Goal: Task Accomplishment & Management: Use online tool/utility

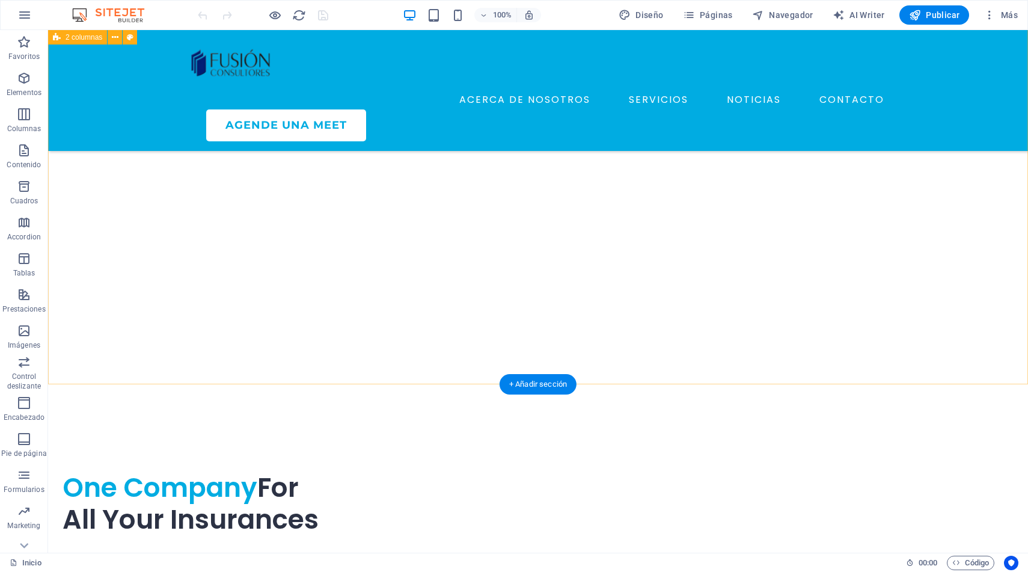
scroll to position [4035, 0]
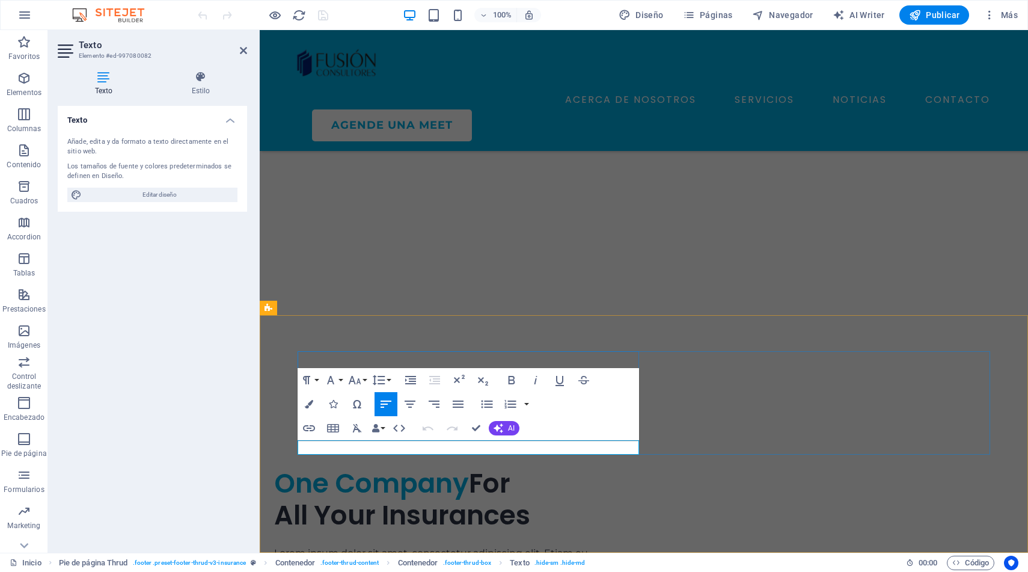
drag, startPoint x: 362, startPoint y: 449, endPoint x: 299, endPoint y: 444, distance: 63.3
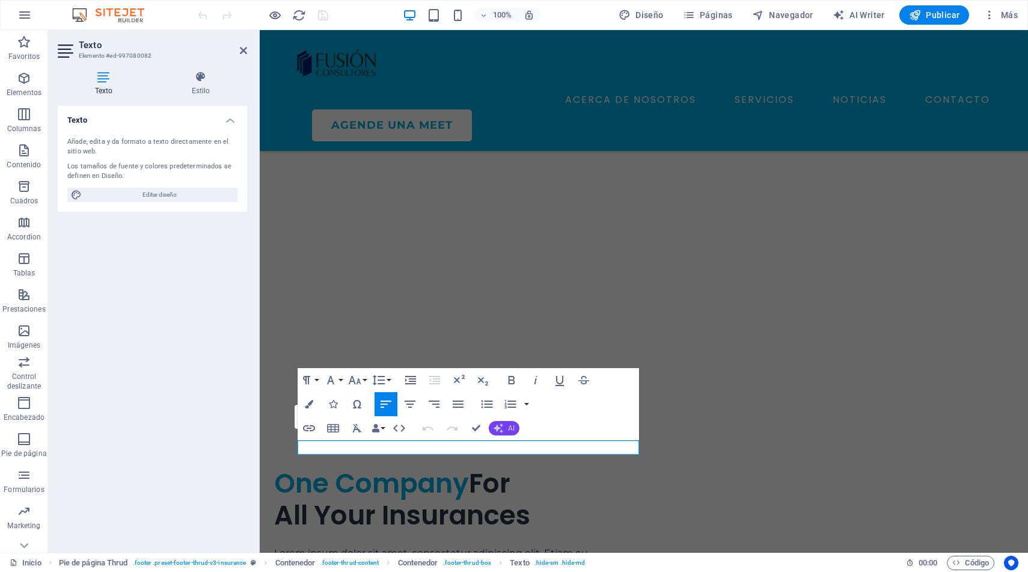
click at [515, 430] on button "AI" at bounding box center [504, 428] width 31 height 14
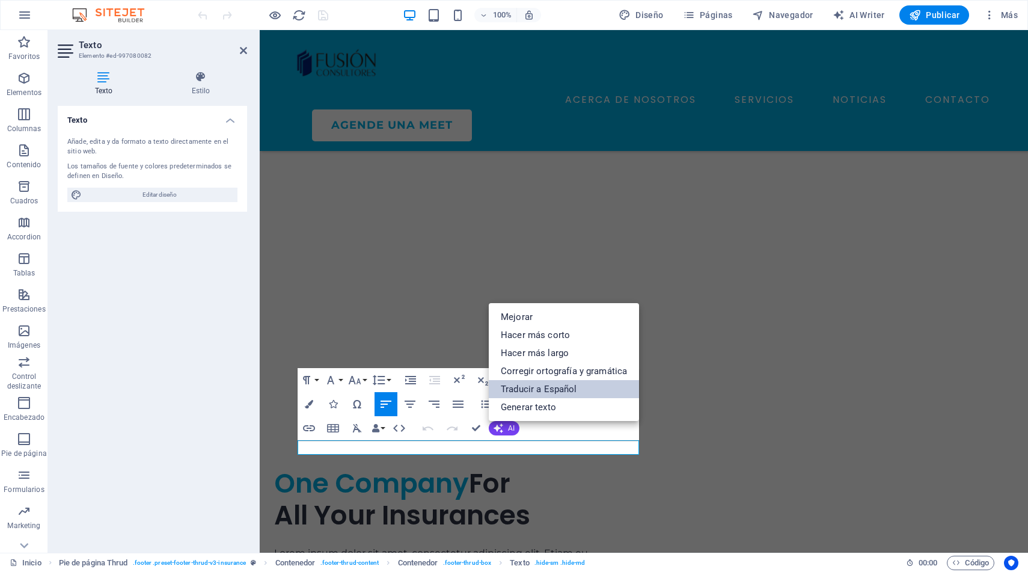
click at [541, 390] on link "Traducir a Español" at bounding box center [564, 389] width 150 height 18
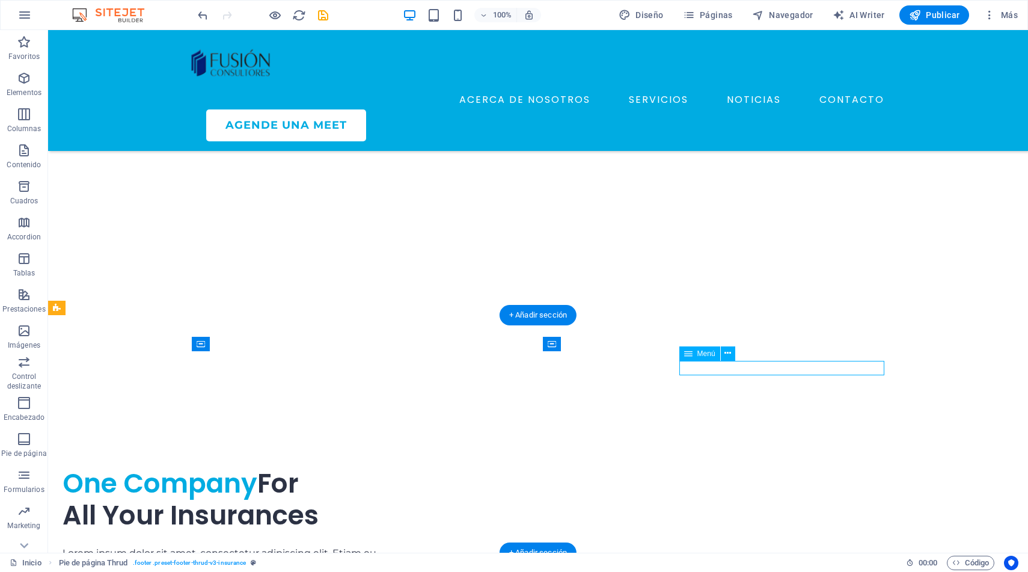
select select "1"
select select
select select "2"
select select
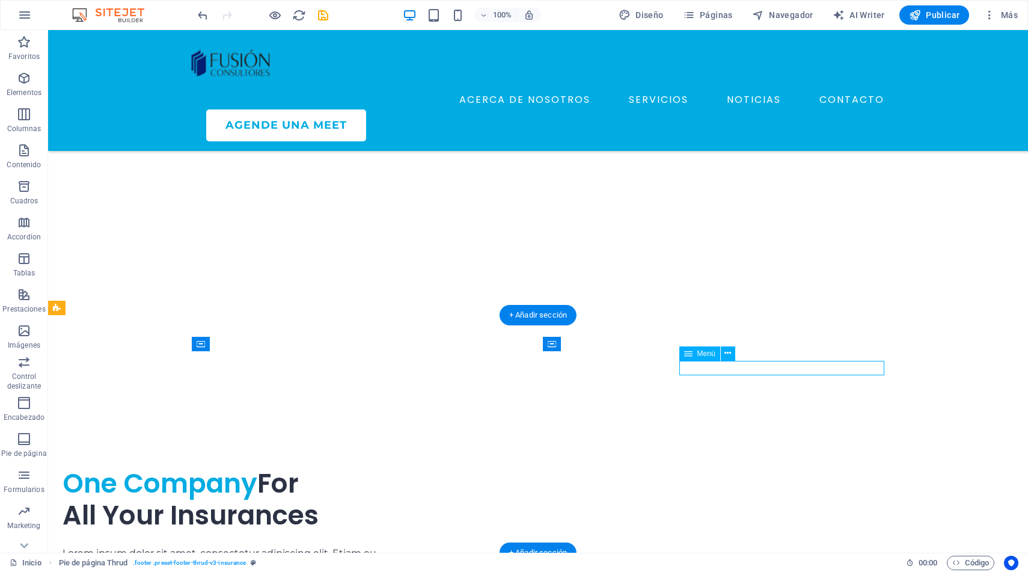
select select "3"
select select
select select "4"
select select
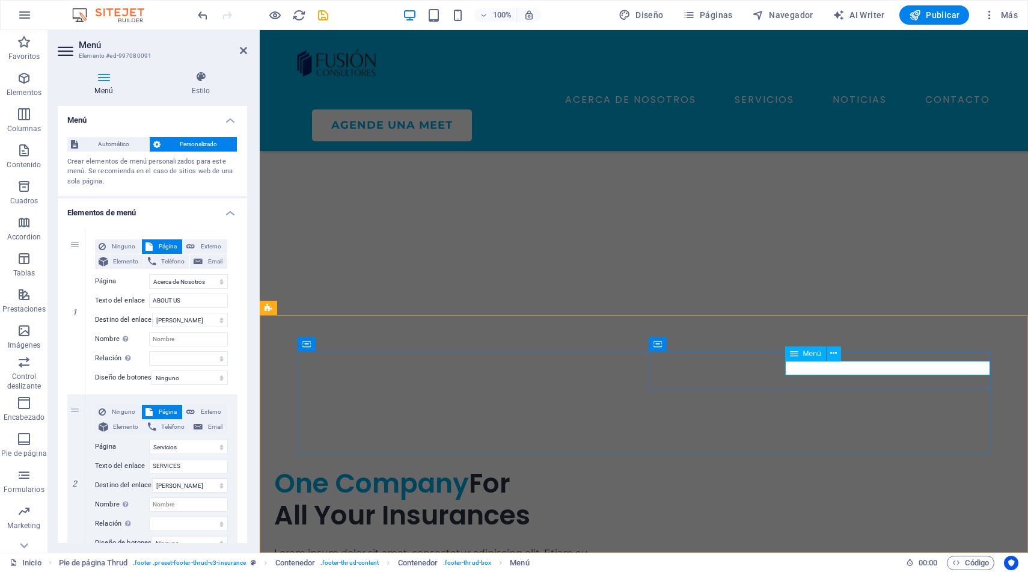
drag, startPoint x: 193, startPoint y: 303, endPoint x: 140, endPoint y: 298, distance: 53.1
click at [140, 298] on div "Texto del enlace ABOUT US" at bounding box center [161, 300] width 133 height 14
type input "ACERCA DE"
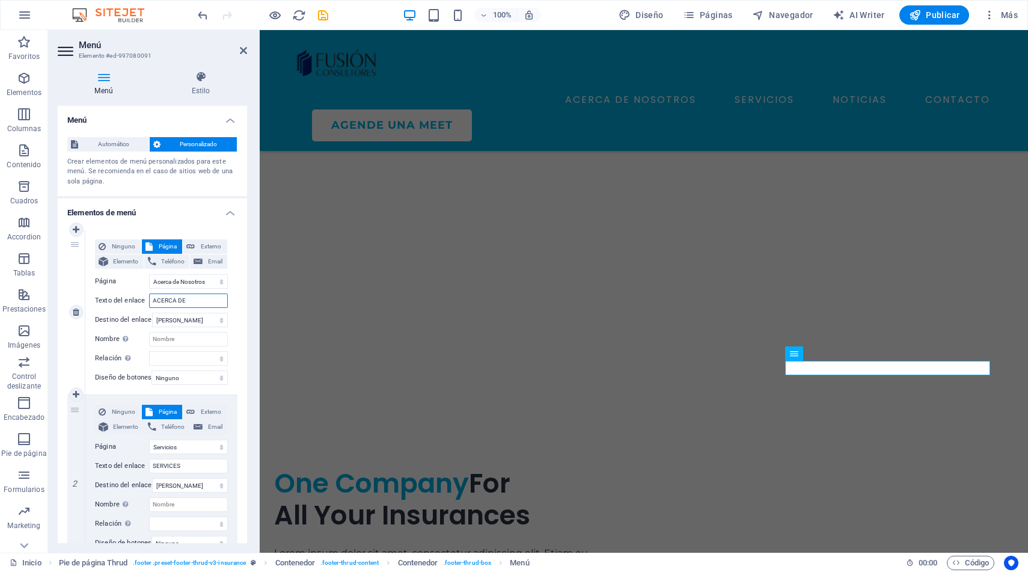
select select
type input "ACERCA DE NOSOTROS"
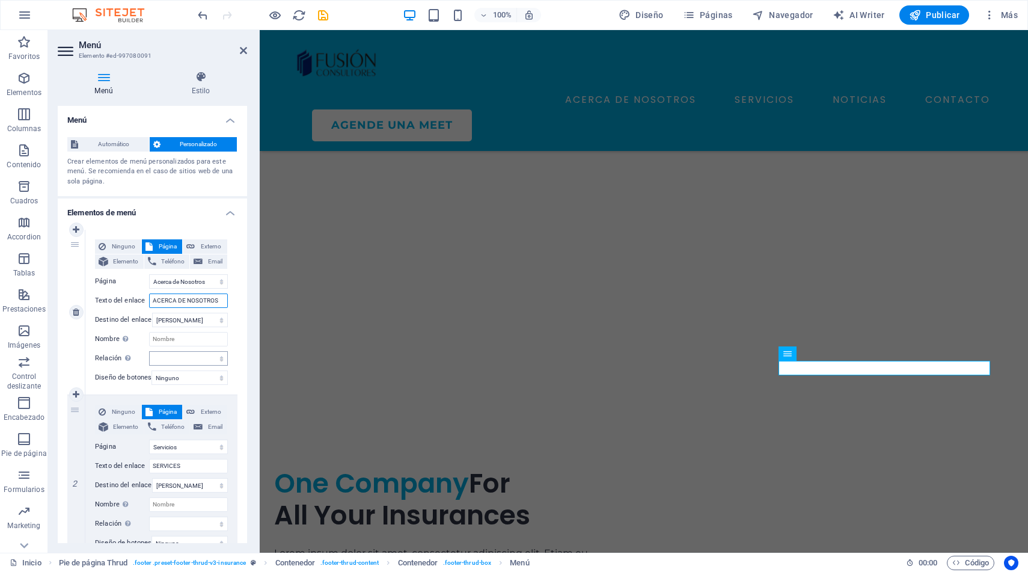
select select
type input "ACERCA DE NOSOTROS"
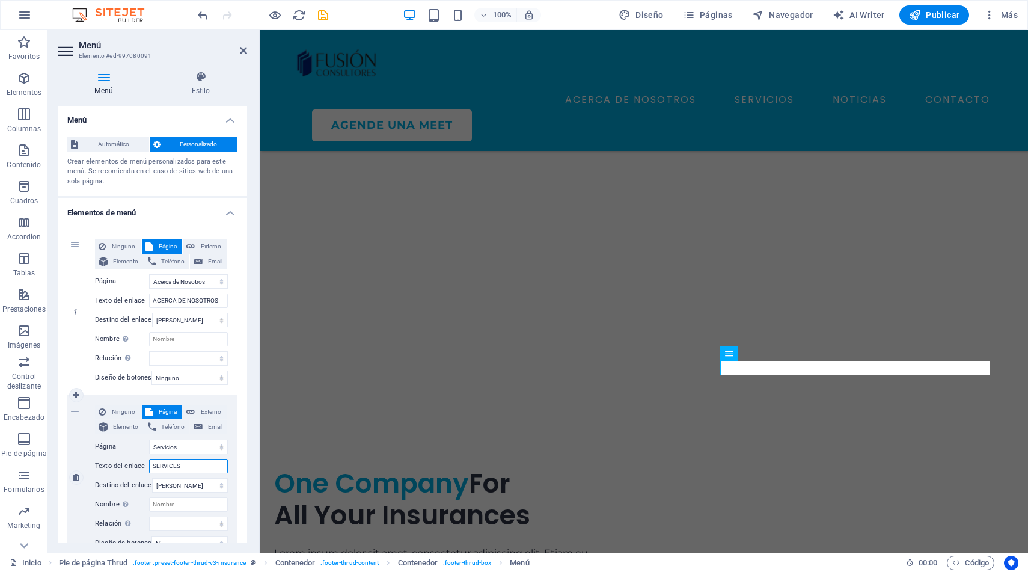
drag, startPoint x: 188, startPoint y: 465, endPoint x: 180, endPoint y: 470, distance: 9.2
click at [180, 470] on input "SERVICES" at bounding box center [188, 466] width 79 height 14
type input "SERVI"
select select
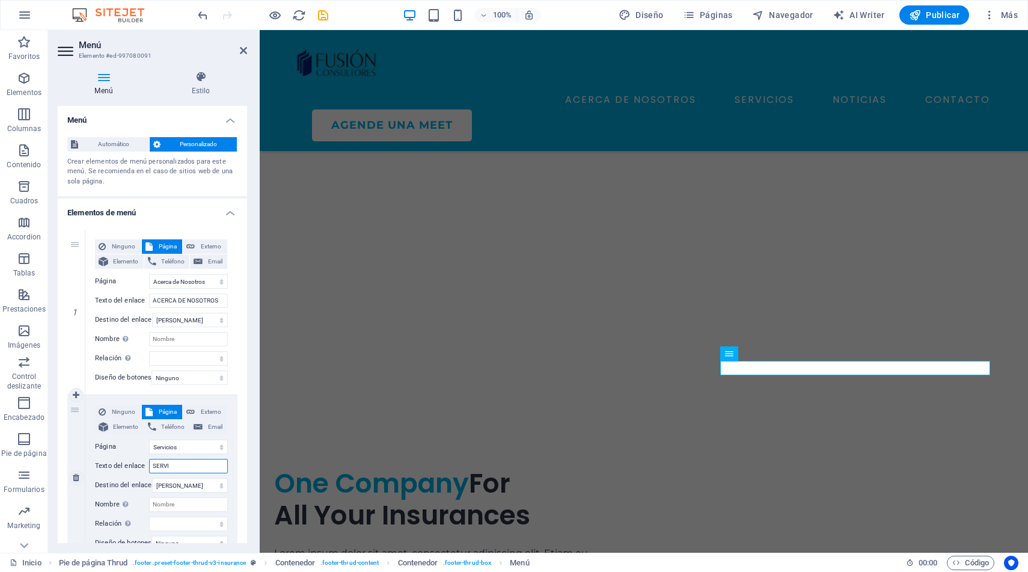
select select
type input "SERVICIOS"
select select
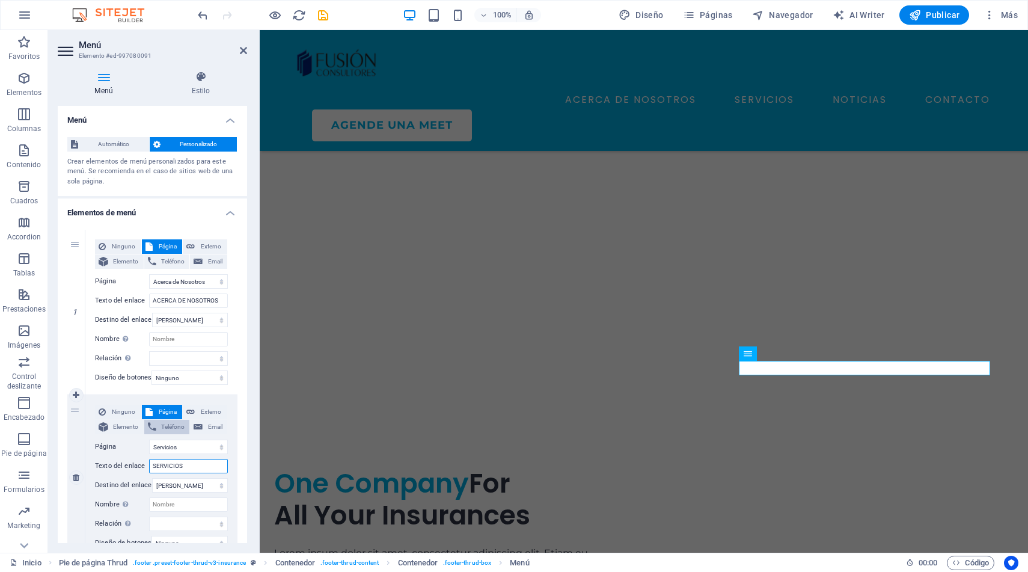
select select
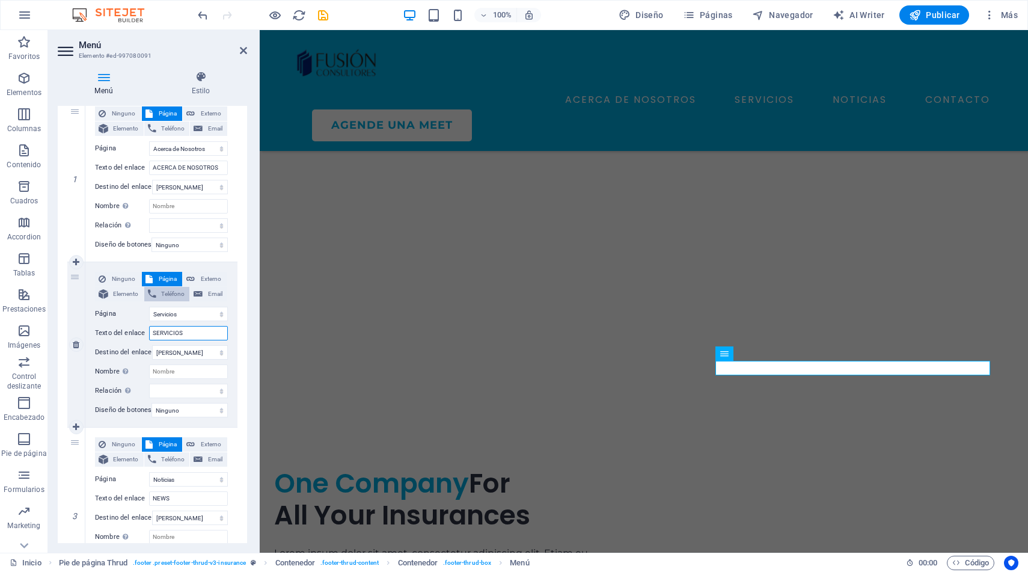
scroll to position [186, 0]
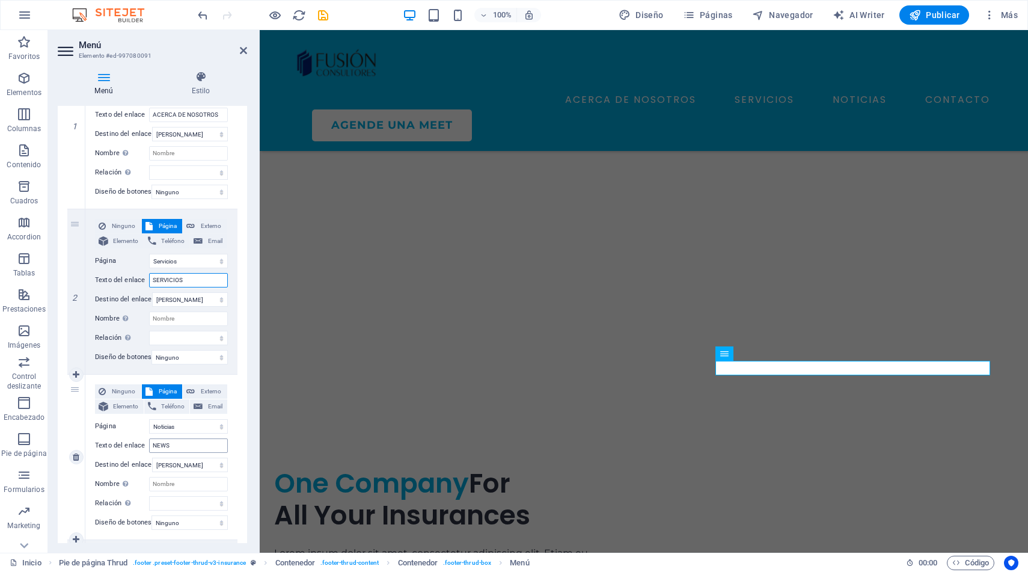
type input "SERVICIOS"
click at [181, 446] on input "NEWS" at bounding box center [188, 445] width 79 height 14
type input "NOTICIAS"
select select
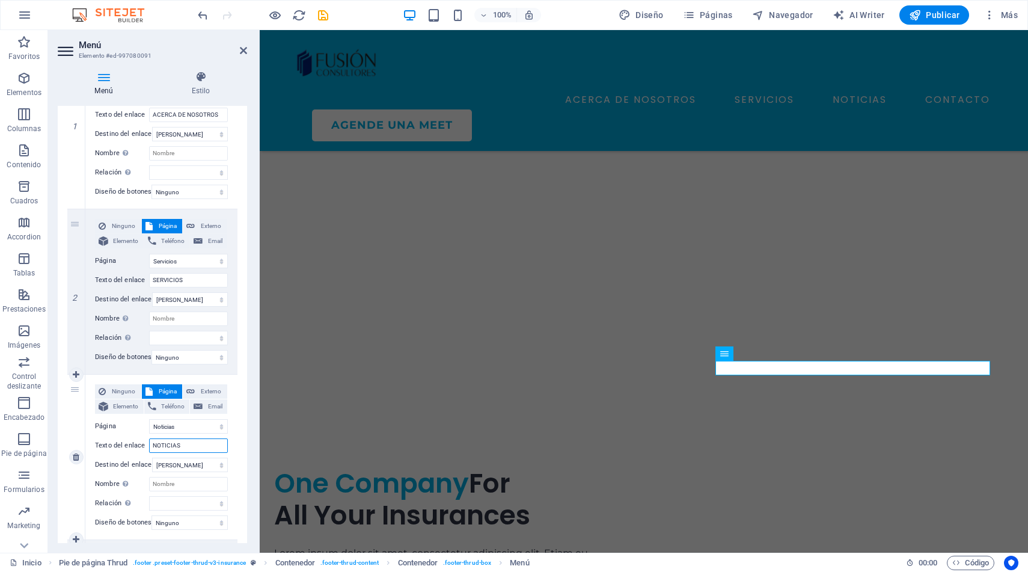
select select
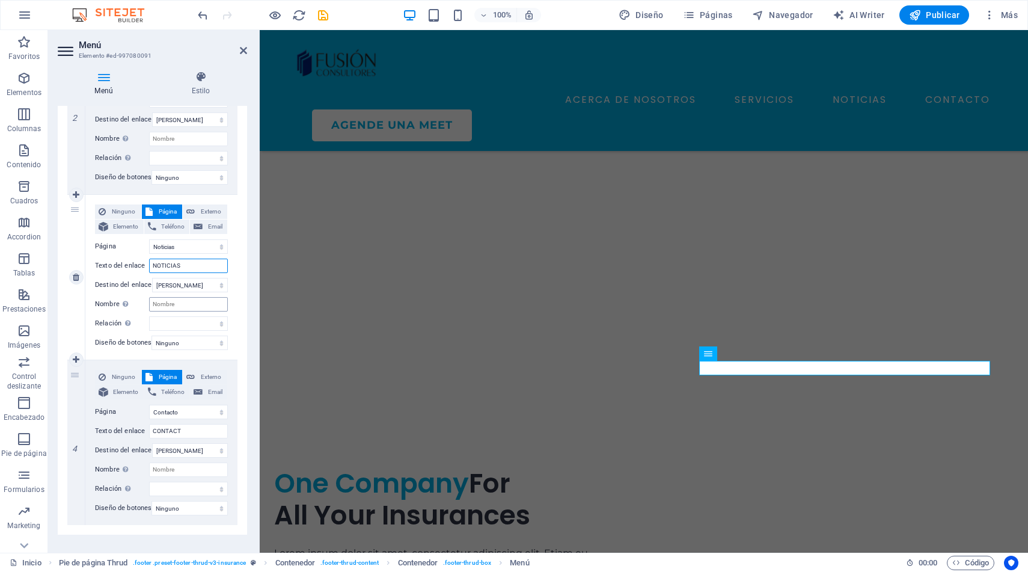
scroll to position [379, 0]
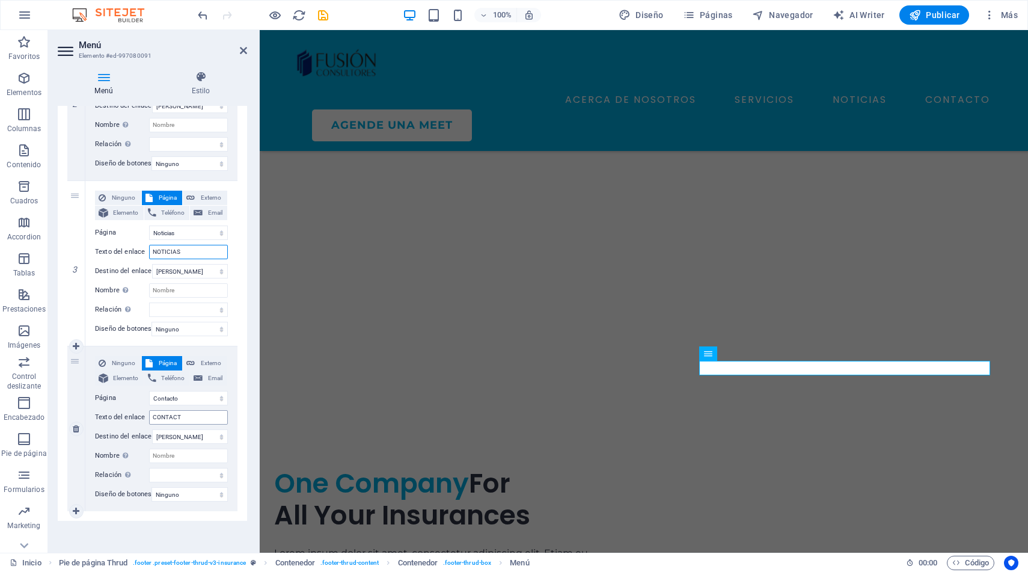
type input "NOTICIAS"
click at [197, 418] on input "CONTACT" at bounding box center [188, 417] width 79 height 14
type input "CONTACTO"
select select
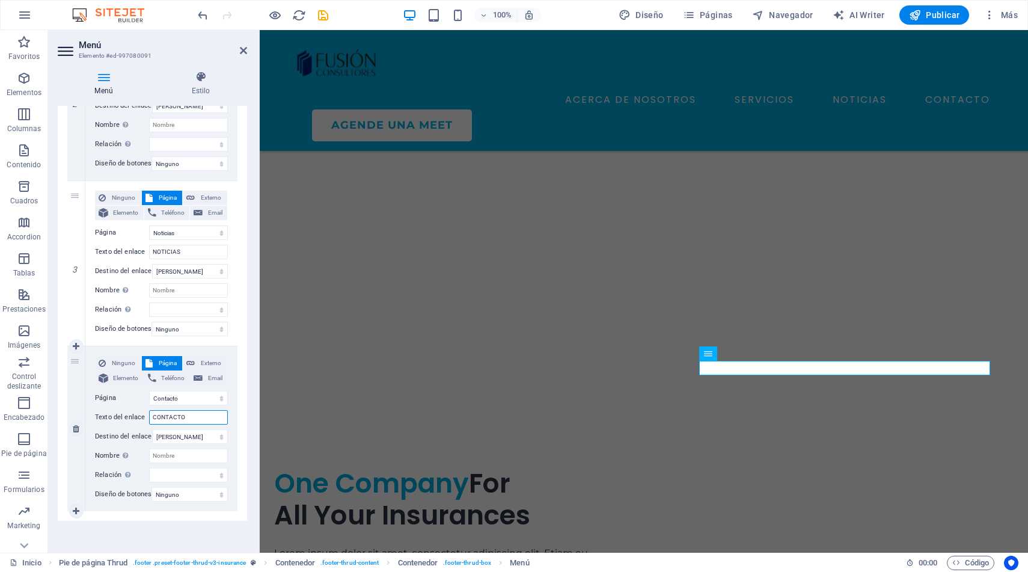
select select
type input "CONTACTO"
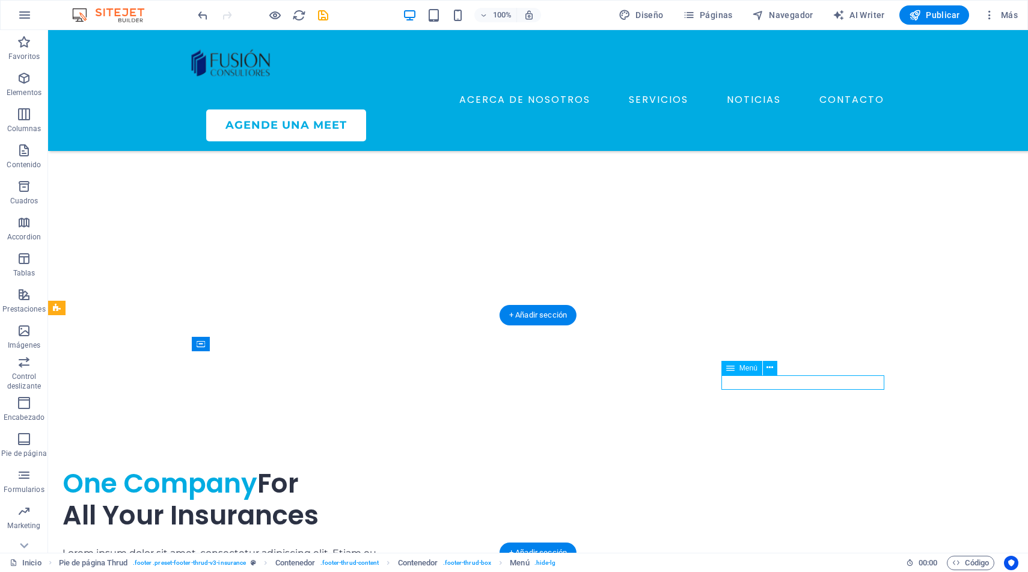
select select "6"
select select
select select "5"
select select
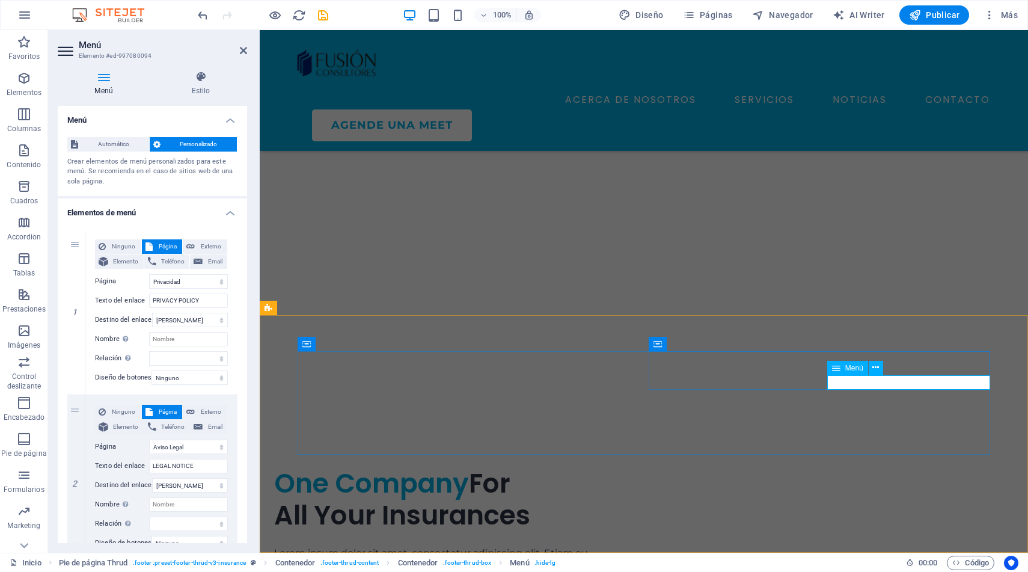
drag, startPoint x: 202, startPoint y: 303, endPoint x: 97, endPoint y: 281, distance: 106.7
click at [97, 281] on div "Ninguno Página Externo Elemento Teléfono Email Página Inicio Acerca de Nosotros…" at bounding box center [161, 302] width 133 height 126
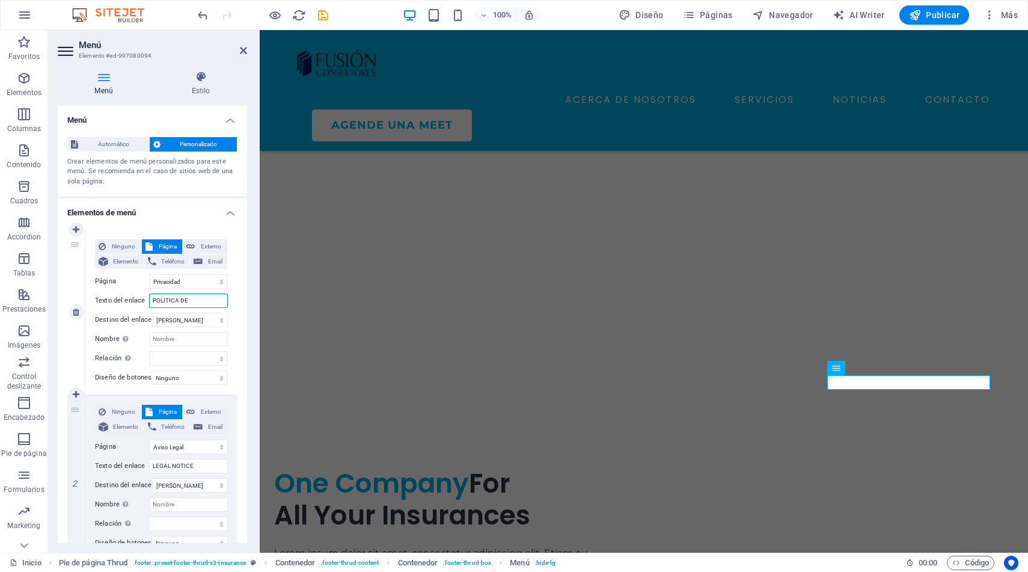
type input "POLITICA DE"
select select
type input "POLITICA DE PR"
select select
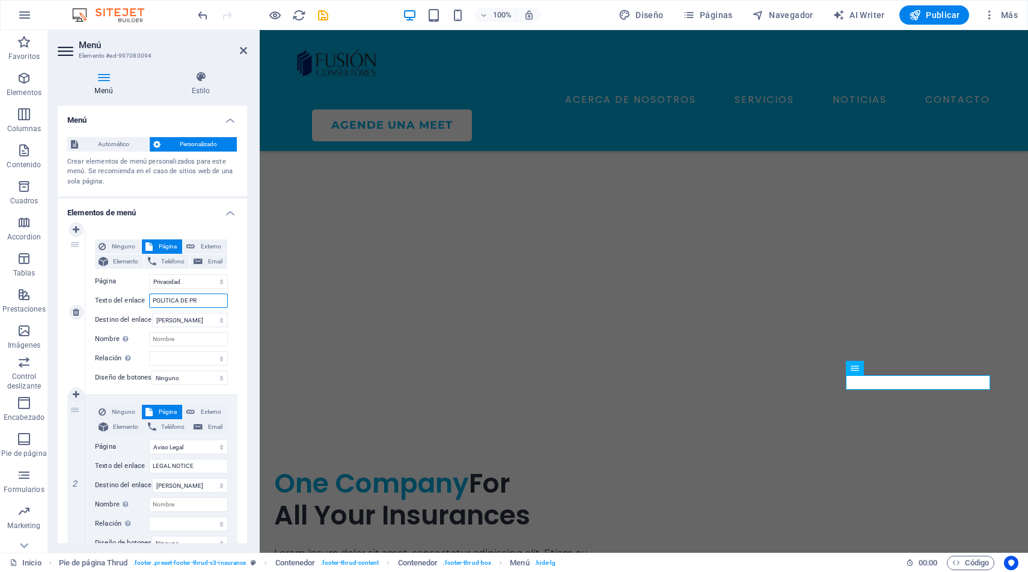
select select
type input "POLITICA DE PRIVACIDD"
select select
type input "POLITICA DE PRIVACIDAS"
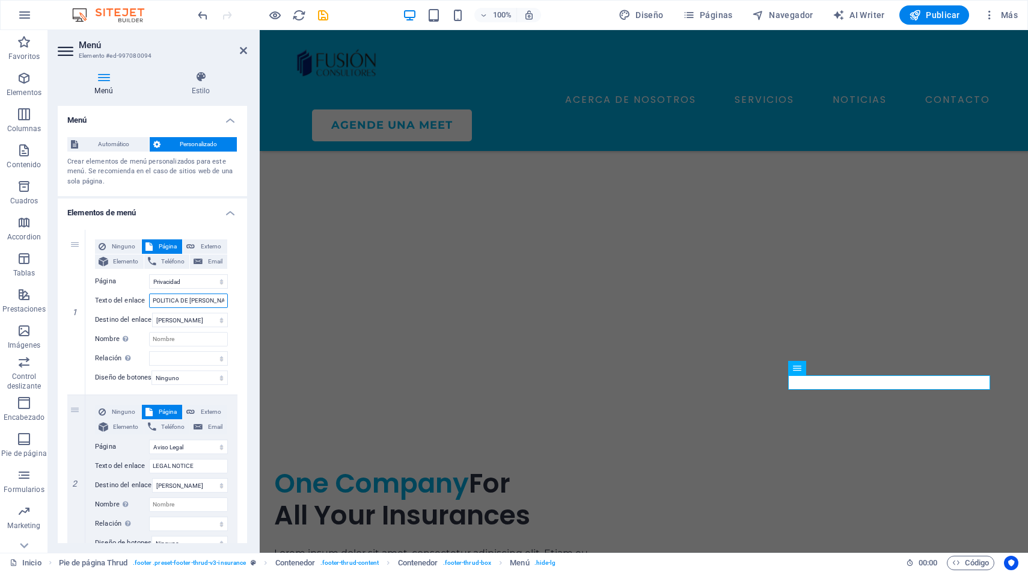
scroll to position [0, 0]
select select
type input "POLITICA DE PRIVACIDAD"
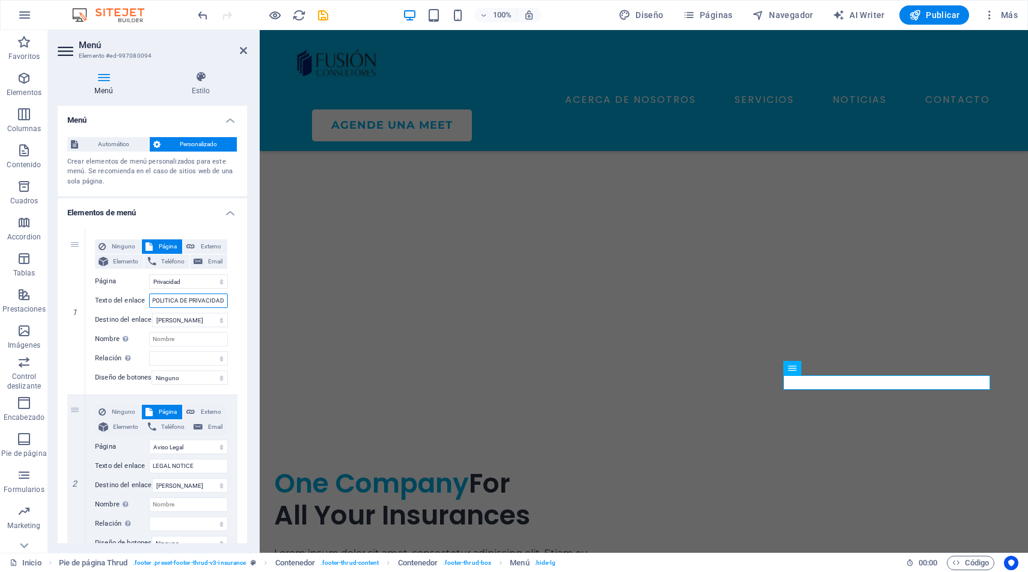
select select
type input "POLITICA DE PRIVACIDAD"
click at [199, 468] on input "LEGAL NOTICE" at bounding box center [188, 466] width 79 height 14
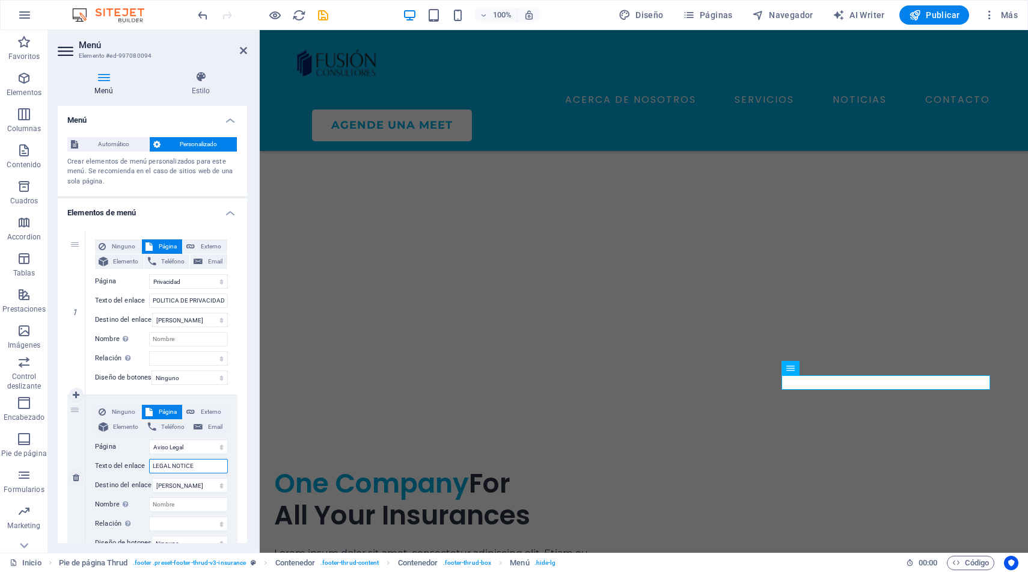
click at [199, 468] on input "LEGAL NOTICE" at bounding box center [188, 466] width 79 height 14
type input "AS"
select select
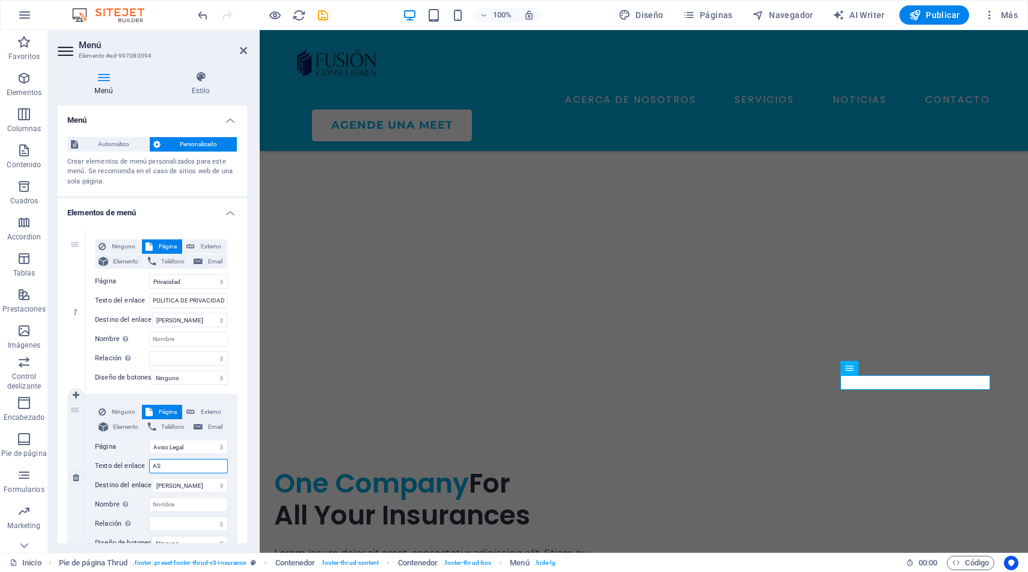
type input "A"
select select
type input "AVIDO"
select select
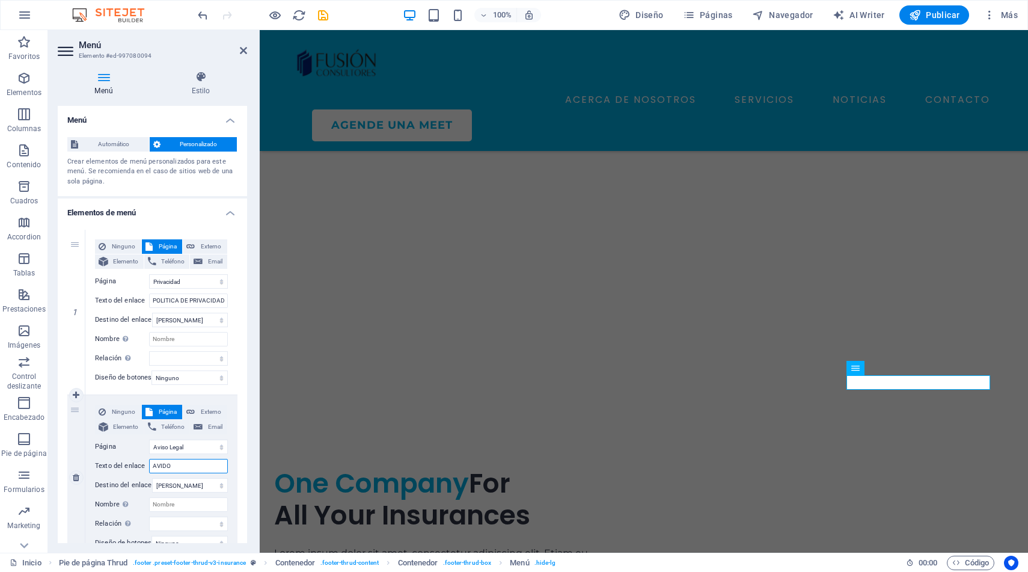
select select
type input "AVISO LEGAL"
select select
type input "AVISO LEGAL"
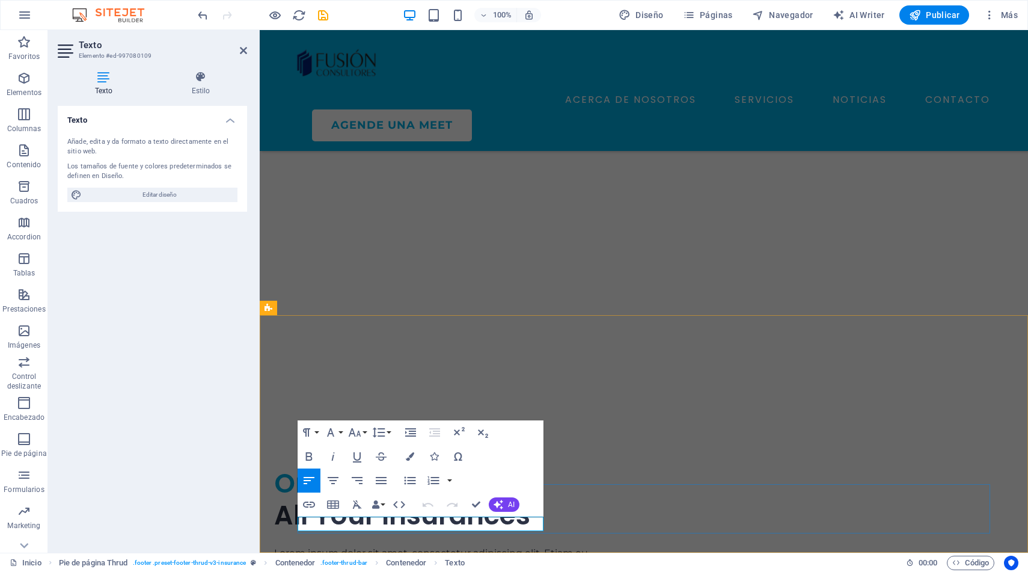
drag, startPoint x: 453, startPoint y: 523, endPoint x: 538, endPoint y: 527, distance: 85.5
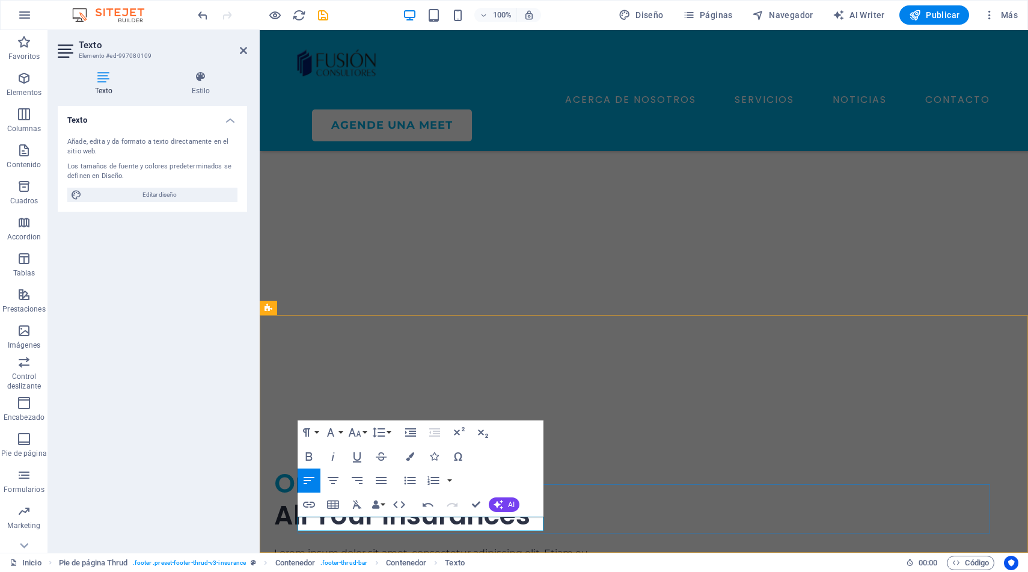
click at [505, 504] on button "AI" at bounding box center [504, 504] width 31 height 14
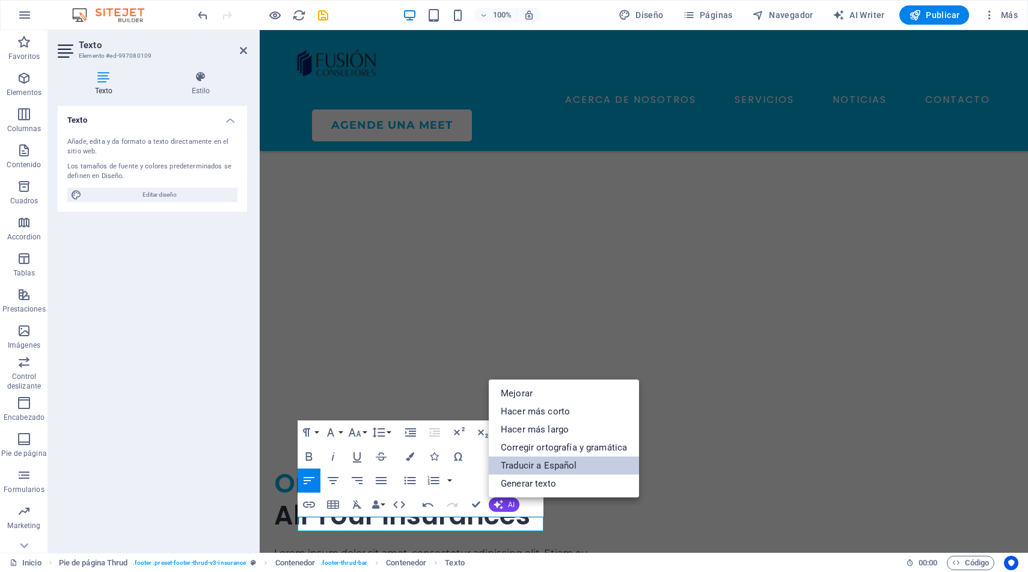
click at [541, 468] on link "Traducir a Español" at bounding box center [564, 465] width 150 height 18
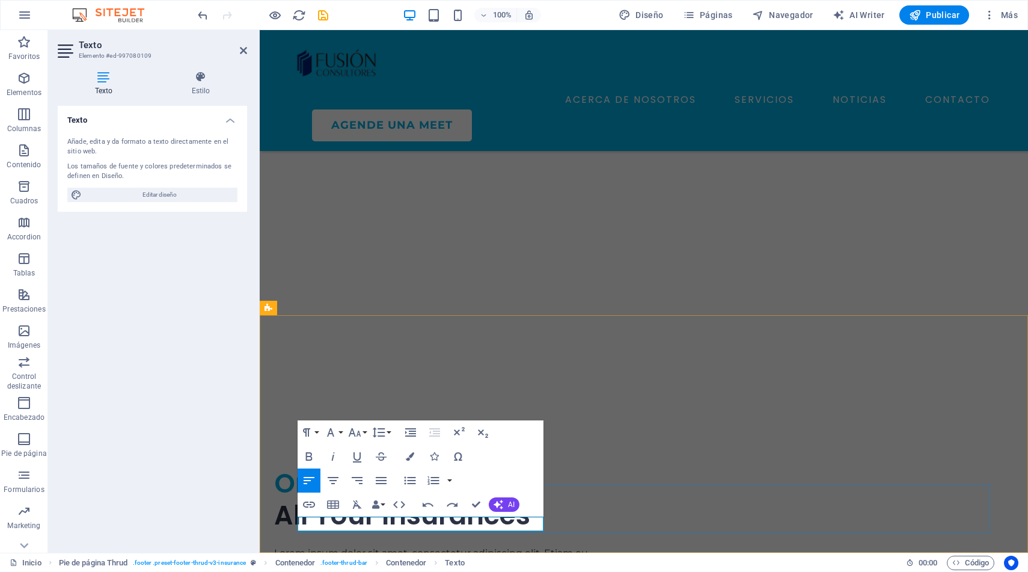
drag, startPoint x: 455, startPoint y: 523, endPoint x: 538, endPoint y: 527, distance: 83.1
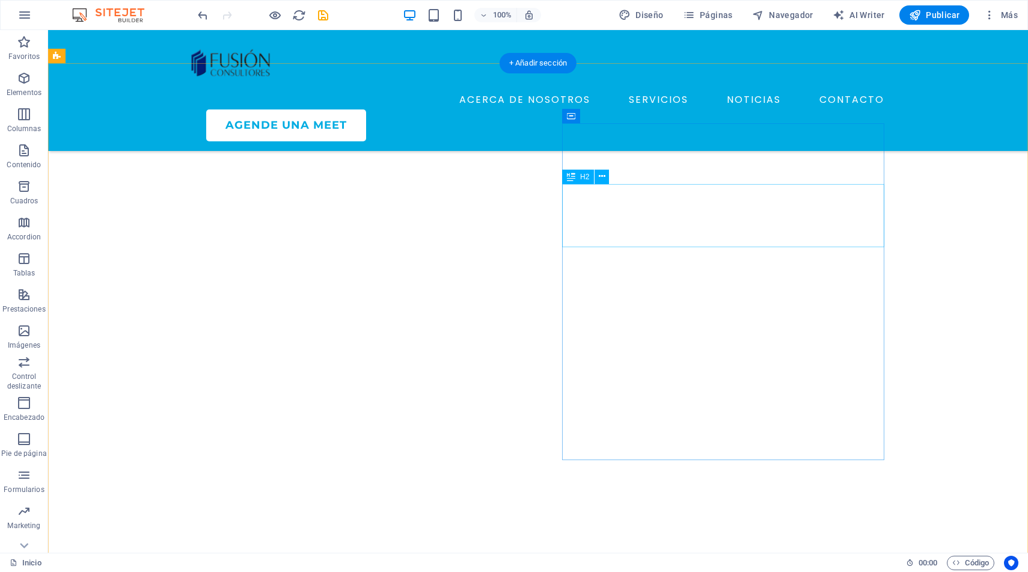
scroll to position [3770, 0]
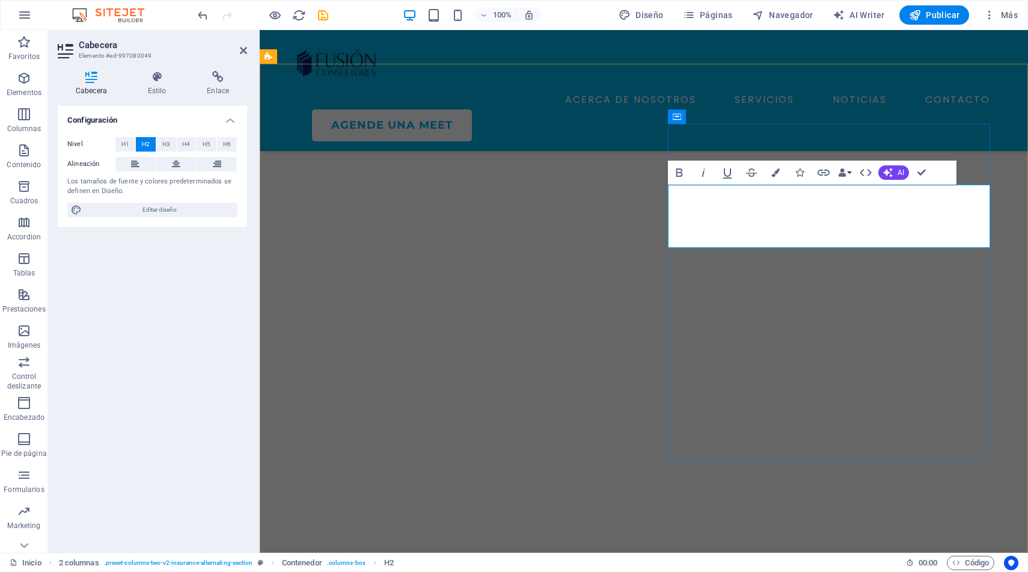
drag, startPoint x: 808, startPoint y: 200, endPoint x: 676, endPoint y: 192, distance: 131.9
drag, startPoint x: 842, startPoint y: 230, endPoint x: 675, endPoint y: 227, distance: 166.6
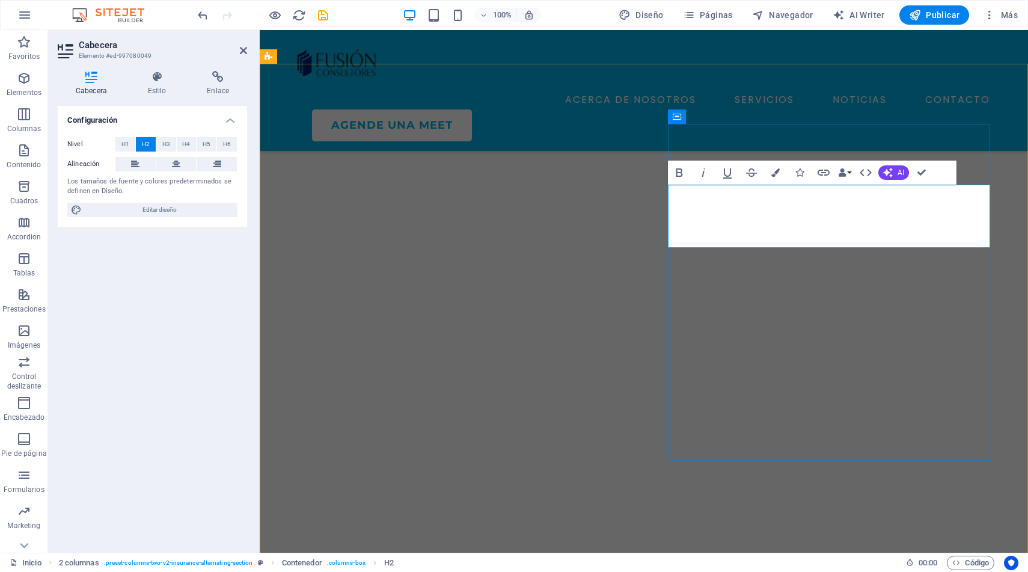
drag, startPoint x: 884, startPoint y: 238, endPoint x: 799, endPoint y: 232, distance: 85.0
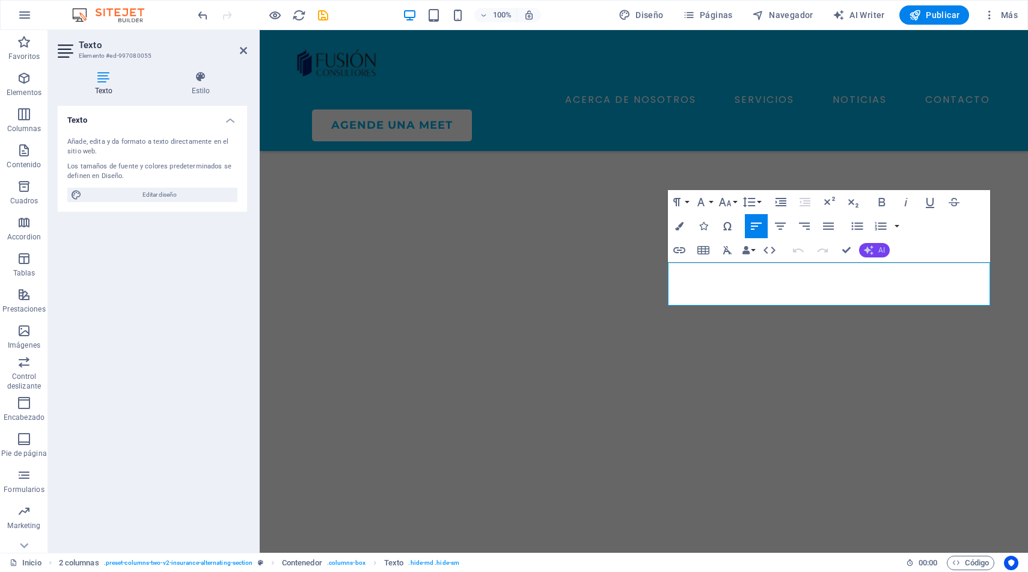
click at [871, 247] on icon "button" at bounding box center [869, 250] width 10 height 10
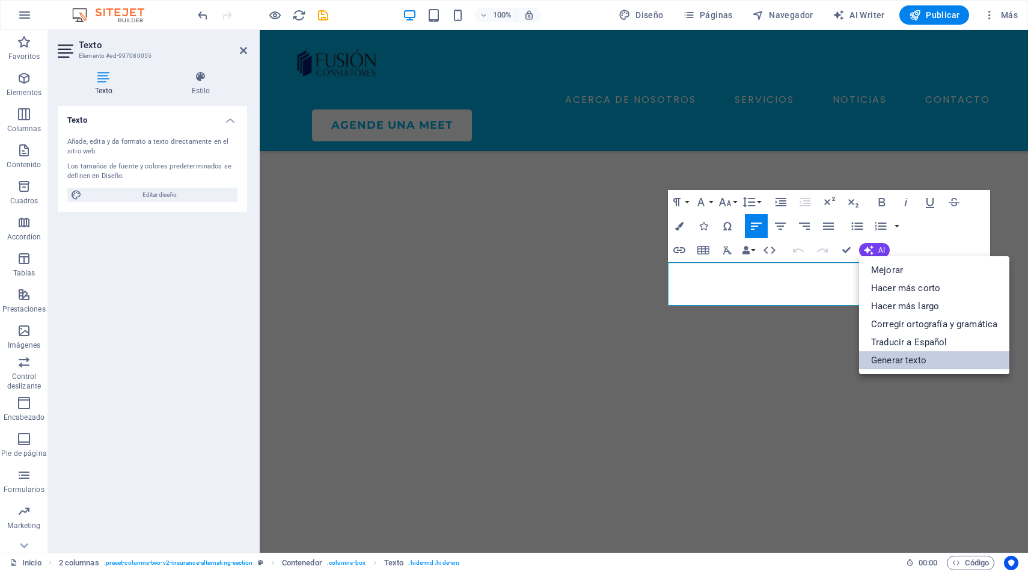
click at [932, 360] on link "Generar texto" at bounding box center [934, 360] width 150 height 18
select select "English"
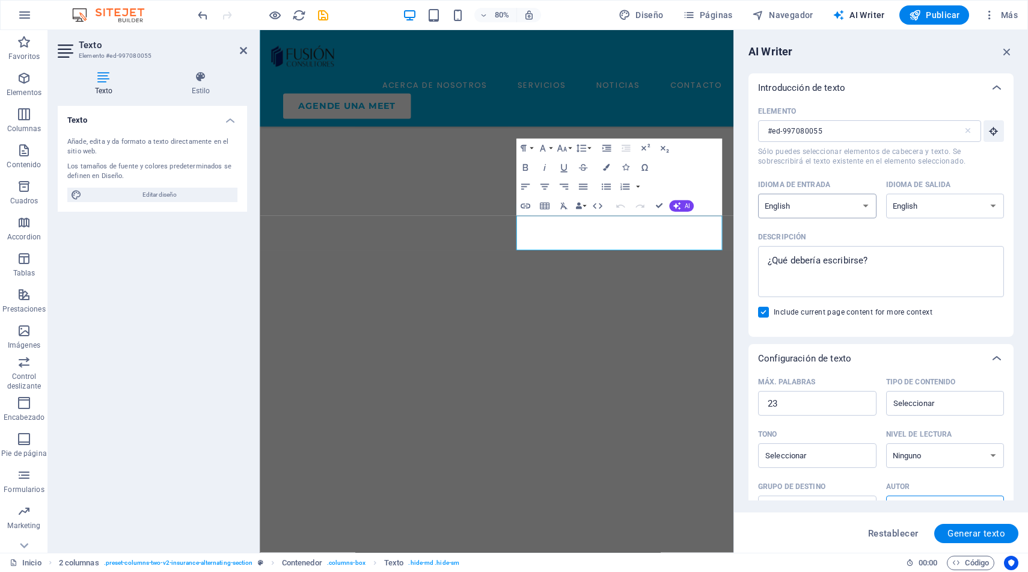
click at [862, 204] on select "Albanian Arabic Armenian Awadhi Azerbaijani Bashkir Basque Belarusian Bengali B…" at bounding box center [817, 206] width 118 height 25
select select "Spanish"
click at [758, 194] on select "Albanian Arabic Armenian Awadhi Azerbaijani Bashkir Basque Belarusian Bengali B…" at bounding box center [817, 206] width 118 height 25
click at [919, 200] on select "Albanian Arabic Armenian Awadhi Azerbaijani Bashkir Basque Belarusian Bengali B…" at bounding box center [945, 206] width 118 height 25
select select "Spanish"
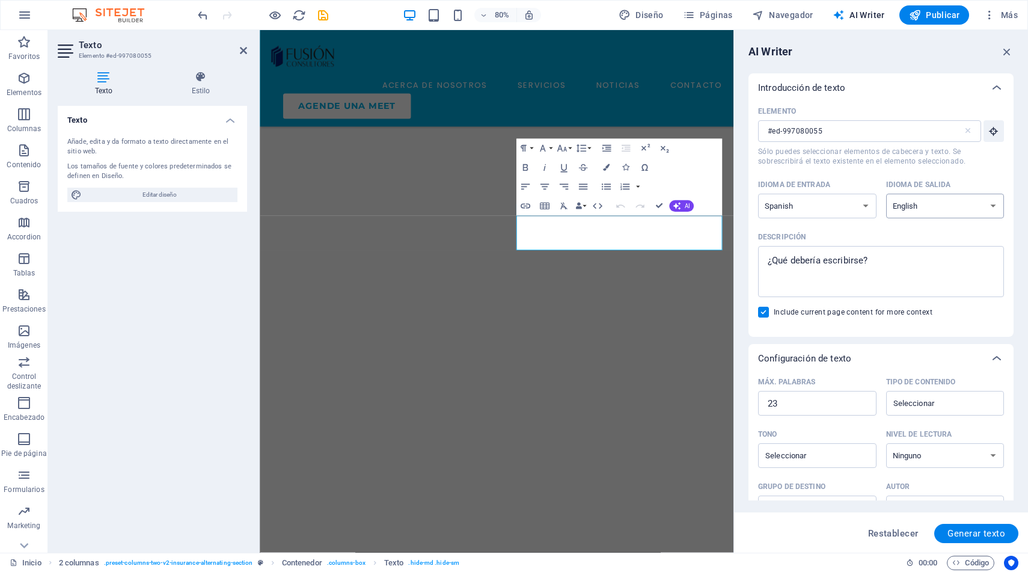
click at [886, 194] on select "Albanian Arabic Armenian Awadhi Azerbaijani Bashkir Basque Belarusian Bengali B…" at bounding box center [945, 206] width 118 height 25
type textarea "x"
click at [820, 260] on textarea "Descripción x ​" at bounding box center [881, 271] width 234 height 39
type textarea "l"
type textarea "x"
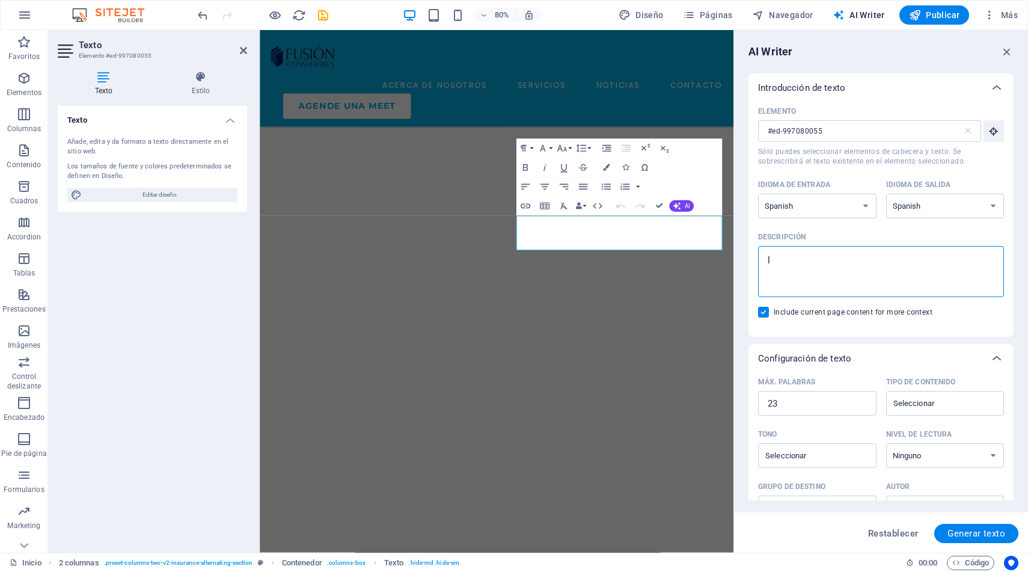
type textarea "x"
type textarea "u"
type textarea "x"
type textarea "un"
type textarea "x"
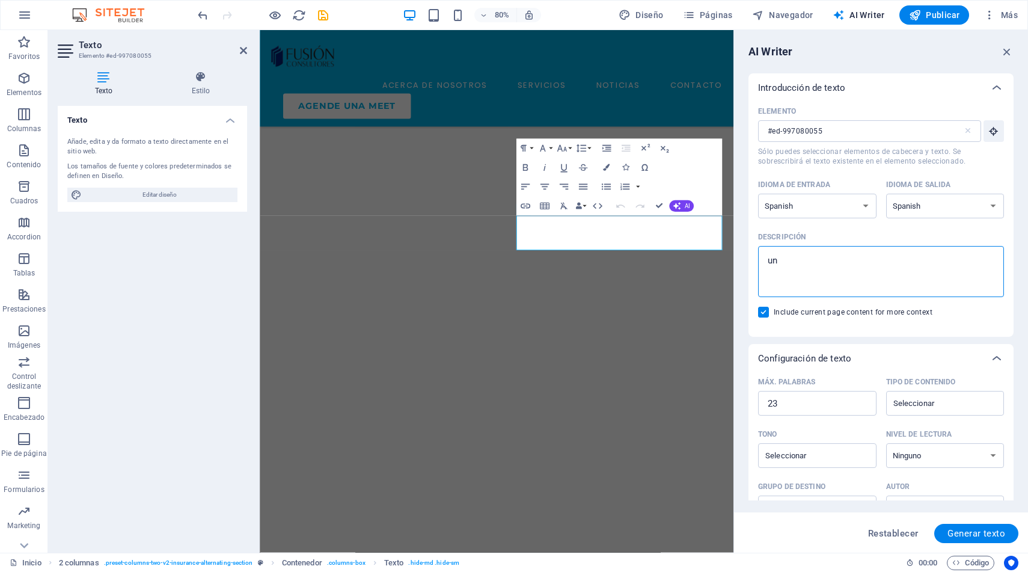
type textarea "una"
type textarea "x"
type textarea "una"
type textarea "x"
type textarea "una d"
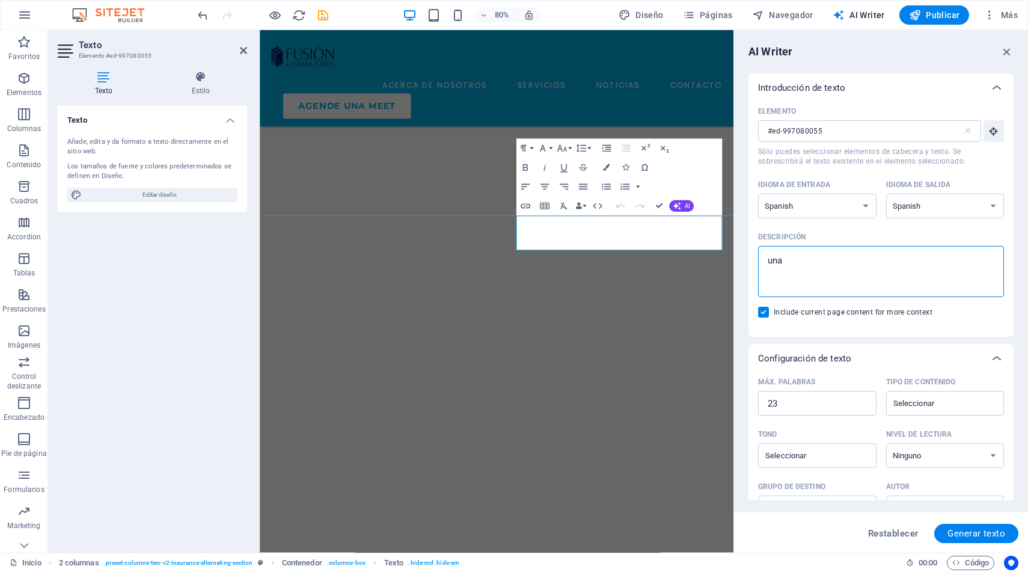
type textarea "x"
type textarea "una de"
type textarea "x"
type textarea "una des"
type textarea "x"
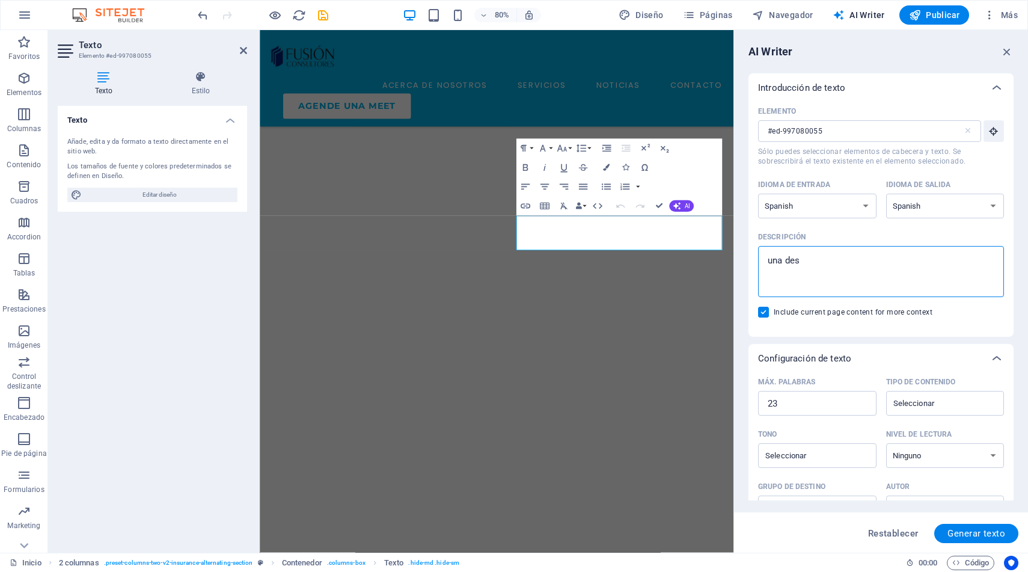
type textarea "una desc"
type textarea "x"
type textarea "una descr"
type textarea "x"
type textarea "una descri"
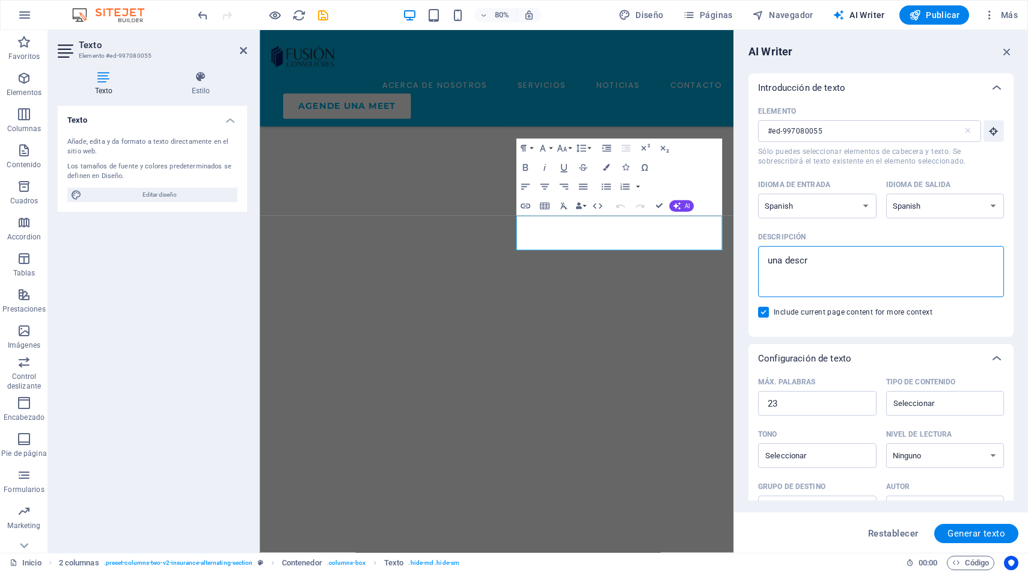
type textarea "x"
type textarea "una descrip"
type textarea "x"
type textarea "una descripc"
type textarea "x"
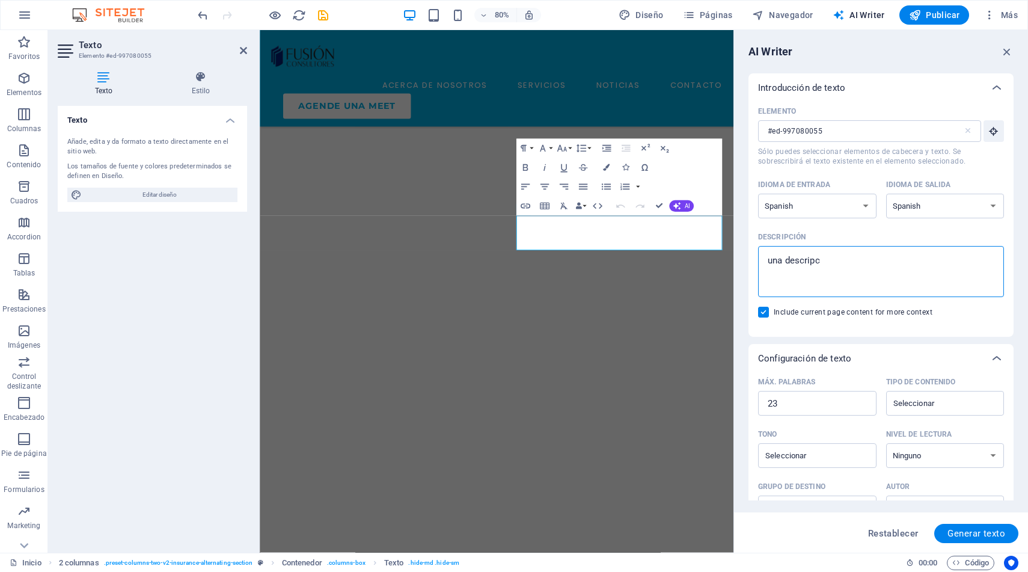
type textarea "una descripci"
type textarea "x"
type textarea "una descripcio"
type textarea "x"
type textarea "una descripcion"
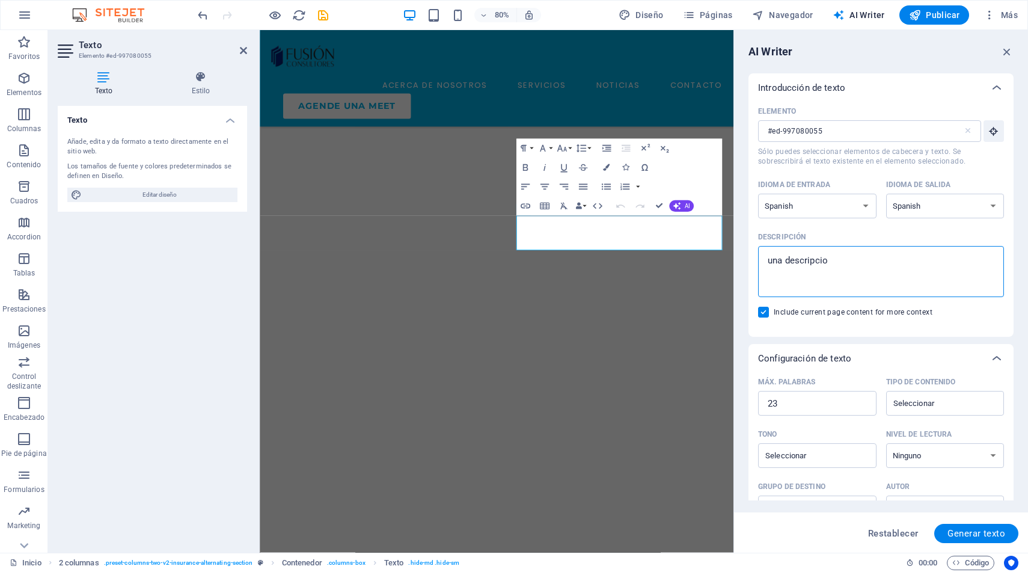
type textarea "x"
type textarea "una descripcion"
type textarea "x"
type textarea "una descripcion d"
type textarea "x"
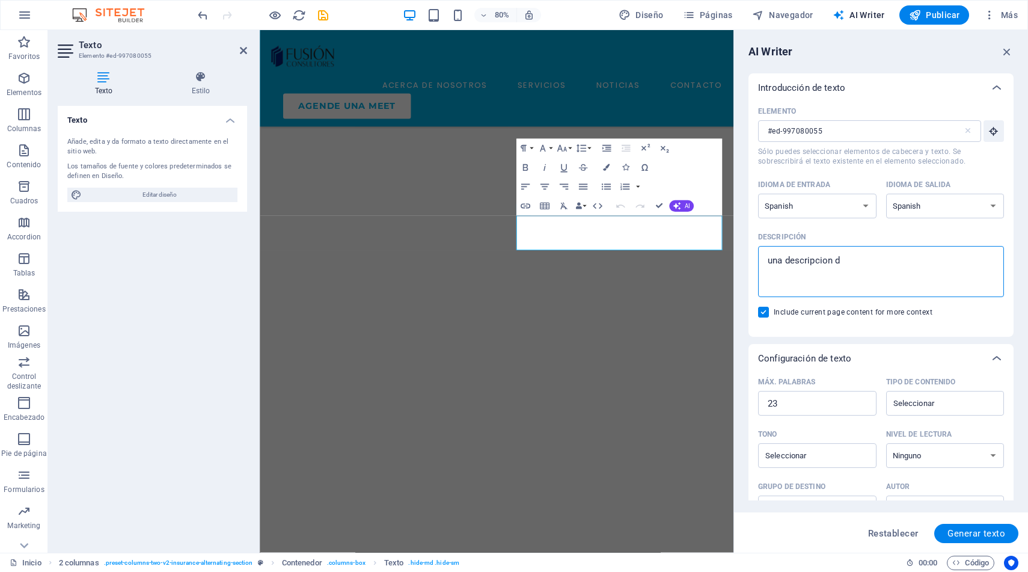
type textarea "una descripcion de"
type textarea "x"
type textarea "una descripcion de"
type textarea "x"
type textarea "una descripcion de p"
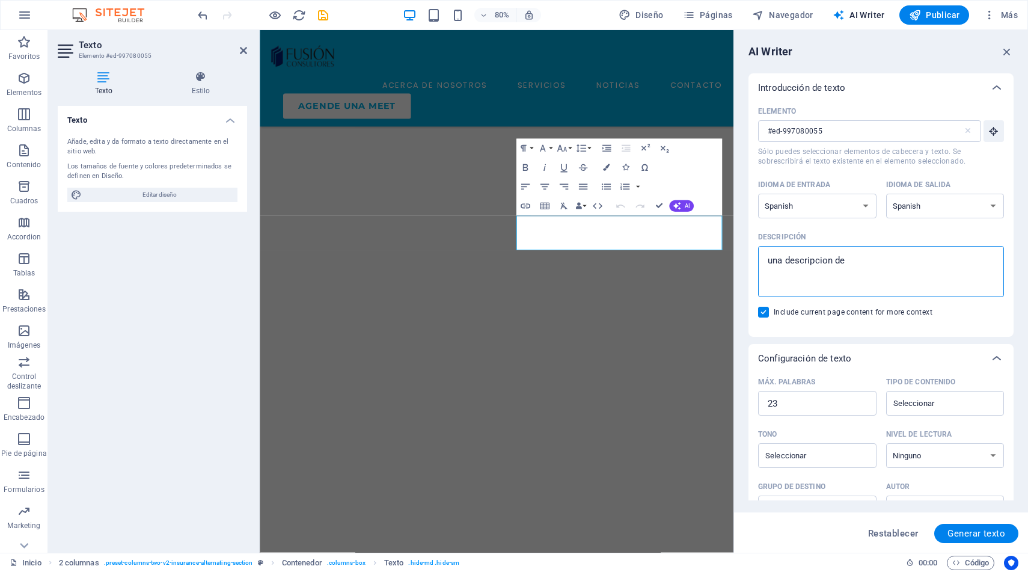
type textarea "x"
type textarea "una descripcion de po"
type textarea "x"
type textarea "una descripcion de por"
type textarea "x"
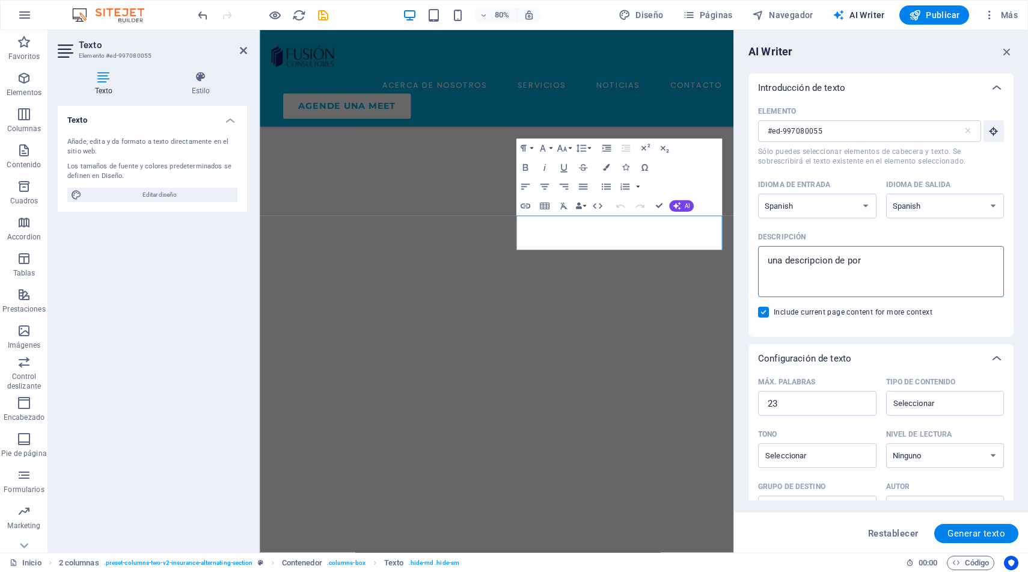
type textarea "una descripcion de por"
type textarea "x"
type textarea "una descripcion de por q"
type textarea "x"
type textarea "una descripcion de por qu"
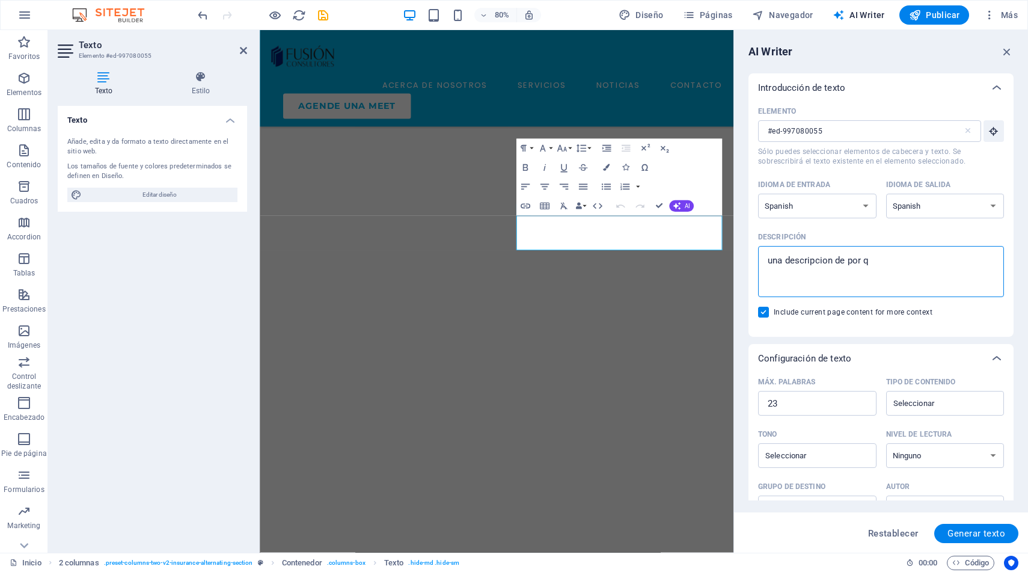
type textarea "x"
type textarea "una descripcion de por que"
type textarea "x"
type textarea "una descripcion de por que"
type textarea "x"
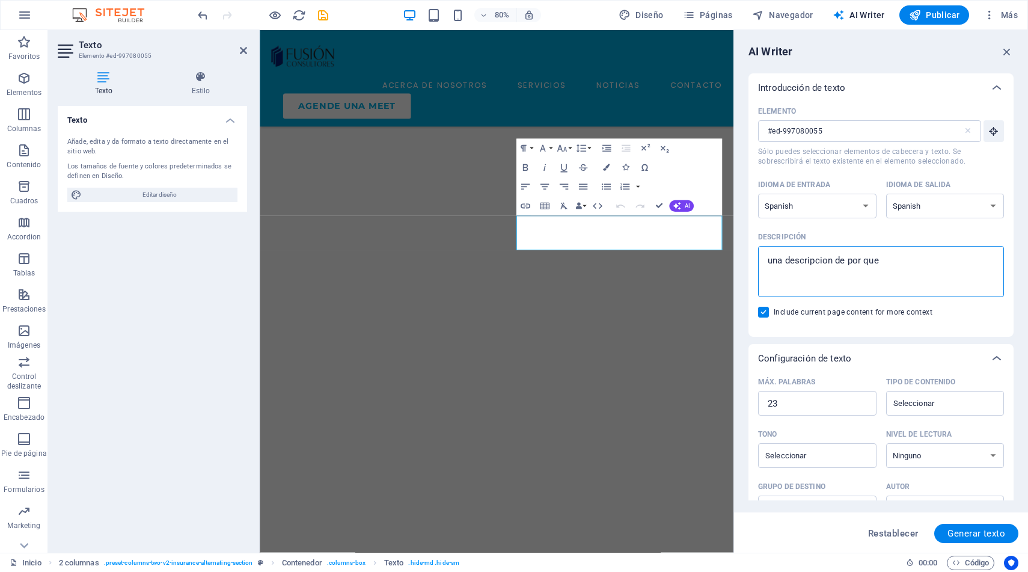
type textarea "una descripcion de por que d"
type textarea "x"
type textarea "una descripcion de por que de"
type textarea "x"
type textarea "una descripcion de por que deb"
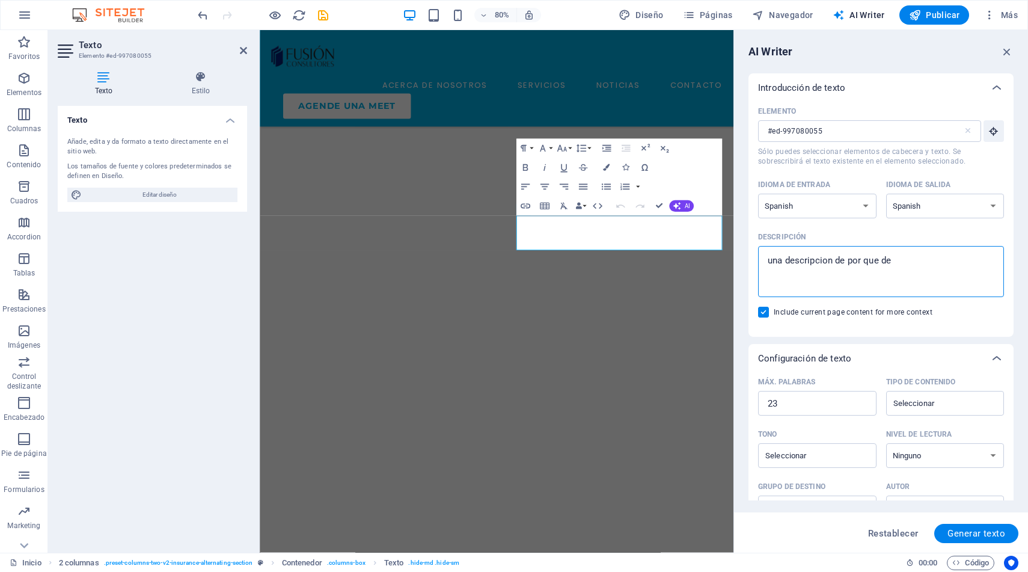
type textarea "x"
type textarea "una descripcion de por que debe"
type textarea "x"
type textarea "una descripcion de por que deber"
type textarea "x"
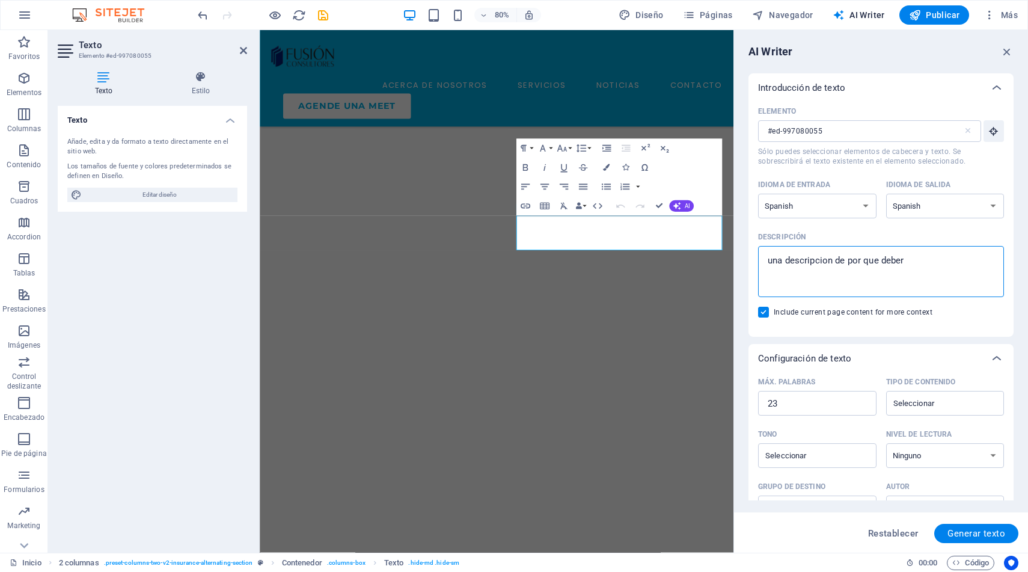
type textarea "una descripcion de por que deber´"
type textarea "x"
type textarea "una descripcion de por que deberí"
type textarea "x"
type textarea "una descripcion de por que debería"
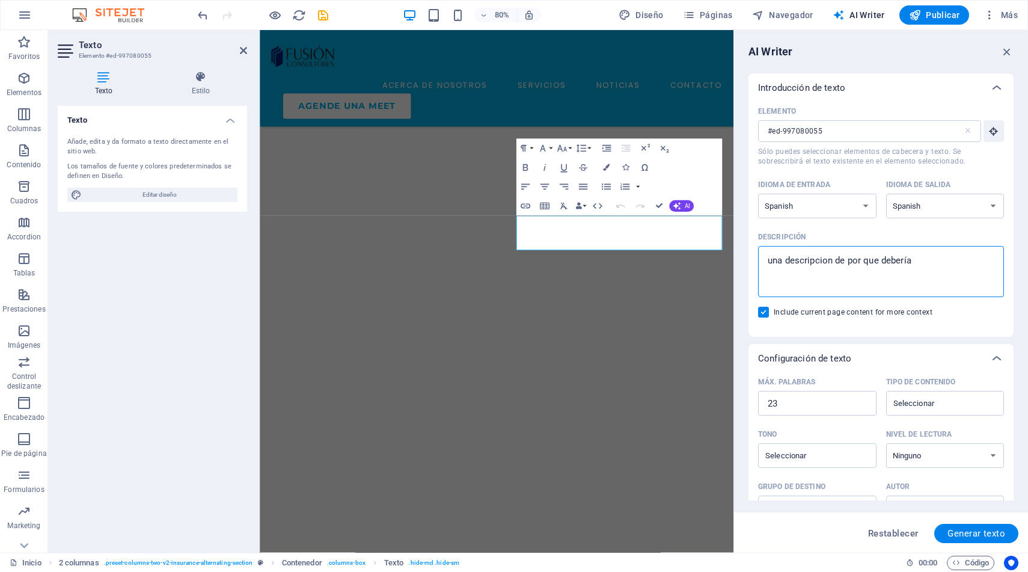
type textarea "x"
type textarea "una descripcion de por que debería"
type textarea "x"
type textarea "una descripcion de por que debería"
type textarea "x"
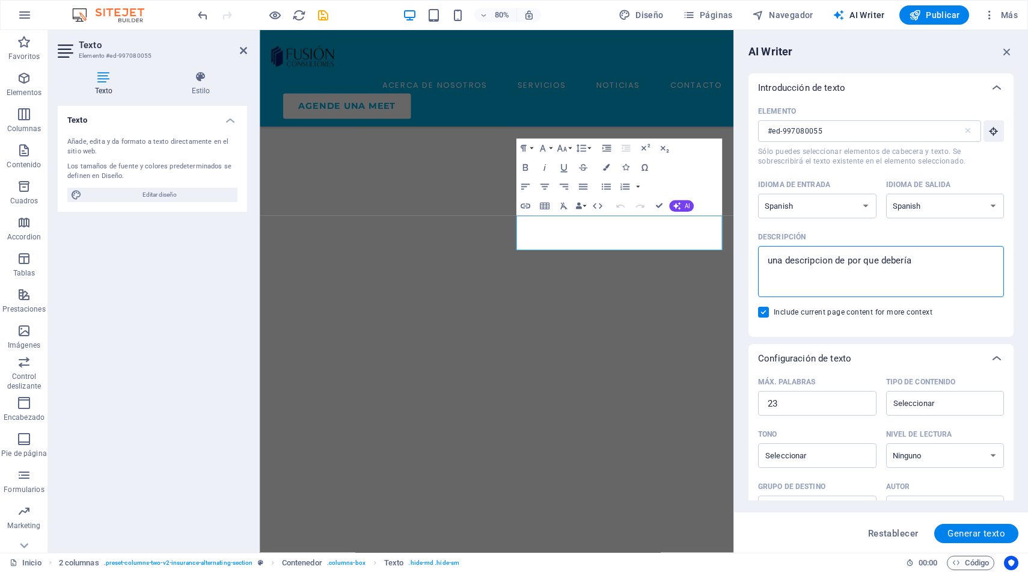
type textarea "una descripcion de por que deberí"
type textarea "x"
type textarea "una descripcion de por que deber"
type textarea "x"
type textarea "una descripcion de por que debe"
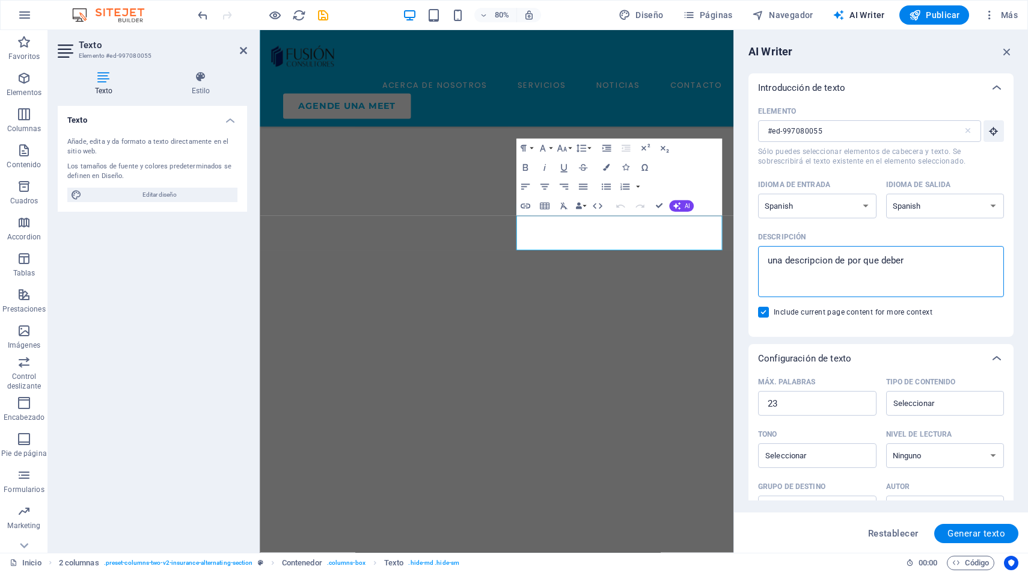
type textarea "x"
type textarea "una descripcion de por que deb"
type textarea "x"
type textarea "una descripcion de por que de"
type textarea "x"
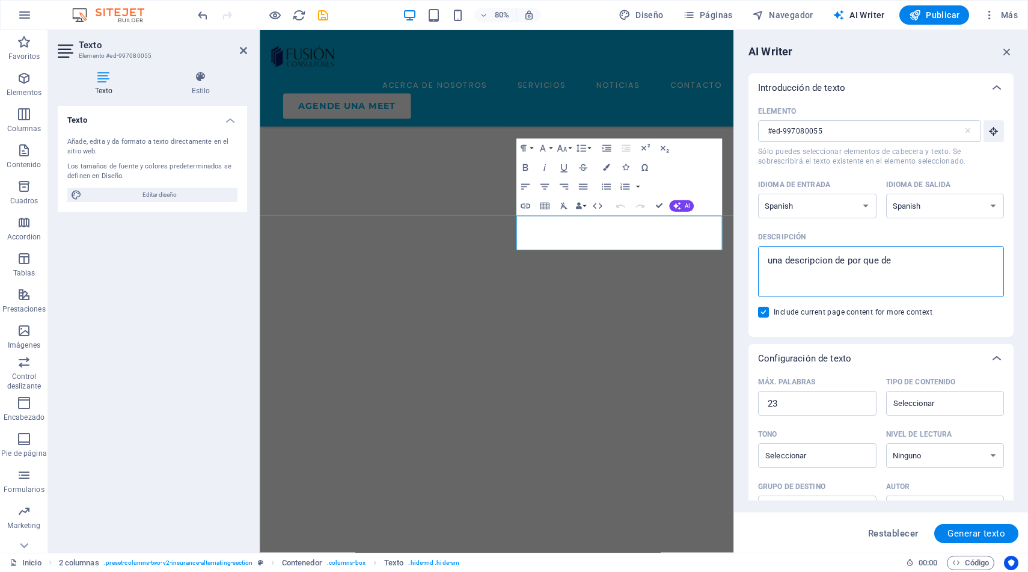
type textarea "una descripcion de por que d"
type textarea "x"
type textarea "una descripcion de por que"
type textarea "x"
type textarea "una descripcion de por que e"
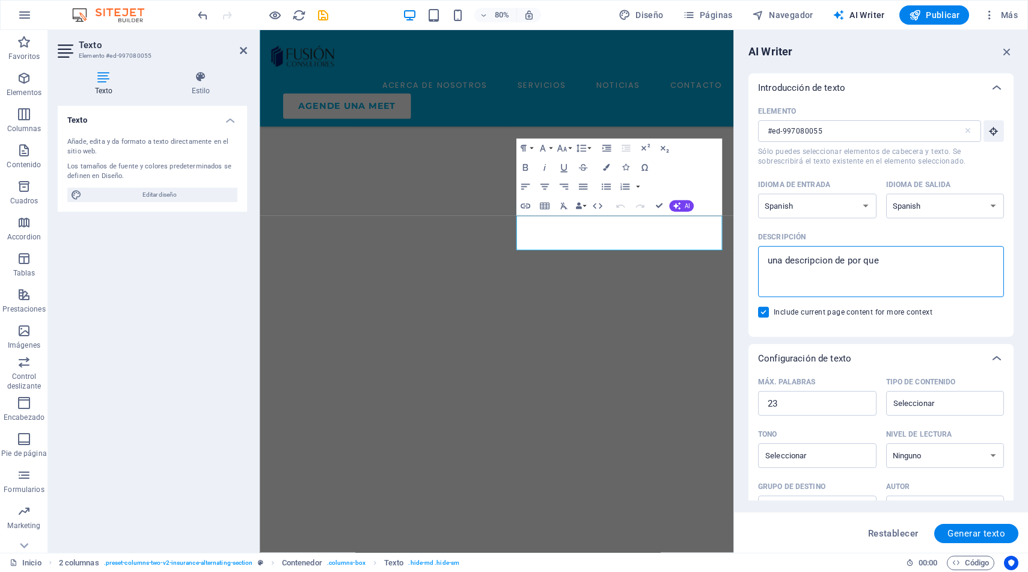
type textarea "x"
type textarea "una descripcion de por que el"
type textarea "x"
type textarea "una descripcion de por que el"
type textarea "x"
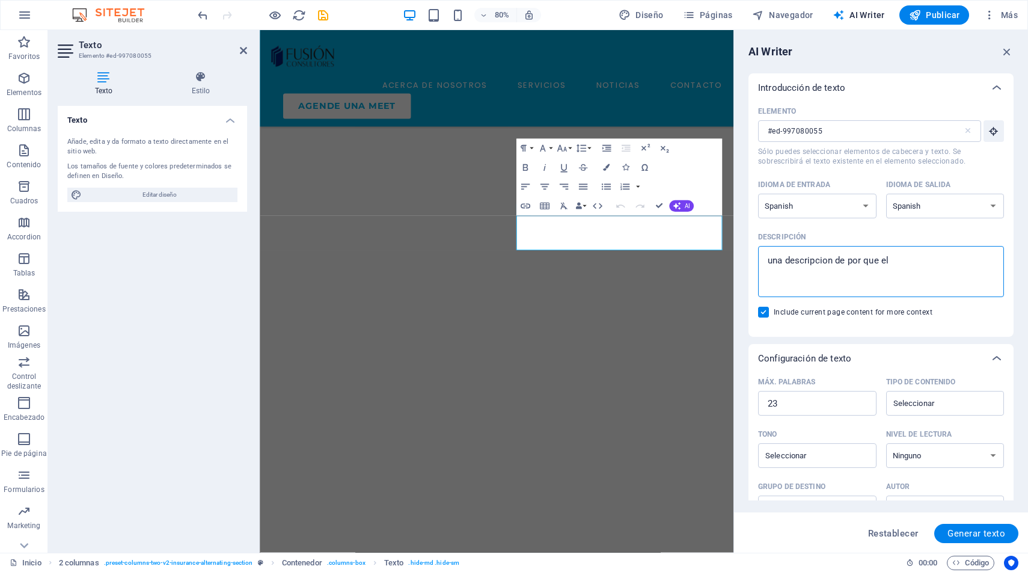
type textarea "una descripcion de por que el p"
type textarea "x"
type textarea "una descripcion de por que el pr"
type textarea "x"
type textarea "una descripcion de por que el pro"
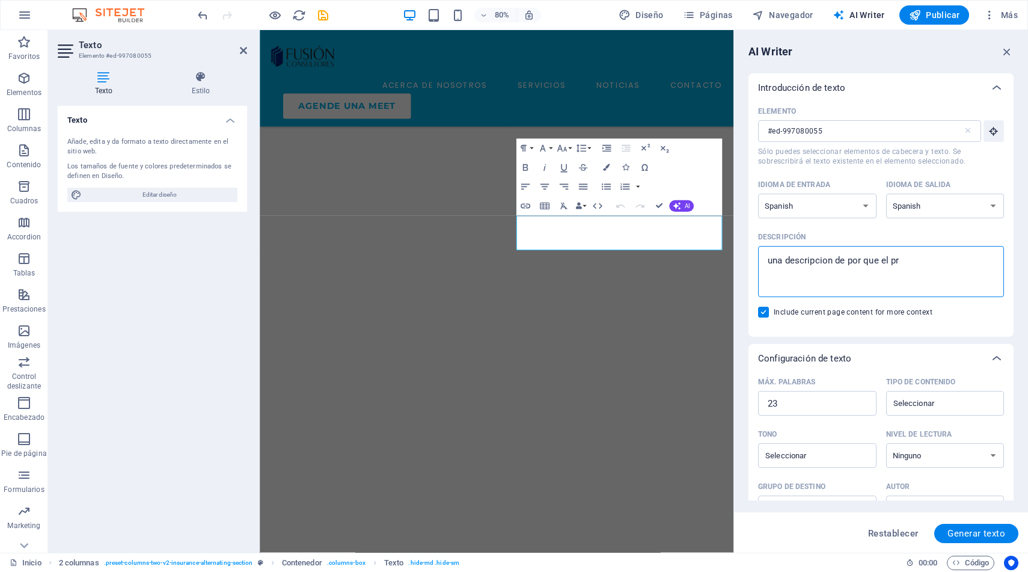
type textarea "x"
type textarea "una descripcion de por que el pros"
type textarea "x"
type textarea "una descripcion de por que el prosp"
type textarea "x"
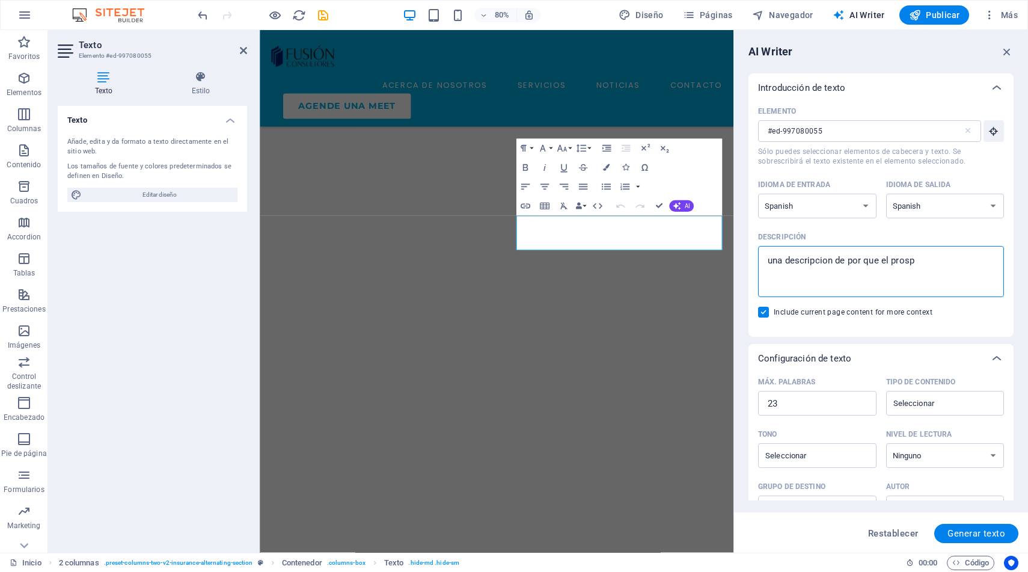
type textarea "una descripcion de por que el prospe"
type textarea "x"
type textarea "una descripcion de por que el prospec"
type textarea "x"
type textarea "una descripcion de por que el prospect"
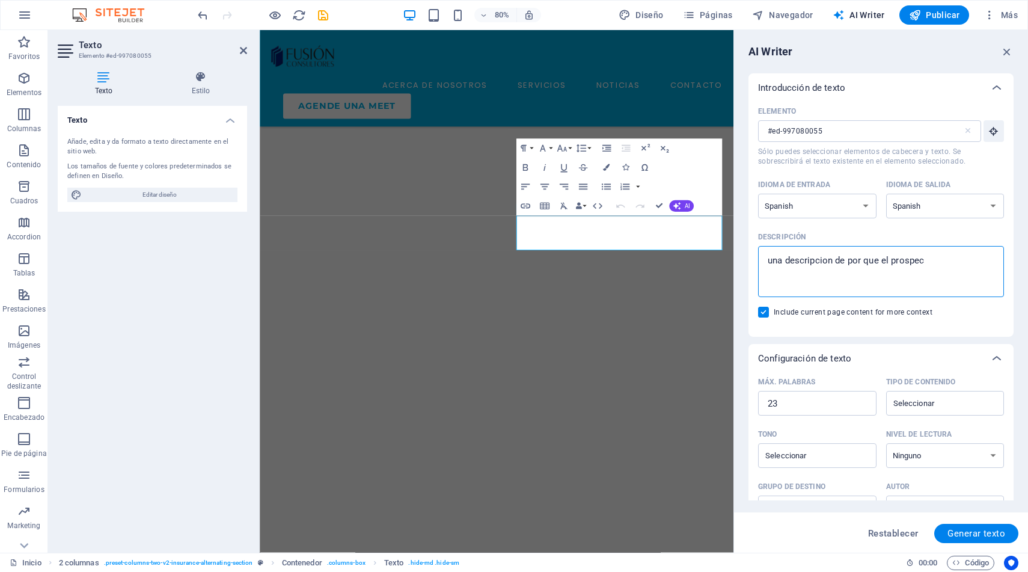
type textarea "x"
type textarea "una descripcion de por que el prospecto"
type textarea "x"
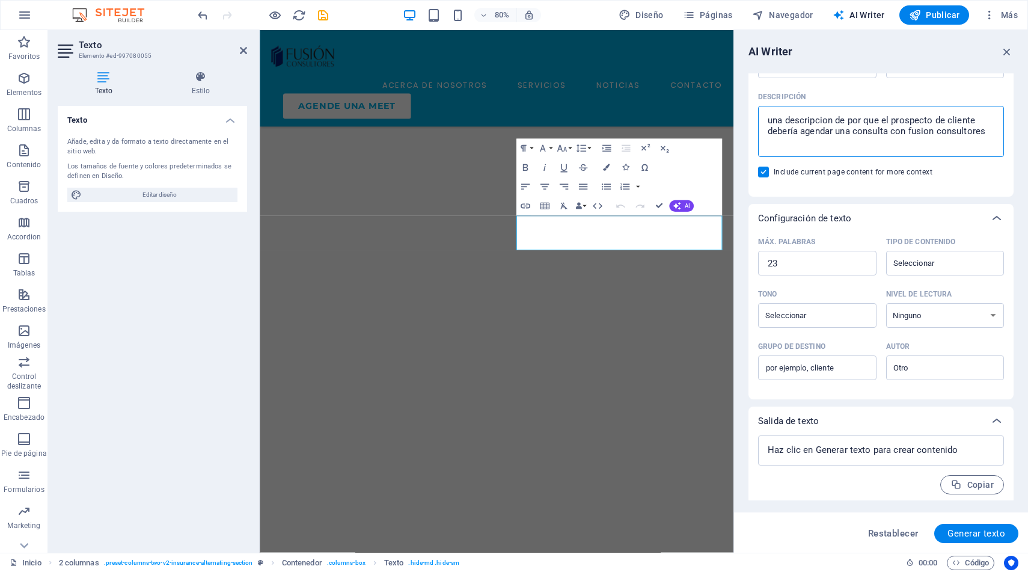
scroll to position [144, 0]
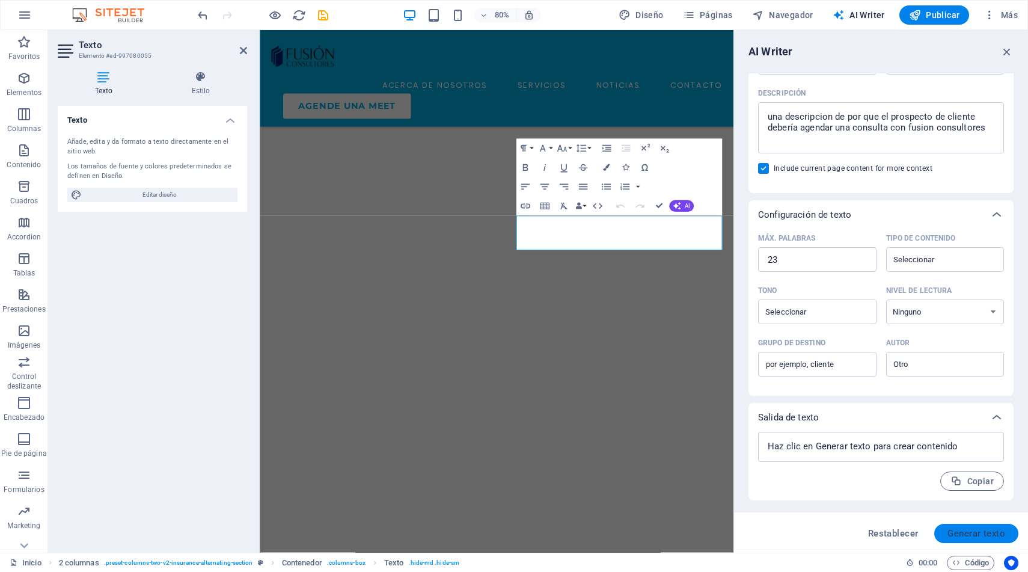
click at [974, 536] on span "Generar texto" at bounding box center [977, 534] width 58 height 10
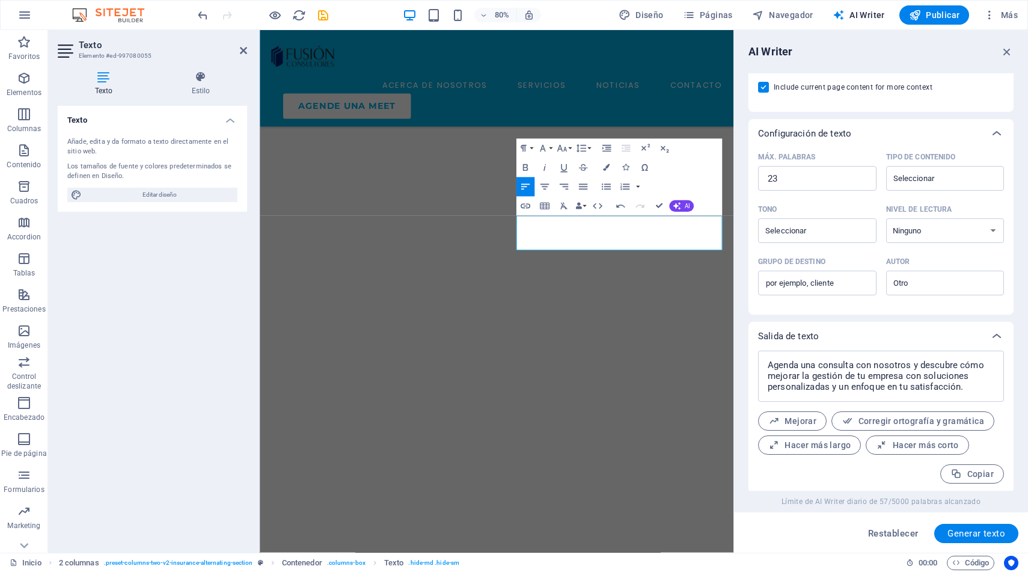
scroll to position [227, 0]
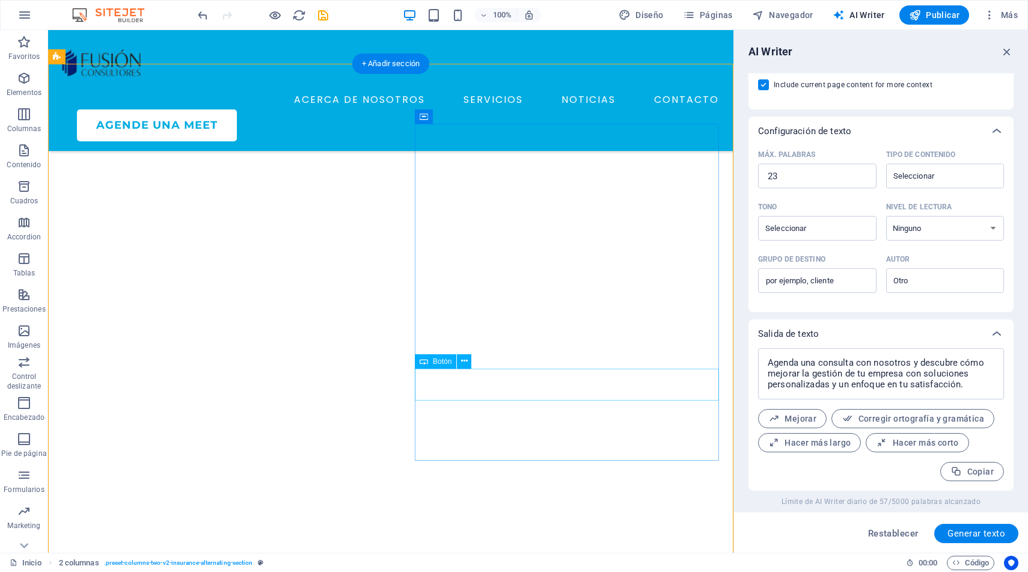
scroll to position [3801, 0]
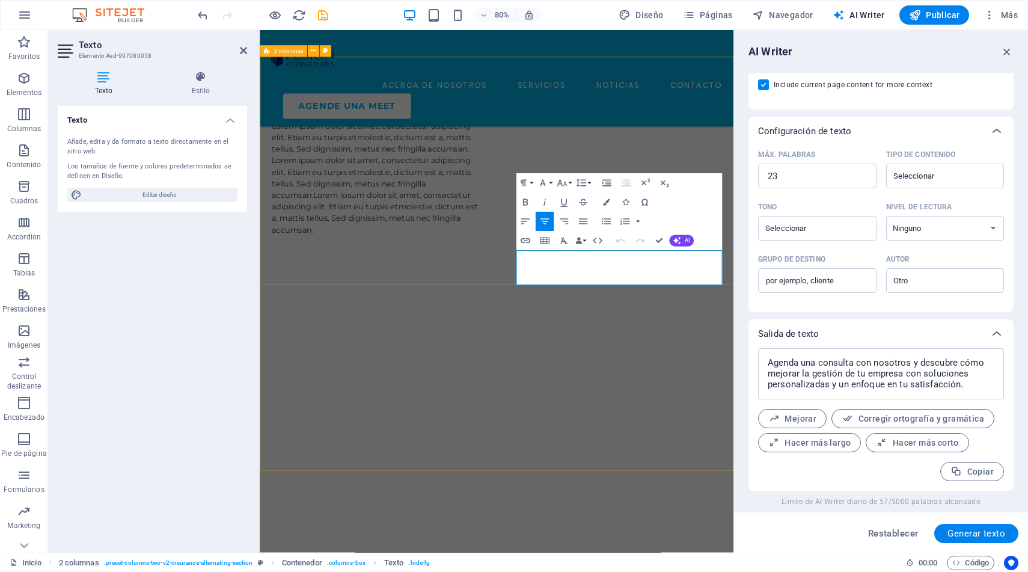
scroll to position [3939, 0]
drag, startPoint x: 586, startPoint y: 314, endPoint x: 839, endPoint y: 349, distance: 255.1
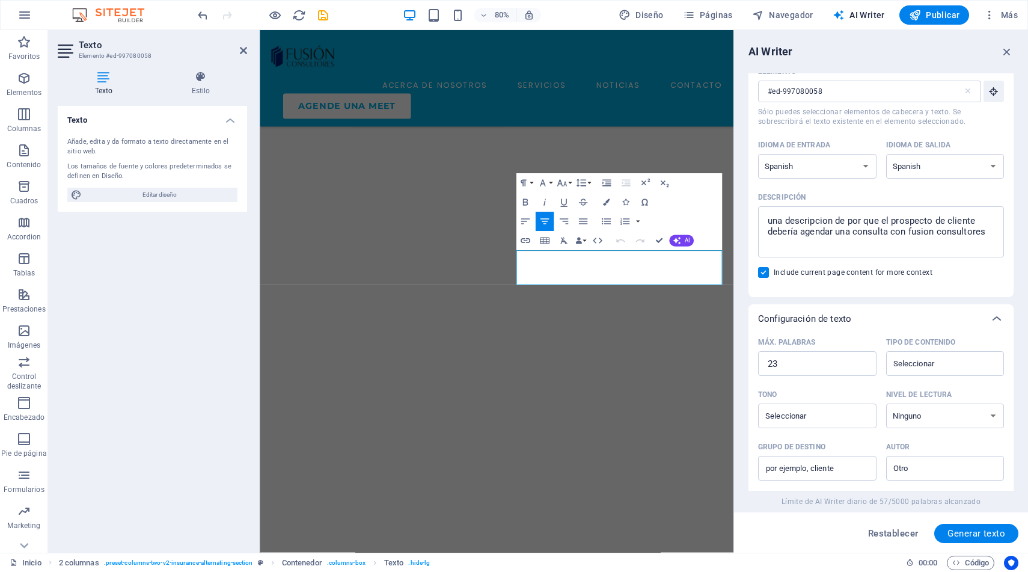
scroll to position [0, 0]
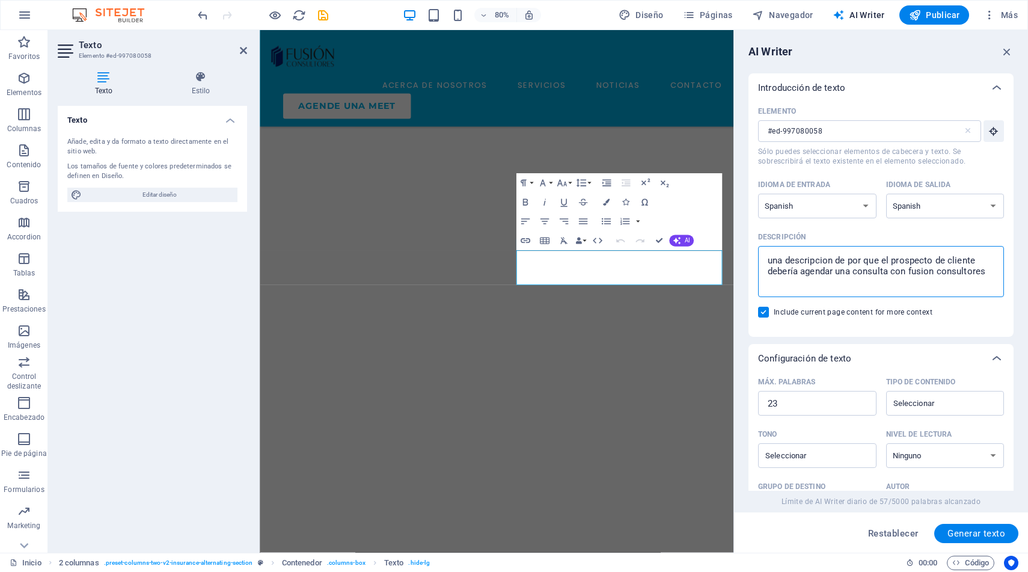
drag, startPoint x: 987, startPoint y: 271, endPoint x: 775, endPoint y: 242, distance: 214.3
click at [775, 242] on label "Descripción una descripcion de por que el prospecto de cliente debería agendar …" at bounding box center [881, 262] width 246 height 69
click at [775, 252] on textarea "una descripcion de por que el prospecto de cliente debería agendar una consulta…" at bounding box center [881, 271] width 234 height 39
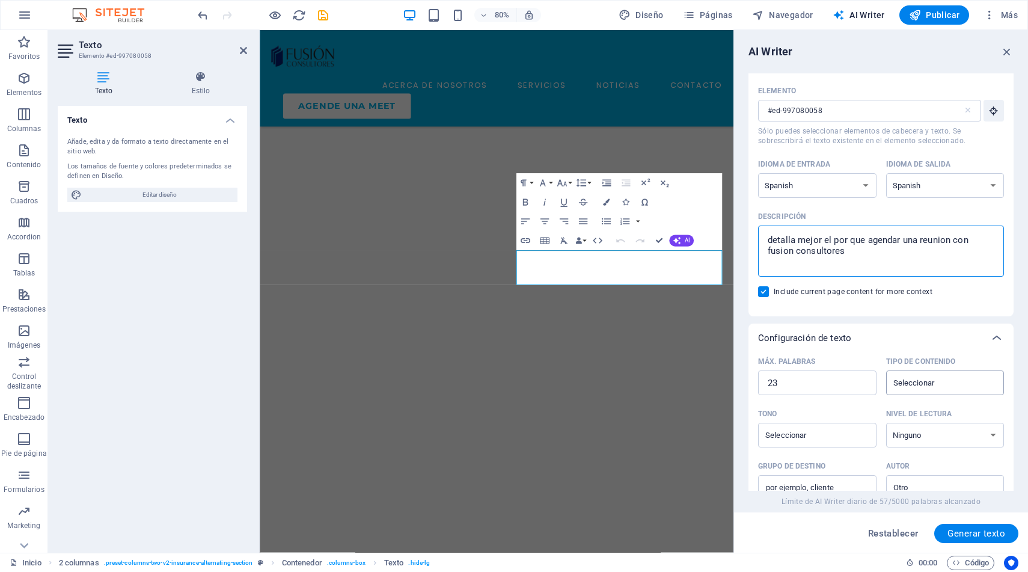
scroll to position [22, 0]
drag, startPoint x: 960, startPoint y: 533, endPoint x: 931, endPoint y: 425, distance: 112.0
click at [931, 425] on div "AI Writer Introducción de texto Elemento #ed-997080058 ​ Sólo puedes selecciona…" at bounding box center [881, 291] width 294 height 523
click at [960, 535] on span "Generar texto" at bounding box center [977, 534] width 58 height 10
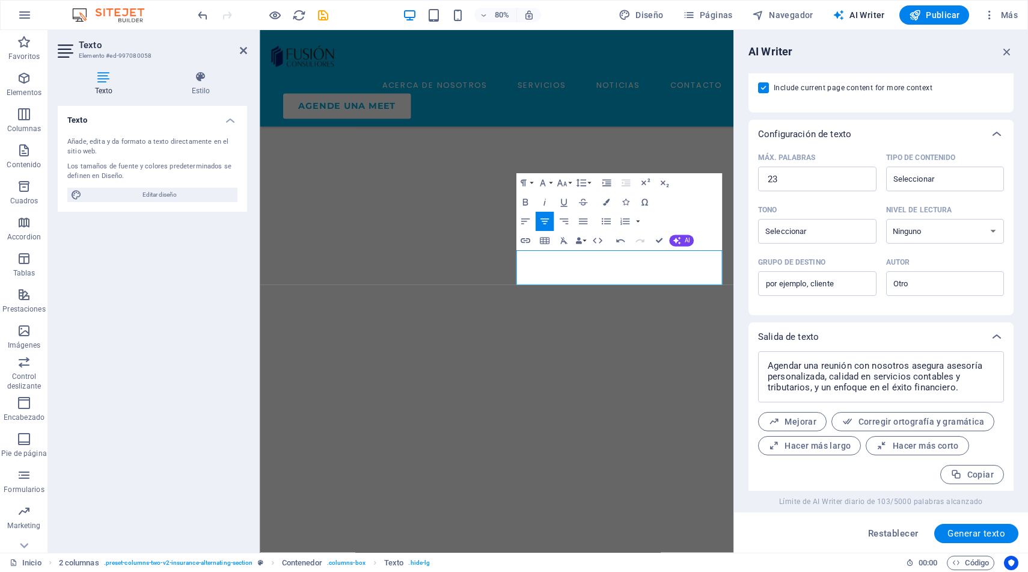
scroll to position [227, 0]
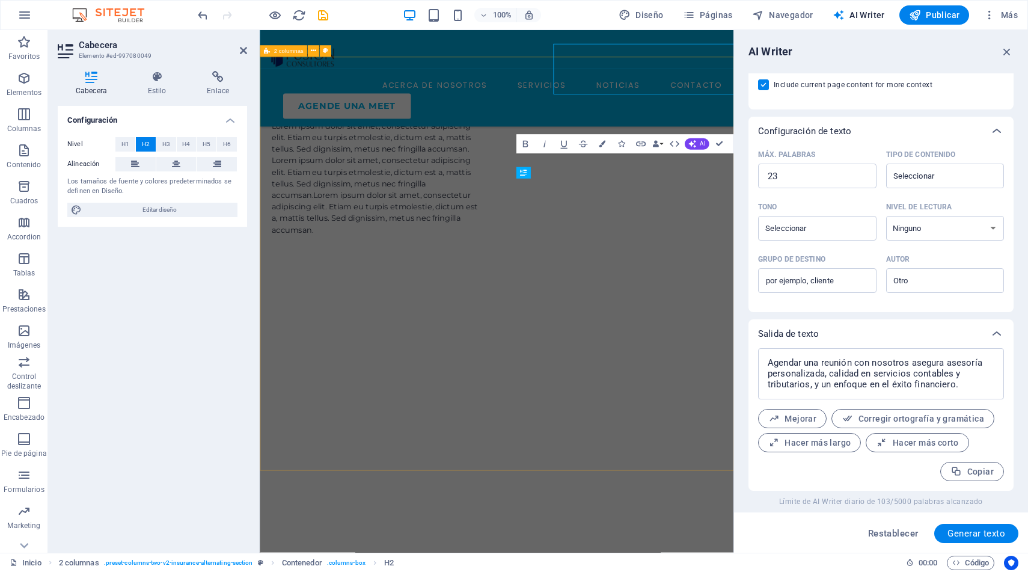
scroll to position [3939, 0]
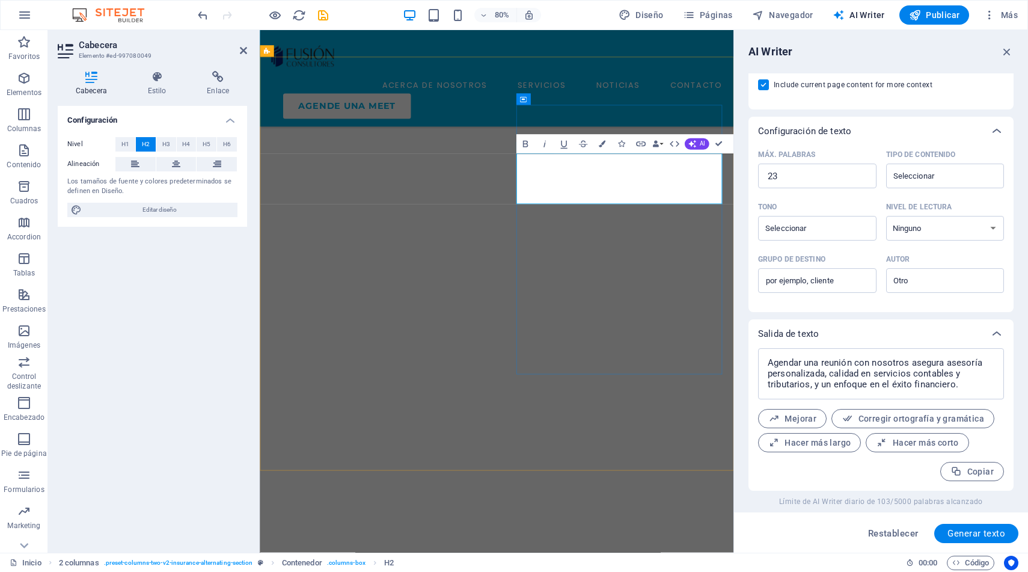
drag, startPoint x: 699, startPoint y: 232, endPoint x: 591, endPoint y: 231, distance: 108.9
drag, startPoint x: 587, startPoint y: 232, endPoint x: 704, endPoint y: 228, distance: 116.7
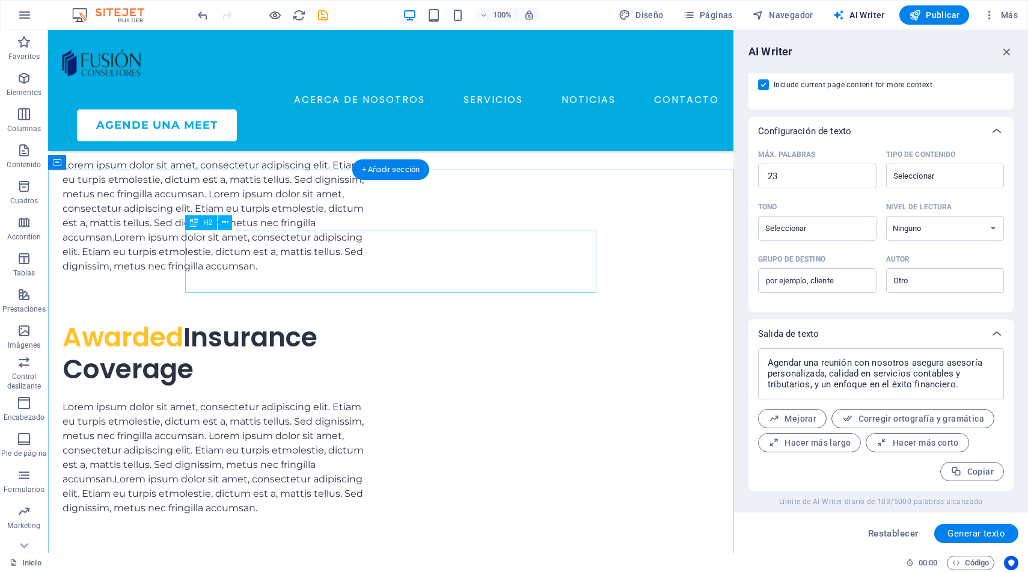
scroll to position [3247, 0]
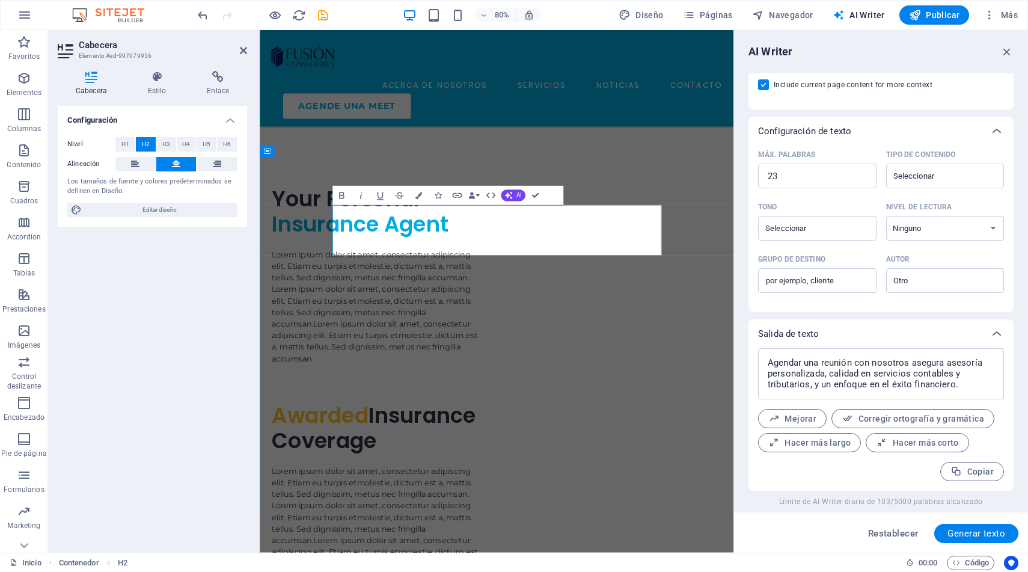
drag, startPoint x: 728, startPoint y: 270, endPoint x: 406, endPoint y: 247, distance: 323.2
click at [514, 198] on button "AI" at bounding box center [512, 194] width 25 height 11
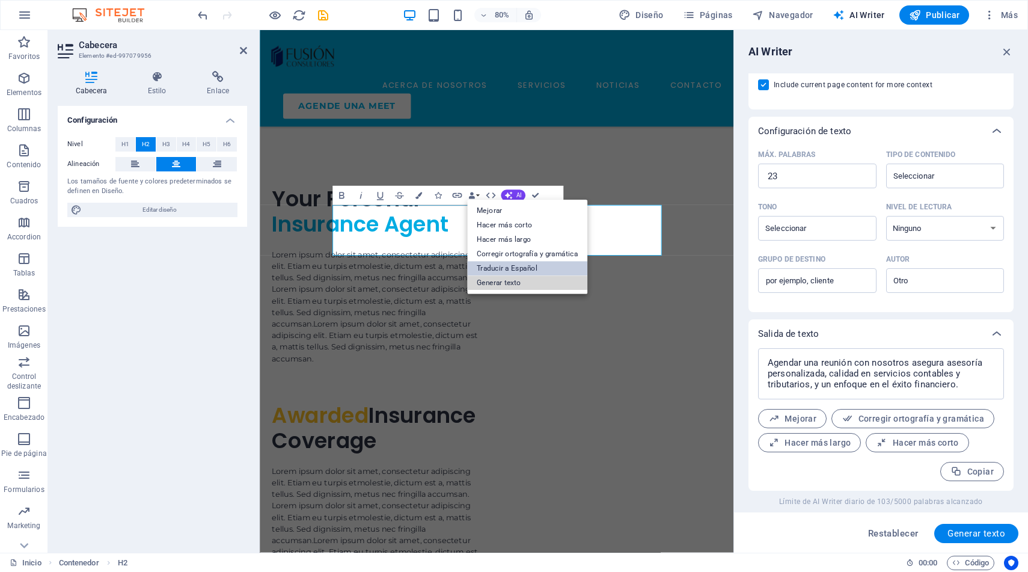
drag, startPoint x: 531, startPoint y: 281, endPoint x: 536, endPoint y: 267, distance: 15.2
click at [536, 267] on ul "Mejorar Hacer más corto Hacer más largo Corregir ortografía y gramática Traduci…" at bounding box center [527, 247] width 120 height 94
click at [536, 267] on link "Traducir a Español" at bounding box center [527, 269] width 120 height 14
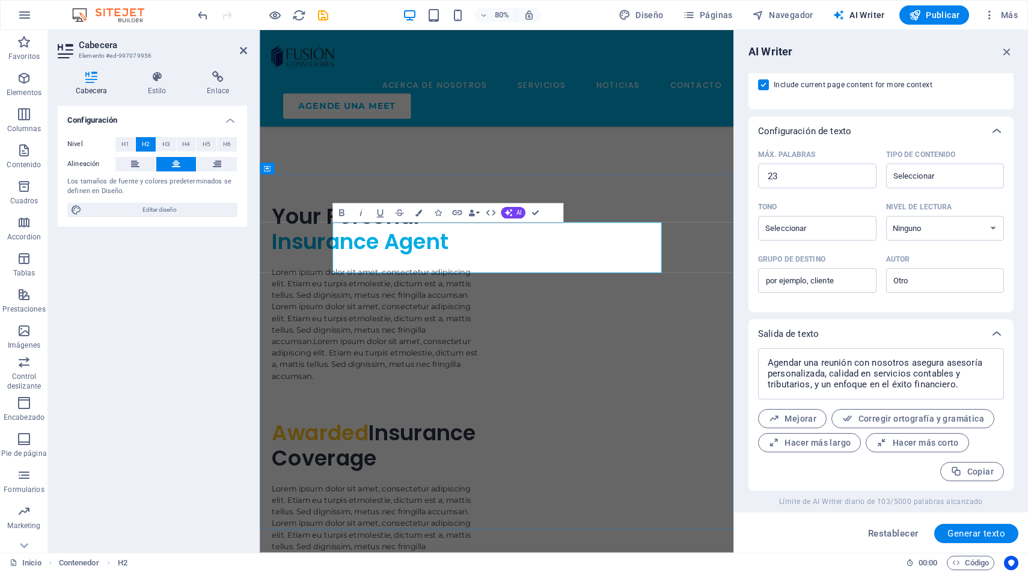
scroll to position [3347, 0]
drag, startPoint x: 724, startPoint y: 289, endPoint x: 398, endPoint y: 275, distance: 326.9
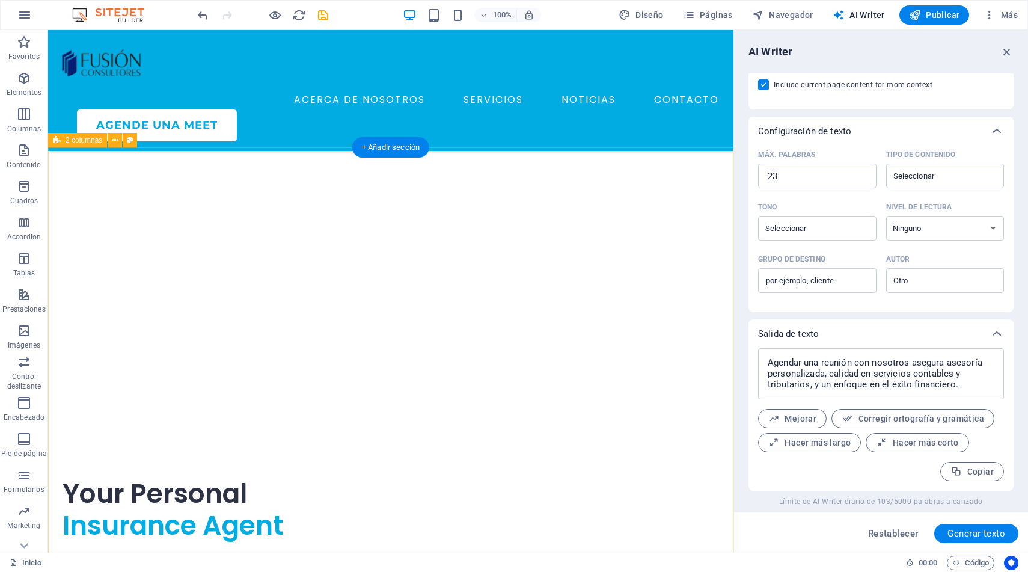
scroll to position [2854, 0]
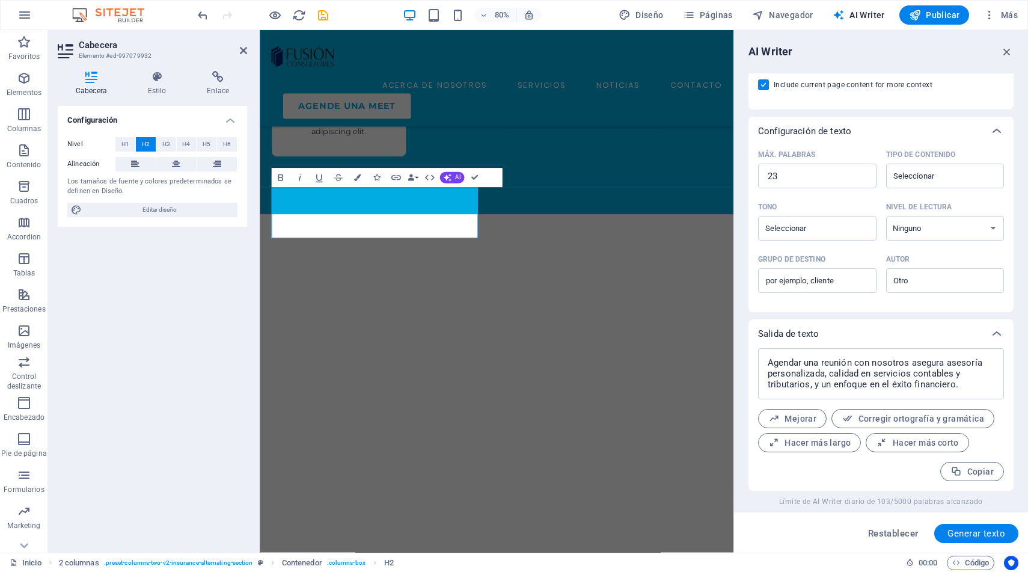
scroll to position [2992, 0]
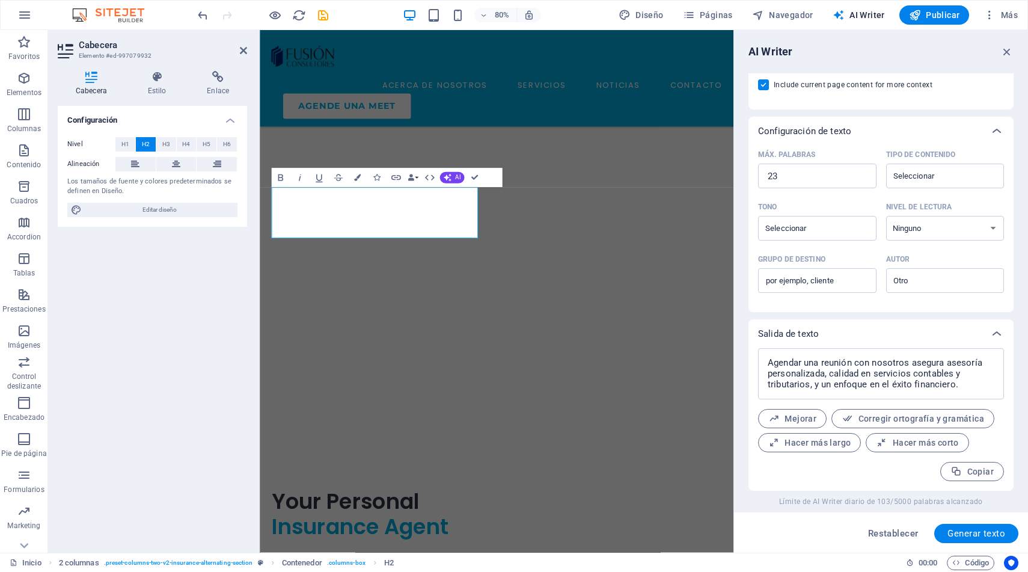
click at [123, 264] on div "Configuración Nivel H1 H2 H3 H4 H5 H6 Alineación Los tamaños de fuente y colore…" at bounding box center [152, 324] width 189 height 437
click at [453, 177] on button "AI" at bounding box center [452, 177] width 25 height 11
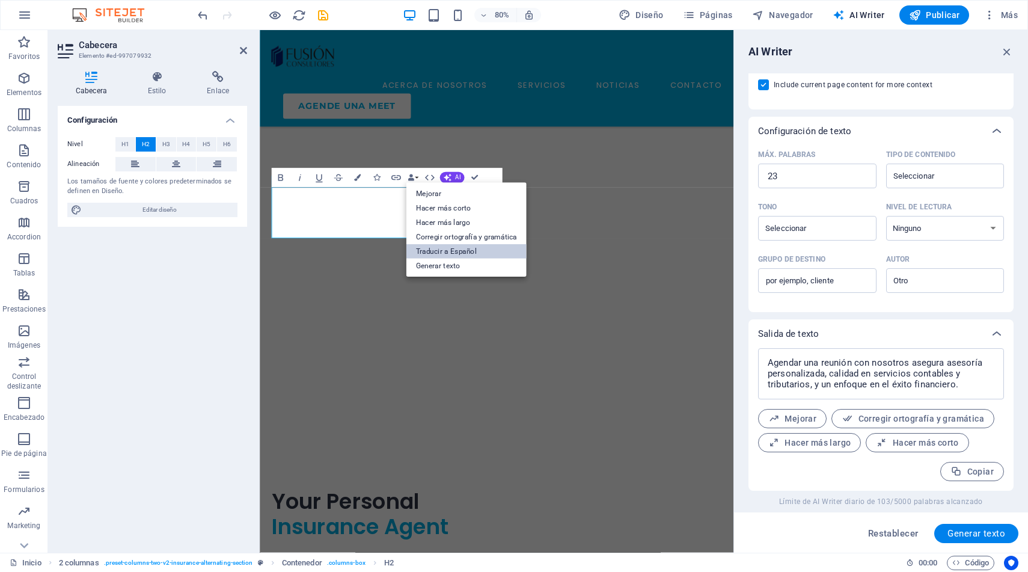
click at [456, 254] on link "Traducir a Español" at bounding box center [466, 251] width 120 height 14
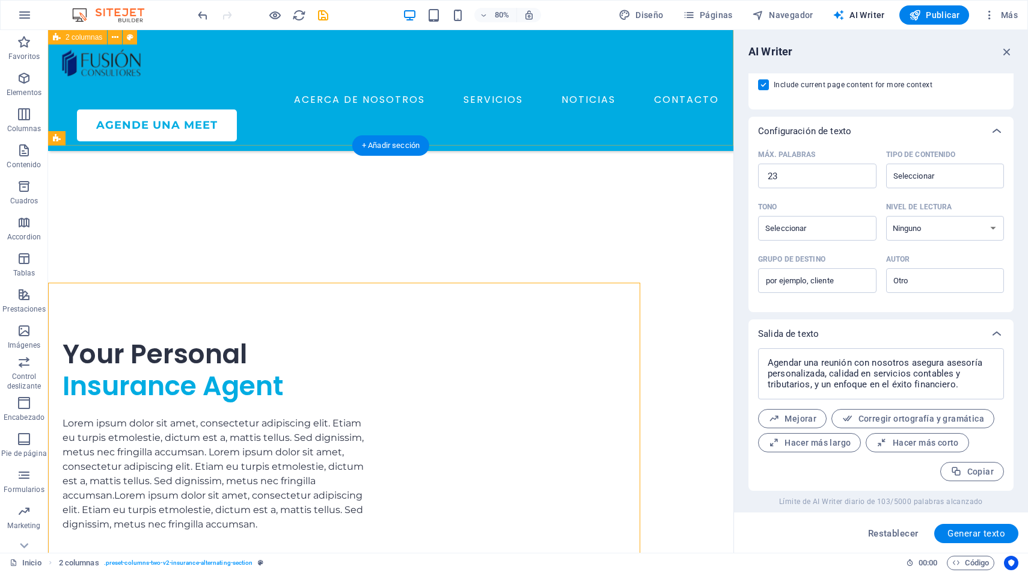
scroll to position [2854, 0]
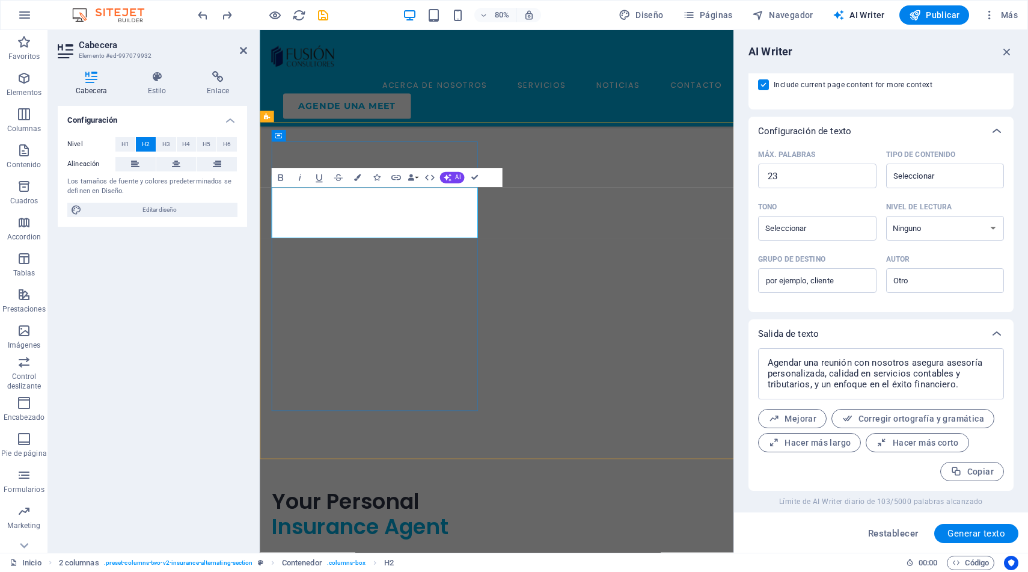
drag, startPoint x: 392, startPoint y: 249, endPoint x: 339, endPoint y: 245, distance: 53.0
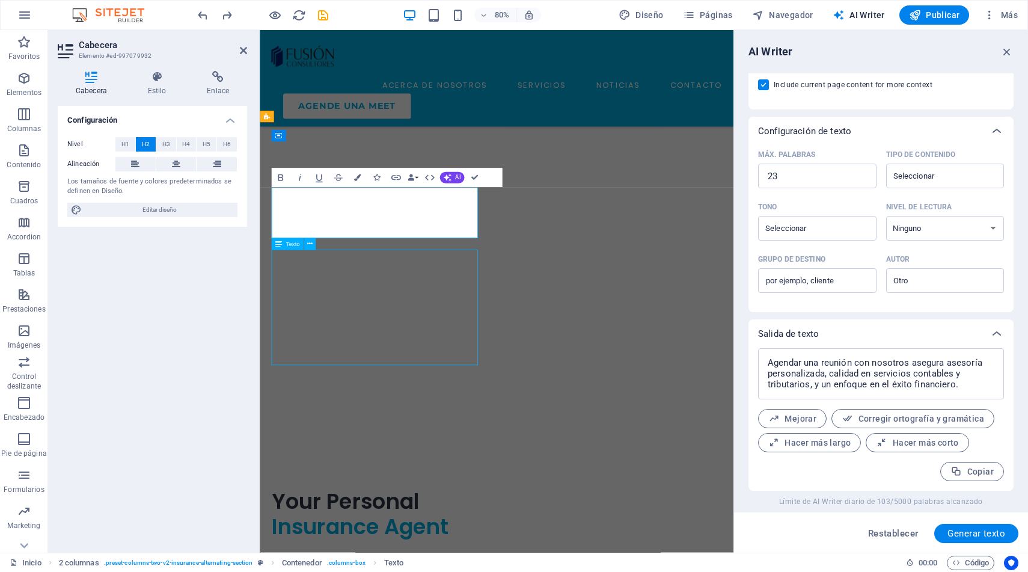
scroll to position [2854, 0]
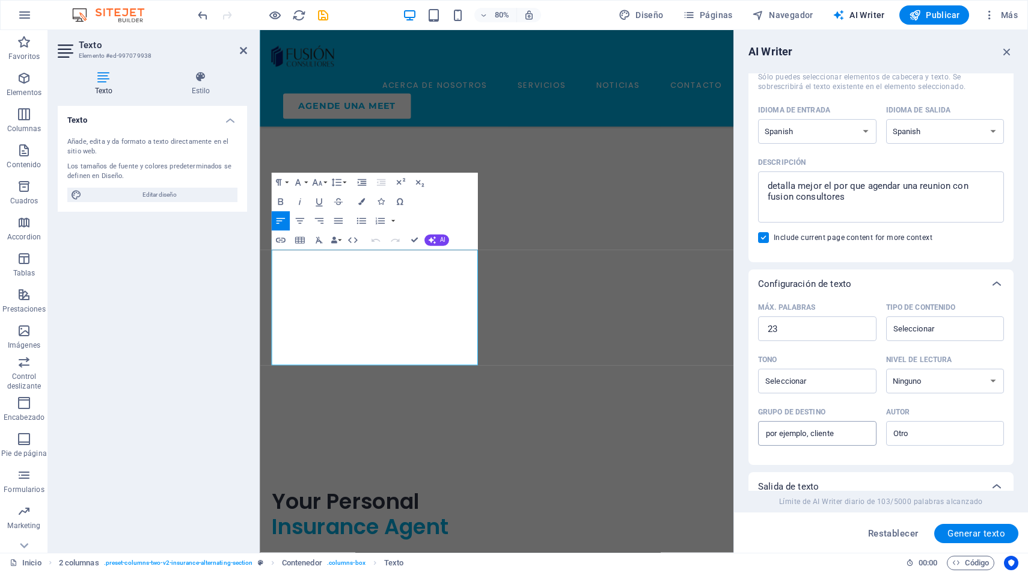
scroll to position [0, 0]
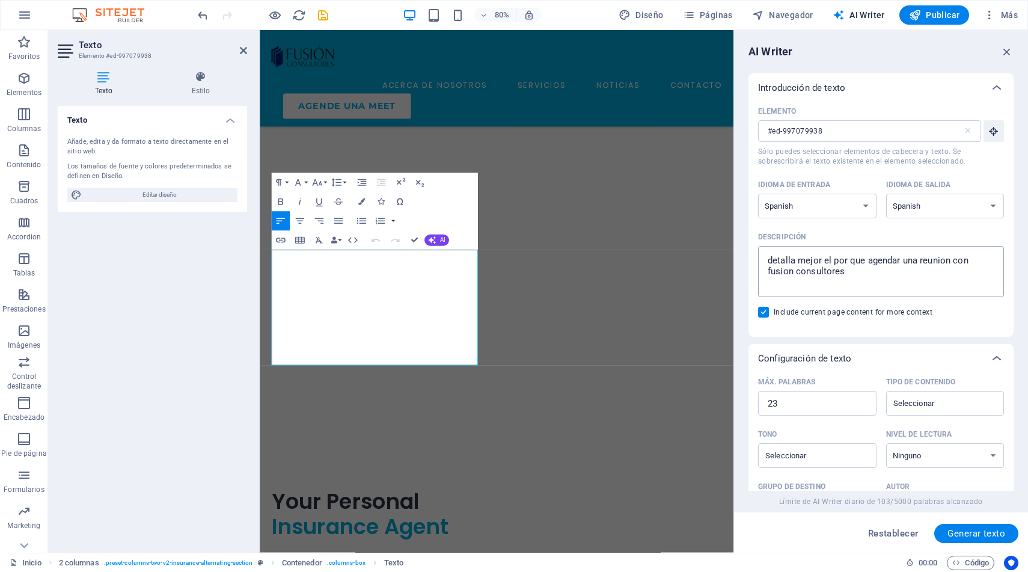
click at [791, 263] on textarea "detalla mejor el por que agendar una reunion con fusion consultores" at bounding box center [881, 271] width 234 height 39
drag, startPoint x: 786, startPoint y: 405, endPoint x: 749, endPoint y: 402, distance: 37.4
click at [749, 402] on div "Máx. palabras 23 ​ Tipo de contenido ​ Tono ​ Nivel de lectura Ninguno Académic…" at bounding box center [881, 456] width 265 height 167
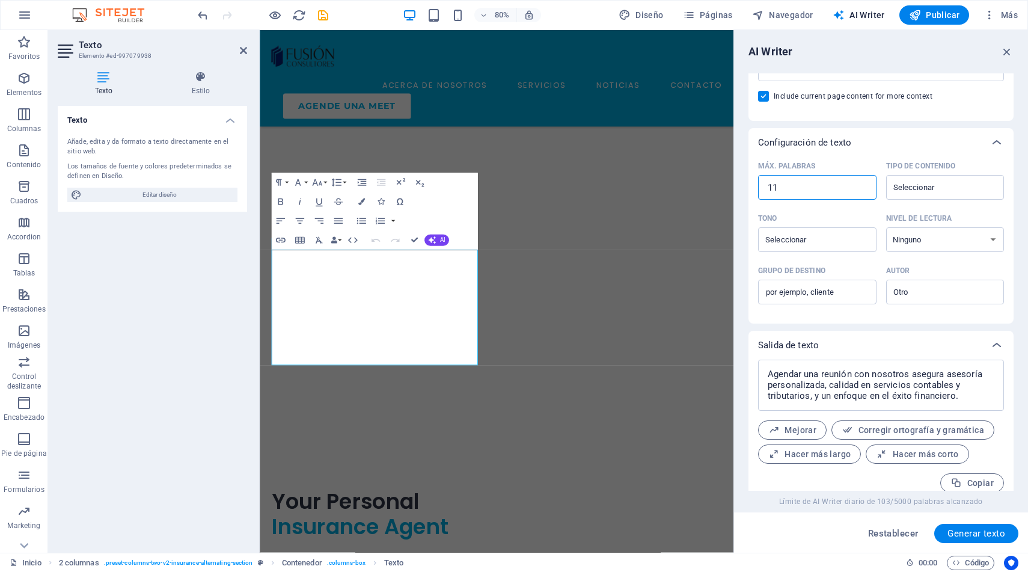
scroll to position [220, 0]
click at [914, 186] on input "Tipo de contenido ​" at bounding box center [935, 183] width 91 height 17
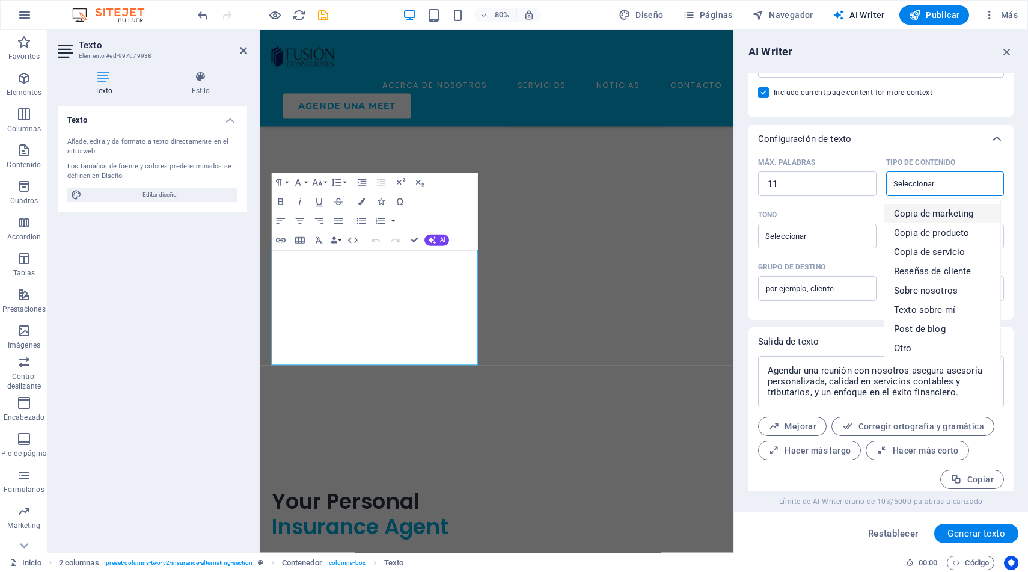
click at [937, 218] on span "Copia de marketing" at bounding box center [934, 213] width 80 height 12
click at [828, 240] on input "Tono ​" at bounding box center [807, 235] width 91 height 17
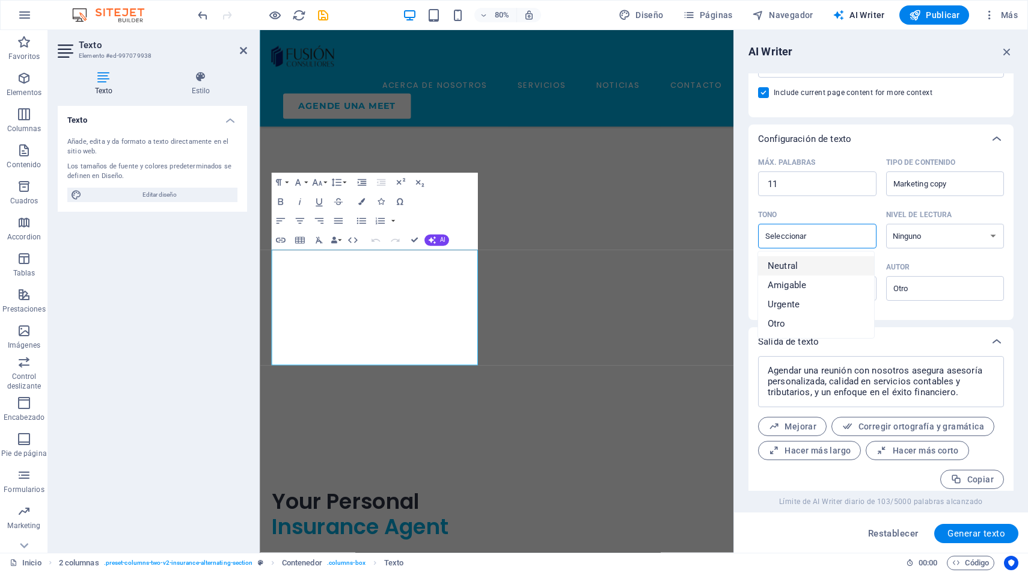
click at [793, 271] on span "Neutral" at bounding box center [783, 266] width 30 height 12
click at [927, 236] on select "Ninguno Académico Adulto Adolescente Infantil" at bounding box center [945, 236] width 118 height 25
click at [886, 224] on select "Ninguno Académico Adulto Adolescente Infantil" at bounding box center [945, 236] width 118 height 25
click at [852, 294] on input "Grupo de destino ​" at bounding box center [817, 288] width 118 height 19
click at [972, 529] on span "Generar texto" at bounding box center [977, 534] width 58 height 10
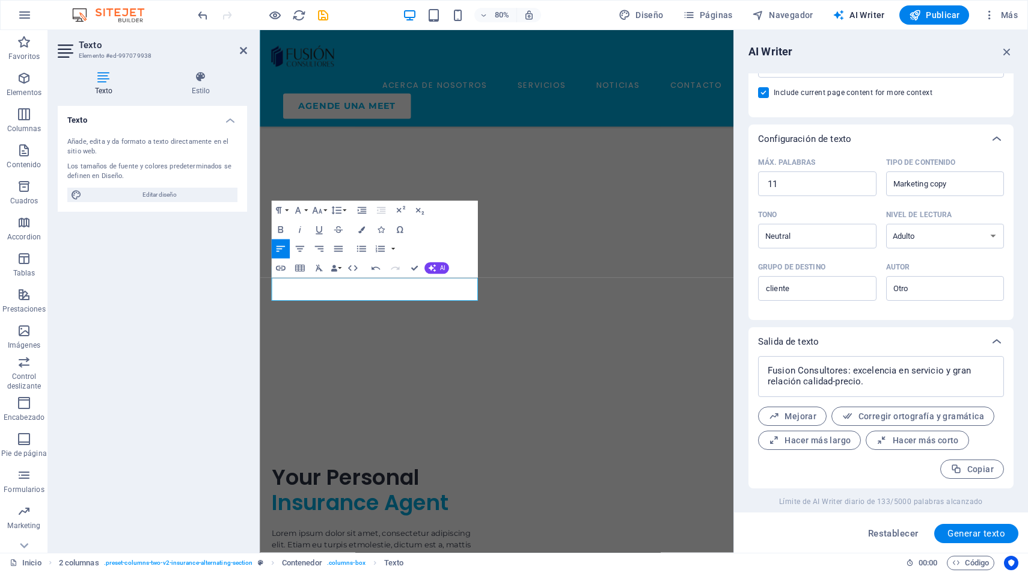
scroll to position [3015, 0]
drag, startPoint x: 1076, startPoint y: 214, endPoint x: 786, endPoint y: 202, distance: 290.1
click at [807, 188] on input "11" at bounding box center [817, 184] width 118 height 24
click at [974, 529] on span "Generar texto" at bounding box center [977, 534] width 58 height 10
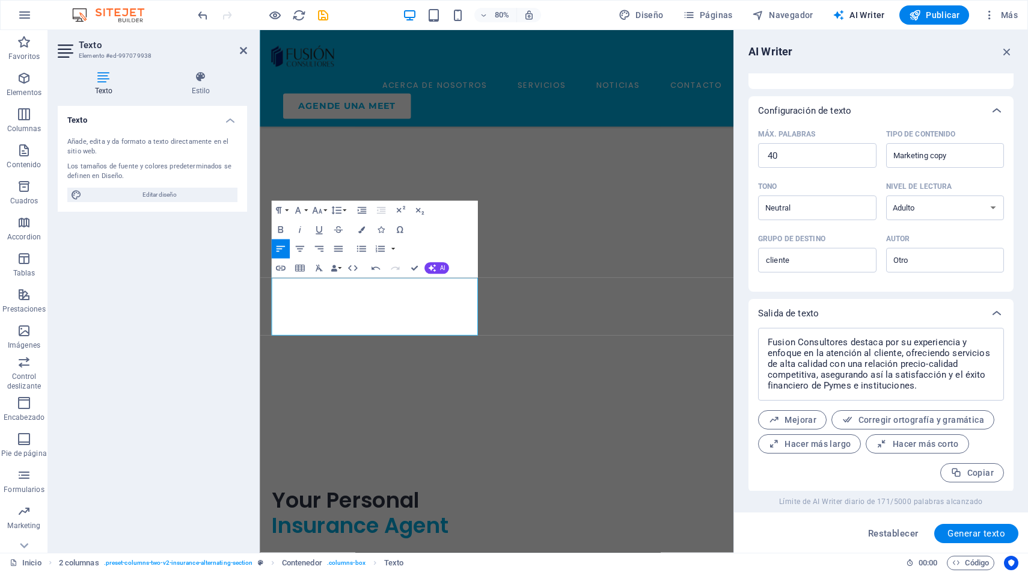
scroll to position [249, 0]
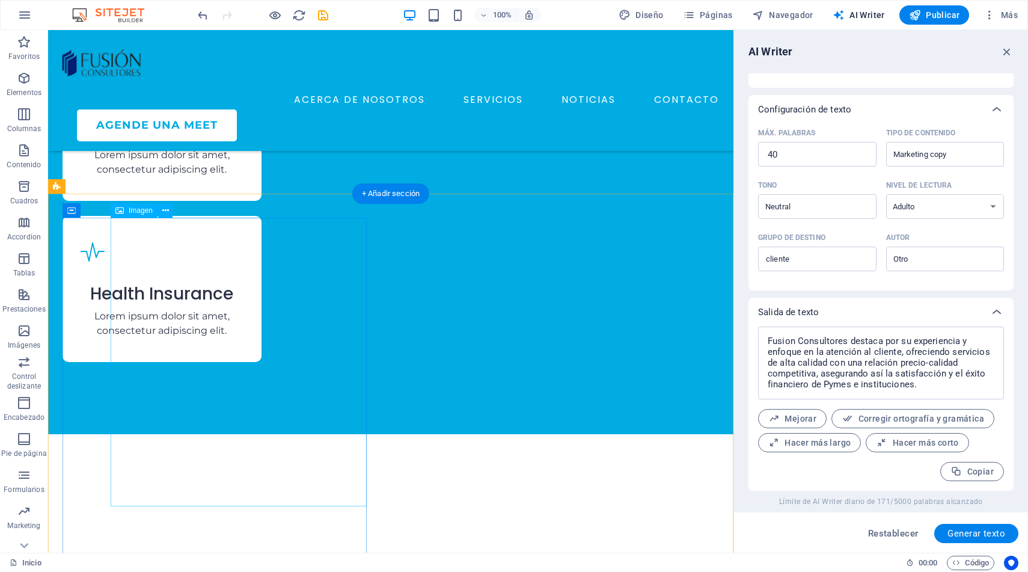
scroll to position [2410, 0]
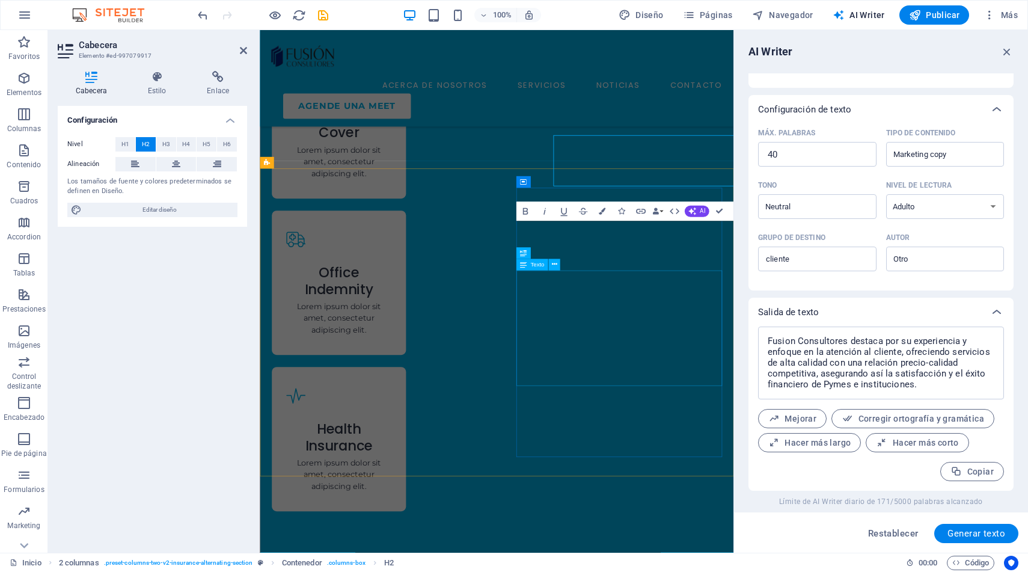
scroll to position [2549, 0]
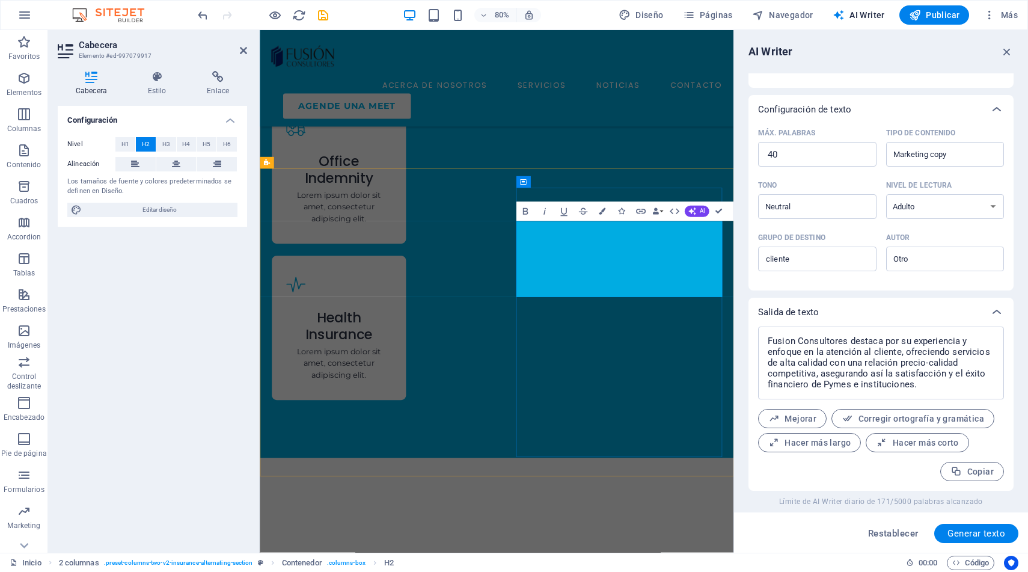
drag, startPoint x: 777, startPoint y: 287, endPoint x: 583, endPoint y: 286, distance: 193.7
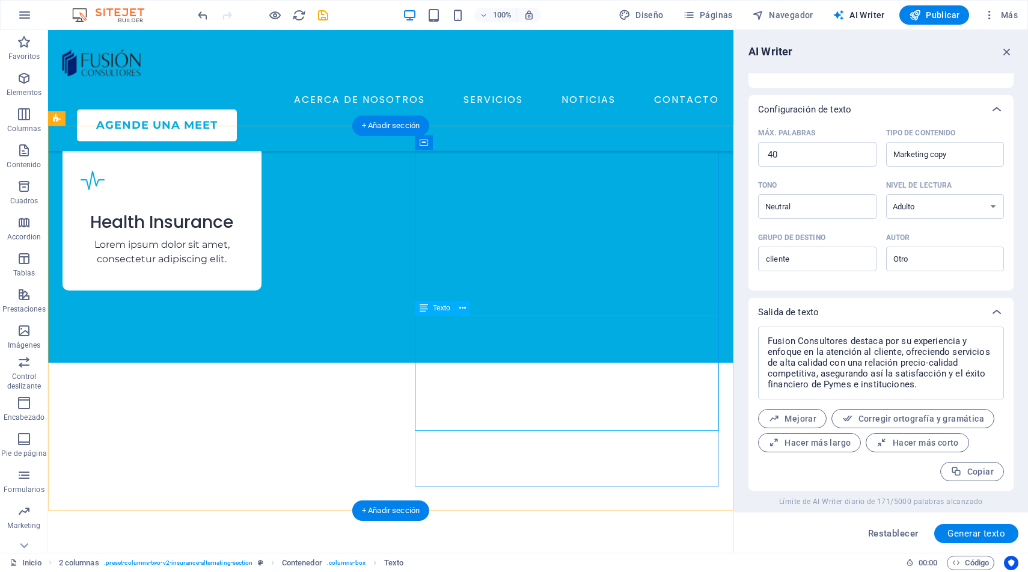
scroll to position [2492, 0]
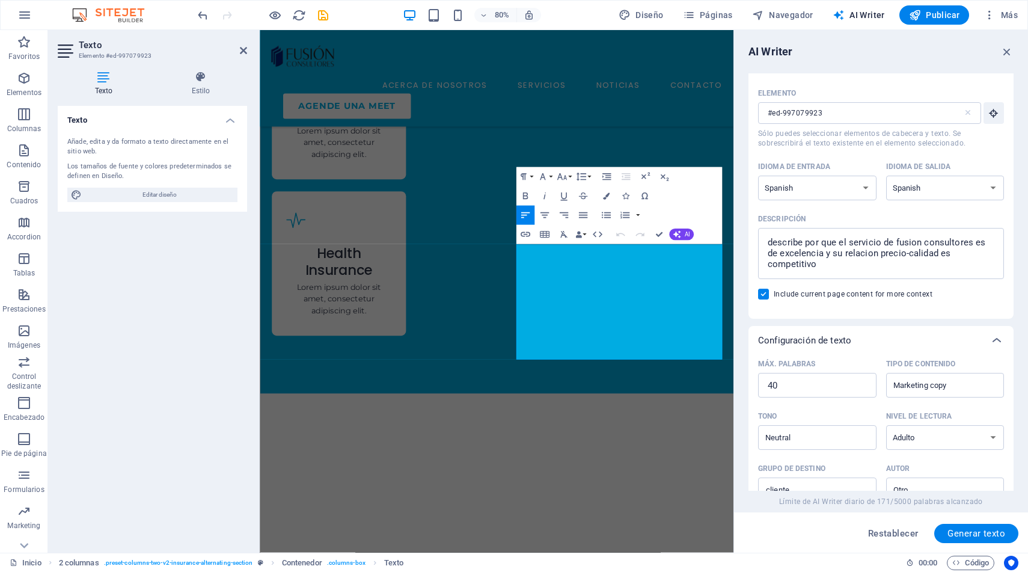
scroll to position [17, 0]
drag, startPoint x: 822, startPoint y: 268, endPoint x: 802, endPoint y: 239, distance: 35.5
click at [802, 239] on textarea "describe por que el servicio de fusion consultores es de excelencia y su relaci…" at bounding box center [881, 254] width 234 height 39
click at [848, 246] on textarea "describe por que el servicio de fusion consultores es de excelencia y su relaci…" at bounding box center [881, 254] width 234 height 39
drag, startPoint x: 974, startPoint y: 244, endPoint x: 984, endPoint y: 266, distance: 24.8
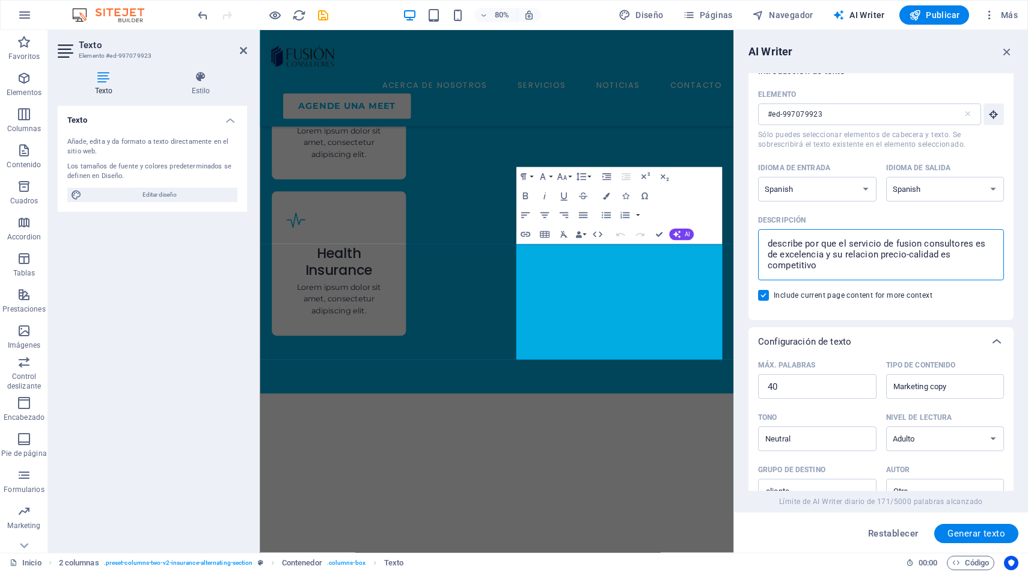
click at [984, 266] on textarea "describe por que el servicio de fusion consultores es de excelencia y su relaci…" at bounding box center [881, 254] width 234 height 39
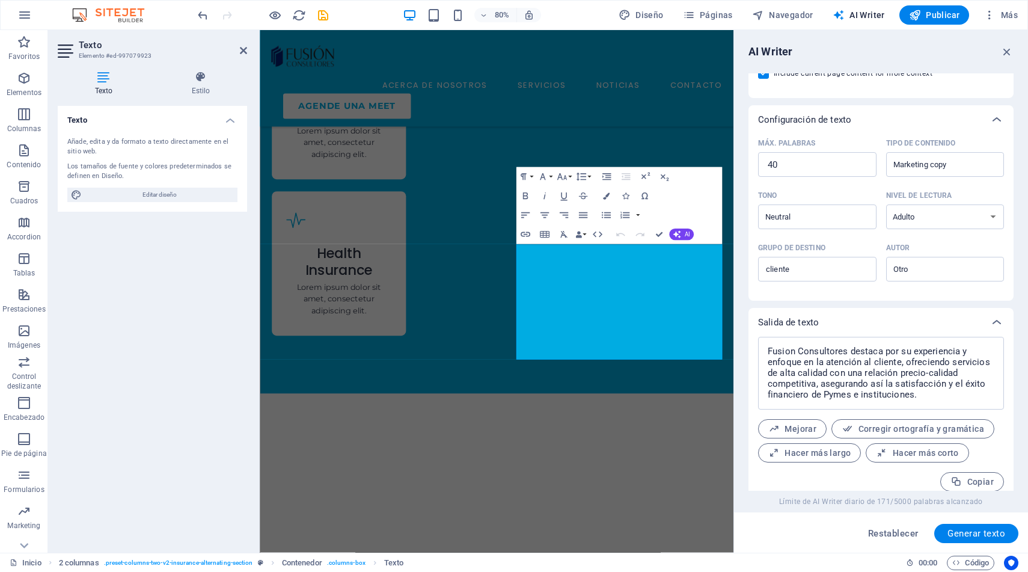
scroll to position [249, 0]
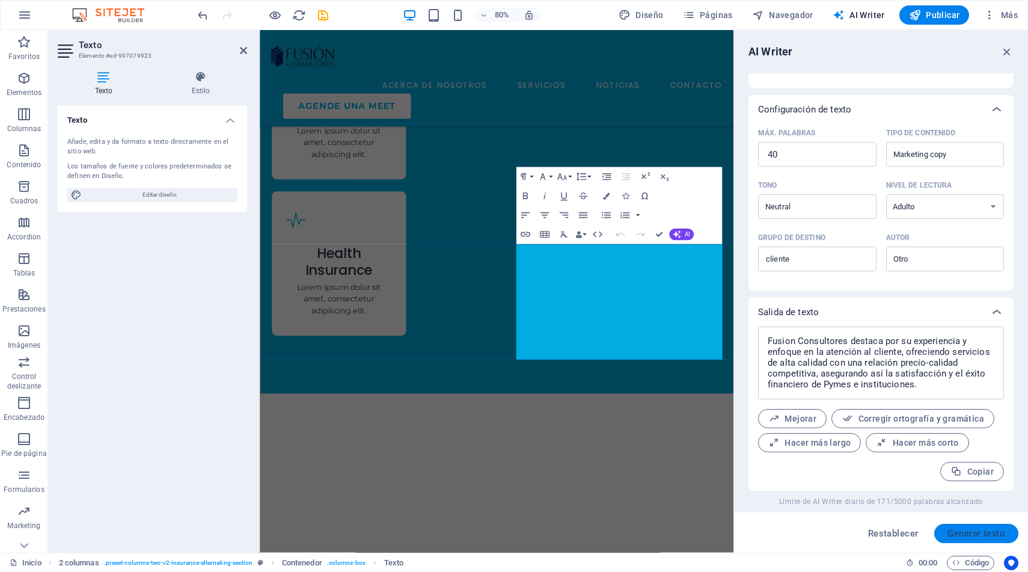
click at [959, 531] on span "Generar texto" at bounding box center [977, 534] width 58 height 10
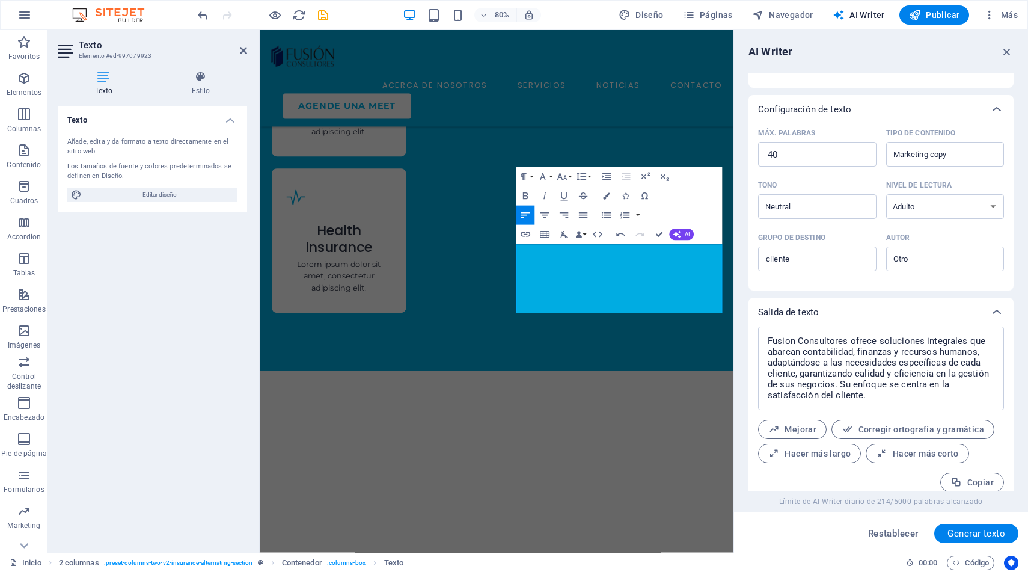
scroll to position [260, 0]
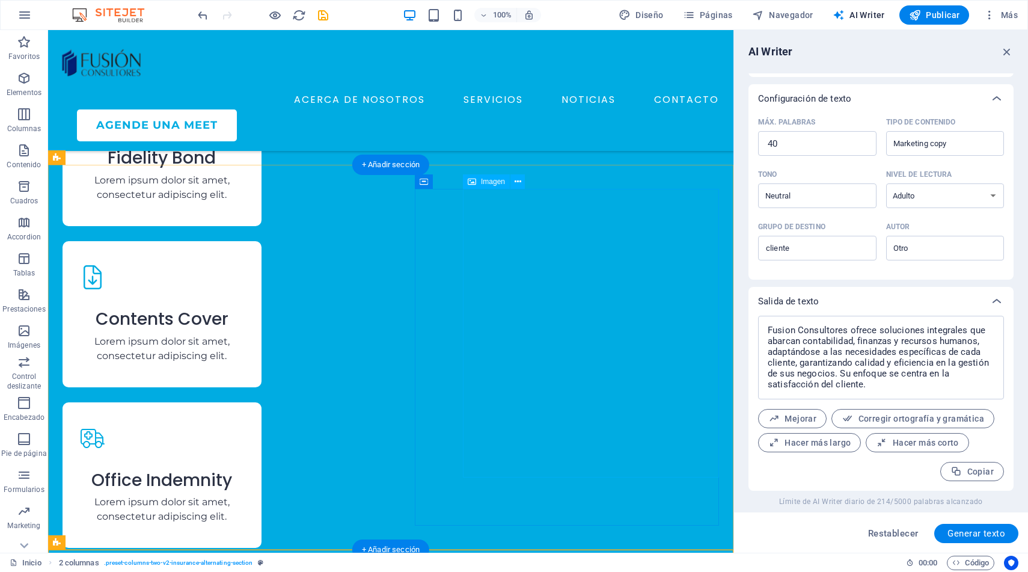
scroll to position [2065, 0]
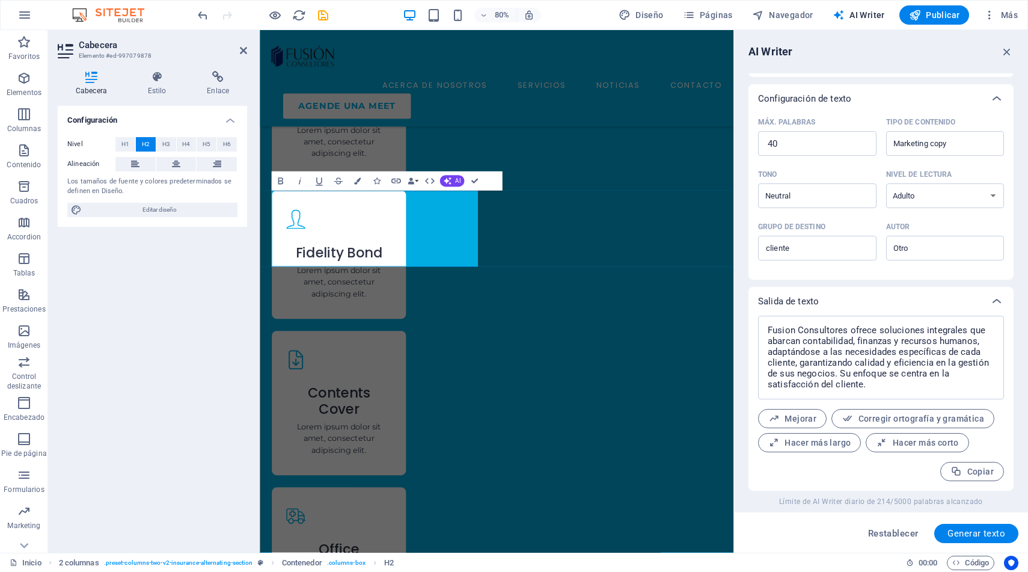
scroll to position [2202, 0]
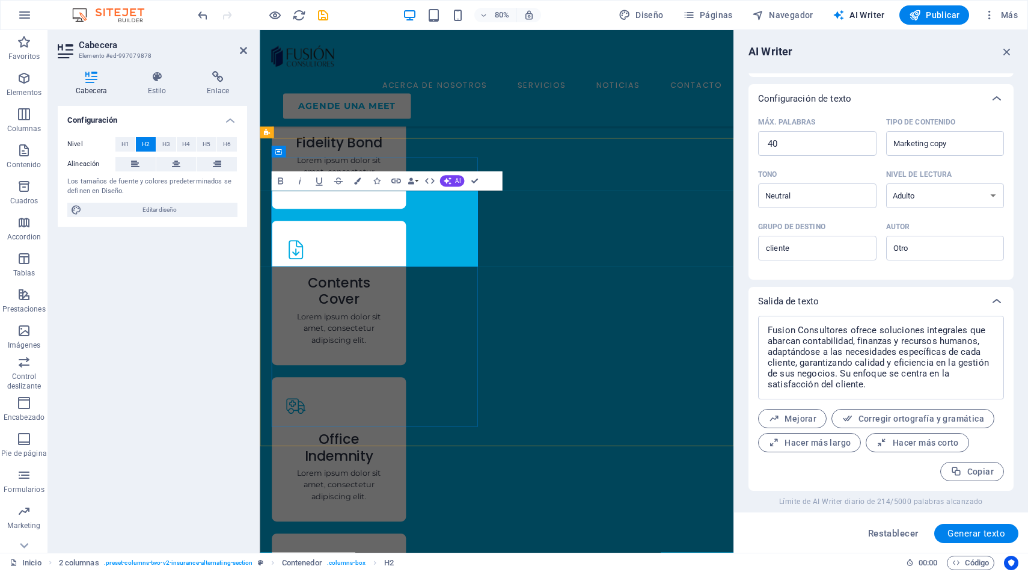
drag, startPoint x: 403, startPoint y: 250, endPoint x: 286, endPoint y: 244, distance: 116.8
drag, startPoint x: 413, startPoint y: 315, endPoint x: 278, endPoint y: 282, distance: 138.6
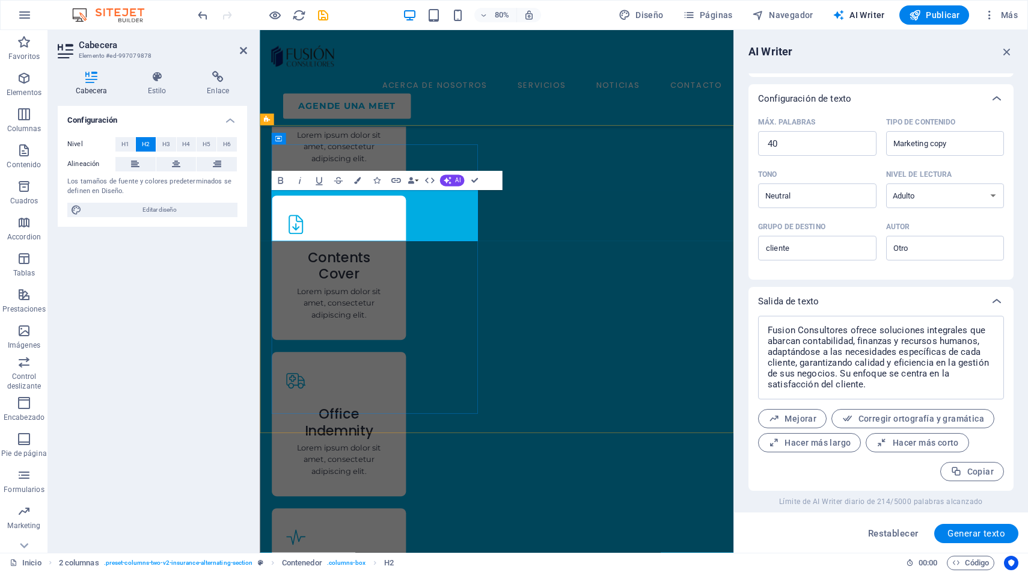
scroll to position [2218, 0]
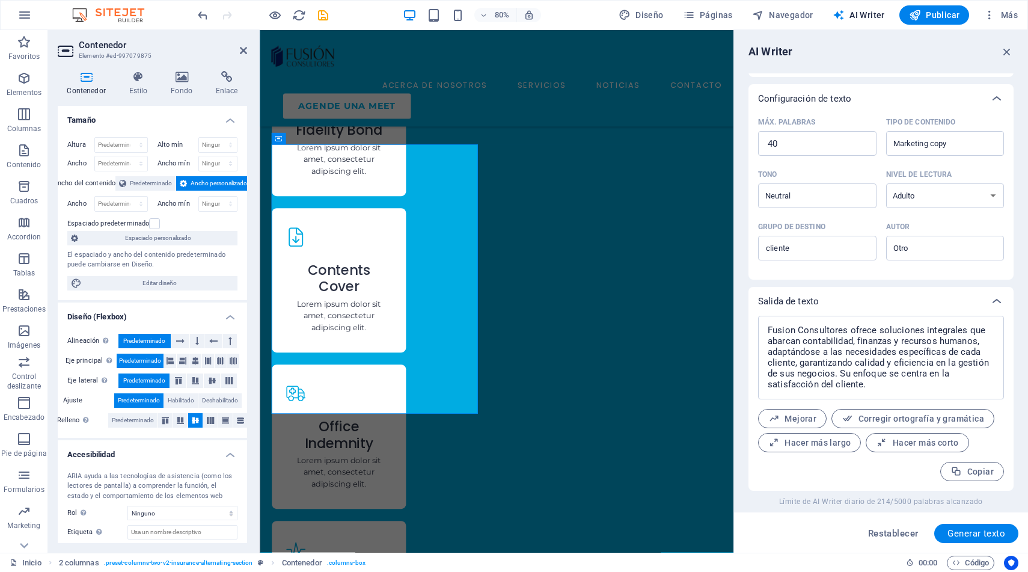
scroll to position [0, 0]
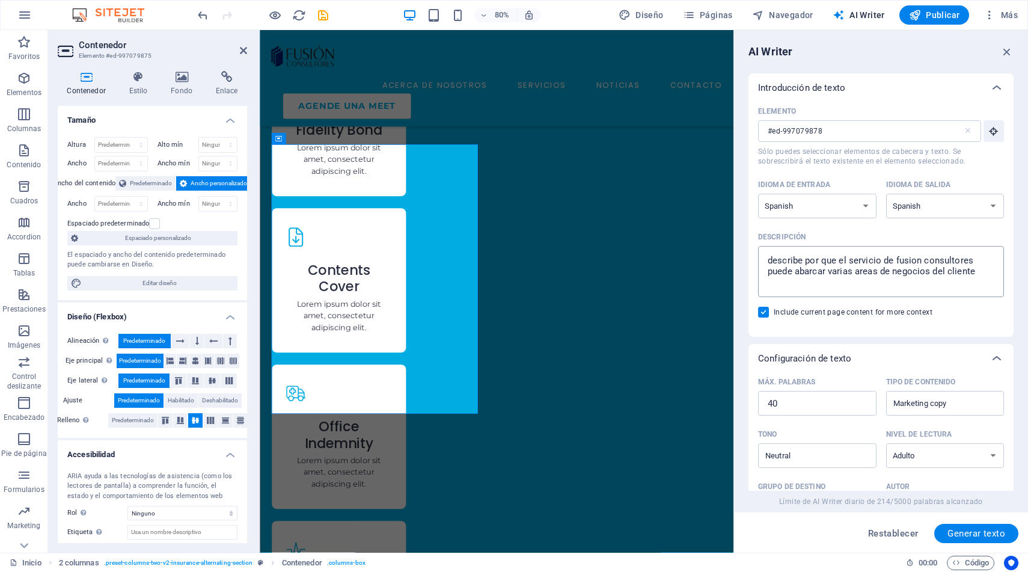
click at [800, 266] on textarea "describe por que el servicio de fusion consultores puede abarcar varias areas d…" at bounding box center [881, 271] width 234 height 39
click at [853, 262] on textarea "describe por que el servicio de fusion consultores puede abarcar varias areas d…" at bounding box center [881, 271] width 234 height 39
drag, startPoint x: 981, startPoint y: 271, endPoint x: 769, endPoint y: 272, distance: 212.3
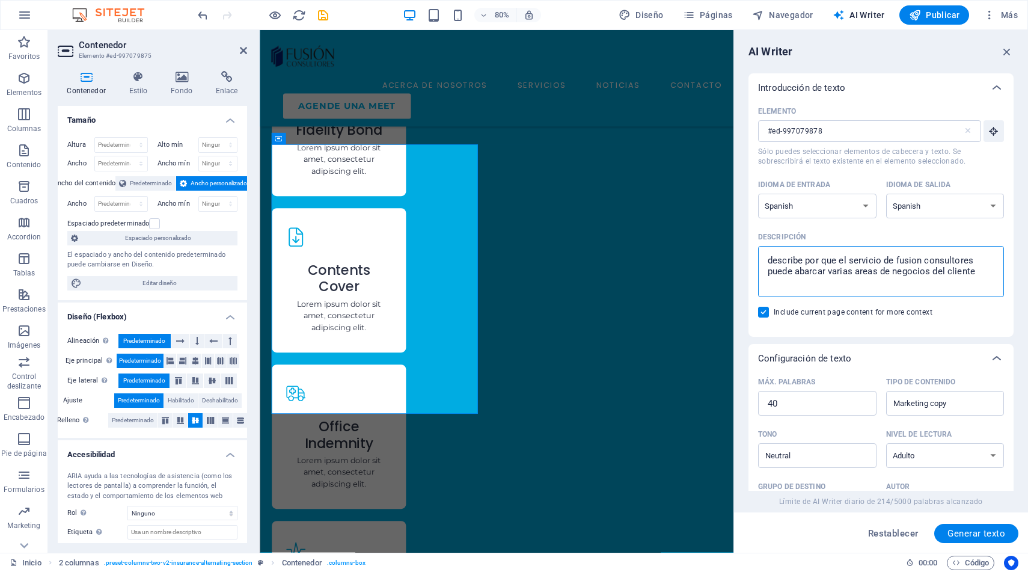
click at [769, 272] on textarea "describe por que el servicio de fusion consultores puede abarcar varias areas d…" at bounding box center [881, 271] width 234 height 39
click at [962, 530] on span "Generar texto" at bounding box center [977, 534] width 58 height 10
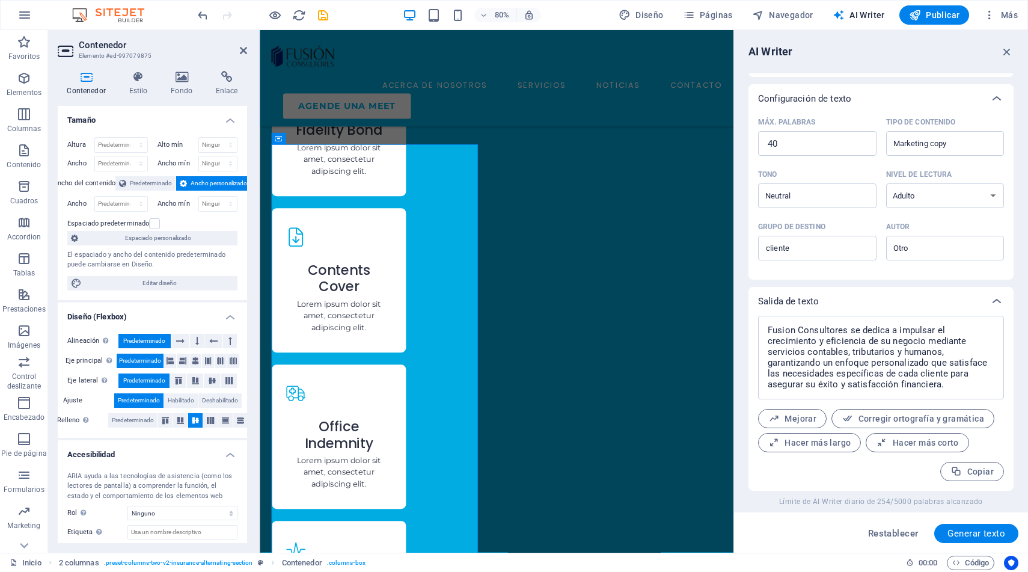
scroll to position [260, 0]
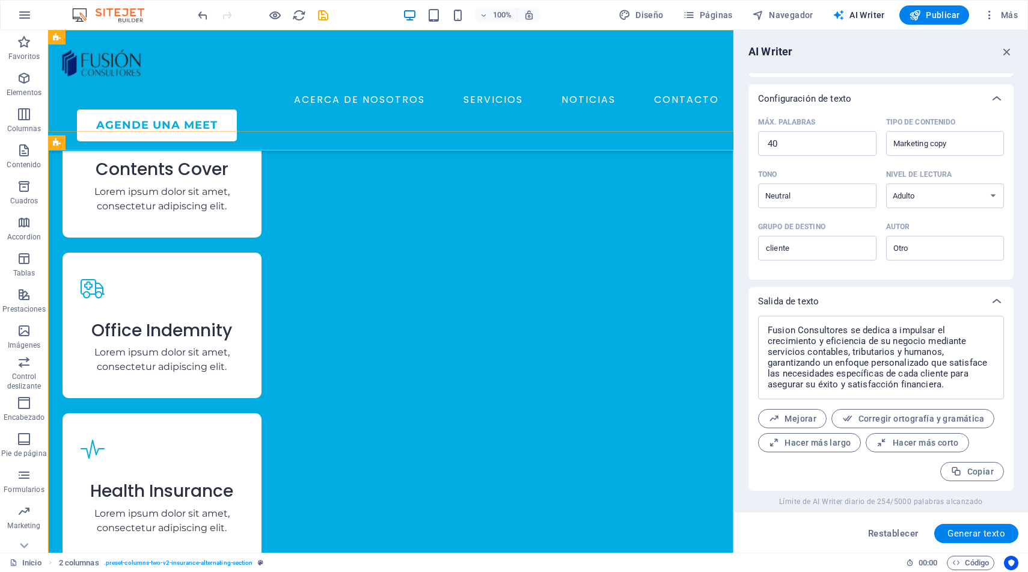
scroll to position [2081, 0]
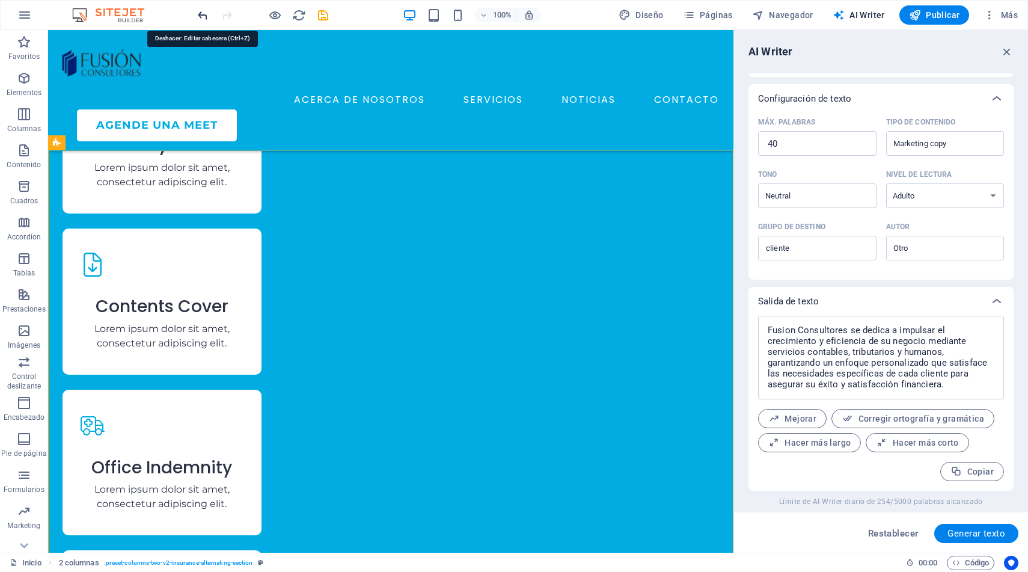
click at [199, 11] on icon "undo" at bounding box center [203, 15] width 14 height 14
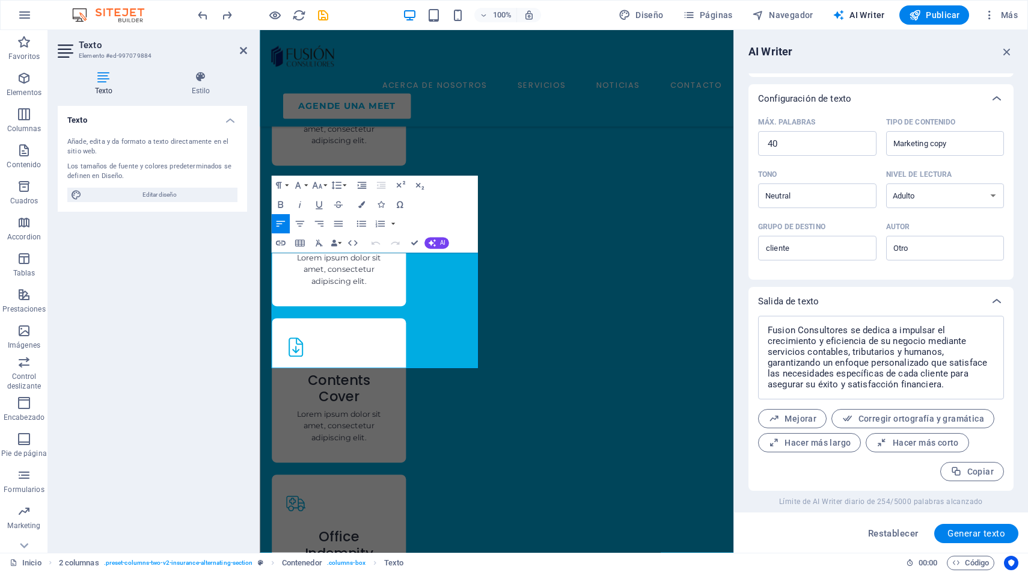
scroll to position [2218, 0]
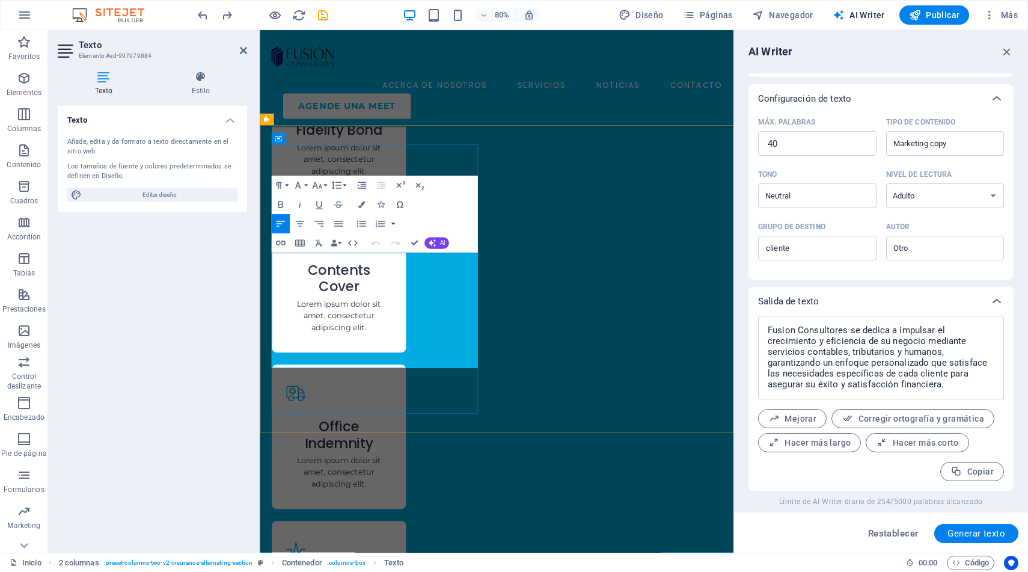
click at [871, 363] on textarea "Fusion Consultores se dedica a impulsar el crecimiento y eficiencia de su negoc…" at bounding box center [881, 358] width 234 height 72
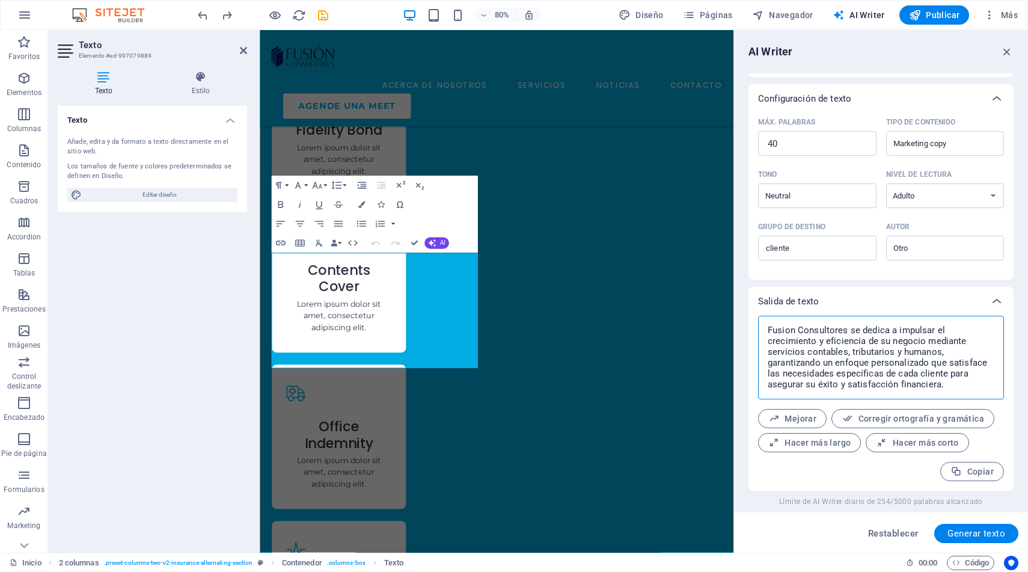
click at [871, 363] on textarea "Fusion Consultores se dedica a impulsar el crecimiento y eficiencia de su negoc…" at bounding box center [881, 358] width 234 height 72
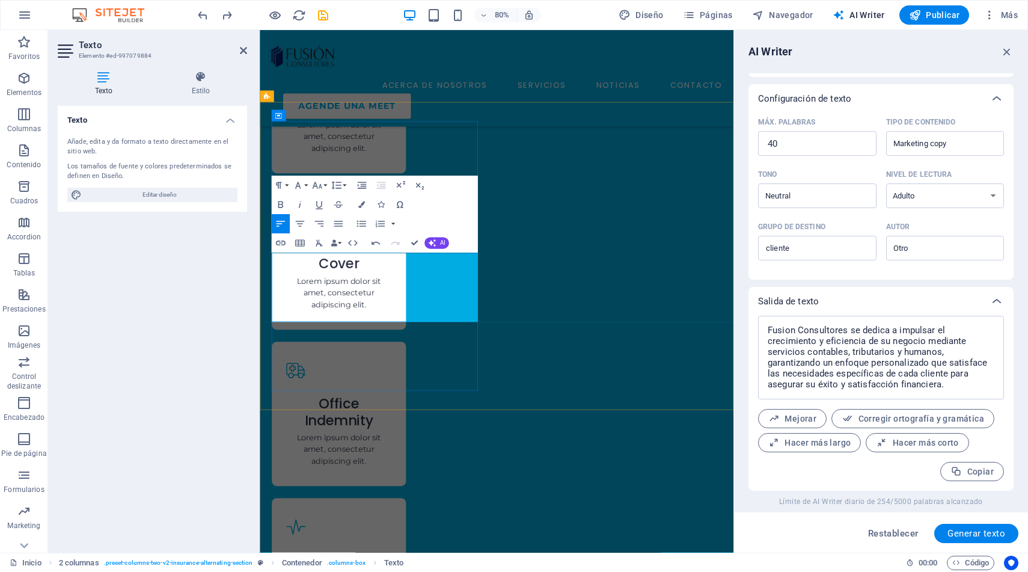
scroll to position [2618, 1]
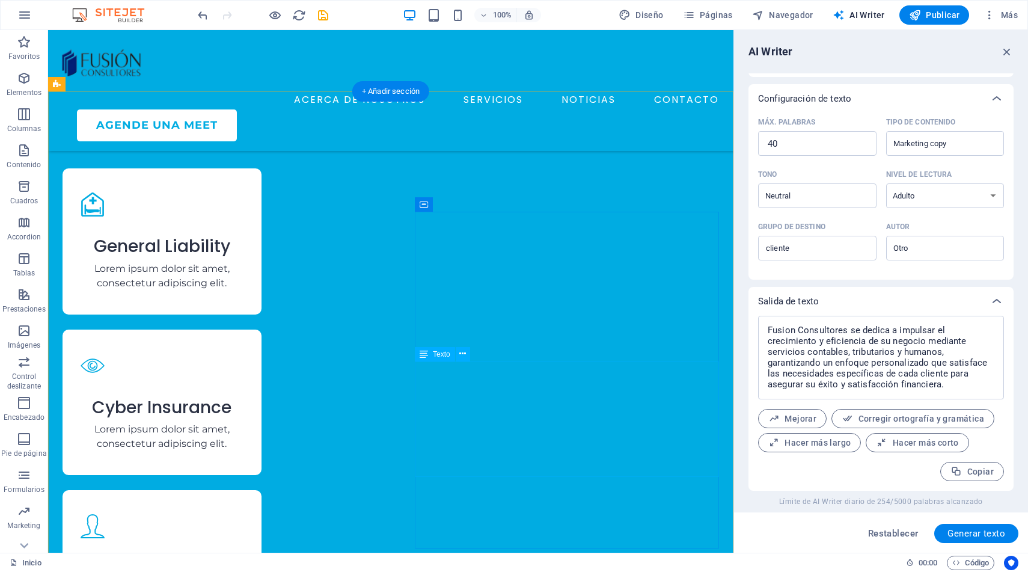
scroll to position [1663, 0]
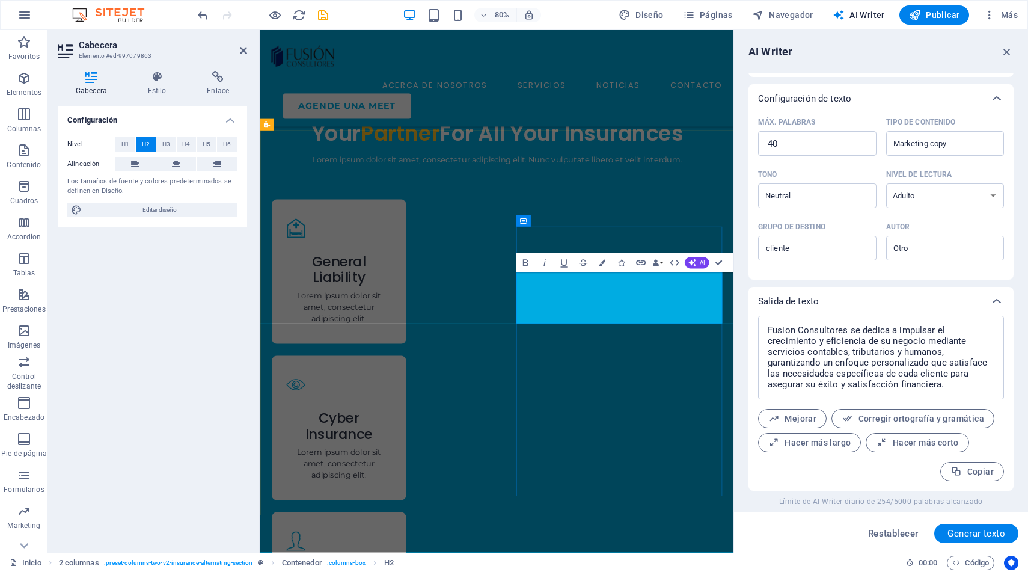
scroll to position [1731, 0]
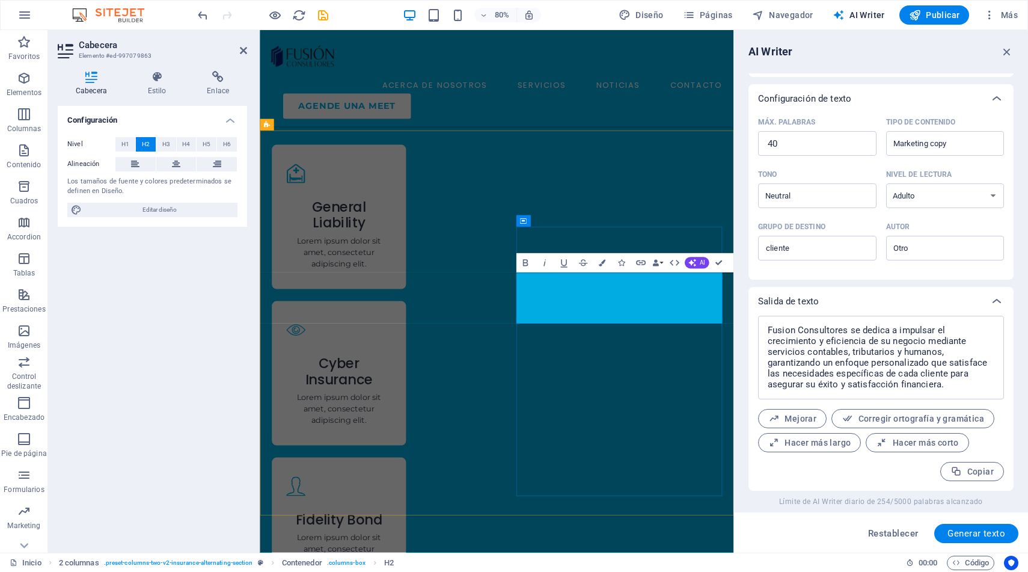
drag, startPoint x: 766, startPoint y: 343, endPoint x: 585, endPoint y: 337, distance: 181.1
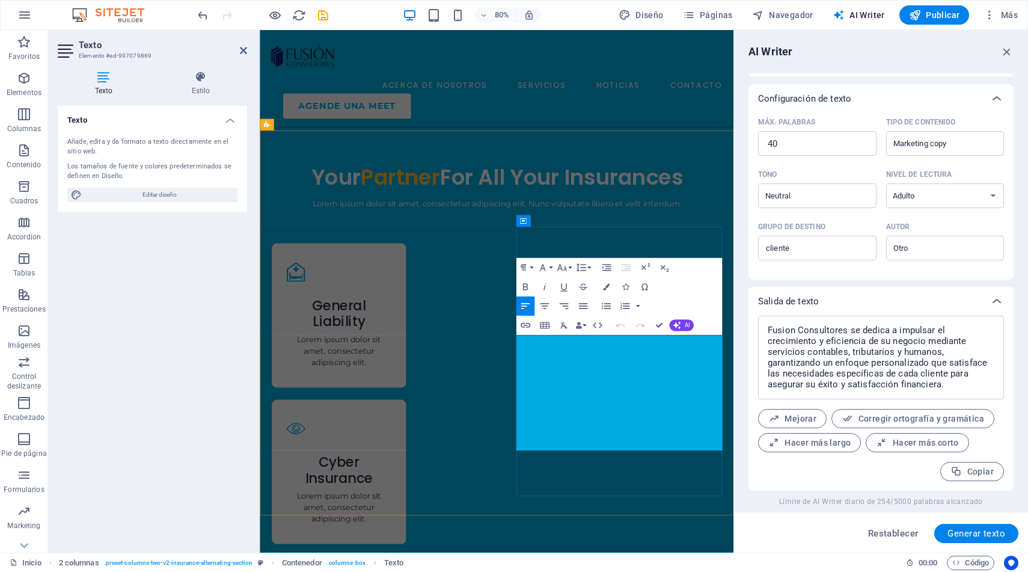
scroll to position [1731, 0]
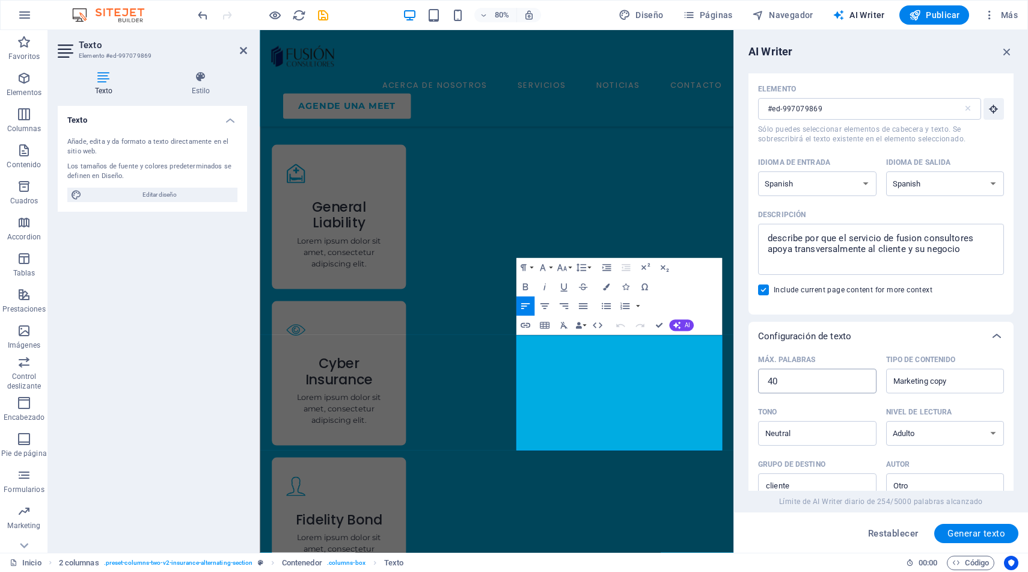
scroll to position [23, 0]
drag, startPoint x: 866, startPoint y: 248, endPoint x: 767, endPoint y: 246, distance: 98.6
click at [767, 246] on textarea "describe por que el servicio de fusion consultores apoya transversalmente al cl…" at bounding box center [881, 248] width 234 height 39
click at [963, 532] on span "Generar texto" at bounding box center [977, 534] width 58 height 10
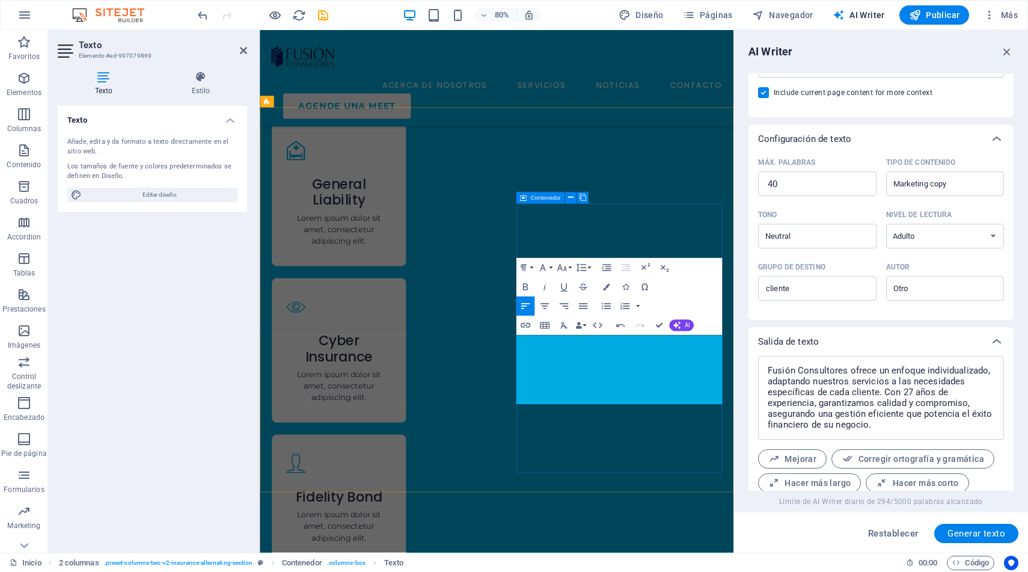
scroll to position [260, 0]
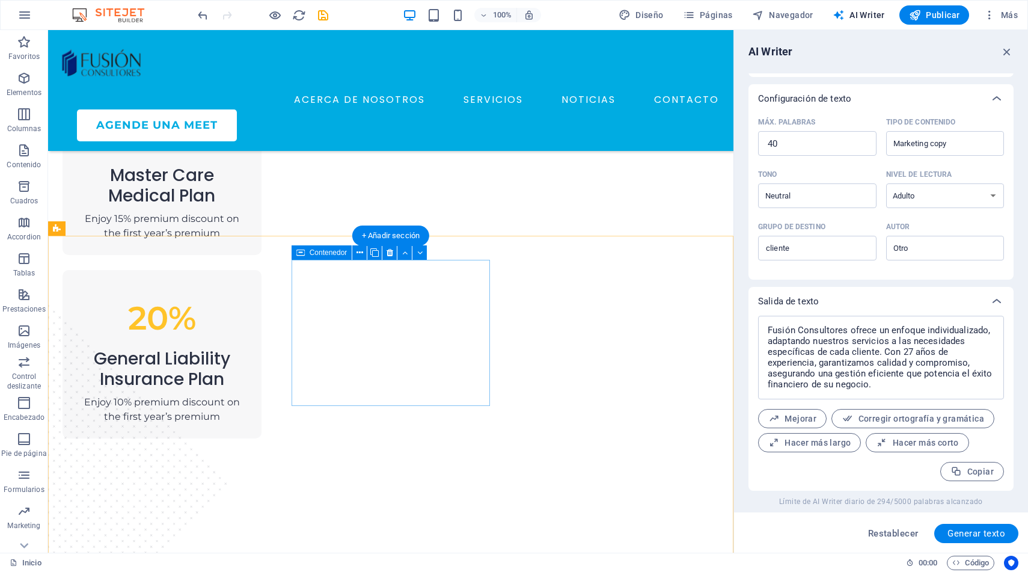
scroll to position [1095, 0]
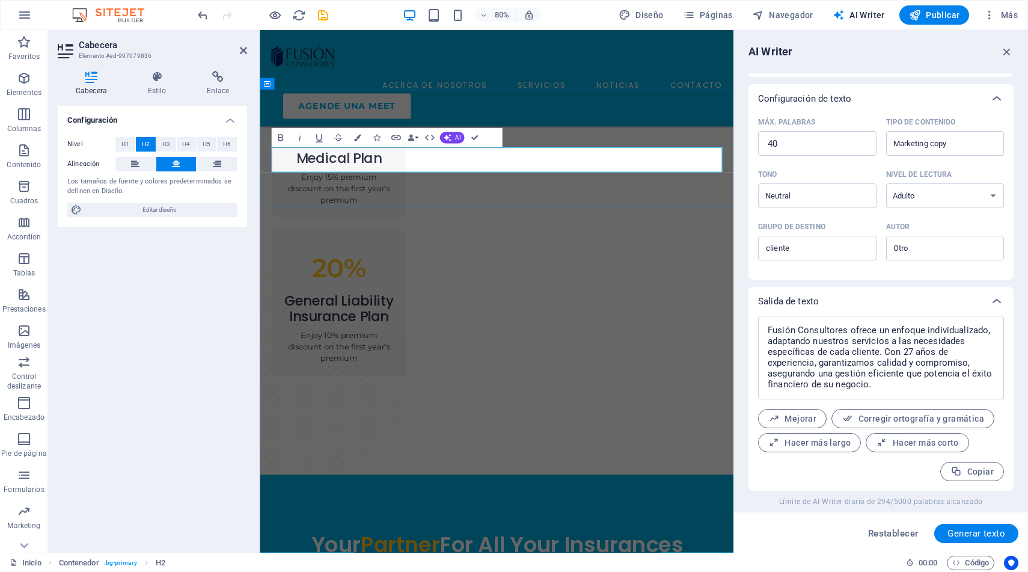
drag, startPoint x: 376, startPoint y: 191, endPoint x: 321, endPoint y: 189, distance: 55.4
drag, startPoint x: 467, startPoint y: 196, endPoint x: 376, endPoint y: 188, distance: 90.5
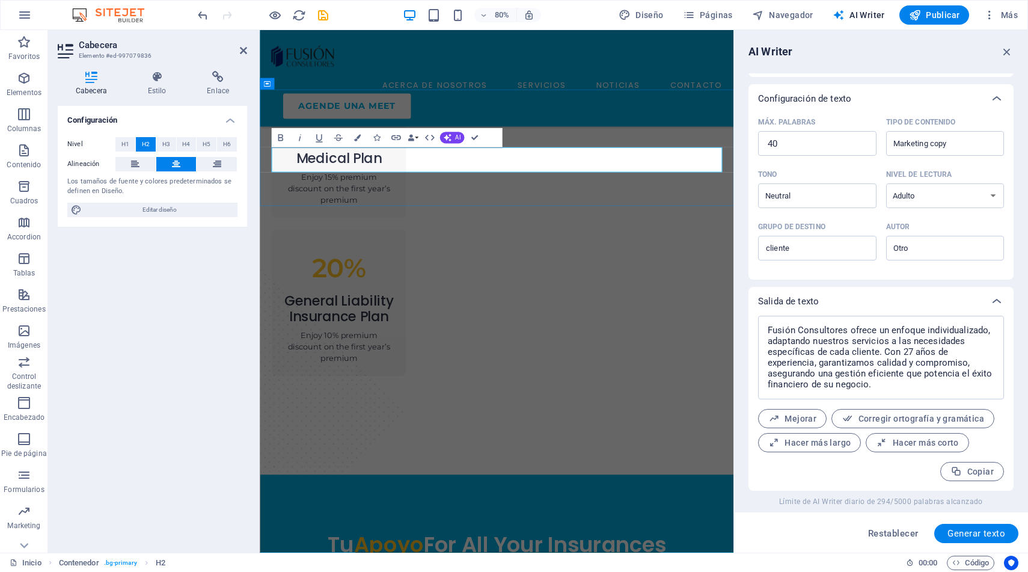
drag, startPoint x: 473, startPoint y: 192, endPoint x: 788, endPoint y: 192, distance: 315.1
drag, startPoint x: 374, startPoint y: 194, endPoint x: 341, endPoint y: 193, distance: 33.1
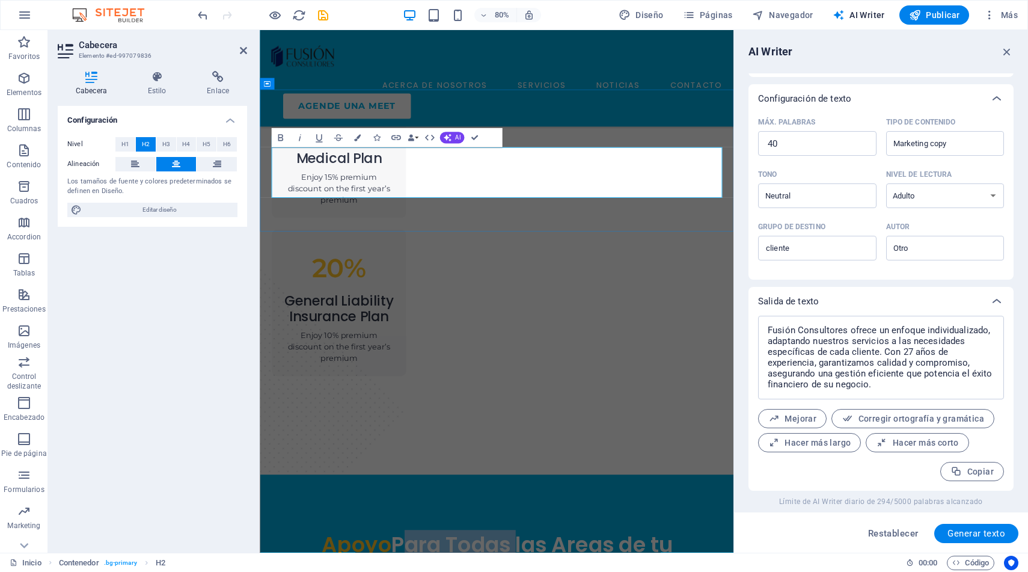
drag, startPoint x: 574, startPoint y: 197, endPoint x: 430, endPoint y: 190, distance: 143.9
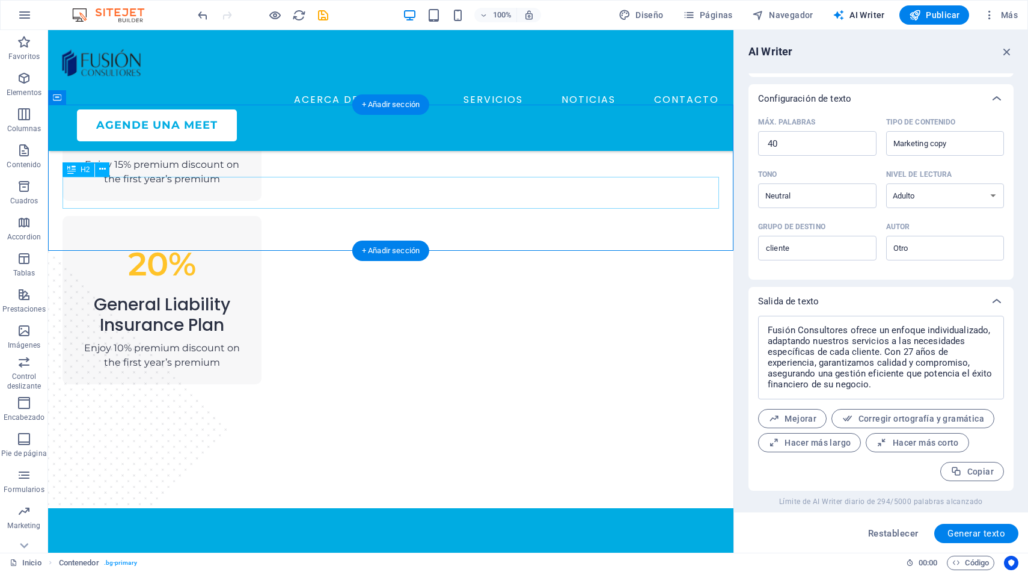
scroll to position [1081, 0]
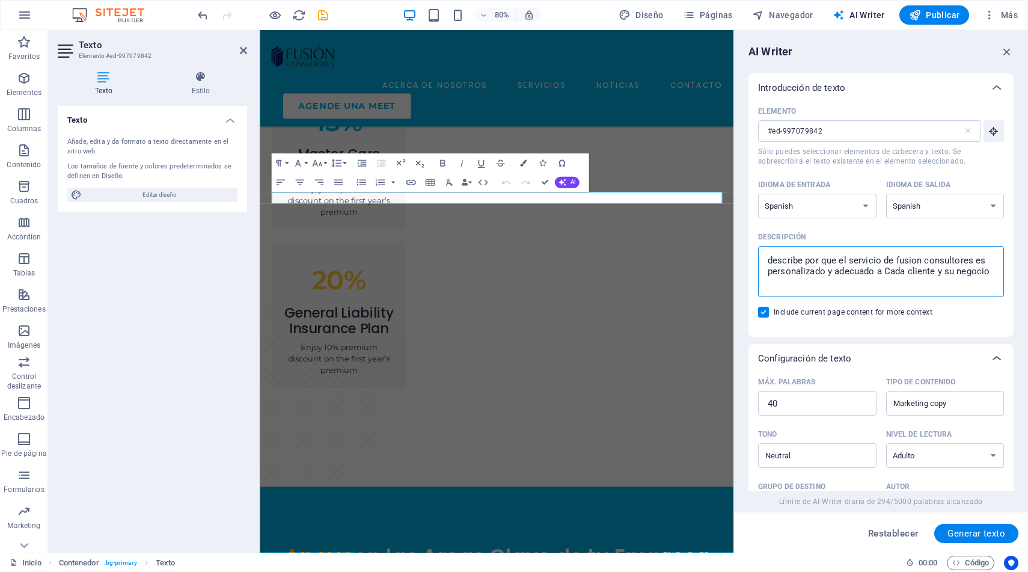
drag, startPoint x: 974, startPoint y: 262, endPoint x: 876, endPoint y: 274, distance: 98.8
click at [876, 274] on textarea "describe por que el servicio de fusion consultores es personalizado y adecuado …" at bounding box center [881, 271] width 234 height 39
click at [962, 529] on span "Generar texto" at bounding box center [977, 534] width 58 height 10
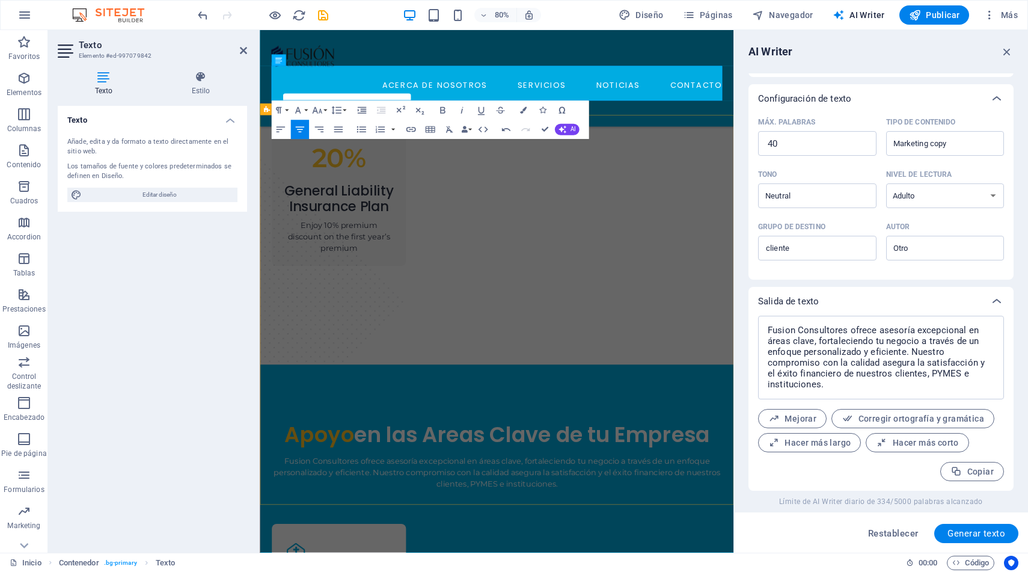
scroll to position [1306, 0]
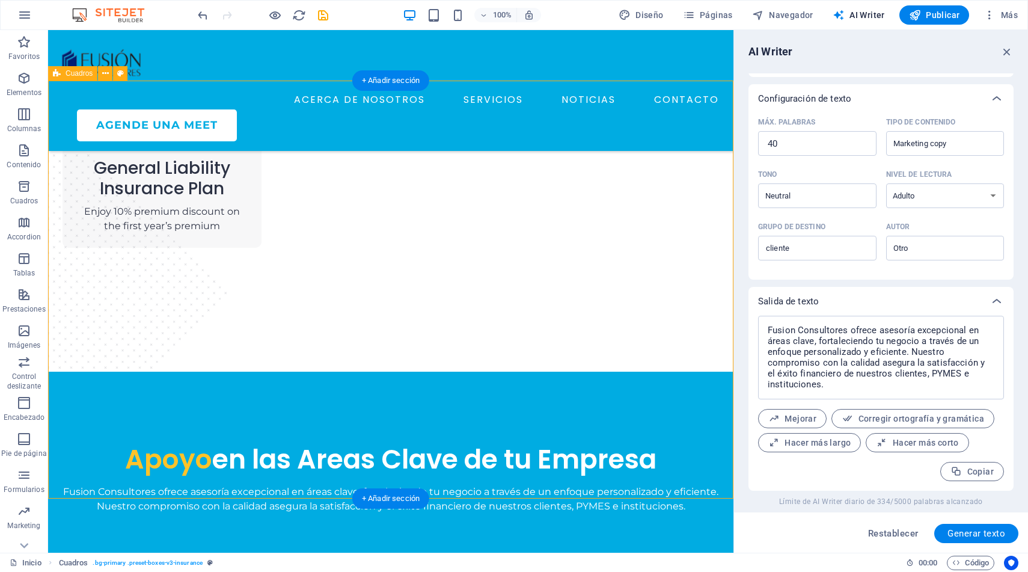
scroll to position [1198, 0]
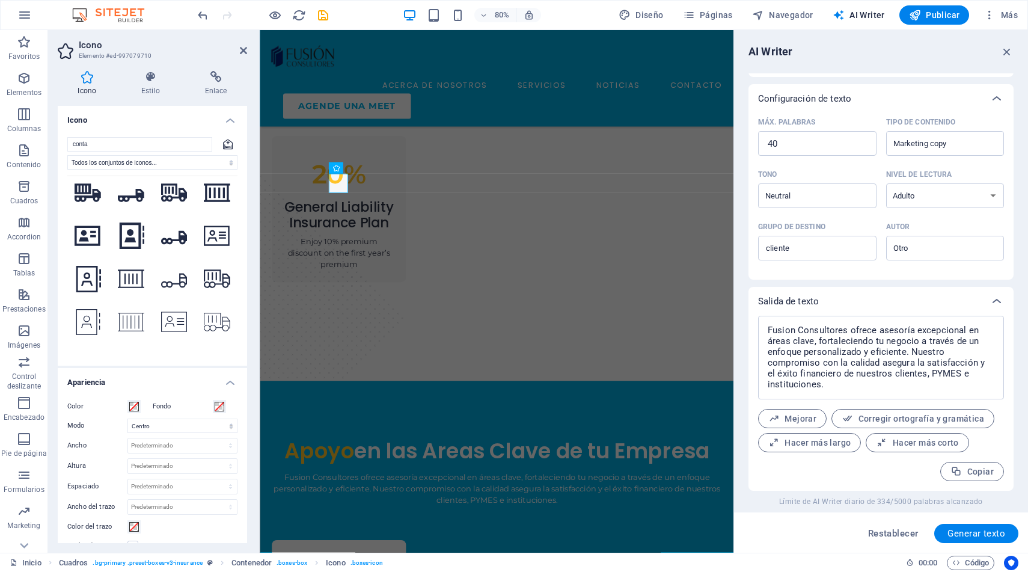
scroll to position [398, 0]
drag, startPoint x: 93, startPoint y: 145, endPoint x: 48, endPoint y: 137, distance: 46.4
click at [48, 137] on section "Favoritos Elementos Columnas Contenido Cuadros Accordion Tablas Prestaciones Im…" at bounding box center [367, 291] width 734 height 523
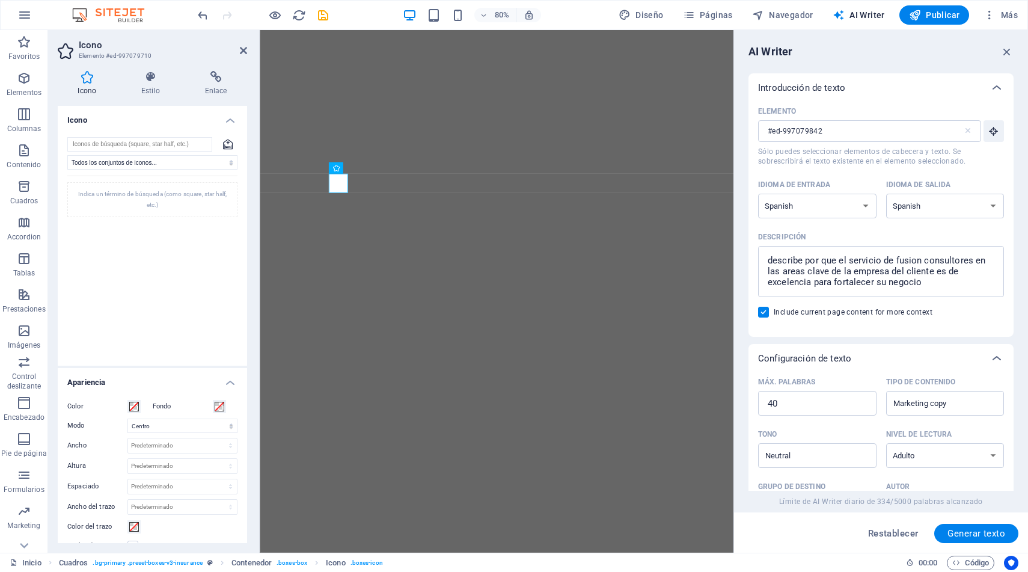
select select "xMidYMid"
select select "Spanish"
select select "Adult"
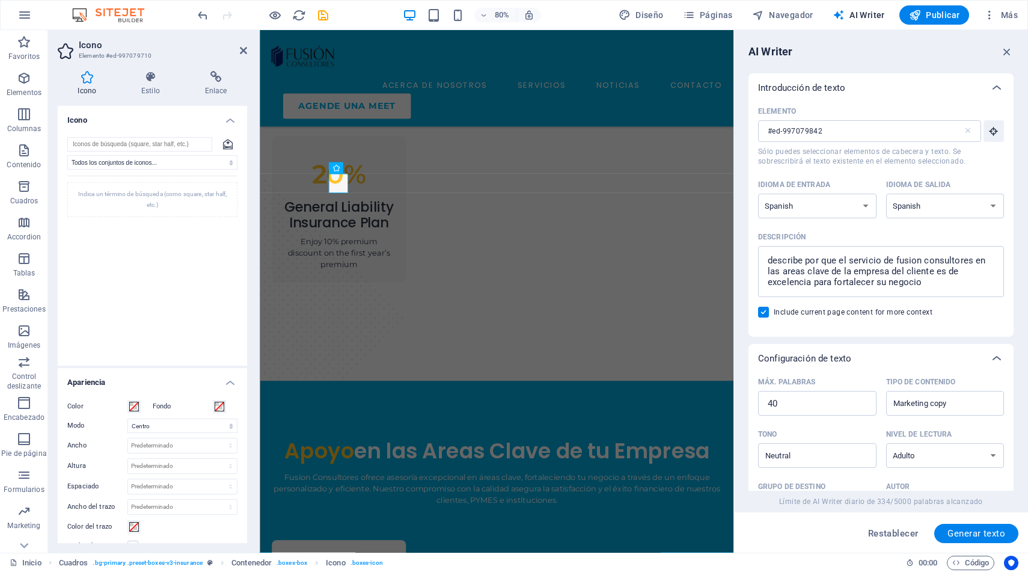
scroll to position [260, 0]
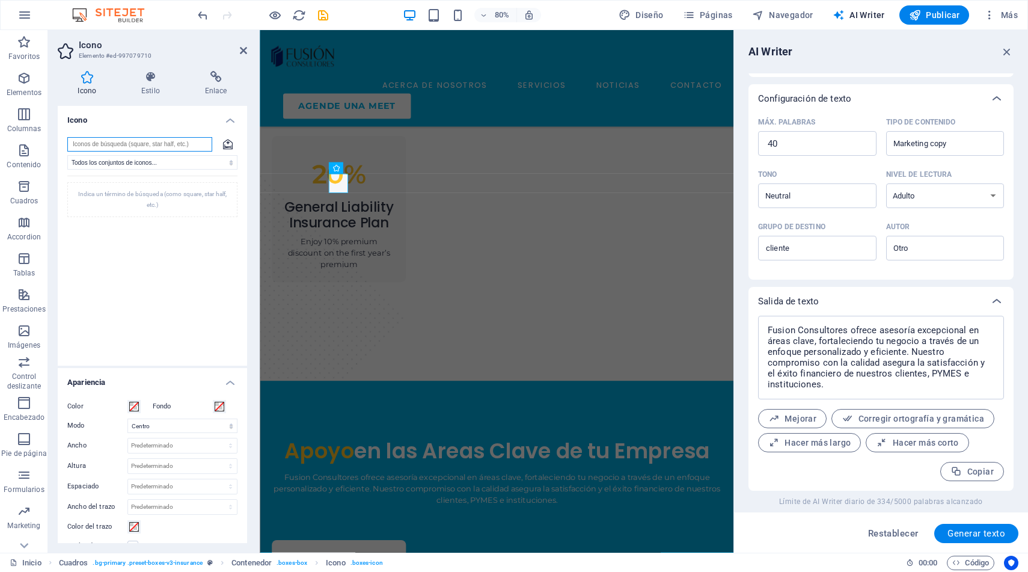
paste input "accounting"
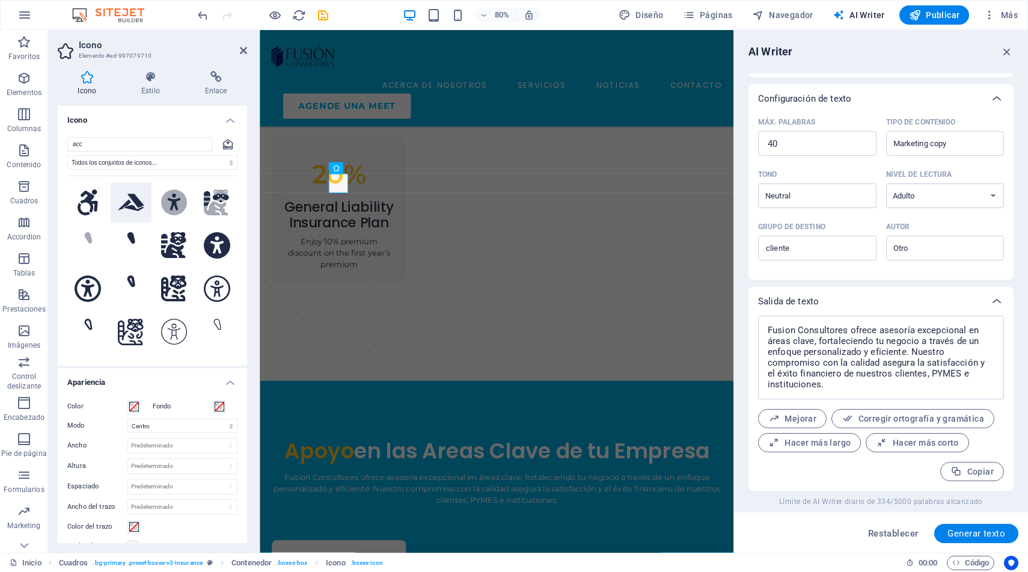
click at [132, 201] on icon at bounding box center [131, 202] width 26 height 17
drag, startPoint x: 102, startPoint y: 144, endPoint x: 35, endPoint y: 129, distance: 68.0
click at [35, 129] on section "Favoritos Elementos Columnas Contenido Cuadros Accordion Tablas Prestaciones Im…" at bounding box center [367, 291] width 734 height 523
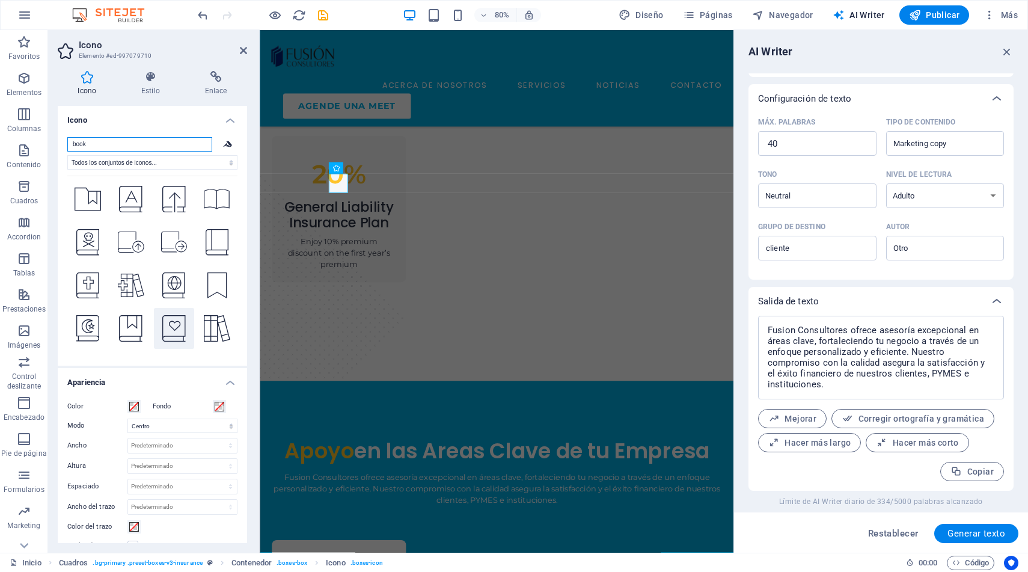
scroll to position [3228, 0]
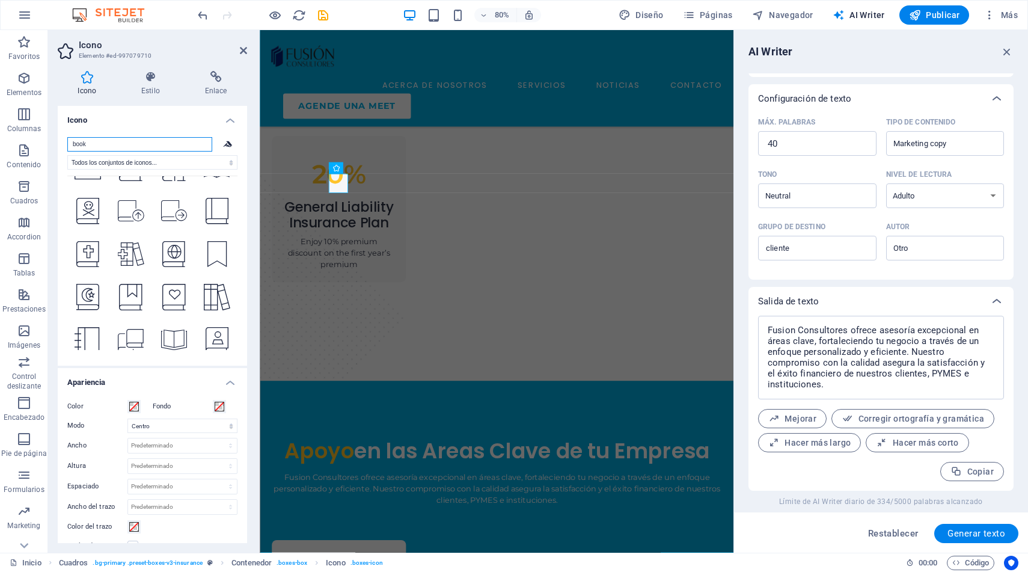
type input "book"
click at [128, 370] on icon at bounding box center [131, 383] width 26 height 26
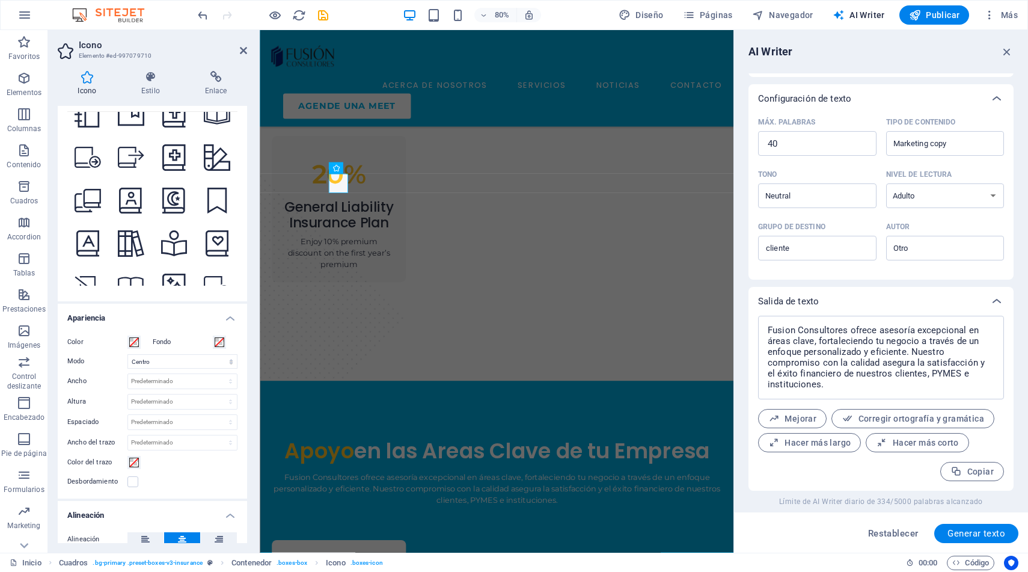
scroll to position [2866, 0]
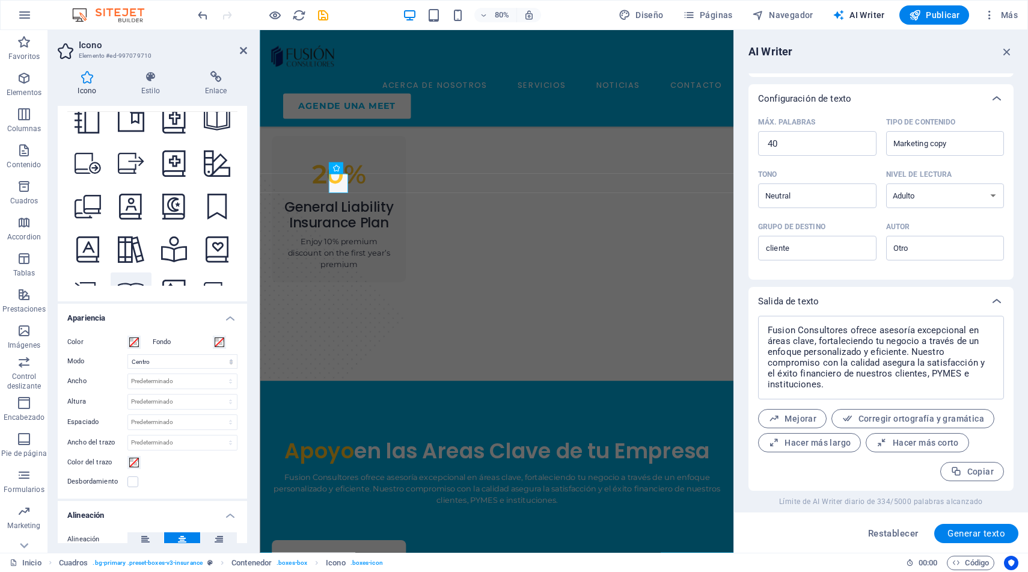
click at [131, 281] on icon at bounding box center [131, 292] width 26 height 23
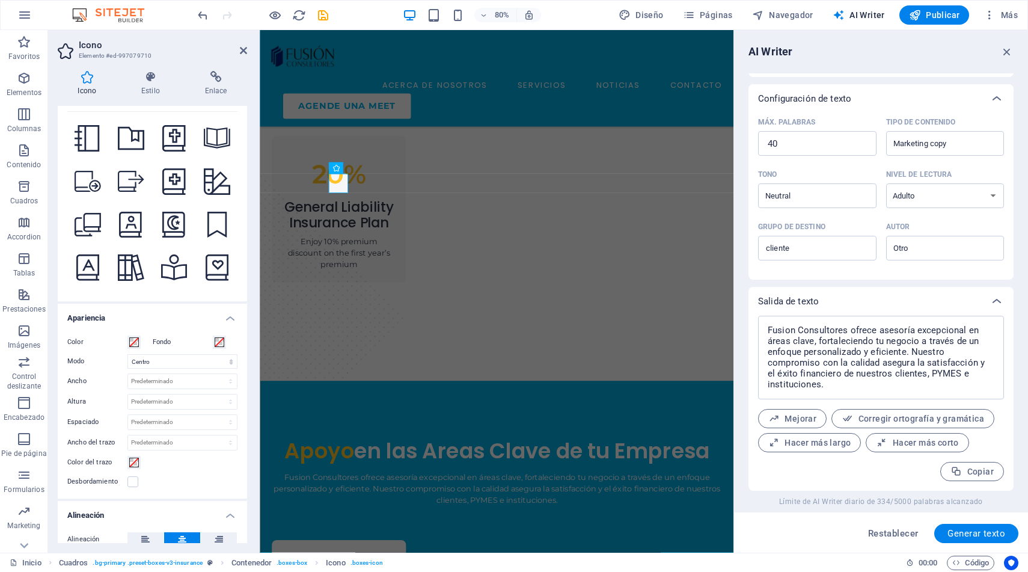
scroll to position [2845, 0]
click at [124, 257] on icon at bounding box center [131, 270] width 26 height 26
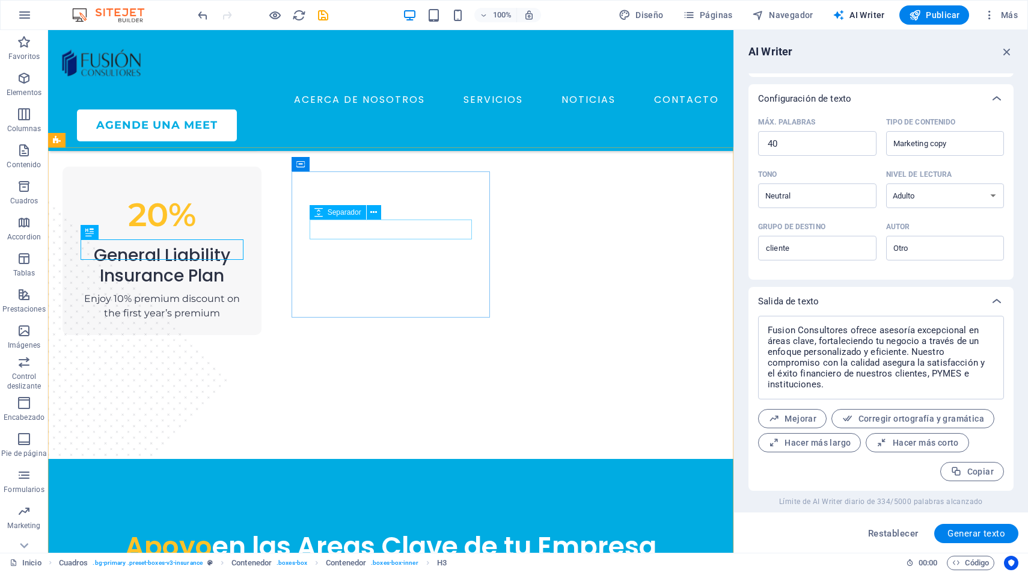
click at [342, 220] on div "Separador" at bounding box center [349, 212] width 79 height 15
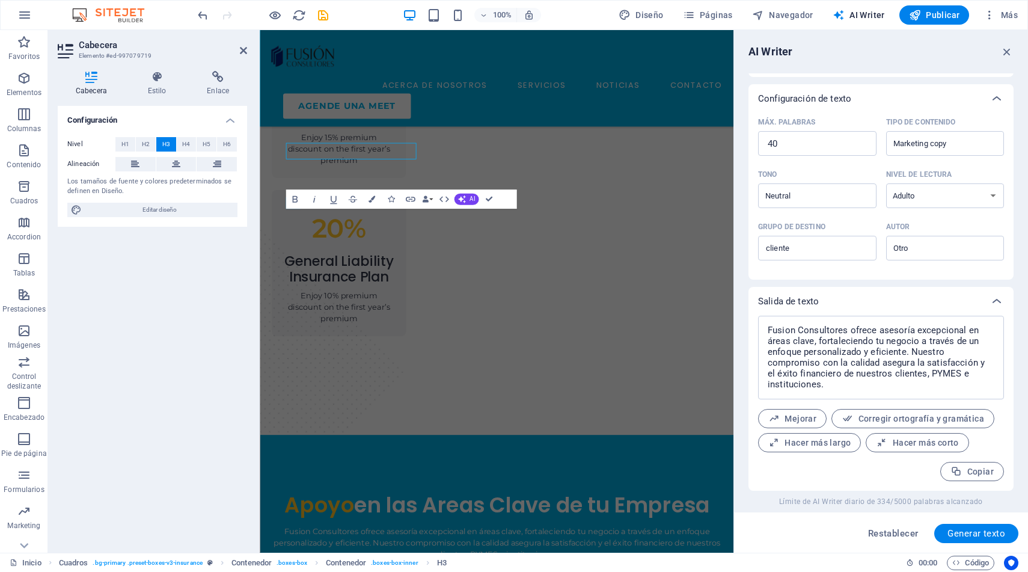
click at [164, 248] on div "Configuración Nivel H1 H2 H3 H4 H5 H6 Alineación Los tamaños de fuente y colore…" at bounding box center [152, 324] width 189 height 437
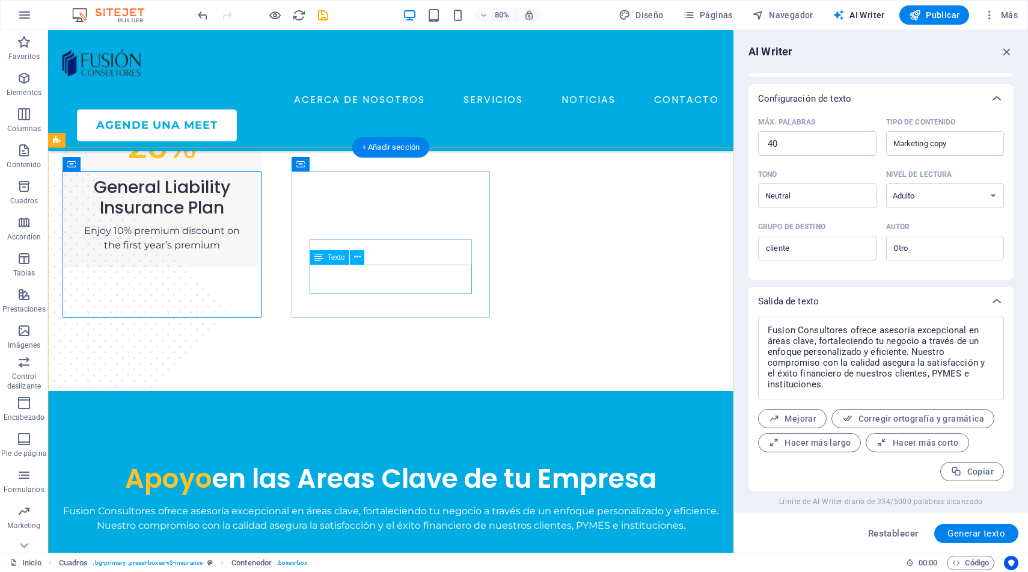
scroll to position [1198, 0]
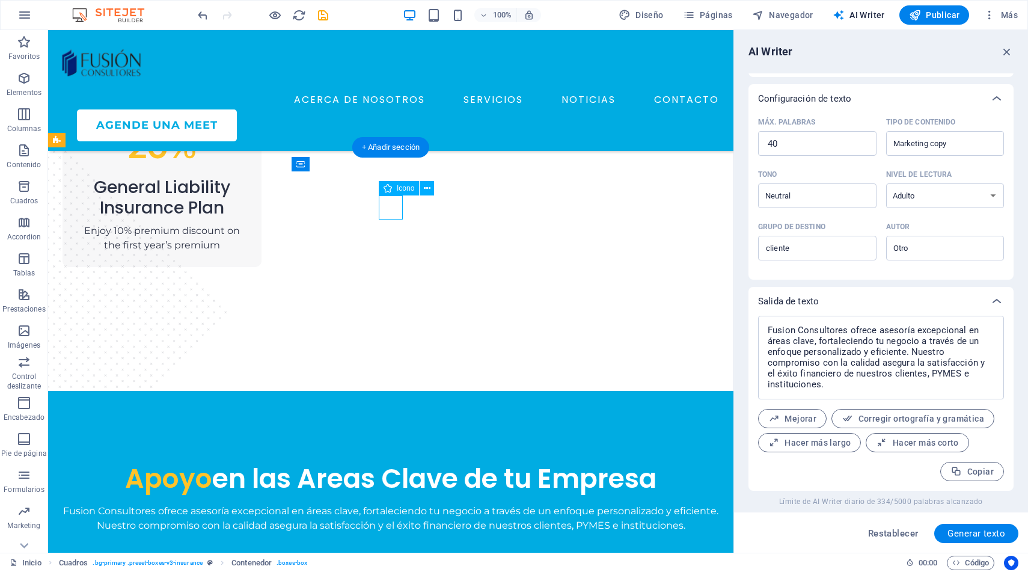
select select "xMidYMid"
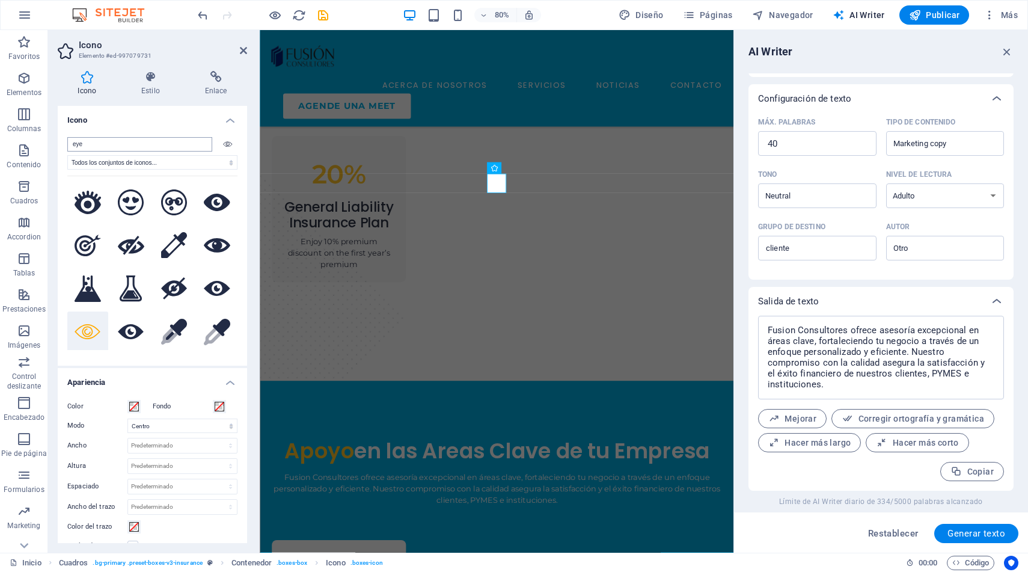
click at [91, 143] on input "eye" at bounding box center [139, 144] width 145 height 14
drag, startPoint x: 91, startPoint y: 143, endPoint x: 62, endPoint y: 139, distance: 29.2
click at [62, 139] on div "eye Todos los conjuntos de iconos... IcoFont Ionicons FontAwesome Brands FontAw…" at bounding box center [152, 246] width 189 height 238
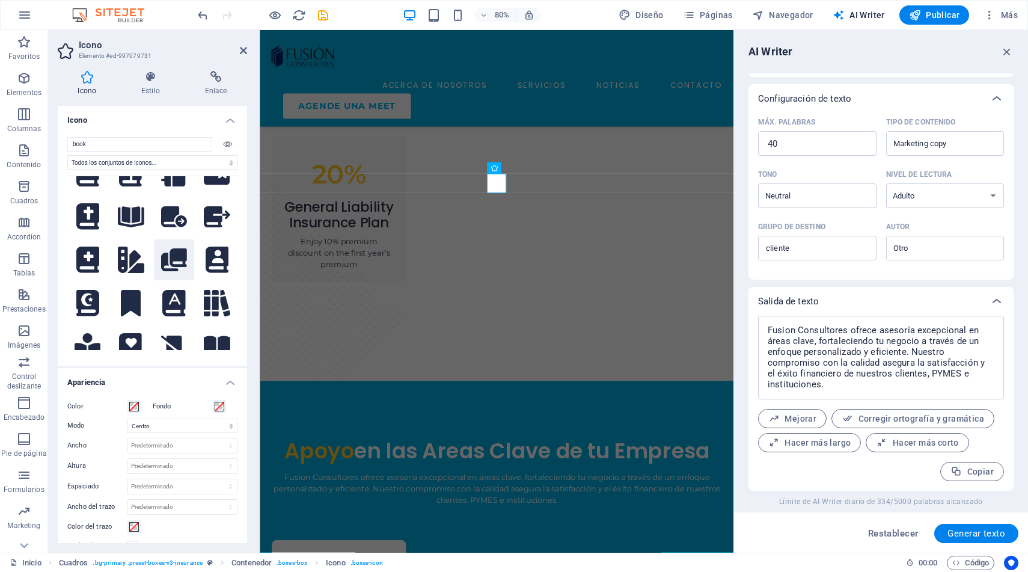
scroll to position [720, 0]
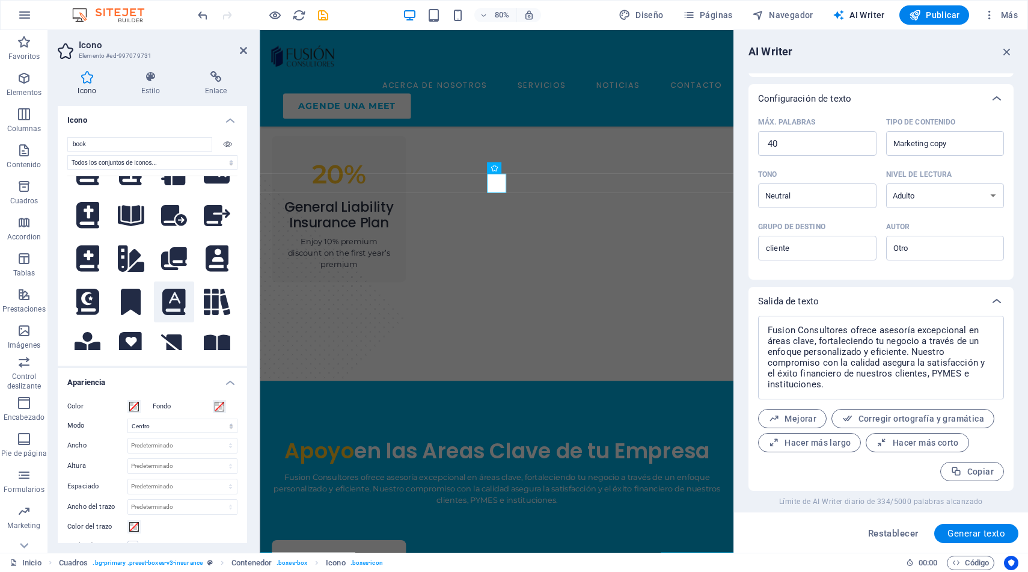
type input "book"
click at [172, 289] on icon at bounding box center [173, 302] width 23 height 26
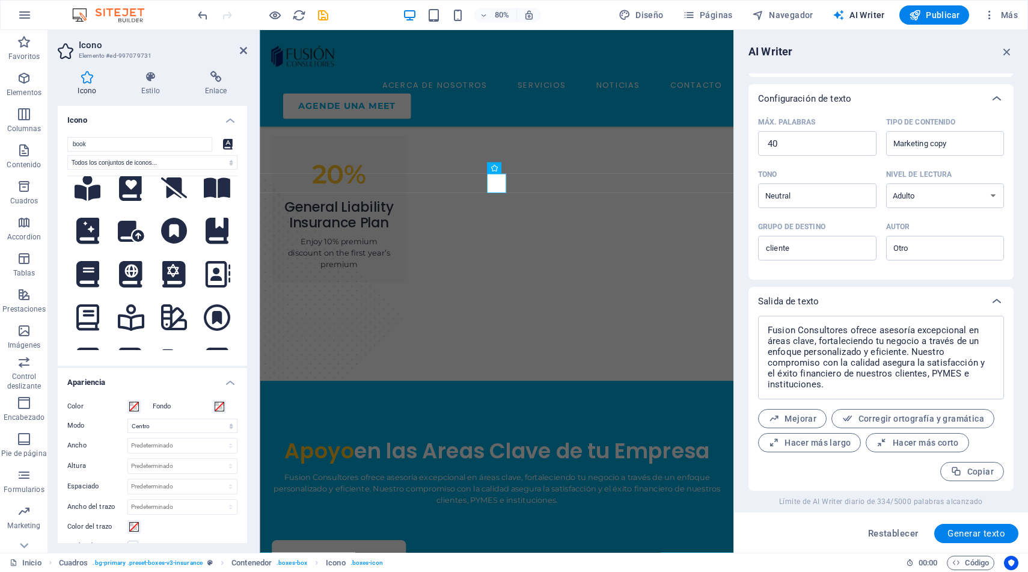
scroll to position [879, 0]
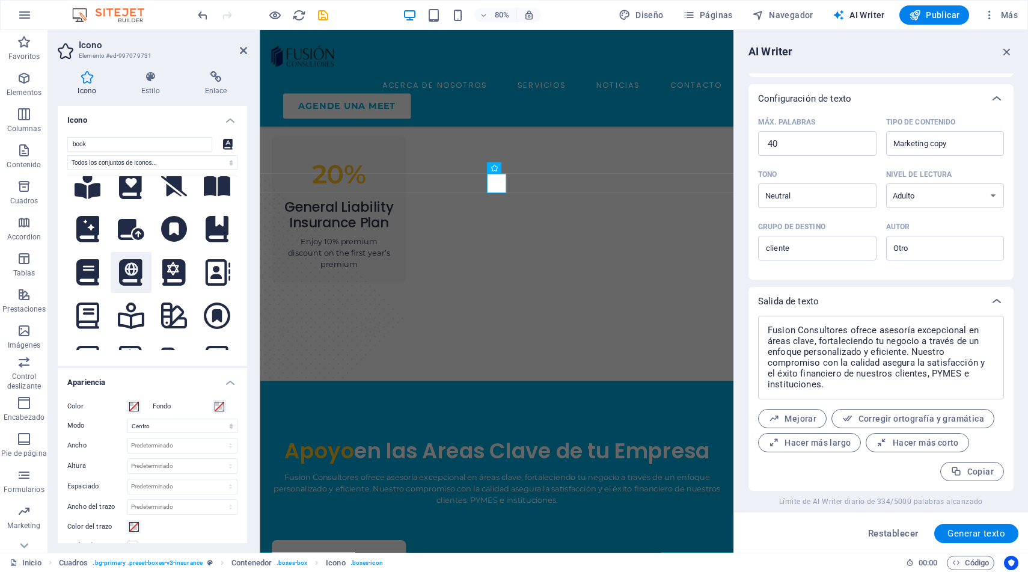
click at [122, 259] on icon at bounding box center [130, 272] width 23 height 26
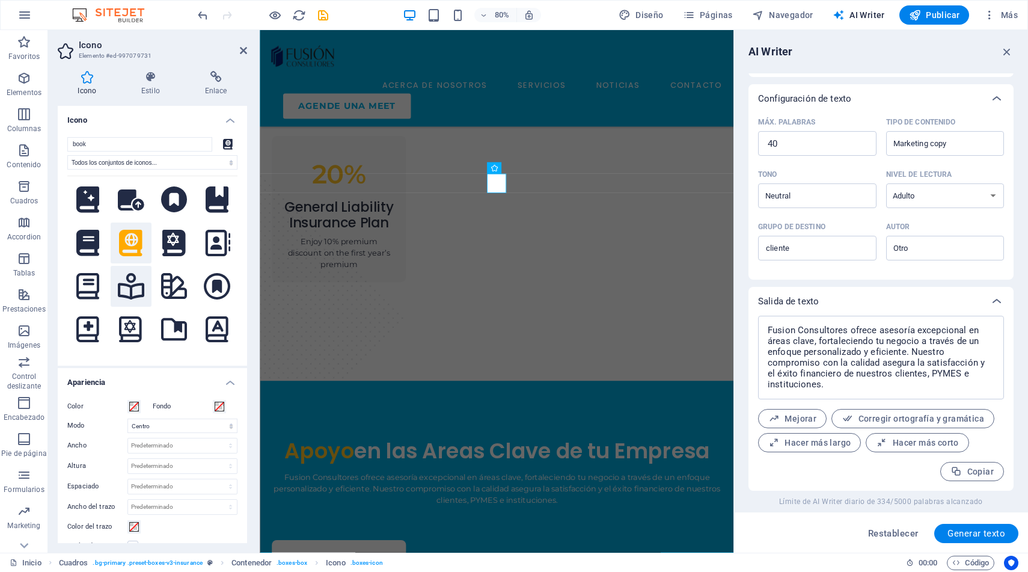
scroll to position [911, 0]
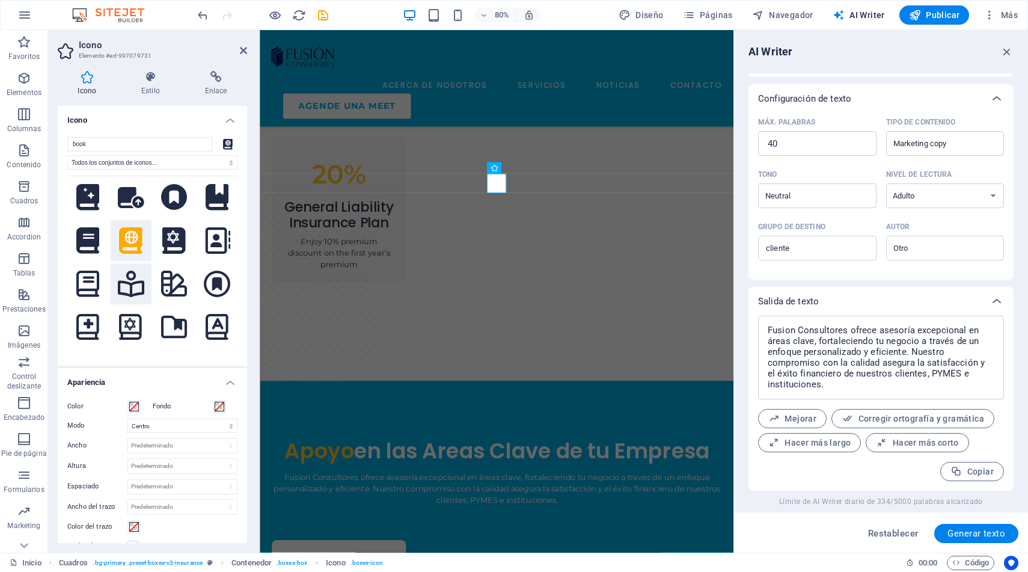
click at [131, 271] on icon at bounding box center [131, 284] width 26 height 26
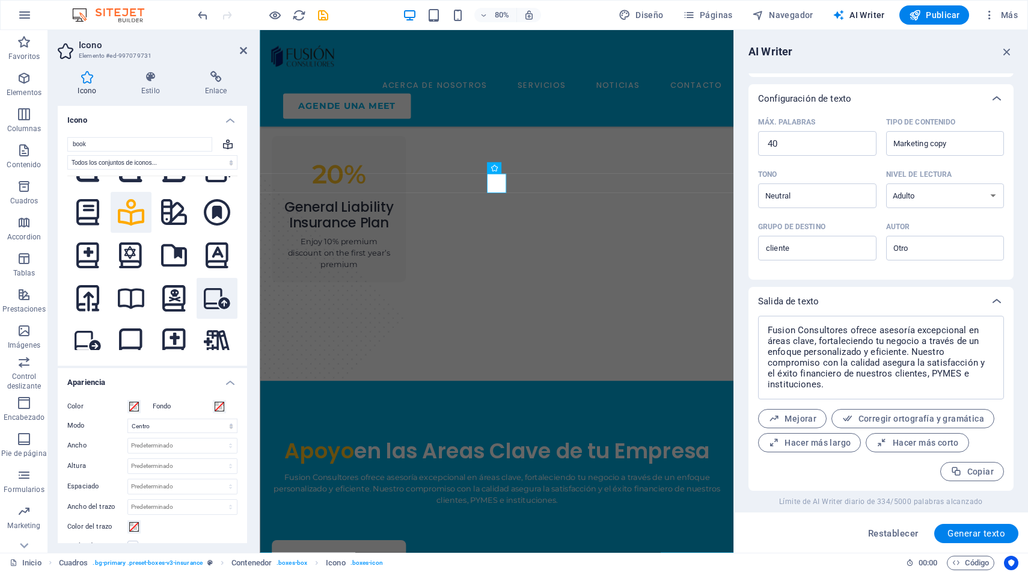
scroll to position [986, 0]
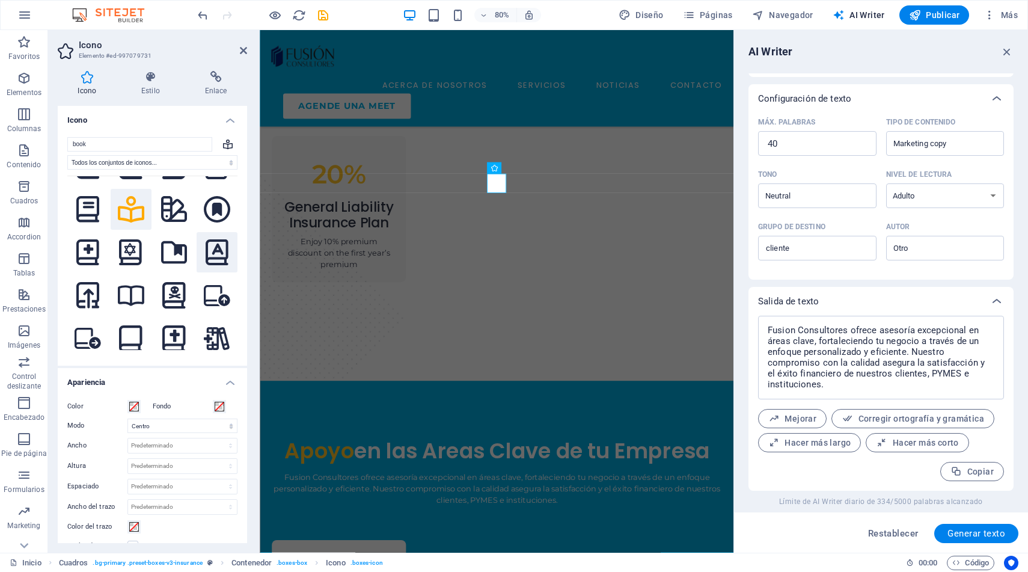
click at [217, 239] on icon at bounding box center [217, 252] width 23 height 26
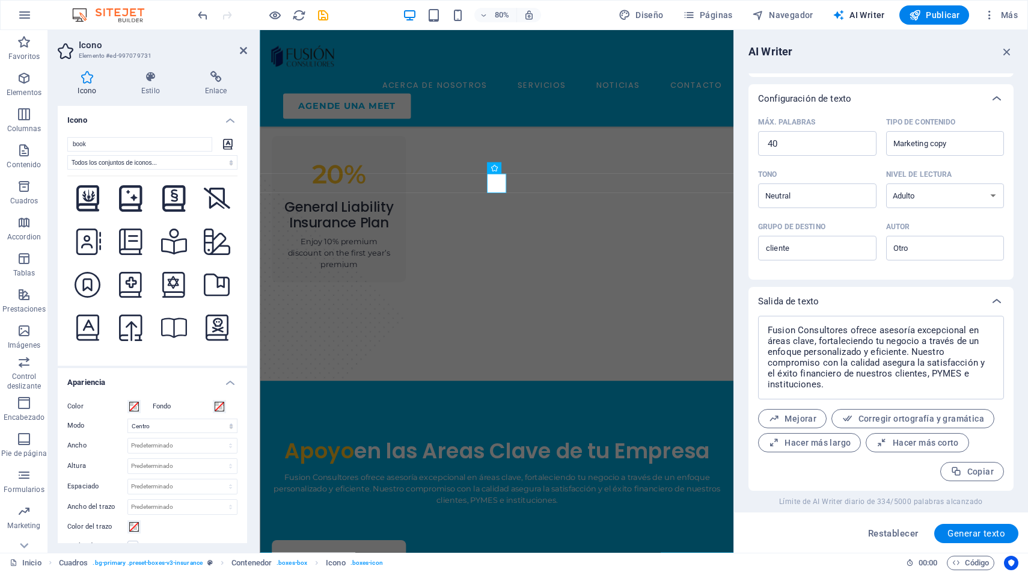
scroll to position [1301, 0]
click at [171, 314] on icon at bounding box center [174, 325] width 26 height 23
click at [82, 312] on icon at bounding box center [87, 325] width 23 height 26
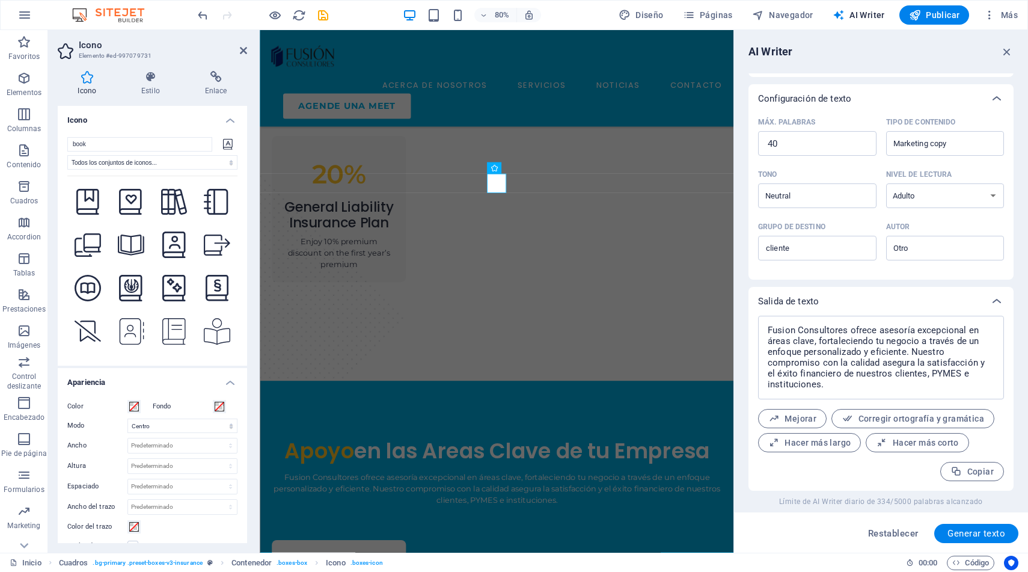
scroll to position [1562, 0]
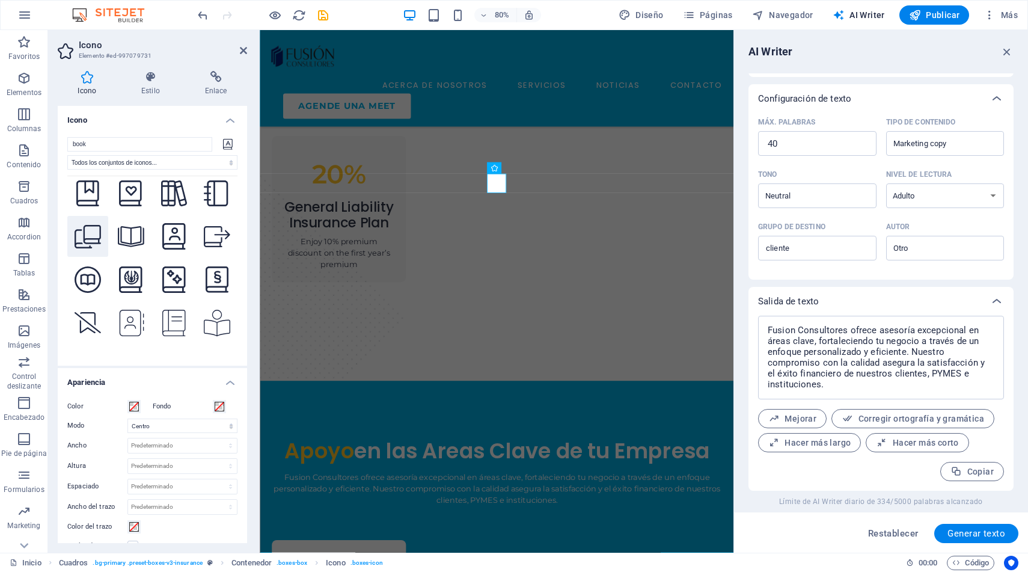
click at [89, 225] on icon at bounding box center [88, 236] width 26 height 23
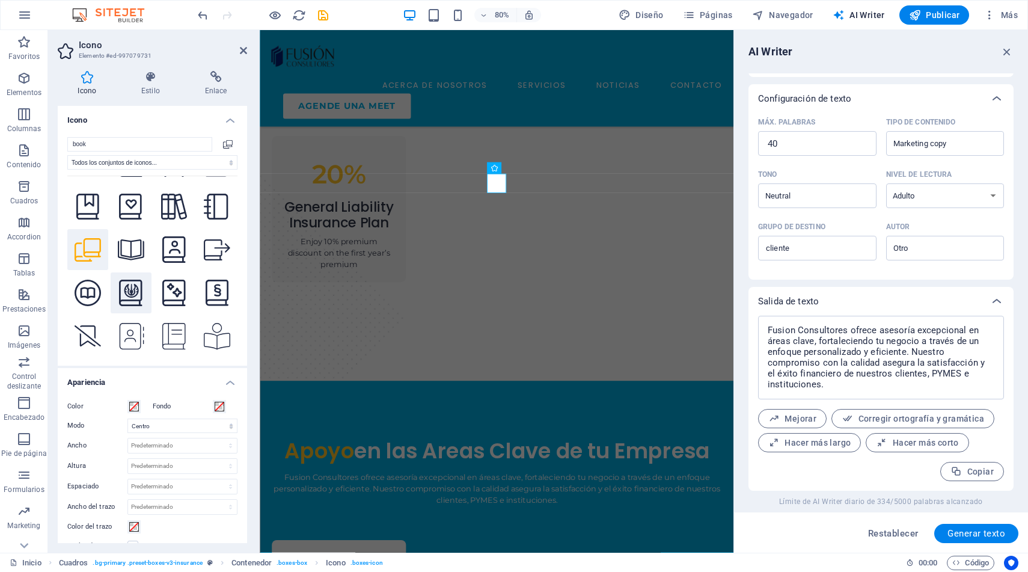
scroll to position [1544, 0]
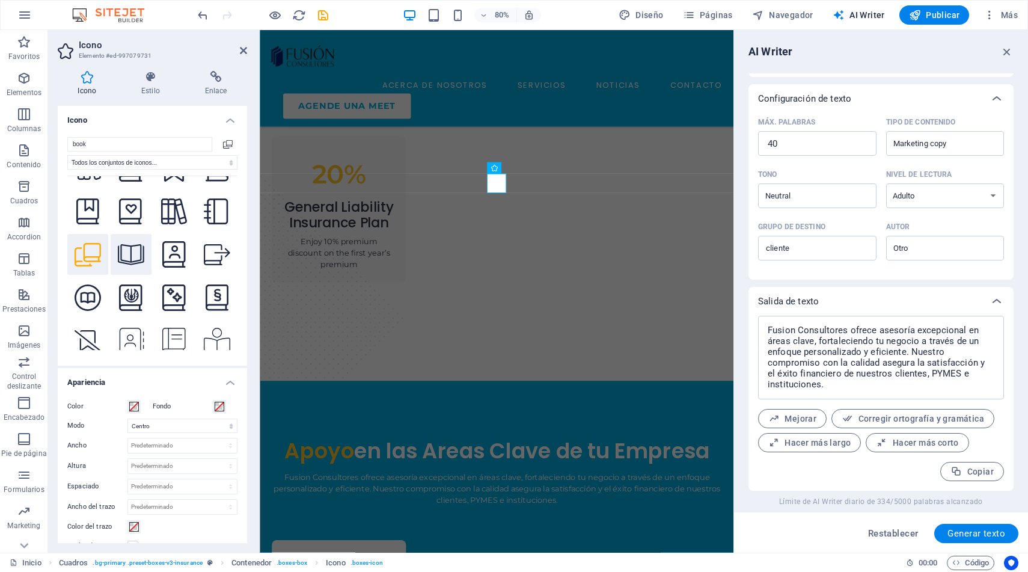
click at [128, 244] on icon at bounding box center [131, 254] width 26 height 21
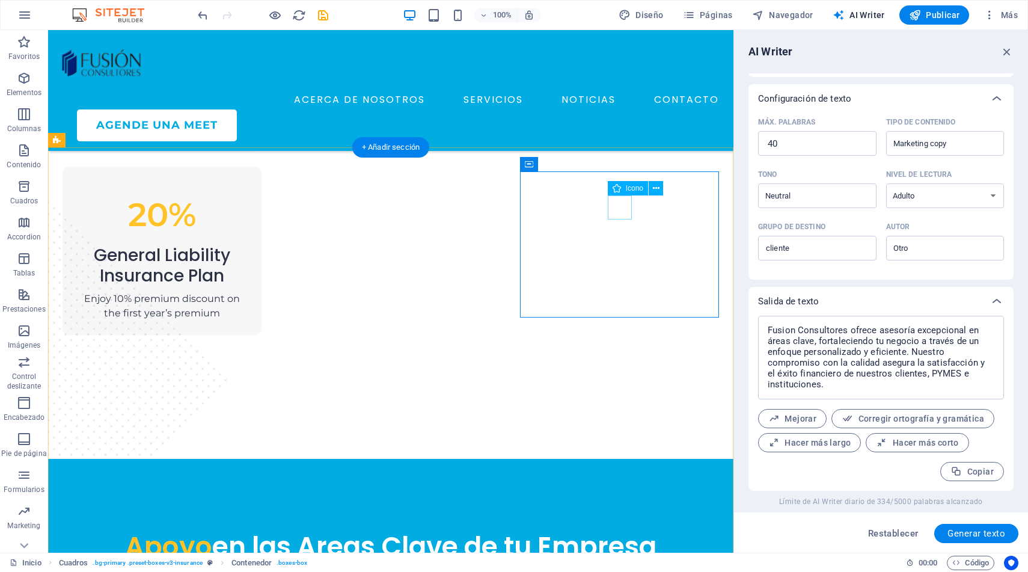
select select "xMidYMid"
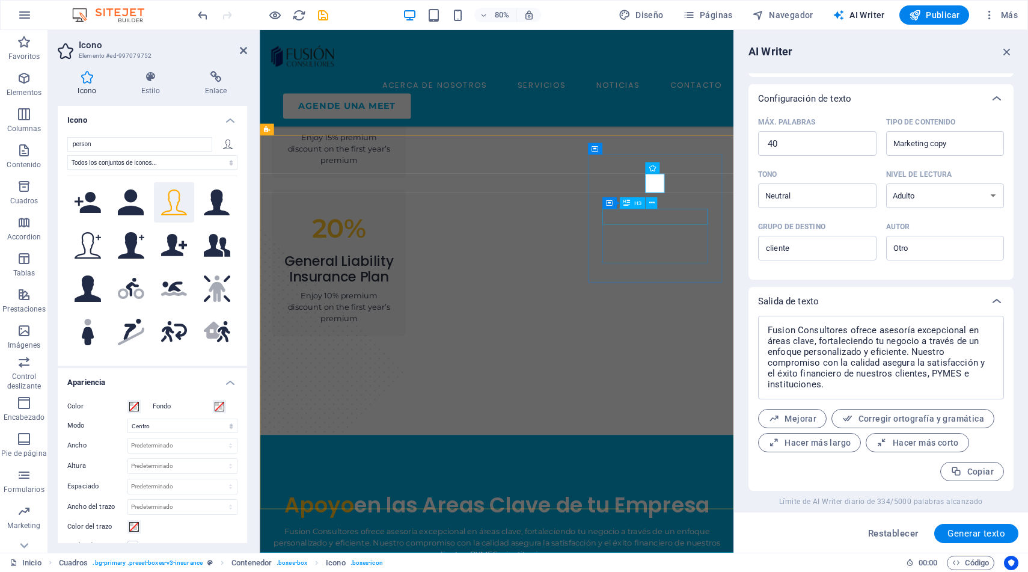
scroll to position [1266, 0]
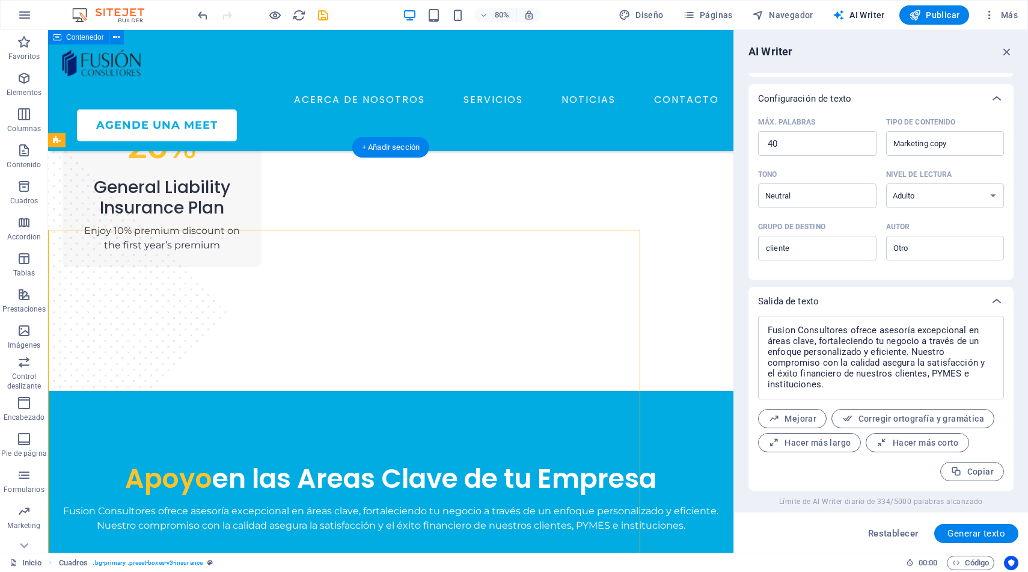
scroll to position [1198, 0]
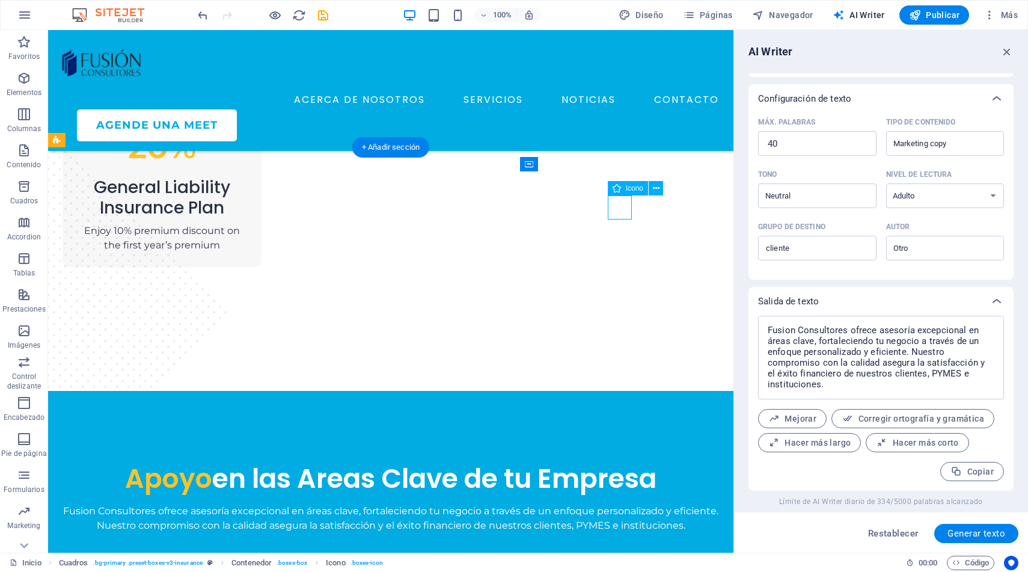
select select "xMidYMid"
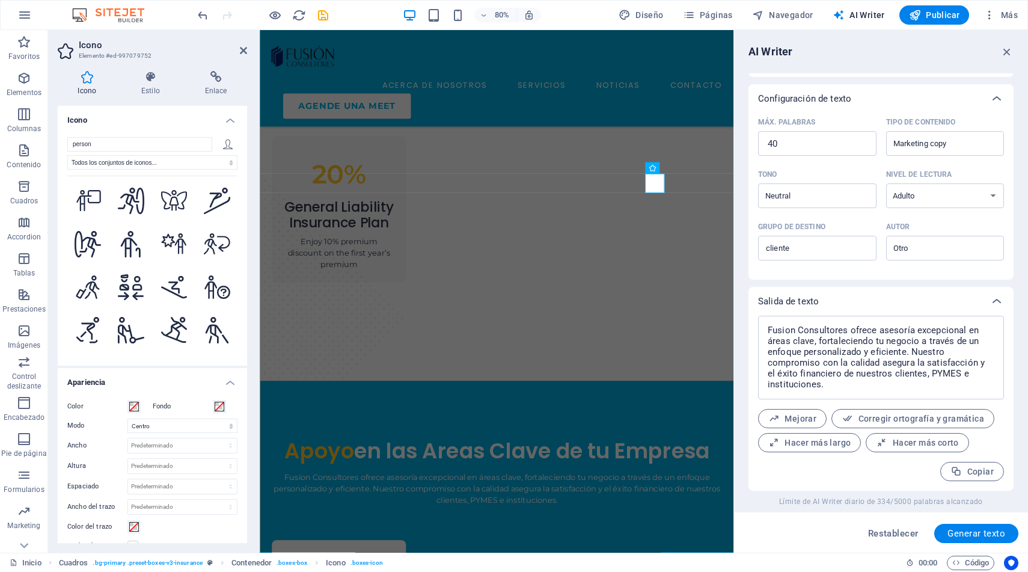
scroll to position [2386, 0]
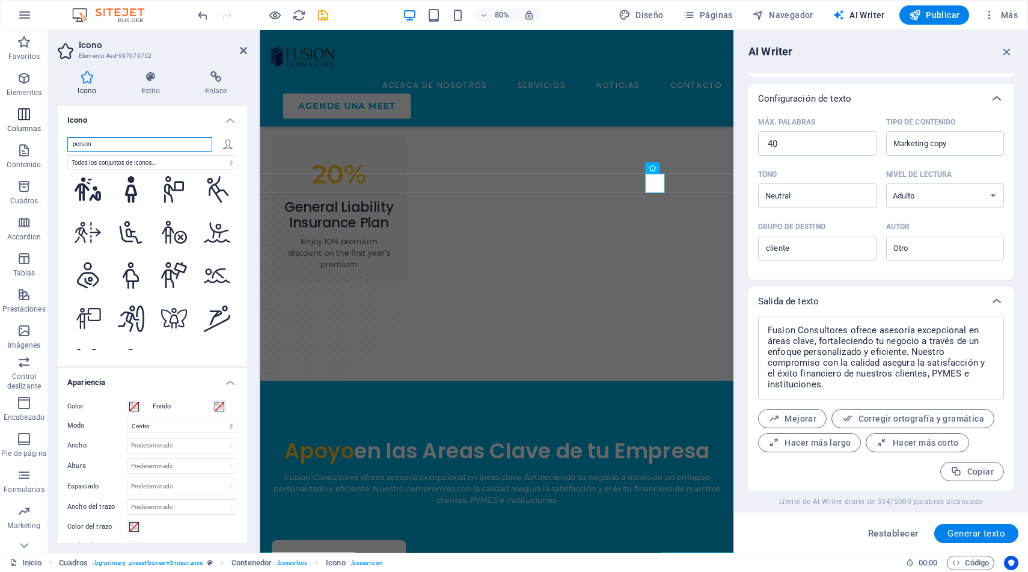
drag, startPoint x: 110, startPoint y: 147, endPoint x: 13, endPoint y: 131, distance: 98.2
click at [13, 131] on section "Favoritos Elementos Columnas Contenido Cuadros Accordion Tablas Prestaciones Im…" at bounding box center [367, 291] width 734 height 523
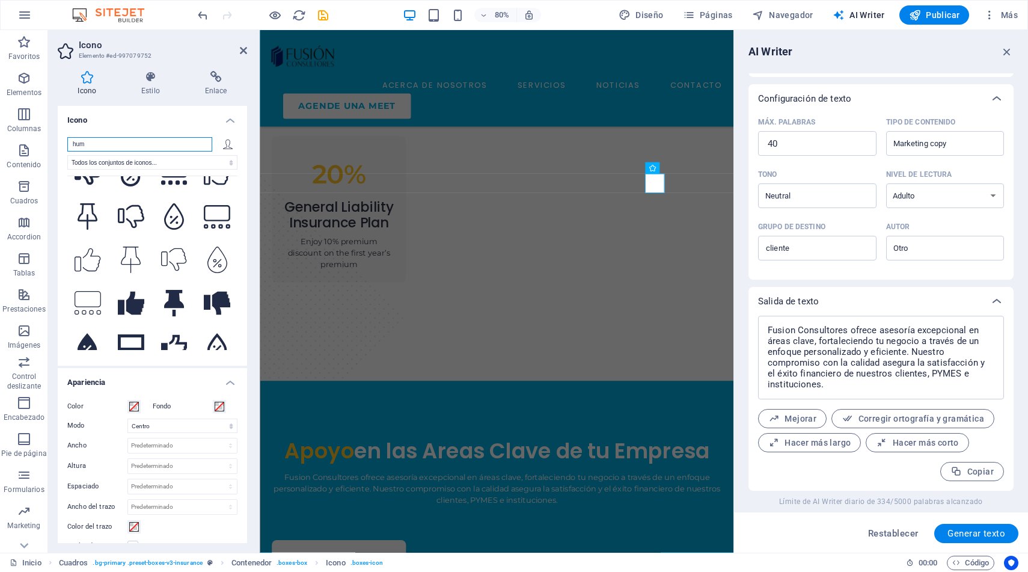
scroll to position [201, 0]
drag, startPoint x: 91, startPoint y: 140, endPoint x: 60, endPoint y: 138, distance: 31.3
click at [60, 138] on div "hum Todos los conjuntos de iconos... IcoFont Ionicons FontAwesome Brands FontAw…" at bounding box center [152, 246] width 189 height 238
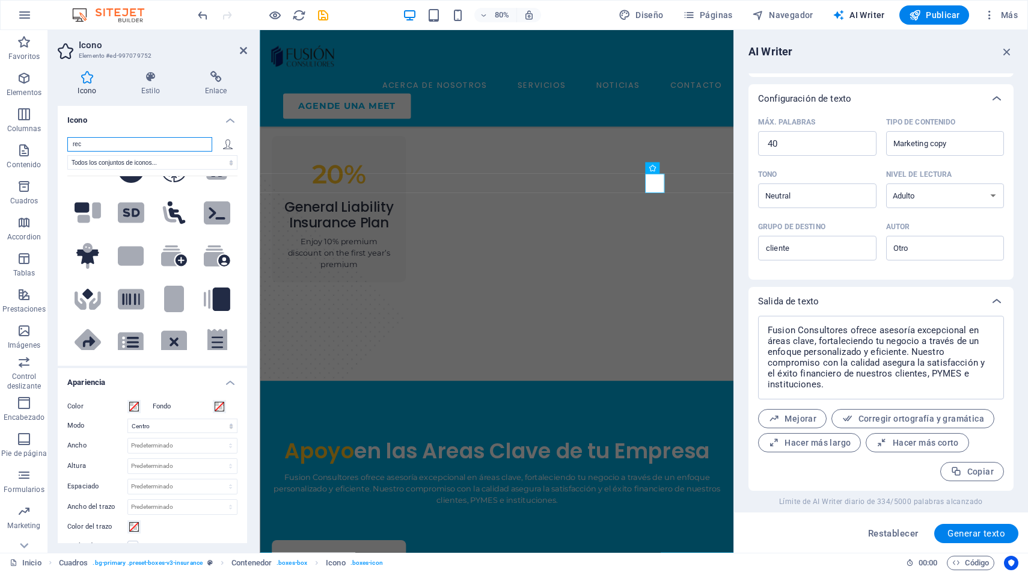
scroll to position [120, 0]
type input "rec"
click at [214, 247] on icon at bounding box center [214, 255] width 20 height 21
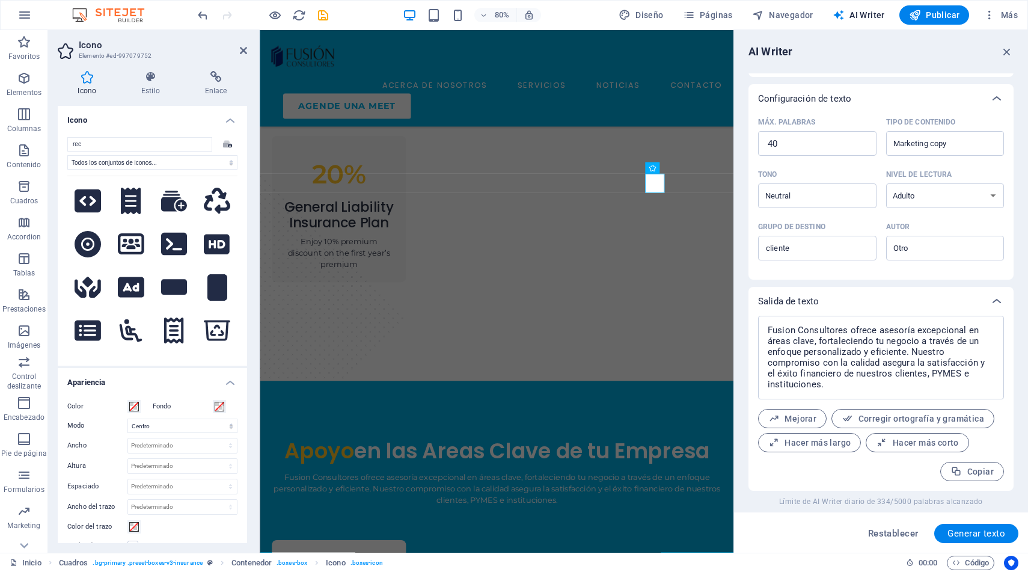
scroll to position [564, 0]
click at [131, 232] on icon at bounding box center [131, 242] width 26 height 21
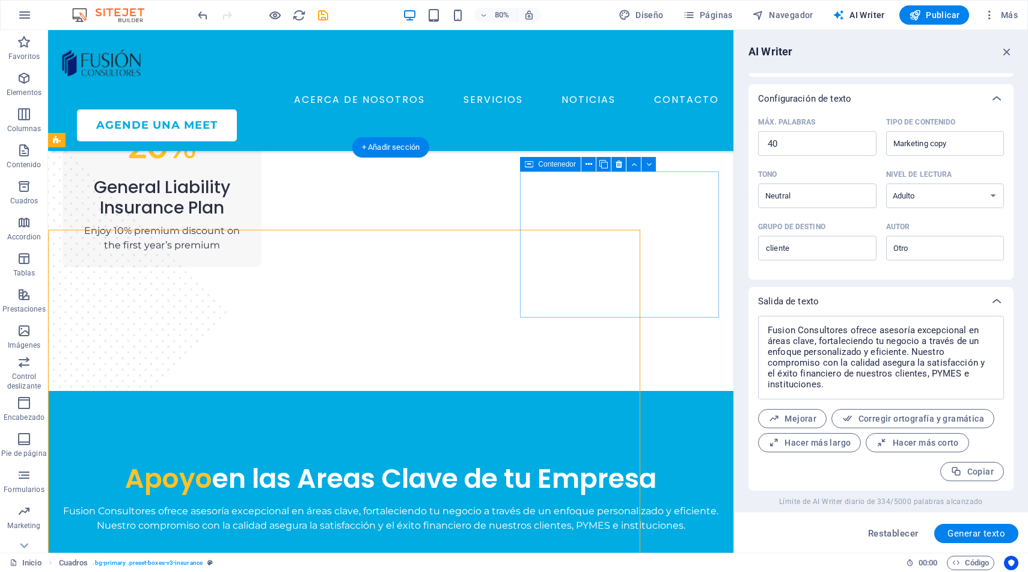
scroll to position [1198, 0]
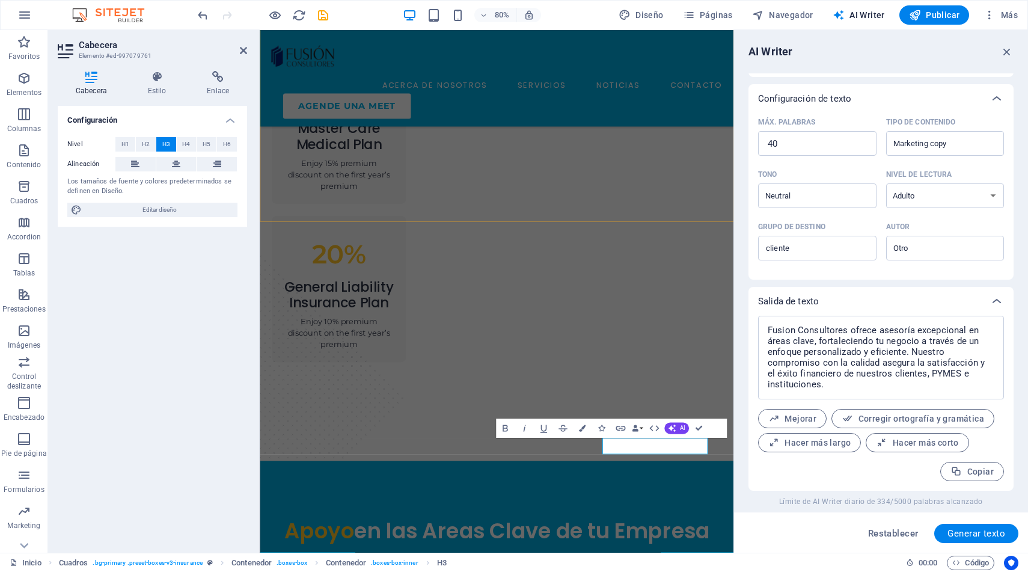
scroll to position [1230, 0]
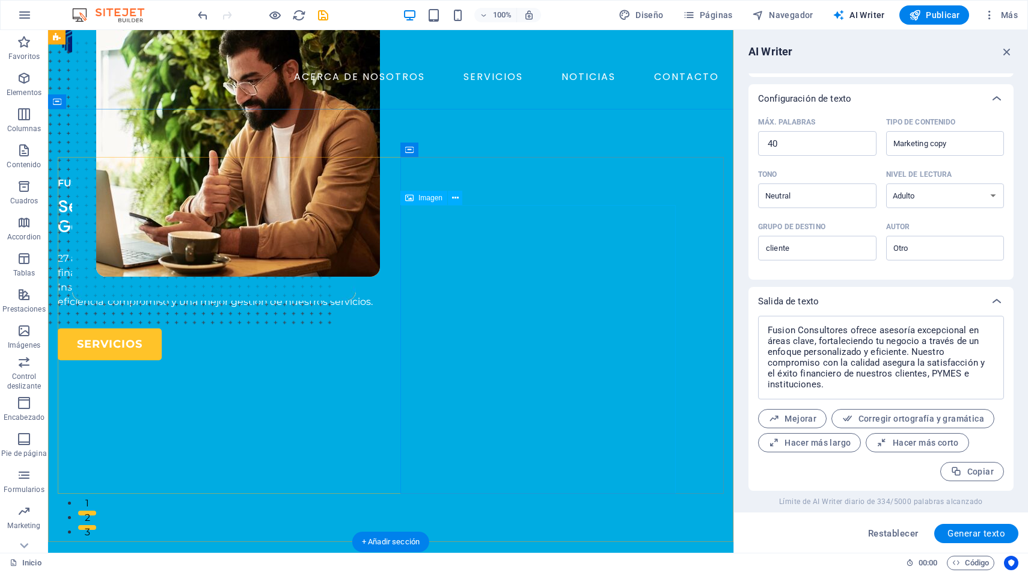
scroll to position [37, 0]
click at [184, 310] on div "27 años asesorando en áreas de contabilidad, administración, finanzas, tributar…" at bounding box center [220, 281] width 324 height 58
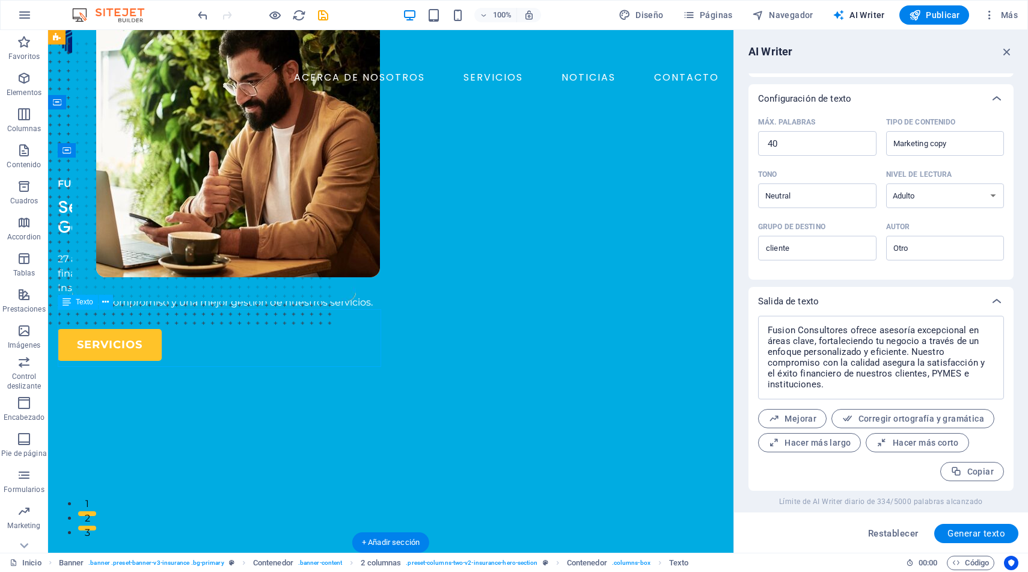
click at [184, 310] on div "27 años asesorando en áreas de contabilidad, administración, finanzas, tributar…" at bounding box center [220, 281] width 324 height 58
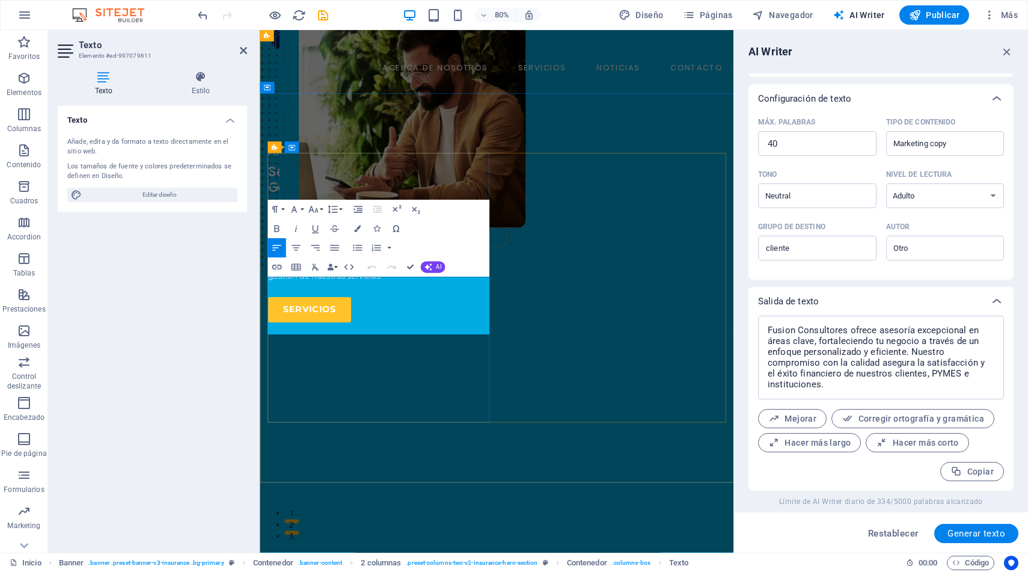
click at [347, 343] on span "27 años asesorando en áreas de contabilidad, administración, finanzas, tributar…" at bounding box center [406, 308] width 275 height 69
click at [455, 343] on span "27 años asesorando en áreas de contabilidad, administración, finanzas, tributar…" at bounding box center [406, 308] width 275 height 69
click at [450, 343] on span "27 años asesorando en áreas de contabilidad, administración, finanzas, tributar…" at bounding box center [406, 308] width 275 height 69
drag, startPoint x: 442, startPoint y: 362, endPoint x: 528, endPoint y: 363, distance: 86.0
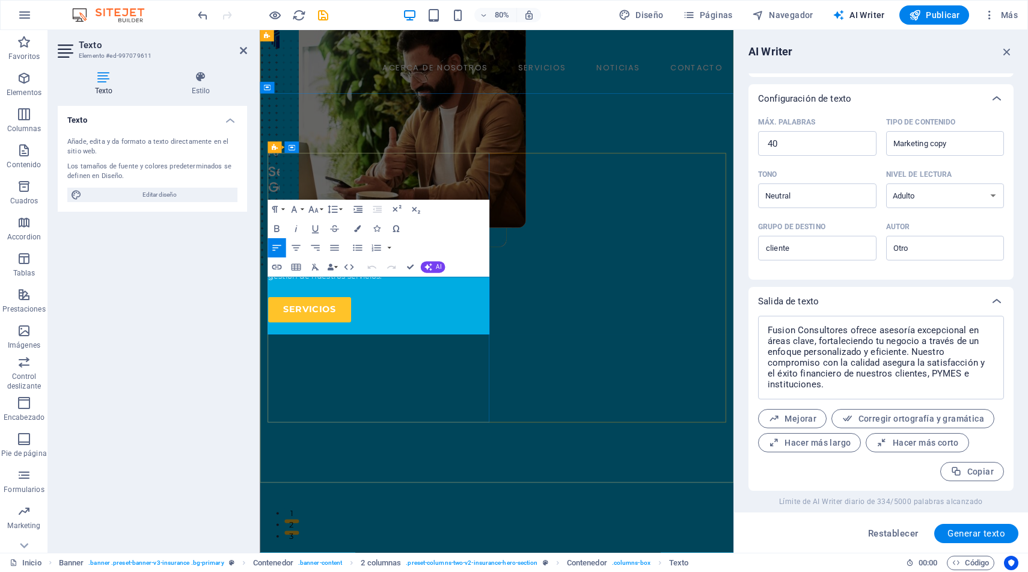
click at [528, 343] on span "27 años asesorando en áreas de contabilidad, administración, finanzas, tributar…" at bounding box center [406, 308] width 275 height 69
click at [567, 543] on div "FUSION CONSULTORES Servicios Contables, Tributarios, Gestión de Personas y Cons…" at bounding box center [556, 460] width 592 height 662
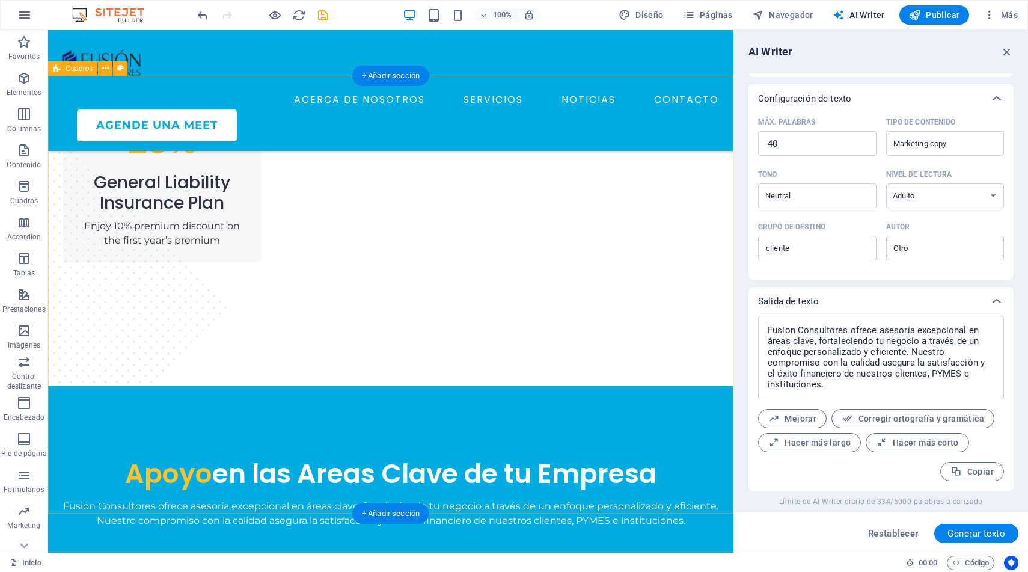
scroll to position [1272, 0]
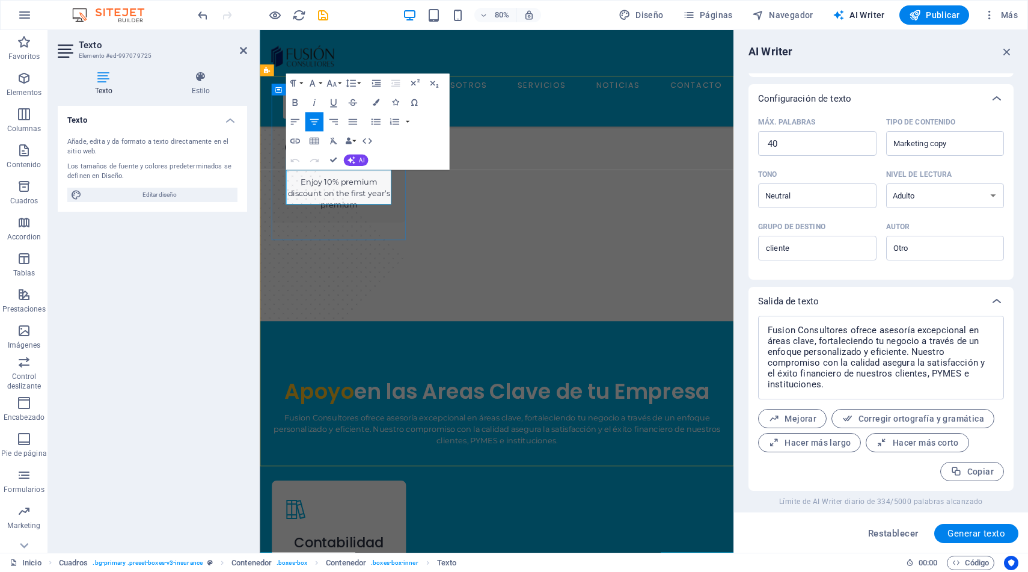
drag, startPoint x: 780, startPoint y: 146, endPoint x: 763, endPoint y: 143, distance: 17.7
click at [763, 143] on input "40" at bounding box center [817, 144] width 118 height 24
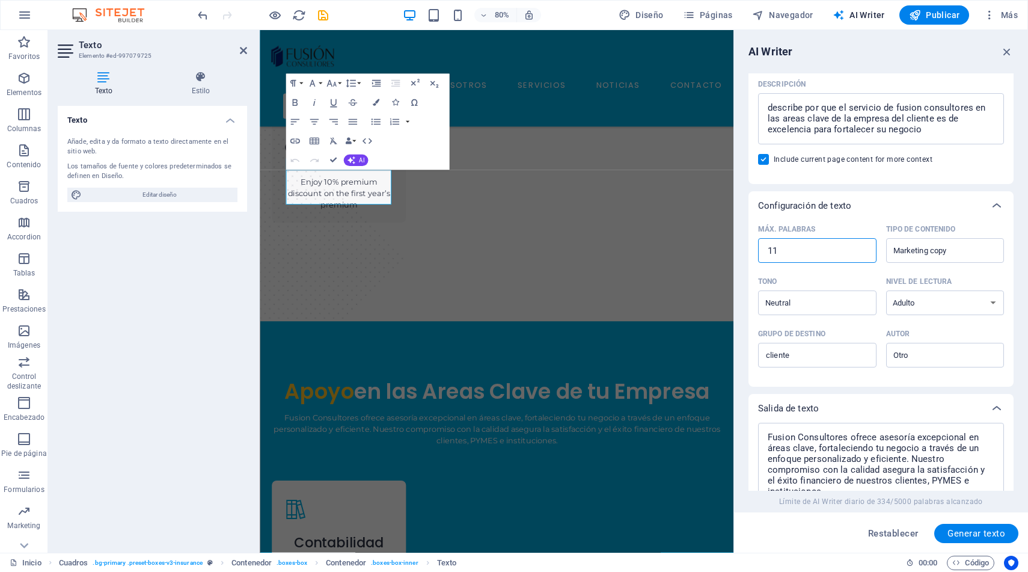
scroll to position [0, 0]
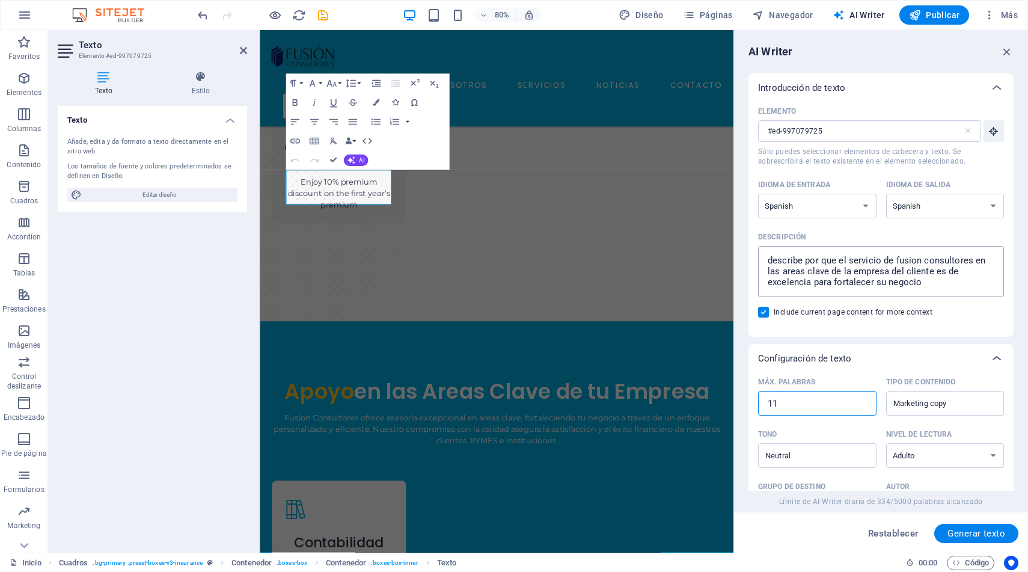
type input "11"
click at [821, 262] on textarea "describe por que el servicio de fusion consultores en las areas clave de la emp…" at bounding box center [881, 271] width 234 height 39
type textarea "breve descripcion del servicio contable que ofrece fusion consultores"
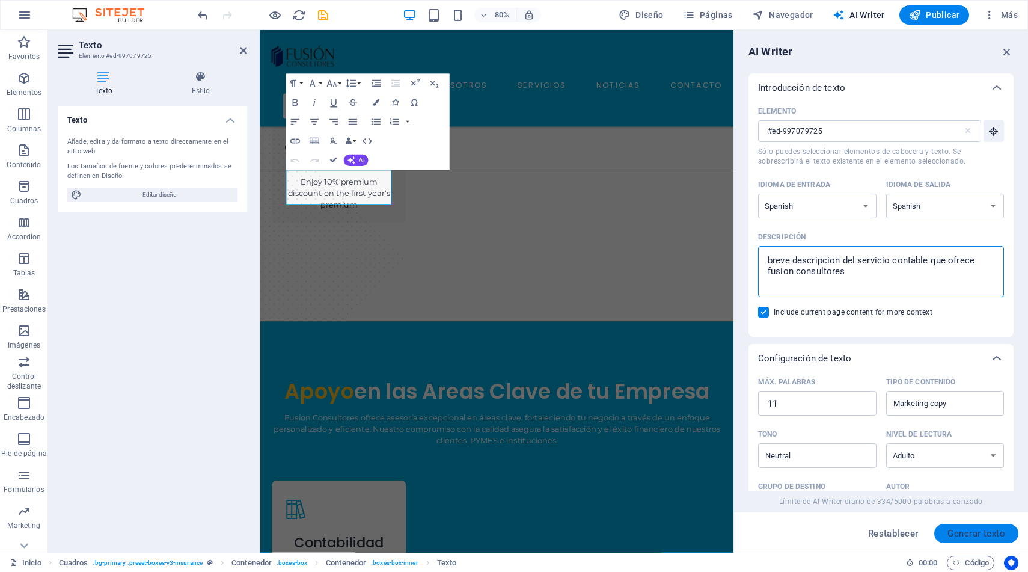
click at [975, 530] on span "Generar texto" at bounding box center [977, 534] width 58 height 10
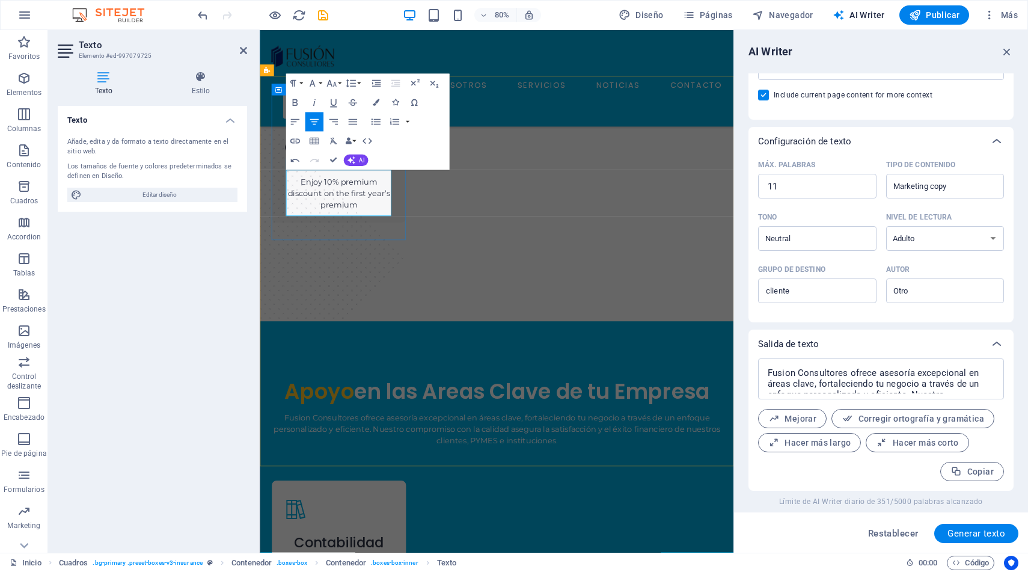
scroll to position [1330, 0]
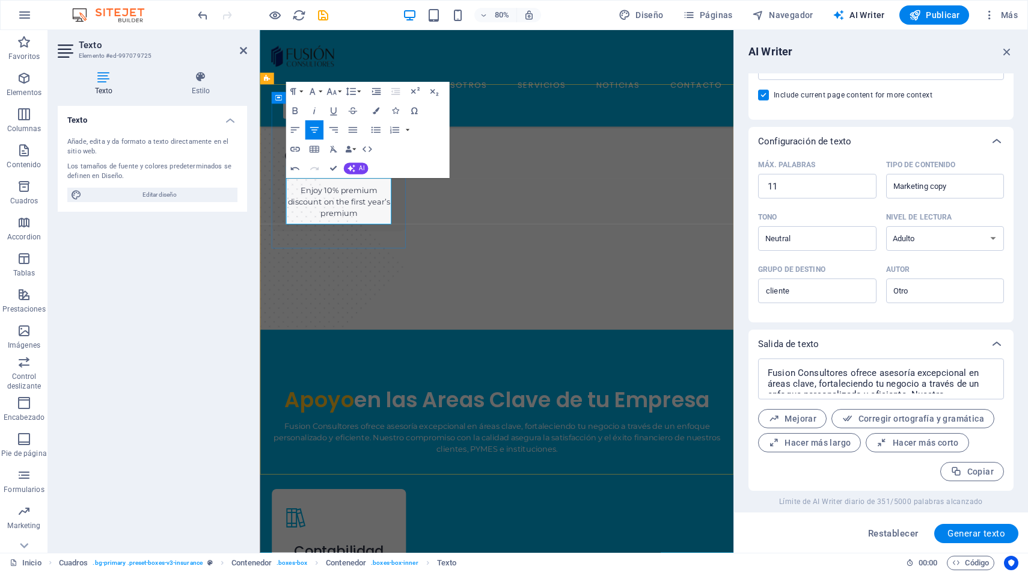
drag, startPoint x: 357, startPoint y: 238, endPoint x: 411, endPoint y: 239, distance: 54.7
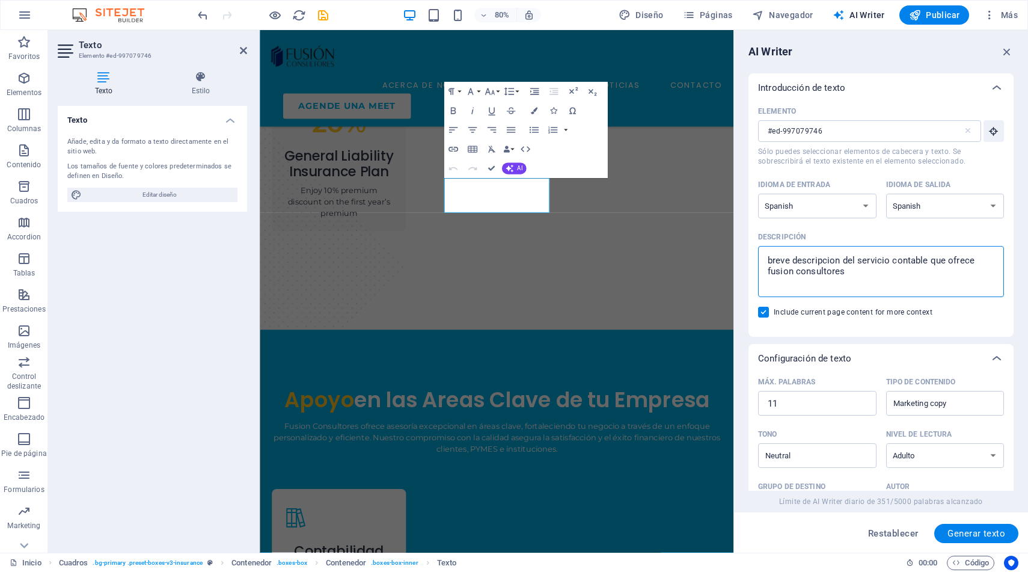
drag, startPoint x: 925, startPoint y: 262, endPoint x: 892, endPoint y: 260, distance: 33.1
click at [892, 260] on textarea "breve descripcion del servicio contable que ofrece fusion consultores" at bounding box center [881, 271] width 234 height 39
type textarea "breve descripcion del servicio tributario que ofrece fusion consultores"
click at [967, 535] on span "Generar texto" at bounding box center [977, 534] width 58 height 10
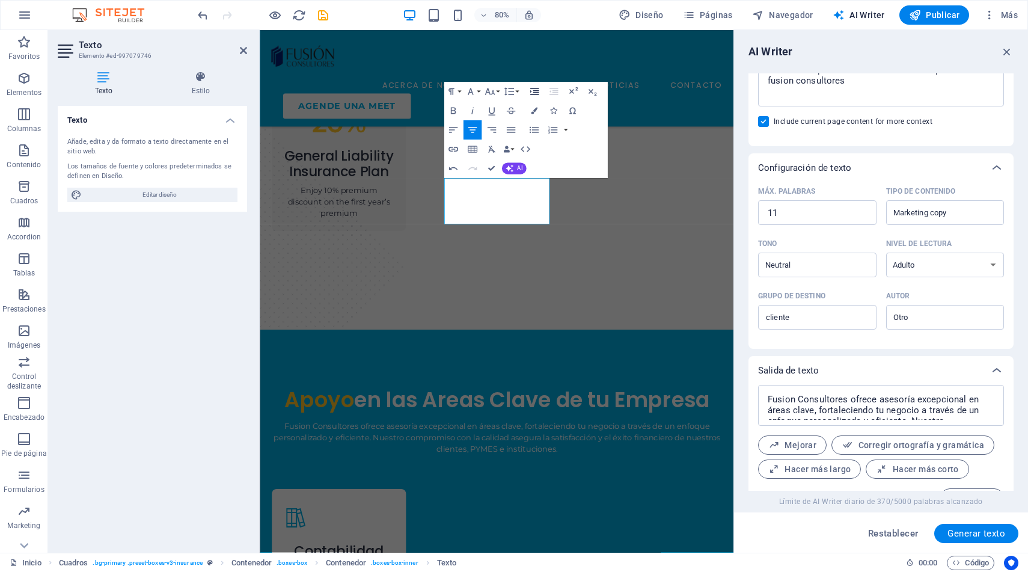
scroll to position [217, 0]
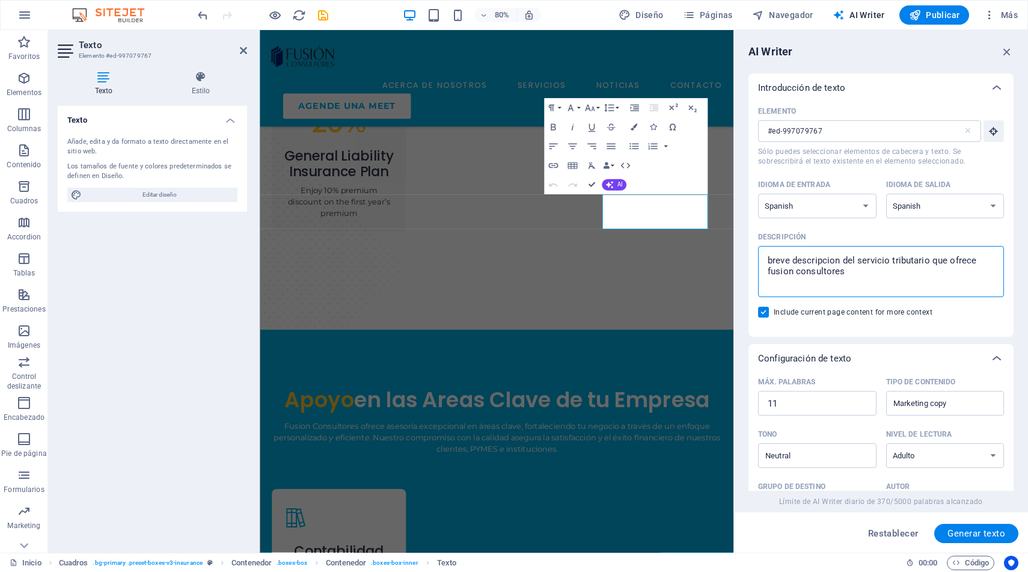
drag, startPoint x: 930, startPoint y: 260, endPoint x: 891, endPoint y: 261, distance: 39.1
click at [891, 261] on textarea "breve descripcion del servicio tributario que ofrece fusion consultores" at bounding box center [881, 271] width 234 height 39
type textarea "breve descripcion del servicio de gestion de personas que ofrece fusion consult…"
click at [961, 527] on button "Generar texto" at bounding box center [977, 533] width 84 height 19
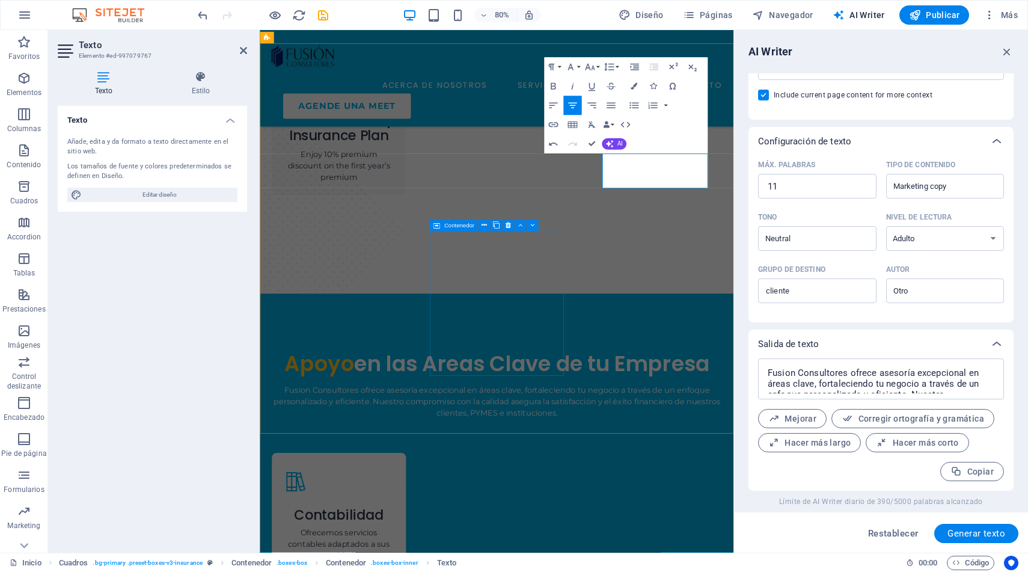
scroll to position [1374, 0]
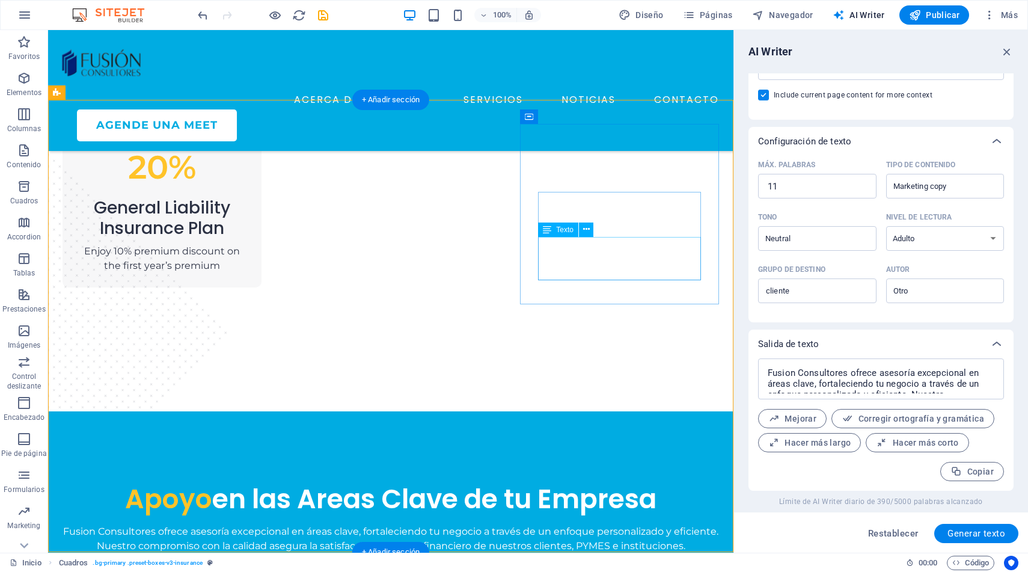
scroll to position [1244, 0]
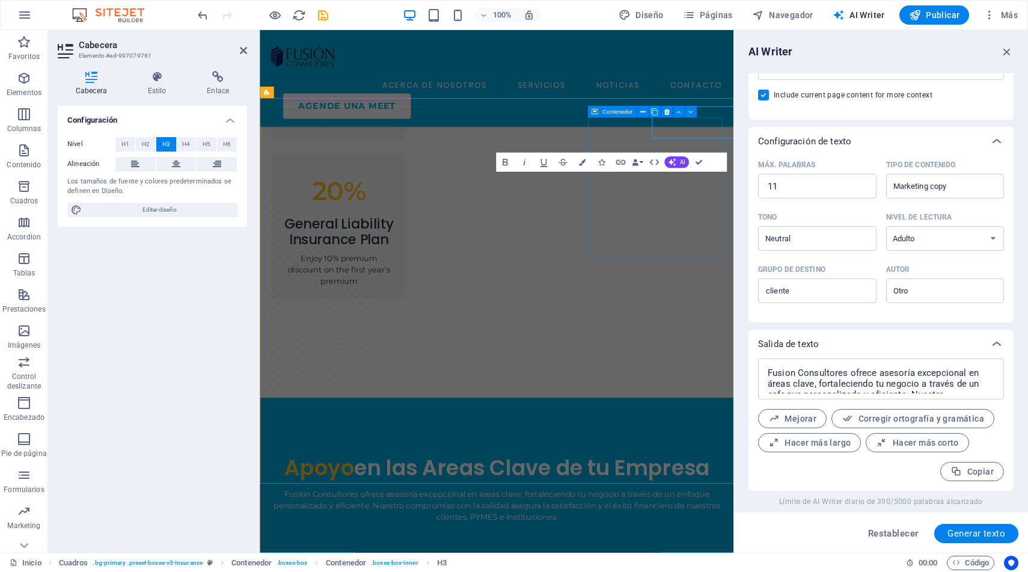
scroll to position [1312, 0]
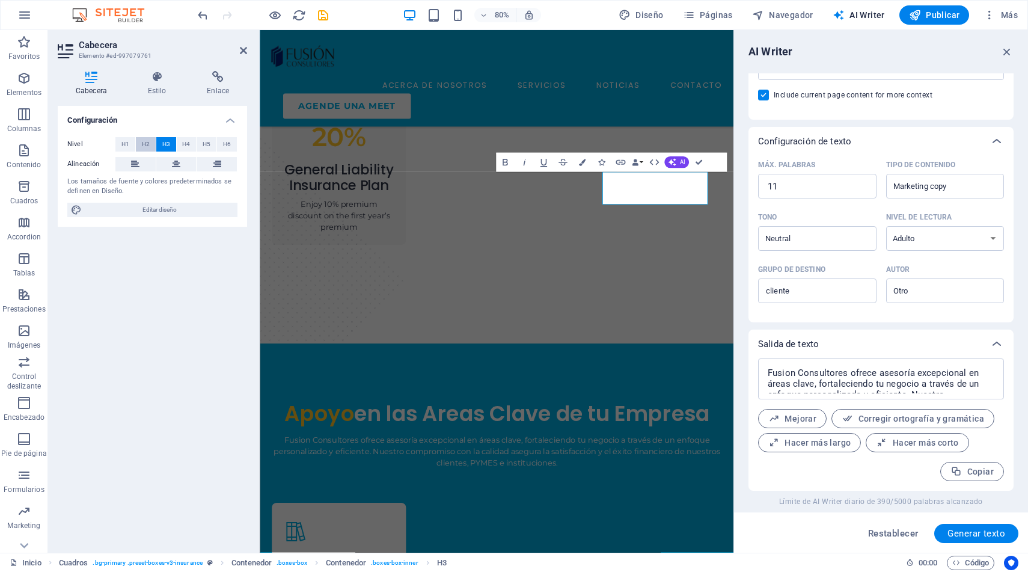
click at [146, 141] on span "H2" at bounding box center [146, 144] width 8 height 14
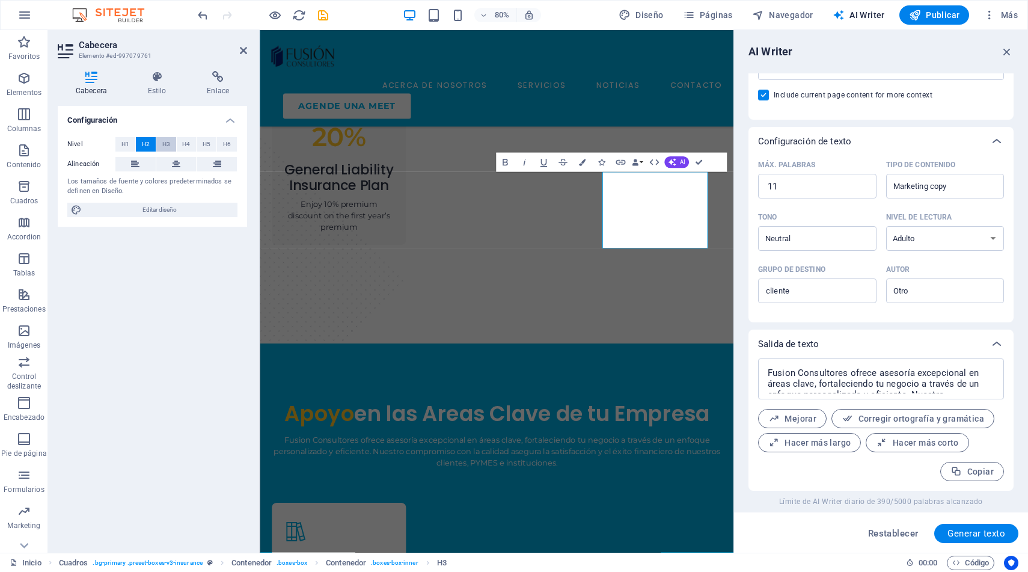
click at [168, 144] on span "H3" at bounding box center [166, 144] width 8 height 14
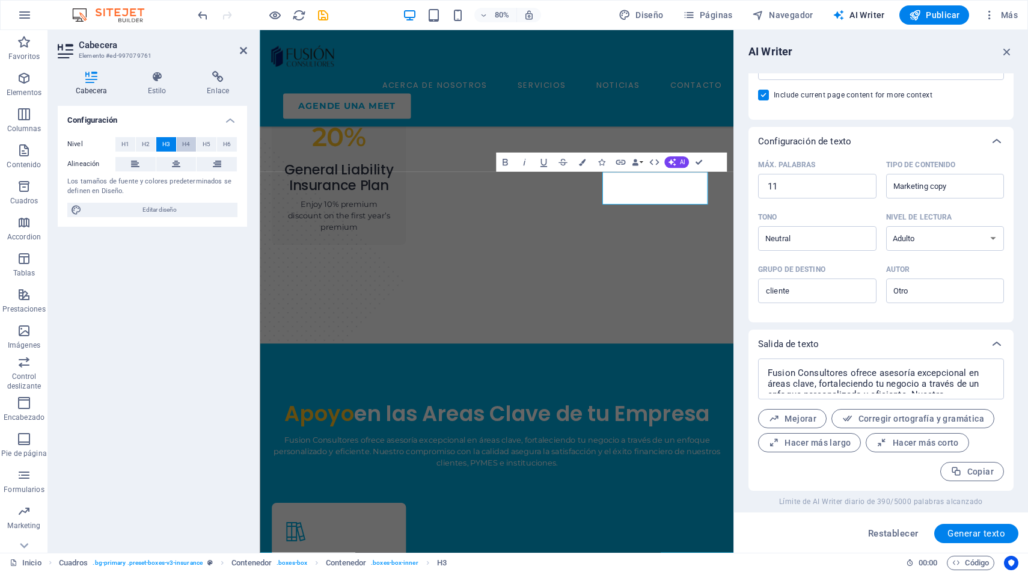
click at [185, 142] on span "H4" at bounding box center [186, 144] width 8 height 14
click at [208, 144] on span "H5" at bounding box center [207, 144] width 8 height 14
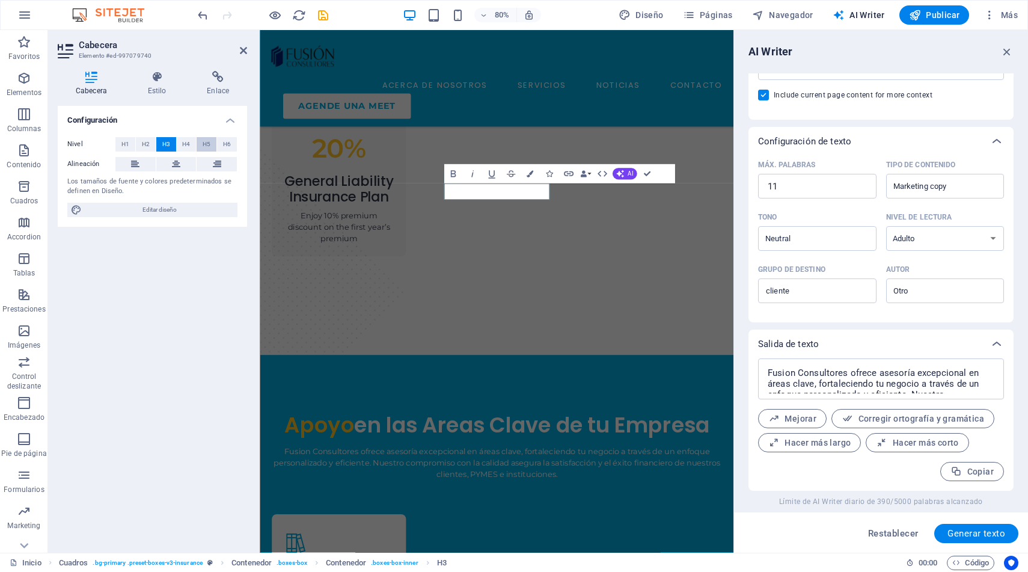
click at [204, 144] on span "H5" at bounding box center [207, 144] width 8 height 14
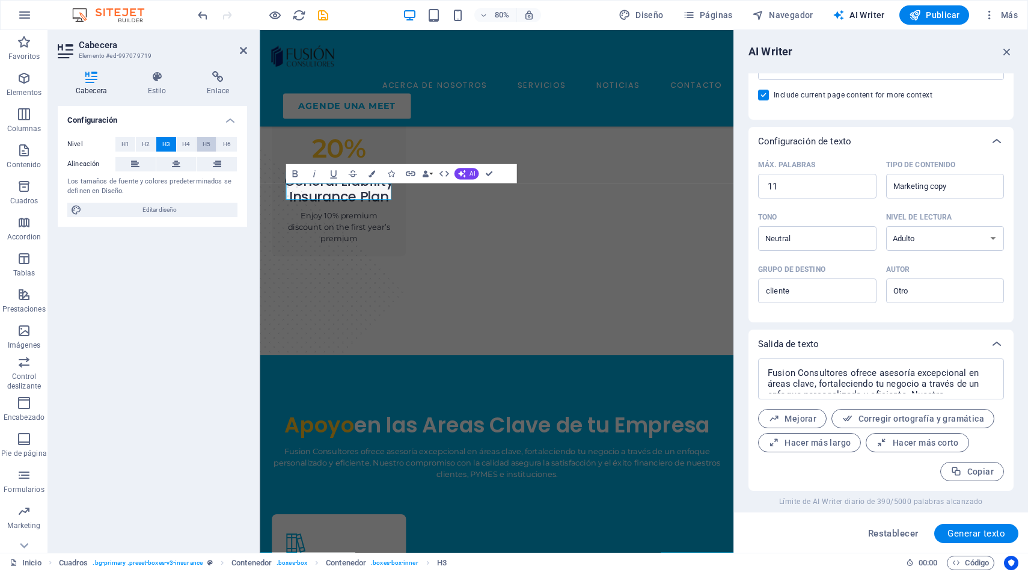
click at [204, 146] on span "H5" at bounding box center [207, 144] width 8 height 14
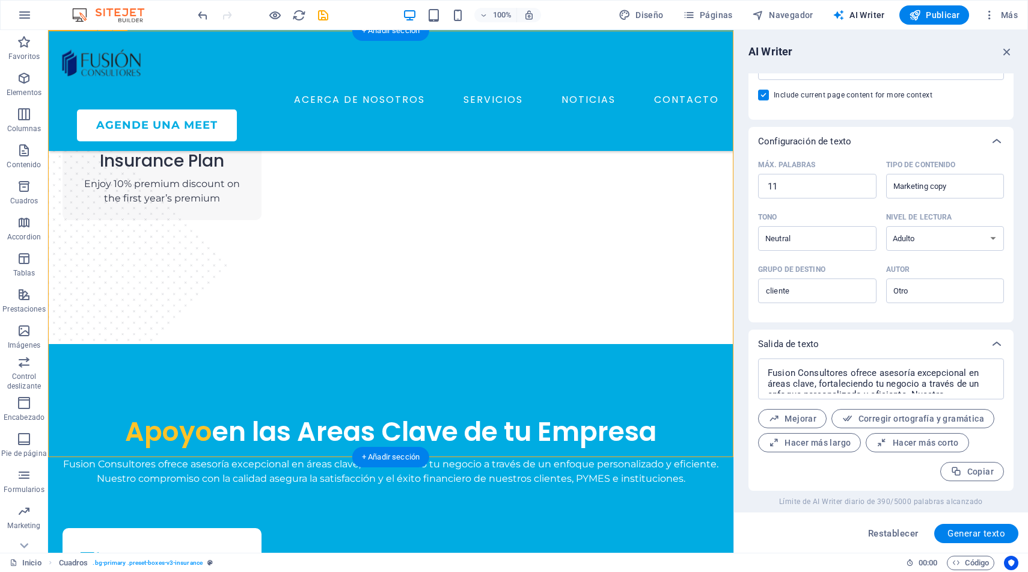
scroll to position [1316, 0]
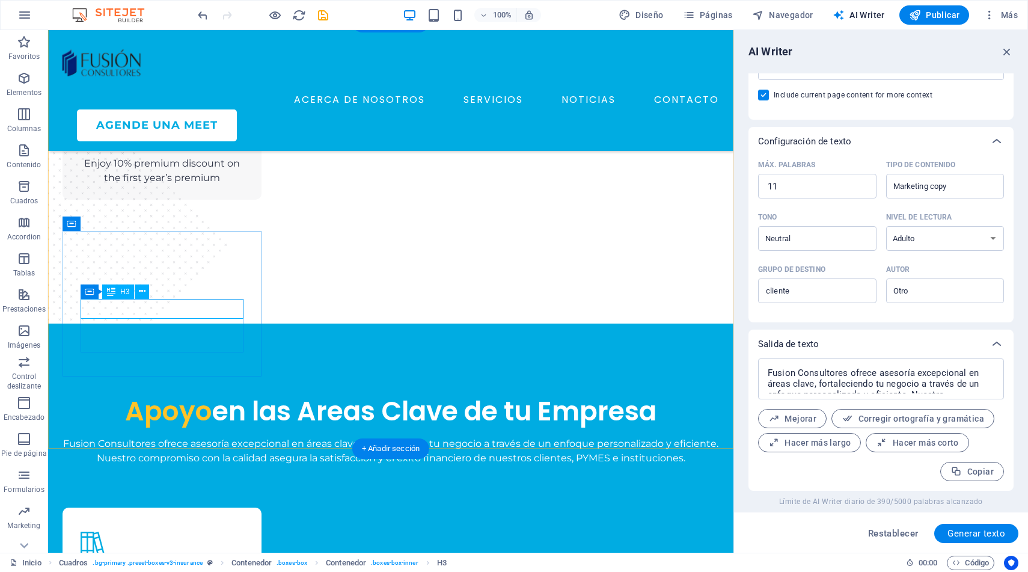
scroll to position [1337, 0]
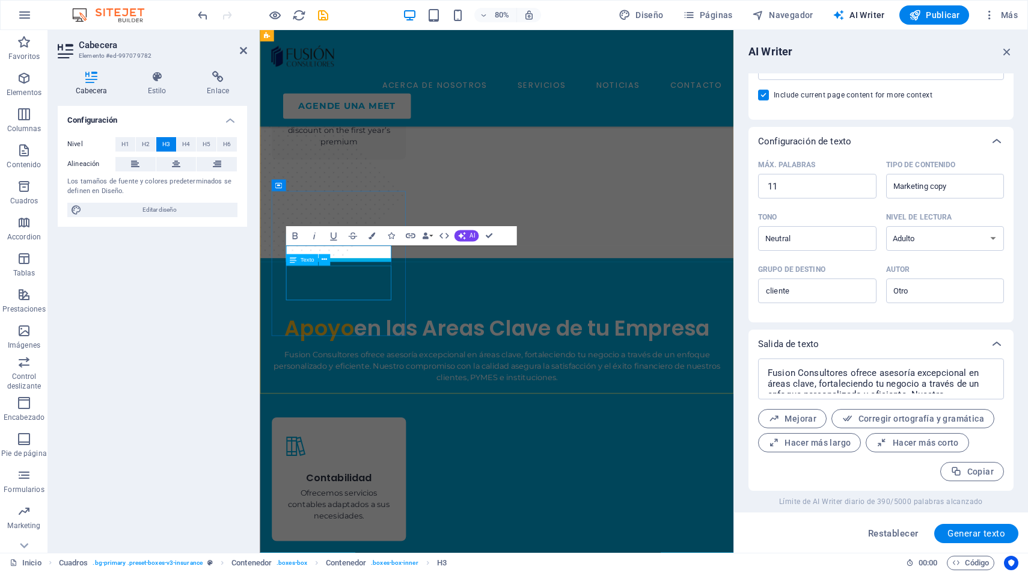
scroll to position [0, 5]
click at [204, 147] on span "H5" at bounding box center [207, 144] width 8 height 14
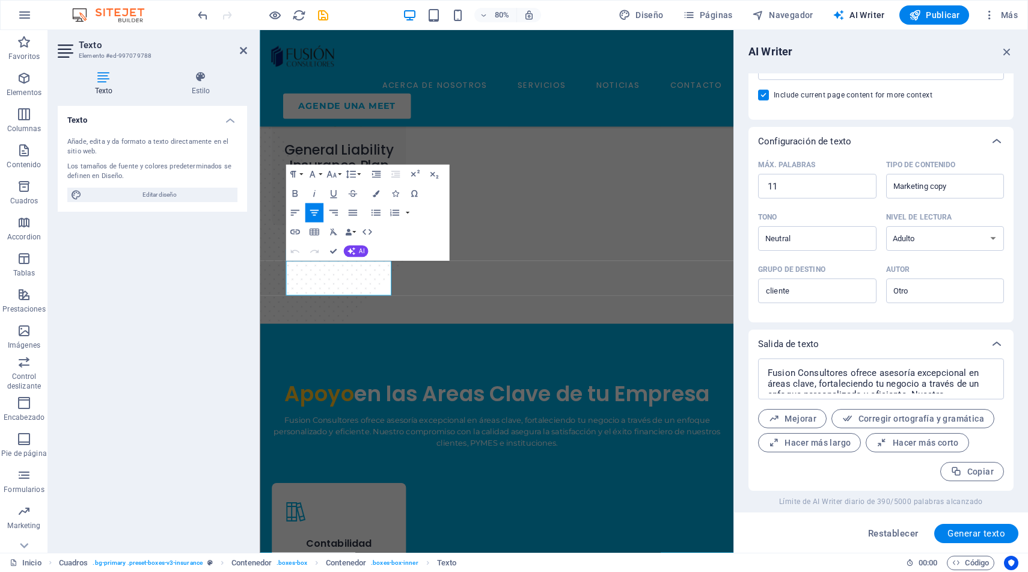
scroll to position [1419, 0]
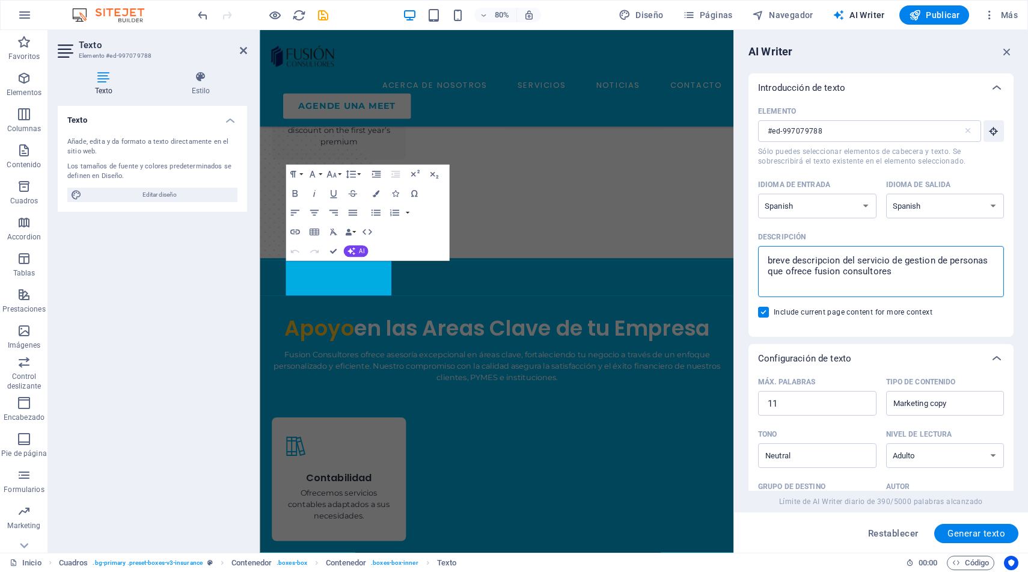
drag, startPoint x: 990, startPoint y: 259, endPoint x: 903, endPoint y: 262, distance: 86.7
click at [903, 262] on textarea "breve descripcion del servicio de gestion de personas que ofrece fusion consult…" at bounding box center [881, 271] width 234 height 39
type textarea "breve descripcion del servicio de due diligence que ofrece fusion consultores"
click at [962, 532] on span "Generar texto" at bounding box center [977, 534] width 58 height 10
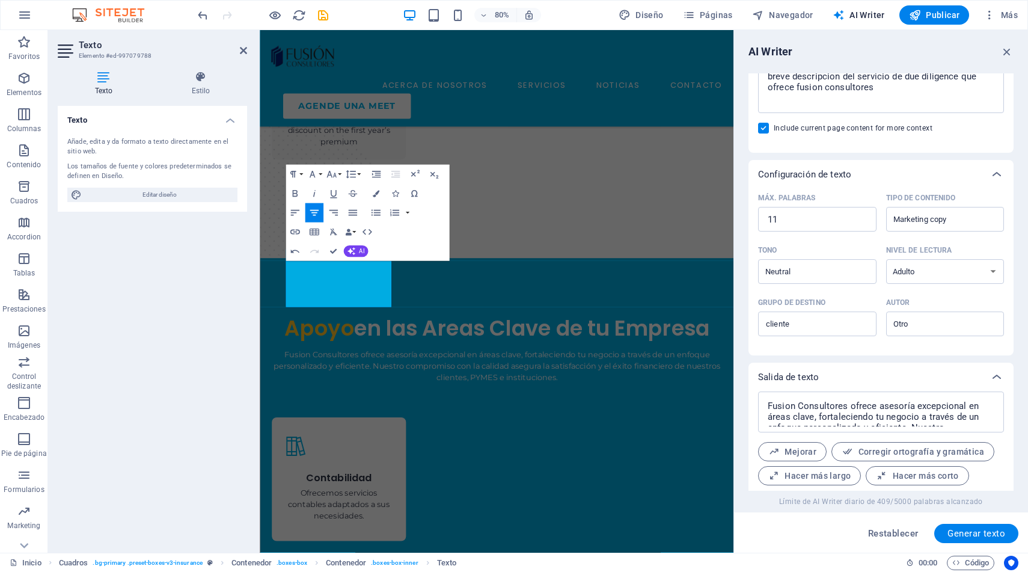
scroll to position [217, 0]
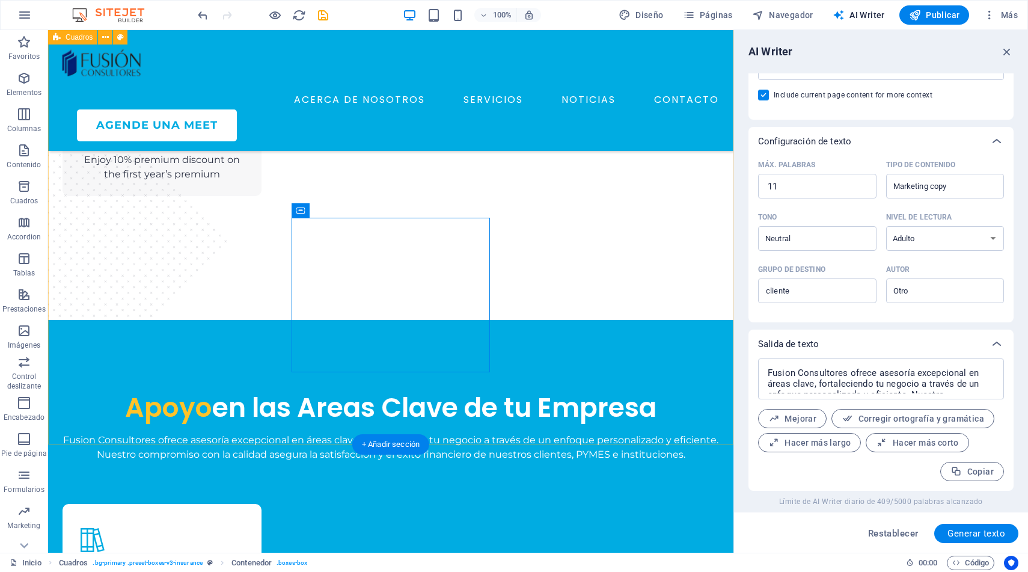
scroll to position [1331, 0]
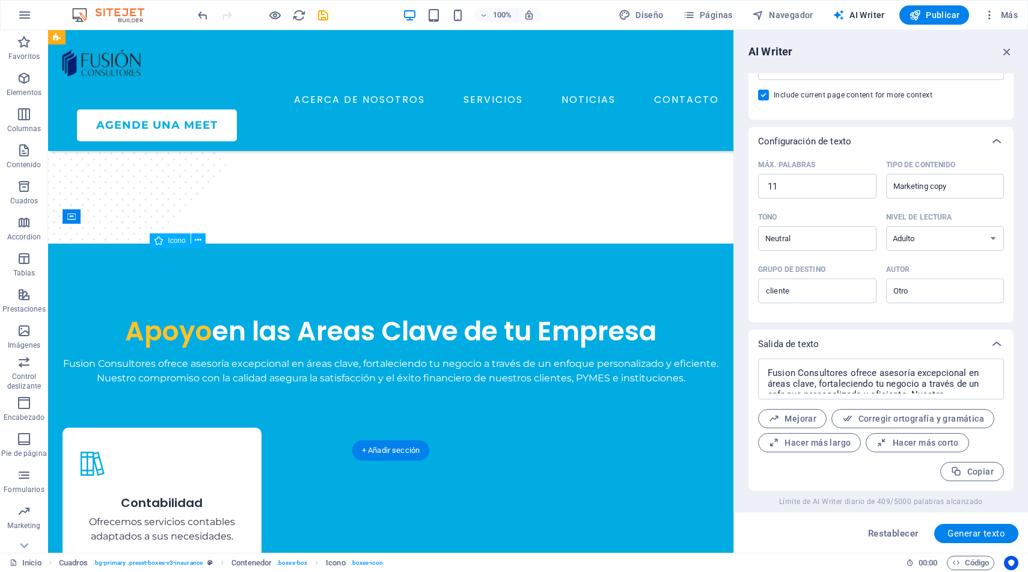
select select "xMidYMid"
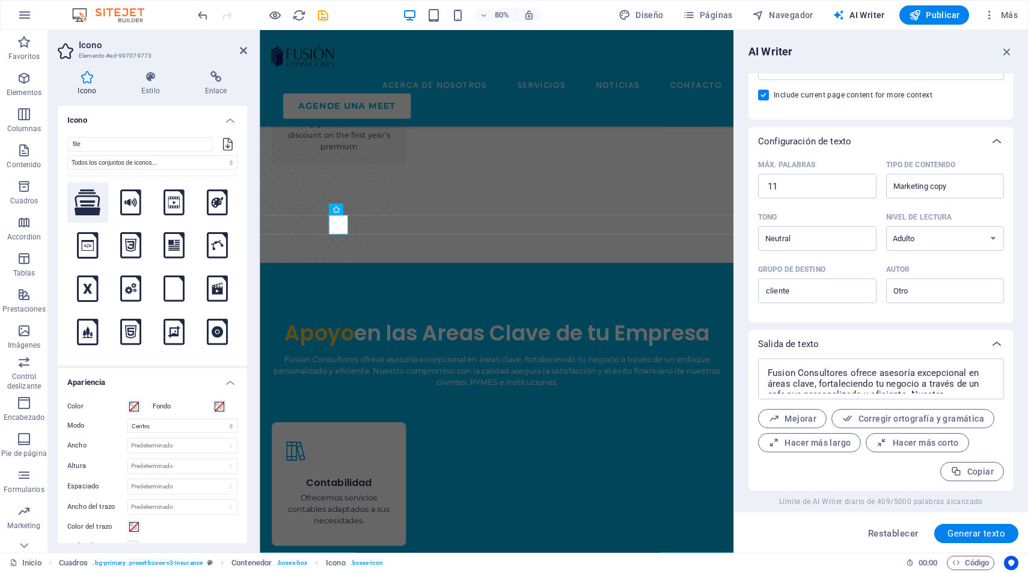
click at [90, 200] on icon at bounding box center [88, 202] width 26 height 26
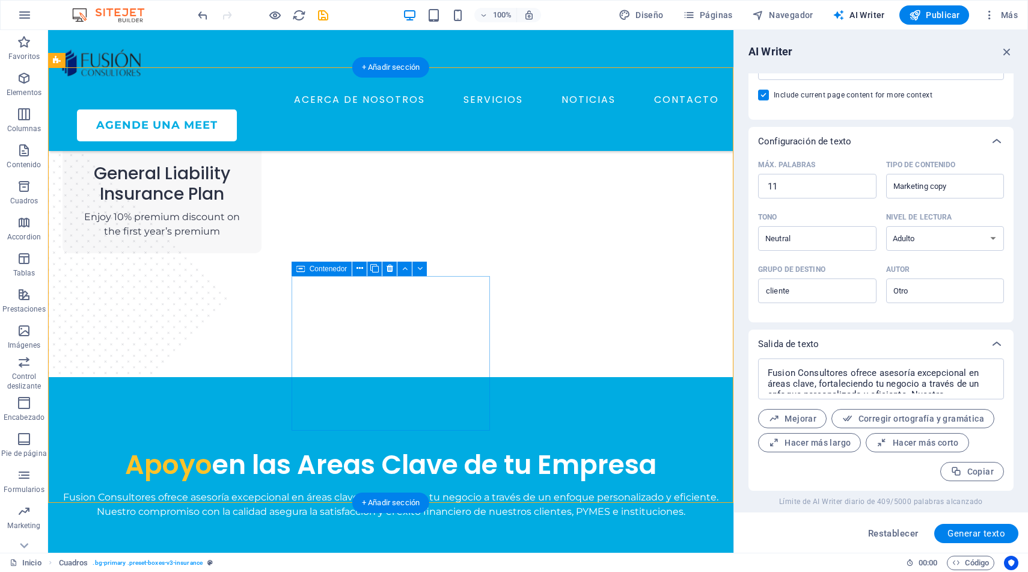
scroll to position [1276, 0]
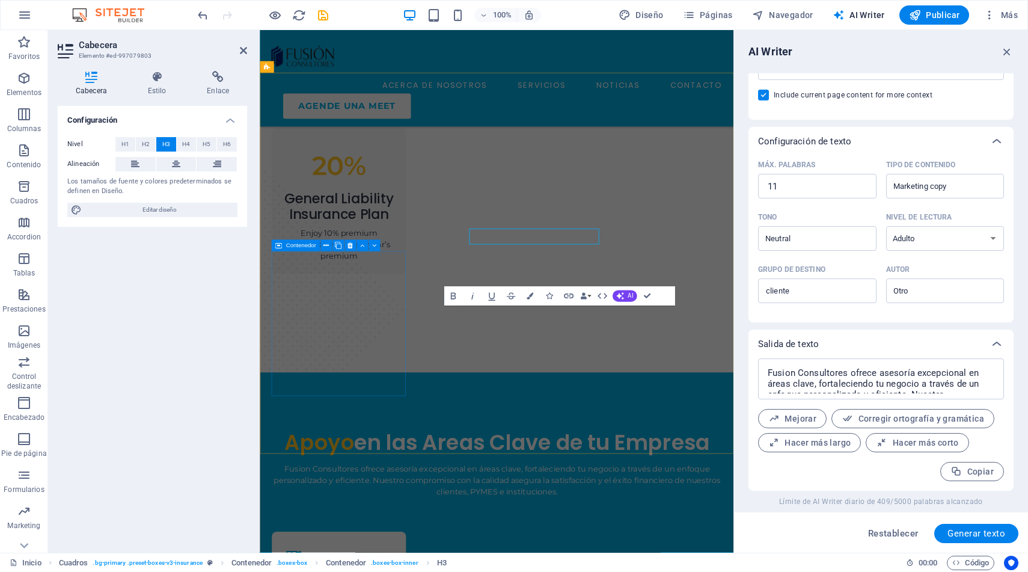
scroll to position [1344, 0]
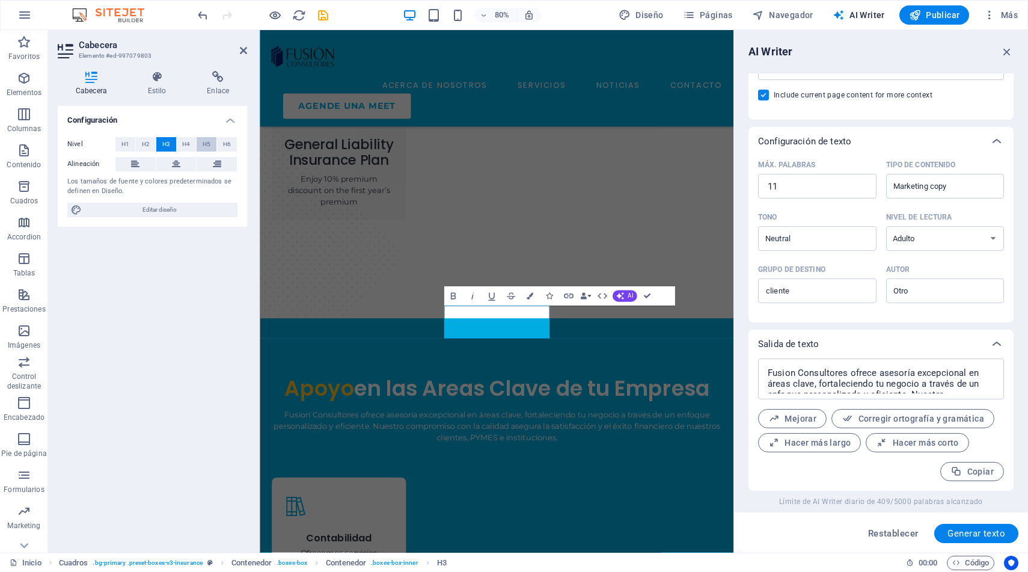
click at [207, 143] on span "H5" at bounding box center [207, 144] width 8 height 14
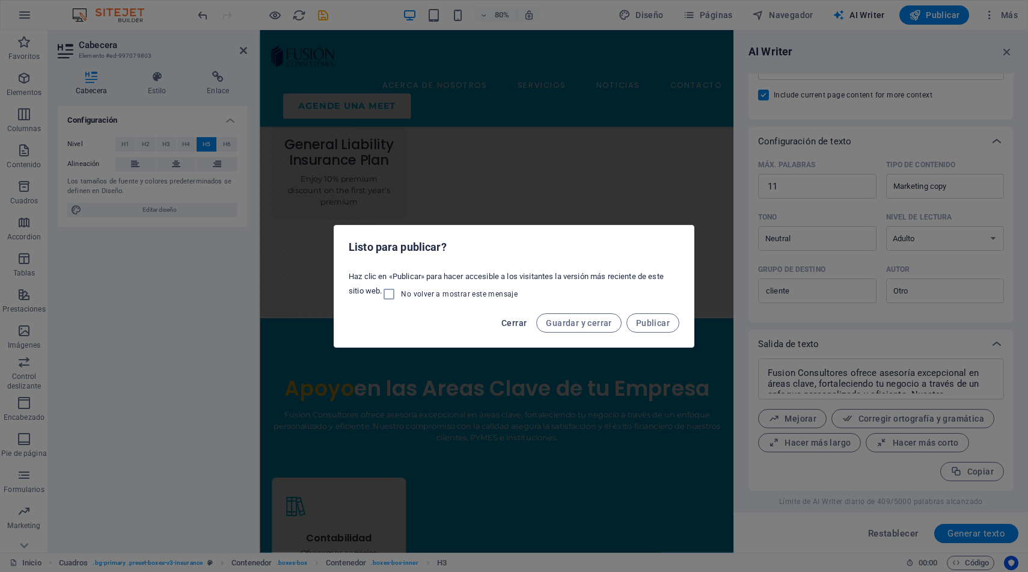
click at [510, 318] on span "Cerrar" at bounding box center [514, 323] width 25 height 10
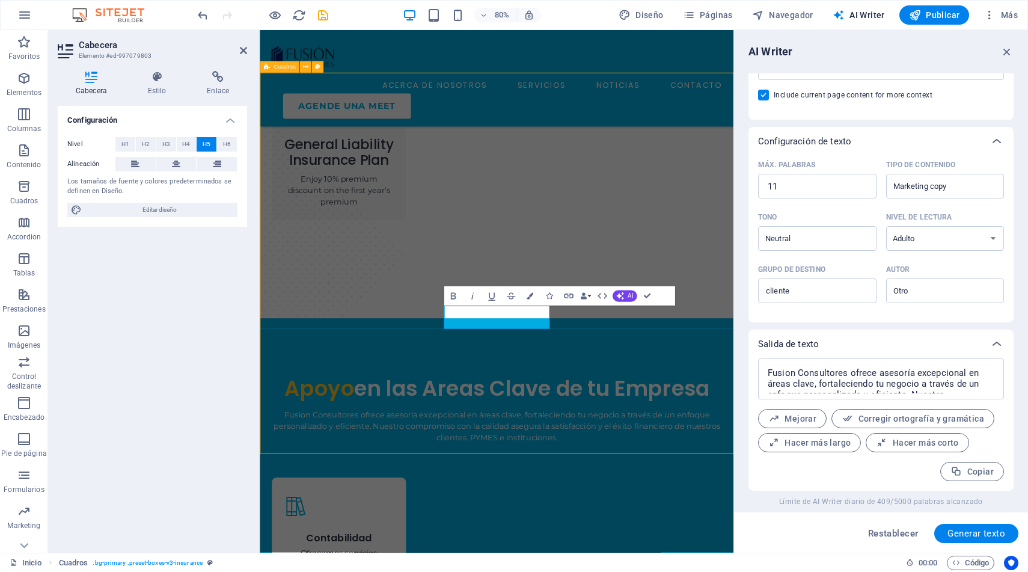
scroll to position [1247, 0]
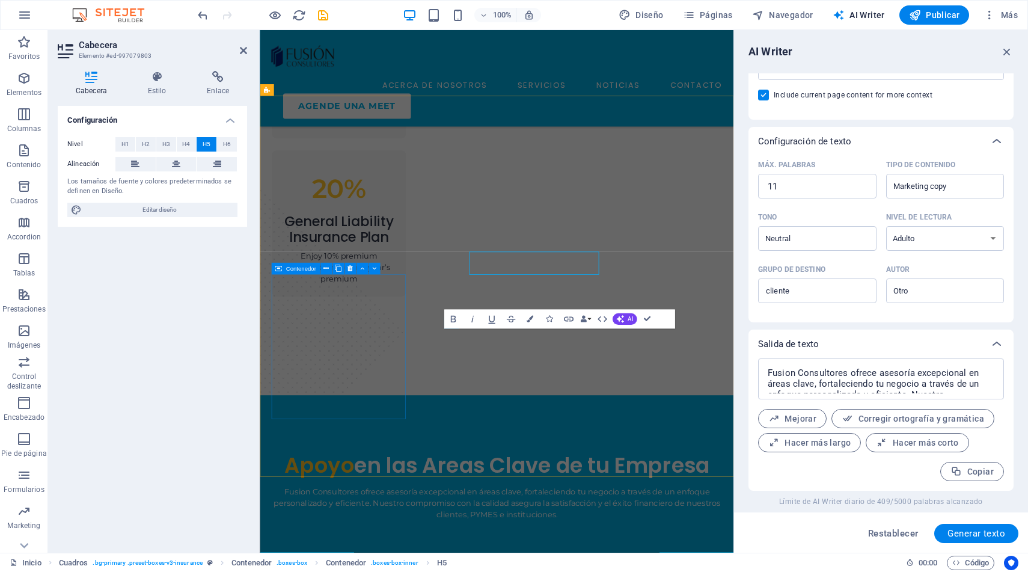
scroll to position [1315, 0]
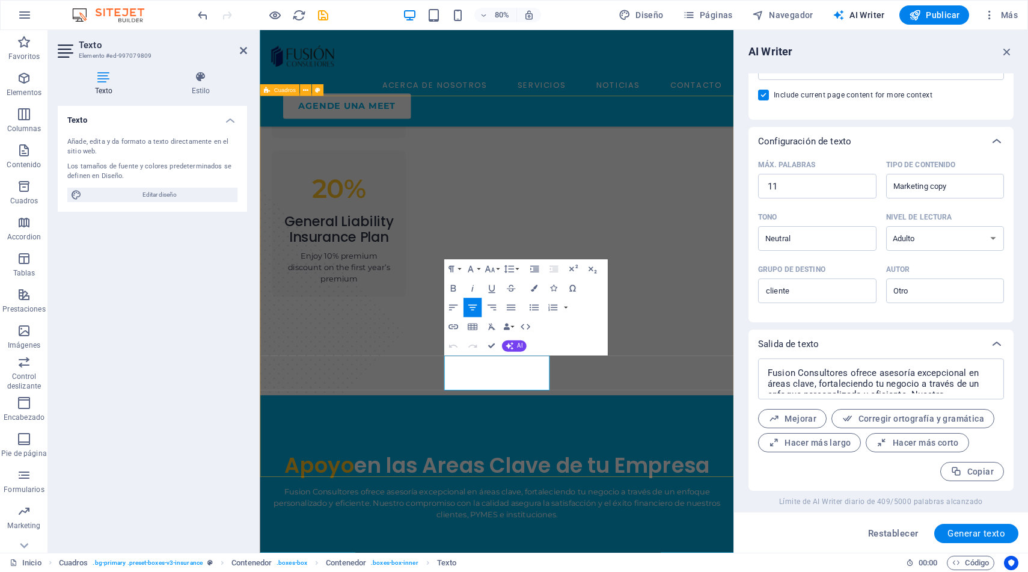
scroll to position [1315, 0]
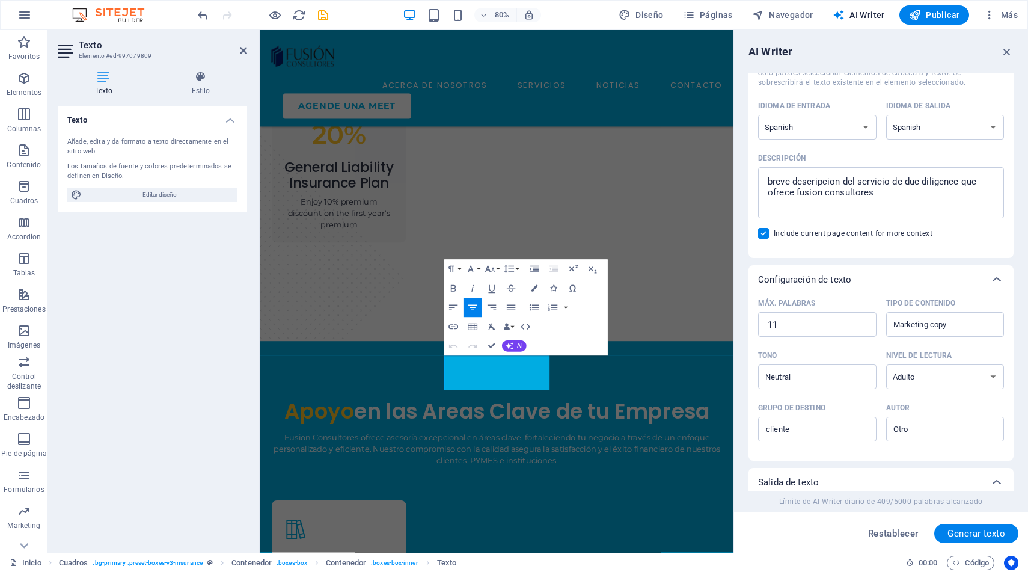
scroll to position [0, 0]
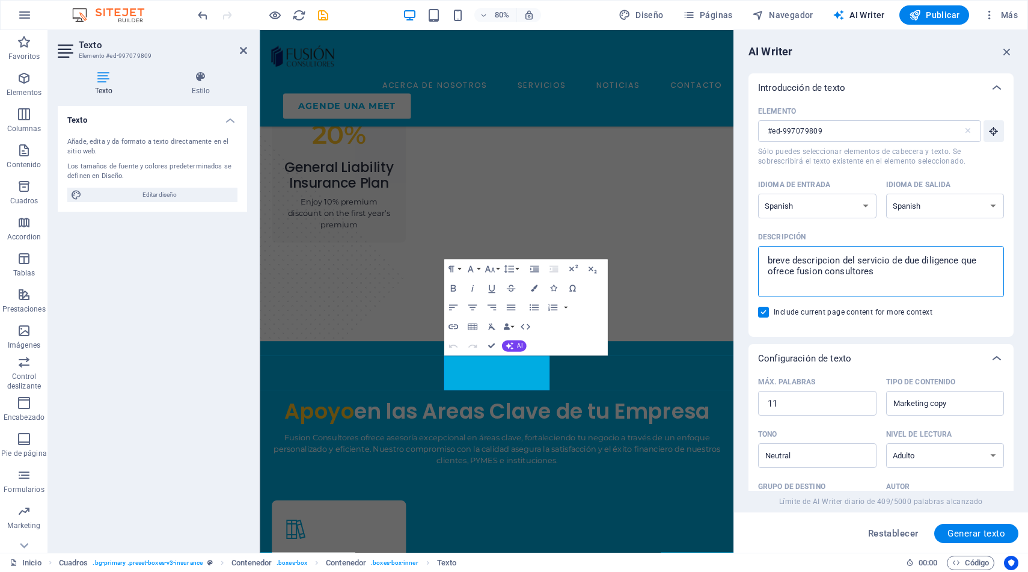
drag, startPoint x: 904, startPoint y: 261, endPoint x: 957, endPoint y: 261, distance: 52.9
click at [957, 261] on textarea "breve descripcion del servicio de due diligence que ofrece fusion consultores" at bounding box center [881, 271] width 234 height 39
type textarea "breve descripcion del servicio de Apoyo en la Creación de Empresa que ofrece fu…"
click at [960, 530] on span "Generar texto" at bounding box center [977, 534] width 58 height 10
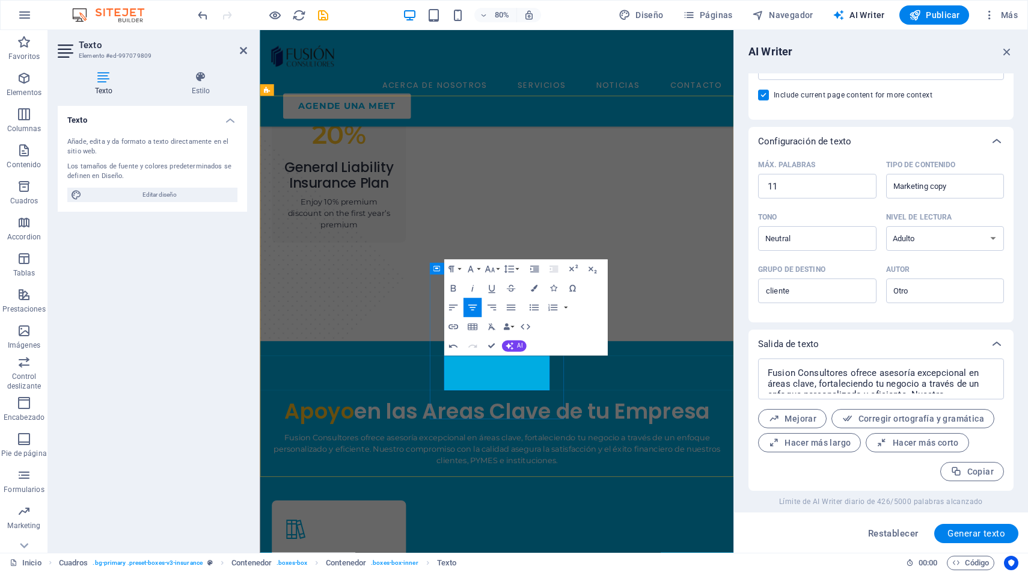
scroll to position [1332, 0]
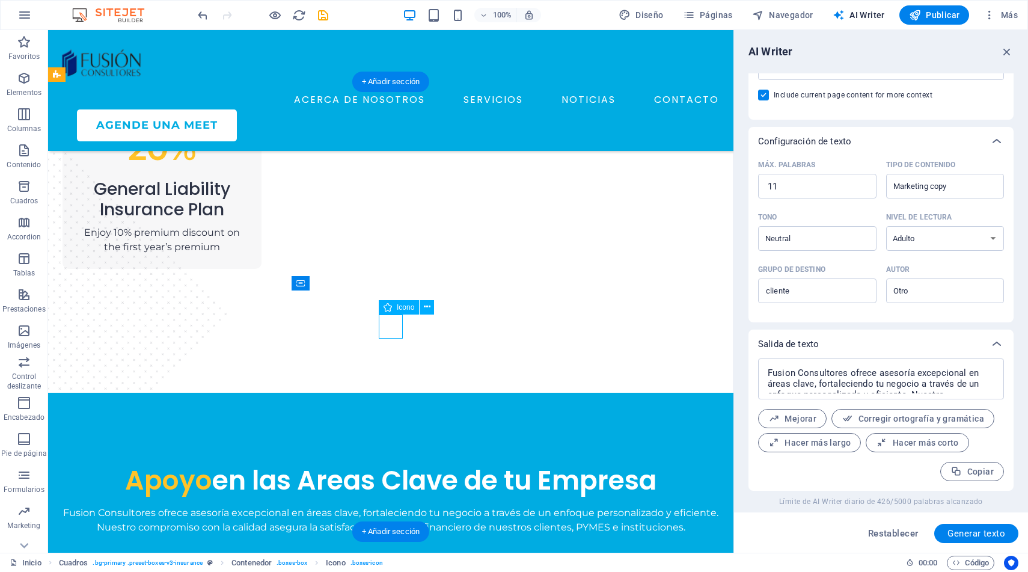
select select "xMidYMid"
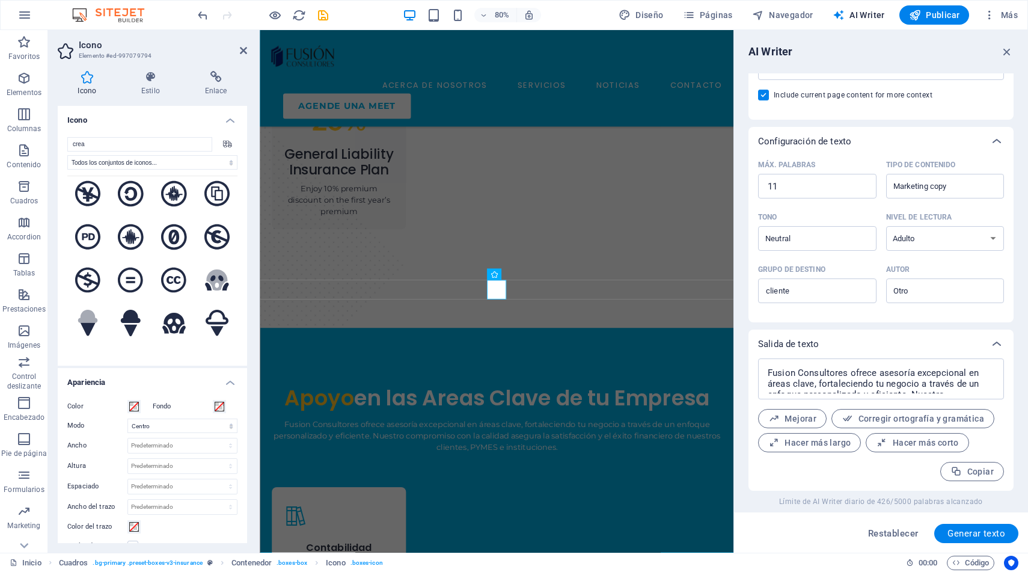
scroll to position [69, 0]
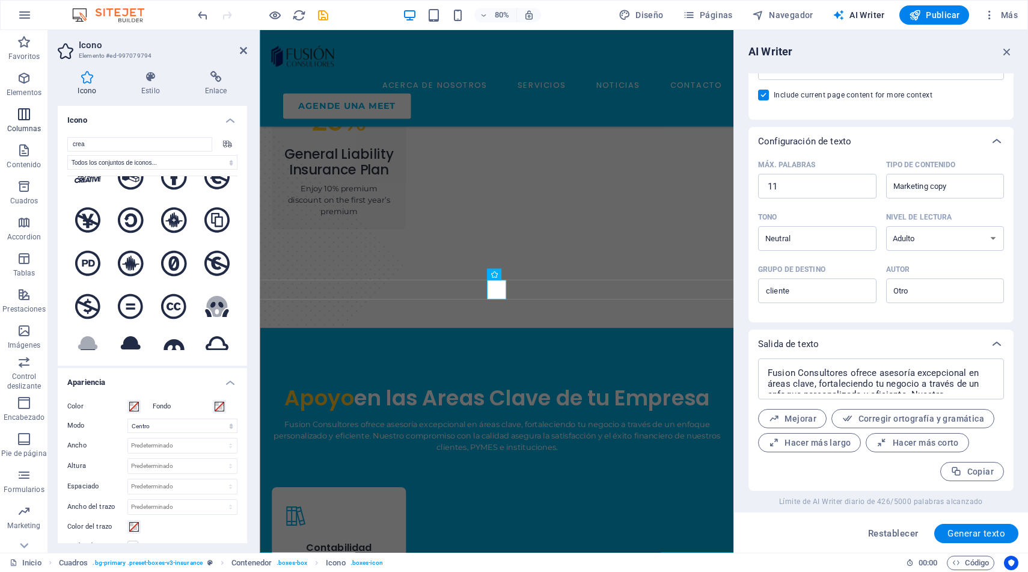
drag, startPoint x: 92, startPoint y: 142, endPoint x: 32, endPoint y: 127, distance: 61.8
click at [32, 127] on section "Favoritos Elementos Columnas Contenido Cuadros Accordion Tablas Prestaciones Im…" at bounding box center [367, 291] width 734 height 523
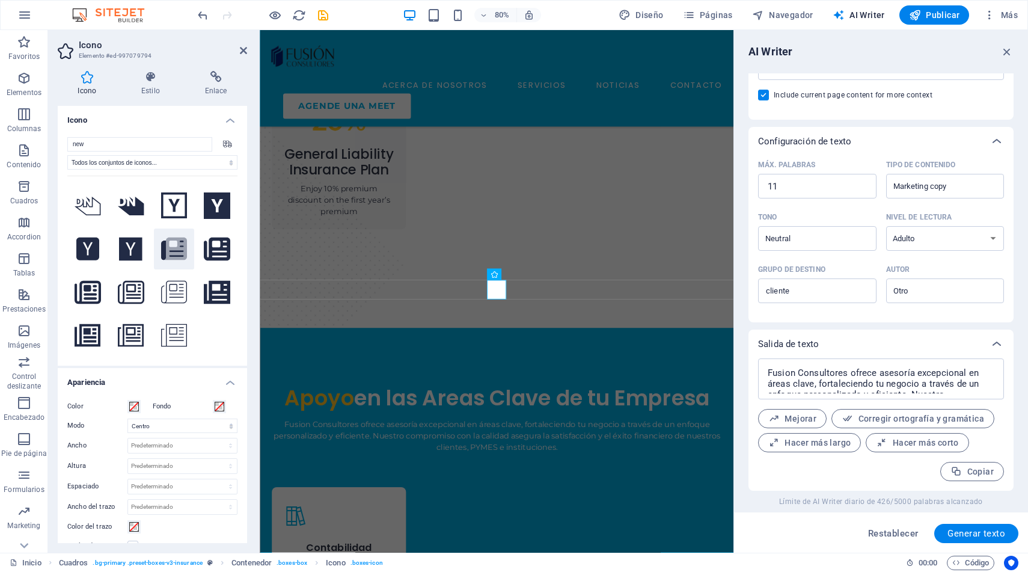
scroll to position [0, 0]
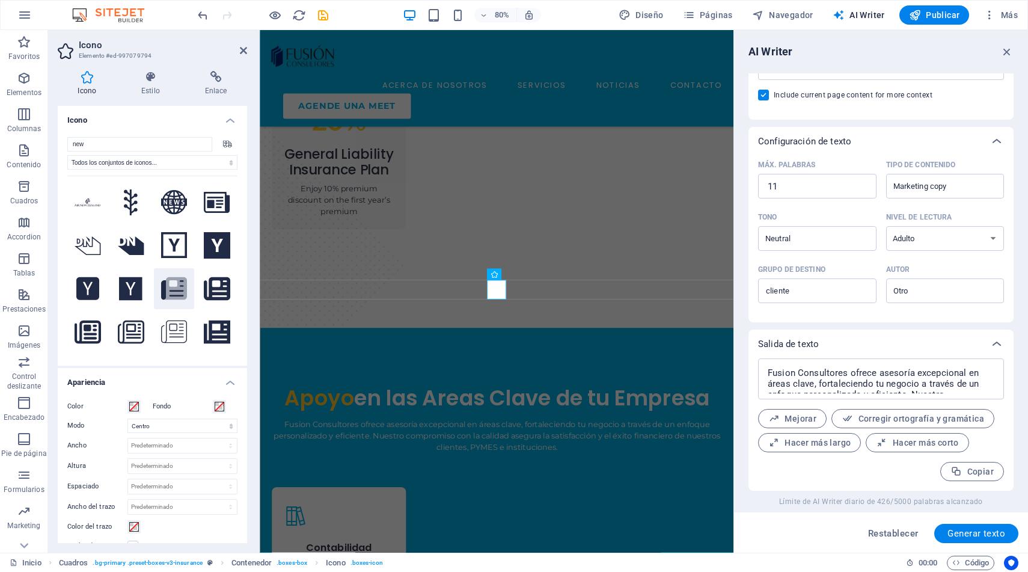
type input "ne"
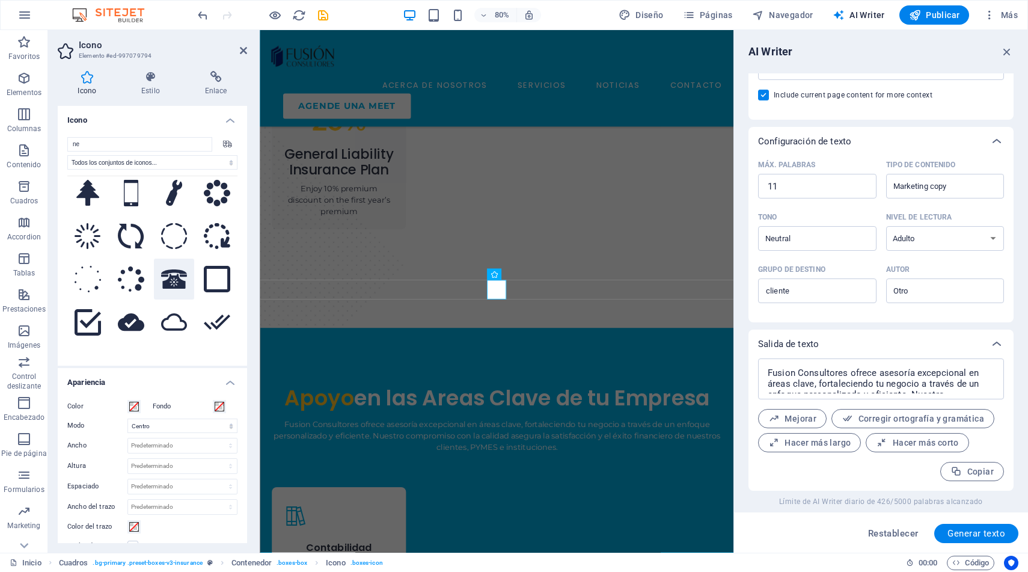
scroll to position [1176, 0]
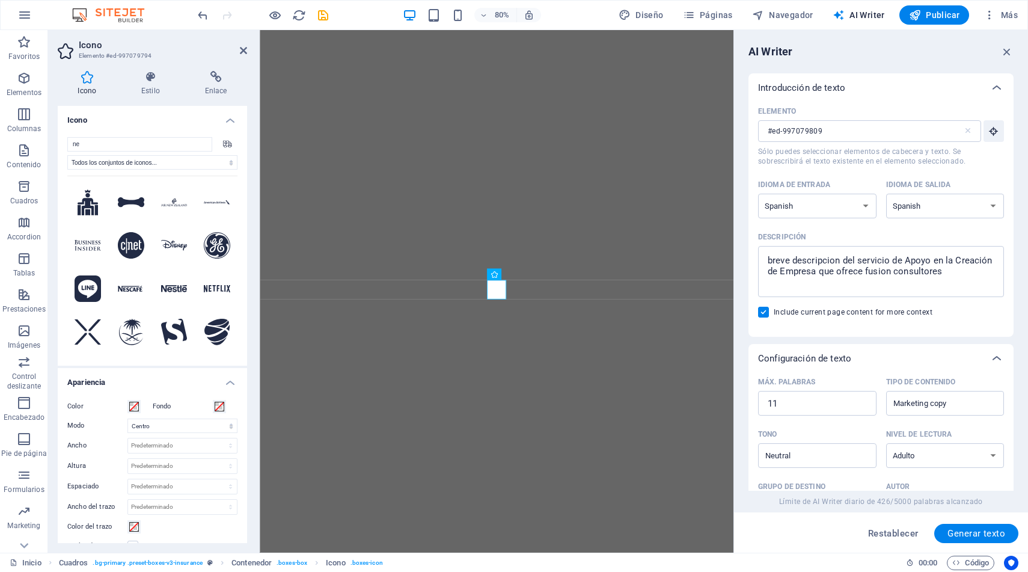
select select "xMidYMid"
select select "Spanish"
select select "Adult"
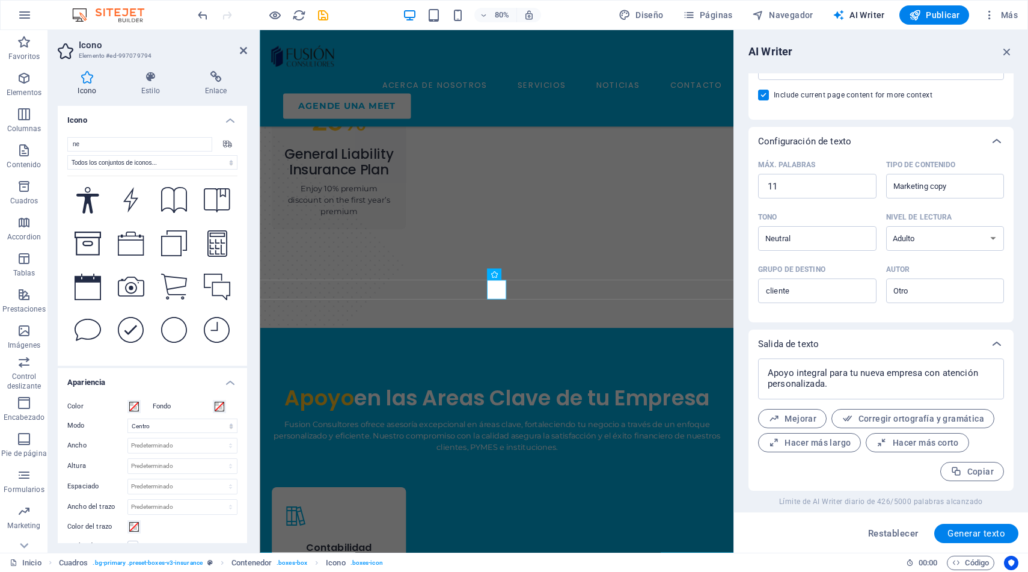
scroll to position [1601, 0]
type input "ne"
click at [129, 315] on icon at bounding box center [131, 328] width 26 height 26
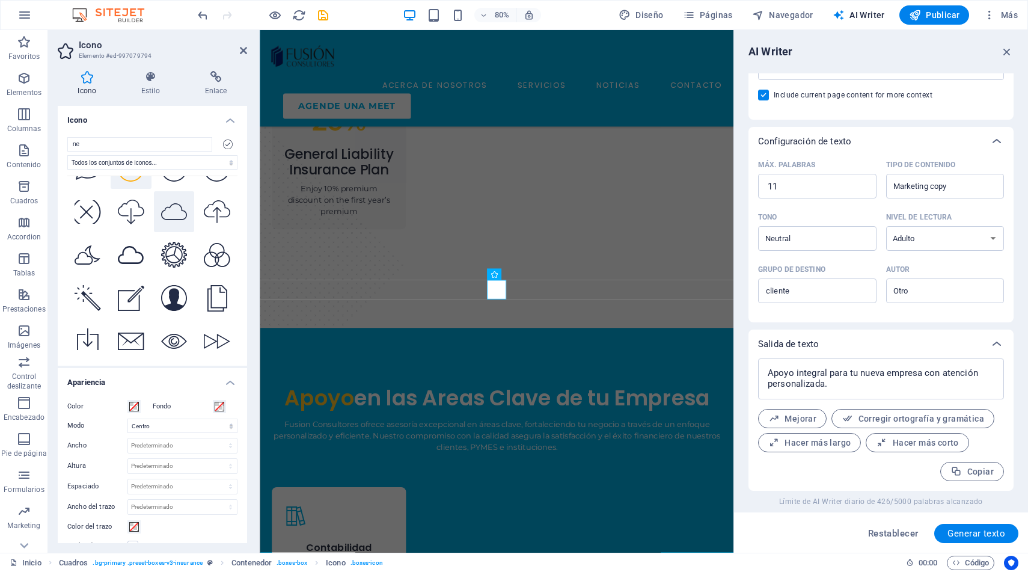
scroll to position [1761, 0]
click at [89, 284] on icon at bounding box center [88, 297] width 26 height 26
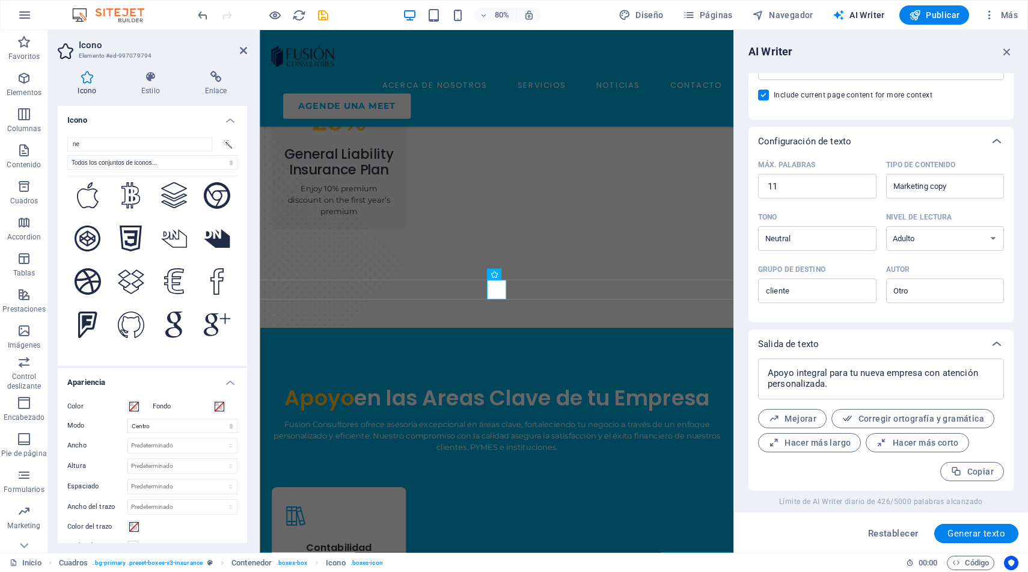
scroll to position [2904, 0]
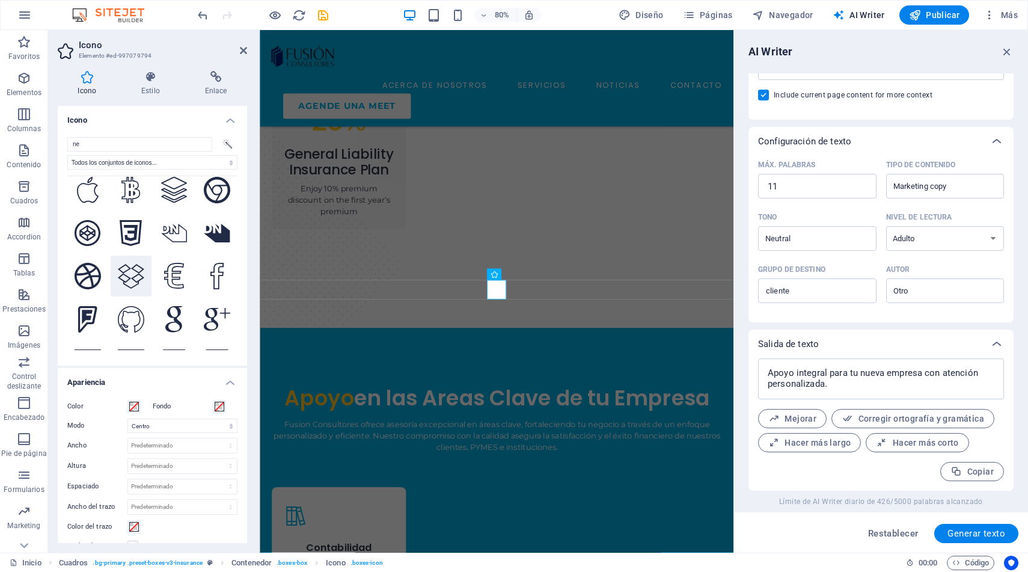
click at [132, 264] on icon at bounding box center [131, 276] width 26 height 25
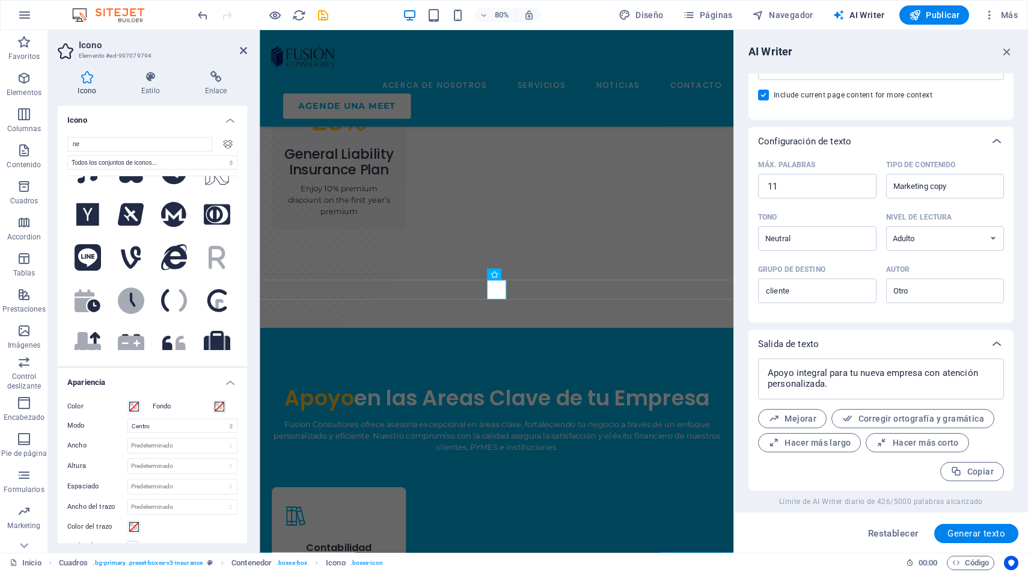
scroll to position [3437, 0]
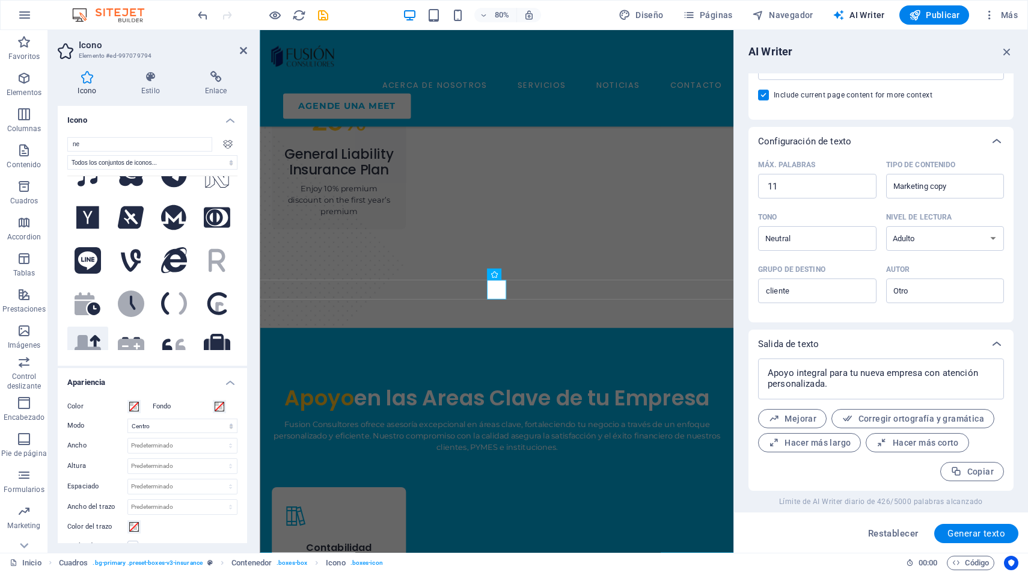
click at [90, 335] on icon ".fa-secondary{opacity:.4}" at bounding box center [88, 346] width 26 height 23
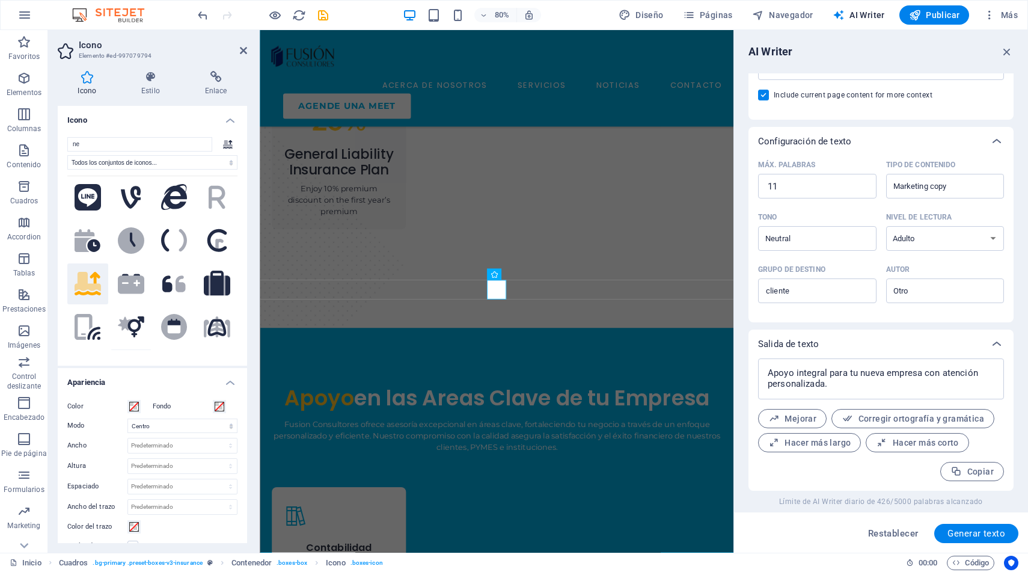
scroll to position [3491, 0]
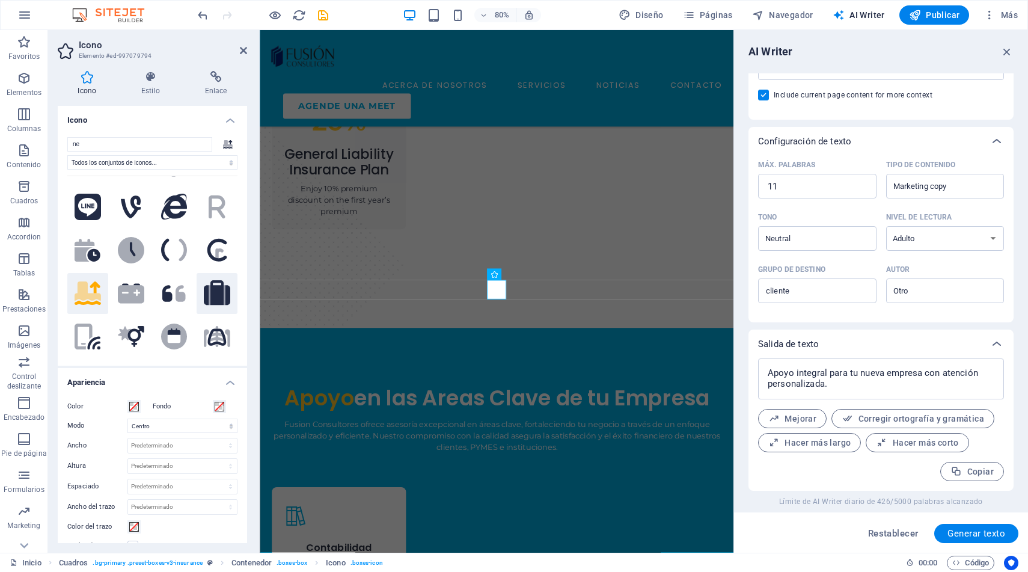
click at [218, 280] on icon at bounding box center [217, 292] width 26 height 25
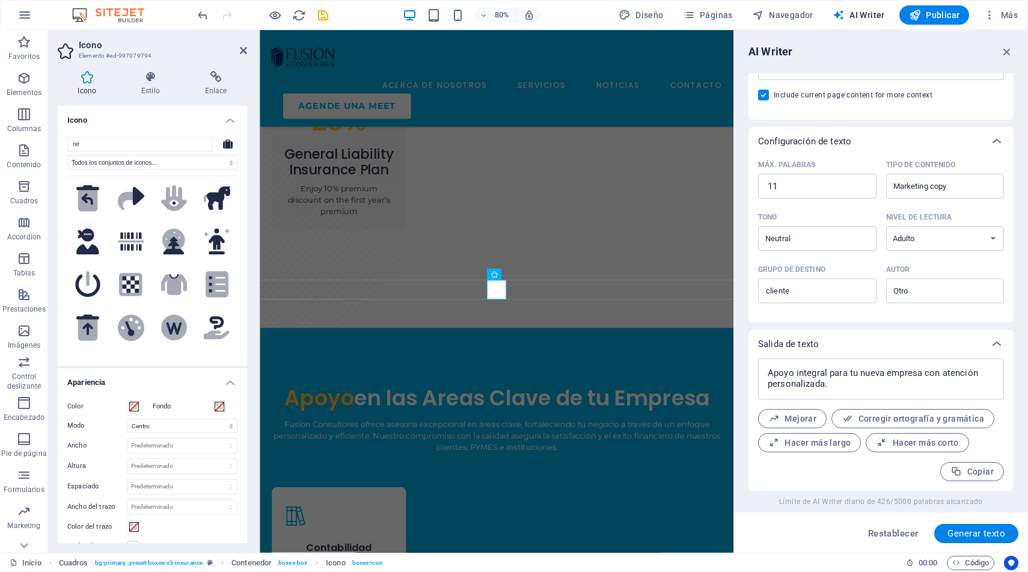
scroll to position [4629, 0]
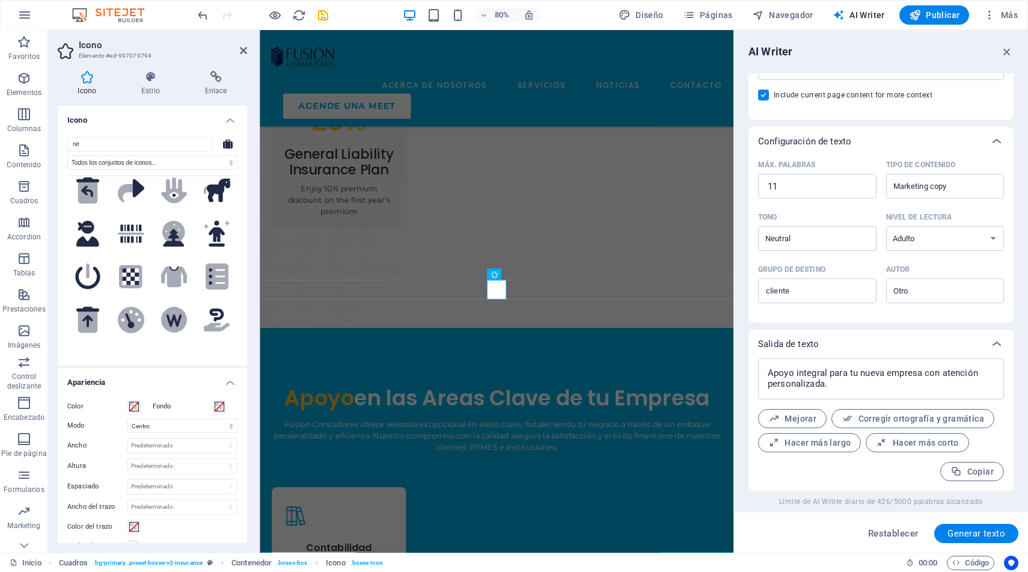
click at [91, 400] on icon at bounding box center [94, 408] width 13 height 17
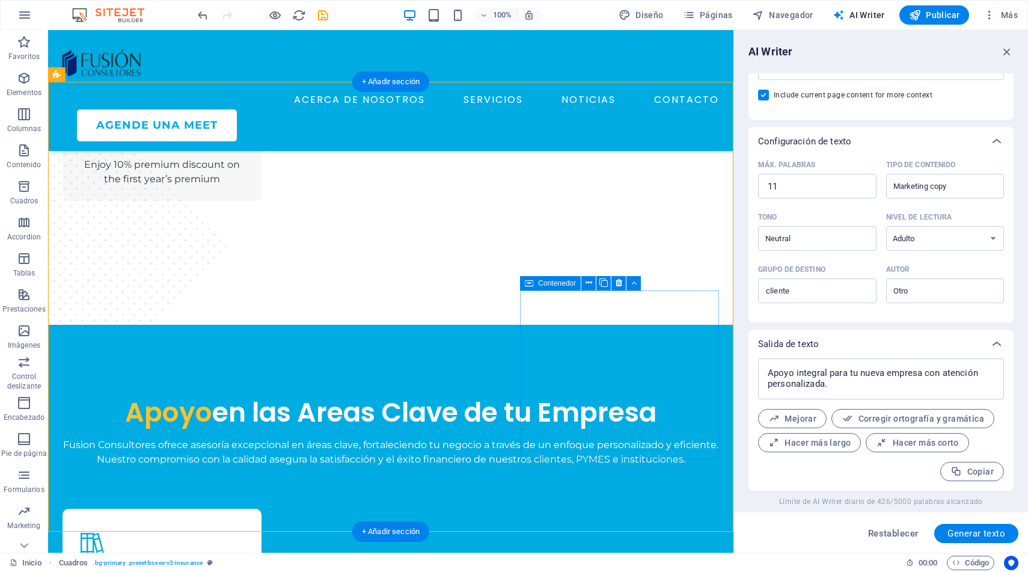
scroll to position [1264, 0]
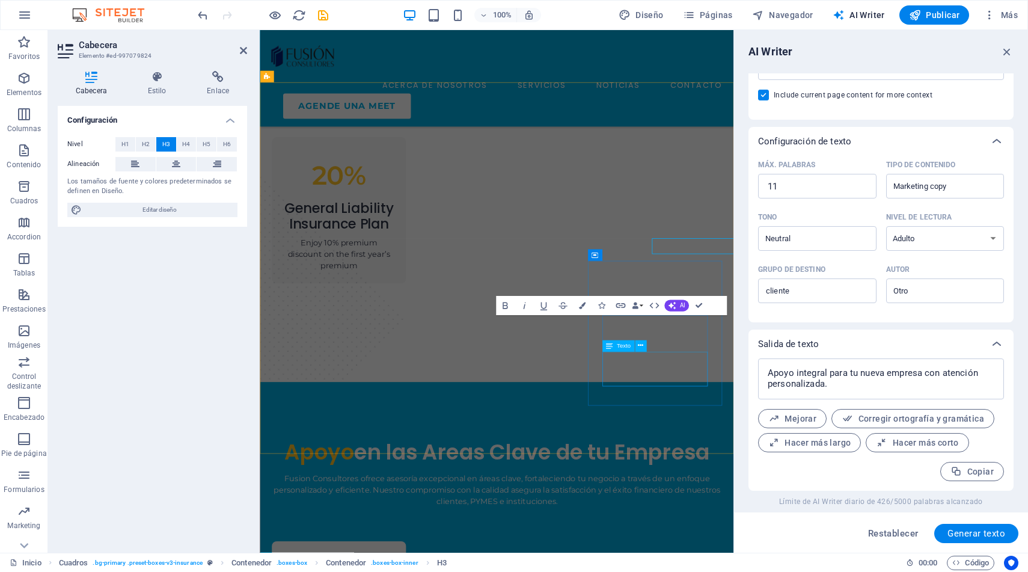
scroll to position [1332, 0]
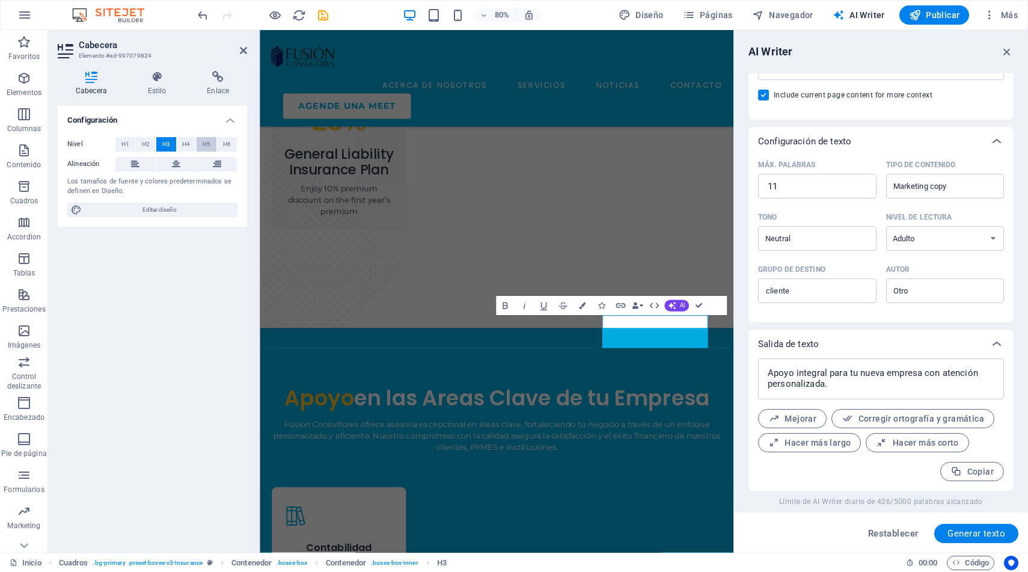
click at [208, 143] on span "H5" at bounding box center [207, 144] width 8 height 14
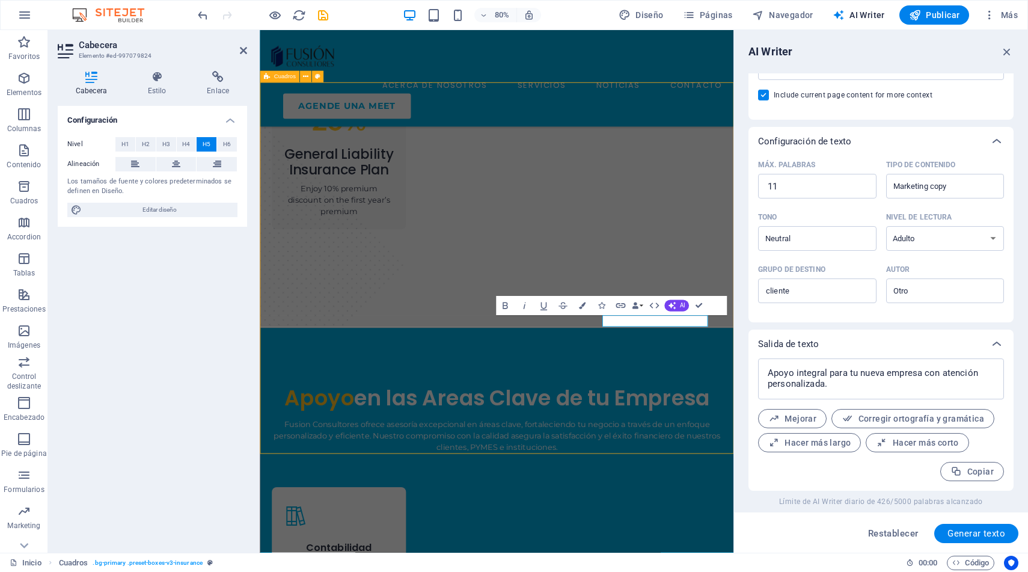
scroll to position [1264, 0]
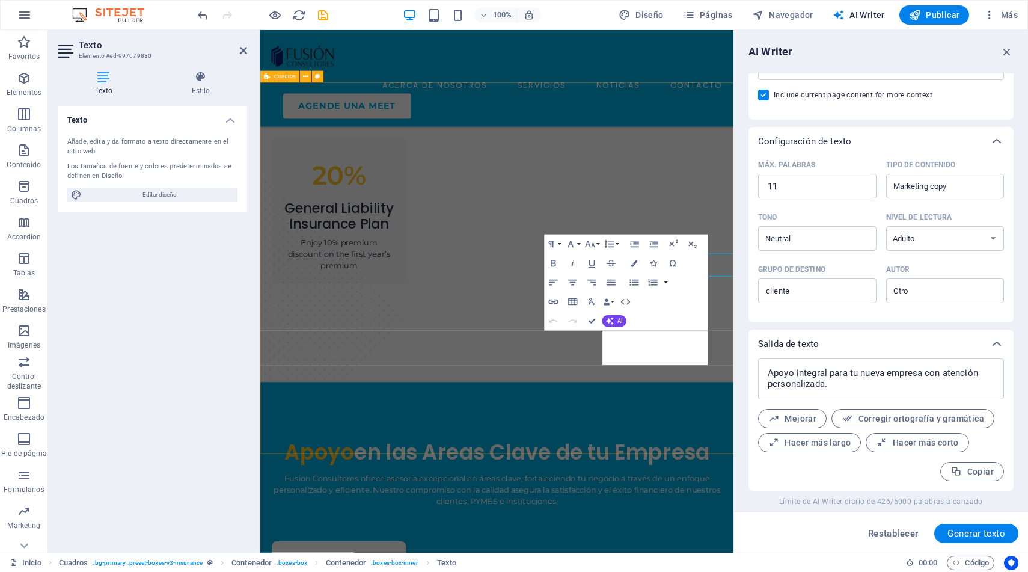
scroll to position [1332, 0]
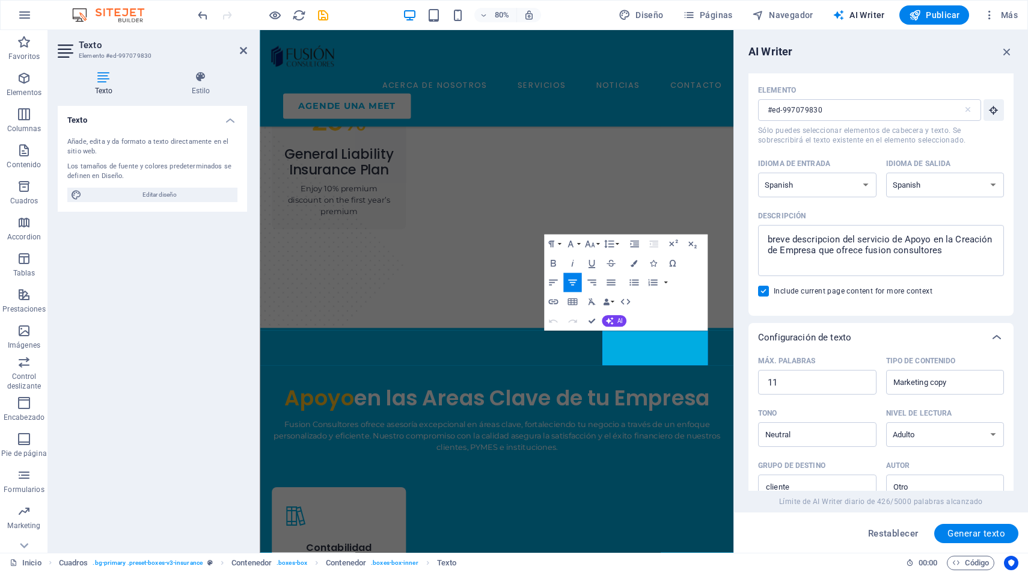
scroll to position [7, 0]
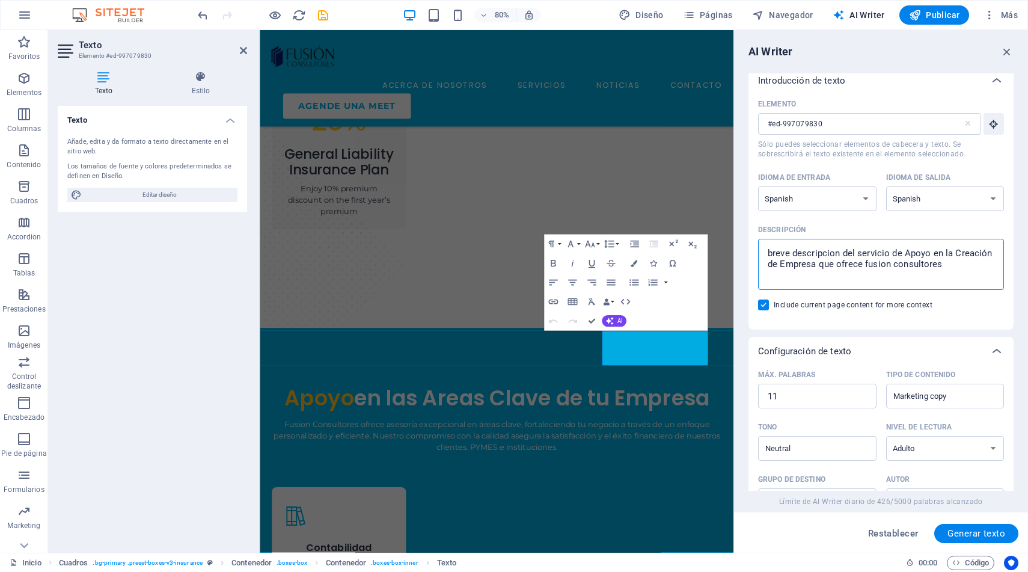
drag, startPoint x: 908, startPoint y: 254, endPoint x: 995, endPoint y: 251, distance: 87.8
click at [995, 251] on textarea "breve descripcion del servicio de Apoyo en la Creación de Empresa que ofrece fu…" at bounding box center [881, 264] width 234 height 39
drag, startPoint x: 779, startPoint y: 266, endPoint x: 767, endPoint y: 266, distance: 12.0
click at [767, 266] on textarea "breve descripcion del servicio de Consultoría General a de Empresa que ofrece f…" at bounding box center [881, 264] width 234 height 39
type textarea "breve descripcion del servicio de Consultoría General al cliente que ofrece fus…"
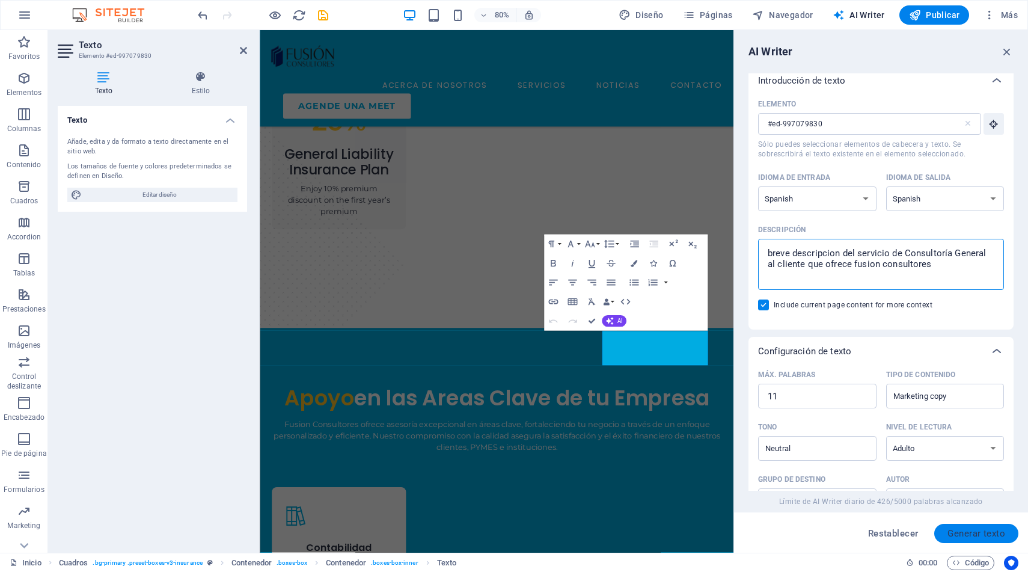
click at [964, 533] on span "Generar texto" at bounding box center [977, 534] width 58 height 10
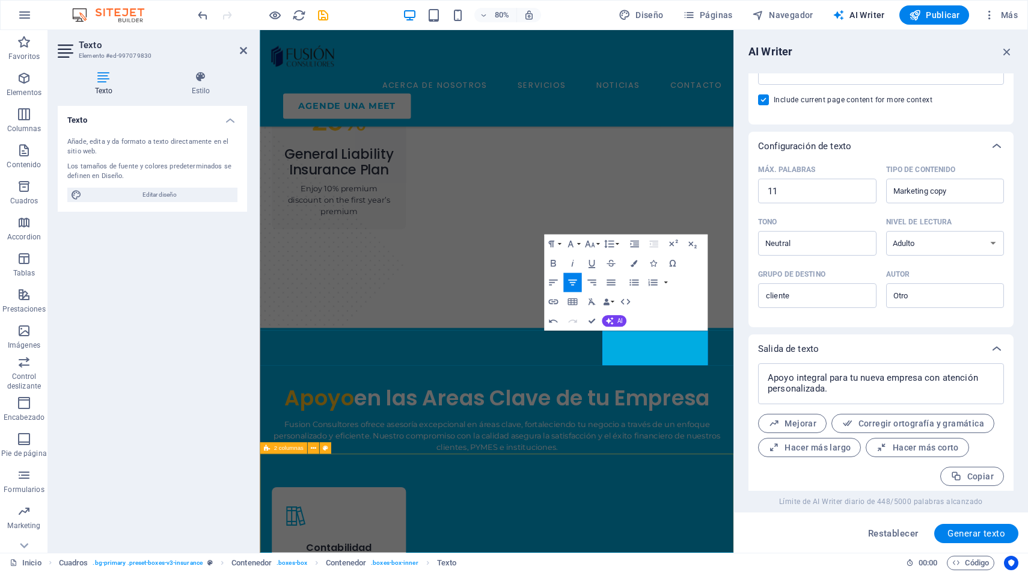
scroll to position [217, 0]
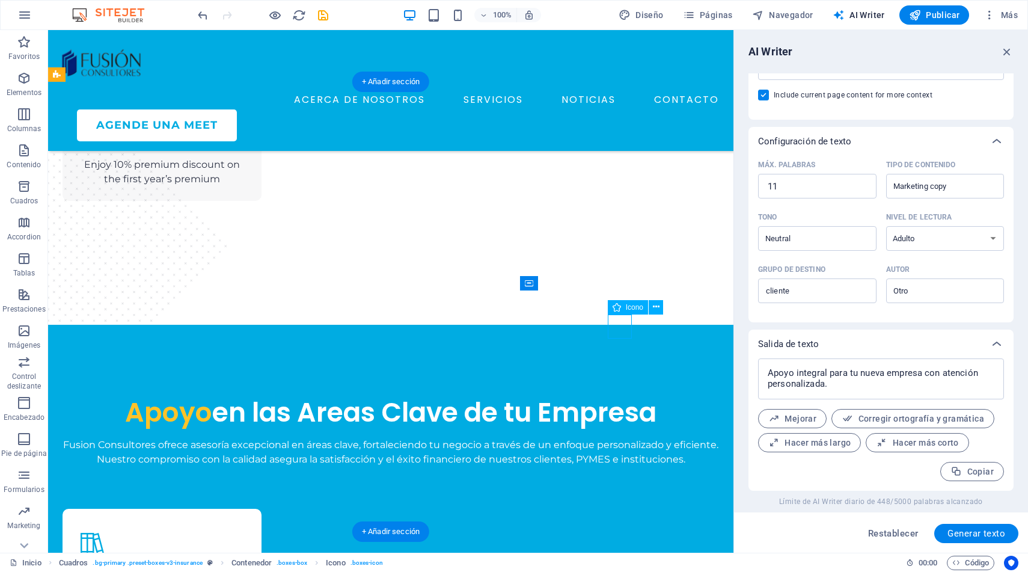
select select "xMidYMid"
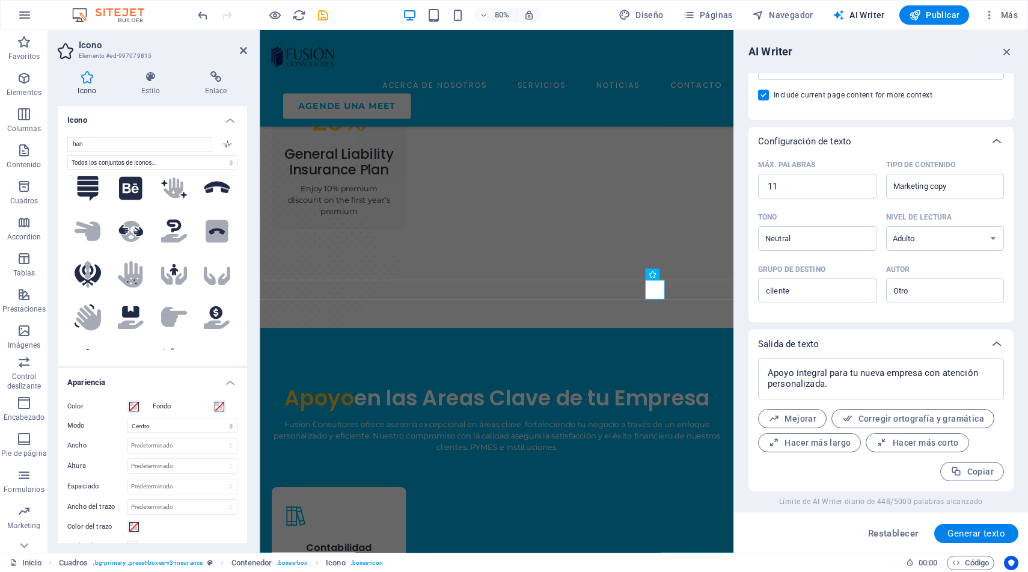
scroll to position [490, 0]
type input "han"
click at [131, 306] on icon ".fa-secondary{opacity:.4}" at bounding box center [131, 317] width 26 height 23
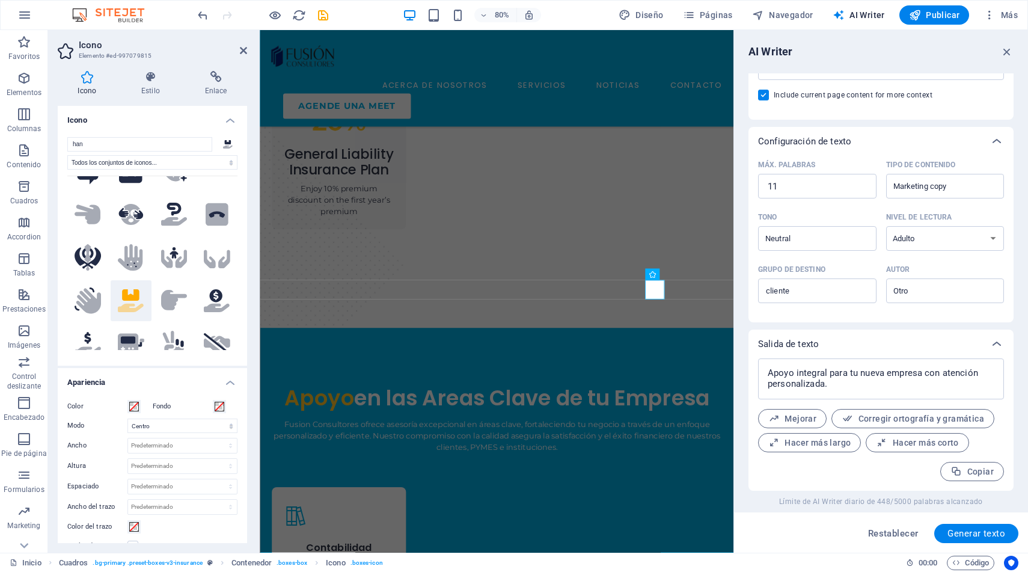
scroll to position [507, 0]
click at [214, 332] on icon ".fa-secondary{opacity:.4}" at bounding box center [217, 342] width 26 height 21
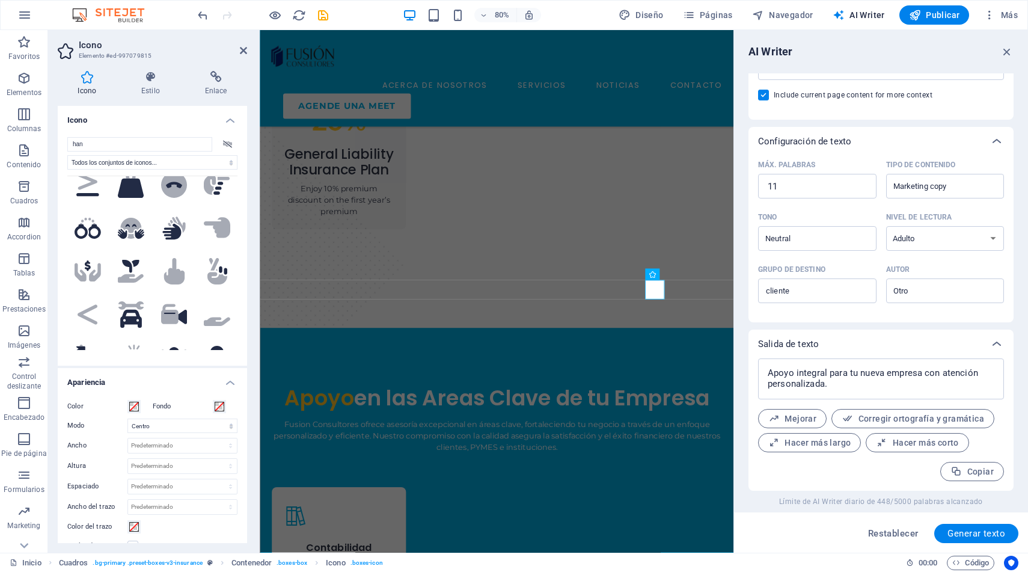
scroll to position [709, 0]
click at [212, 316] on icon at bounding box center [217, 320] width 26 height 9
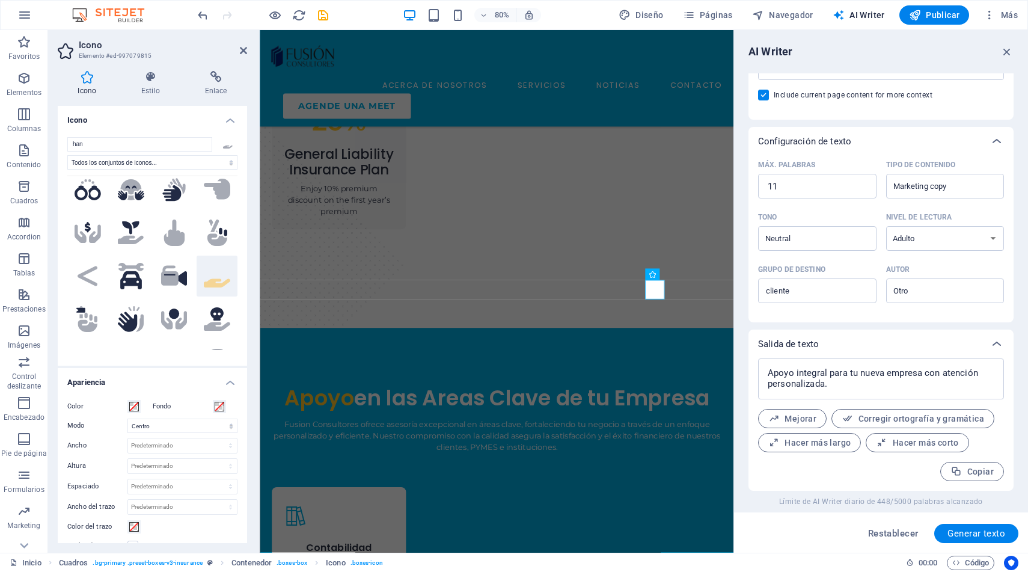
scroll to position [748, 0]
click at [168, 307] on icon ".fa-secondary{opacity:.4}" at bounding box center [174, 317] width 26 height 21
click at [171, 353] on icon at bounding box center [171, 361] width 21 height 16
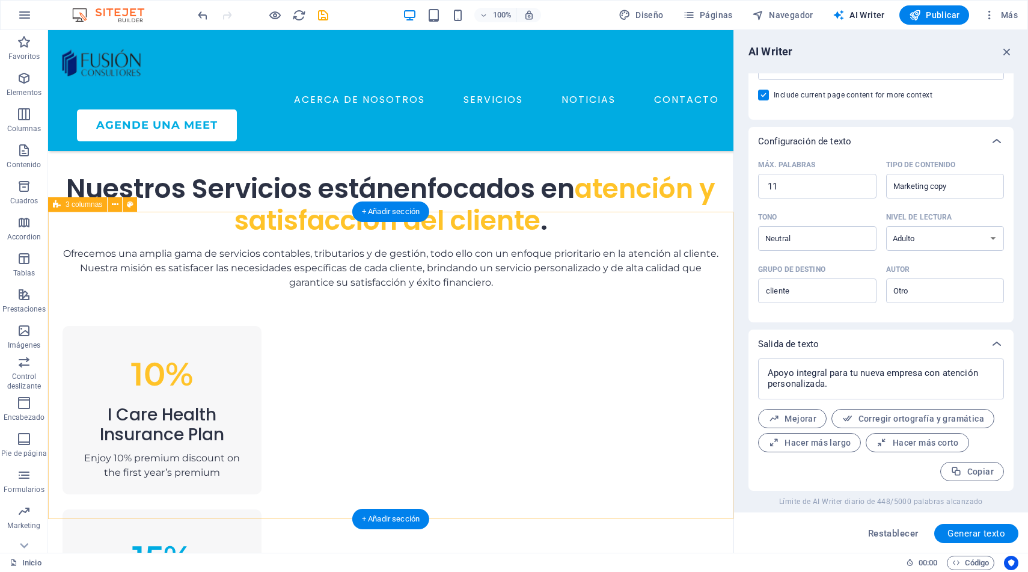
scroll to position [673, 0]
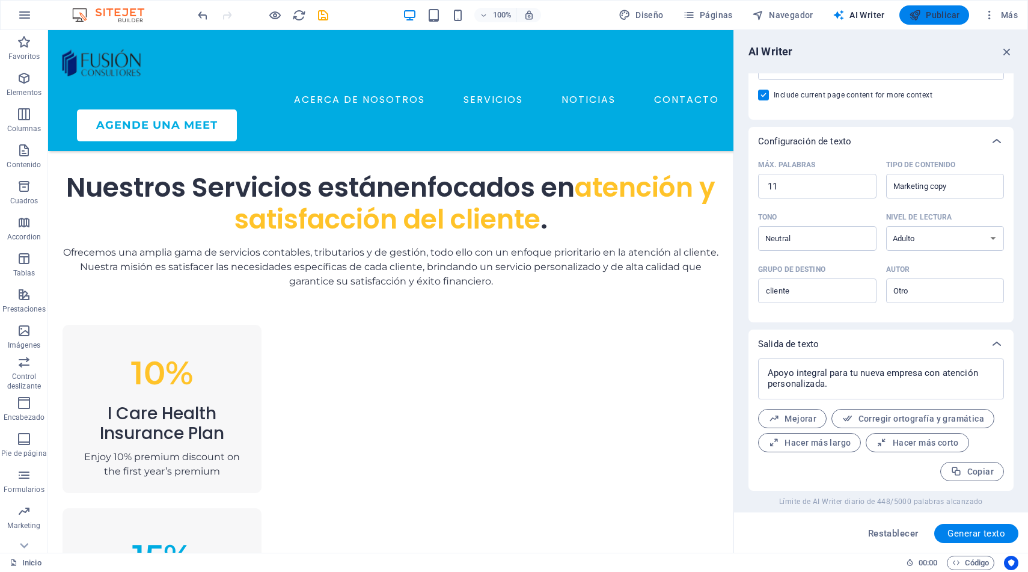
click at [927, 13] on span "Publicar" at bounding box center [934, 15] width 51 height 12
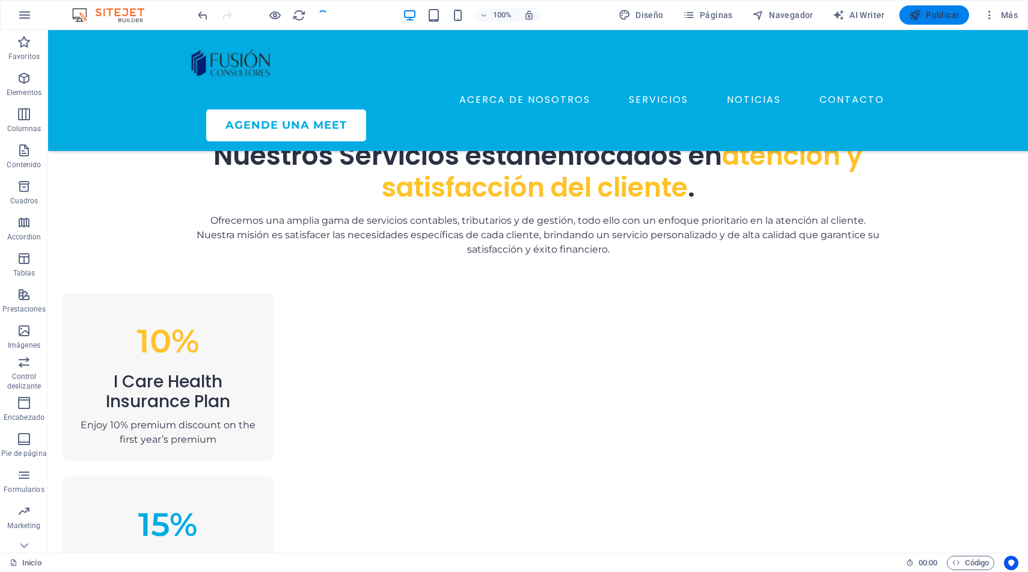
scroll to position [641, 0]
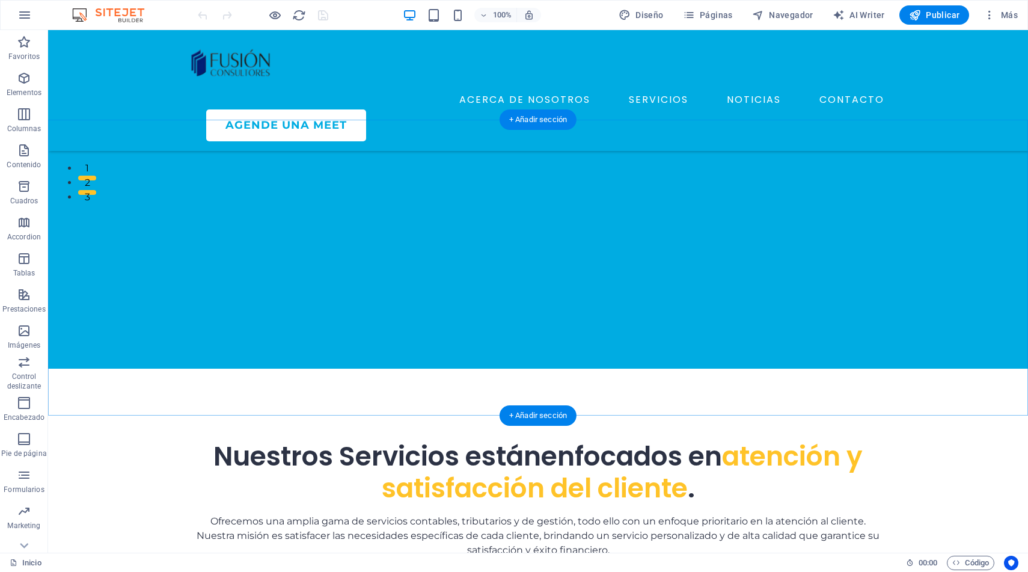
scroll to position [429, 0]
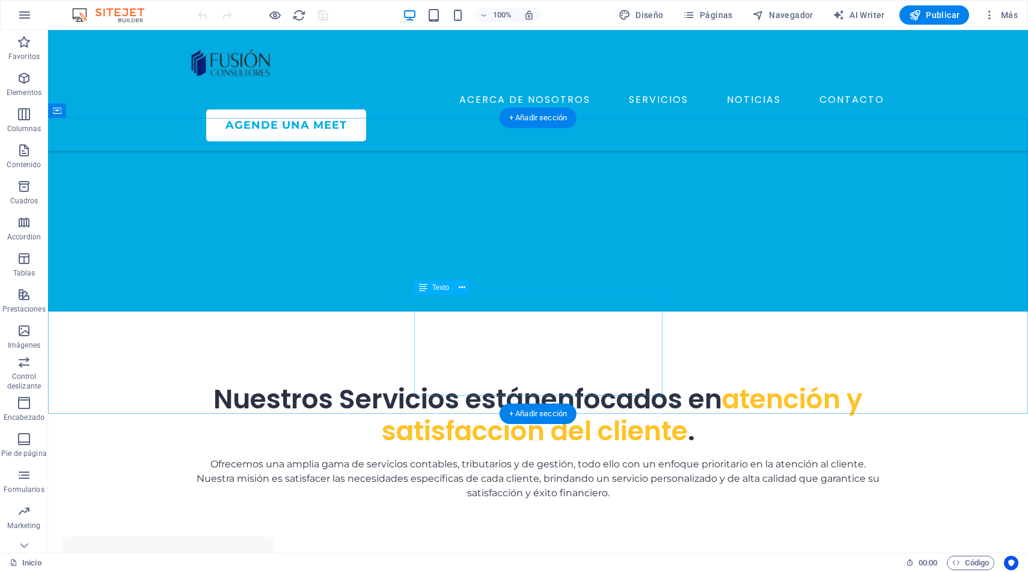
click at [542, 457] on div "Ofrecemos una amplia gama de servicios contables, tributarios y de gestión, tod…" at bounding box center [538, 478] width 693 height 43
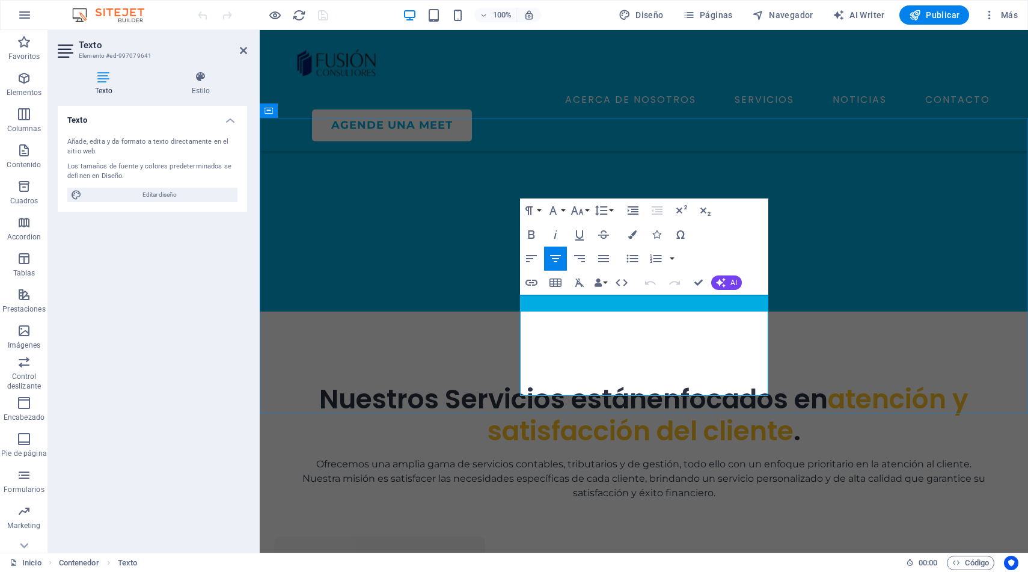
click at [548, 457] on p "Ofrecemos una amplia gama de servicios contables, tributarios y de gestión, tod…" at bounding box center [644, 478] width 693 height 43
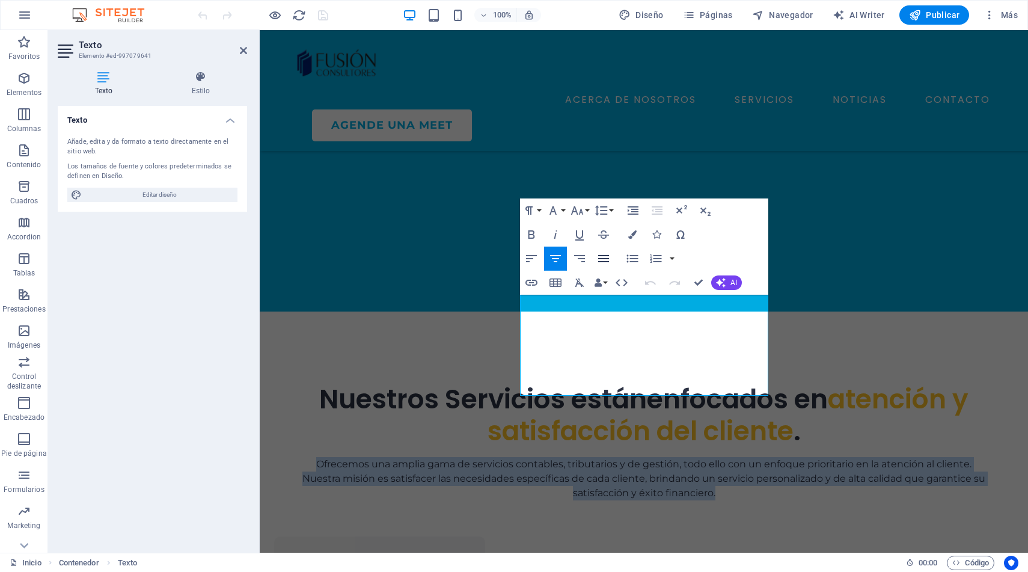
click at [602, 259] on icon "button" at bounding box center [603, 258] width 11 height 7
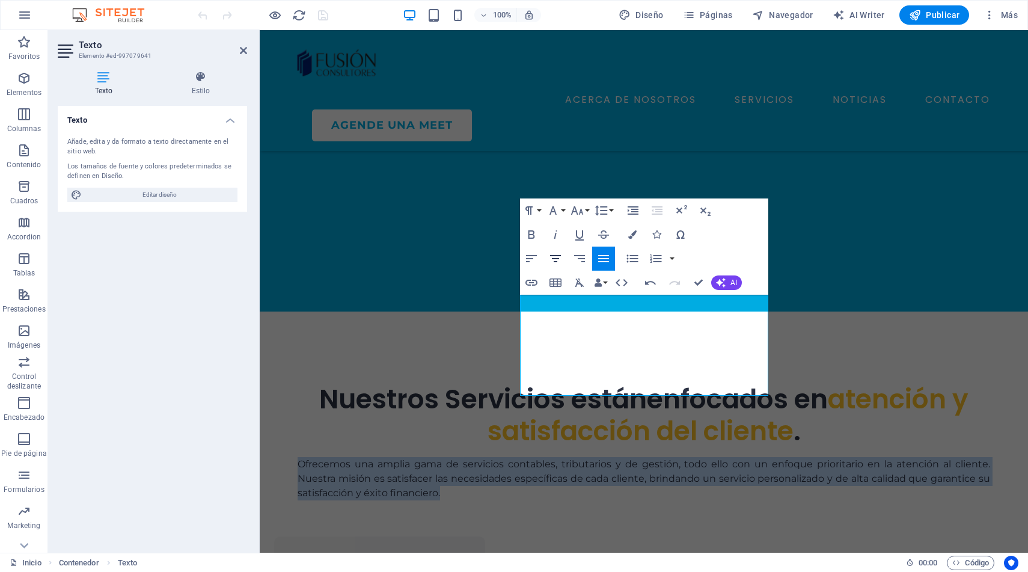
click at [559, 257] on icon "button" at bounding box center [555, 258] width 14 height 14
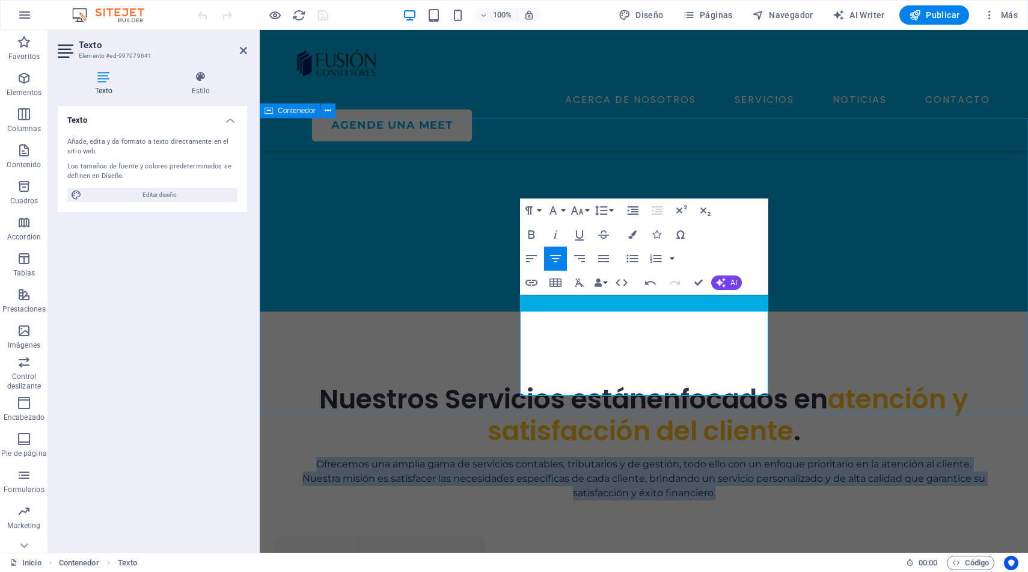
click at [428, 339] on div "Nuestros Servicios están enfocados en atención y satisfacción del cliente . Ofr…" at bounding box center [644, 415] width 769 height 207
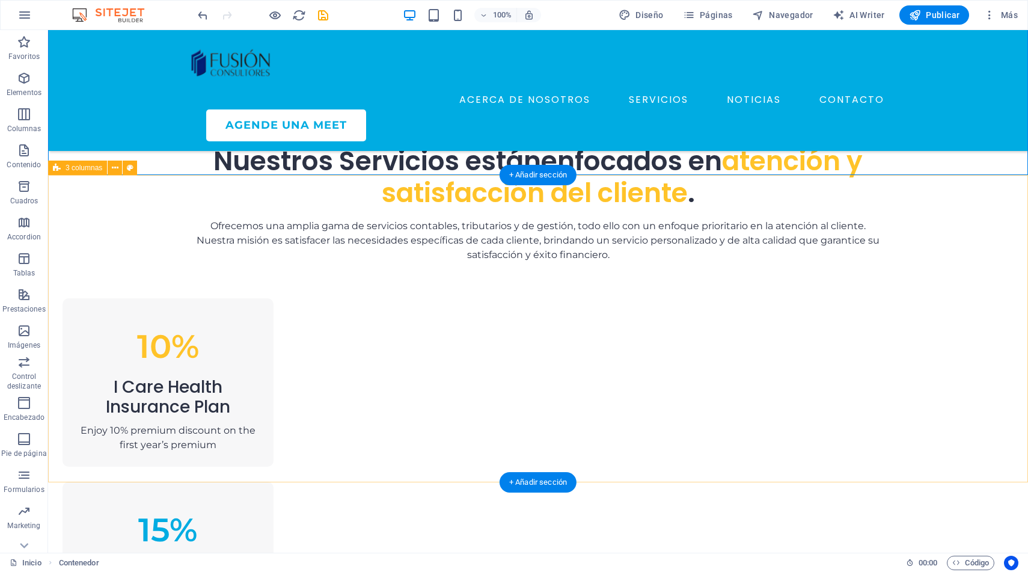
scroll to position [668, 0]
click at [259, 322] on div "10%" at bounding box center [168, 346] width 182 height 49
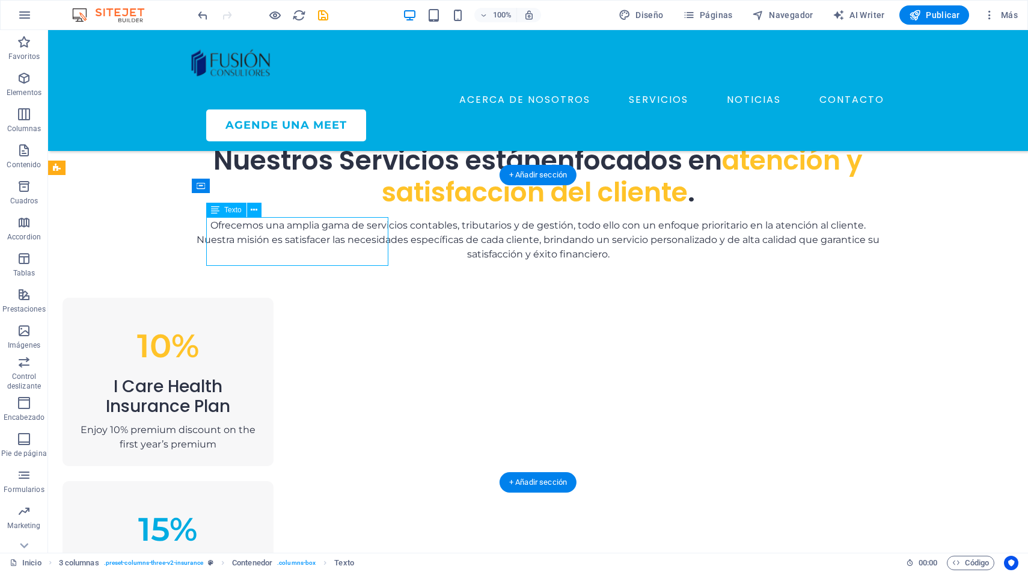
click at [259, 322] on div "10%" at bounding box center [168, 346] width 182 height 49
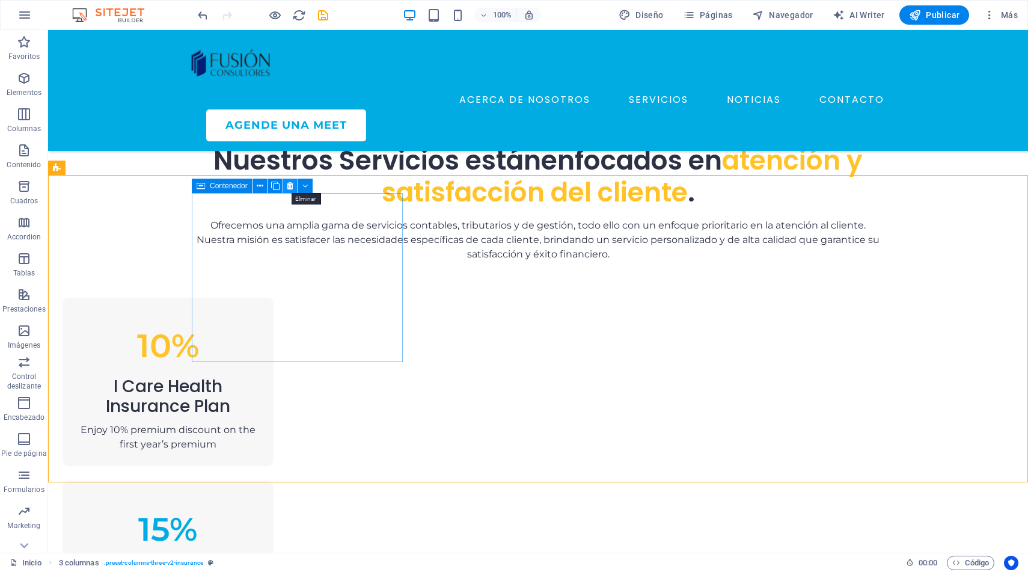
click at [290, 185] on icon at bounding box center [290, 186] width 7 height 13
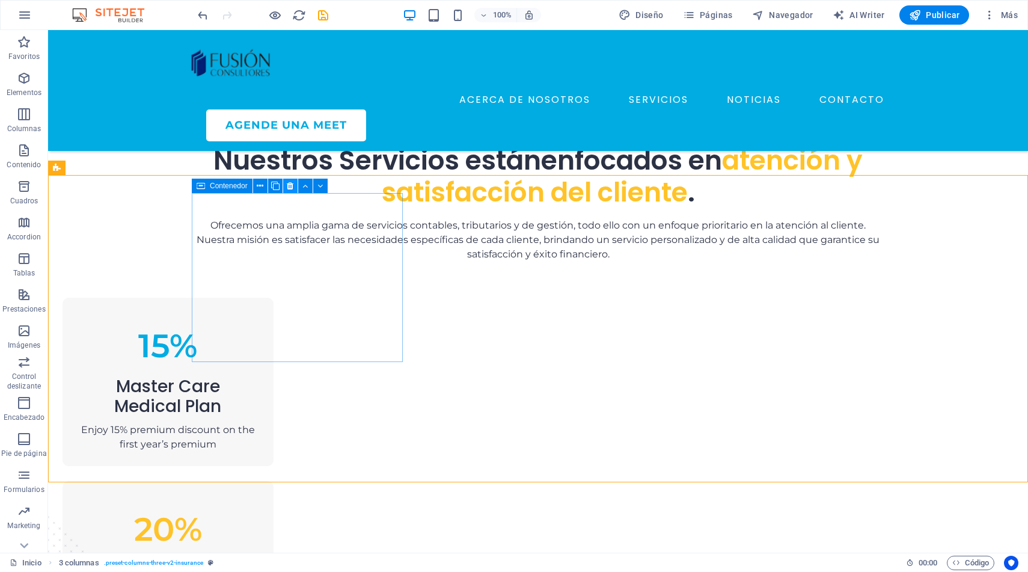
click at [289, 188] on icon at bounding box center [290, 186] width 7 height 13
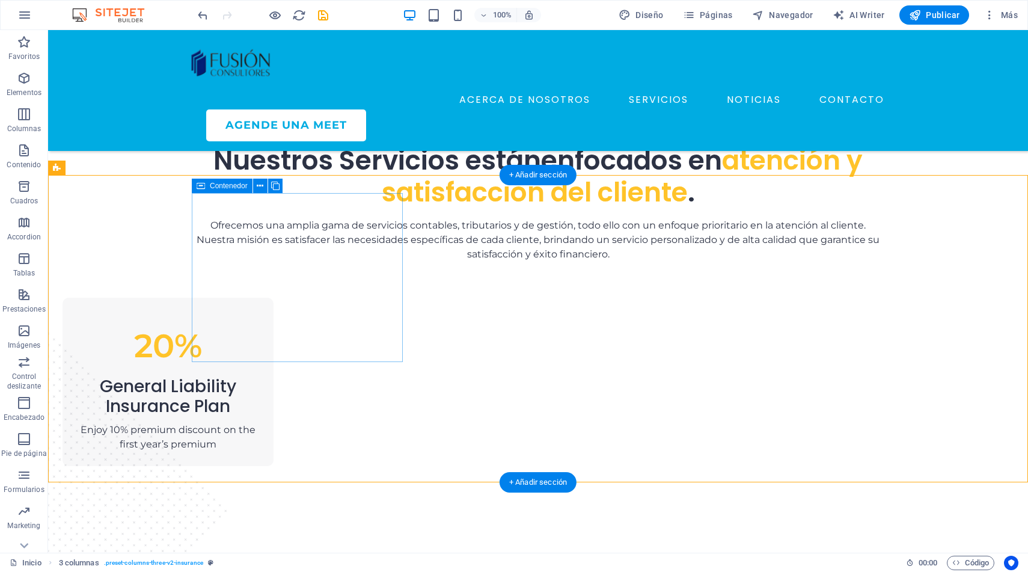
click at [274, 298] on div "20% General Liability Insurance Plan Enjoy 10% premium discount on the first ye…" at bounding box center [168, 382] width 211 height 168
click at [260, 188] on icon at bounding box center [260, 186] width 7 height 13
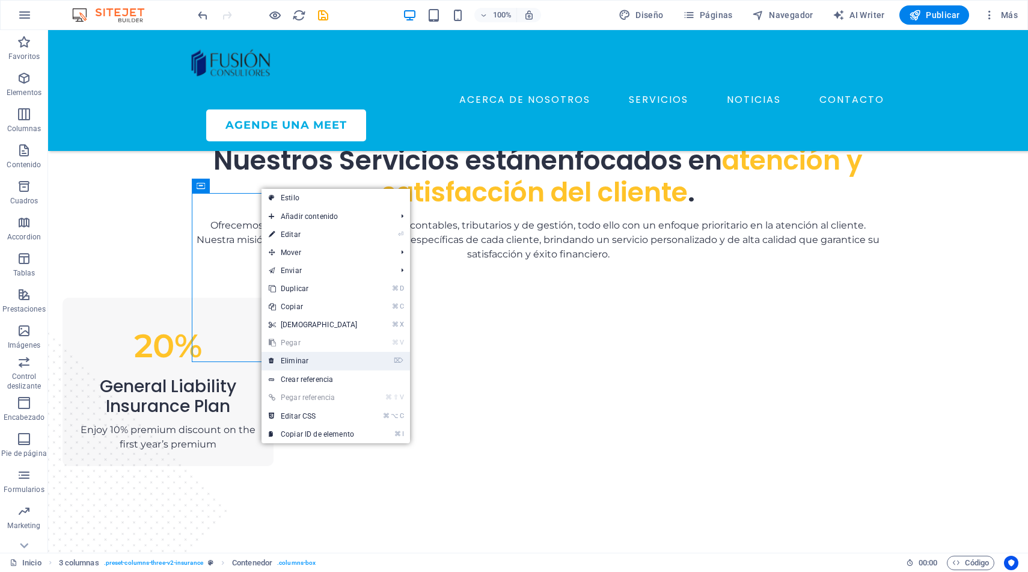
click at [319, 363] on link "⌦ Eliminar" at bounding box center [313, 361] width 103 height 18
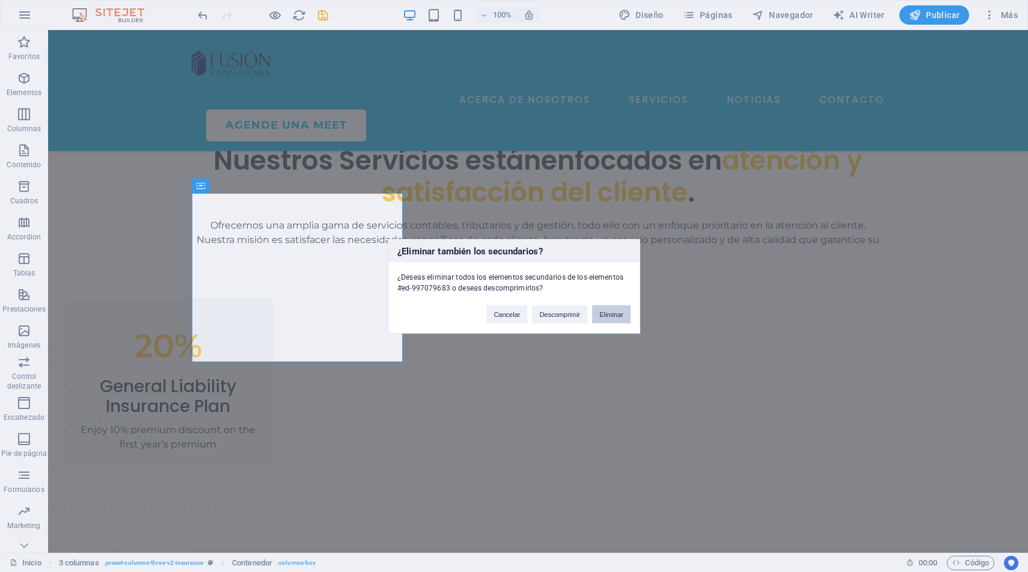
click at [613, 316] on button "Eliminar" at bounding box center [611, 314] width 38 height 18
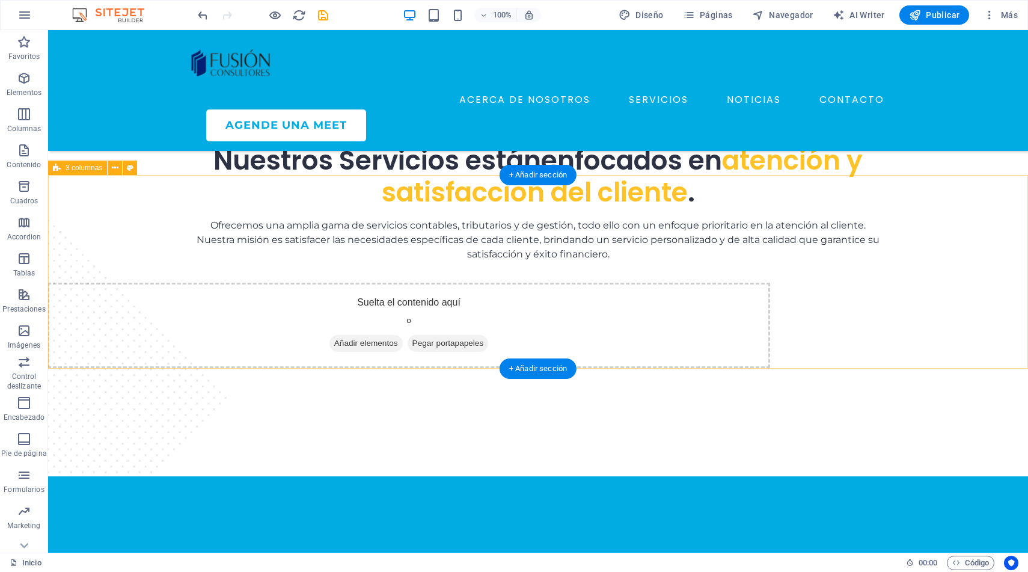
click at [610, 309] on div "Suelta el contenido aquí o Añadir elementos Pegar portapapeles" at bounding box center [538, 377] width 980 height 194
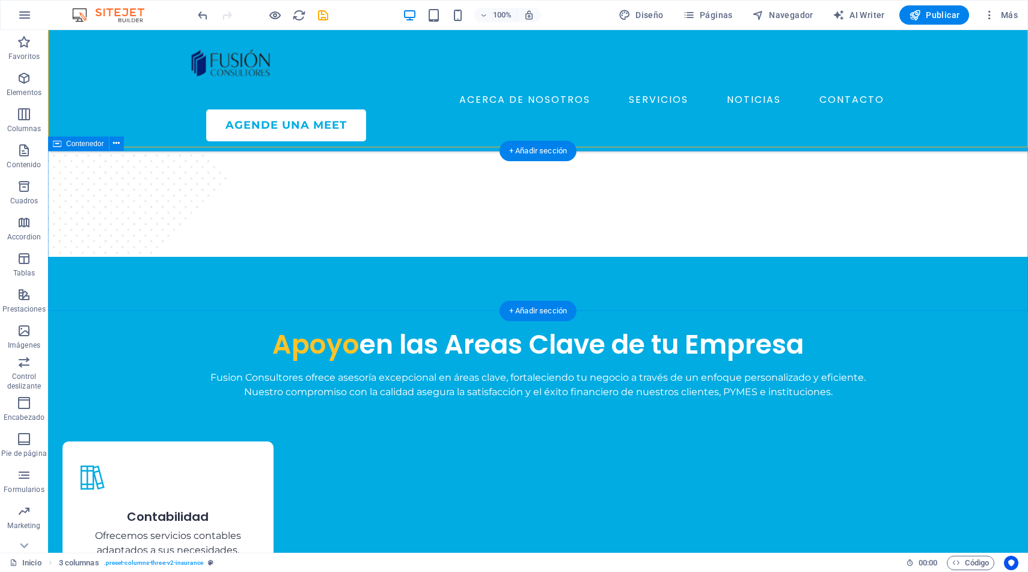
scroll to position [891, 0]
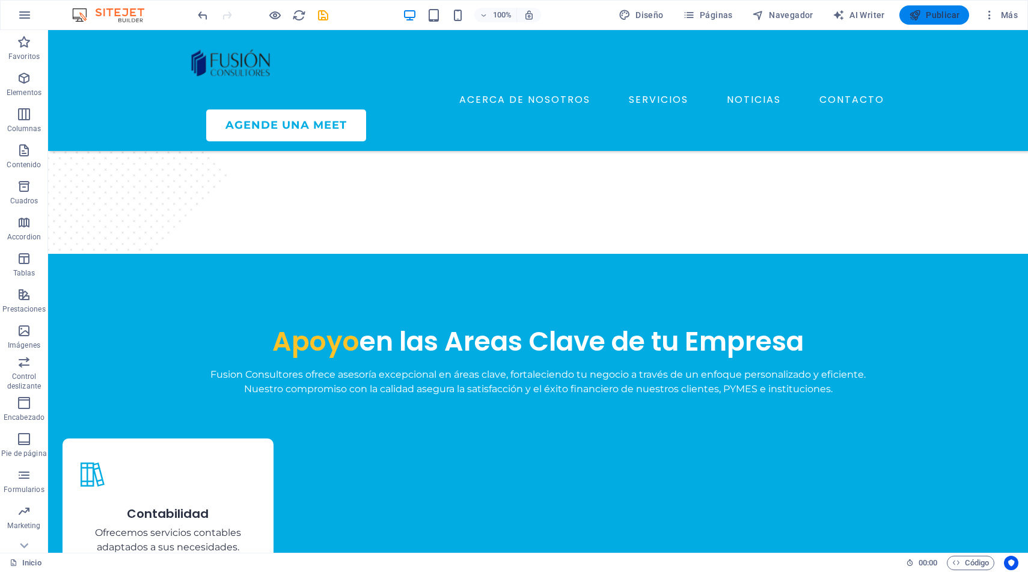
click at [939, 16] on span "Publicar" at bounding box center [934, 15] width 51 height 12
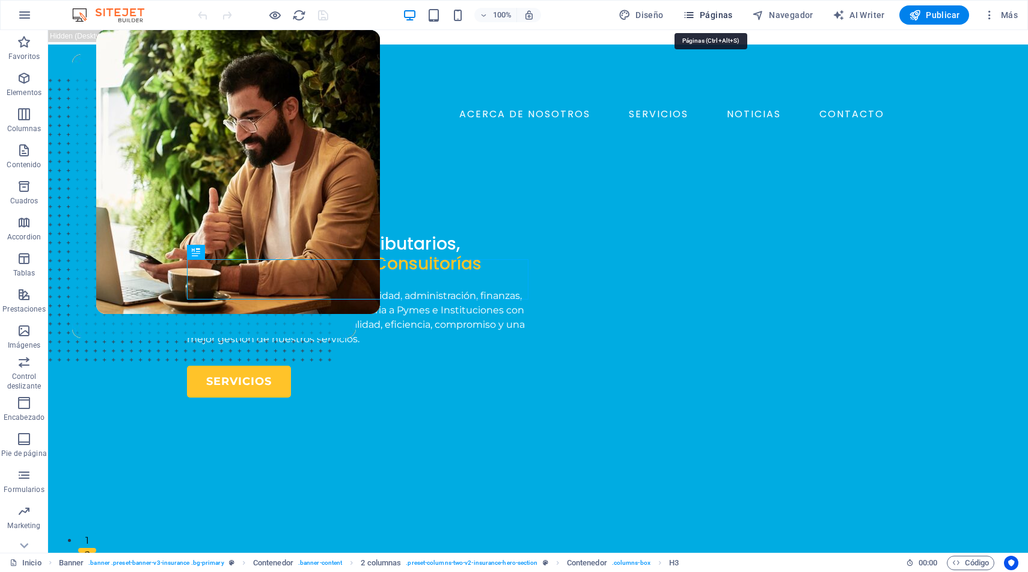
click at [700, 13] on span "Páginas" at bounding box center [708, 15] width 50 height 12
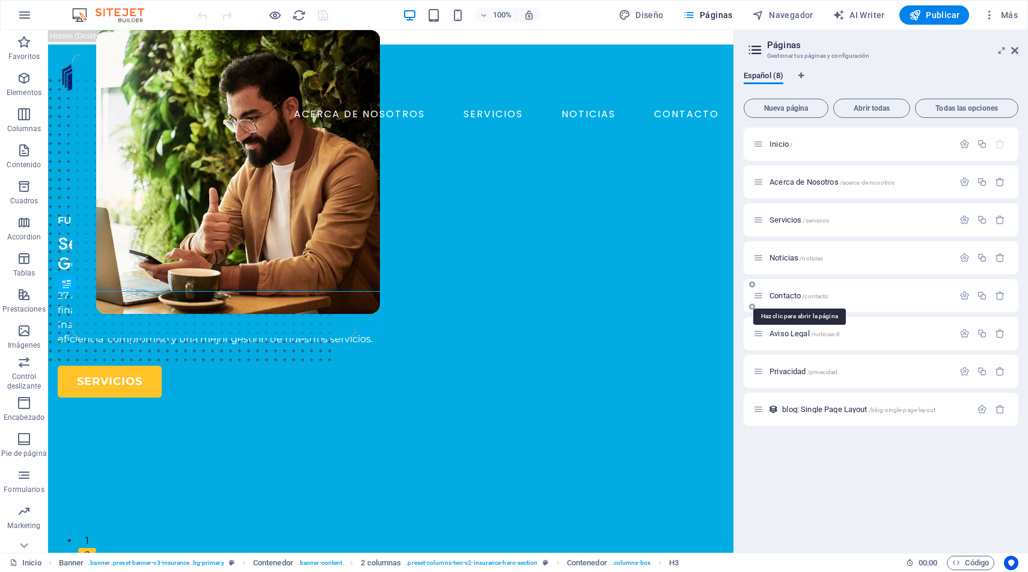
click at [790, 295] on span "Contacto /contacto" at bounding box center [799, 295] width 59 height 9
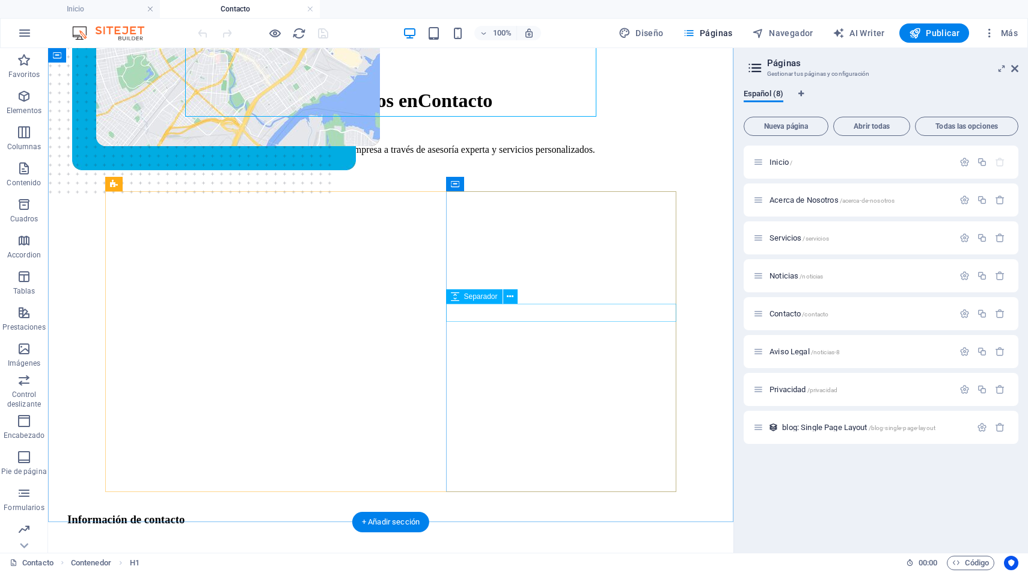
scroll to position [188, 0]
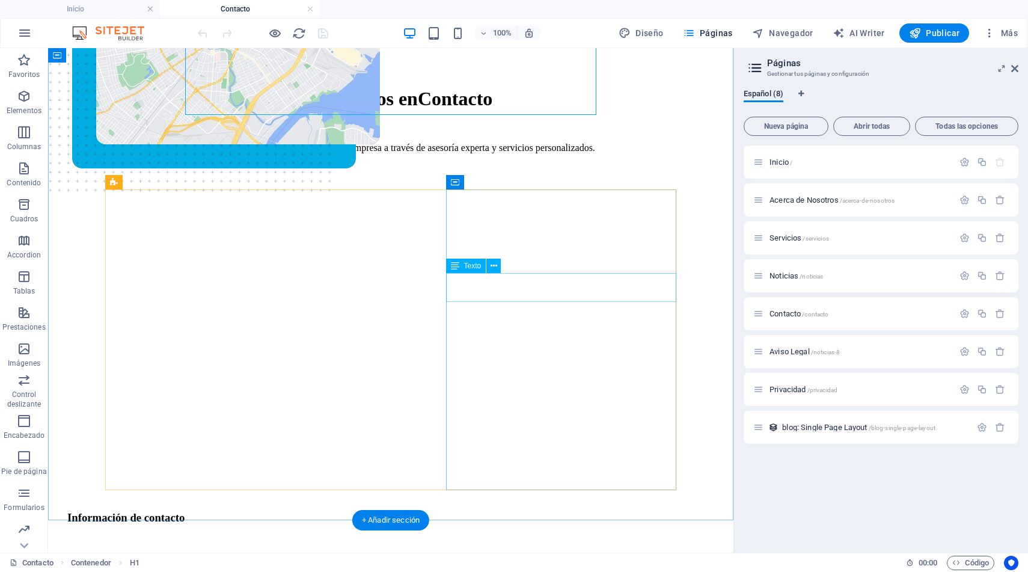
click at [534, 554] on div "Lorem ipsum dolor sit amet, contur elit. Nunc peulputate libero et velit." at bounding box center [352, 559] width 571 height 11
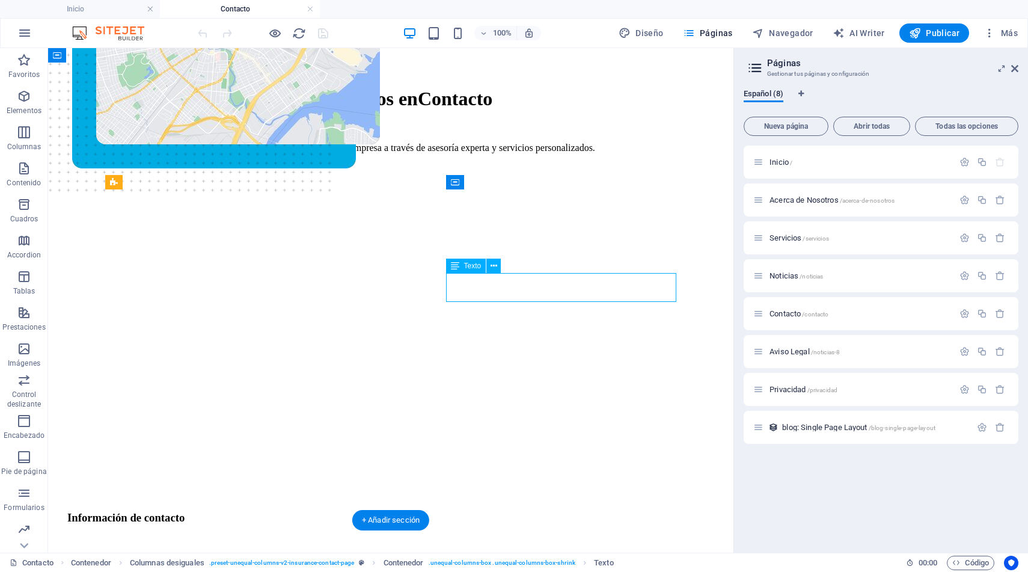
click at [510, 554] on div "Lorem ipsum dolor sit amet, contur elit. Nunc peulputate libero et velit." at bounding box center [352, 559] width 571 height 11
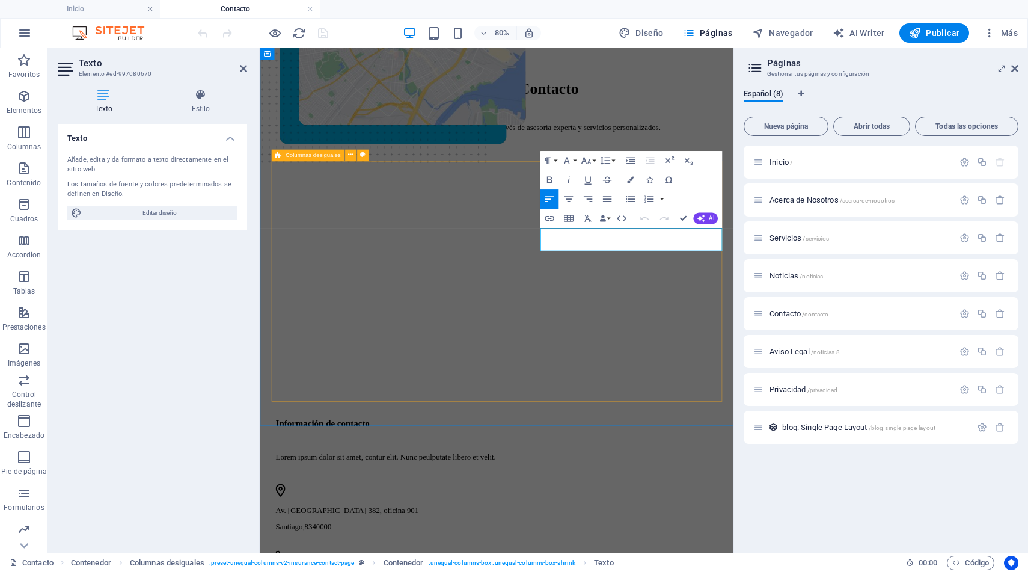
click at [573, 340] on div "Información de contacto Lorem ipsum dolor sit amet, contur elit. Nunc peulputat…" at bounding box center [556, 517] width 554 height 637
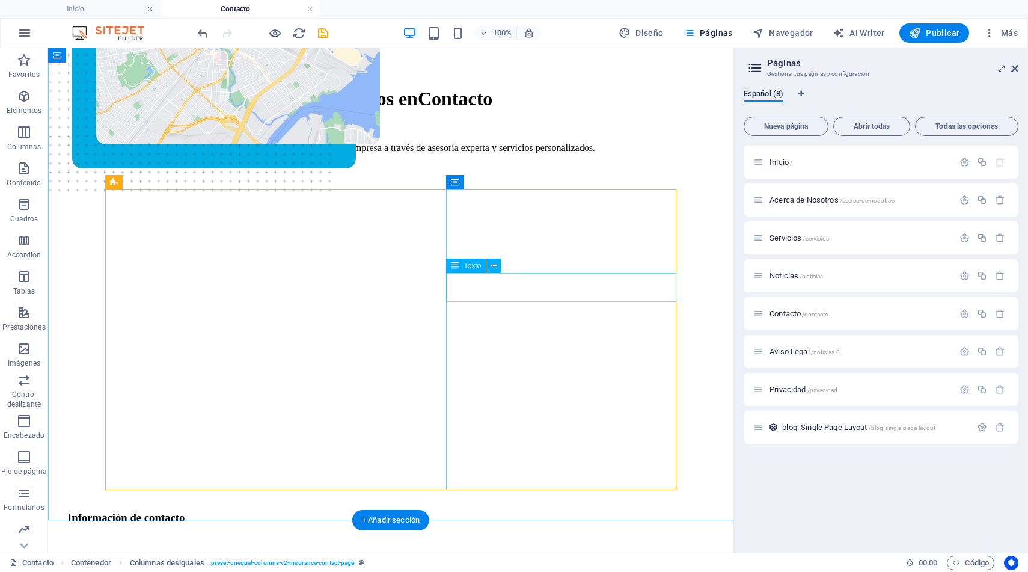
click at [511, 554] on div "Lorem ipsum dolor sit amet, contur elit. Nunc peulputate libero et velit." at bounding box center [352, 559] width 571 height 11
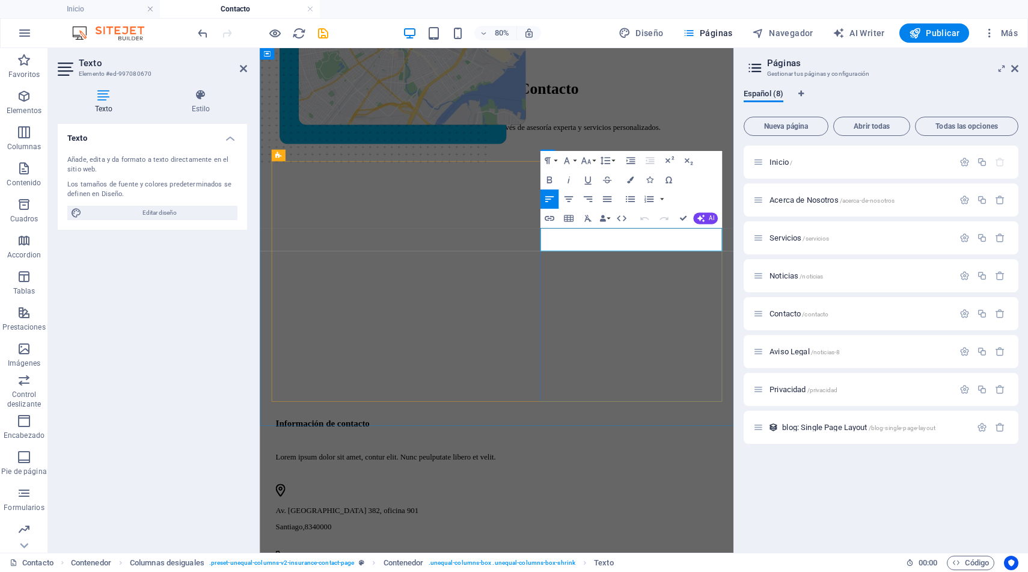
click at [648, 554] on p "Lorem ipsum dolor sit amet, contur elit. Nunc peulputate libero et velit." at bounding box center [556, 559] width 554 height 11
click at [705, 215] on button "AI" at bounding box center [705, 218] width 25 height 11
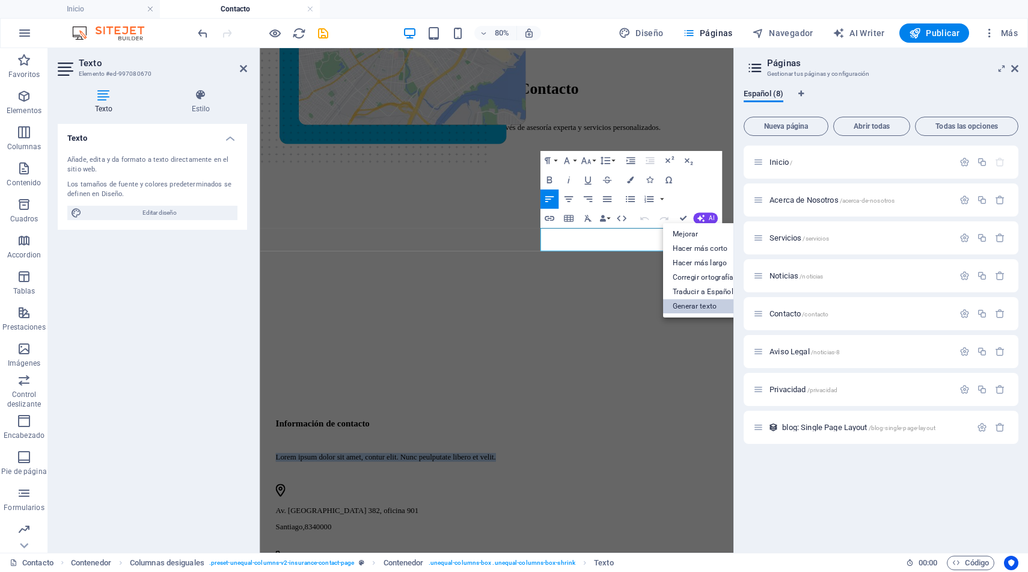
click at [707, 306] on link "Generar texto" at bounding box center [723, 306] width 120 height 14
select select "English"
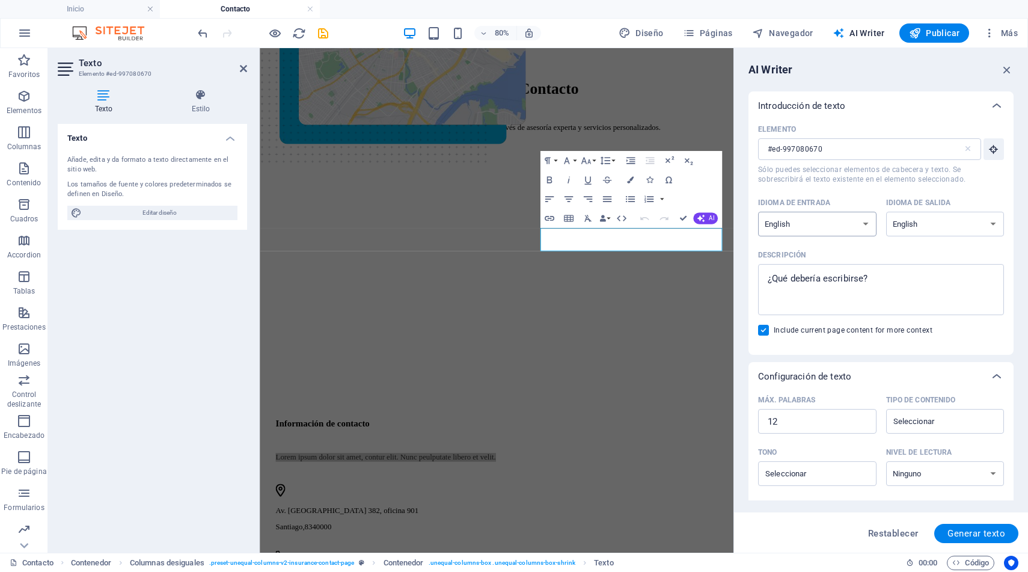
click at [800, 225] on select "Albanian Arabic Armenian Awadhi Azerbaijani Bashkir Basque Belarusian Bengali B…" at bounding box center [817, 224] width 118 height 25
select select "Spanish"
click at [758, 212] on select "Albanian Arabic Armenian Awadhi Azerbaijani Bashkir Basque Belarusian Bengali B…" at bounding box center [817, 224] width 118 height 25
click at [912, 221] on select "Albanian Arabic Armenian Awadhi Azerbaijani Bashkir Basque Belarusian Bengali B…" at bounding box center [945, 224] width 118 height 25
select select "Spanish"
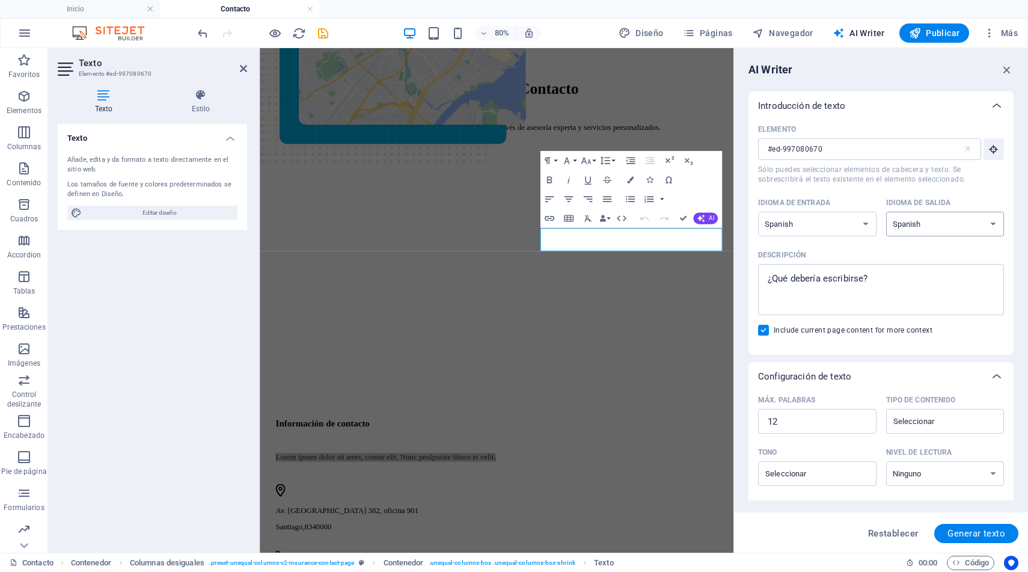
click at [886, 212] on select "Albanian Arabic Armenian Awadhi Azerbaijani Bashkir Basque Belarusian Bengali B…" at bounding box center [945, 224] width 118 height 25
type textarea "x"
click at [844, 272] on textarea "Descripción x ​" at bounding box center [881, 289] width 234 height 39
type textarea "d"
type textarea "x"
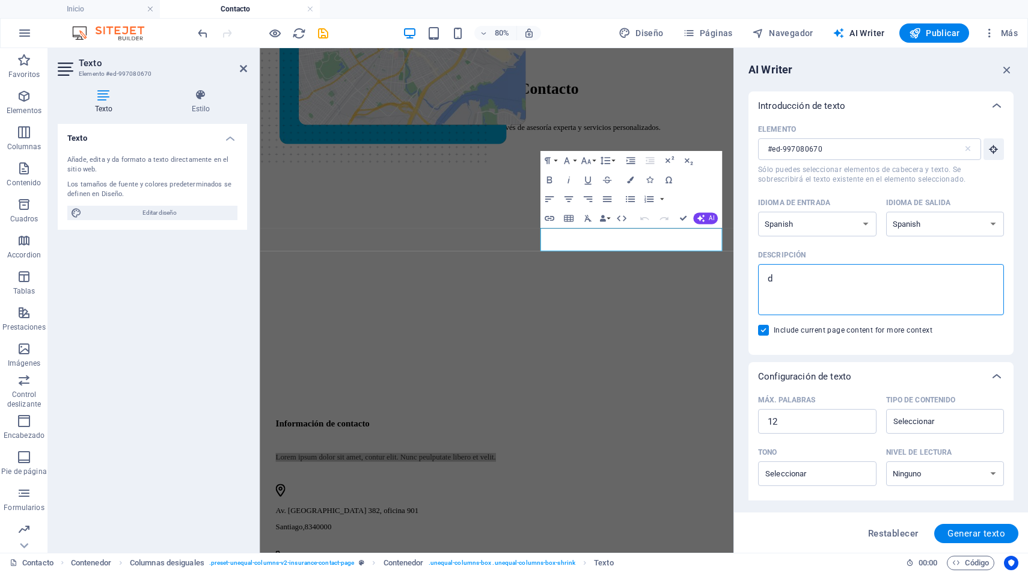
type textarea "de"
type textarea "x"
type textarea "des"
type textarea "x"
type textarea "desc"
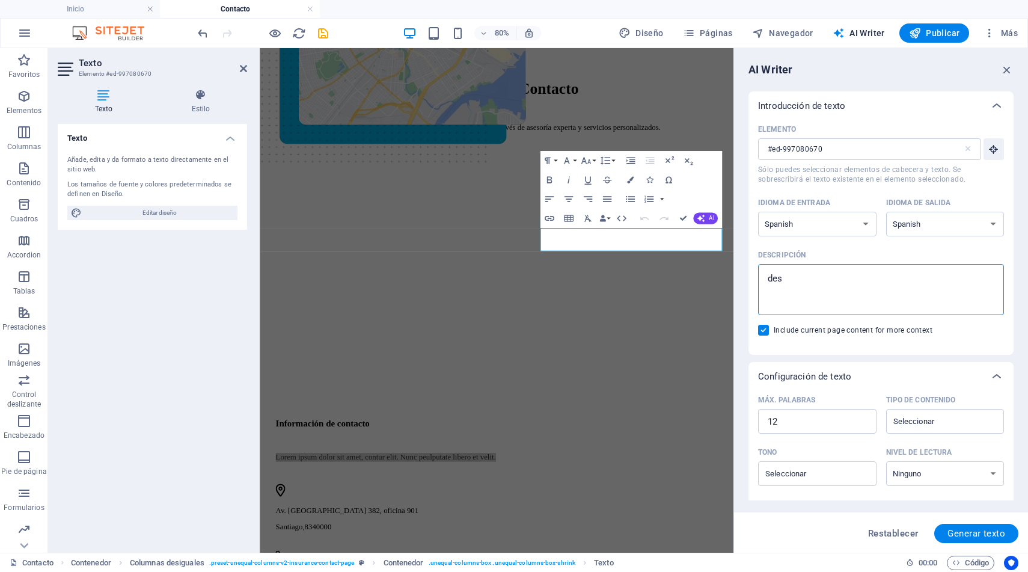
type textarea "x"
type textarea "descr"
type textarea "x"
type textarea "descri"
type textarea "x"
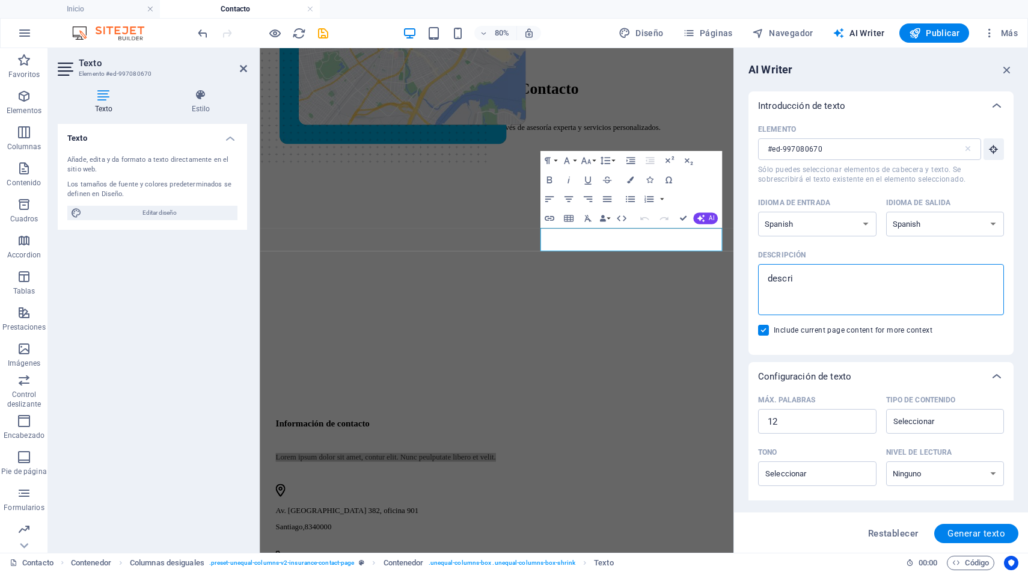
type textarea "descrip"
type textarea "x"
type textarea "descripc"
type textarea "x"
type textarea "descripci"
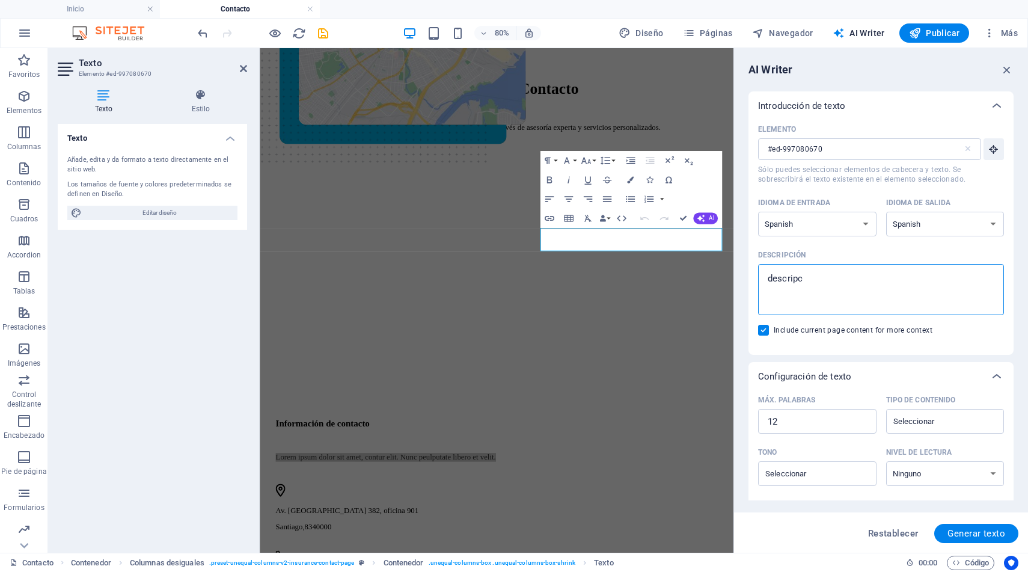
type textarea "x"
type textarea "descripcio"
type textarea "x"
type textarea "descripcion"
type textarea "x"
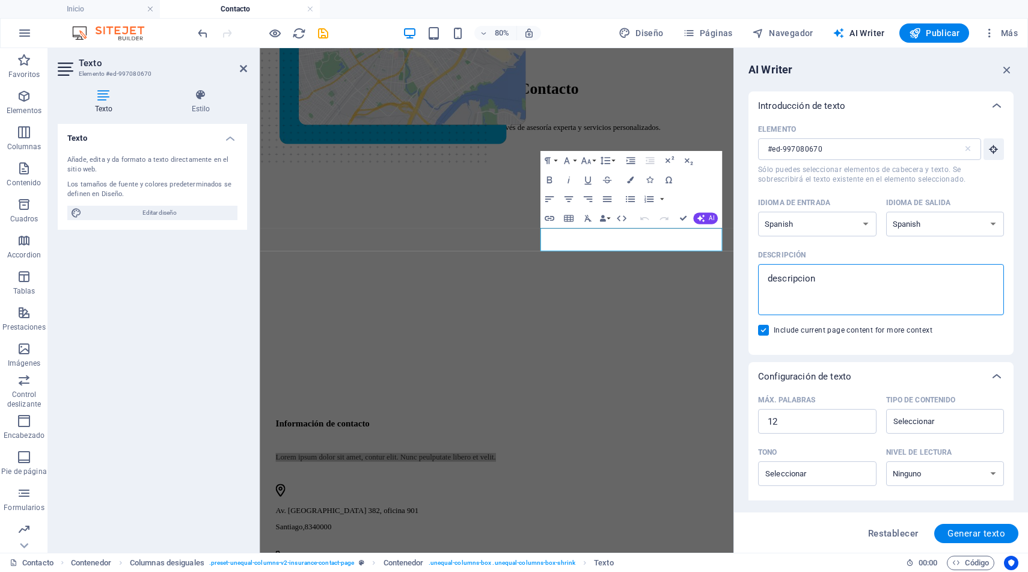
type textarea "descripcion"
type textarea "x"
type textarea "descripcion d"
type textarea "x"
type textarea "descripcion de"
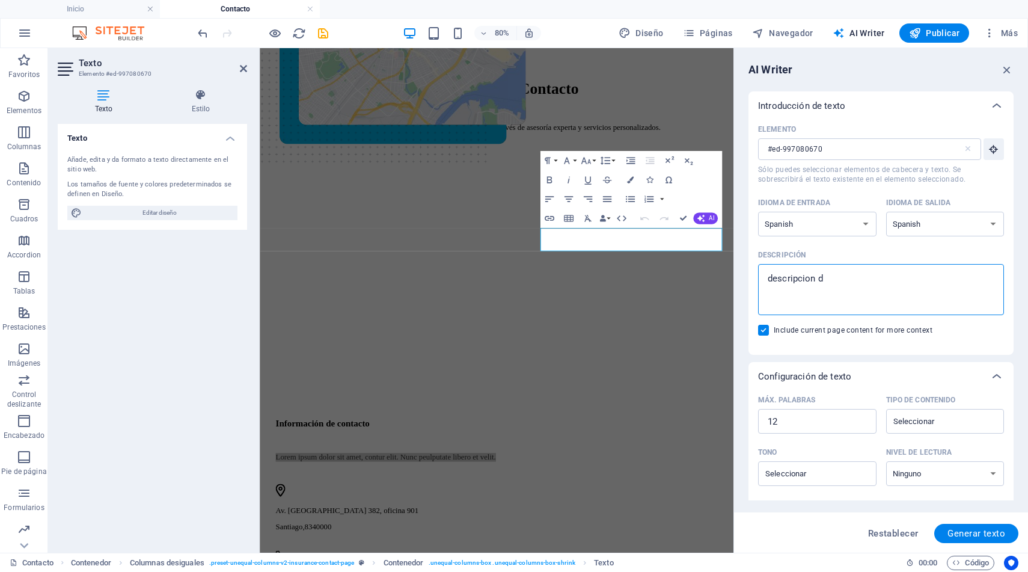
type textarea "x"
type textarea "descripcion de"
type textarea "x"
type textarea "descripcion de f"
type textarea "x"
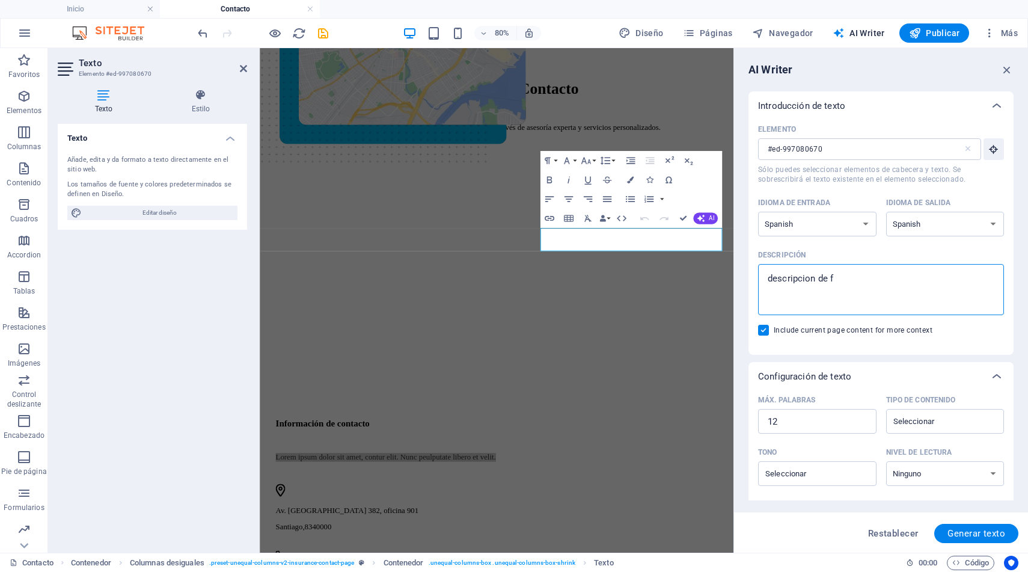
type textarea "descripcion [PERSON_NAME]"
type textarea "x"
type textarea "descripcion de fus"
type textarea "x"
type textarea "descripcion [PERSON_NAME]"
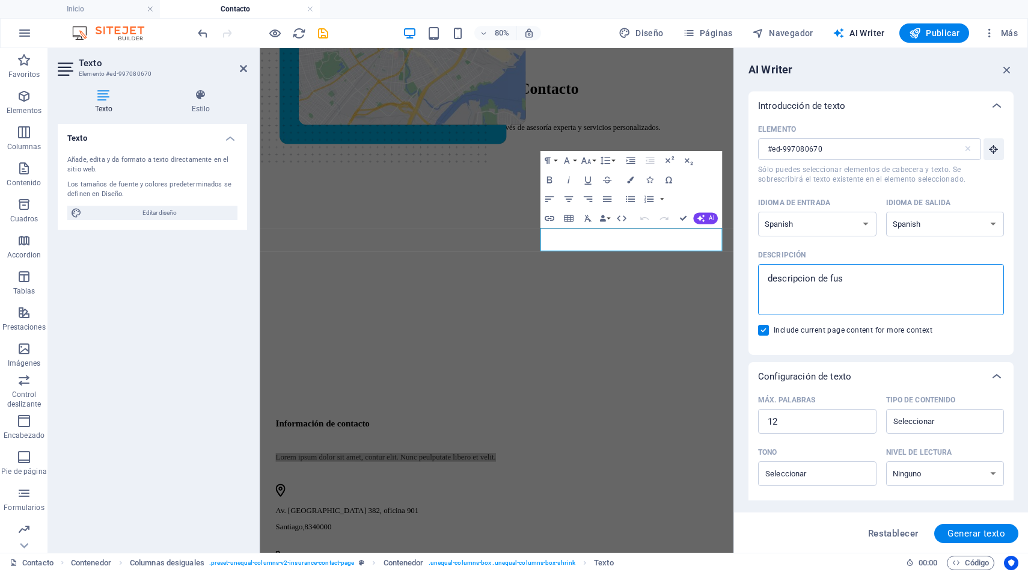
type textarea "x"
type textarea "descripcion de fusio"
type textarea "x"
type textarea "descripcion de fusion"
type textarea "x"
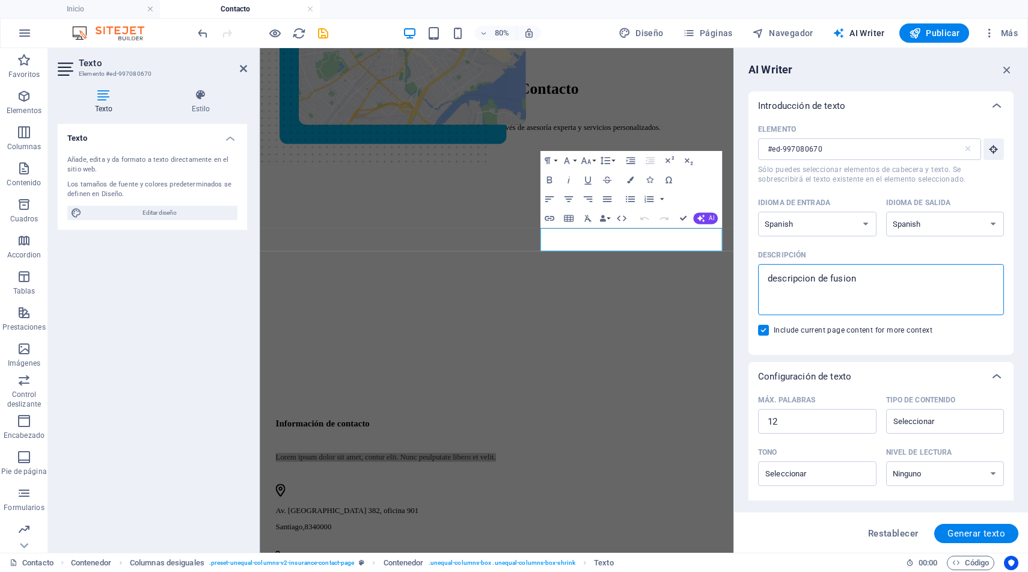
type textarea "descripcion de fusion"
type textarea "x"
type textarea "descripcion de fusion c"
type textarea "x"
type textarea "descripcion de fusion co"
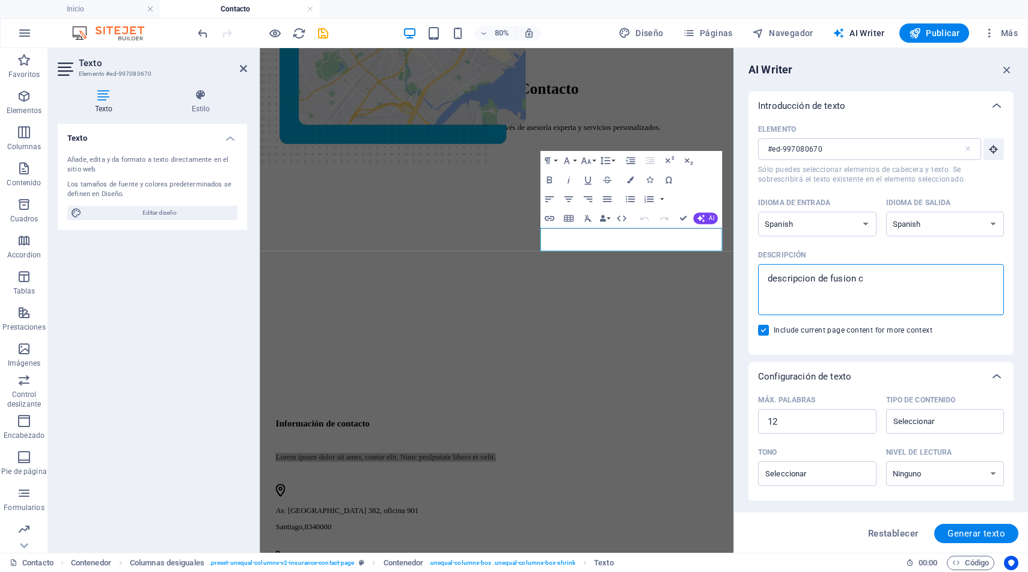
type textarea "x"
type textarea "descripcion de fusion con"
type textarea "x"
type textarea "descripcion de fusion conu"
type textarea "x"
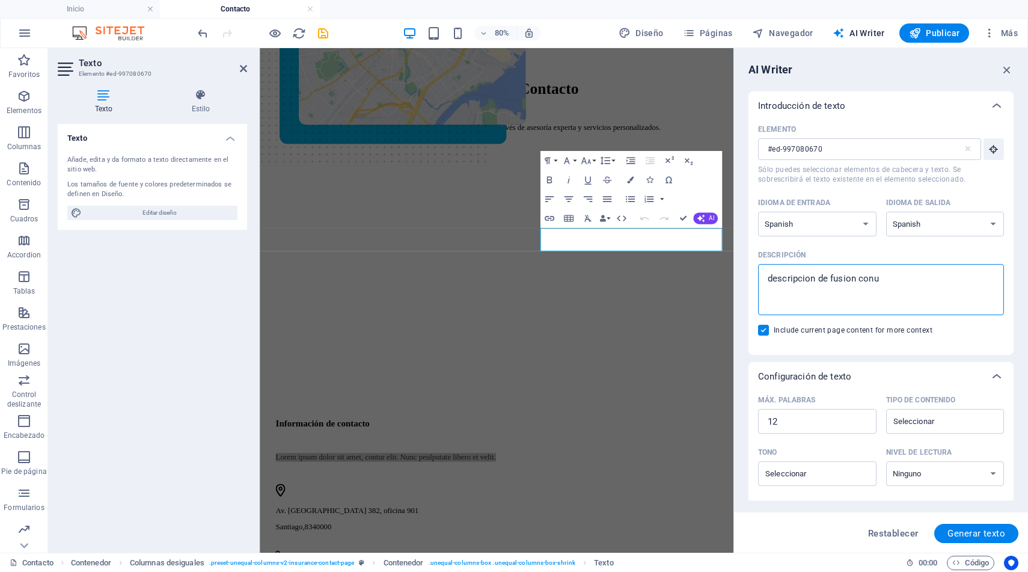
type textarea "descripcion de fusion conus"
type textarea "x"
type textarea "descripcion de fusion conusl"
type textarea "x"
type textarea "descripcion de fusion conuslt"
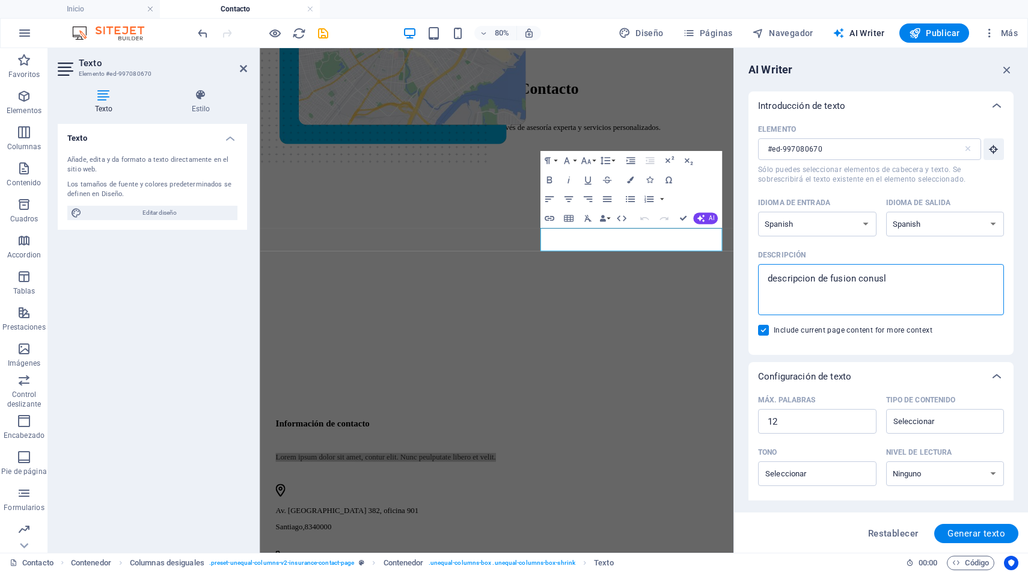
type textarea "x"
type textarea "descripcion de fusion conuslto"
type textarea "x"
type textarea "descripcion de fusion conusltor"
type textarea "x"
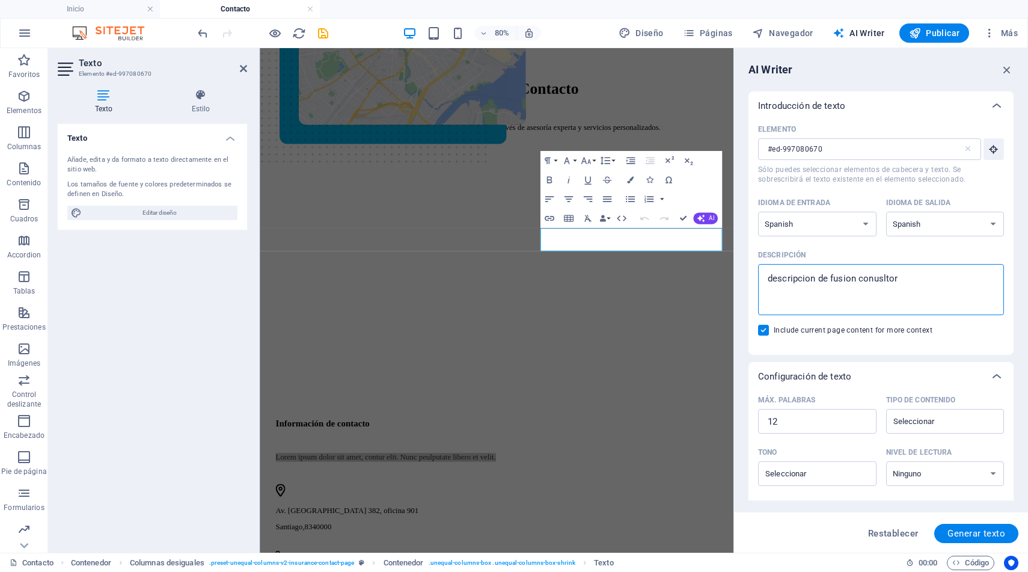
type textarea "descripcion de fusion conusltore"
type textarea "x"
type textarea "descripcion de fusion conusltores"
type textarea "x"
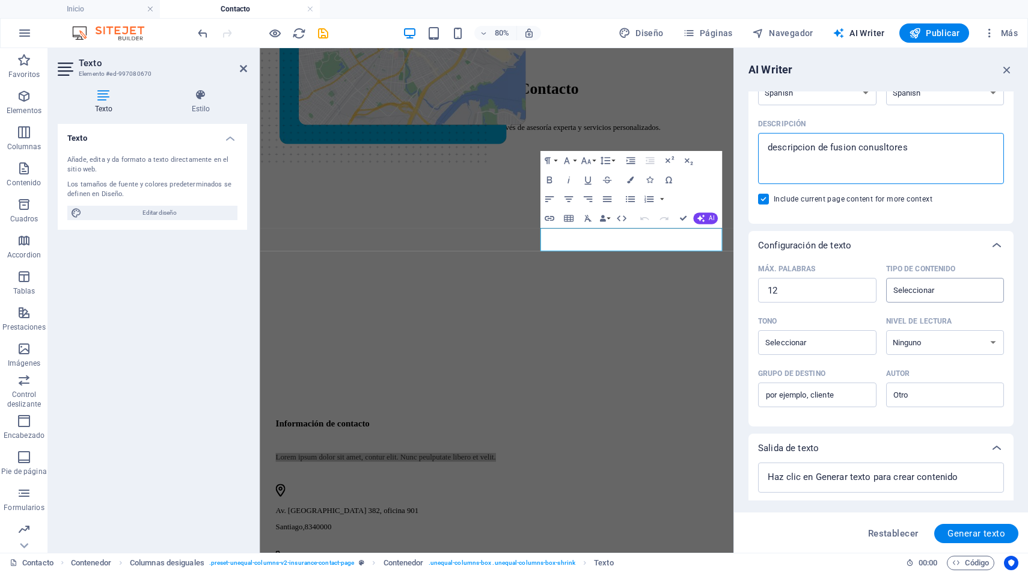
scroll to position [162, 0]
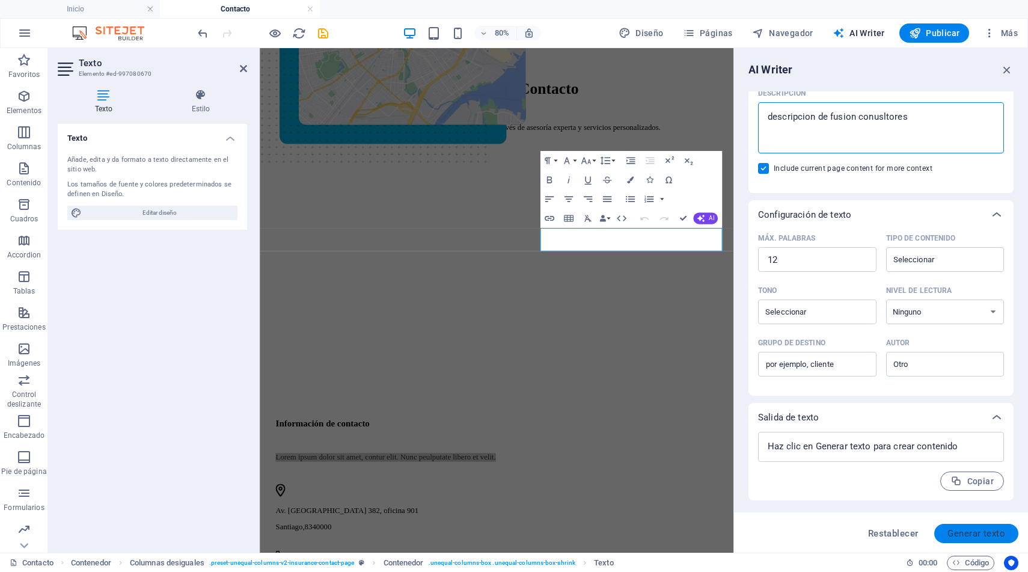
type textarea "descripcion de fusion conusltores"
click at [968, 532] on span "Generar texto" at bounding box center [977, 534] width 58 height 10
type textarea "x"
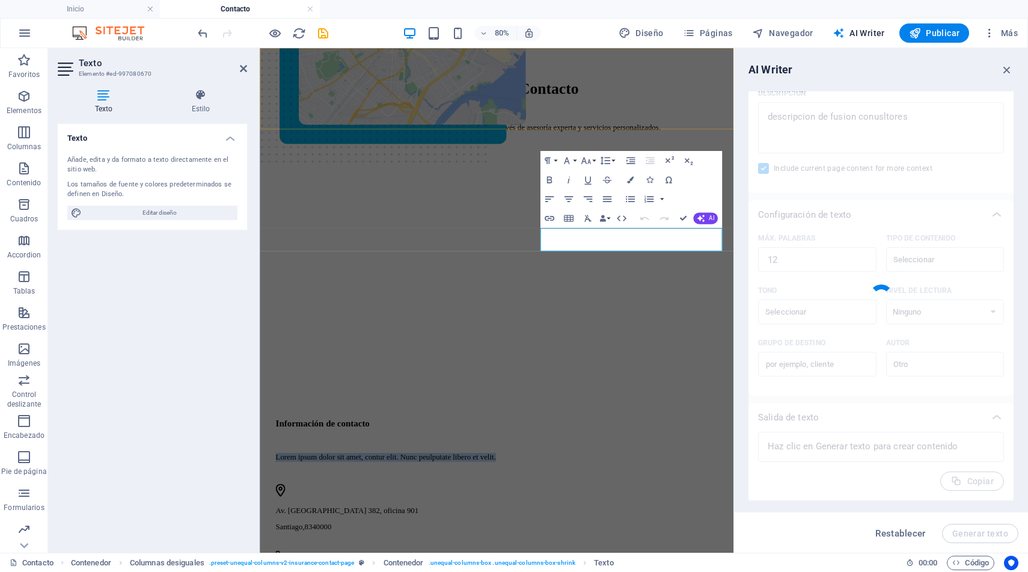
type textarea "x"
type textarea "Servicios contables y consultoría personalizada para el éxito de tu negocio."
type textarea "x"
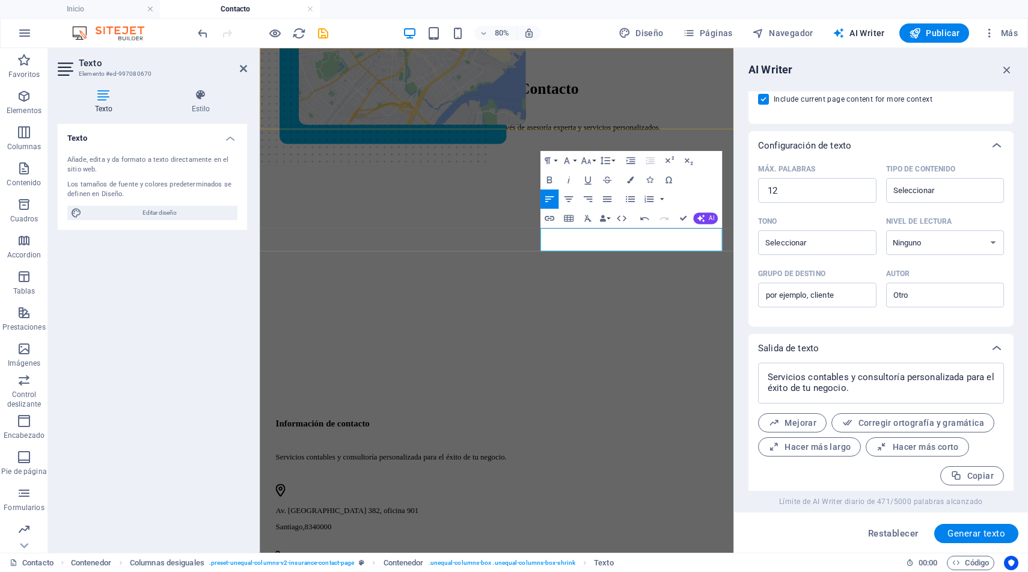
scroll to position [235, 0]
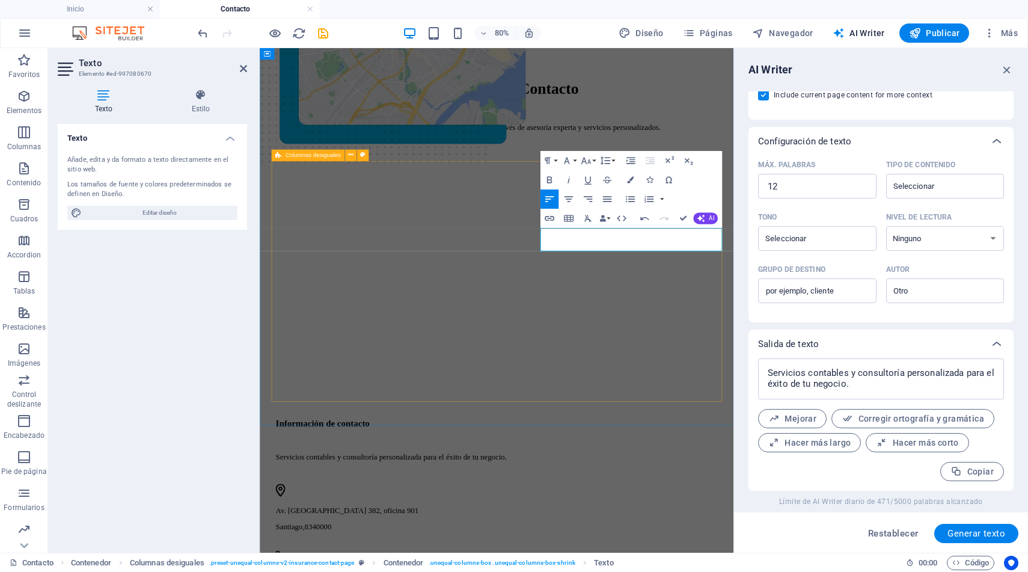
click at [594, 229] on div "Información de contacto Servicios contables y consultoría personalizada para el…" at bounding box center [556, 517] width 554 height 637
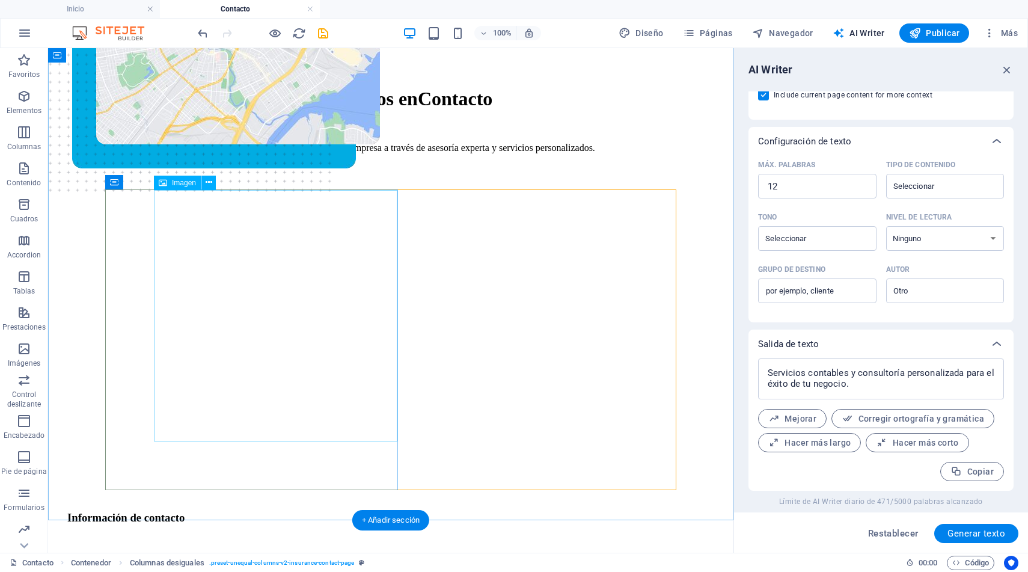
click at [273, 303] on figure at bounding box center [238, 88] width 284 height 456
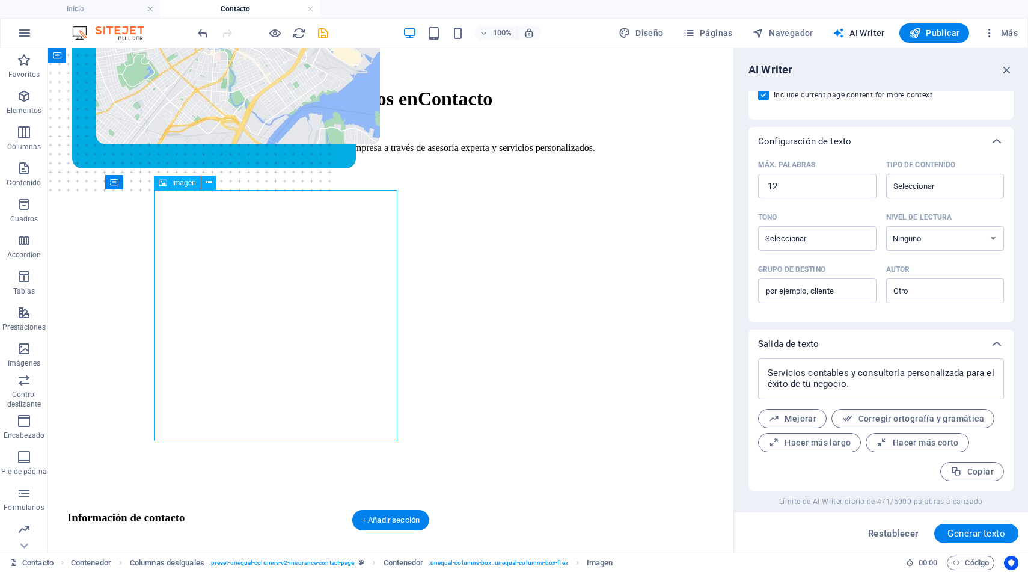
click at [266, 306] on figure at bounding box center [238, 88] width 284 height 456
select select "px"
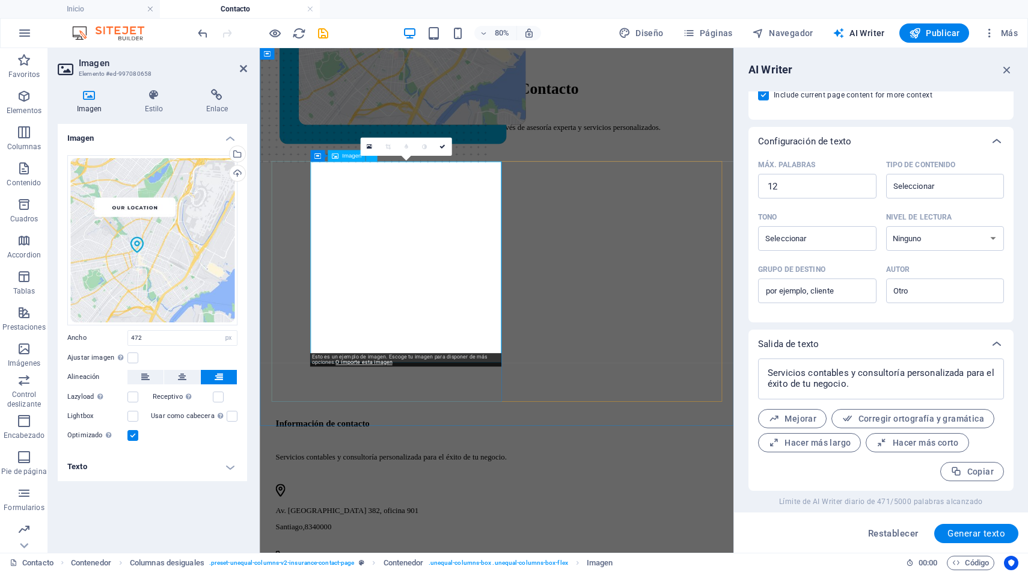
click at [419, 316] on figure at bounding box center [450, 151] width 284 height 583
click at [417, 315] on figure at bounding box center [450, 151] width 284 height 583
click at [236, 173] on div "Cargar" at bounding box center [236, 174] width 18 height 18
click at [440, 265] on figure at bounding box center [450, 151] width 284 height 583
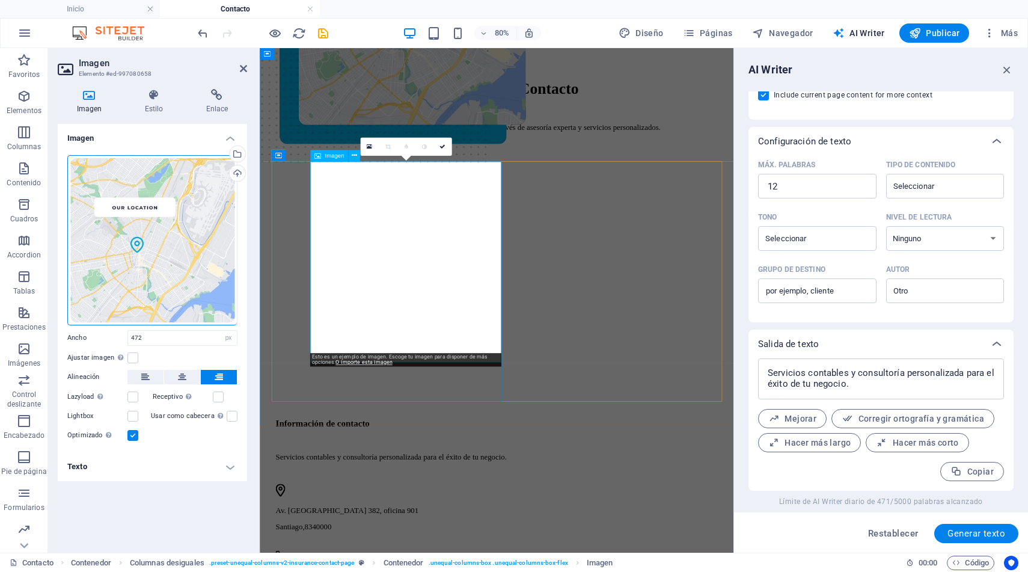
click at [440, 265] on figure at bounding box center [450, 151] width 284 height 583
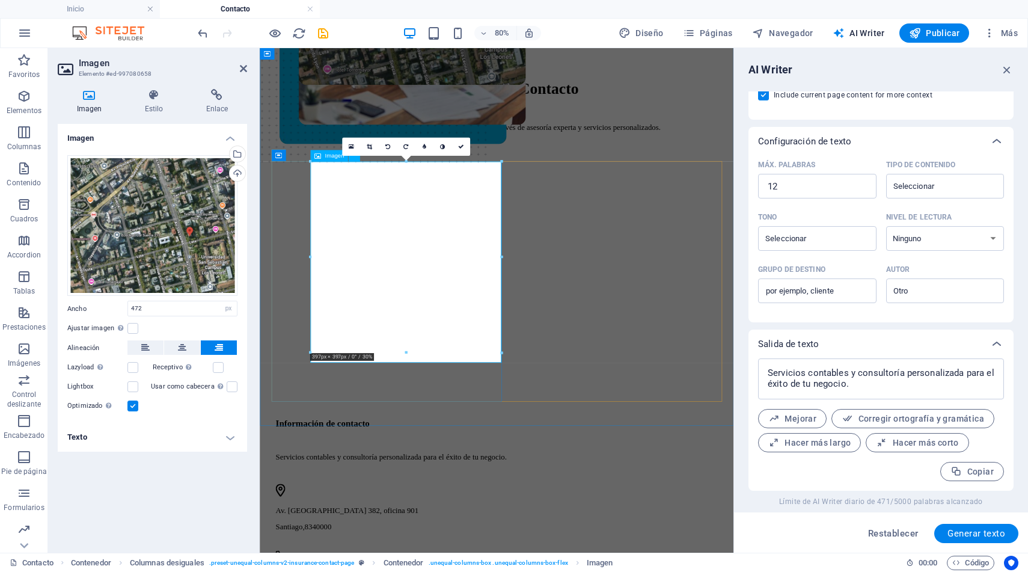
click at [457, 269] on figure at bounding box center [450, 151] width 284 height 583
click at [189, 226] on div "Arrastra archivos aquí, haz clic para escoger archivos o selecciona archivos de…" at bounding box center [152, 225] width 170 height 141
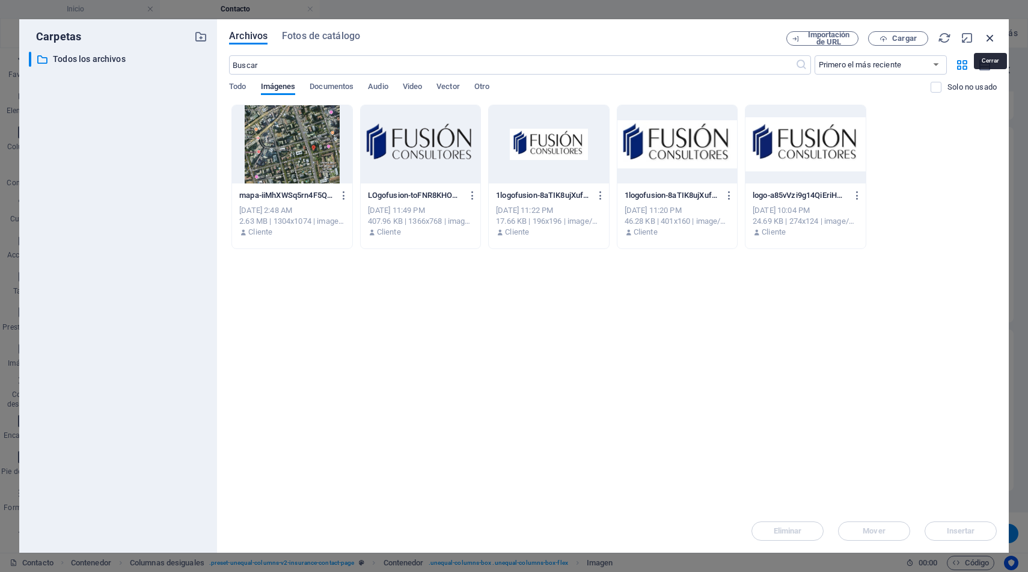
click at [990, 38] on icon "button" at bounding box center [990, 37] width 13 height 13
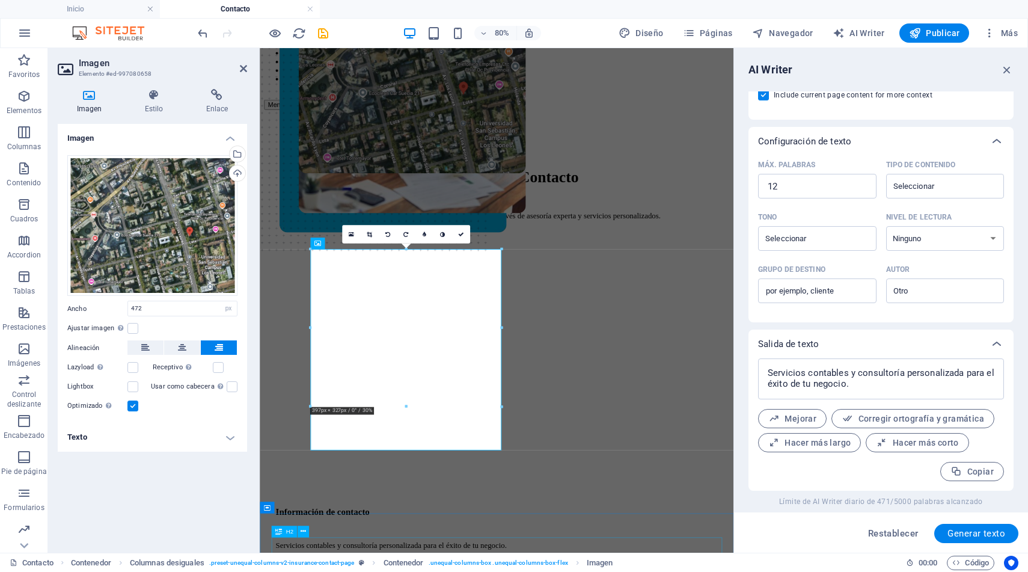
scroll to position [78, 0]
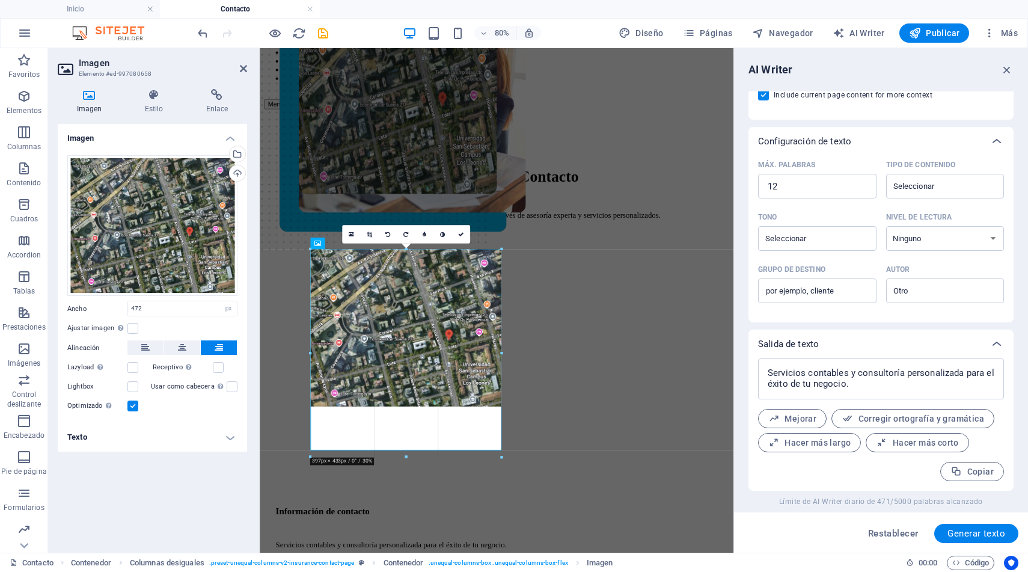
drag, startPoint x: 501, startPoint y: 407, endPoint x: 510, endPoint y: 420, distance: 16.0
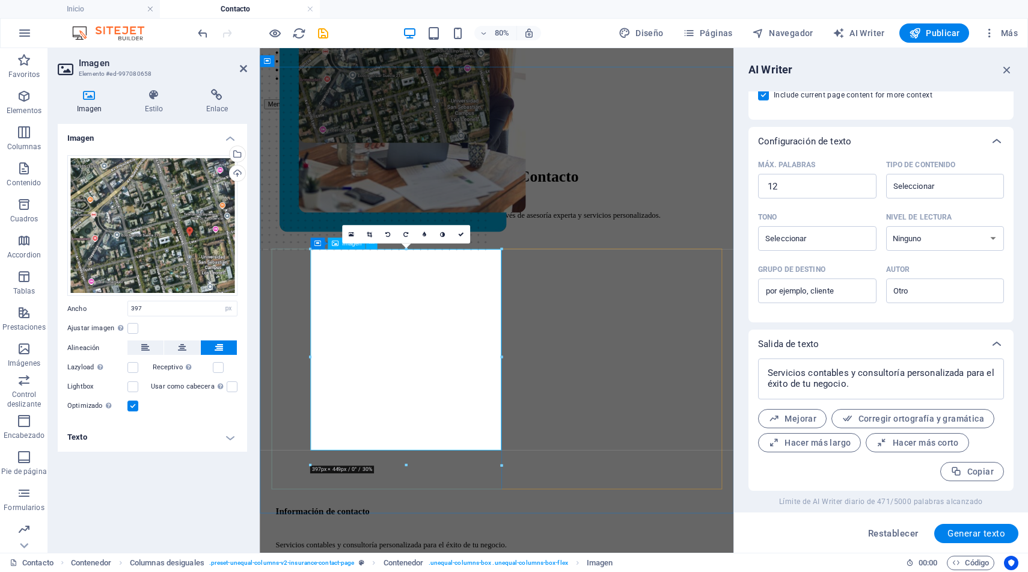
click at [343, 482] on figure at bounding box center [427, 261] width 239 height 583
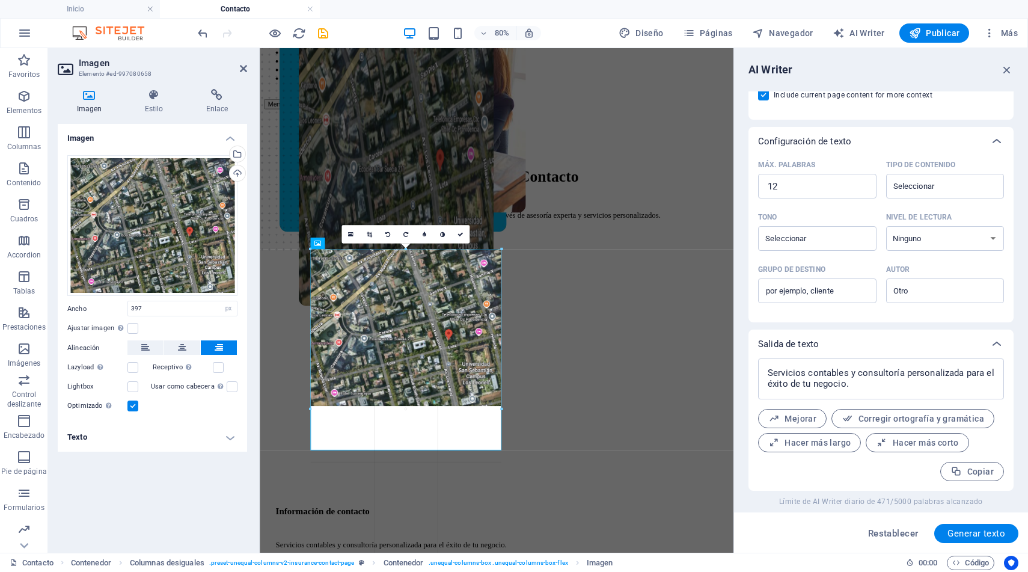
drag, startPoint x: 311, startPoint y: 406, endPoint x: 307, endPoint y: 420, distance: 14.5
type input "396"
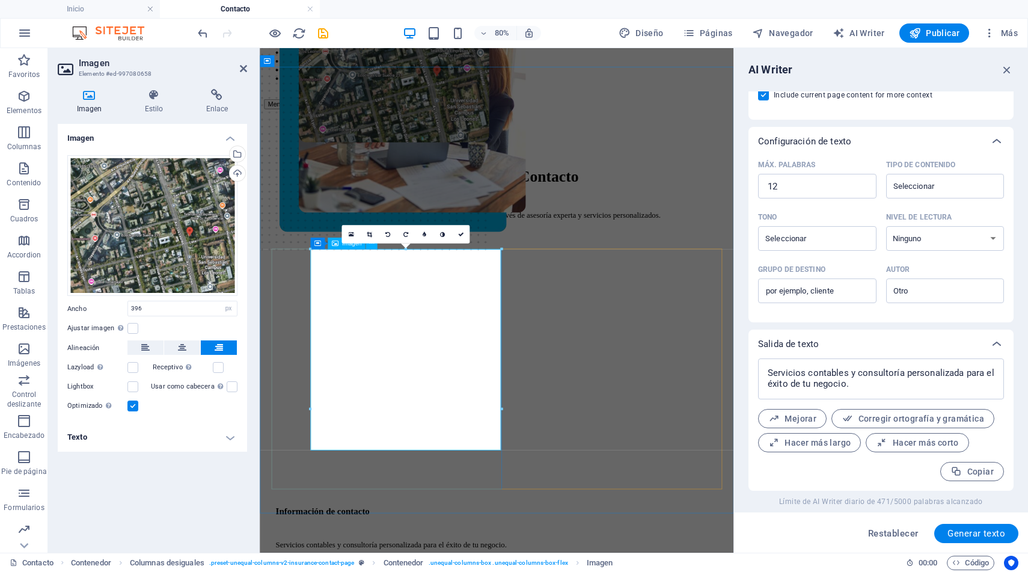
click at [435, 442] on figure at bounding box center [427, 261] width 238 height 583
click at [580, 571] on div "Pongámonos en Contacto Contáctenos para mejorar la gestión de su empresa a trav…" at bounding box center [556, 549] width 583 height 851
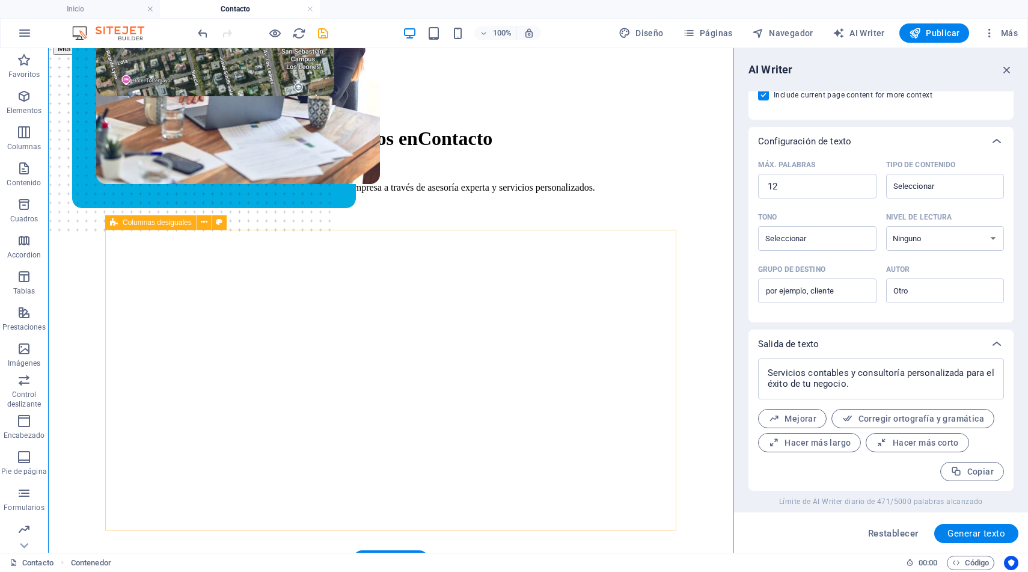
scroll to position [149, 0]
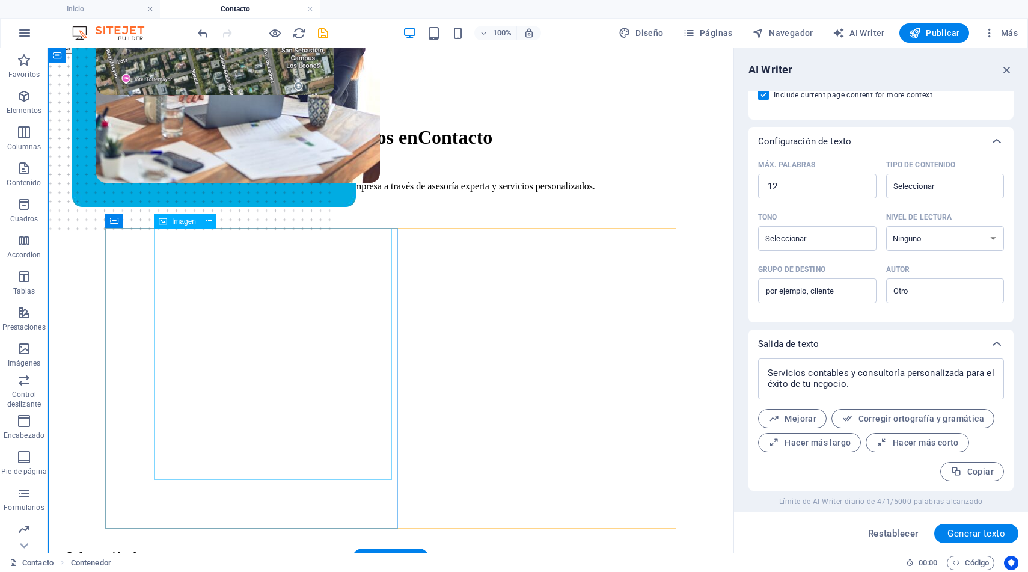
click at [312, 330] on figure at bounding box center [215, 127] width 238 height 456
click at [302, 304] on figure at bounding box center [215, 127] width 238 height 456
select select "px"
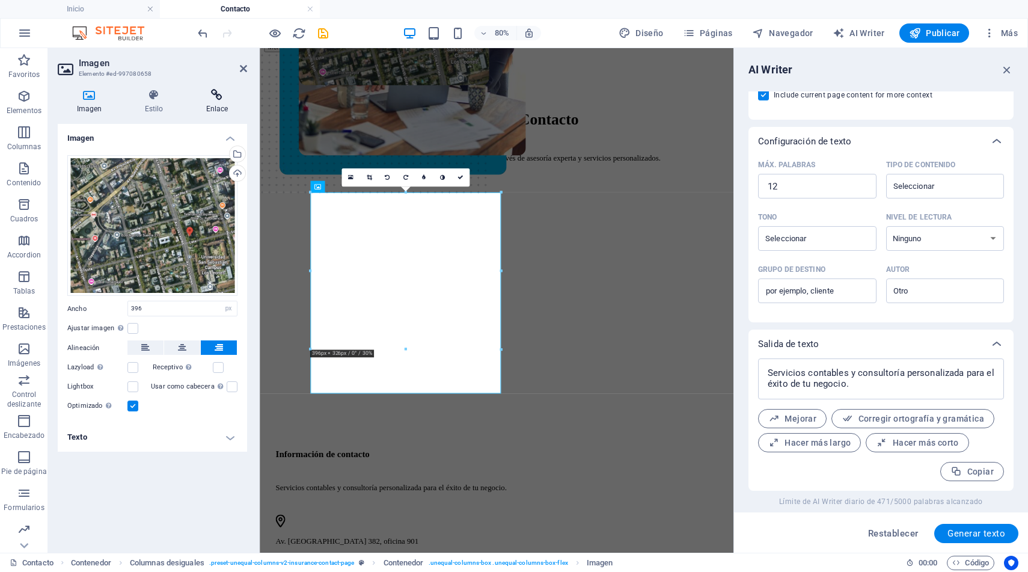
click at [210, 97] on icon at bounding box center [217, 95] width 60 height 12
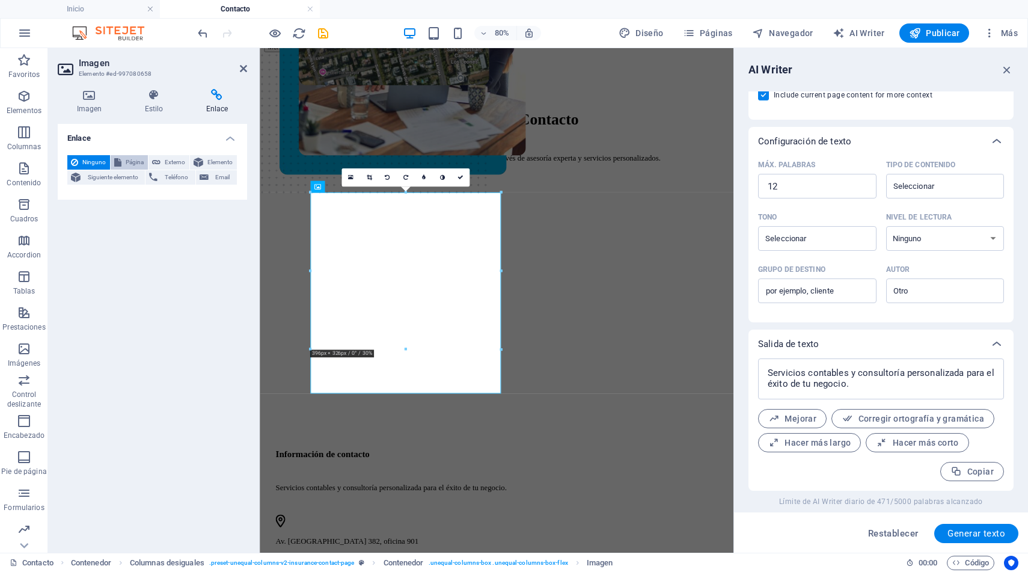
click at [134, 165] on span "Página" at bounding box center [134, 162] width 19 height 14
select select
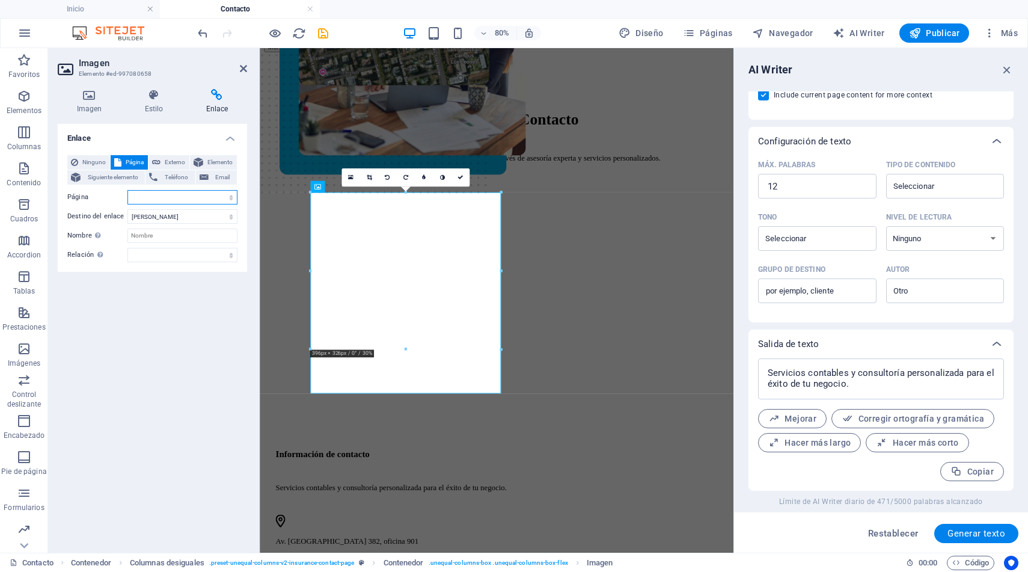
click at [147, 196] on select "Inicio Acerca de Nosotros Servicios Noticias Contacto Aviso Legal Privacidad" at bounding box center [182, 197] width 110 height 14
click at [177, 163] on span "Externo" at bounding box center [175, 162] width 22 height 14
select select "blank"
paste input "[URL][DOMAIN_NAME]"
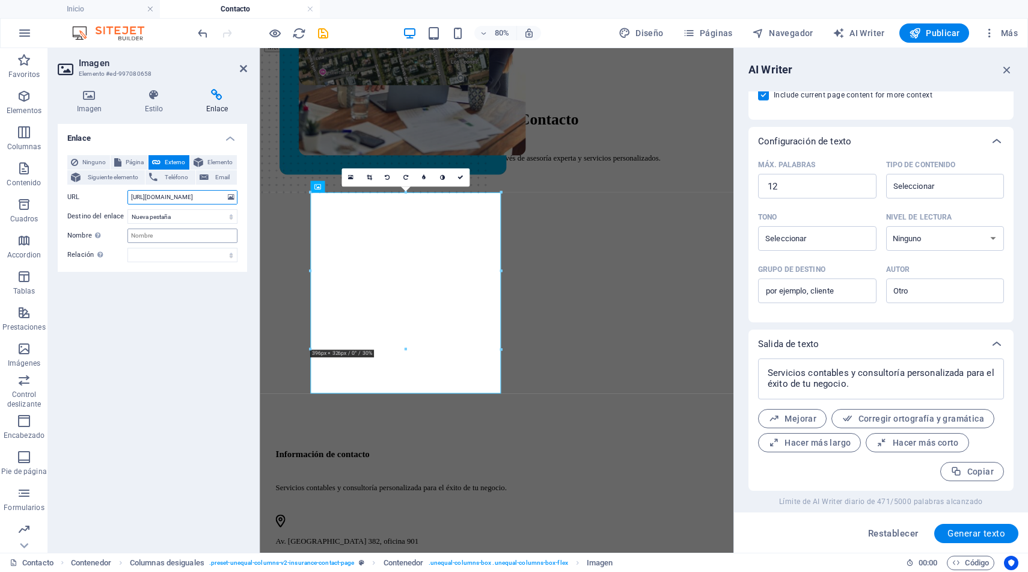
type input "[URL][DOMAIN_NAME]"
click at [179, 236] on input "Nombre Una descripción adicional del enlace no debería ser igual al texto del e…" at bounding box center [182, 236] width 110 height 14
type input "Ubicación"
click at [90, 100] on icon at bounding box center [89, 95] width 63 height 12
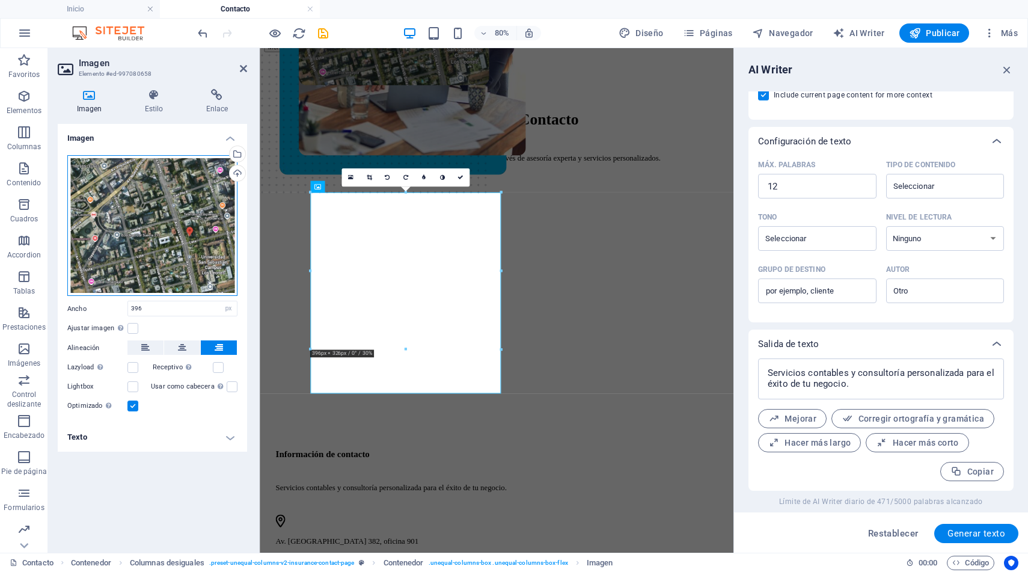
click at [140, 223] on div "Arrastra archivos aquí, haz clic para escoger archivos o selecciona archivos de…" at bounding box center [152, 225] width 170 height 141
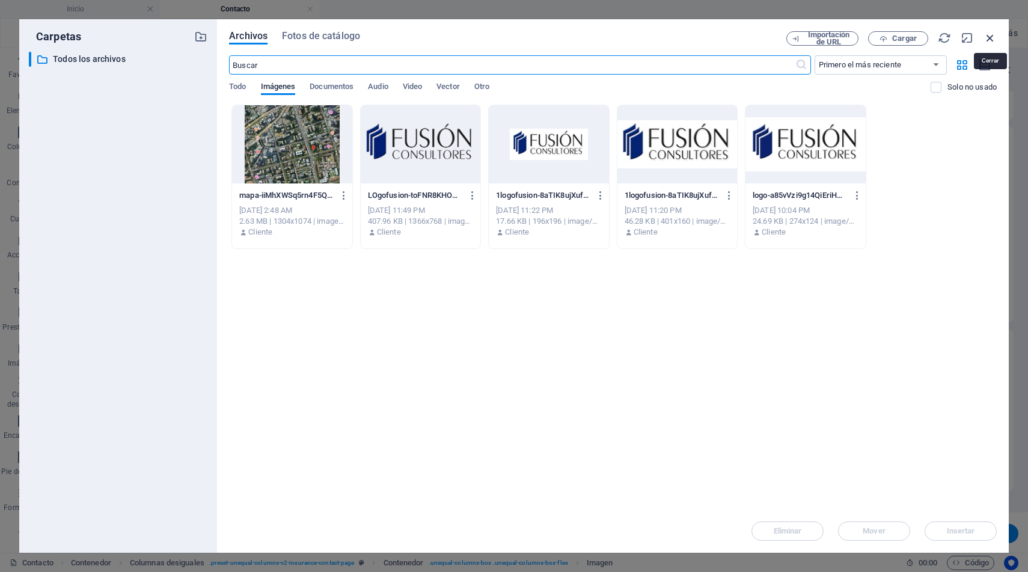
click at [992, 38] on icon "button" at bounding box center [990, 37] width 13 height 13
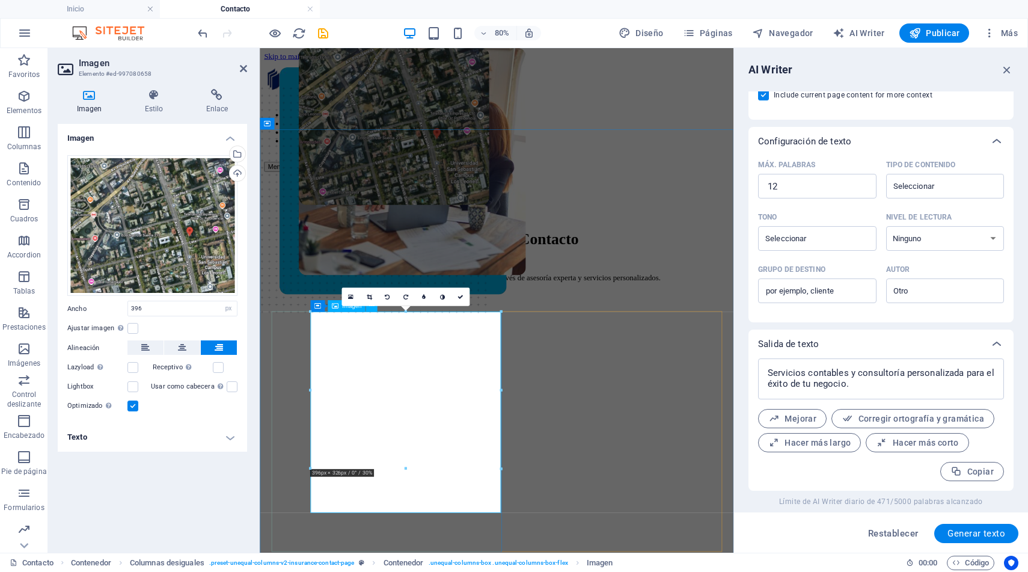
click at [439, 571] on figure at bounding box center [427, 339] width 238 height 583
click at [468, 571] on figure at bounding box center [427, 339] width 238 height 583
click at [149, 97] on icon at bounding box center [154, 95] width 57 height 12
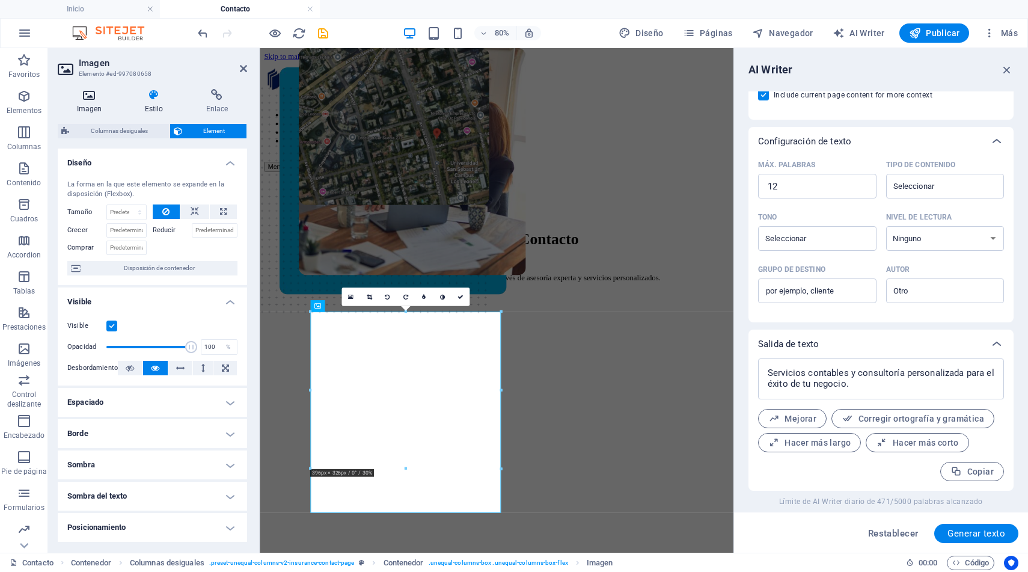
click at [91, 97] on icon at bounding box center [89, 95] width 63 height 12
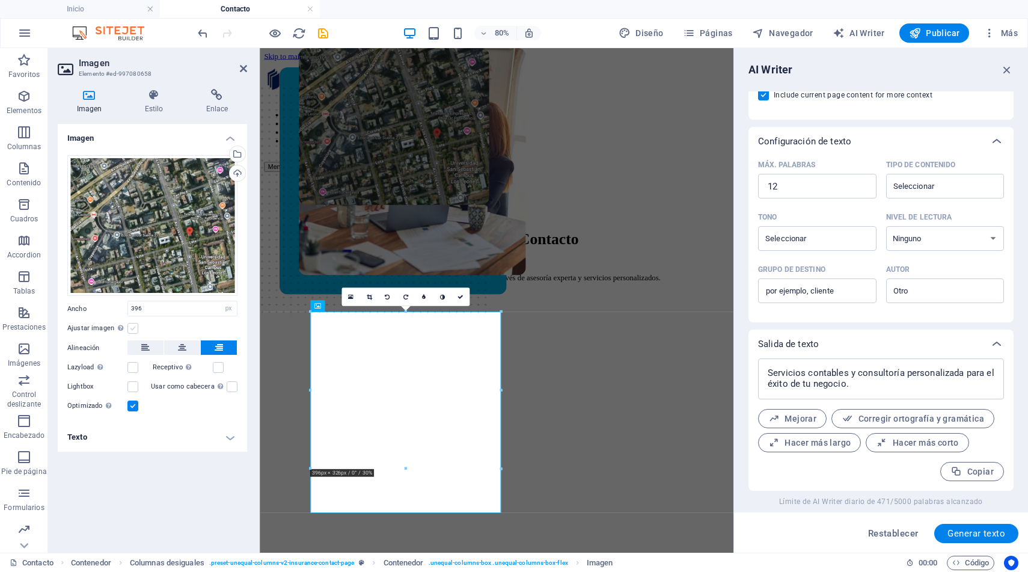
click at [134, 328] on label at bounding box center [132, 328] width 11 height 11
click at [0, 0] on input "Ajustar imagen Ajustar imagen automáticamente a un ancho y alto fijo" at bounding box center [0, 0] width 0 height 0
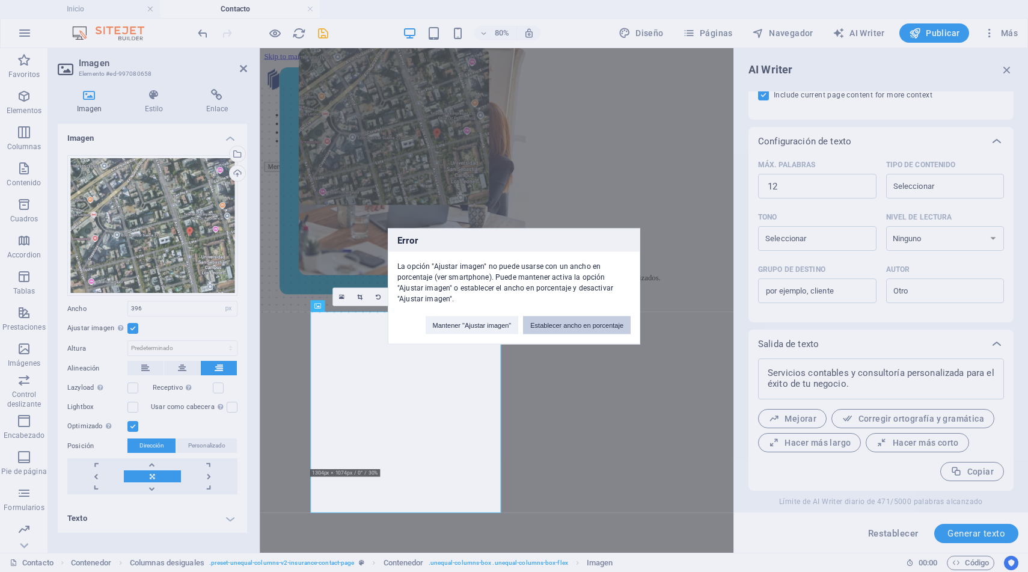
click at [557, 325] on button "Establecer ancho en porcentaje" at bounding box center [577, 325] width 108 height 18
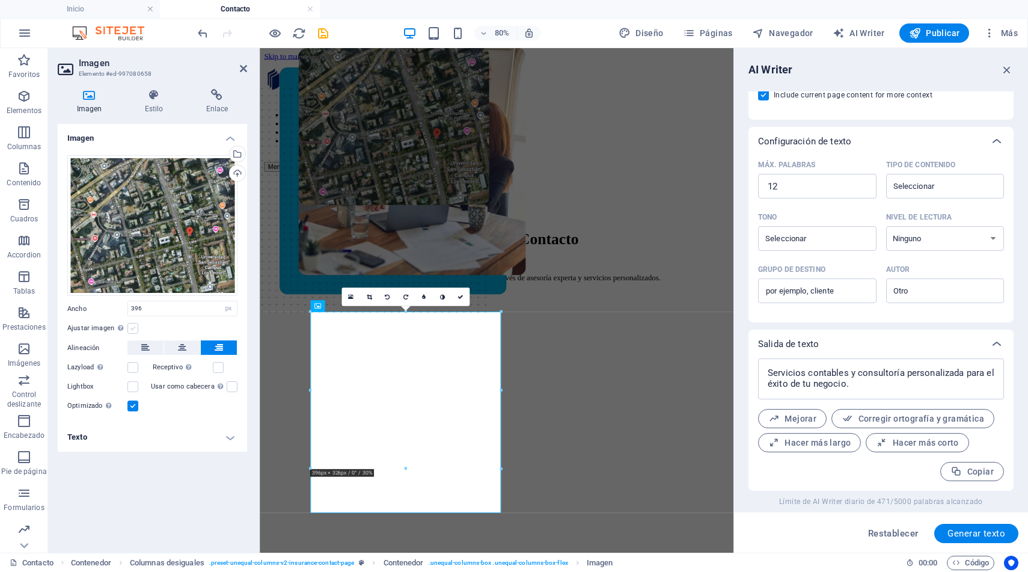
click at [132, 325] on label at bounding box center [132, 328] width 11 height 11
click at [0, 0] on input "Ajustar imagen Ajustar imagen automáticamente a un ancho y alto fijo" at bounding box center [0, 0] width 0 height 0
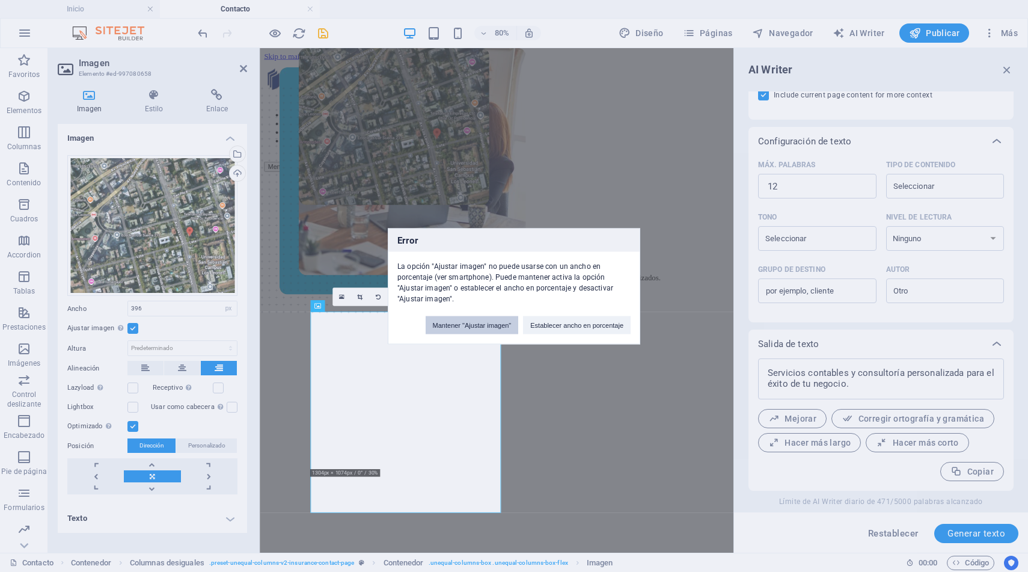
click at [466, 317] on button "Mantener "Ajustar imagen"" at bounding box center [472, 325] width 93 height 18
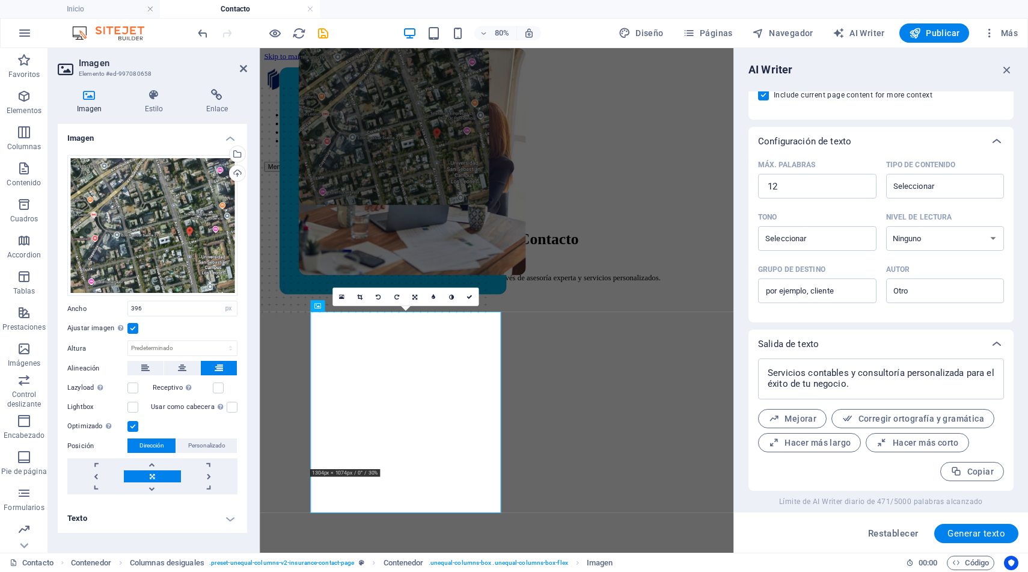
click at [134, 328] on label at bounding box center [132, 328] width 11 height 11
click at [0, 0] on input "Ajustar imagen Ajustar imagen automáticamente a un ancho y alto fijo" at bounding box center [0, 0] width 0 height 0
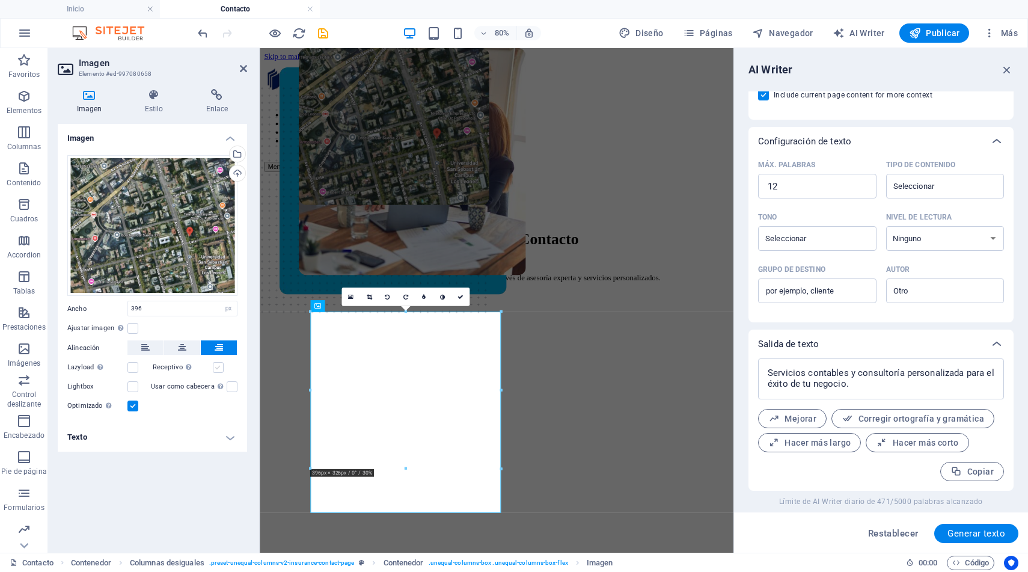
click at [219, 368] on label at bounding box center [218, 367] width 11 height 11
click at [0, 0] on input "Receptivo Automáticamente cargar tamaños optimizados de smartphone e imagen ret…" at bounding box center [0, 0] width 0 height 0
click at [218, 366] on label at bounding box center [218, 367] width 11 height 11
click at [0, 0] on input "Receptivo Automáticamente cargar tamaños optimizados de smartphone e imagen ret…" at bounding box center [0, 0] width 0 height 0
click at [213, 367] on label at bounding box center [218, 367] width 11 height 11
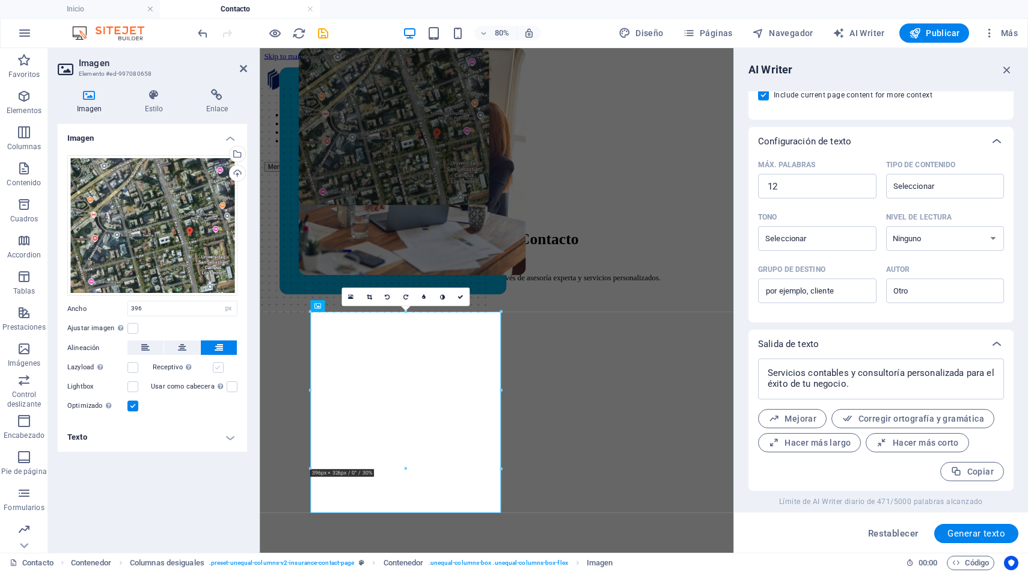
click at [0, 0] on input "Receptivo Automáticamente cargar tamaños optimizados de smartphone e imagen ret…" at bounding box center [0, 0] width 0 height 0
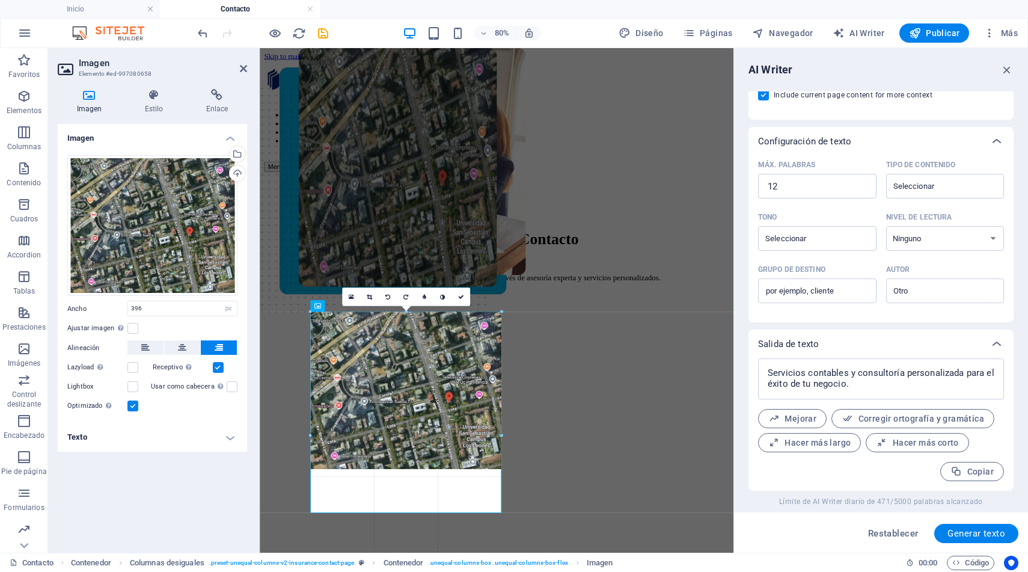
drag, startPoint x: 312, startPoint y: 468, endPoint x: 303, endPoint y: 478, distance: 12.8
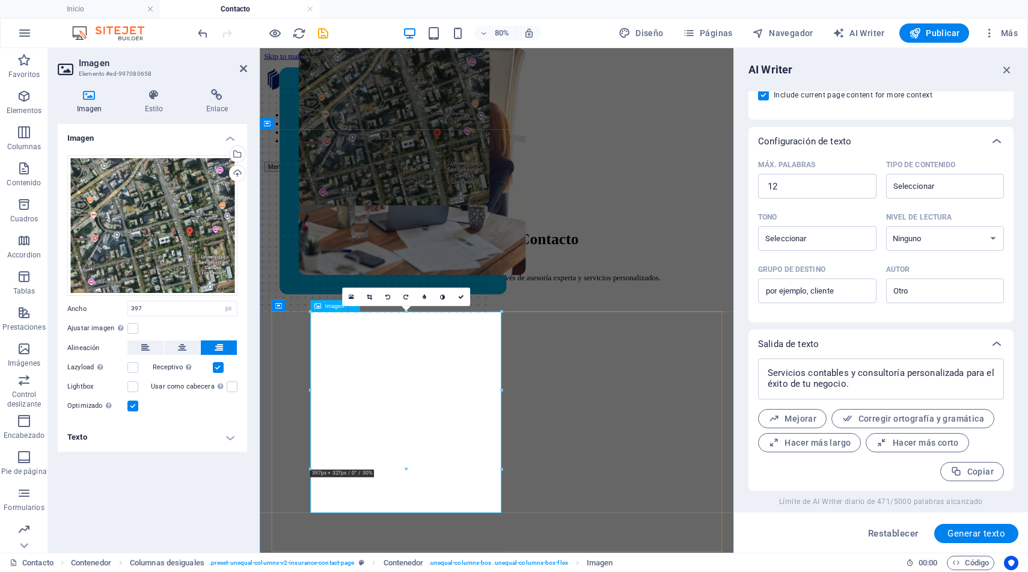
click at [441, 571] on figure at bounding box center [427, 339] width 239 height 583
click at [456, 571] on figure at bounding box center [427, 339] width 239 height 583
click at [472, 571] on figure at bounding box center [427, 339] width 239 height 583
click at [156, 103] on h4 "Estilo" at bounding box center [156, 101] width 61 height 25
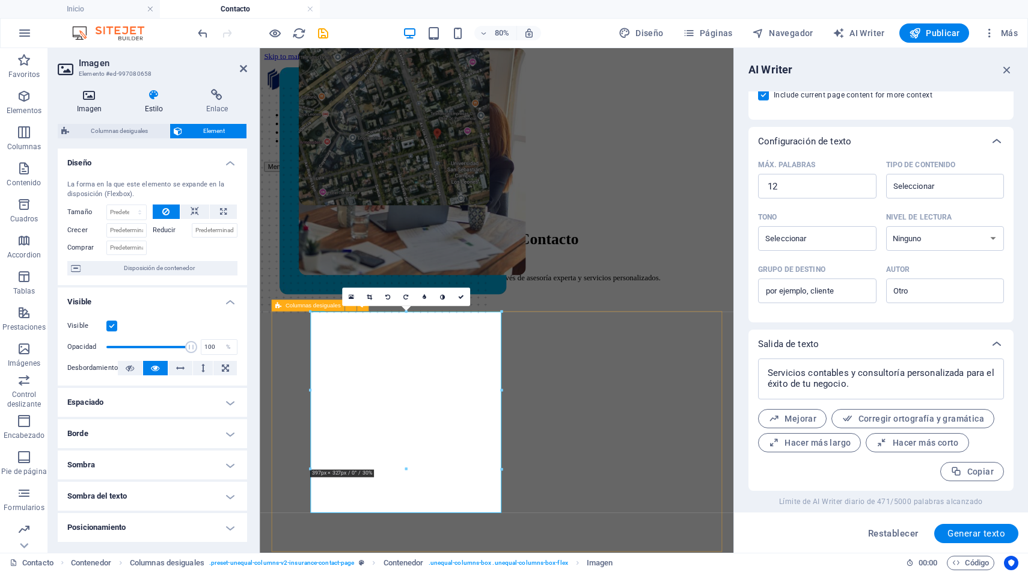
click at [93, 101] on h4 "Imagen" at bounding box center [92, 101] width 68 height 25
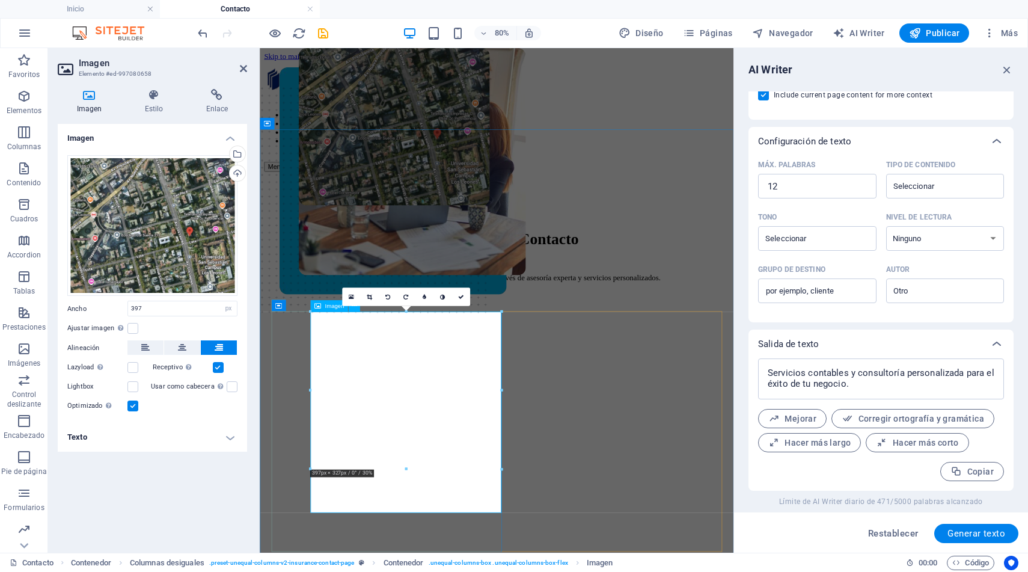
click at [452, 445] on figure at bounding box center [427, 339] width 239 height 583
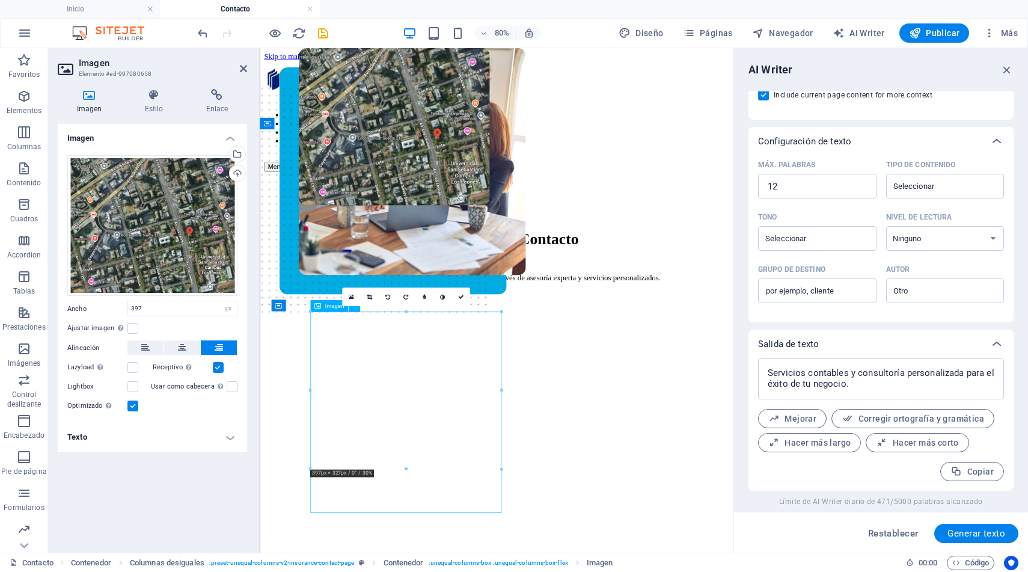
drag, startPoint x: 437, startPoint y: 433, endPoint x: 452, endPoint y: 447, distance: 20.8
click at [452, 447] on figure at bounding box center [427, 339] width 239 height 583
drag, startPoint x: 464, startPoint y: 464, endPoint x: 433, endPoint y: 464, distance: 31.3
click at [433, 464] on figure at bounding box center [427, 339] width 239 height 583
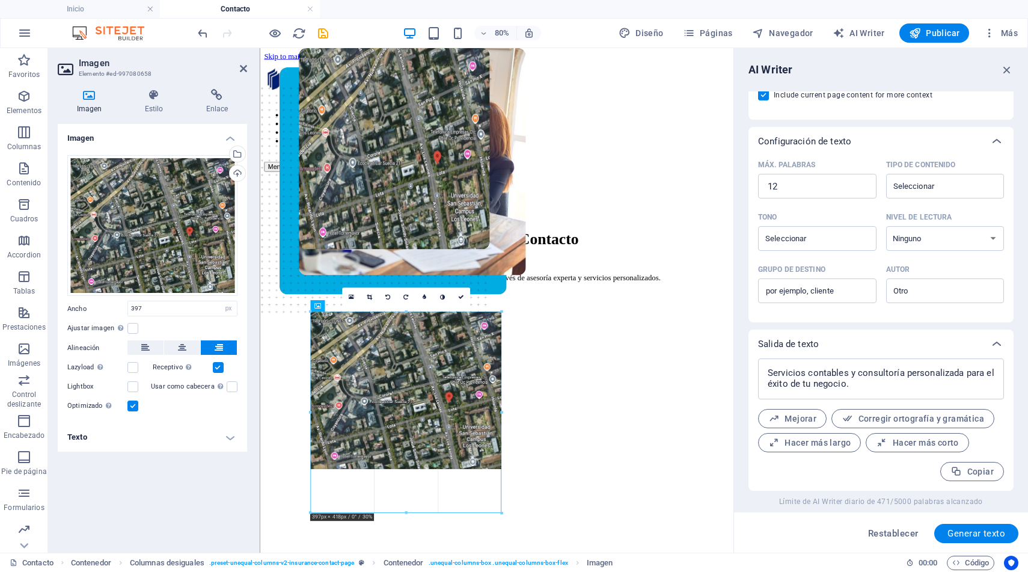
drag, startPoint x: 407, startPoint y: 468, endPoint x: 408, endPoint y: 522, distance: 53.5
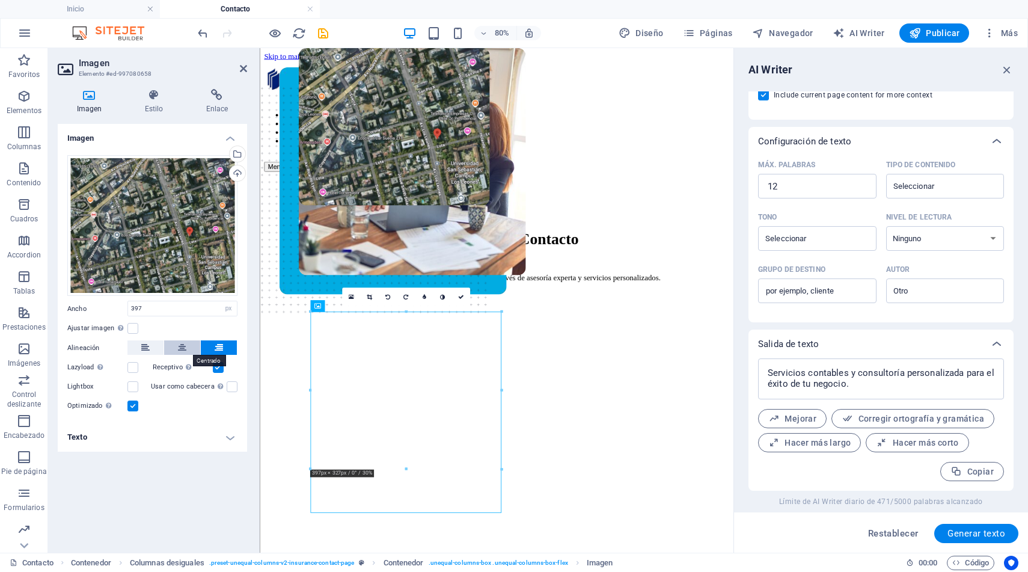
click at [184, 349] on icon at bounding box center [182, 347] width 8 height 14
click at [146, 348] on icon at bounding box center [145, 347] width 8 height 14
click at [217, 349] on icon at bounding box center [219, 347] width 8 height 14
drag, startPoint x: 178, startPoint y: 309, endPoint x: 103, endPoint y: 293, distance: 76.2
click at [103, 293] on div "Arrastra archivos aquí, haz clic para escoger archivos o selecciona archivos de…" at bounding box center [152, 285] width 189 height 278
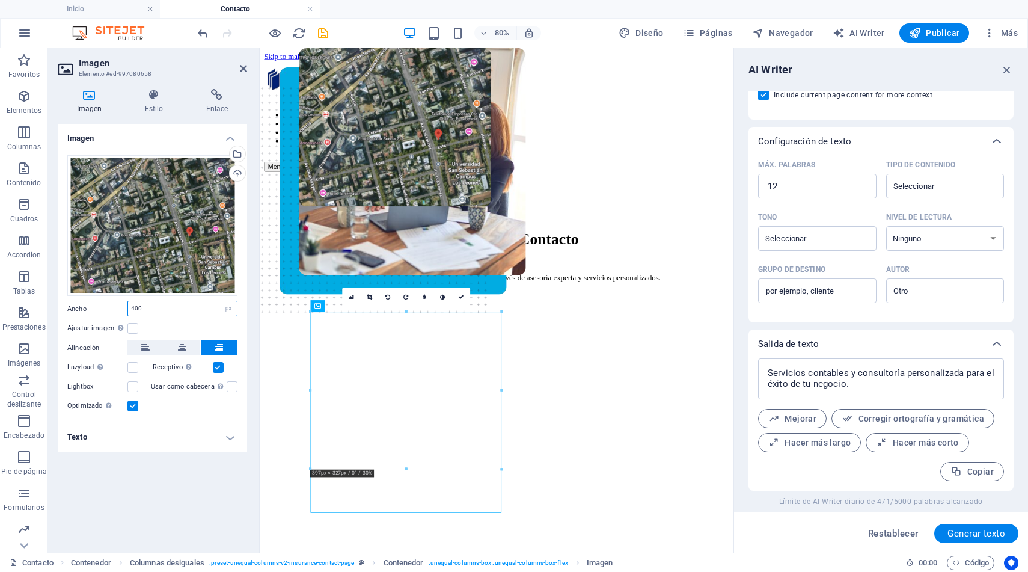
drag, startPoint x: 150, startPoint y: 306, endPoint x: 103, endPoint y: 297, distance: 47.7
click at [103, 297] on div "Arrastra archivos aquí, haz clic para escoger archivos o selecciona archivos de…" at bounding box center [152, 285] width 189 height 278
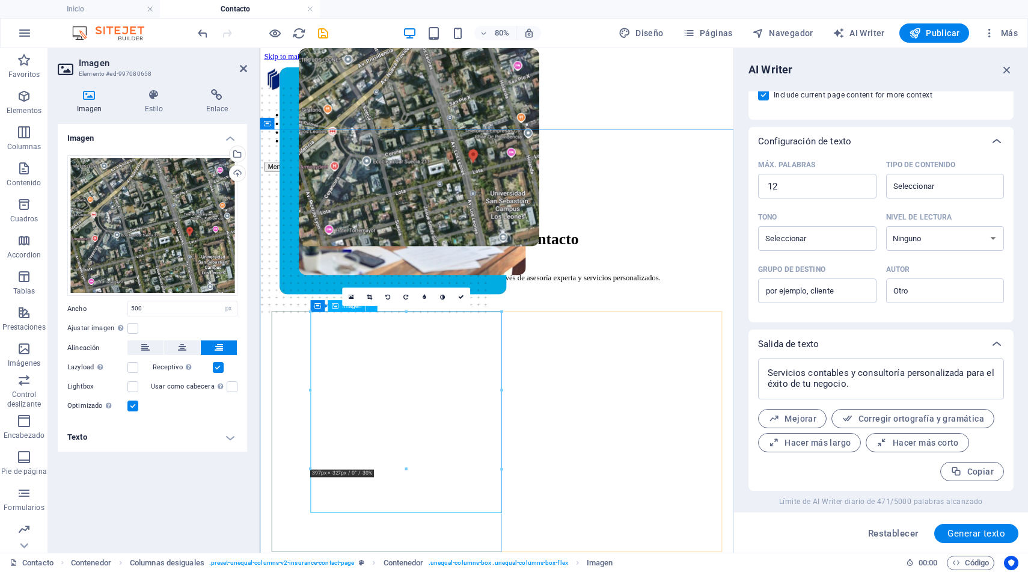
click at [459, 523] on figure at bounding box center [458, 339] width 301 height 583
click at [475, 464] on figure at bounding box center [458, 339] width 301 height 583
drag, startPoint x: 150, startPoint y: 309, endPoint x: 73, endPoint y: 289, distance: 79.1
click at [73, 289] on div "Arrastra archivos aquí, haz clic para escoger archivos o selecciona archivos de…" at bounding box center [152, 285] width 189 height 278
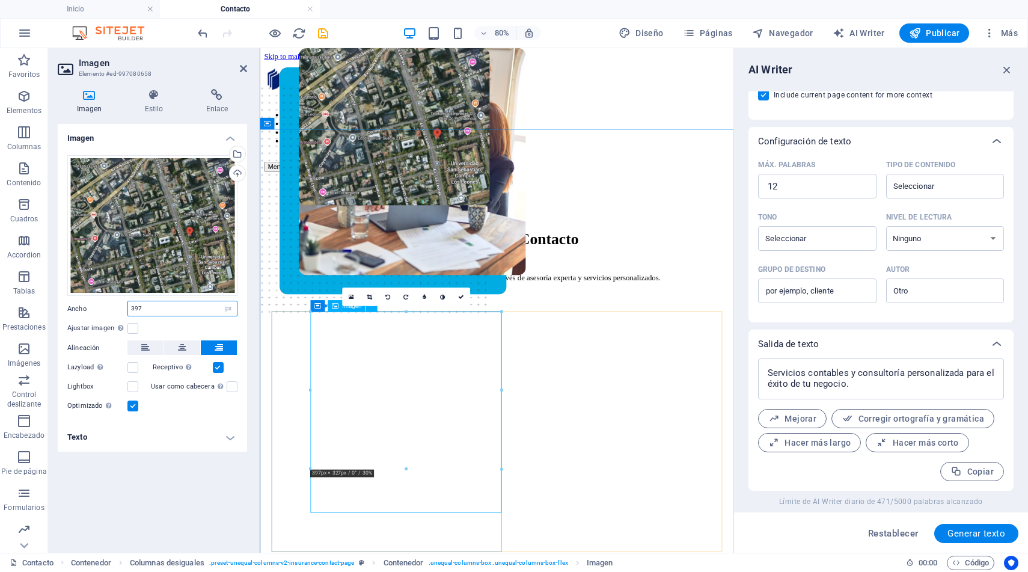
type input "397"
click at [446, 571] on figure at bounding box center [427, 339] width 239 height 583
click at [429, 463] on figure at bounding box center [427, 339] width 239 height 583
click at [312, 452] on figure at bounding box center [532, 387] width 544 height 583
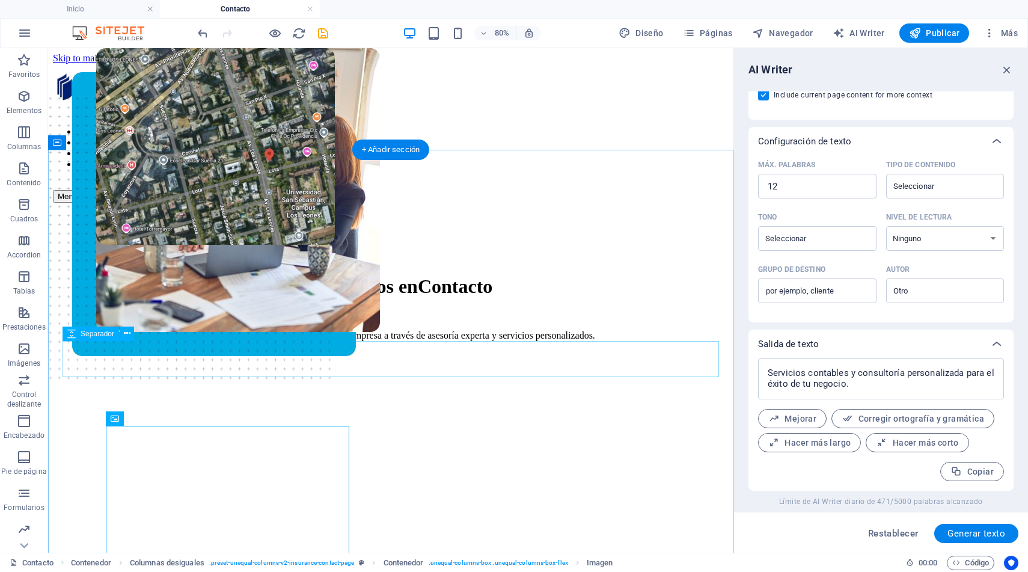
click at [363, 366] on div at bounding box center [390, 369] width 647 height 36
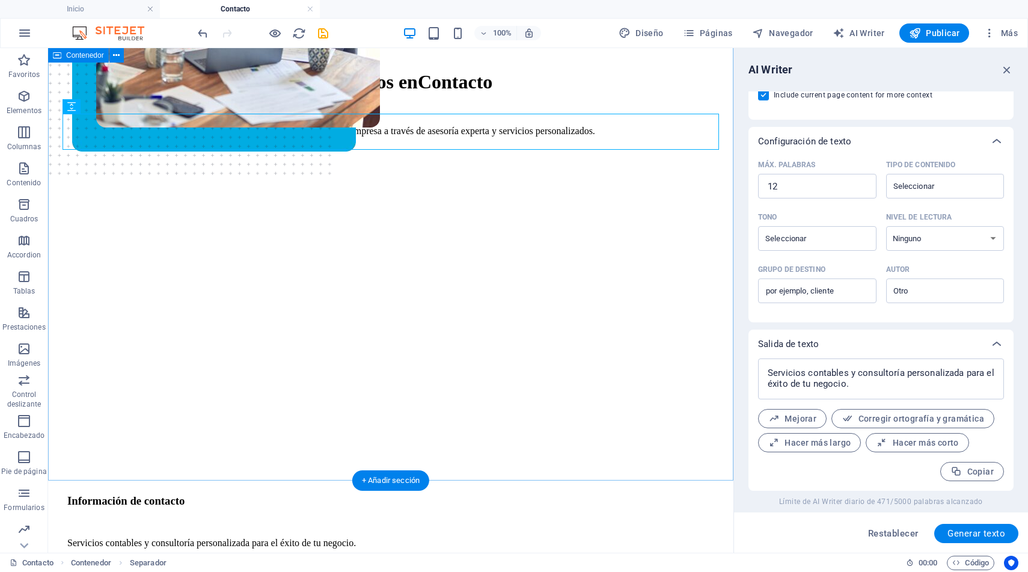
scroll to position [198, 0]
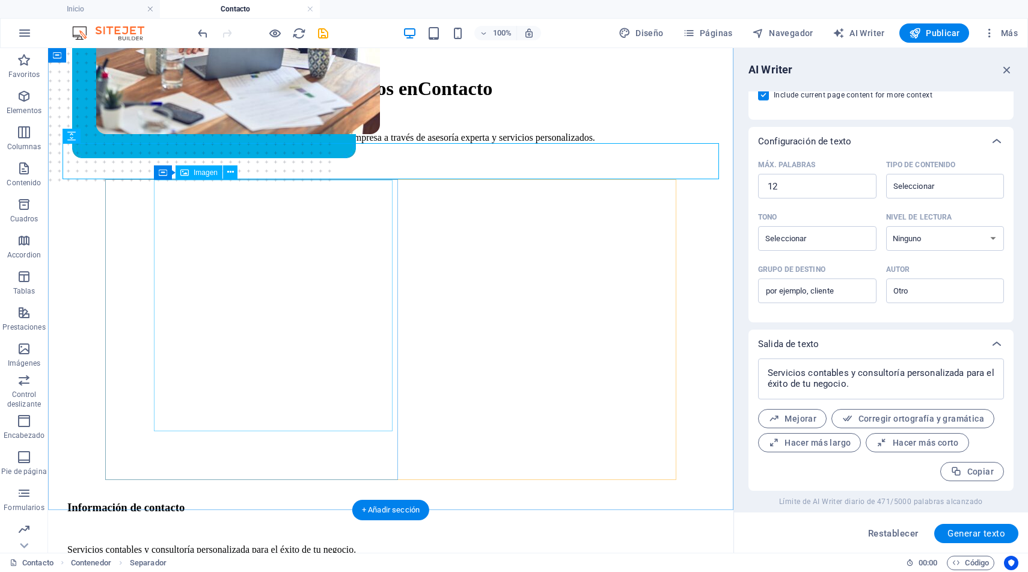
click at [335, 307] on figure at bounding box center [215, 78] width 239 height 456
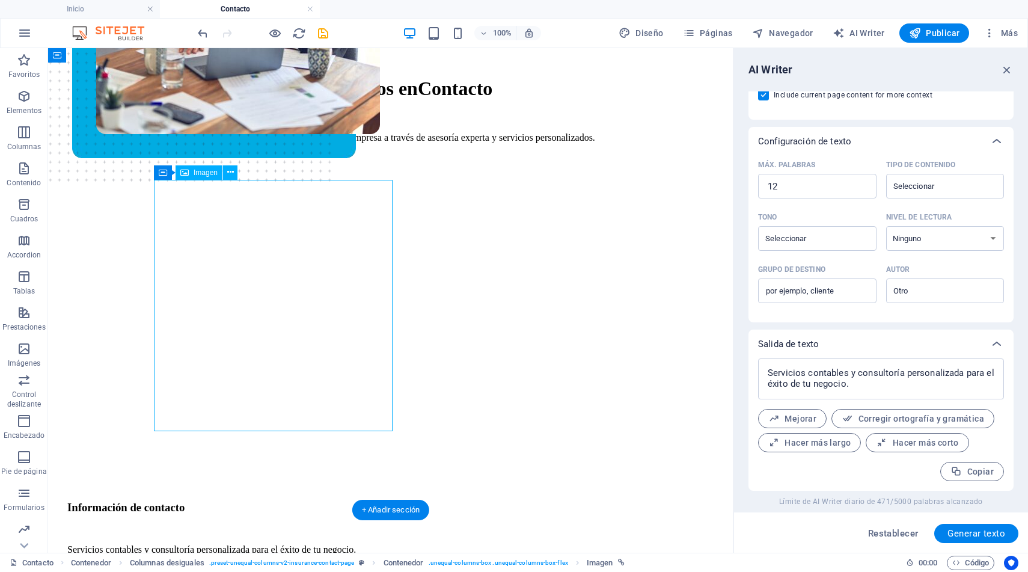
click at [335, 307] on figure at bounding box center [215, 78] width 239 height 456
click at [380, 307] on figure at bounding box center [238, 78] width 284 height 456
select select "px"
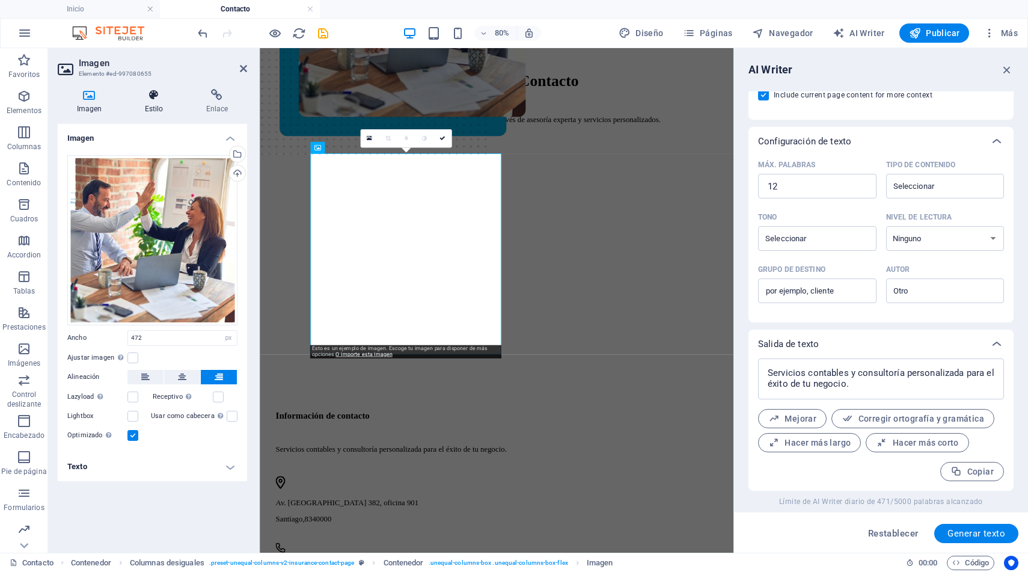
click at [156, 97] on icon at bounding box center [154, 95] width 57 height 12
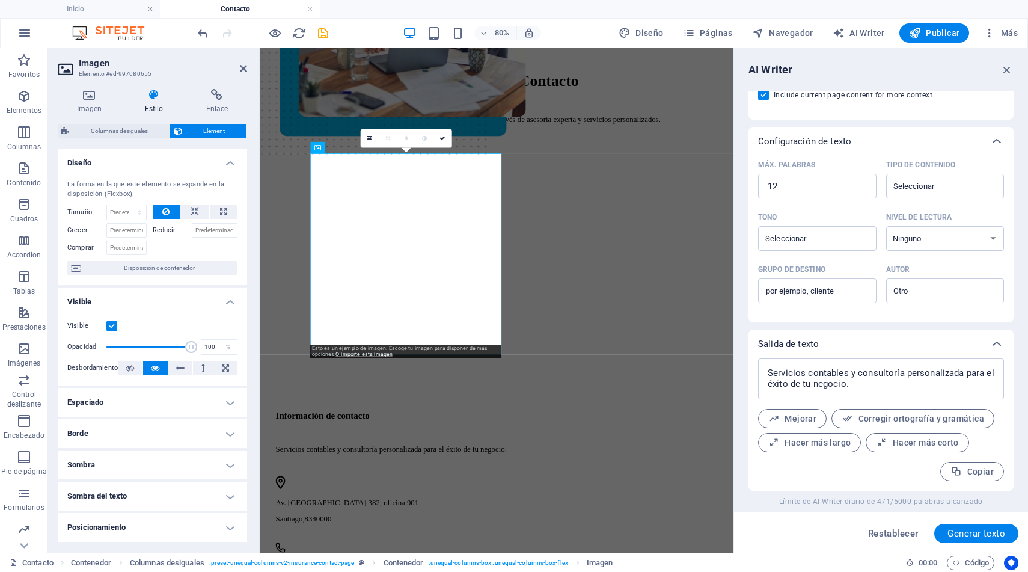
click at [111, 324] on label at bounding box center [111, 326] width 11 height 11
click at [0, 0] on input "Visible" at bounding box center [0, 0] width 0 height 0
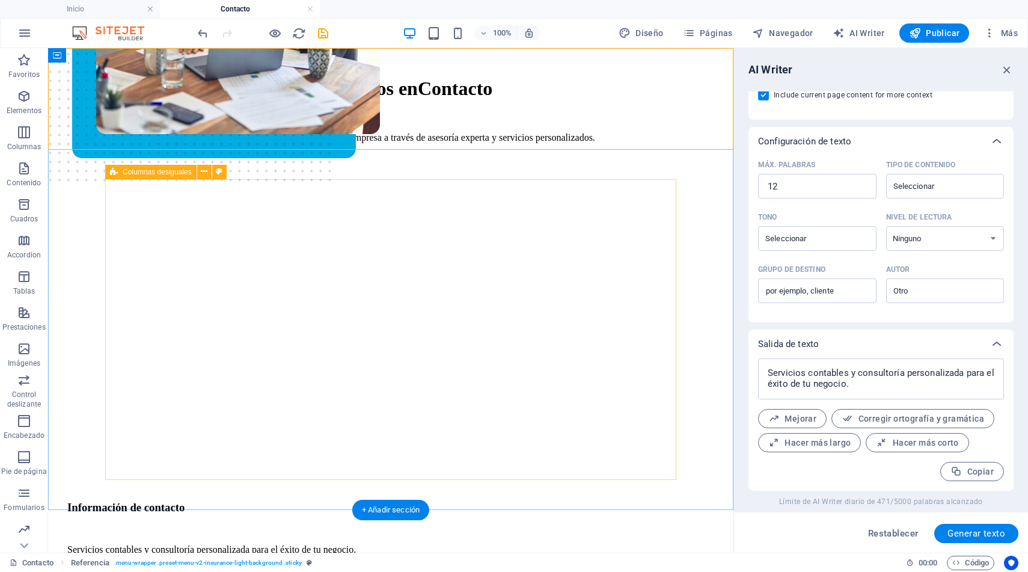
click at [421, 453] on div "Información de contacto Servicios contables y consultoría personalizada para el…" at bounding box center [352, 507] width 571 height 637
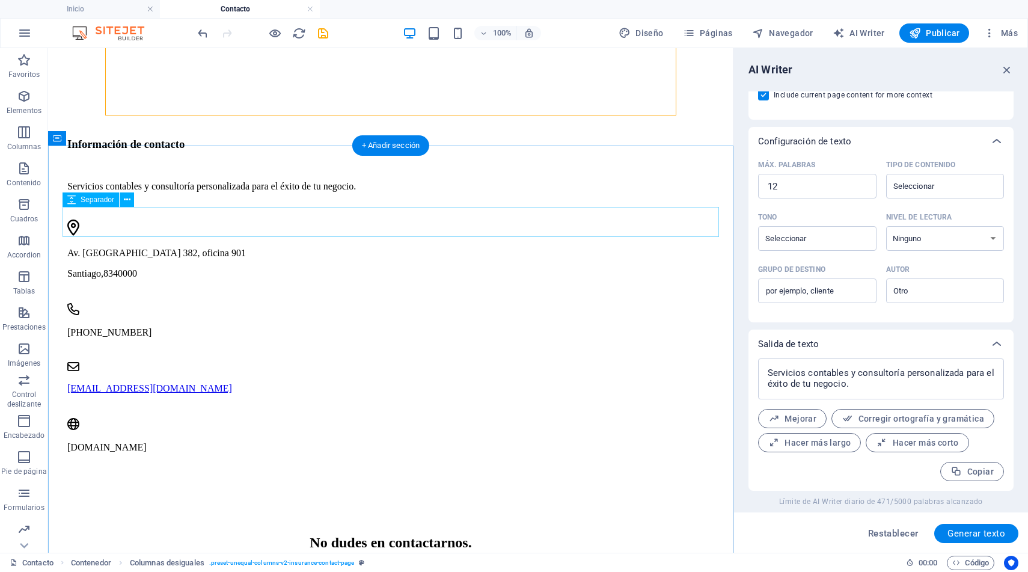
scroll to position [562, 0]
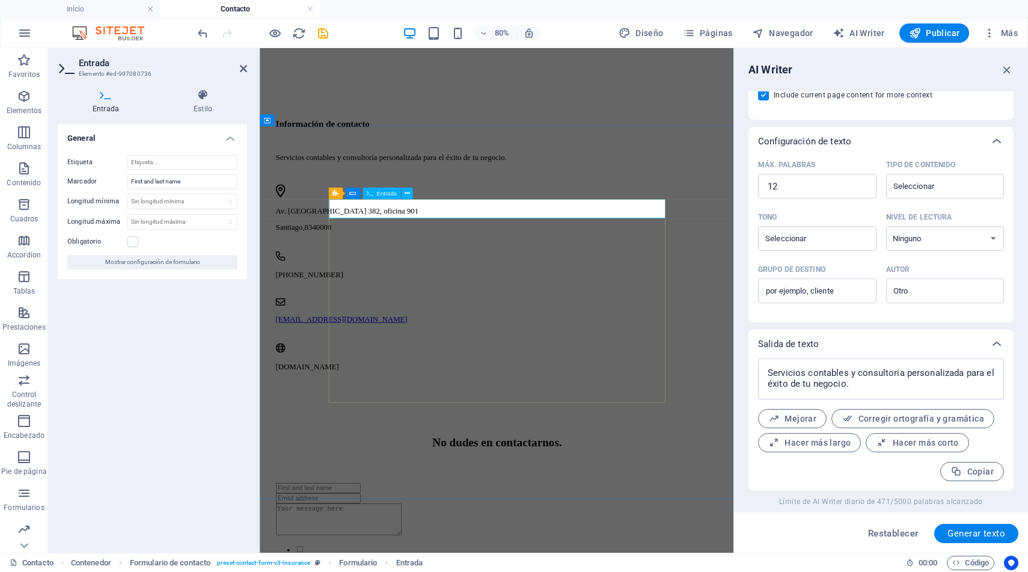
click at [185, 183] on input "First and last name" at bounding box center [182, 181] width 110 height 14
type input "Nombre Completo"
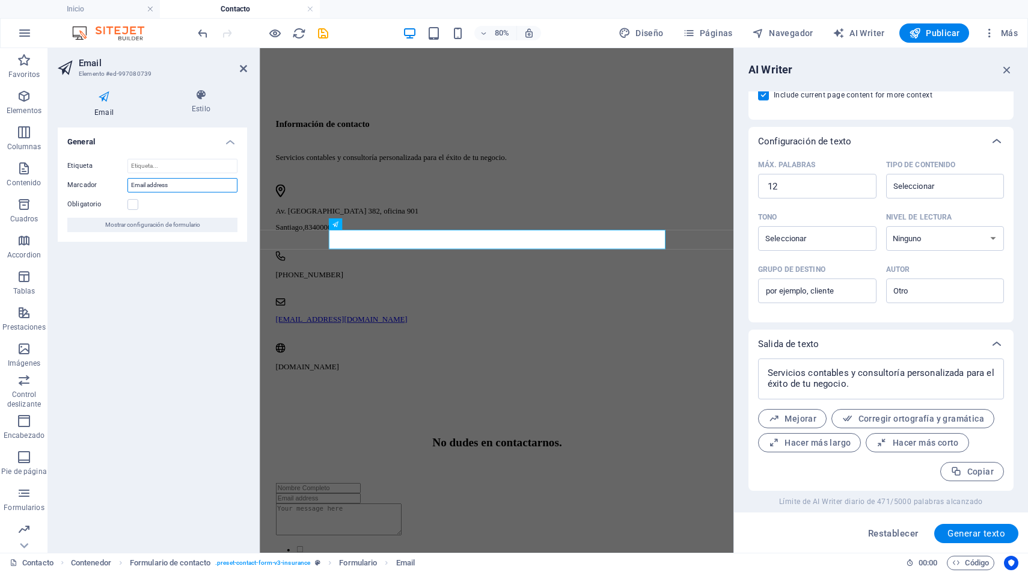
drag, startPoint x: 188, startPoint y: 186, endPoint x: 81, endPoint y: 175, distance: 108.2
click at [81, 175] on div "Etiqueta Marcador Email address Obligatorio Mostrar configuración de formulario" at bounding box center [152, 195] width 189 height 93
type input "Correo"
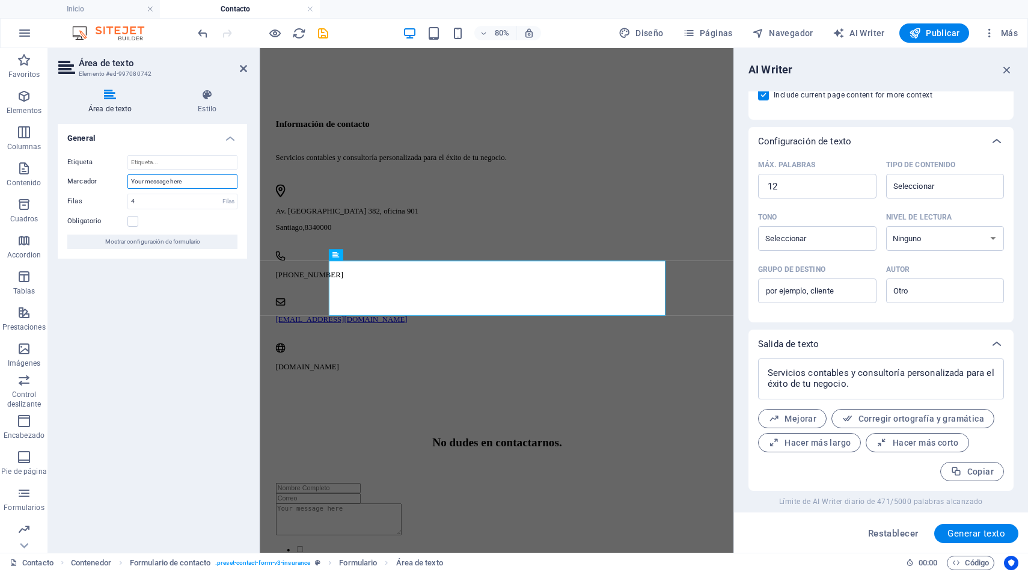
drag, startPoint x: 194, startPoint y: 183, endPoint x: 108, endPoint y: 178, distance: 86.8
click at [108, 178] on div "Marcador Your message here" at bounding box center [152, 181] width 170 height 14
type input "Su Consulta"
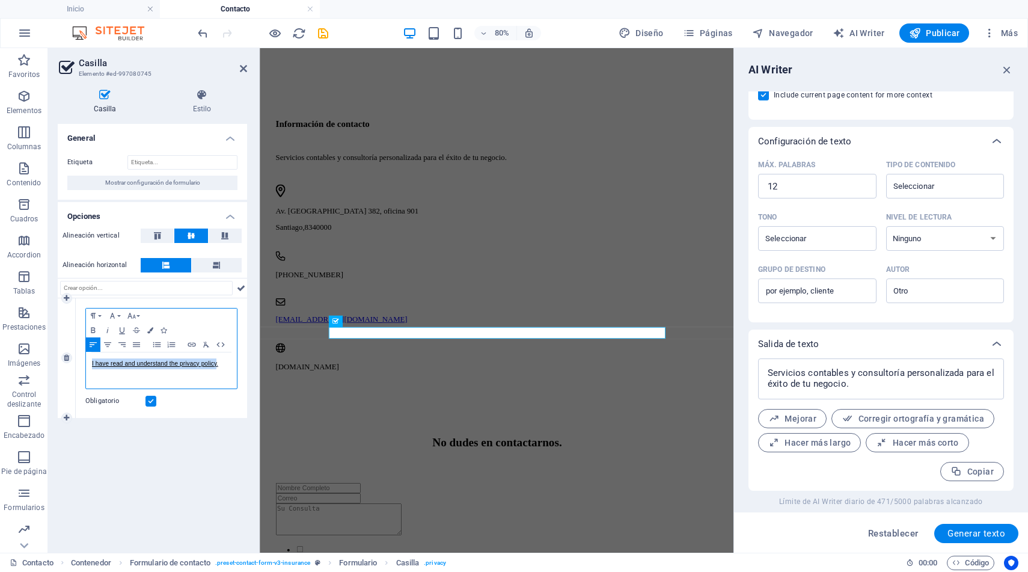
drag, startPoint x: 217, startPoint y: 363, endPoint x: 90, endPoint y: 362, distance: 126.9
click at [90, 362] on div "I have read and understand the privacy policy." at bounding box center [161, 370] width 151 height 36
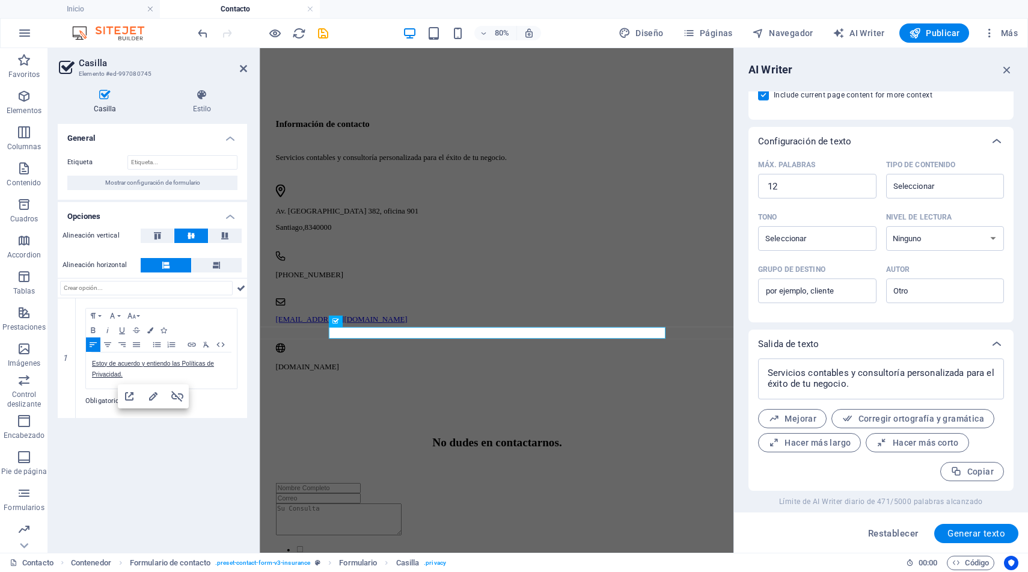
click at [149, 446] on div "General Etiqueta Mostrar configuración de formulario Opciones Alineación vertic…" at bounding box center [152, 333] width 189 height 419
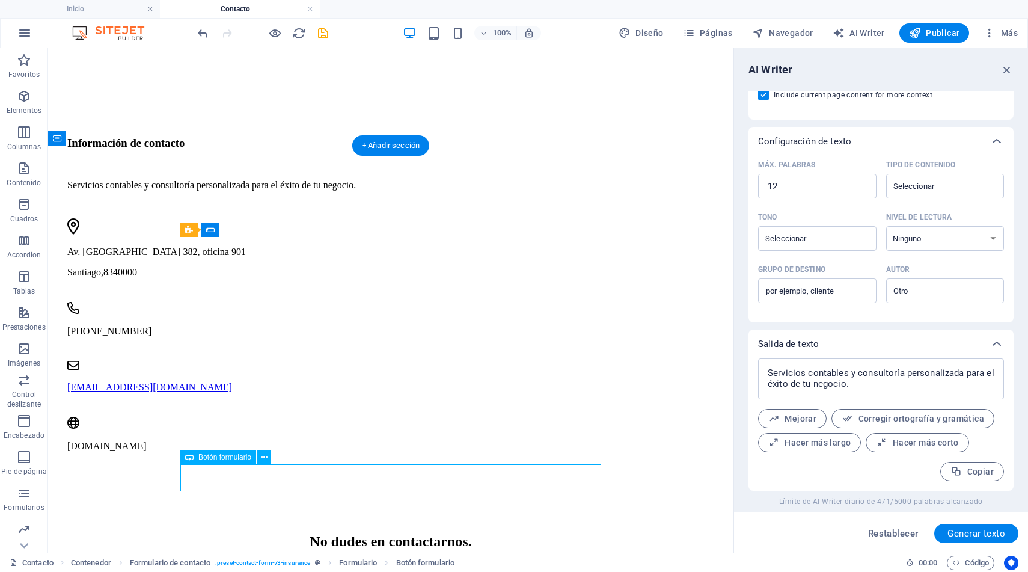
select select "px"
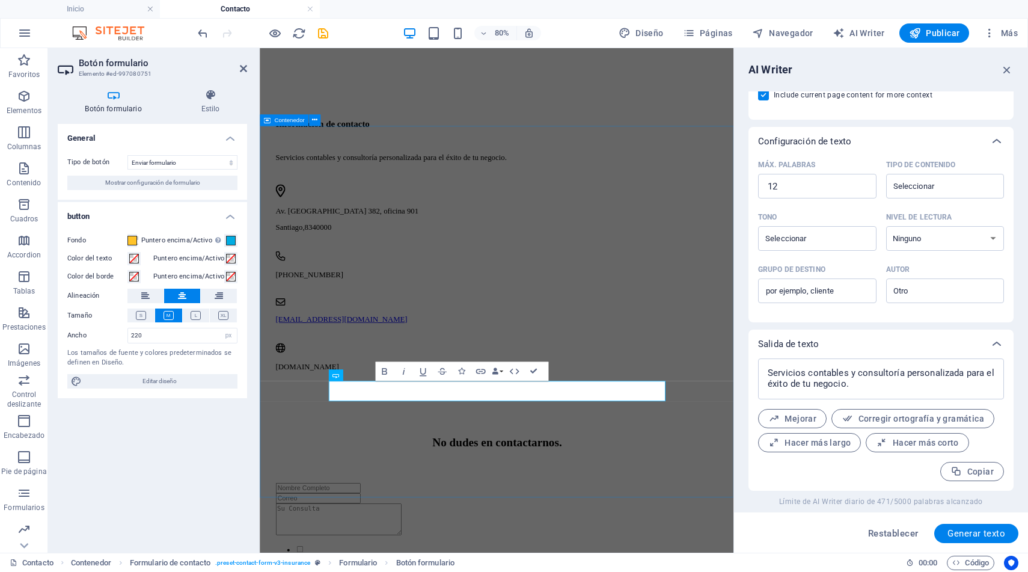
type button "Submit"
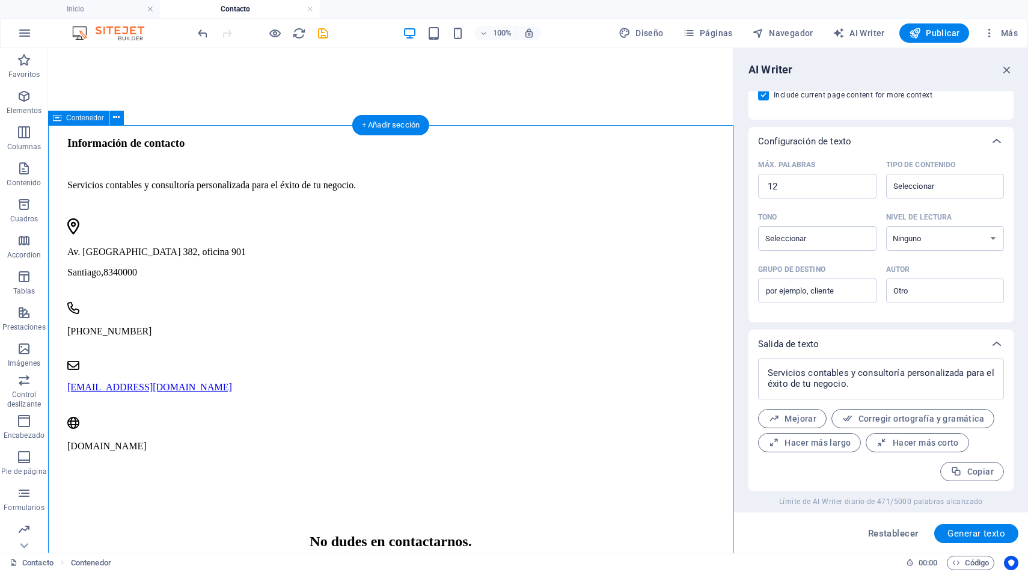
scroll to position [591, 0]
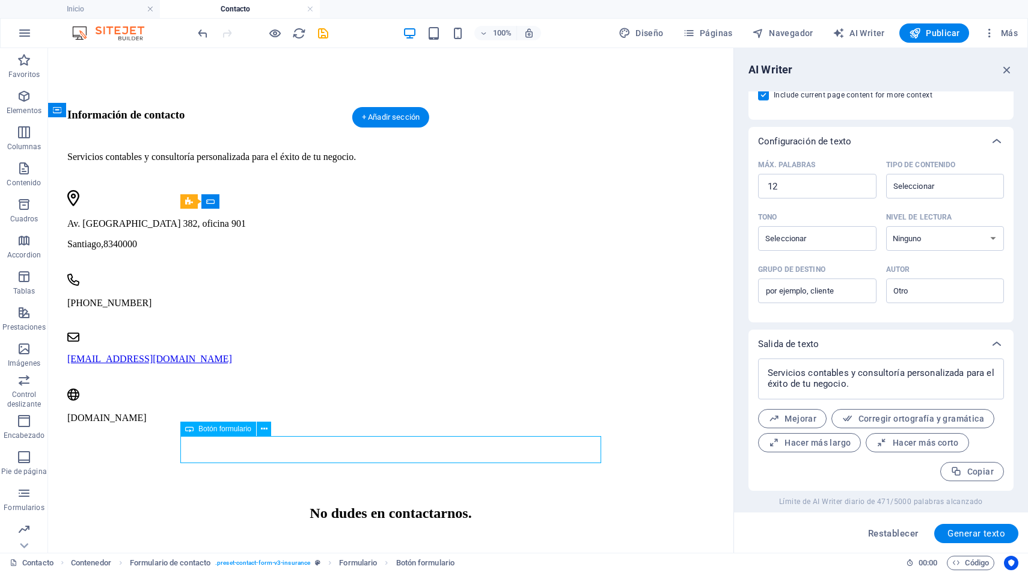
select select "px"
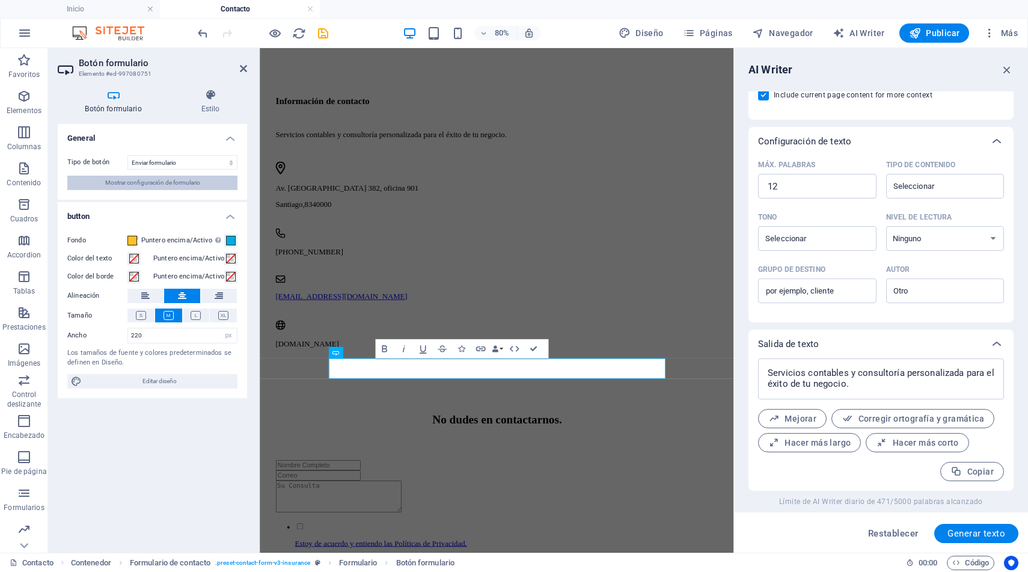
click at [193, 185] on span "Mostrar configuración de formulario" at bounding box center [152, 183] width 95 height 14
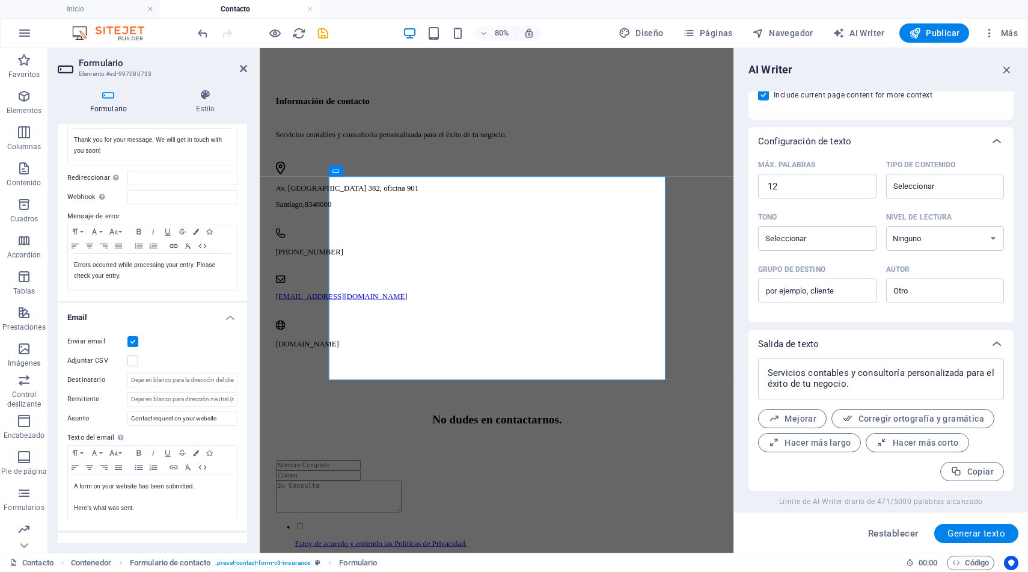
scroll to position [133, 0]
click at [171, 374] on input "Destinatario" at bounding box center [182, 376] width 110 height 14
type input "[PERSON_NAME][EMAIL_ADDRESS][DOMAIN_NAME]"
click at [152, 413] on input "Contact request on your website" at bounding box center [182, 414] width 110 height 14
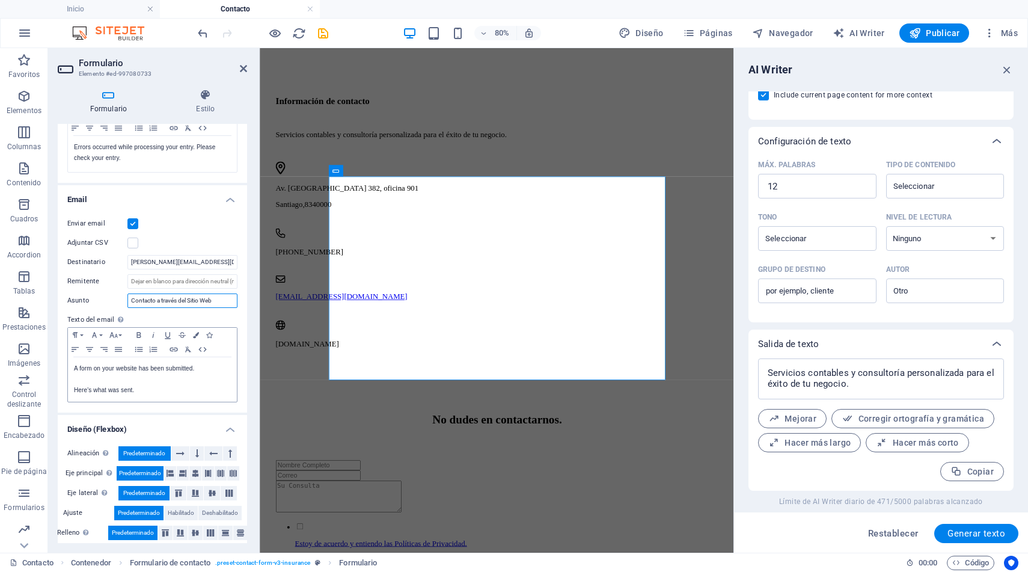
scroll to position [253, 0]
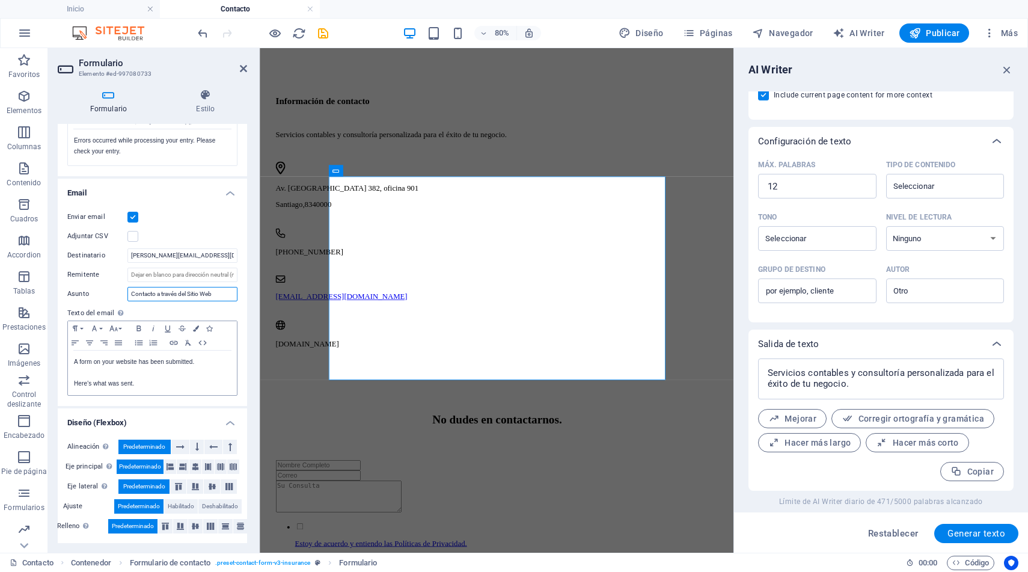
type input "Contacto a través del Sitio Web"
drag, startPoint x: 195, startPoint y: 360, endPoint x: 75, endPoint y: 354, distance: 120.4
click at [75, 354] on div "A form on your website has been submitted. Here's what was sent." at bounding box center [152, 373] width 169 height 45
drag, startPoint x: 136, startPoint y: 385, endPoint x: 73, endPoint y: 381, distance: 62.7
click at [73, 381] on div "Formulario enviado a través del sitio web Here's what was sent." at bounding box center [152, 373] width 169 height 45
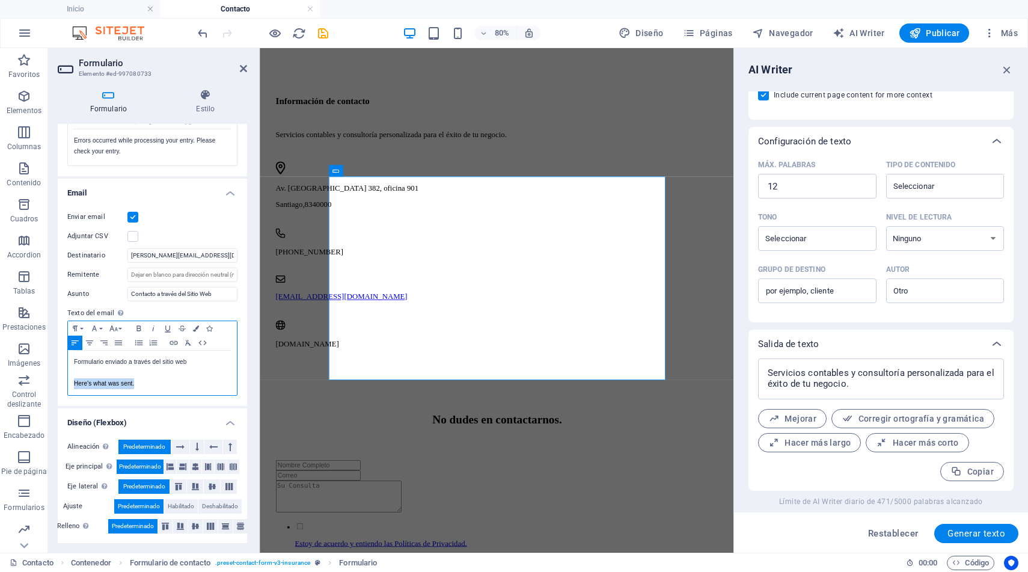
copy p "Here's what was sent."
click at [162, 383] on p "Here's what was sent." at bounding box center [152, 383] width 157 height 11
drag, startPoint x: 162, startPoint y: 383, endPoint x: 64, endPoint y: 381, distance: 98.6
click at [64, 381] on div "Enviar email Adjuntar CSV Destinatario [PERSON_NAME][EMAIL_ADDRESS][DOMAIN_NAME…" at bounding box center [152, 303] width 189 height 206
click at [244, 70] on icon at bounding box center [243, 69] width 7 height 10
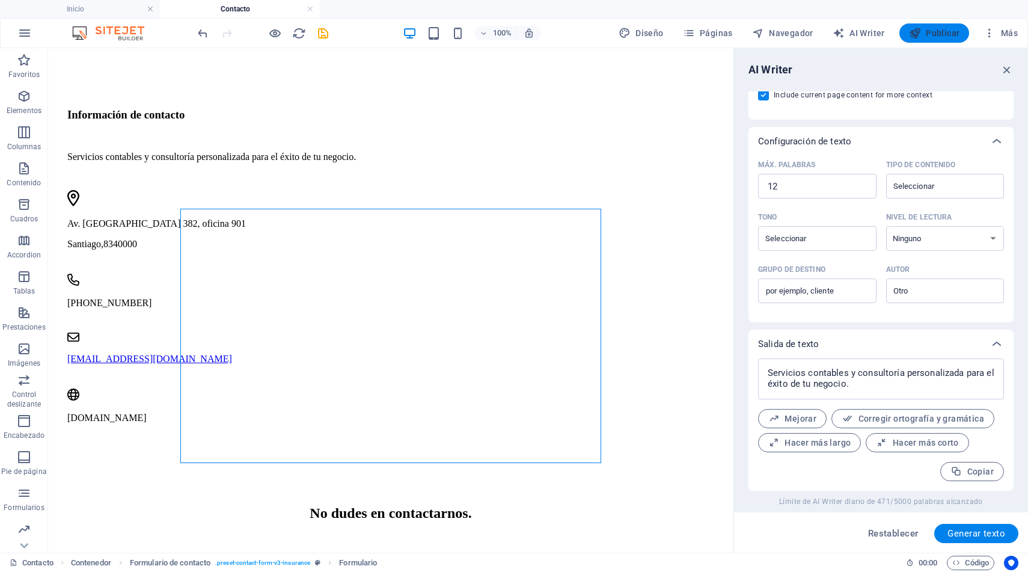
click at [930, 34] on span "Publicar" at bounding box center [934, 33] width 51 height 12
checkbox input "false"
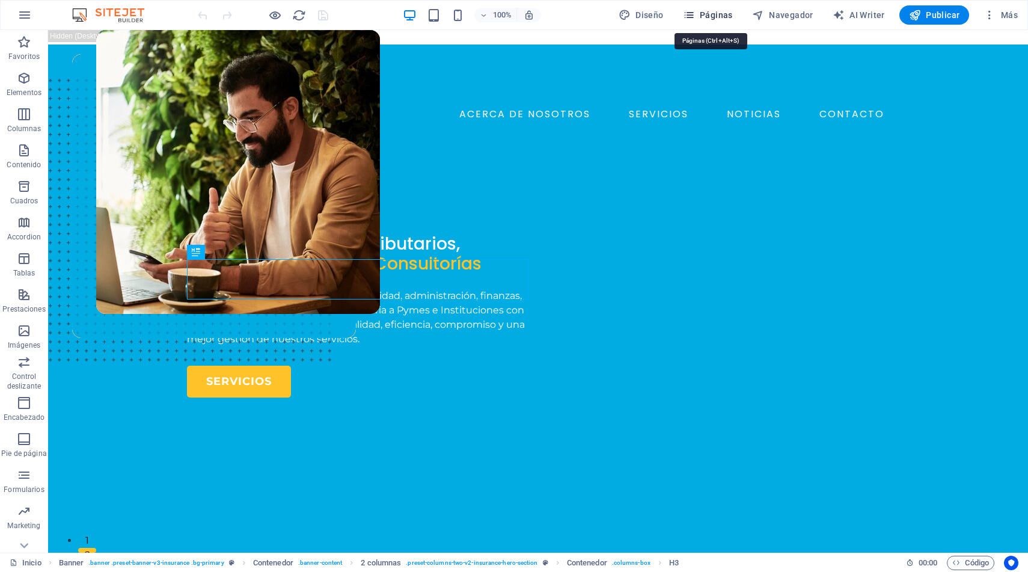
click at [708, 14] on span "Páginas" at bounding box center [708, 15] width 50 height 12
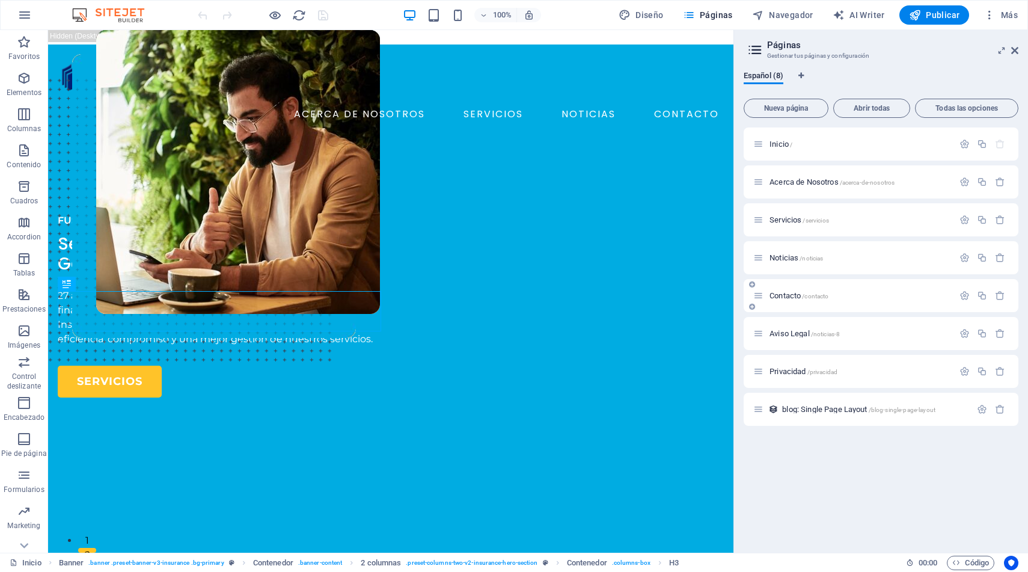
click at [786, 298] on span "Contacto /contacto" at bounding box center [799, 295] width 59 height 9
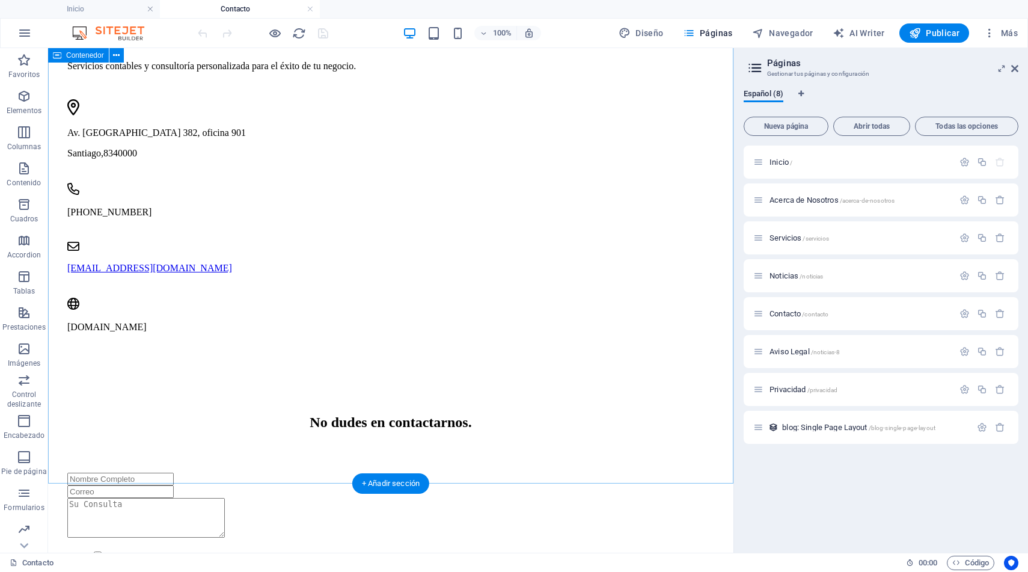
scroll to position [693, 0]
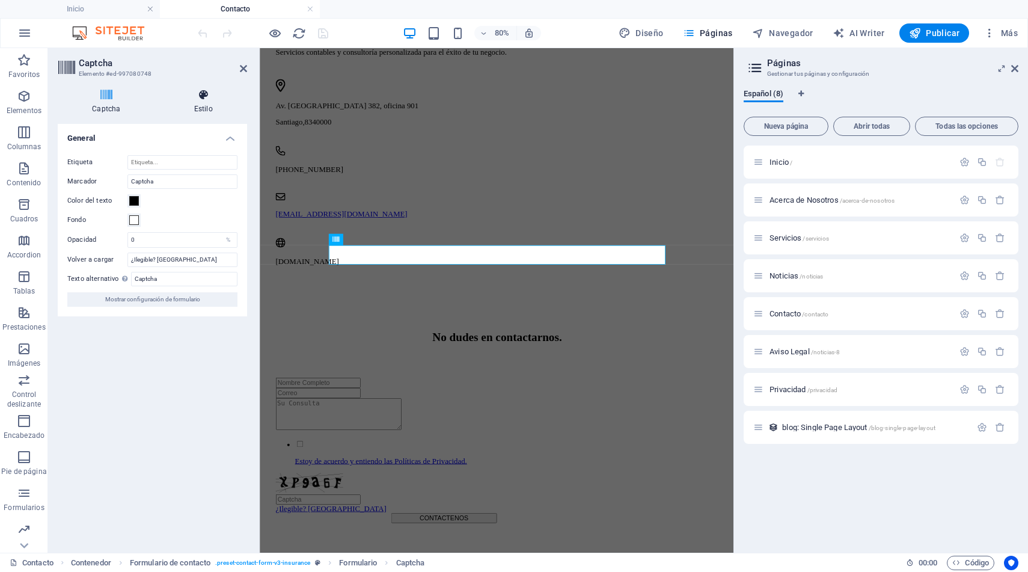
click at [204, 94] on icon at bounding box center [203, 95] width 87 height 12
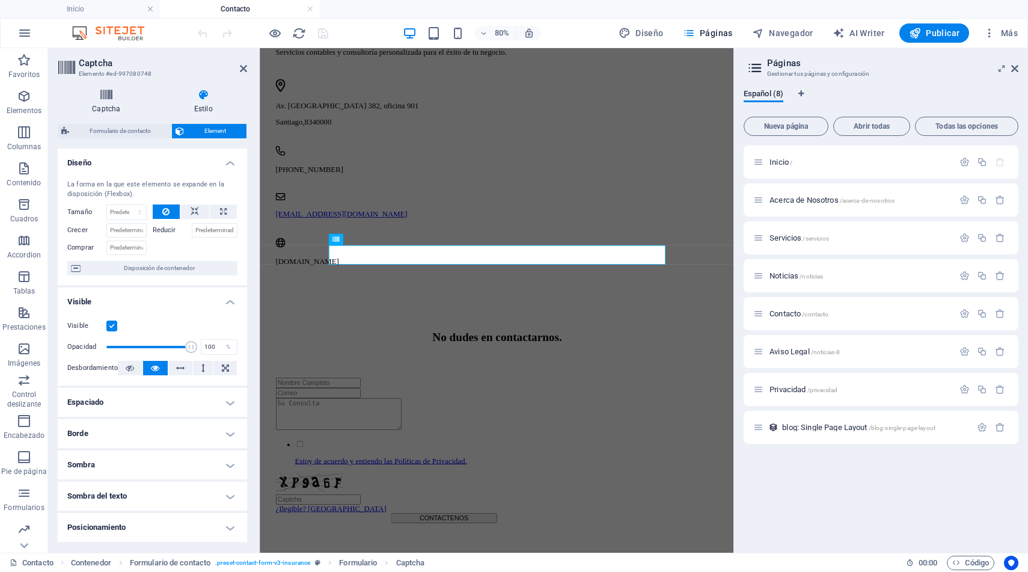
click at [108, 97] on icon at bounding box center [106, 95] width 97 height 12
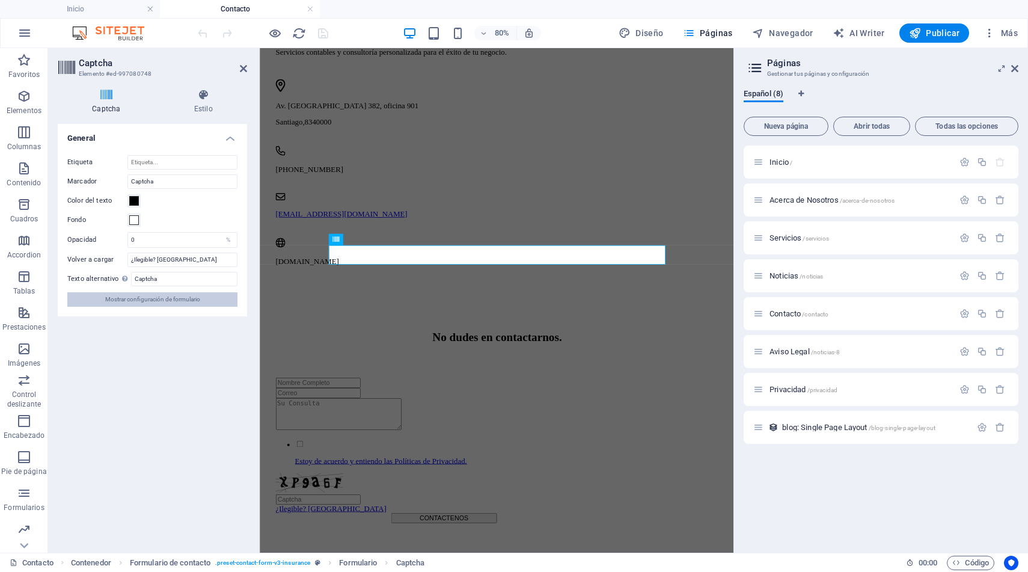
click at [179, 299] on span "Mostrar configuración de formulario" at bounding box center [152, 299] width 95 height 14
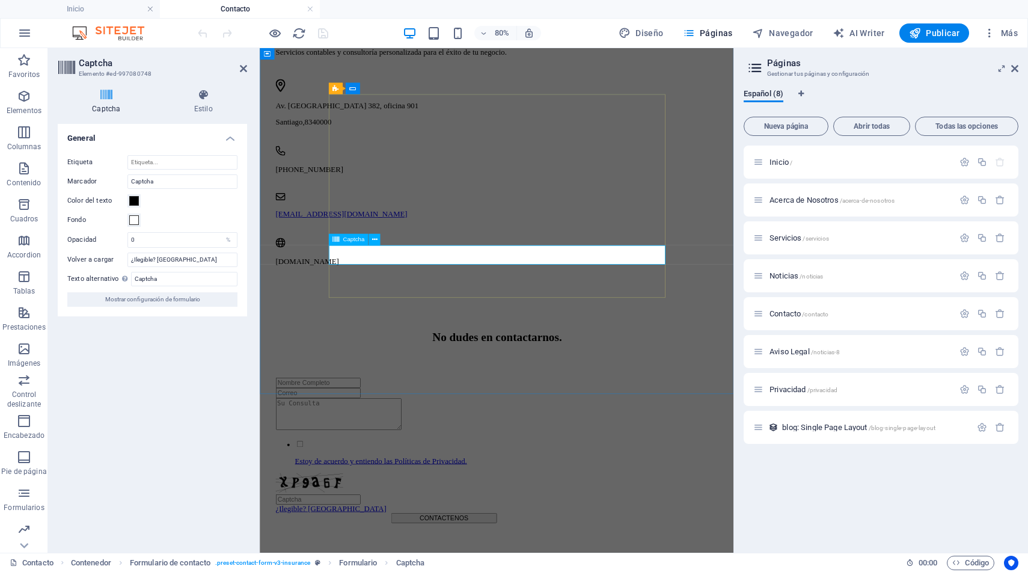
click at [204, 95] on icon at bounding box center [203, 95] width 87 height 12
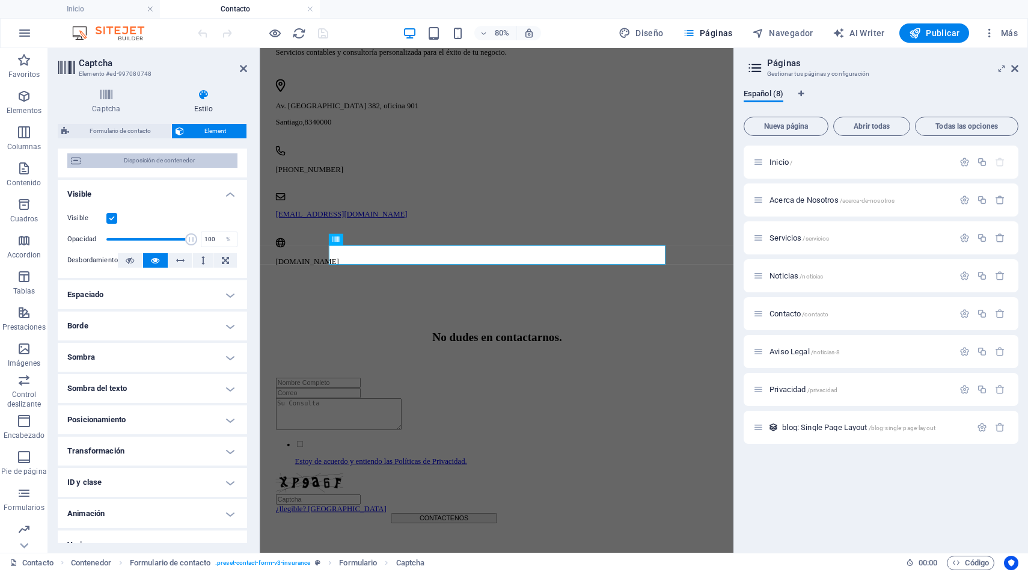
scroll to position [123, 0]
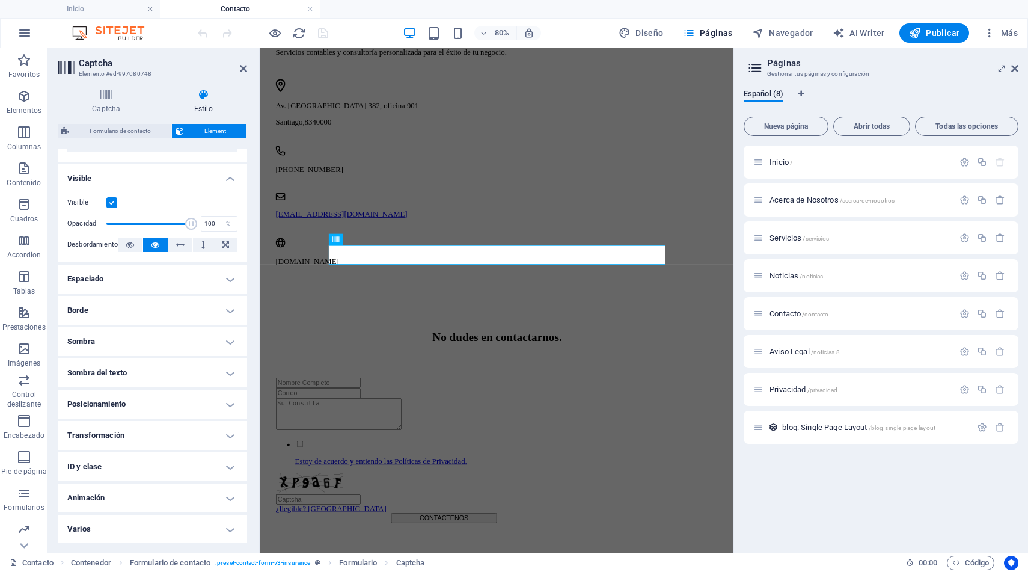
click at [127, 524] on h4 "Varios" at bounding box center [152, 529] width 189 height 29
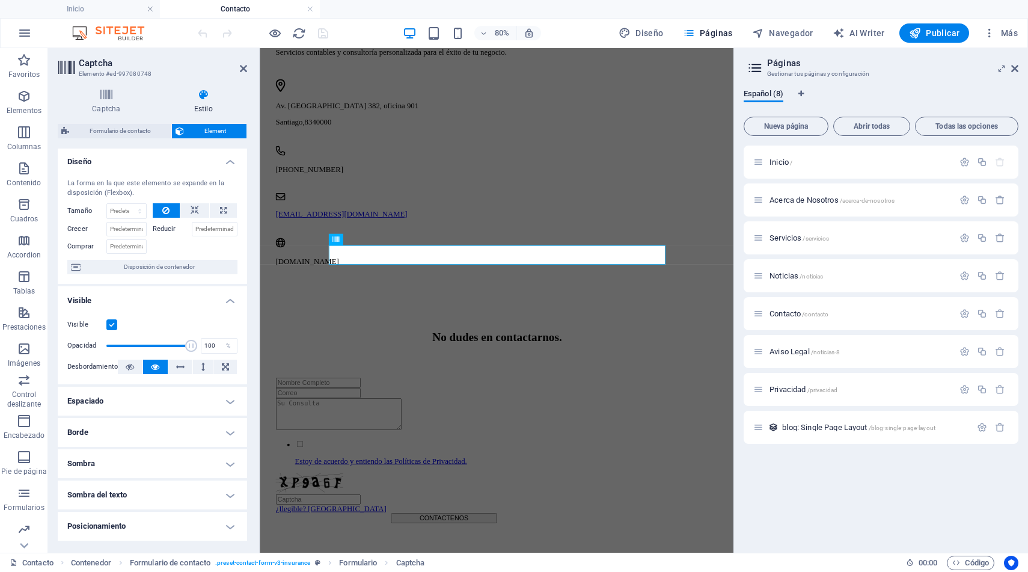
scroll to position [0, 0]
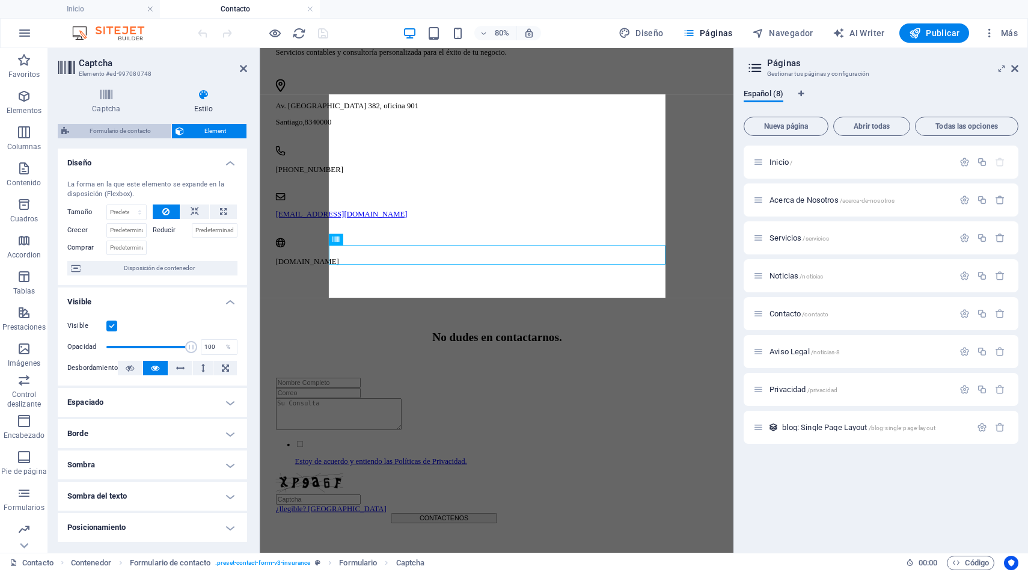
click at [127, 132] on span "Formulario de contacto" at bounding box center [120, 131] width 95 height 14
select select "px"
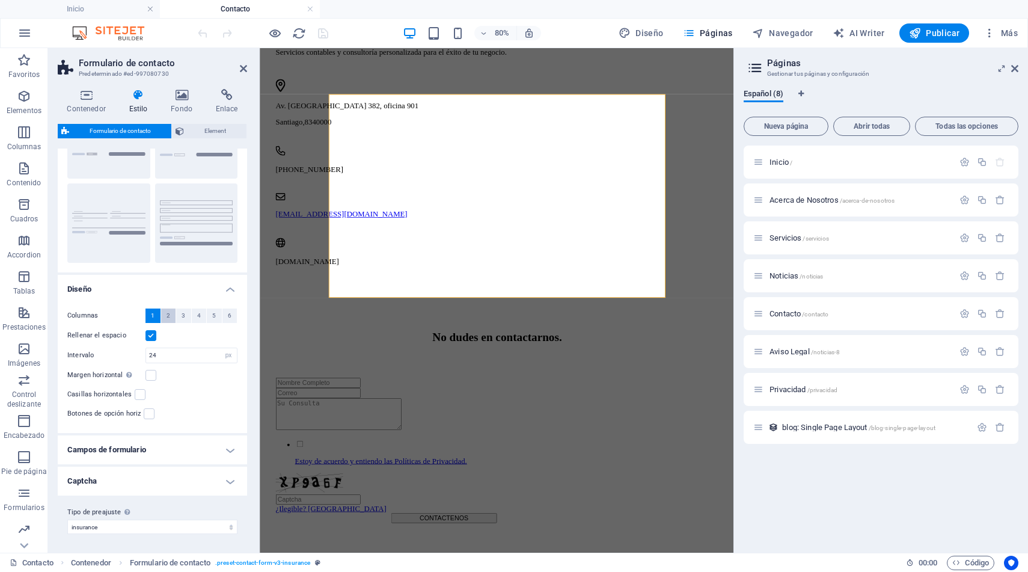
scroll to position [81, 0]
click at [227, 478] on h4 "Captcha" at bounding box center [152, 481] width 189 height 29
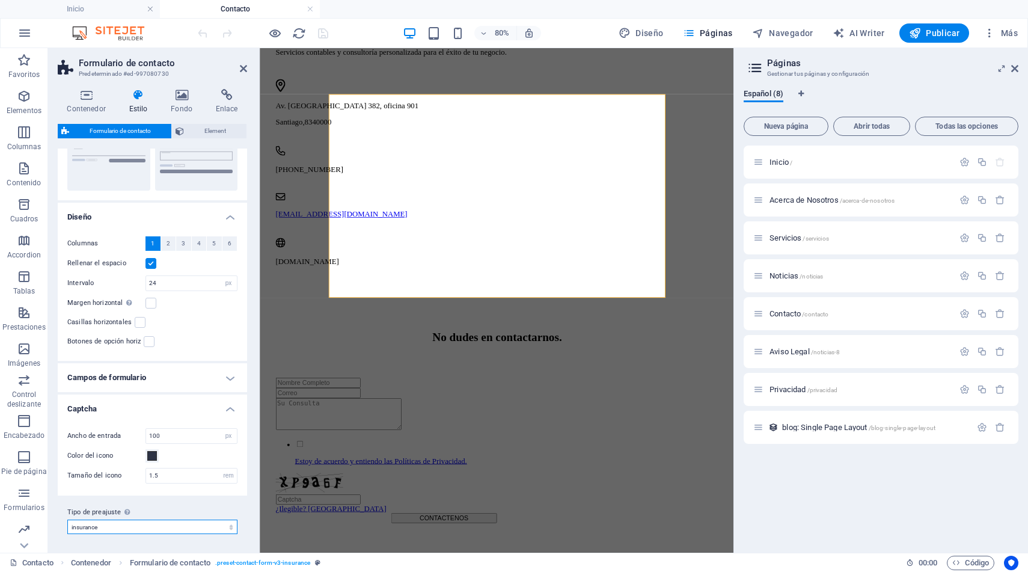
click at [229, 527] on select "insurance Añadir tipo de preajuste" at bounding box center [152, 527] width 170 height 14
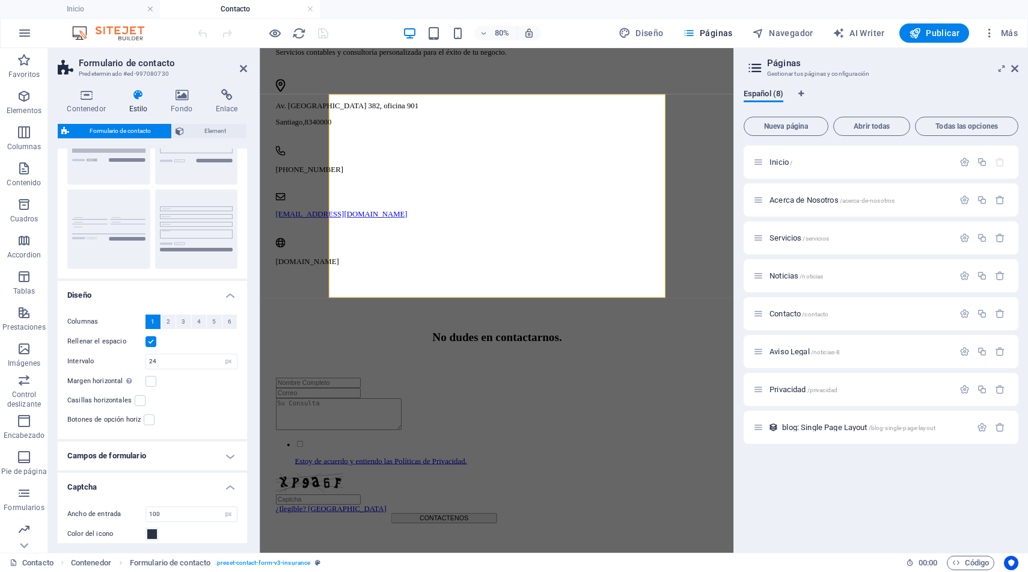
scroll to position [0, 0]
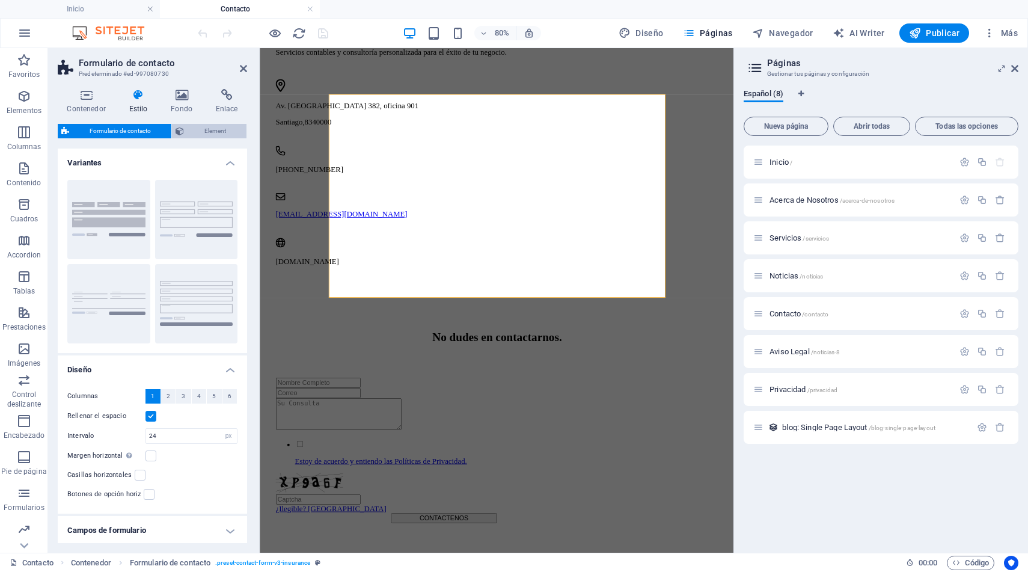
click at [213, 133] on span "Element" at bounding box center [215, 131] width 55 height 14
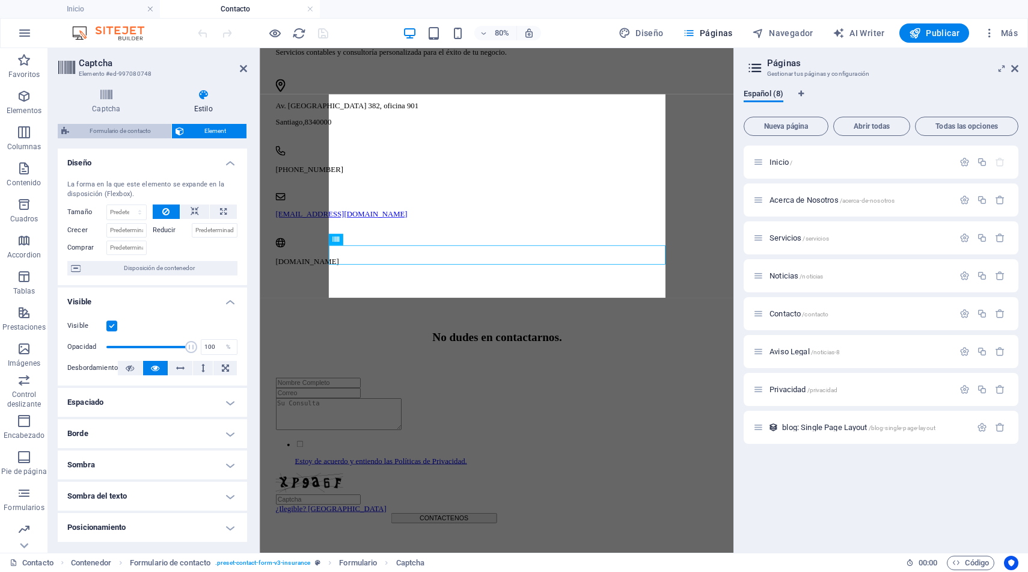
click at [139, 128] on span "Formulario de contacto" at bounding box center [120, 131] width 95 height 14
select select "px"
select select "rem"
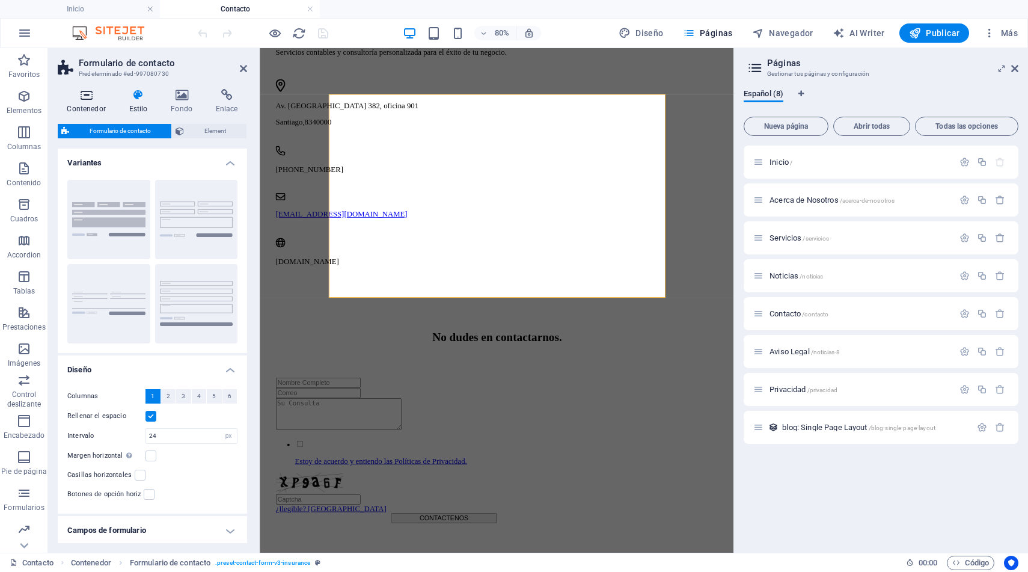
click at [88, 99] on icon at bounding box center [86, 95] width 57 height 12
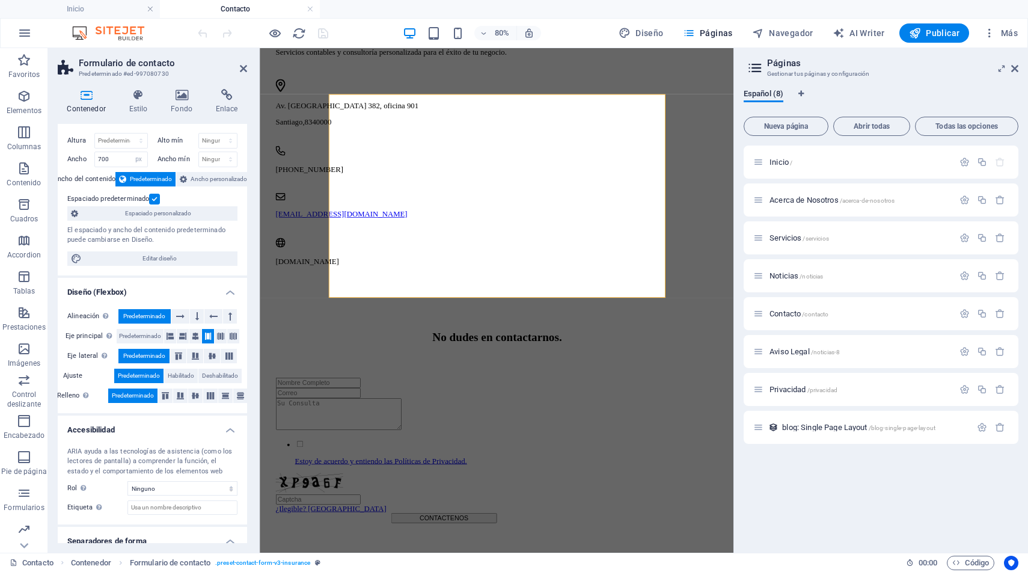
scroll to position [21, 0]
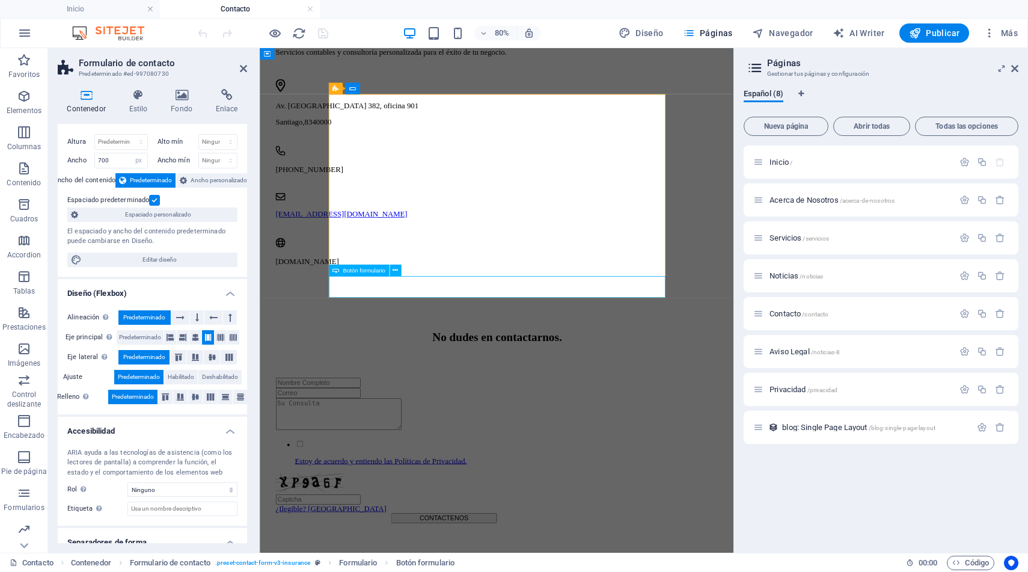
select select "px"
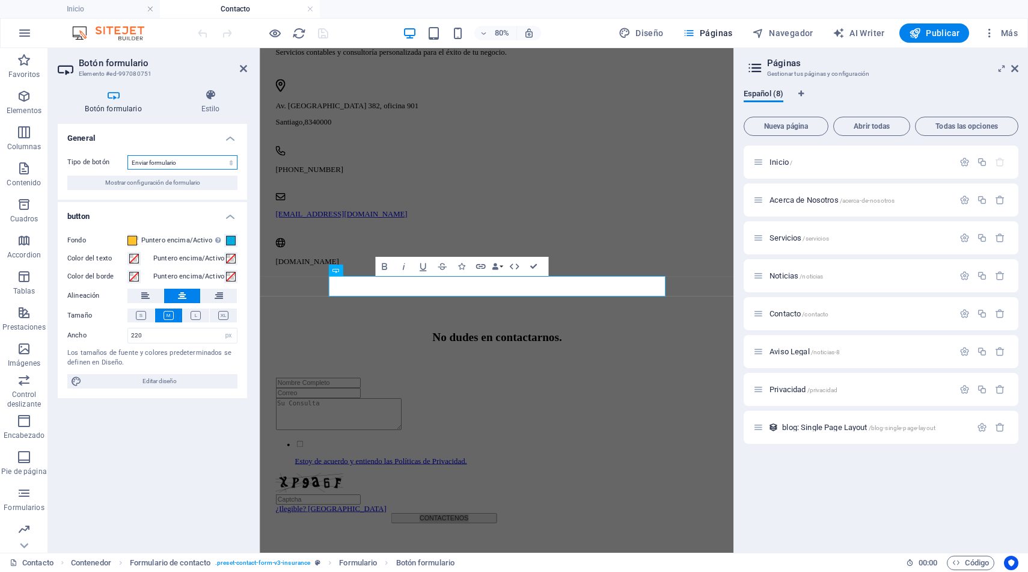
click at [195, 162] on select "Enviar formulario Restablecer formulario Ninguna acción" at bounding box center [182, 162] width 110 height 14
click at [167, 179] on span "Mostrar configuración de formulario" at bounding box center [152, 183] width 95 height 14
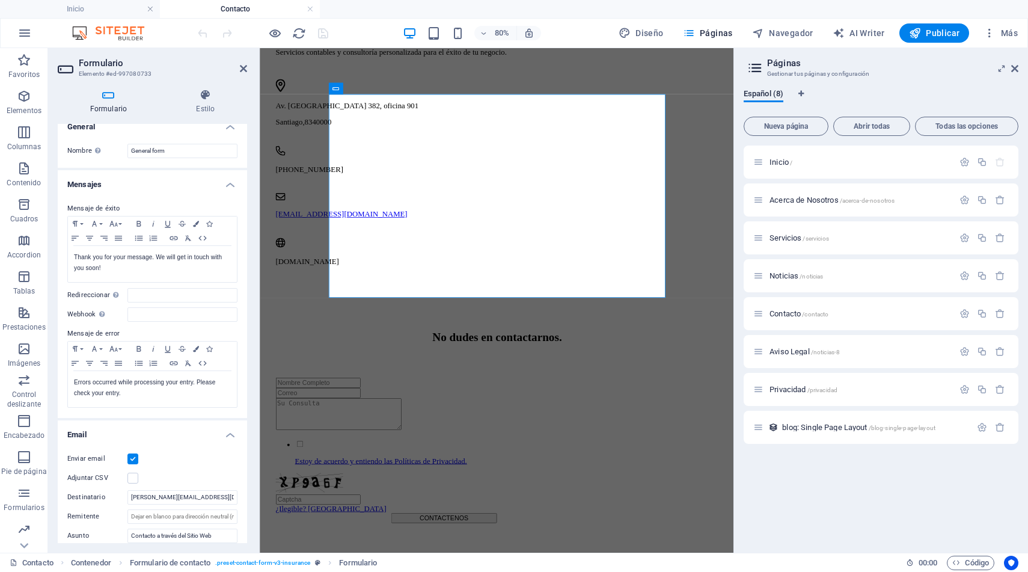
scroll to position [0, 0]
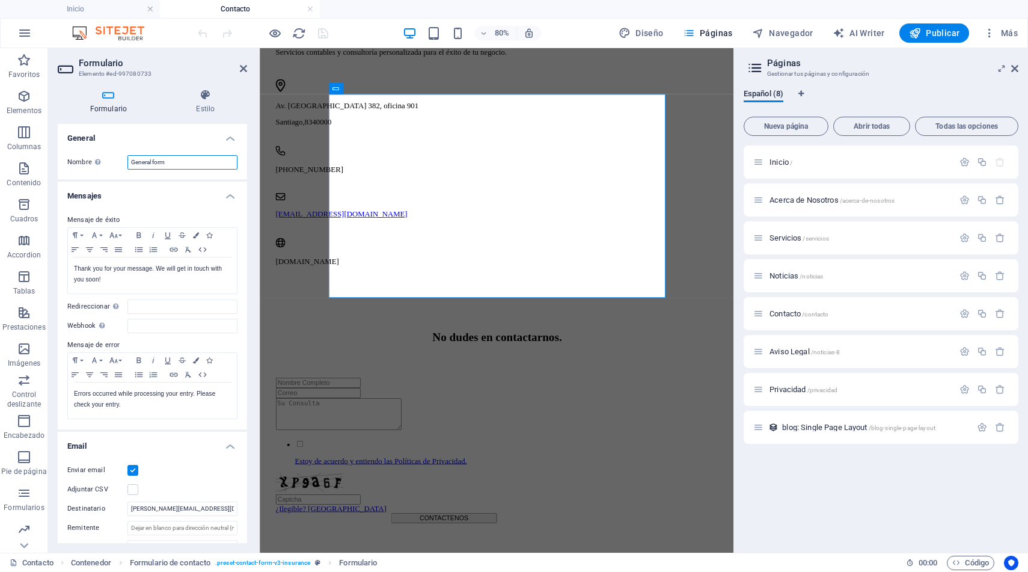
click at [176, 164] on input "General form" at bounding box center [182, 162] width 110 height 14
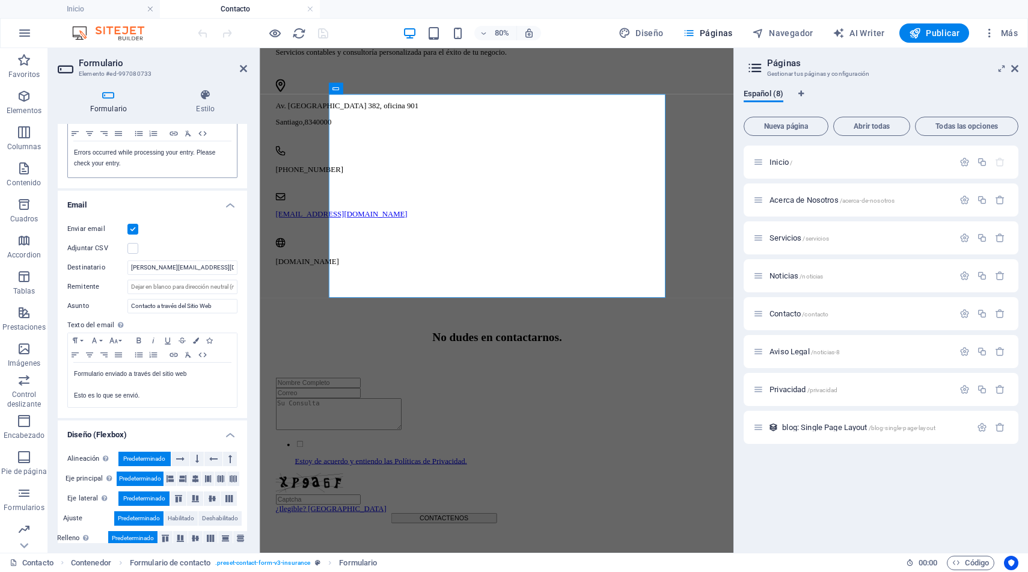
scroll to position [253, 0]
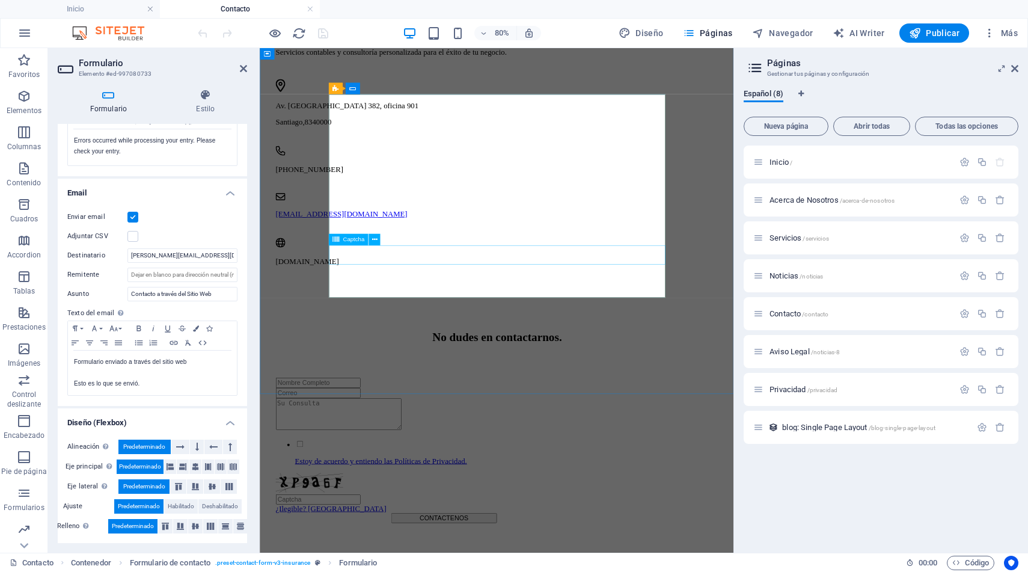
click at [355, 240] on span "Captcha" at bounding box center [354, 240] width 22 height 6
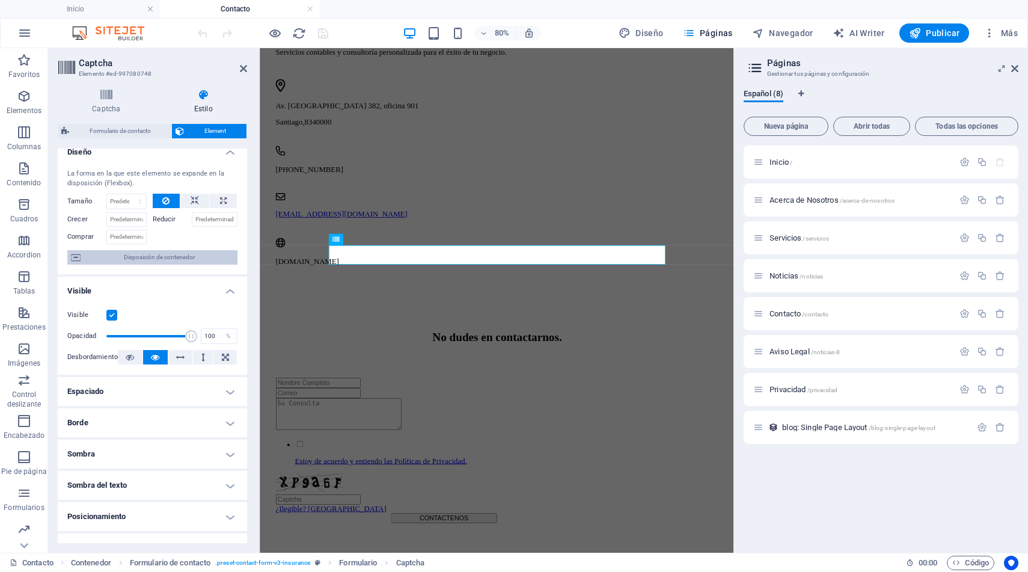
scroll to position [11, 0]
click at [191, 256] on span "Disposición de contenedor" at bounding box center [159, 257] width 150 height 14
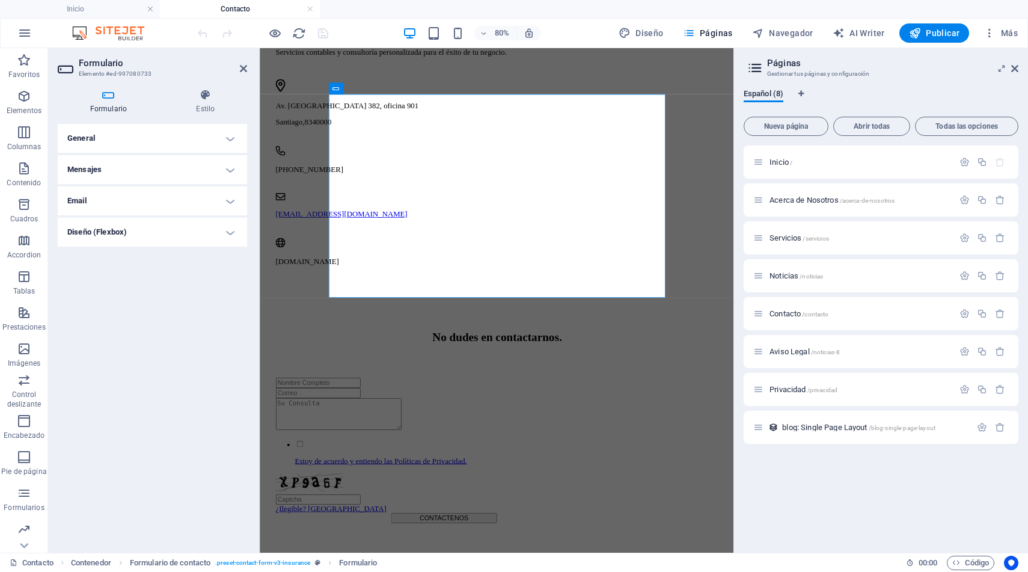
click at [232, 141] on h4 "General" at bounding box center [152, 138] width 189 height 29
click at [231, 194] on h4 "Mensajes" at bounding box center [152, 196] width 189 height 29
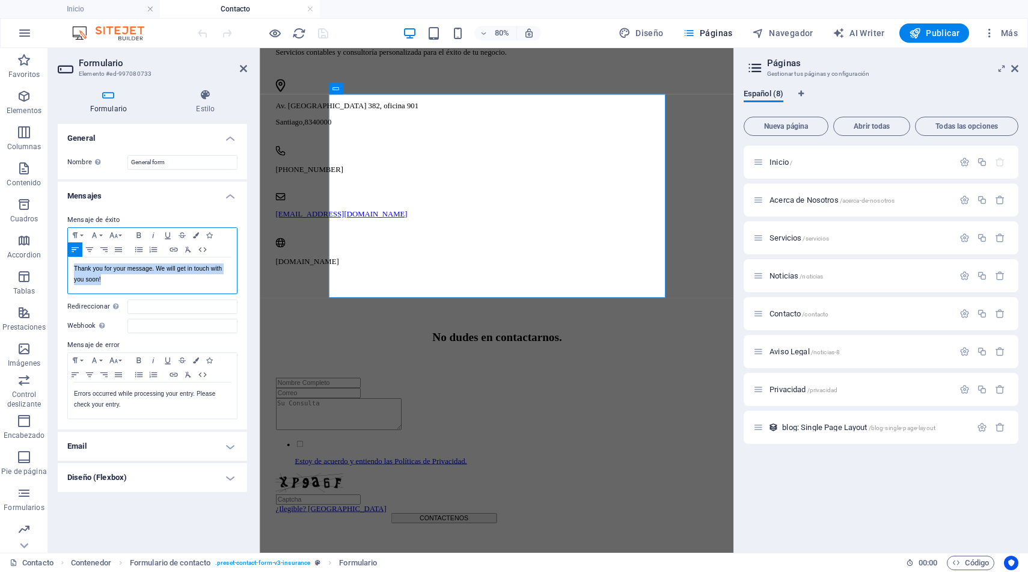
drag, startPoint x: 103, startPoint y: 276, endPoint x: 73, endPoint y: 265, distance: 31.4
click at [73, 265] on div "Thank you for your message. We will get in touch with you soon!" at bounding box center [152, 275] width 169 height 36
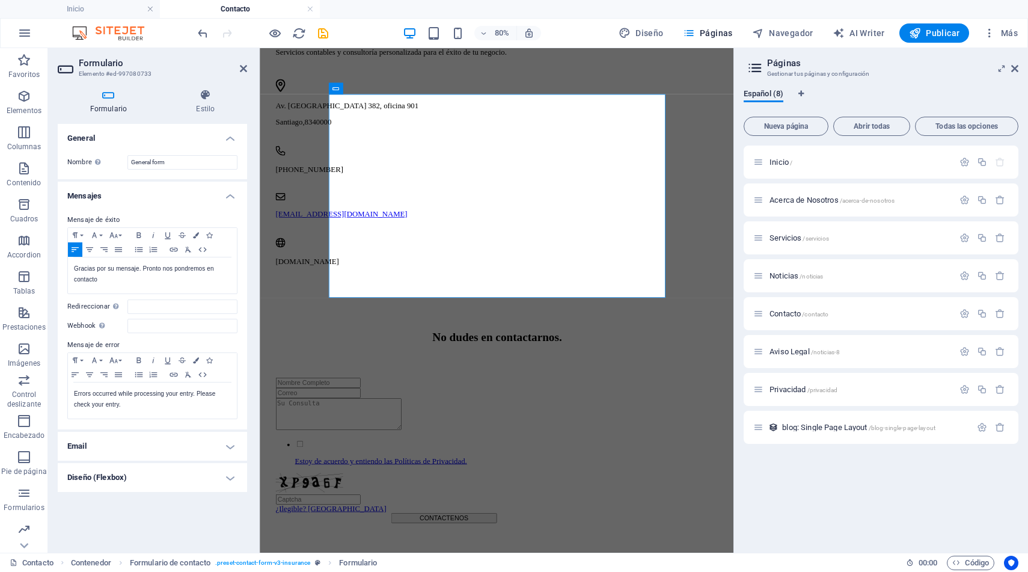
click at [87, 441] on h4 "Email" at bounding box center [152, 446] width 189 height 29
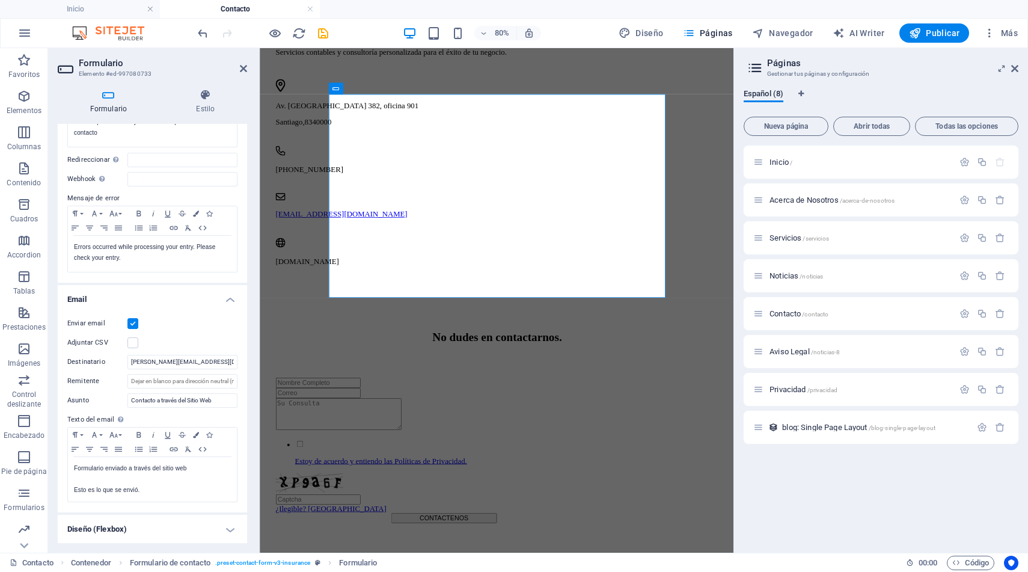
click at [164, 530] on h4 "Diseño (Flexbox)" at bounding box center [152, 529] width 189 height 29
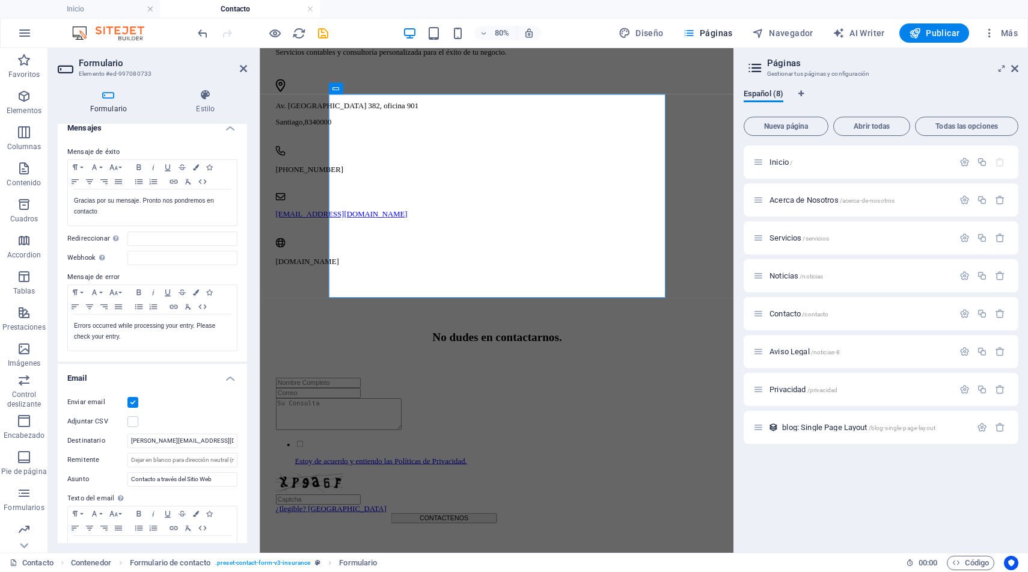
scroll to position [0, 0]
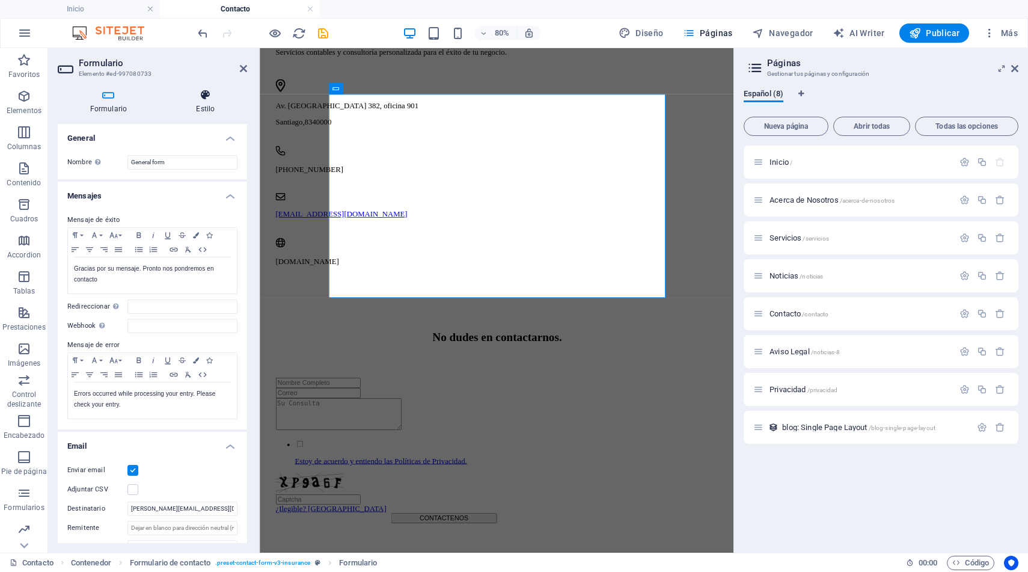
click at [206, 100] on icon at bounding box center [205, 95] width 83 height 12
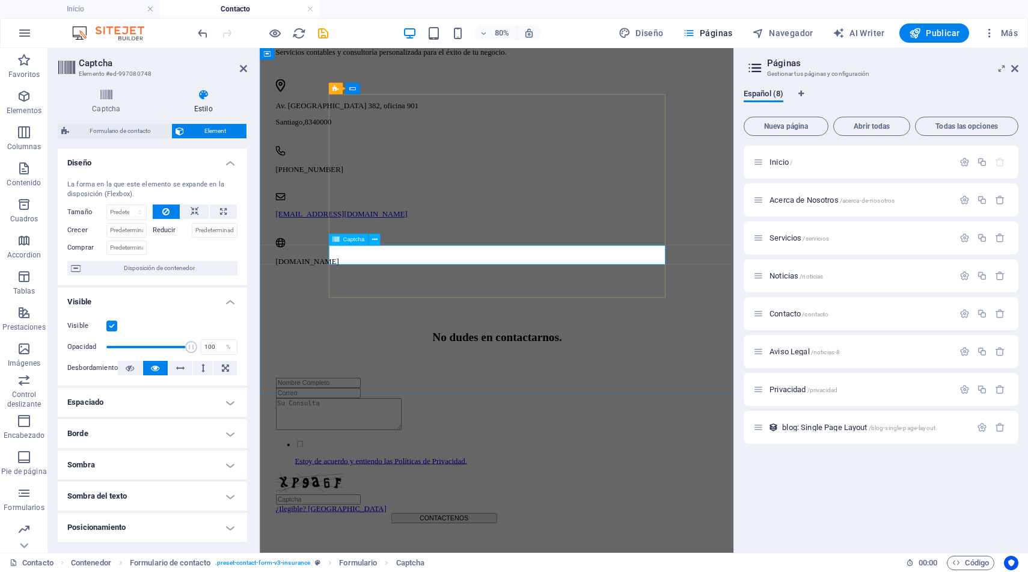
click at [968, 314] on icon "button" at bounding box center [965, 314] width 10 height 10
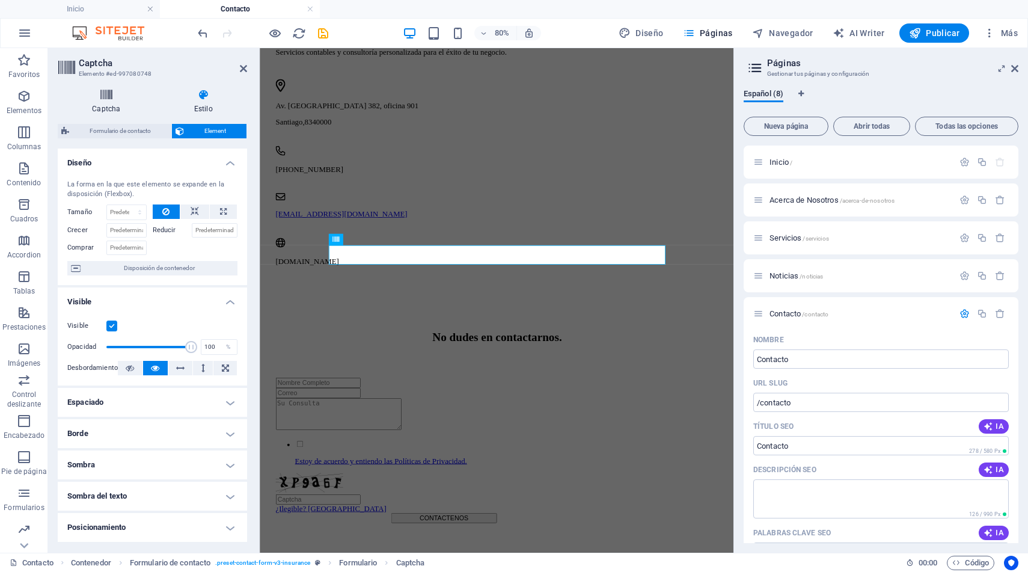
click at [104, 97] on icon at bounding box center [106, 95] width 97 height 12
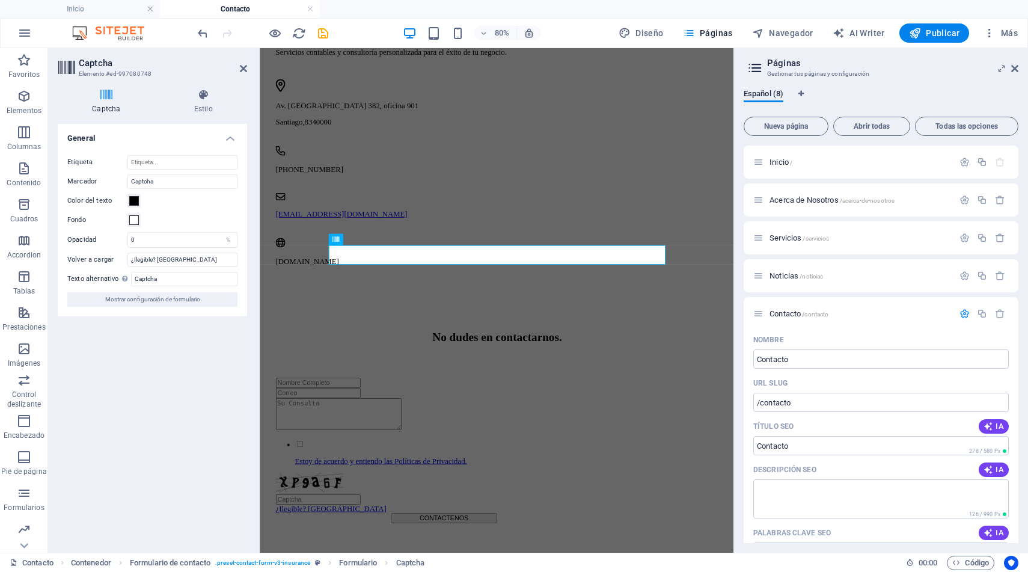
click at [104, 97] on icon at bounding box center [106, 95] width 97 height 12
click at [158, 164] on input "Etiqueta" at bounding box center [182, 162] width 110 height 14
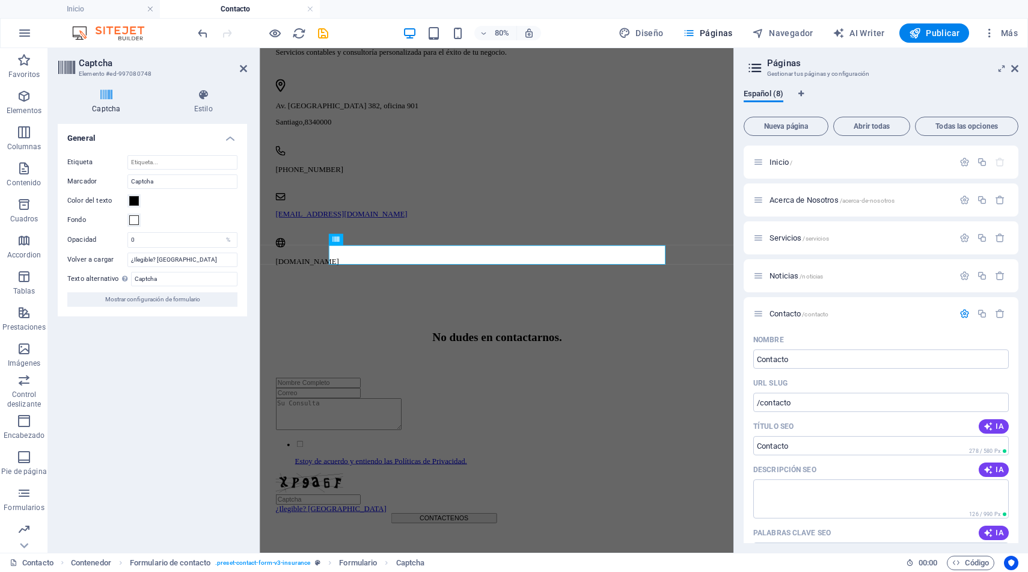
click at [145, 147] on div "Etiqueta Marcador Captcha Color del texto Fondo Opacidad 0 % Volver a cargar ¿I…" at bounding box center [152, 231] width 189 height 171
click at [159, 187] on input "Captcha" at bounding box center [182, 181] width 110 height 14
click at [174, 223] on div "Fondo" at bounding box center [152, 220] width 170 height 14
click at [186, 260] on input "¿Ilegible? [GEOGRAPHIC_DATA]" at bounding box center [182, 260] width 110 height 14
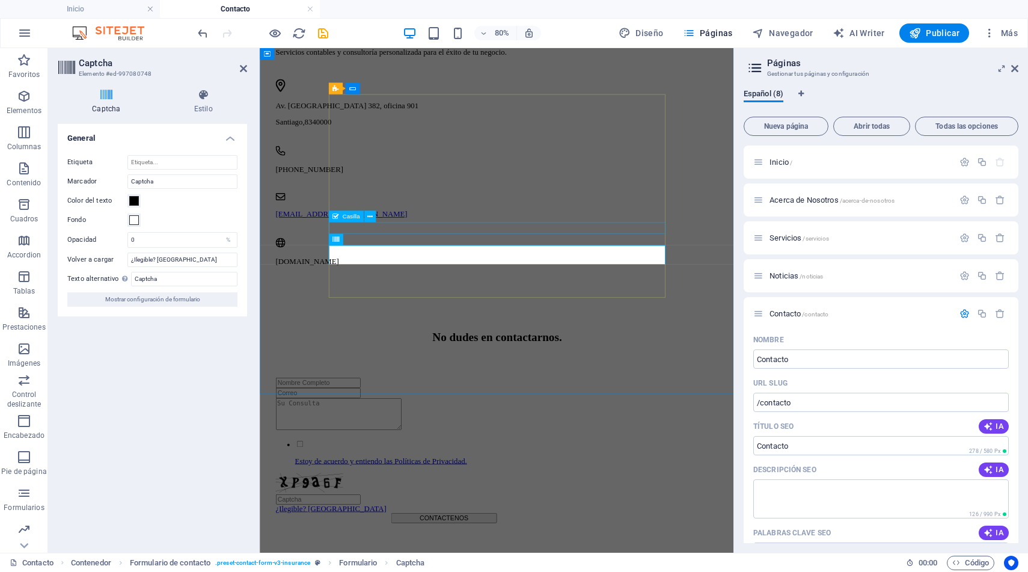
click at [560, 538] on div "Estoy de acuerdo y entiendo las Políticas de Privacidad." at bounding box center [489, 554] width 421 height 32
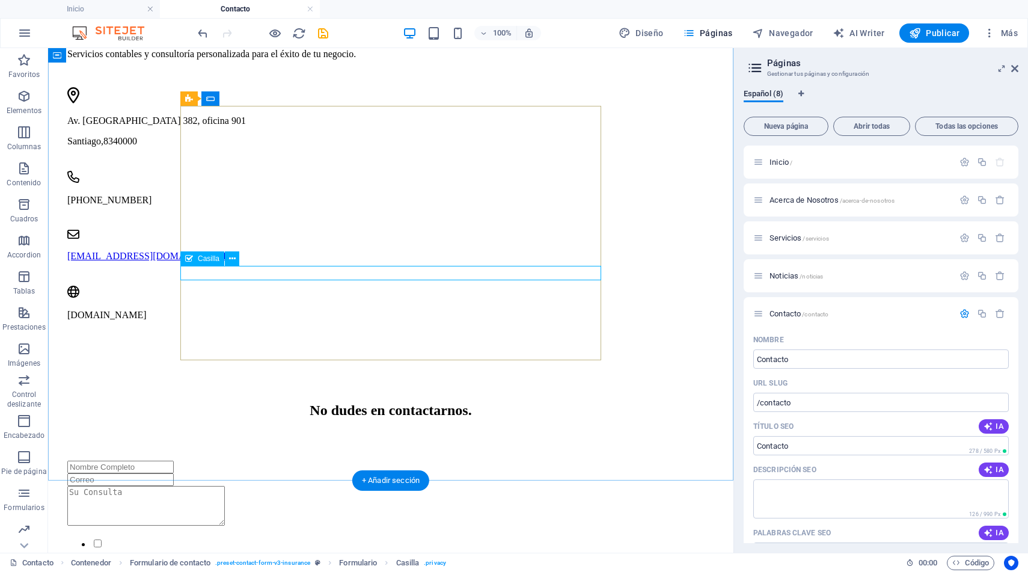
click at [199, 538] on div "Estoy de acuerdo y entiendo las Políticas de Privacidad." at bounding box center [277, 554] width 421 height 32
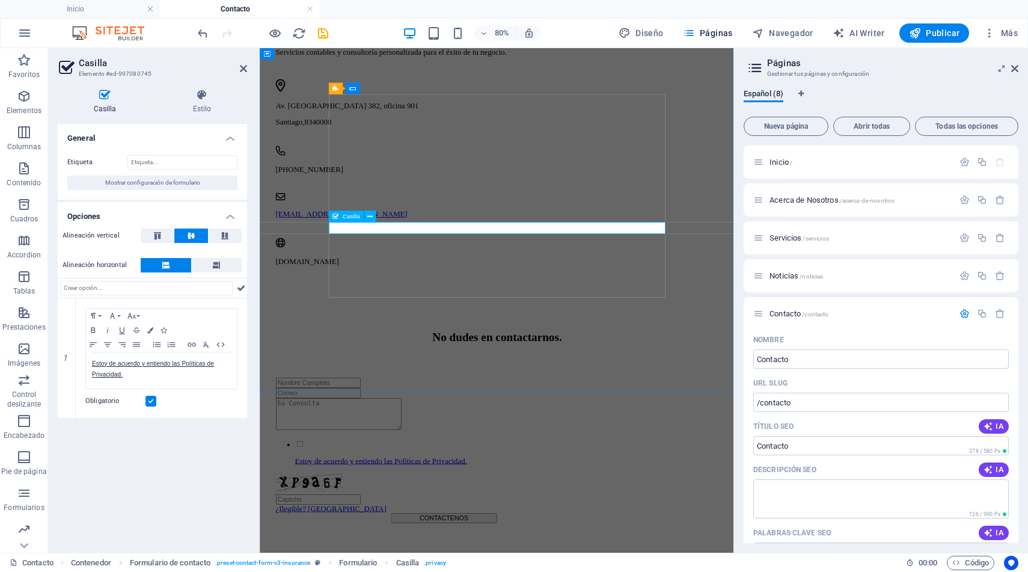
click at [313, 539] on input "Estoy de acuerdo y entiendo las Políticas de Privacidad." at bounding box center [310, 543] width 8 height 8
checkbox input "false"
click at [203, 96] on icon at bounding box center [202, 95] width 90 height 12
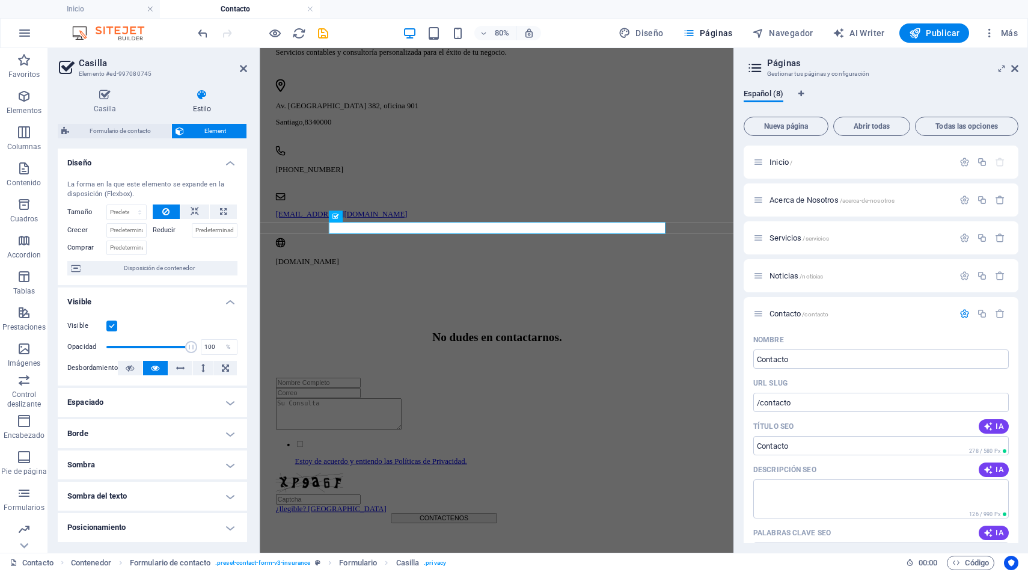
click at [203, 96] on icon at bounding box center [202, 95] width 90 height 12
click at [104, 100] on icon at bounding box center [105, 95] width 94 height 12
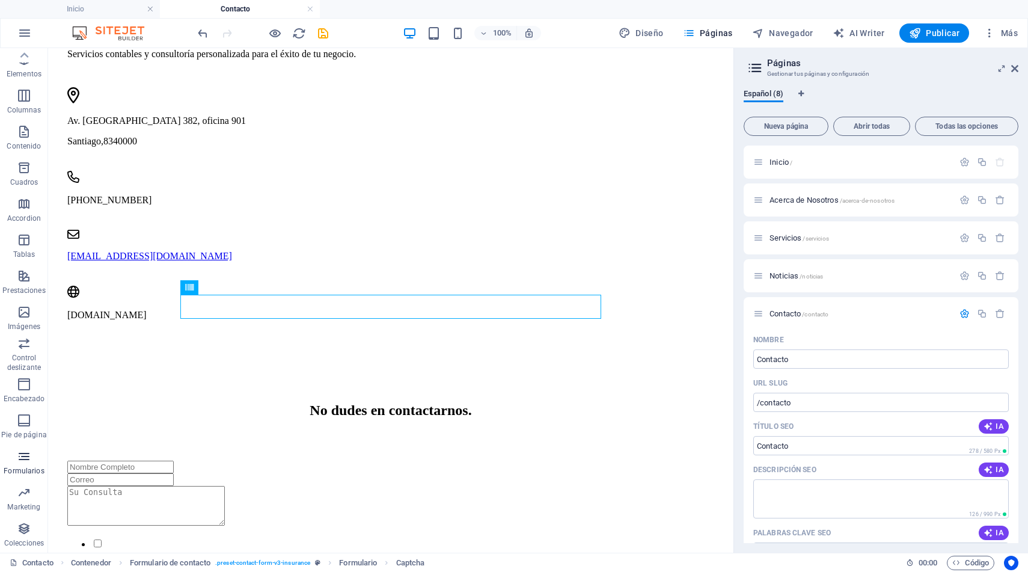
click at [22, 467] on p "Formularios" at bounding box center [24, 471] width 40 height 10
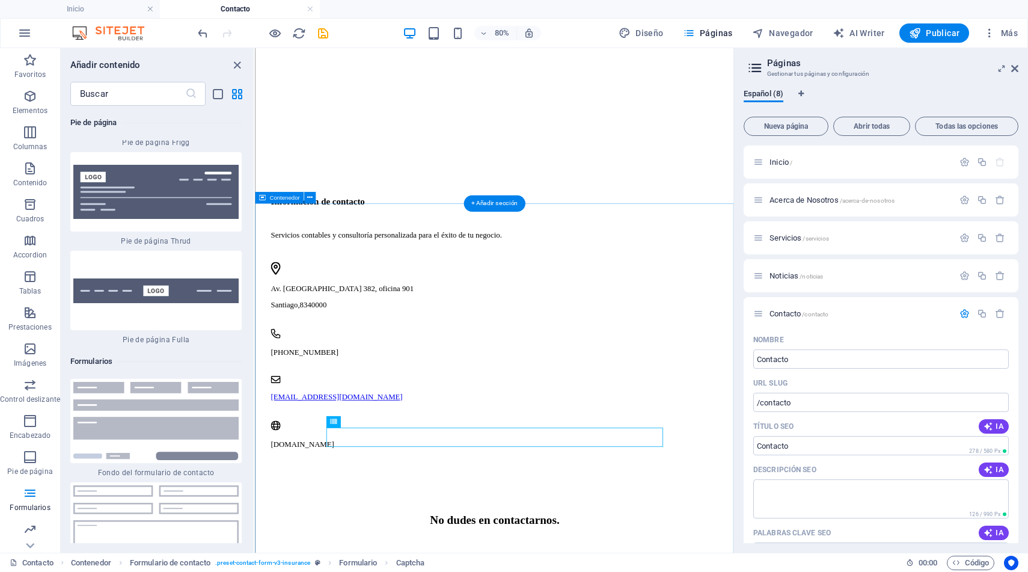
scroll to position [440, 0]
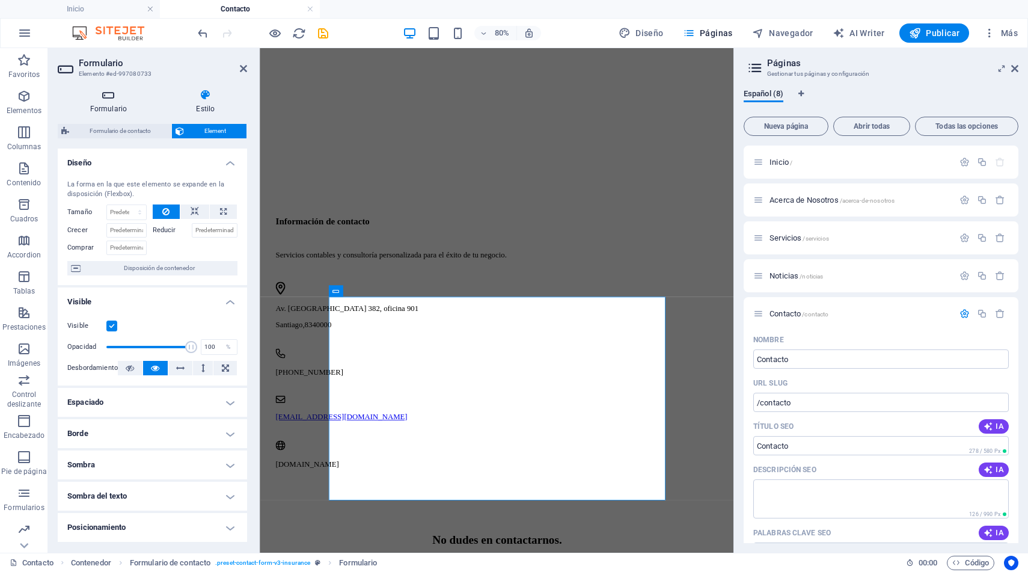
click at [113, 102] on h4 "Formulario" at bounding box center [111, 101] width 106 height 25
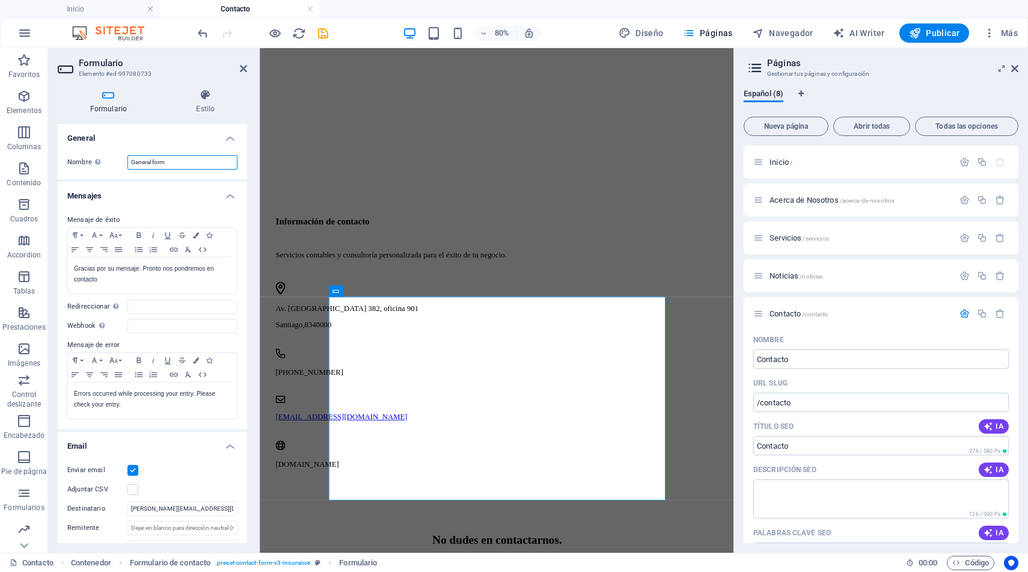
click at [161, 160] on input "General form" at bounding box center [182, 162] width 110 height 14
click at [159, 138] on h4 "General" at bounding box center [152, 135] width 189 height 22
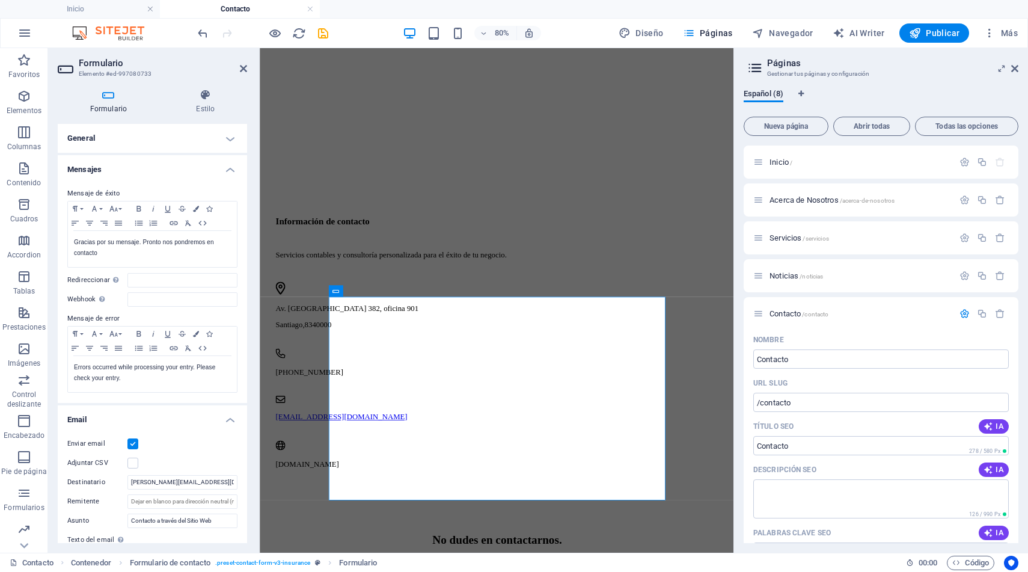
click at [123, 137] on h4 "General" at bounding box center [152, 138] width 189 height 29
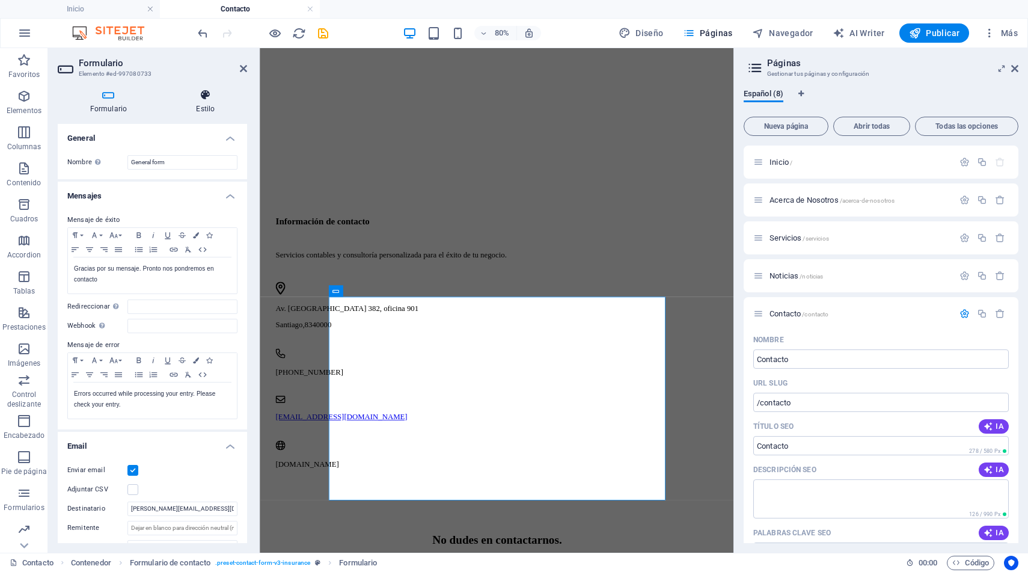
click at [202, 105] on h4 "Estilo" at bounding box center [205, 101] width 83 height 25
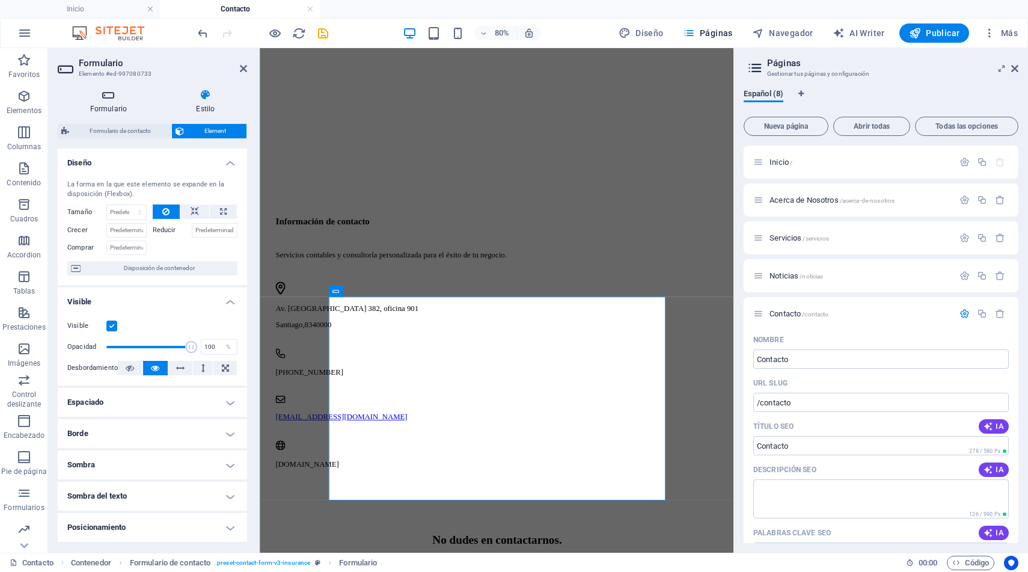
click at [98, 94] on icon at bounding box center [109, 95] width 102 height 12
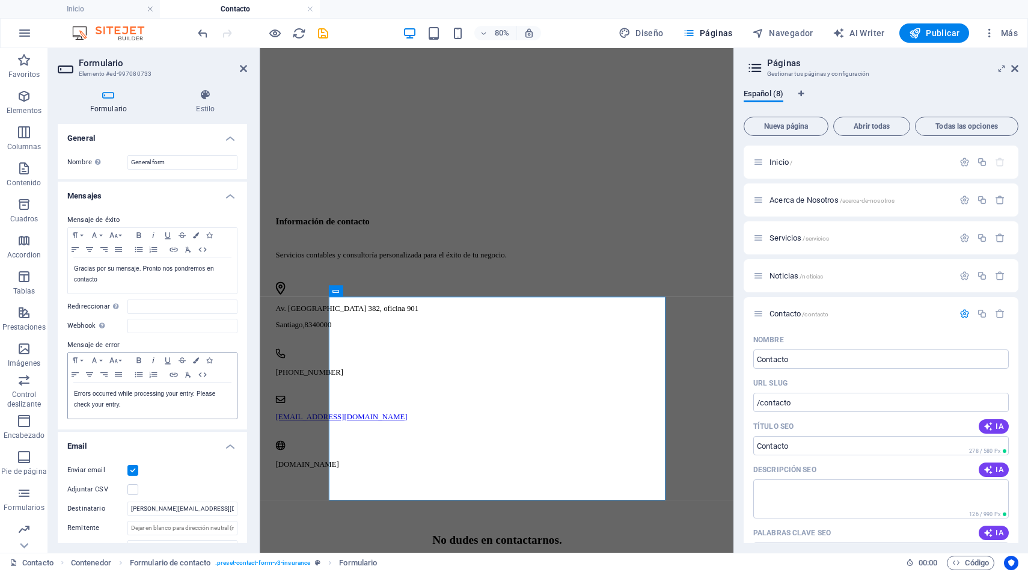
scroll to position [253, 0]
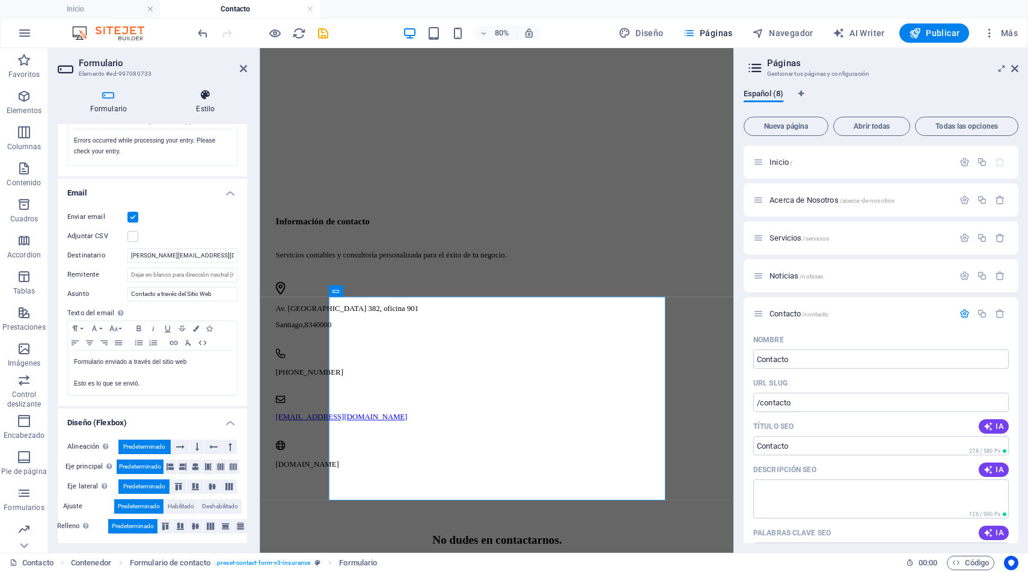
click at [207, 106] on h4 "Estilo" at bounding box center [205, 101] width 83 height 25
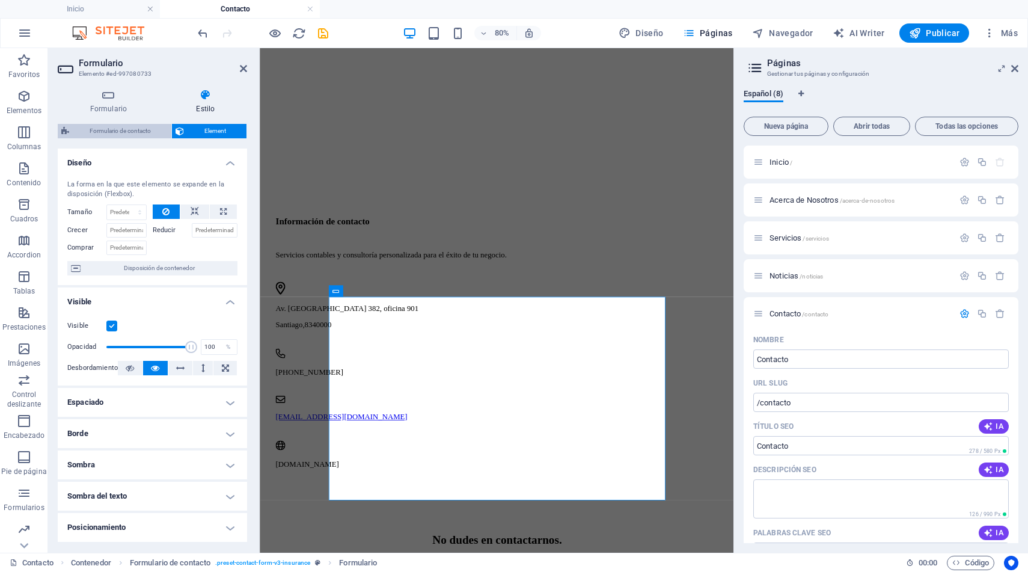
click at [115, 130] on span "Formulario de contacto" at bounding box center [120, 131] width 95 height 14
select select "px"
select select "rem"
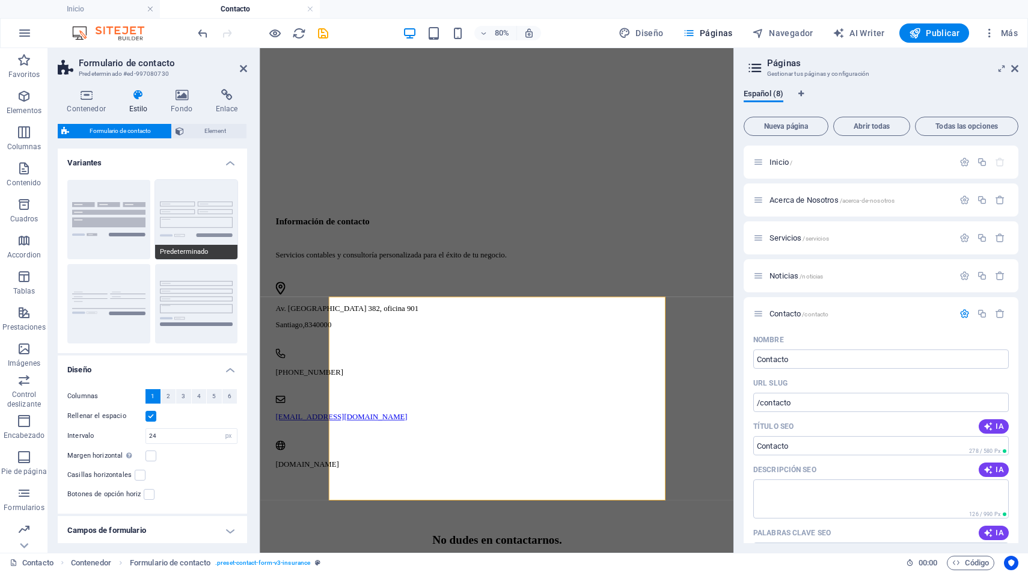
click at [194, 236] on button "Predeterminado" at bounding box center [196, 219] width 83 height 79
type input "1"
select select "rem"
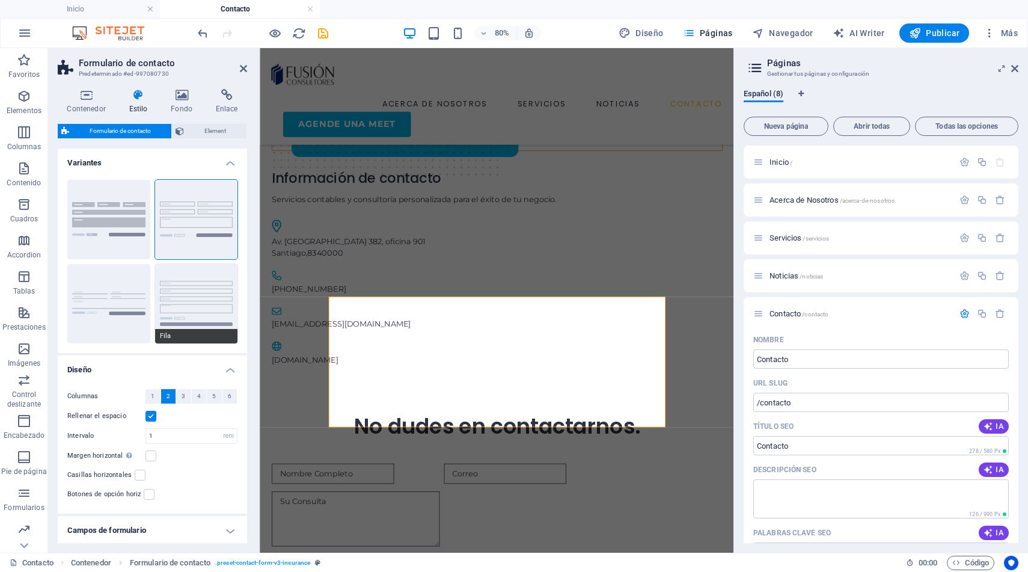
click at [193, 288] on button "Fila" at bounding box center [196, 303] width 83 height 79
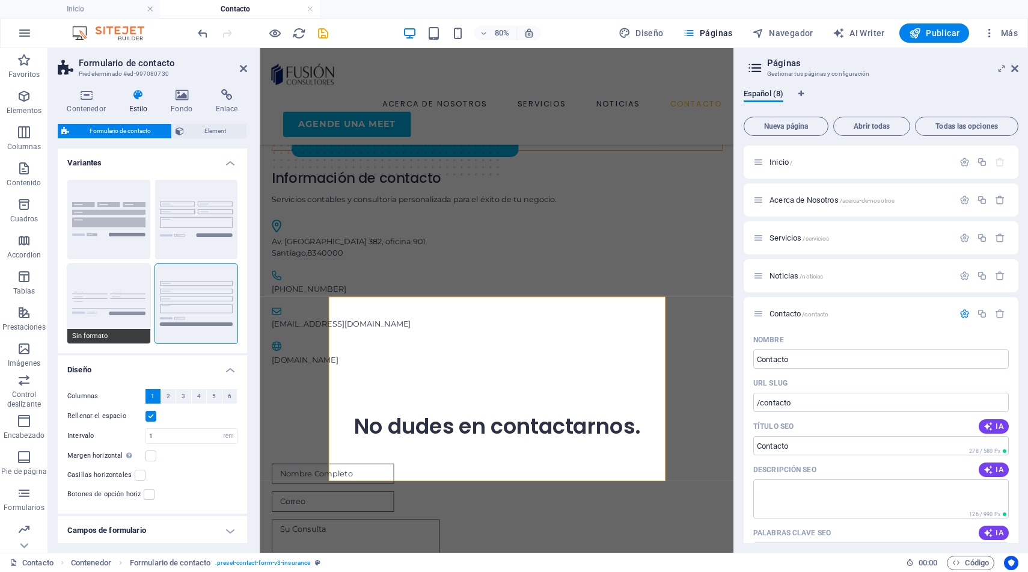
click at [113, 289] on button "Sin formato" at bounding box center [108, 303] width 83 height 79
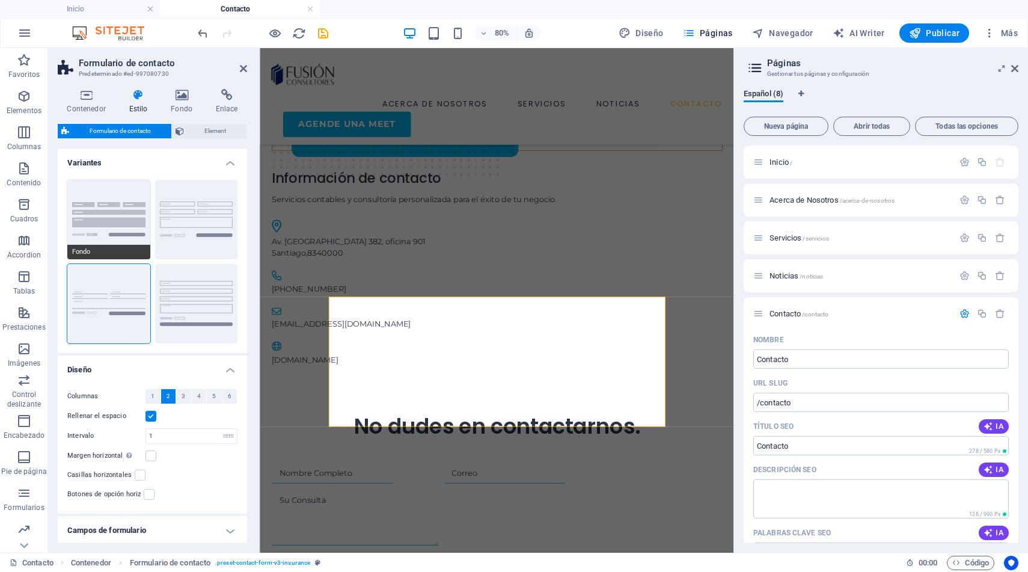
click at [102, 219] on button "Fondo" at bounding box center [108, 219] width 83 height 79
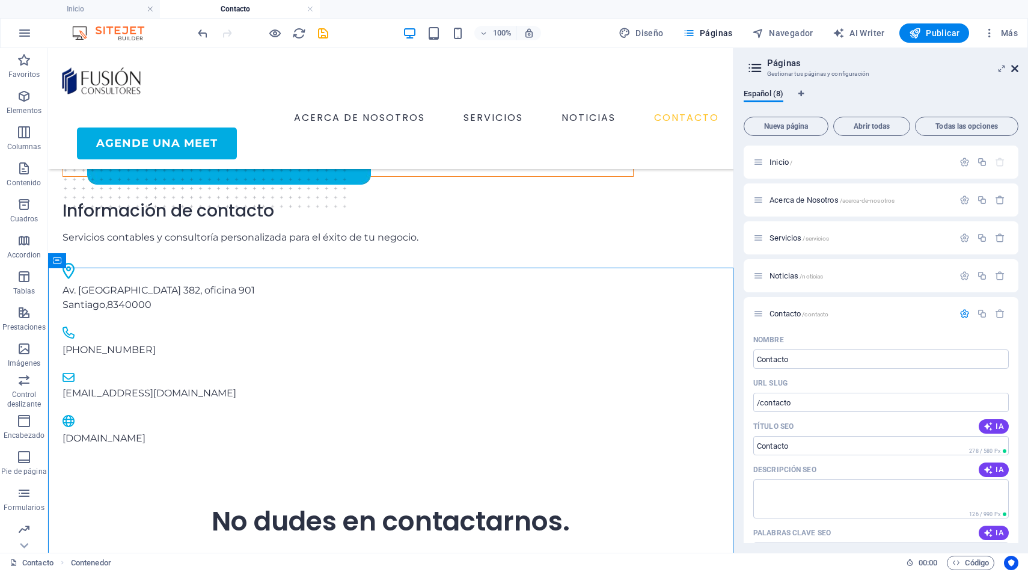
click at [1015, 66] on icon at bounding box center [1015, 69] width 7 height 10
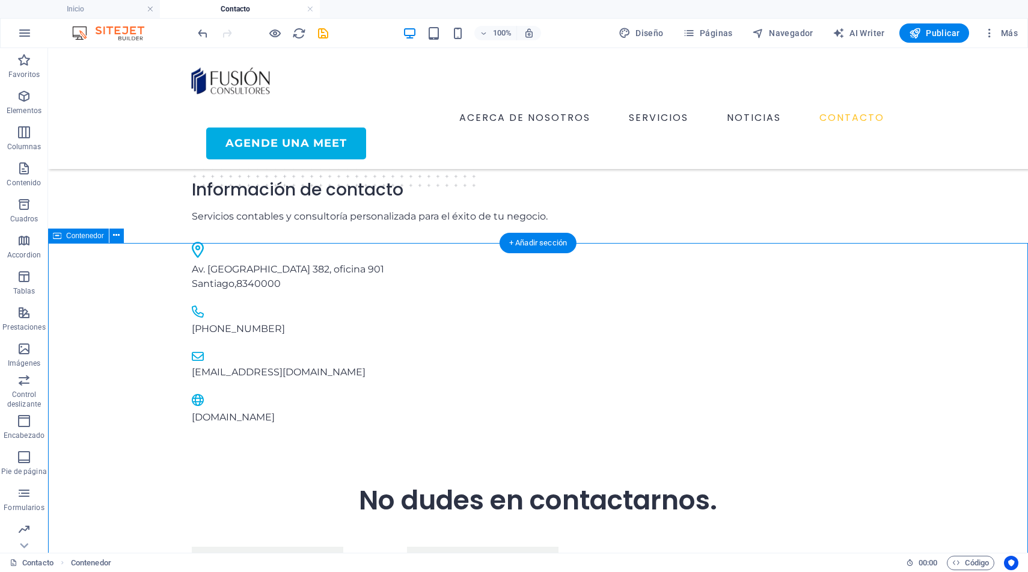
scroll to position [433, 0]
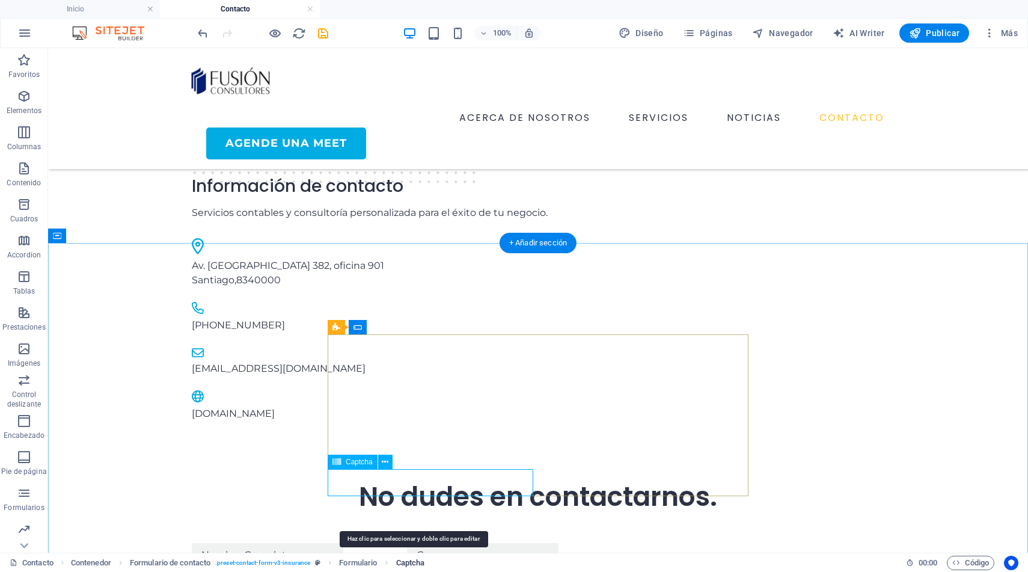
click at [413, 561] on span "Captcha" at bounding box center [410, 563] width 29 height 14
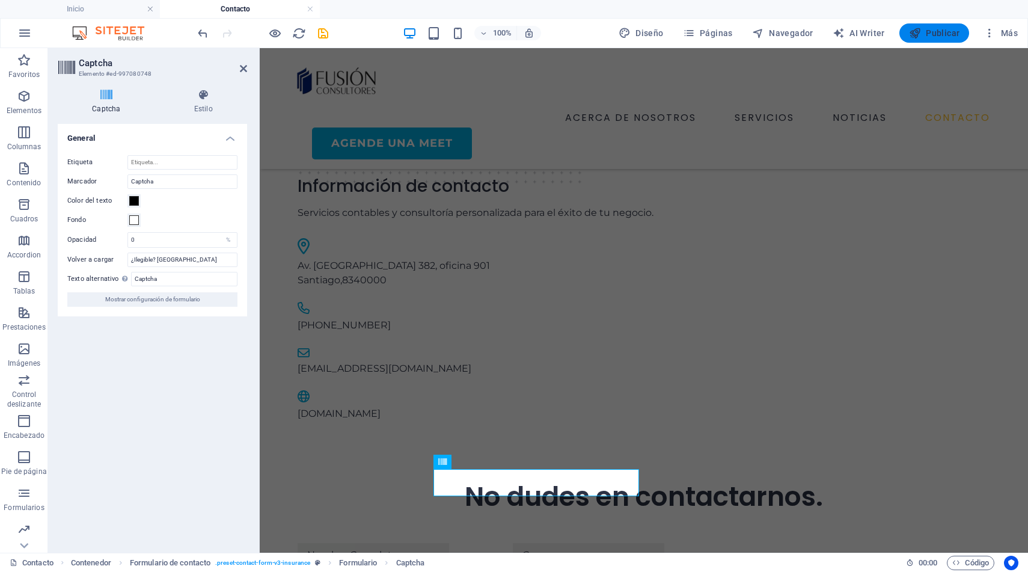
click at [929, 34] on span "Publicar" at bounding box center [934, 33] width 51 height 12
checkbox input "false"
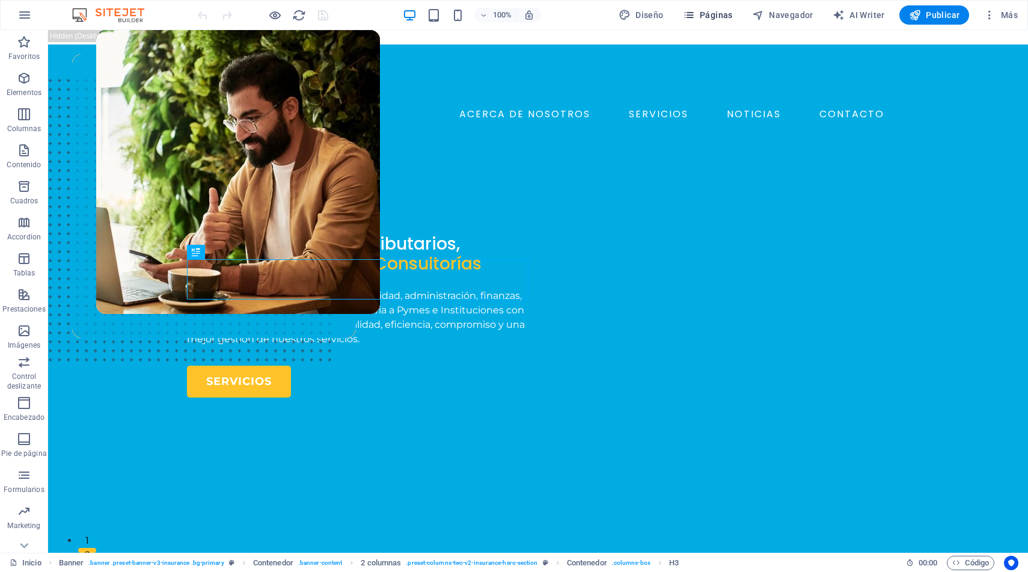
click at [708, 19] on span "Páginas" at bounding box center [708, 15] width 50 height 12
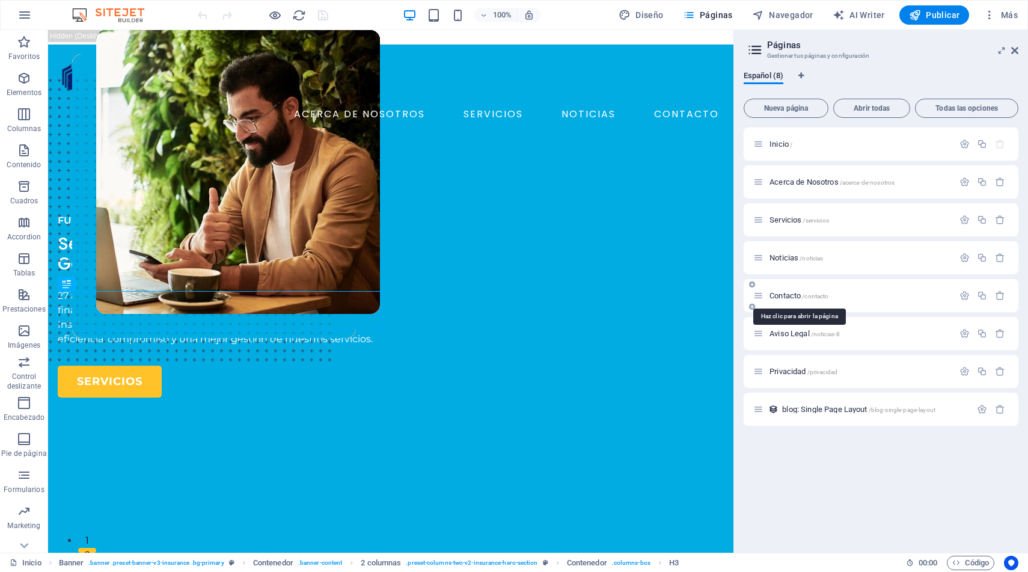
click at [772, 294] on span "Contacto /contacto" at bounding box center [799, 295] width 59 height 9
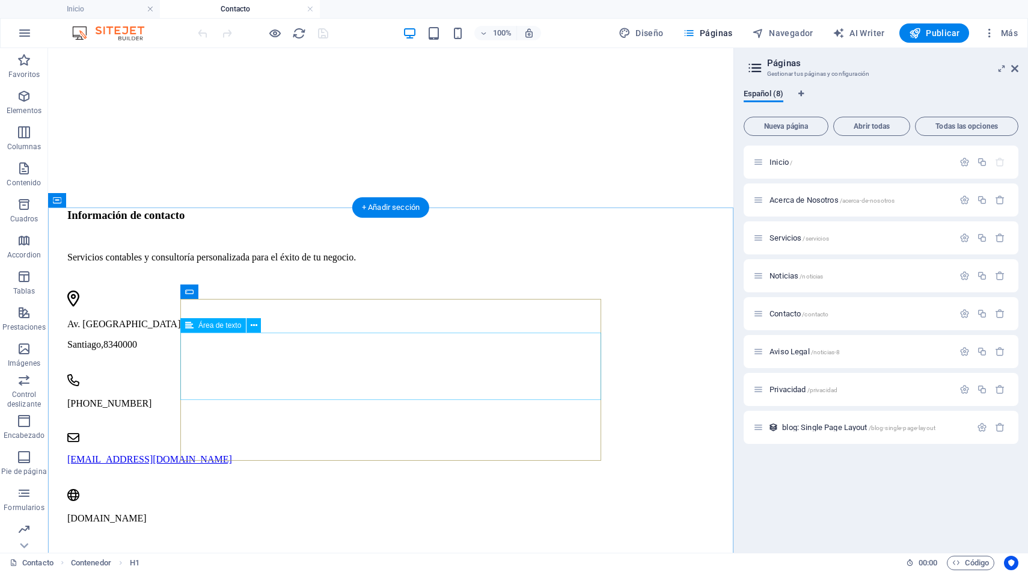
scroll to position [503, 0]
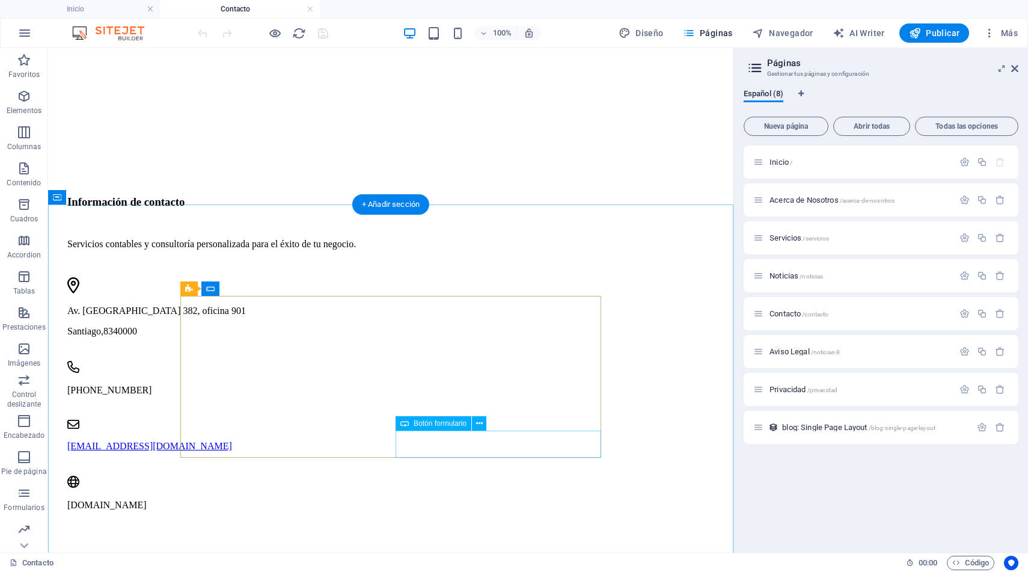
select select "px"
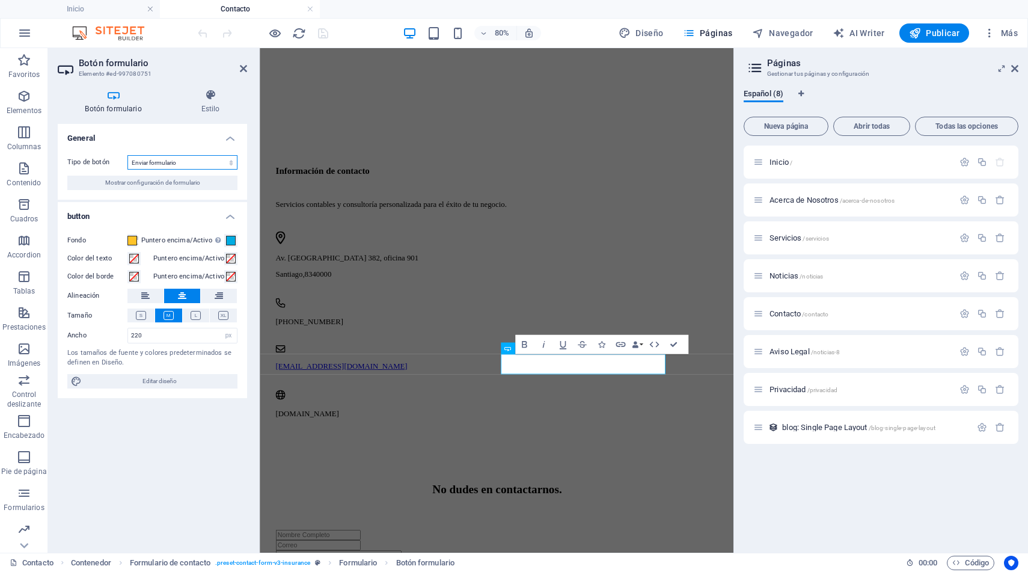
click at [203, 159] on select "Enviar formulario Restablecer formulario Ninguna acción" at bounding box center [182, 162] width 110 height 14
click at [172, 379] on span "Editar diseño" at bounding box center [159, 381] width 149 height 14
select select "600"
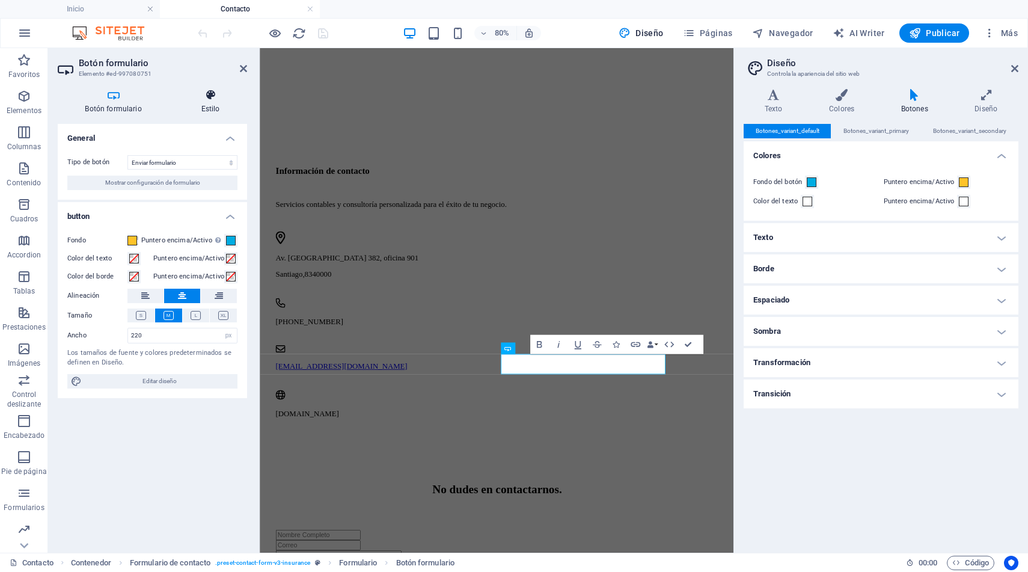
click at [208, 99] on icon at bounding box center [210, 95] width 73 height 12
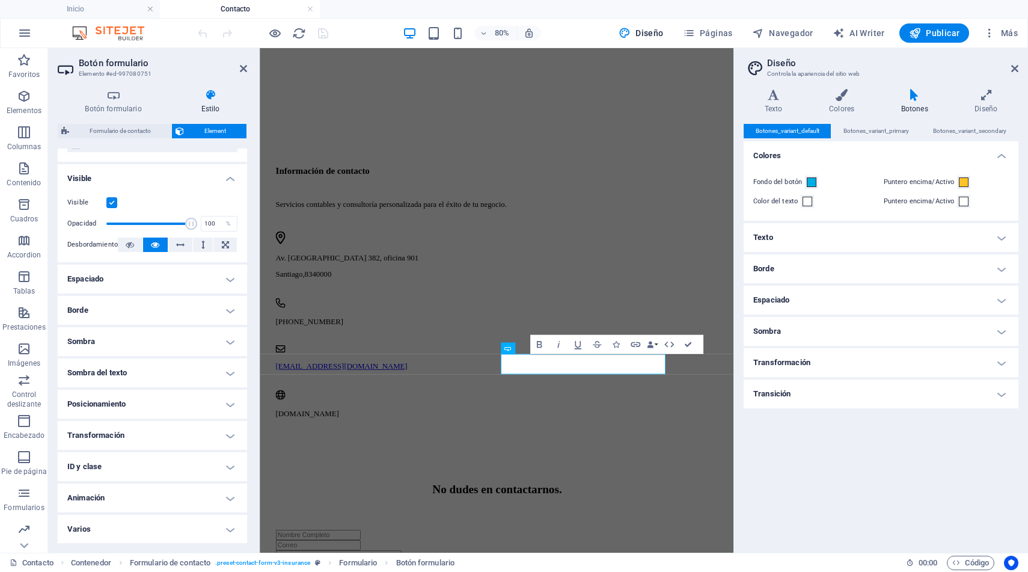
scroll to position [114, 0]
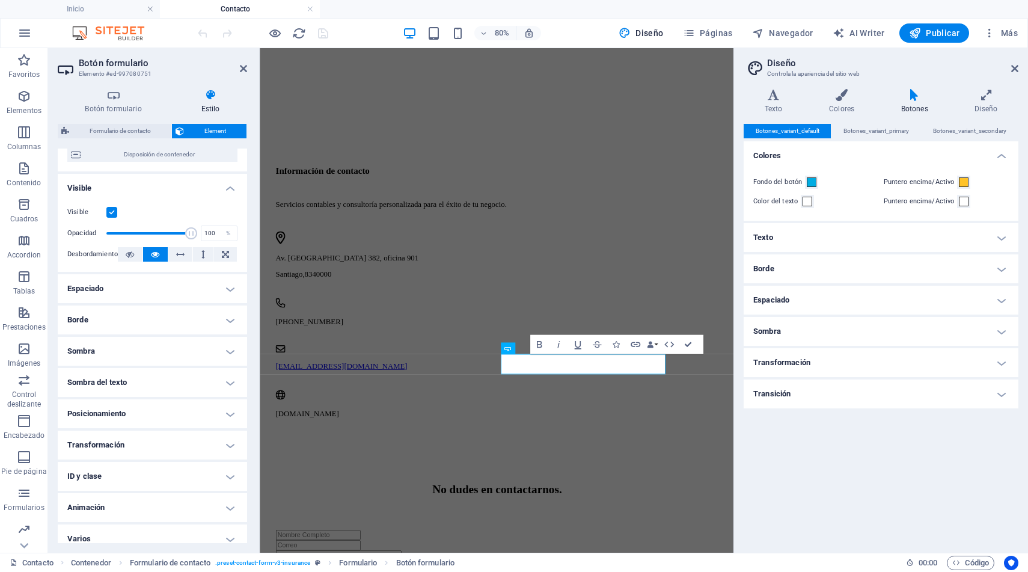
click at [171, 484] on h4 "ID y clase" at bounding box center [152, 476] width 189 height 29
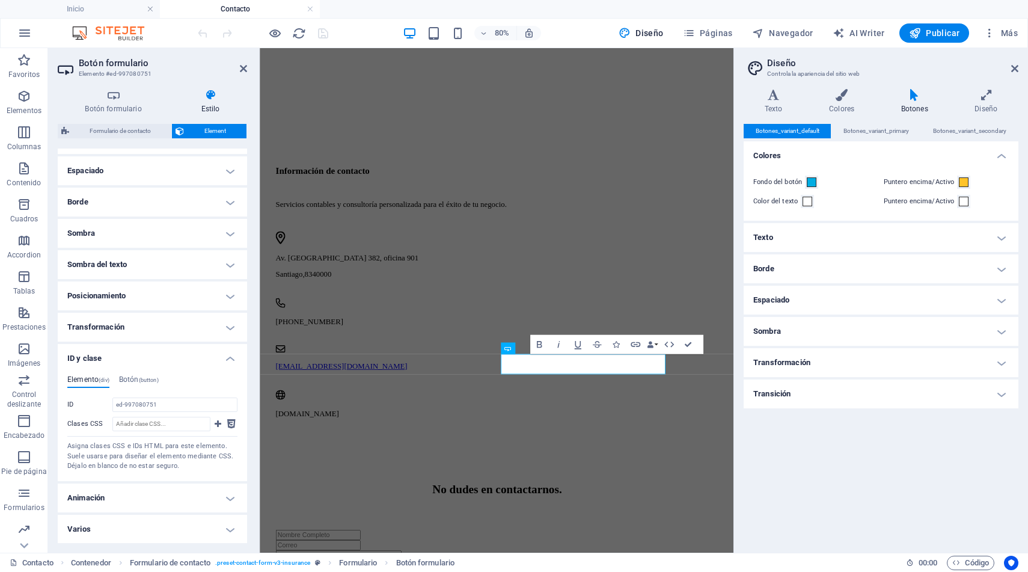
scroll to position [232, 0]
click at [156, 530] on h4 "Varios" at bounding box center [152, 529] width 189 height 29
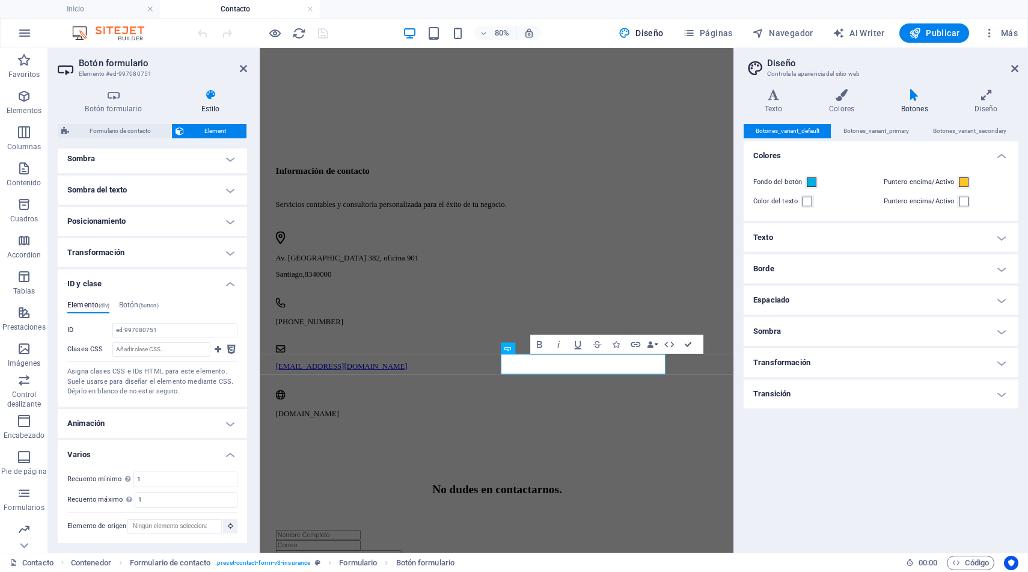
drag, startPoint x: 22, startPoint y: 498, endPoint x: 91, endPoint y: 492, distance: 69.4
click at [89, 494] on section "Favoritos Elementos Columnas Contenido Cuadros Accordion Tablas Prestaciones Im…" at bounding box center [367, 300] width 734 height 505
drag, startPoint x: 91, startPoint y: 492, endPoint x: 189, endPoint y: 459, distance: 102.9
click at [182, 462] on div "Recuento mínimo Define si este elemento debería ser duplicable. 1 Recuento máxi…" at bounding box center [152, 503] width 189 height 82
drag, startPoint x: 514, startPoint y: 425, endPoint x: 304, endPoint y: 458, distance: 213.2
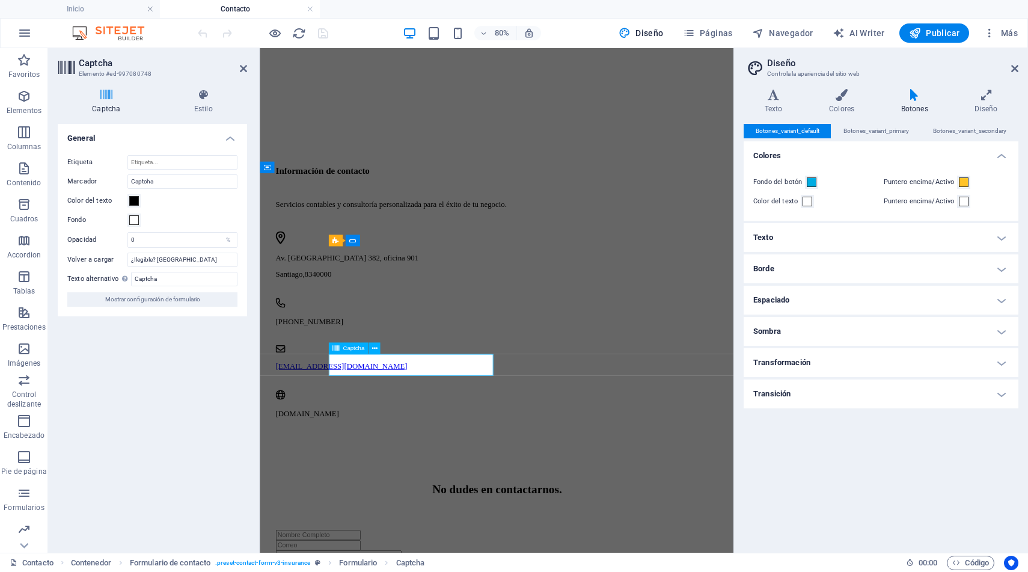
click at [131, 198] on span at bounding box center [134, 201] width 10 height 10
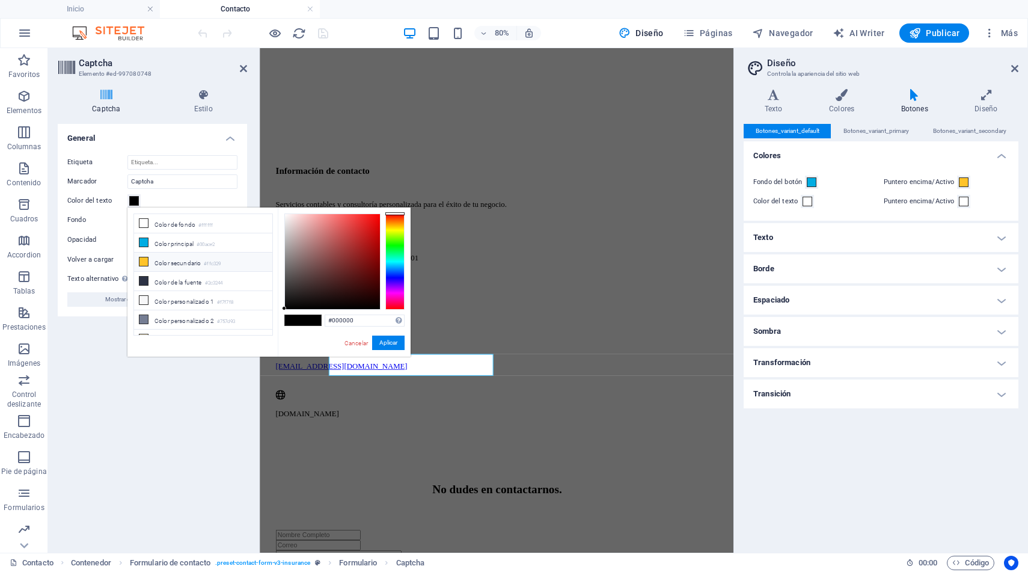
click at [165, 259] on li "Color secundario #ffc329" at bounding box center [203, 262] width 138 height 19
type input "#ffc329"
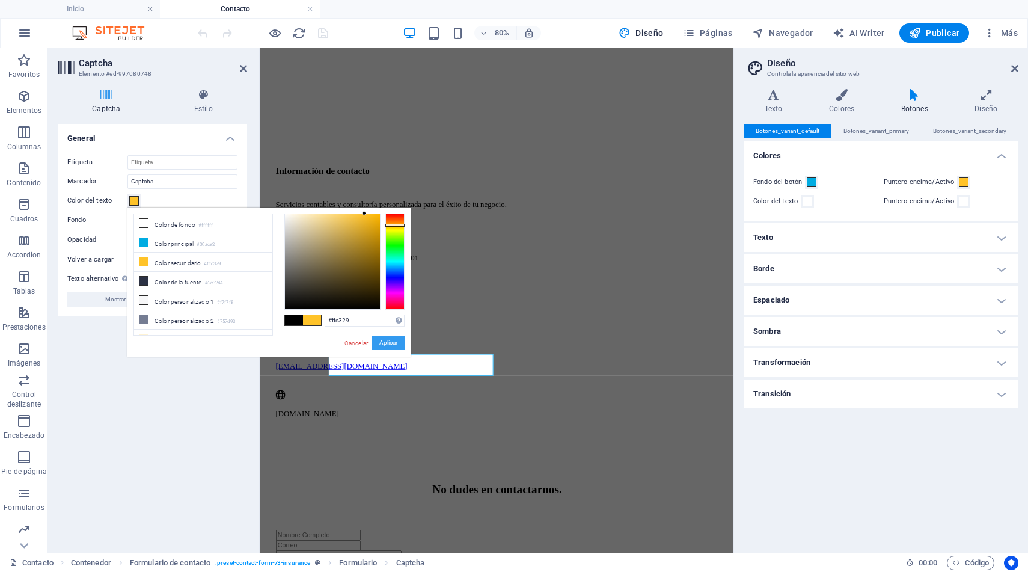
click at [390, 343] on button "Aplicar" at bounding box center [388, 343] width 32 height 14
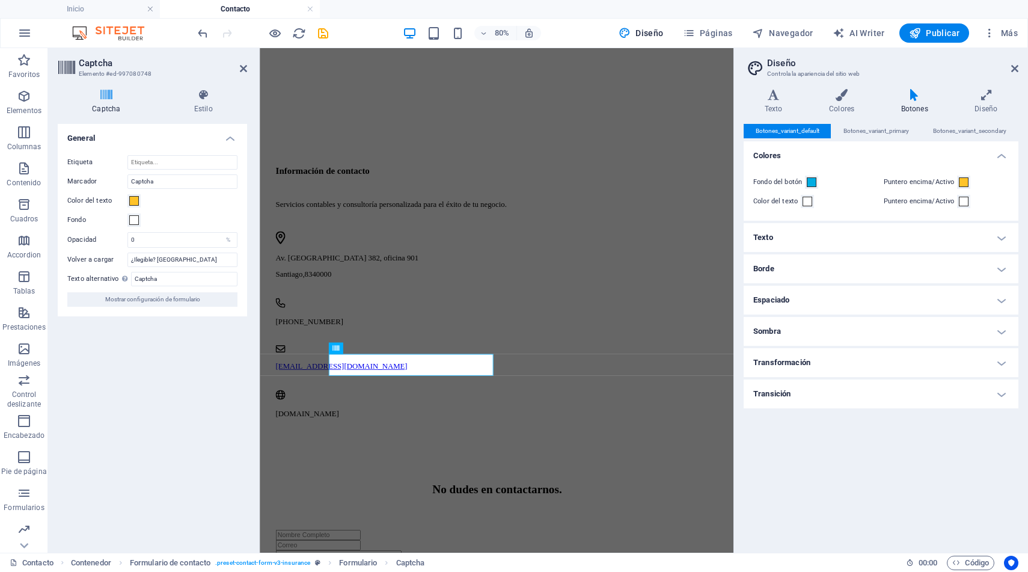
click at [188, 251] on div "Etiqueta Marcador Captcha Color del texto Fondo Opacidad 0 % Volver a cargar ¿I…" at bounding box center [152, 231] width 189 height 171
click at [182, 241] on input "0" at bounding box center [182, 240] width 109 height 14
drag, startPoint x: 182, startPoint y: 241, endPoint x: 209, endPoint y: 244, distance: 26.6
click at [194, 241] on input "0" at bounding box center [182, 240] width 109 height 14
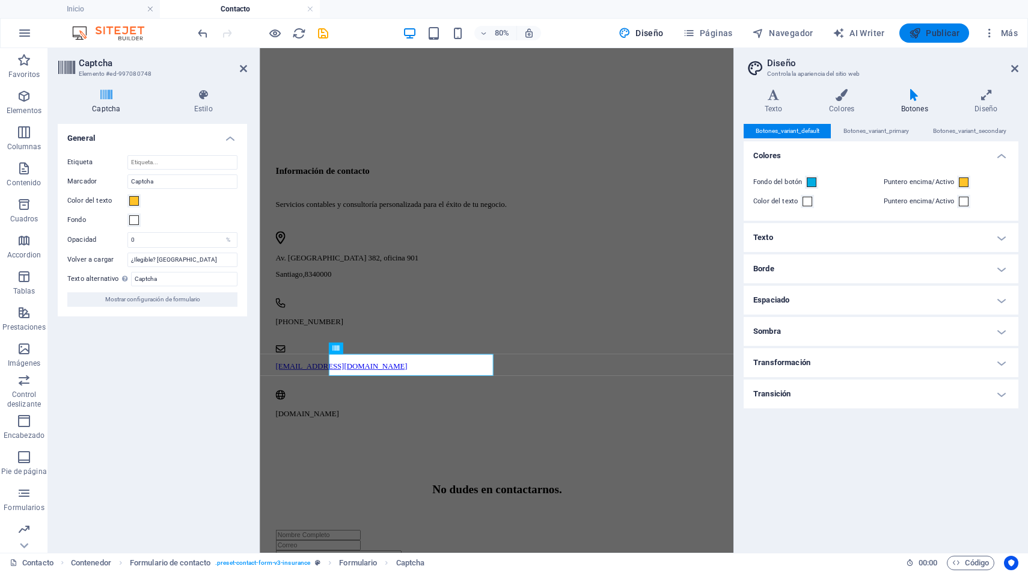
click at [952, 28] on span "Publicar" at bounding box center [934, 33] width 51 height 12
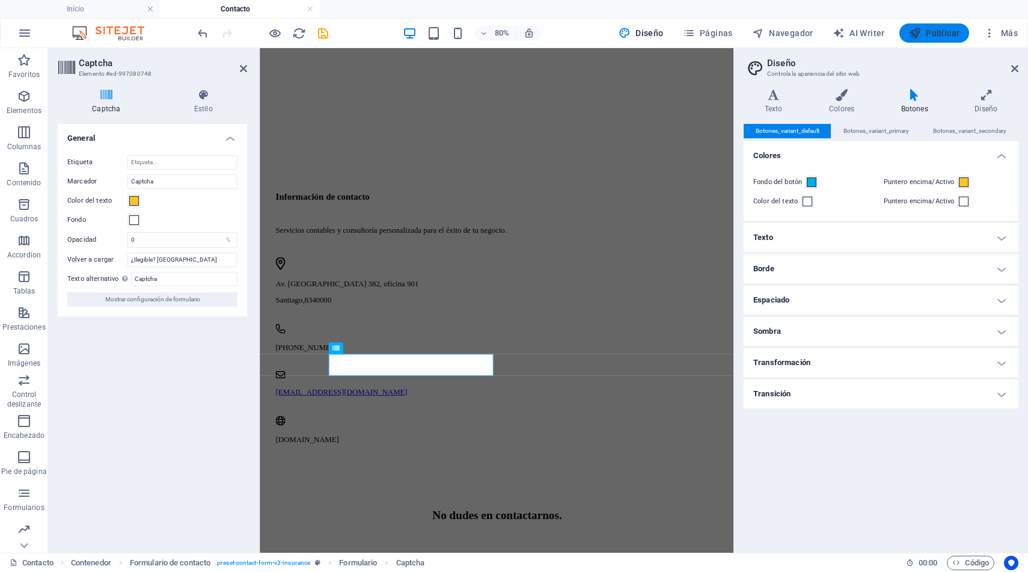
checkbox input "false"
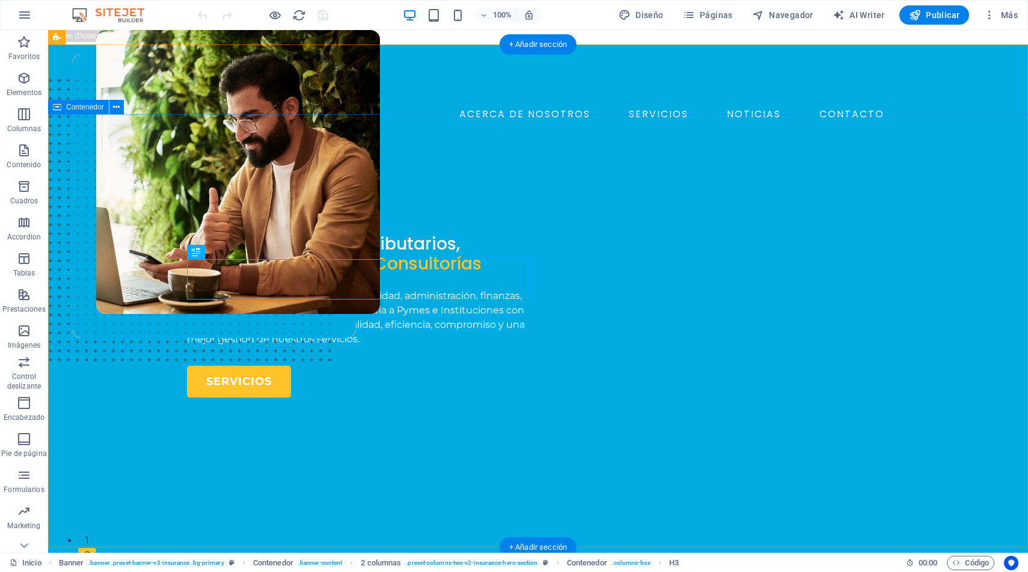
click at [910, 165] on div "FUSION CONSULTORES Servicios Contables, Tributarios, Gestión de Personas y Cons…" at bounding box center [538, 478] width 980 height 627
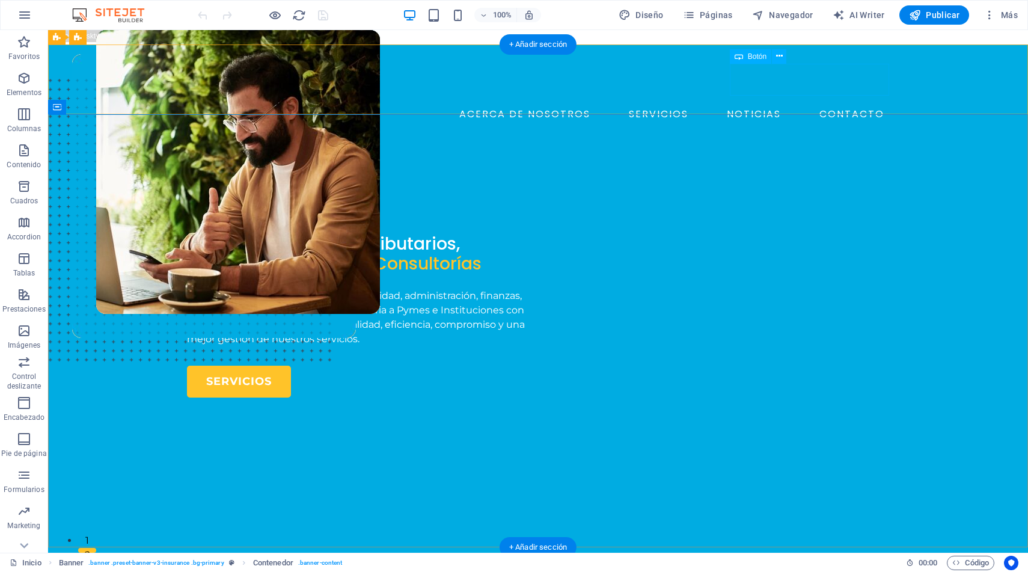
click at [822, 124] on div "AGENDE UNA MEET" at bounding box center [547, 140] width 683 height 32
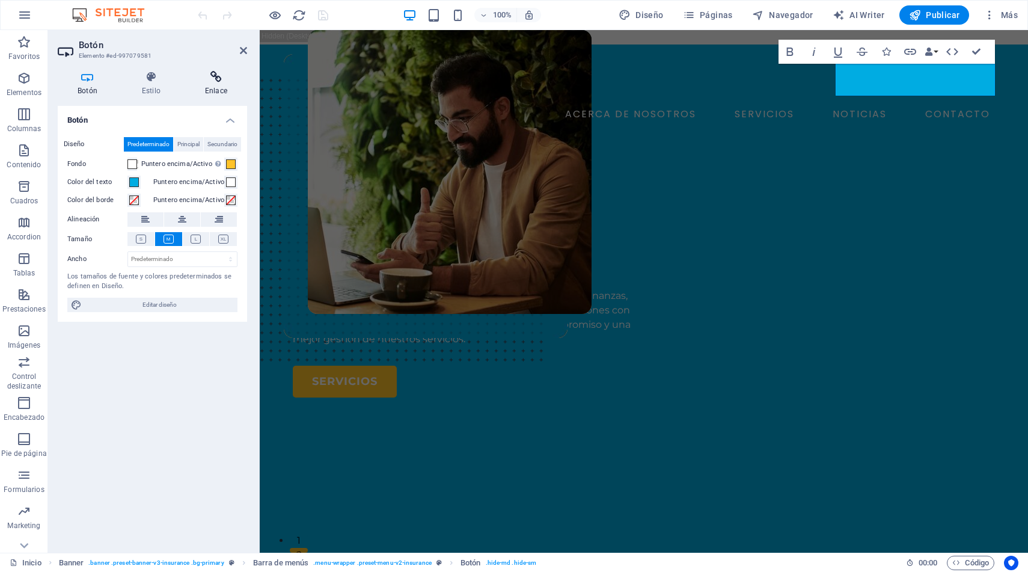
click at [215, 73] on icon at bounding box center [216, 77] width 62 height 12
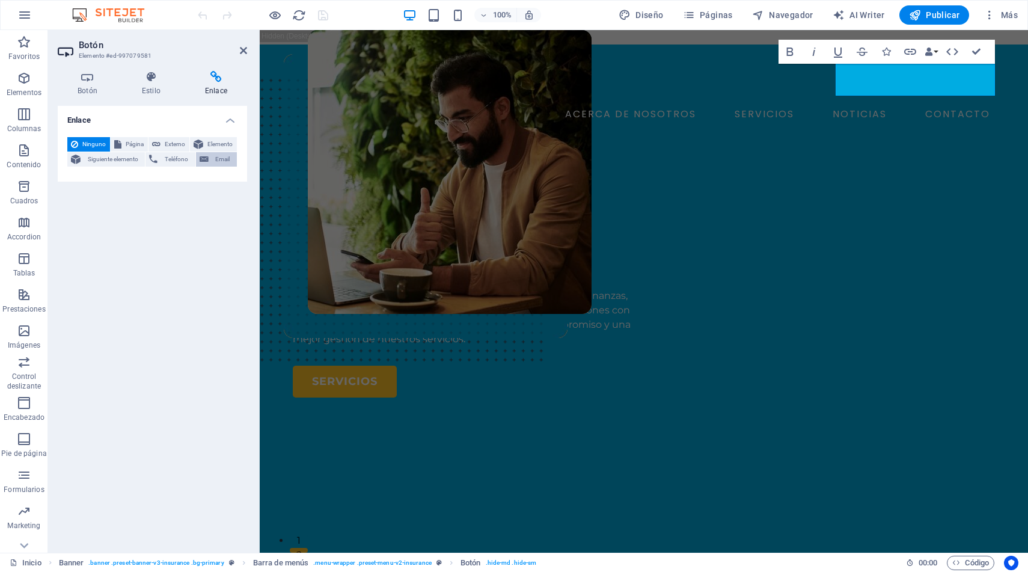
click at [210, 156] on button "Email" at bounding box center [216, 159] width 41 height 14
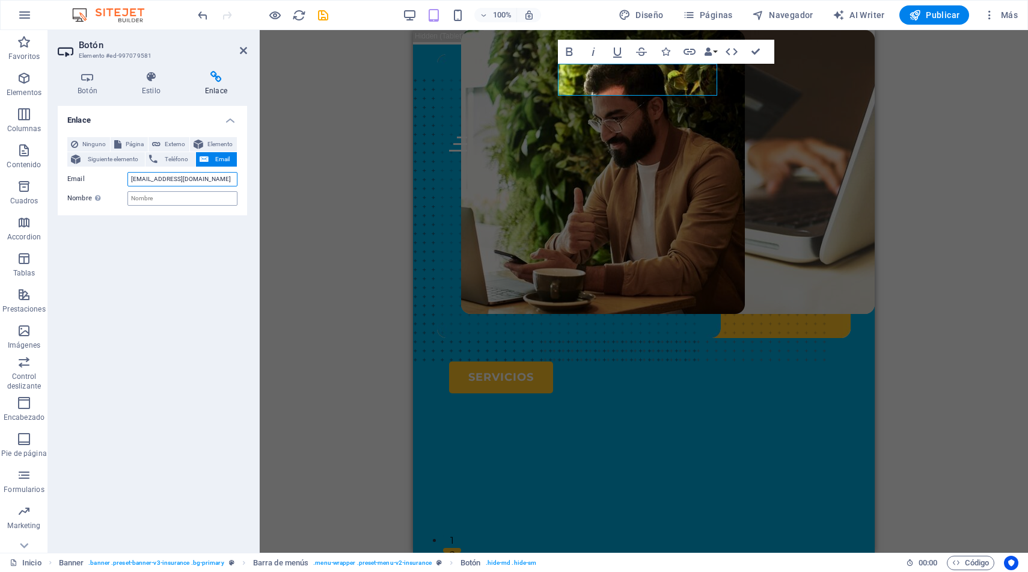
type input "[EMAIL_ADDRESS][DOMAIN_NAME]"
click at [164, 195] on input "Nombre Una descripción adicional del enlace no debería ser igual al texto del e…" at bounding box center [182, 198] width 110 height 14
type input "Fusion Consultores"
click at [93, 81] on icon at bounding box center [88, 77] width 60 height 12
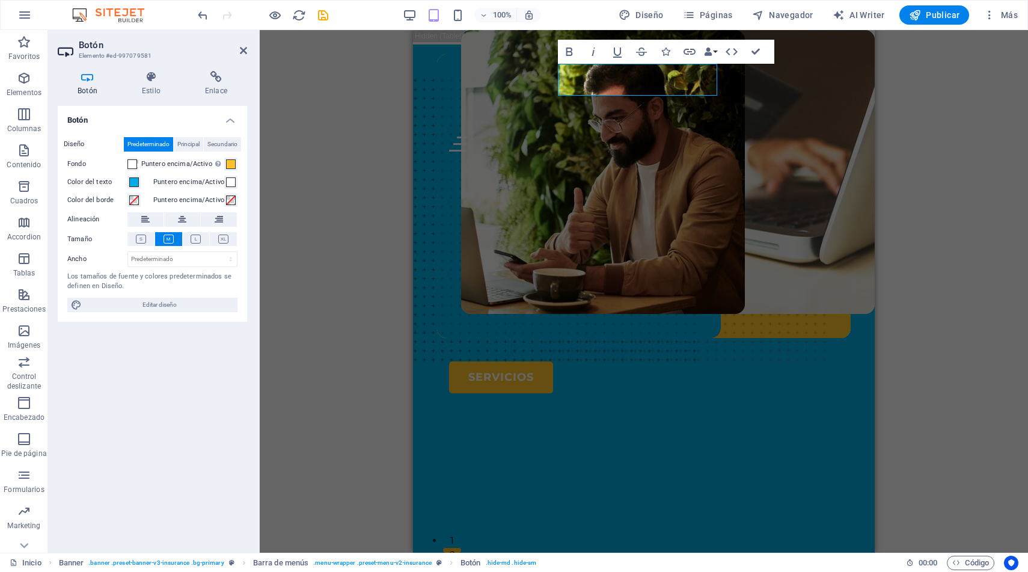
click at [938, 139] on div "H3 Banner Contenedor 2 columnas 2 columnas Contenedor Banner Barra de menús HTM…" at bounding box center [644, 291] width 769 height 523
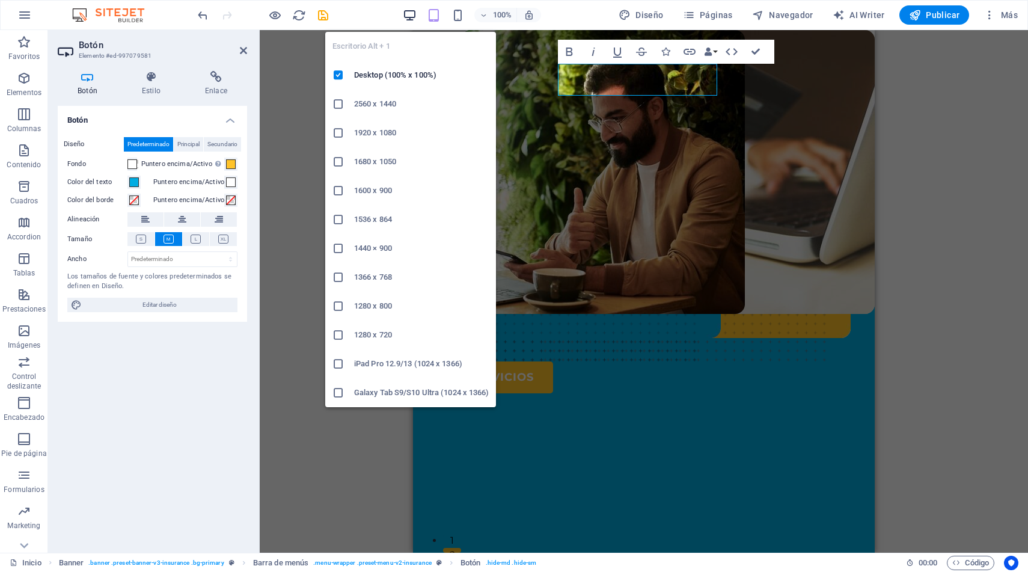
click at [408, 16] on icon "button" at bounding box center [410, 15] width 14 height 14
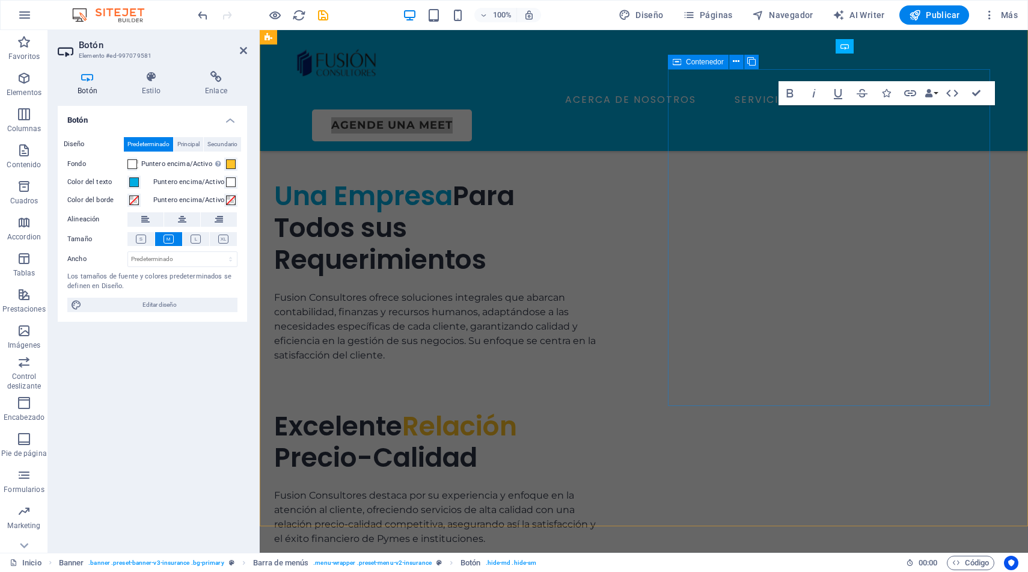
scroll to position [3758, 0]
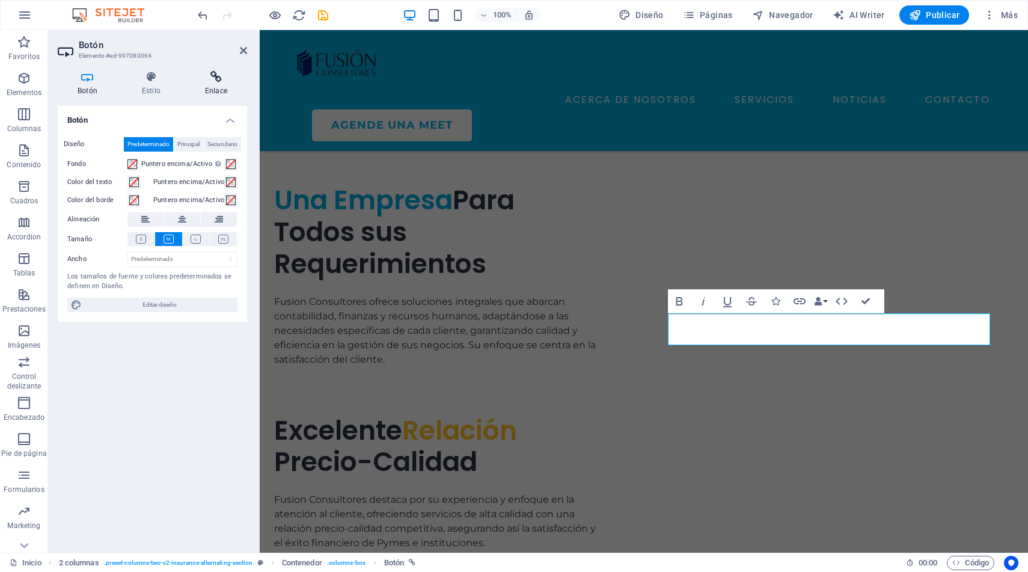
click at [221, 84] on h4 "Enlace" at bounding box center [216, 83] width 62 height 25
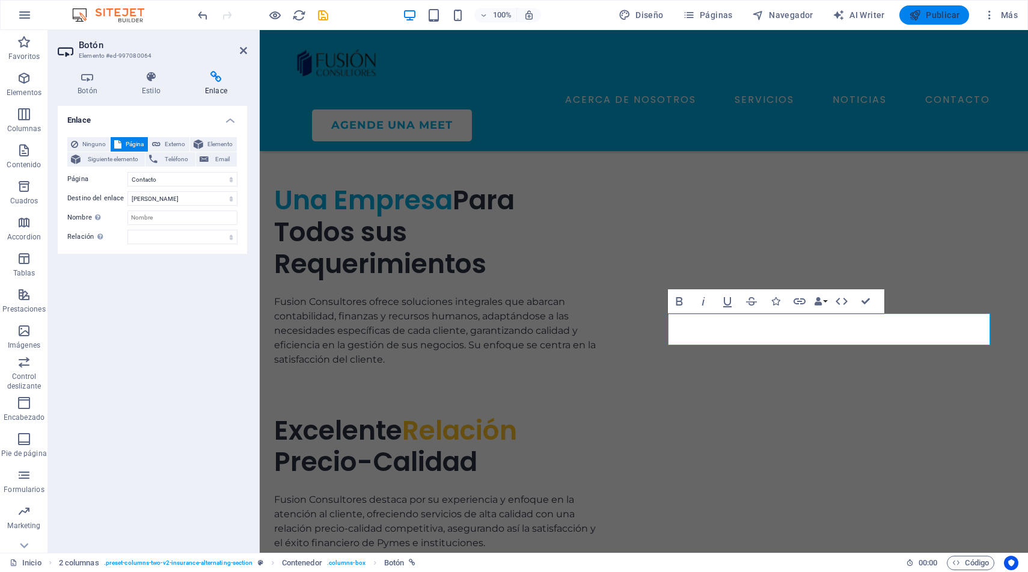
click at [933, 7] on button "Publicar" at bounding box center [935, 14] width 70 height 19
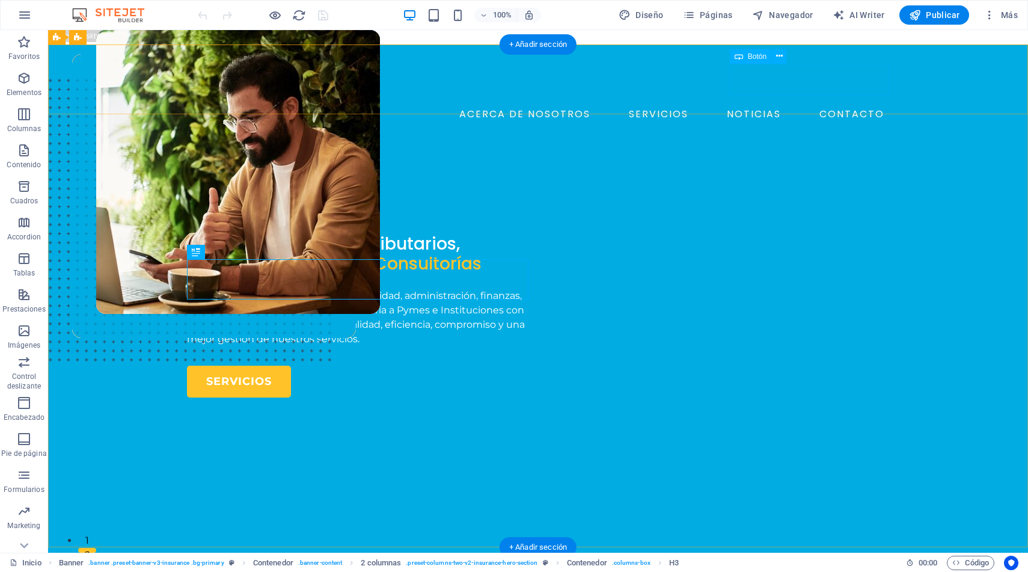
click at [769, 124] on div "AGENDE UNA MEET" at bounding box center [547, 140] width 683 height 32
click at [815, 124] on div "AGENDE UNA MEET" at bounding box center [547, 140] width 683 height 32
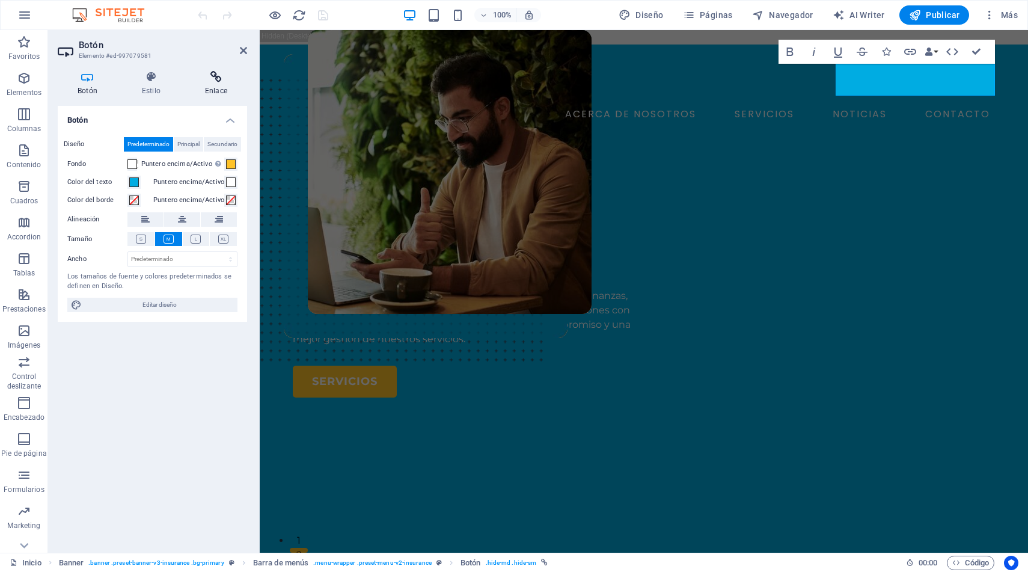
click at [224, 92] on h4 "Enlace" at bounding box center [216, 83] width 62 height 25
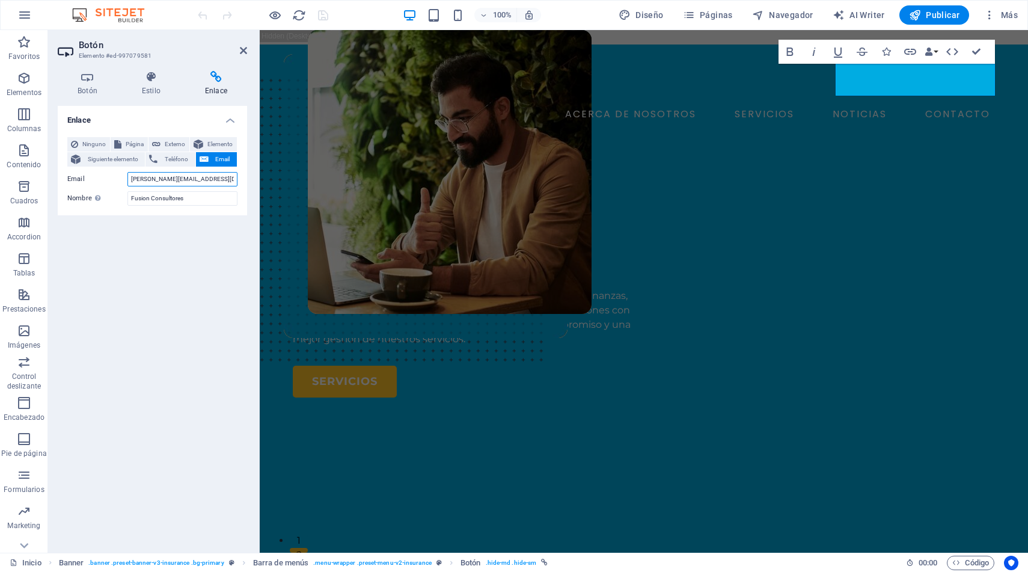
click at [185, 177] on input "[PERSON_NAME][EMAIL_ADDRESS][DOMAIN_NAME]" at bounding box center [182, 179] width 110 height 14
click at [708, 12] on span "Páginas" at bounding box center [708, 15] width 50 height 12
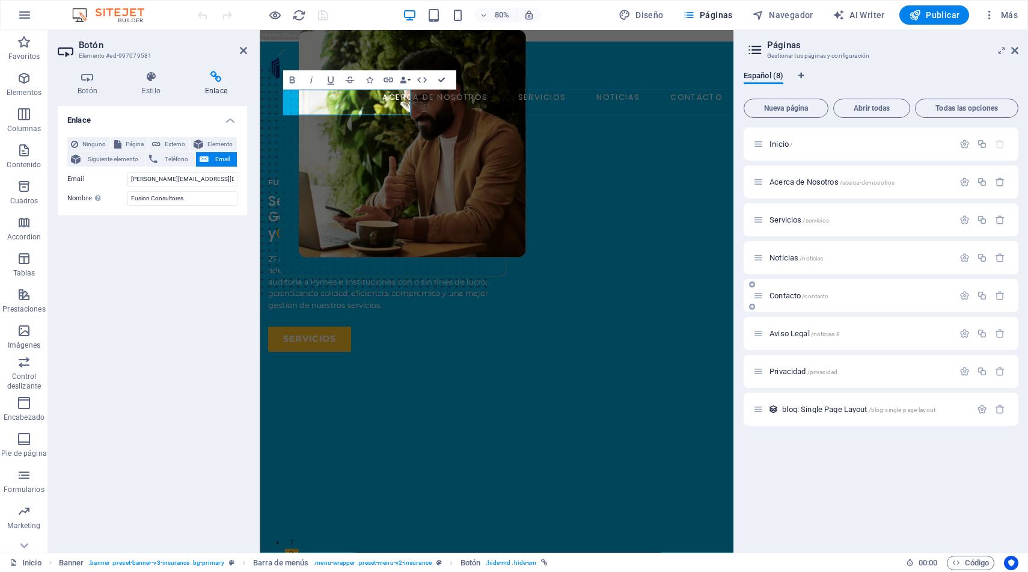
click at [795, 302] on div "Contacto /contacto" at bounding box center [854, 296] width 200 height 14
click at [785, 287] on div "Contacto /contacto" at bounding box center [881, 295] width 275 height 33
click at [788, 295] on span "Contacto /contacto" at bounding box center [799, 295] width 59 height 9
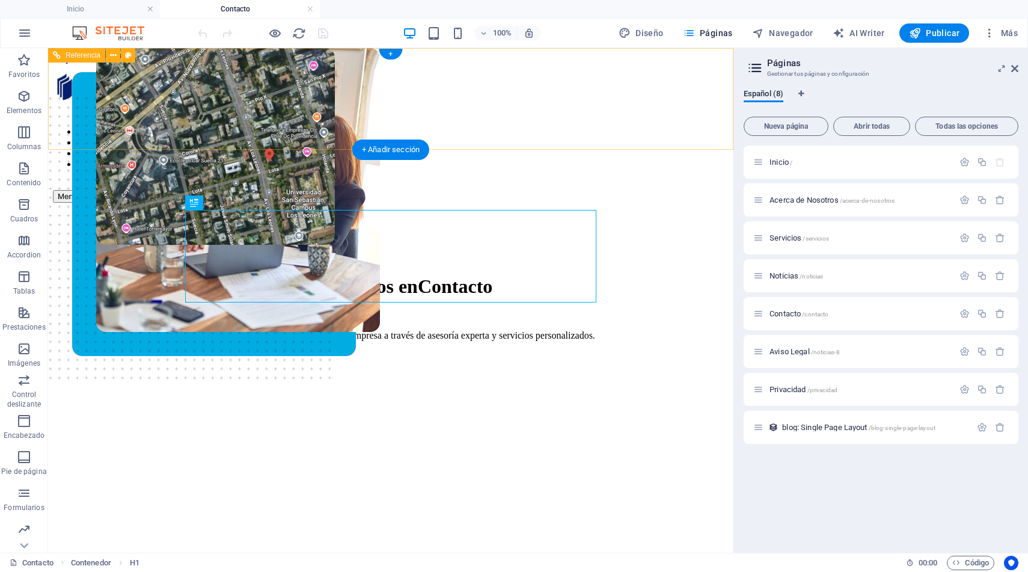
click at [203, 179] on div "AGENDE UNA MEET" at bounding box center [400, 184] width 657 height 11
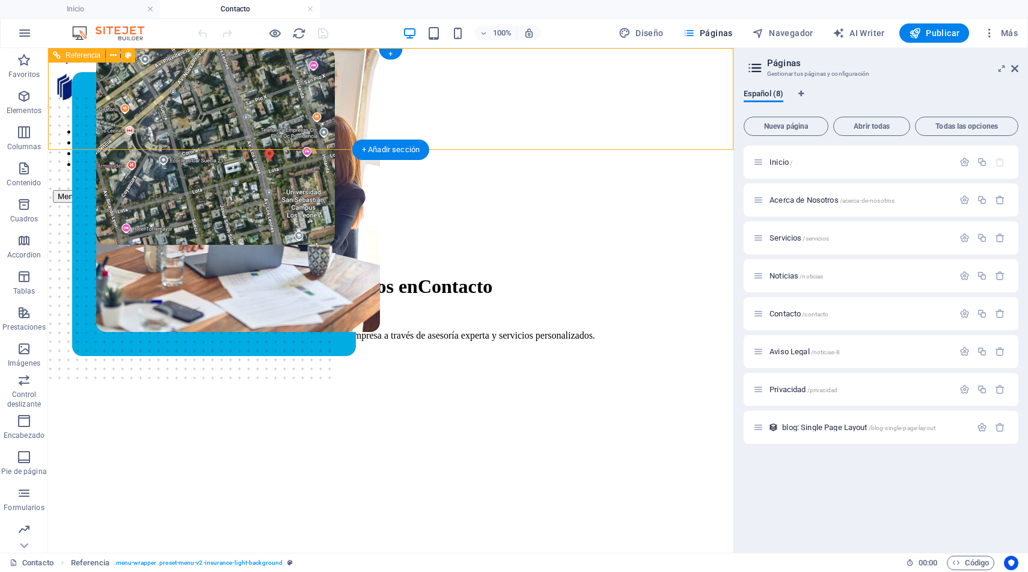
click at [203, 179] on div "AGENDE UNA MEET" at bounding box center [400, 184] width 657 height 11
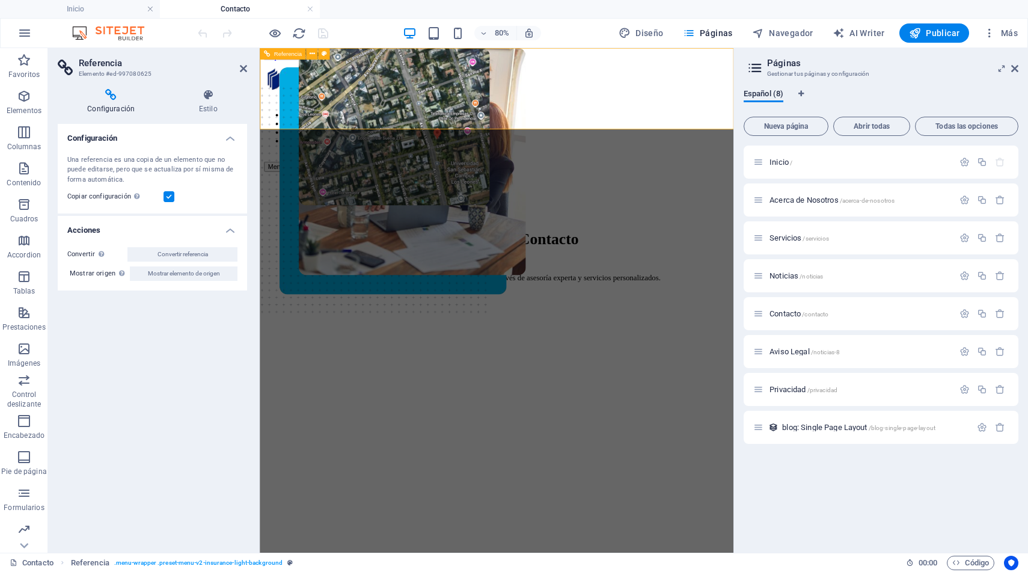
click at [360, 179] on div "AGENDE UNA MEET" at bounding box center [566, 184] width 564 height 11
click at [211, 277] on span "Mostrar elemento de origen" at bounding box center [184, 273] width 72 height 14
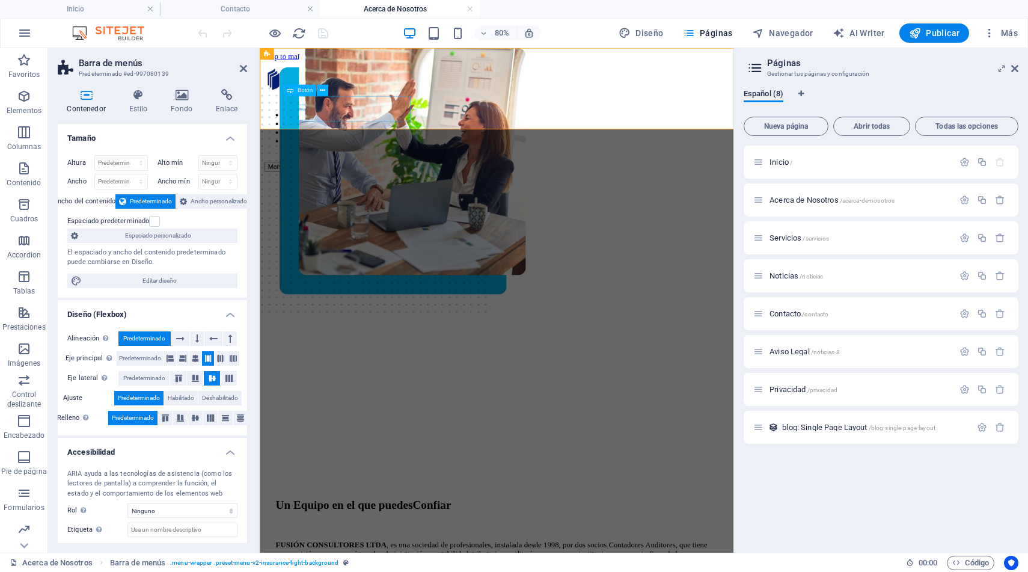
click at [349, 179] on div "AGENDE UNA MEET" at bounding box center [566, 184] width 564 height 11
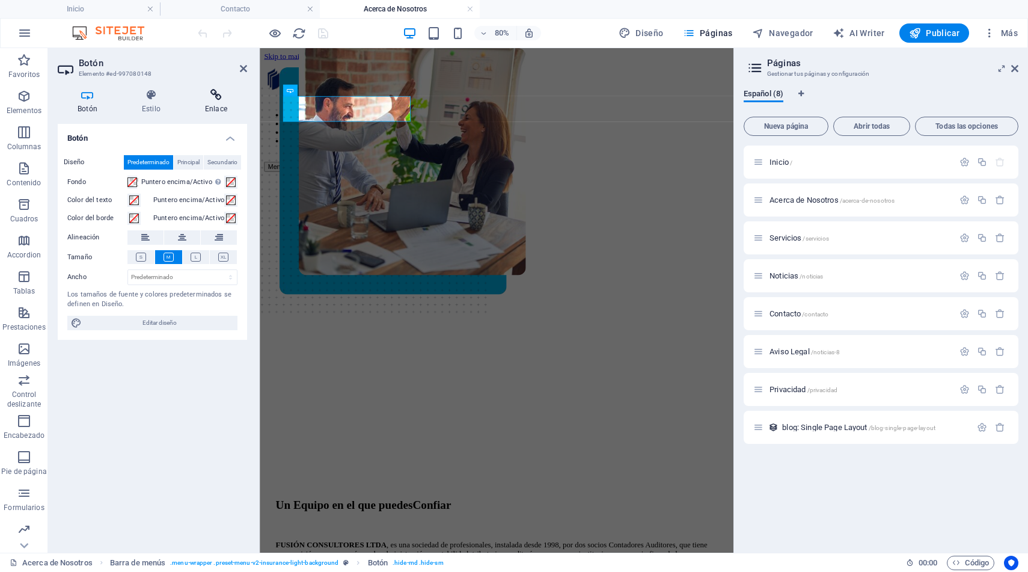
click at [218, 96] on icon at bounding box center [216, 95] width 62 height 12
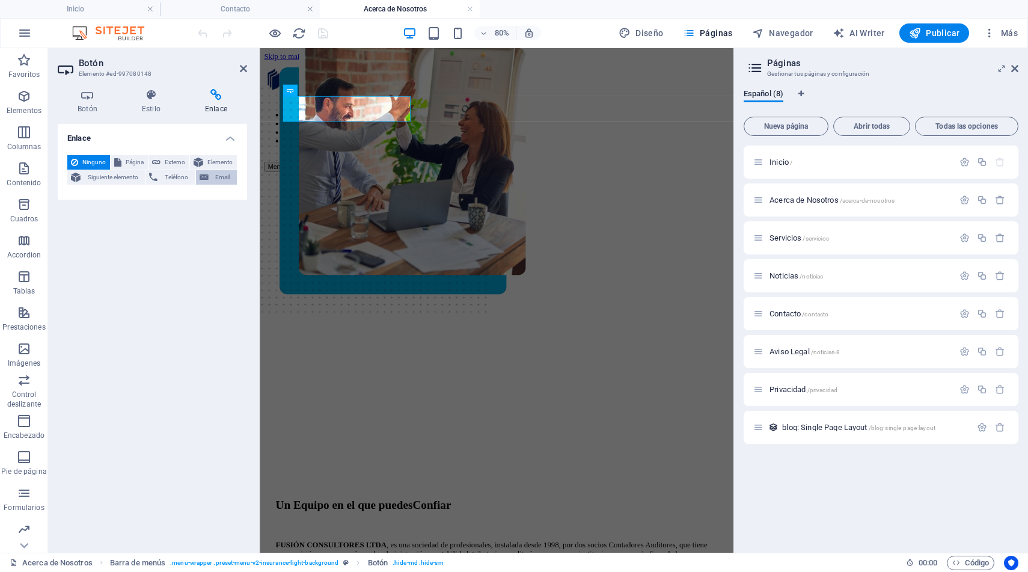
click at [220, 174] on span "Email" at bounding box center [222, 177] width 21 height 14
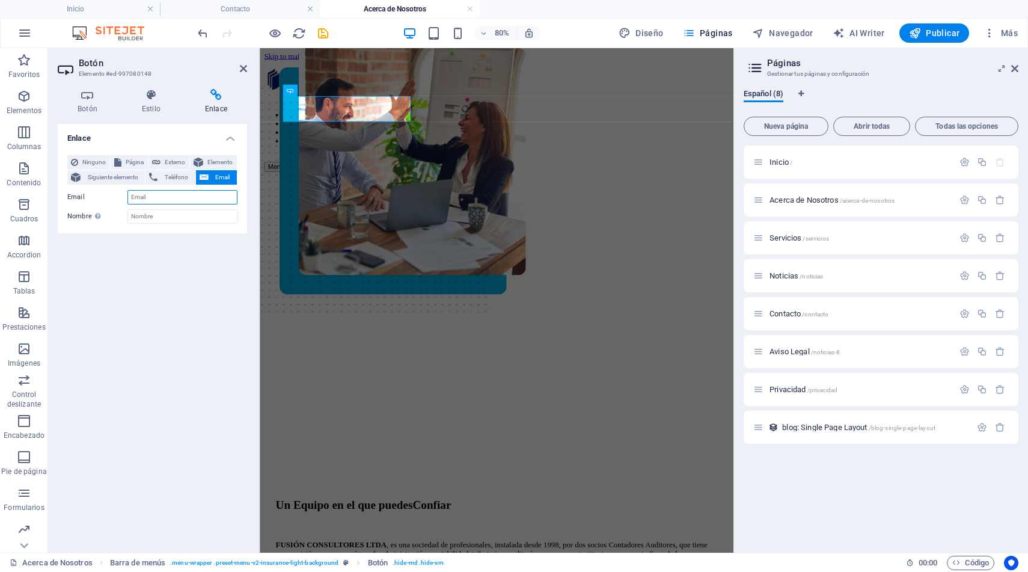
paste input "[PERSON_NAME][EMAIL_ADDRESS][DOMAIN_NAME]"
type input "[PERSON_NAME][EMAIL_ADDRESS][DOMAIN_NAME]"
click at [189, 224] on div "Ninguno Página Externo Elemento Siguiente elemento Teléfono Email Página Inicio…" at bounding box center [152, 190] width 189 height 88
click at [176, 216] on input "Nombre Una descripción adicional del enlace no debería ser igual al texto del e…" at bounding box center [182, 216] width 110 height 14
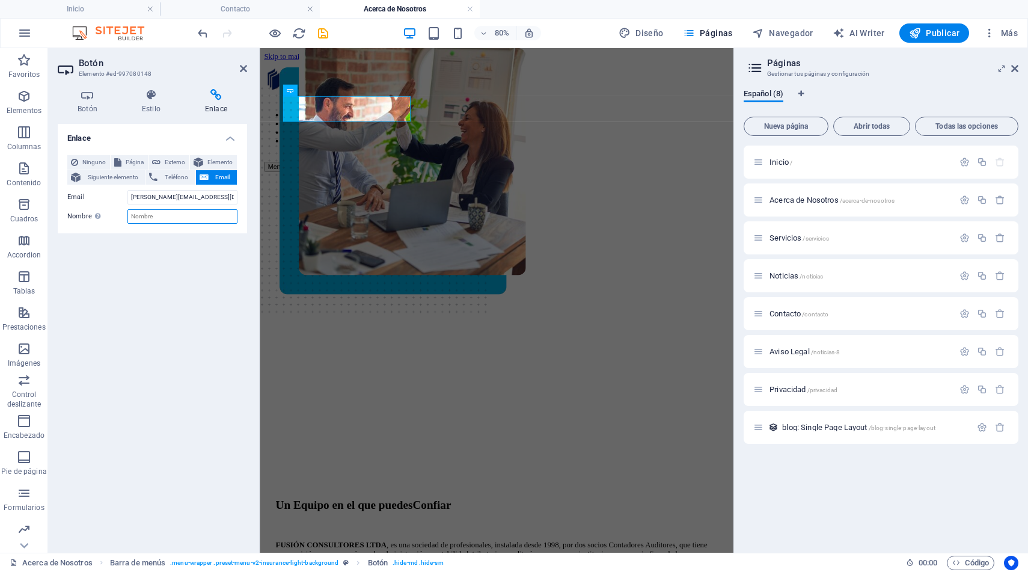
click at [176, 216] on input "Nombre Una descripción adicional del enlace no debería ser igual al texto del e…" at bounding box center [182, 216] width 110 height 14
click at [176, 216] on input "F" at bounding box center [182, 216] width 110 height 14
type input "Fusión Consultores"
drag, startPoint x: 161, startPoint y: 61, endPoint x: 211, endPoint y: 47, distance: 51.8
click at [209, 48] on section "Favoritos Elementos Columnas Contenido Cuadros Accordion Tablas Prestaciones Im…" at bounding box center [367, 300] width 734 height 505
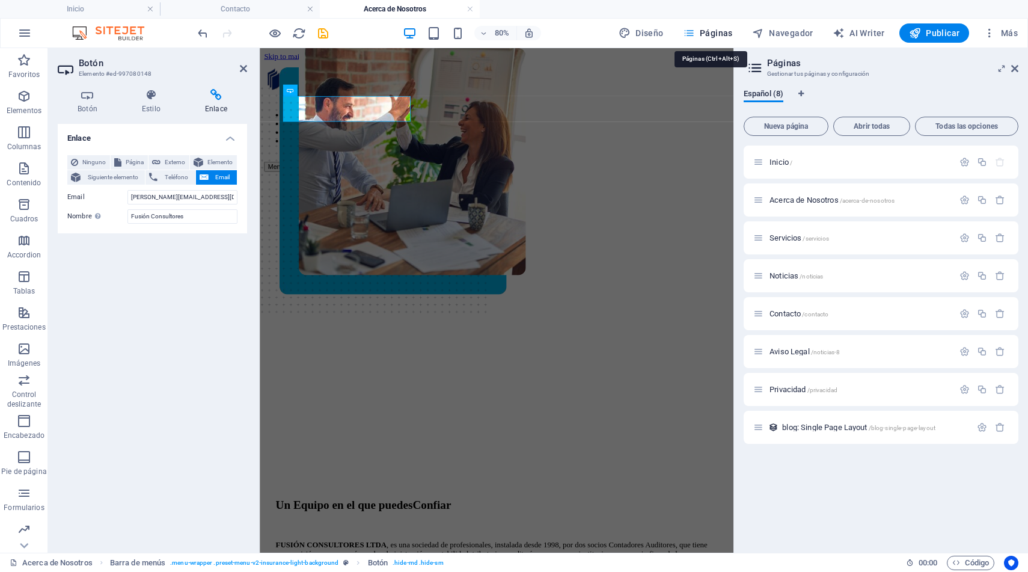
click at [710, 35] on span "Páginas" at bounding box center [708, 33] width 50 height 12
click at [781, 317] on span "Contacto /contacto" at bounding box center [799, 313] width 59 height 9
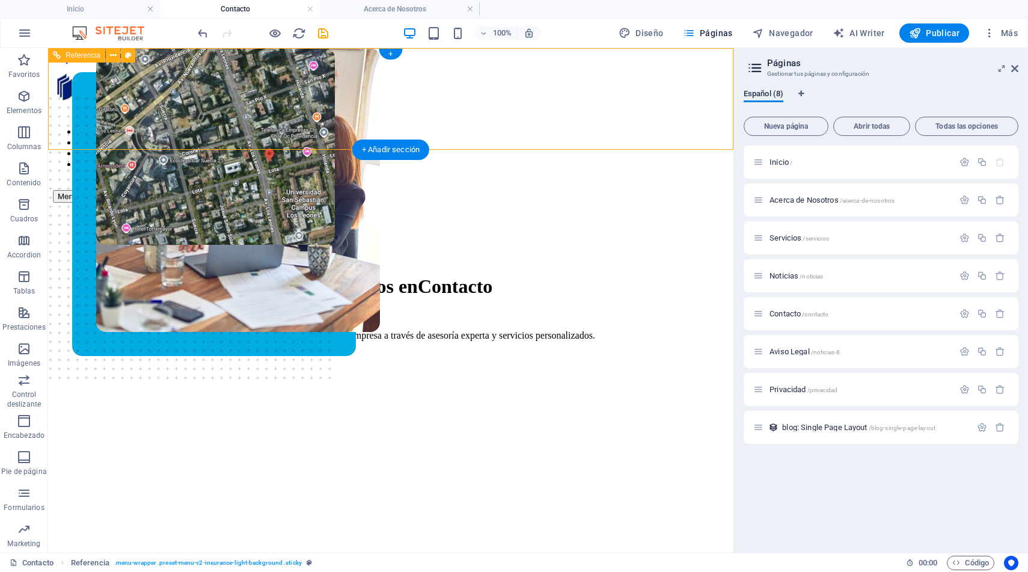
click at [190, 179] on div "AGENDE UNA MEET" at bounding box center [400, 184] width 657 height 11
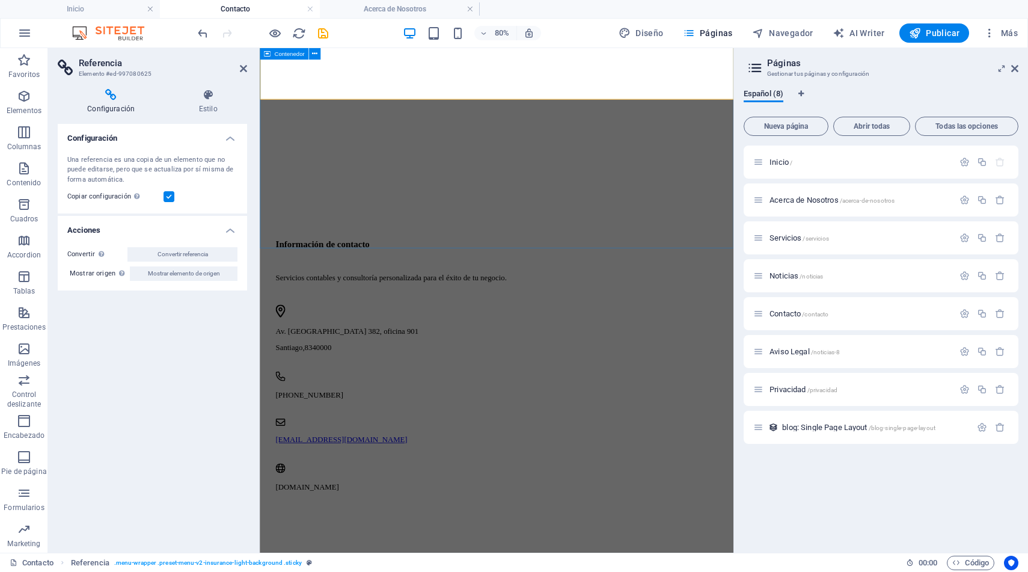
scroll to position [414, 0]
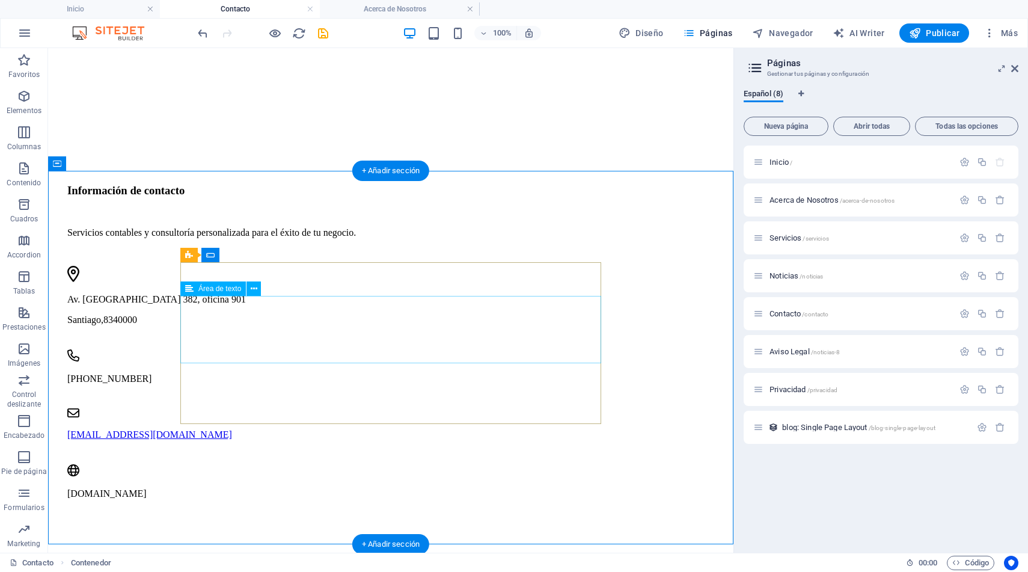
scroll to position [538, 0]
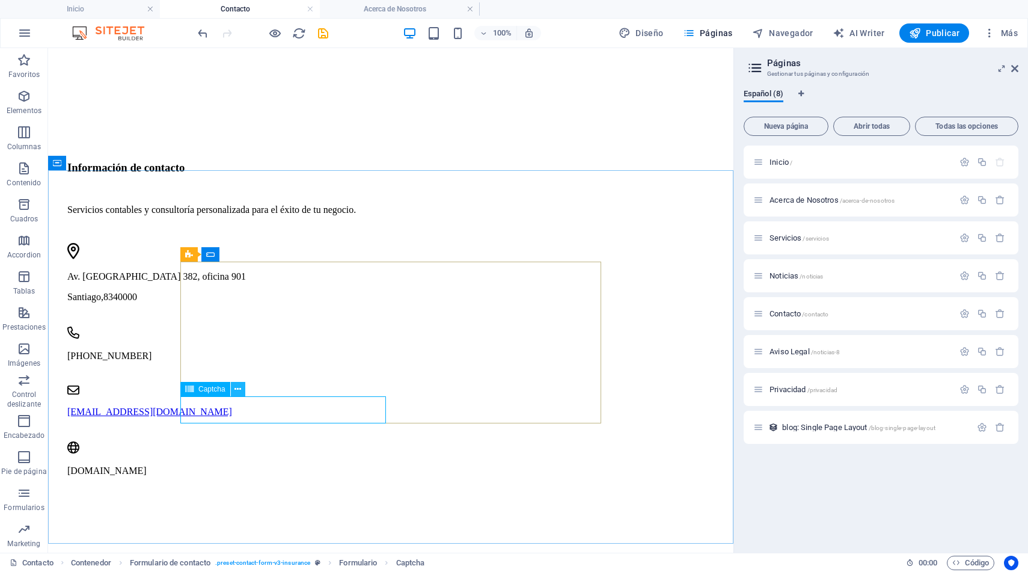
click at [237, 392] on icon at bounding box center [238, 389] width 7 height 13
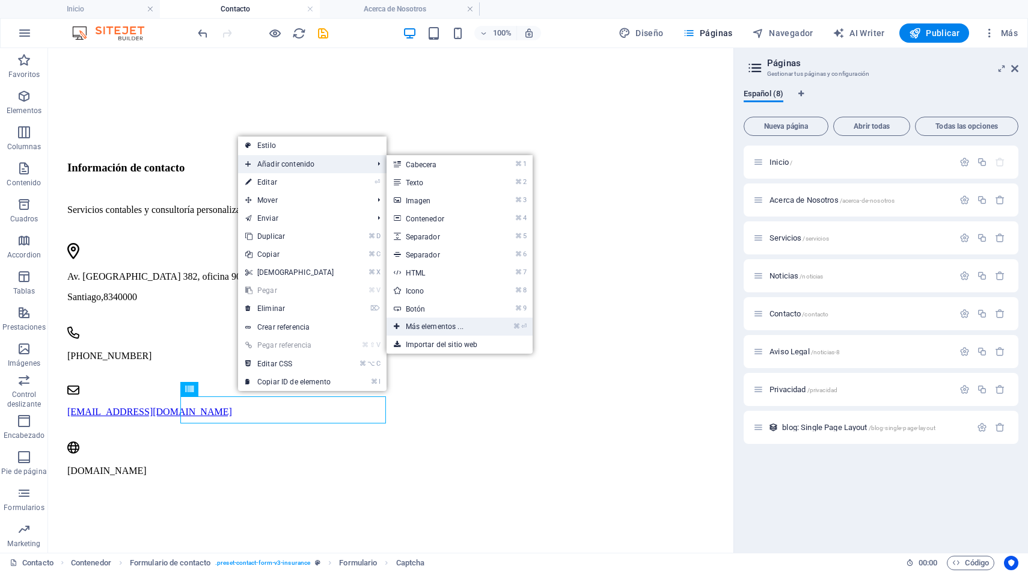
click at [438, 328] on link "⌘ ⏎ Más elementos ..." at bounding box center [437, 327] width 101 height 18
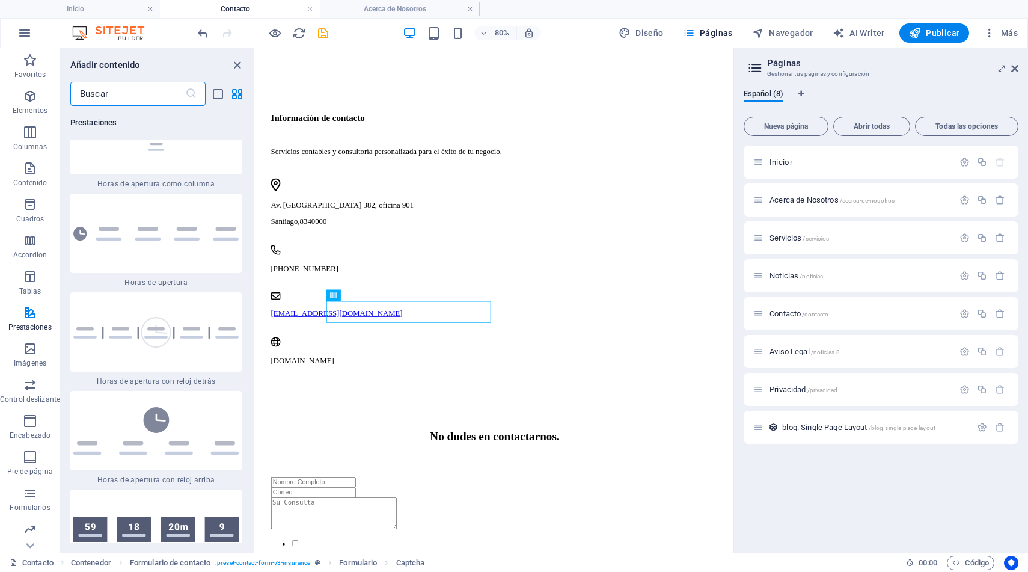
scroll to position [10467, 0]
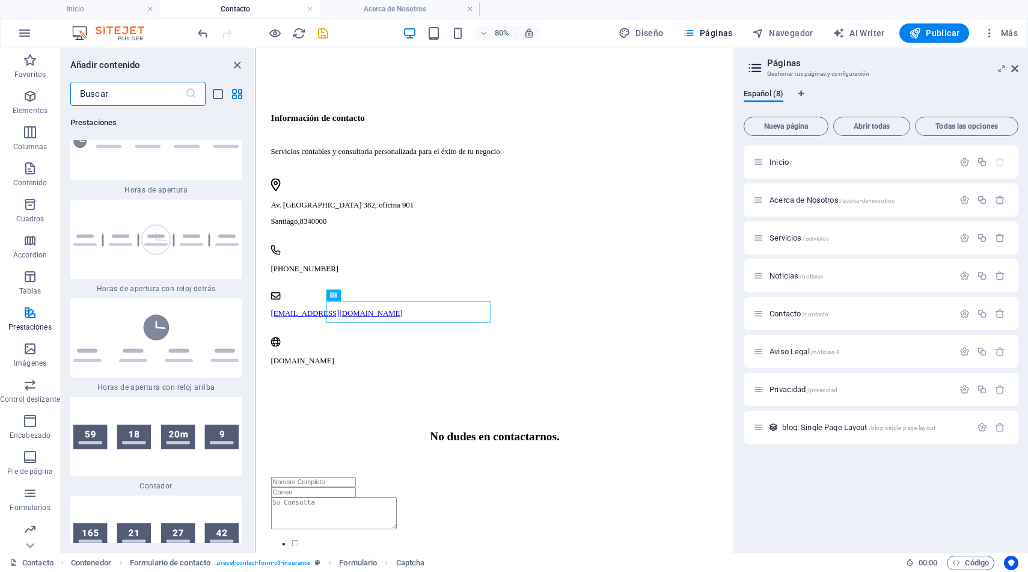
click at [124, 97] on input "text" at bounding box center [127, 94] width 115 height 24
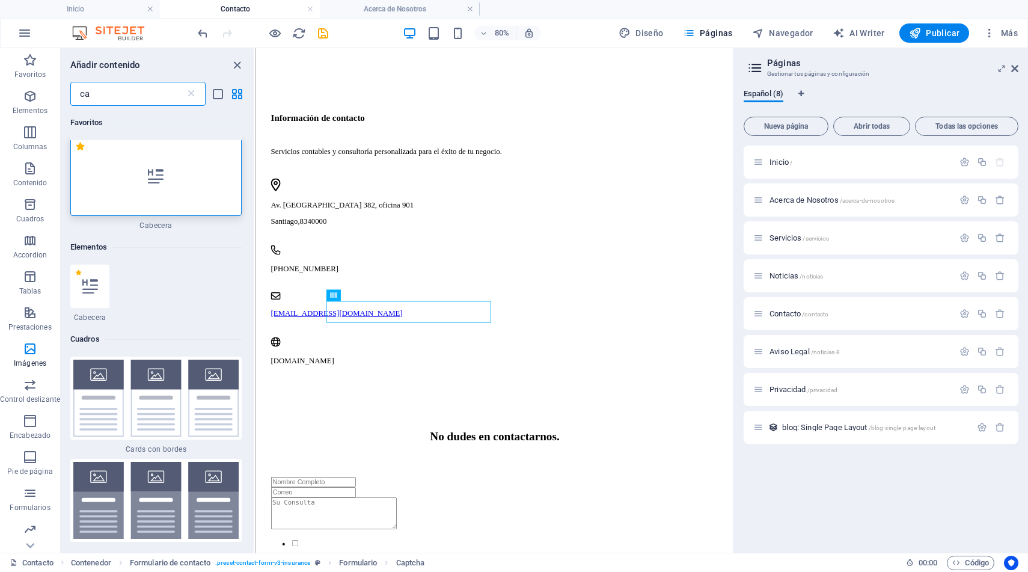
scroll to position [0, 0]
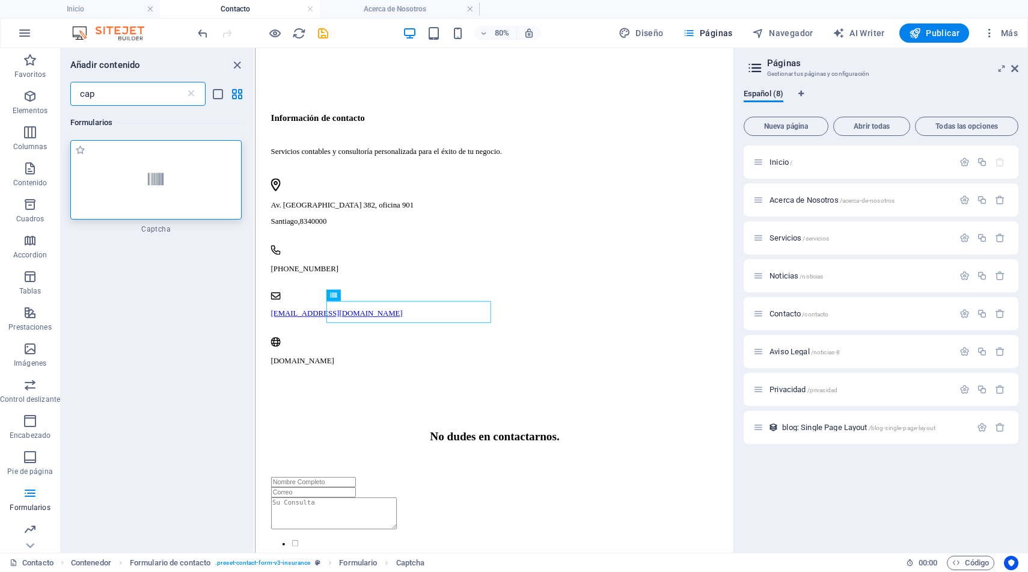
type input "cap"
click at [154, 183] on icon at bounding box center [156, 180] width 16 height 16
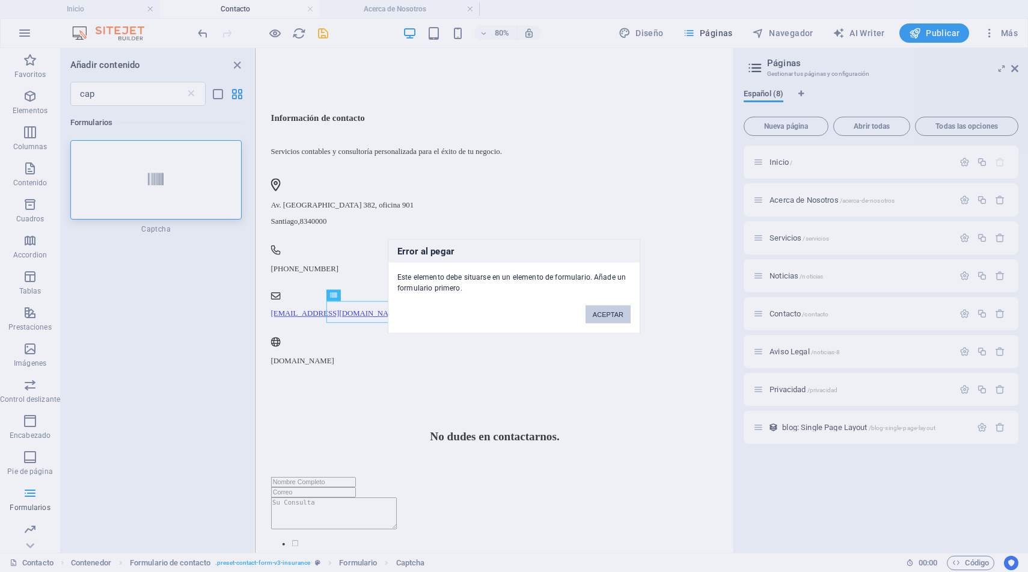
click at [603, 312] on button "ACEPTAR" at bounding box center [608, 314] width 45 height 18
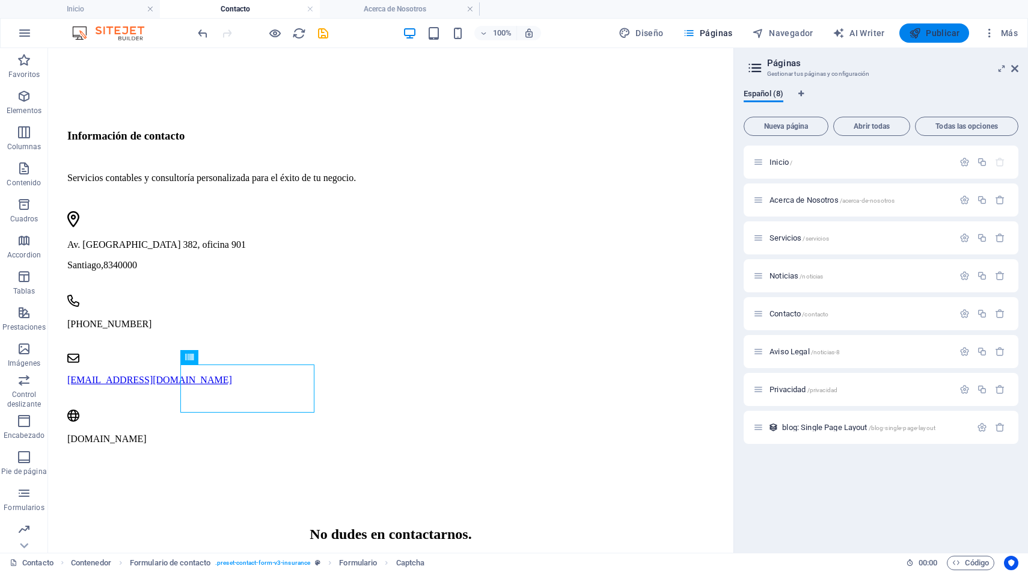
click at [928, 33] on span "Publicar" at bounding box center [934, 33] width 51 height 12
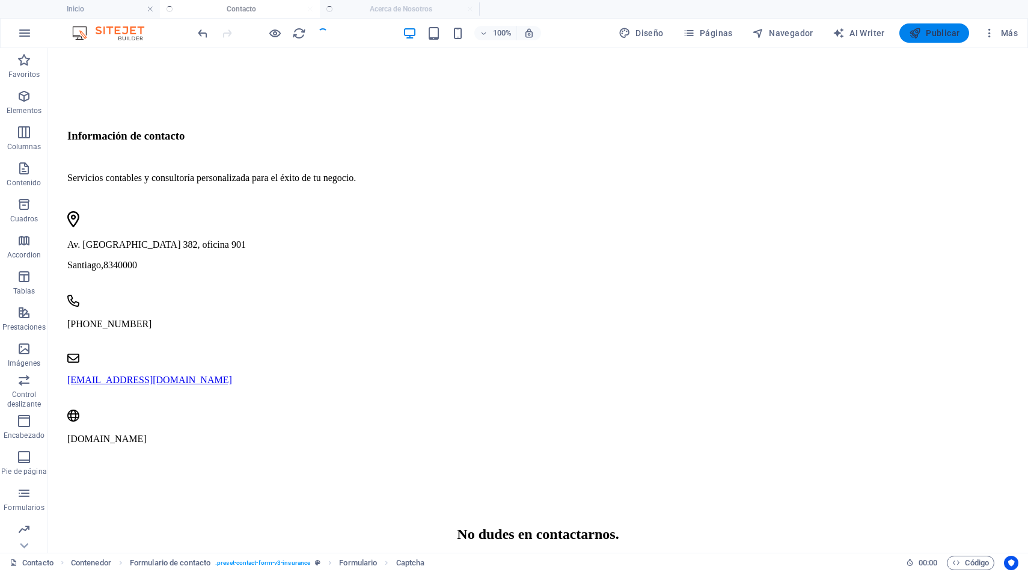
checkbox input "false"
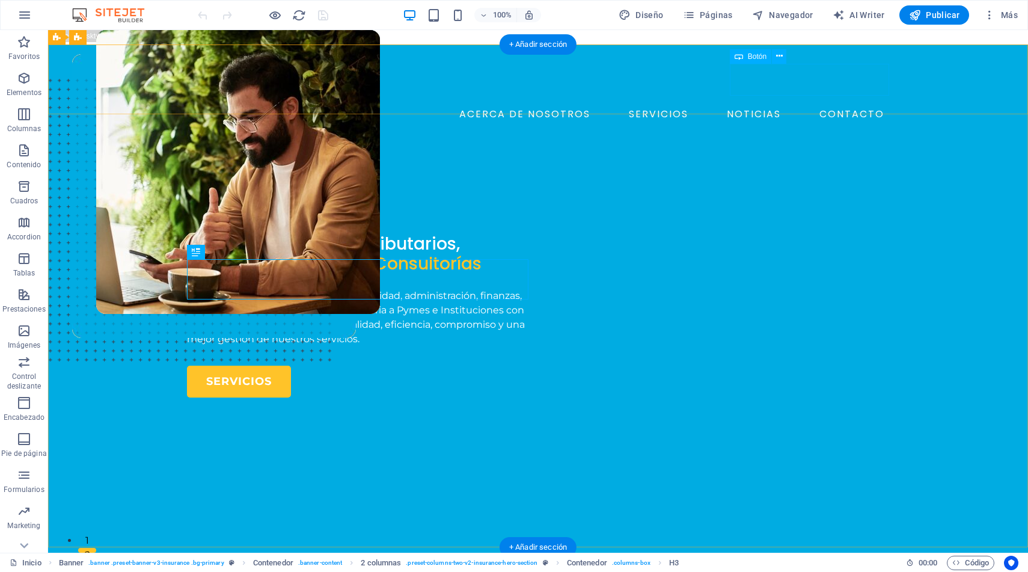
click at [810, 124] on div "AGENDE UNA MEET" at bounding box center [547, 140] width 683 height 32
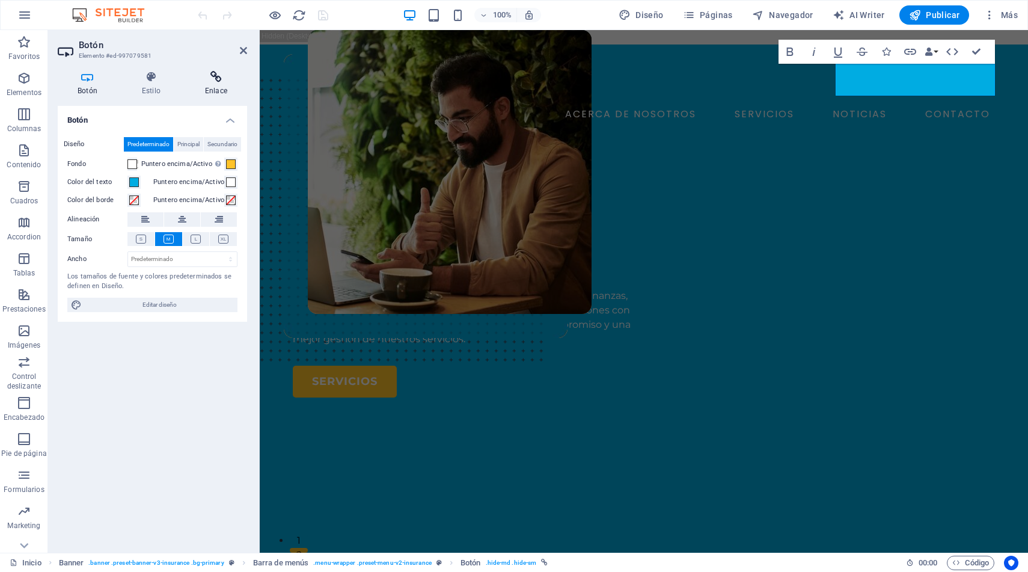
click at [226, 84] on h4 "Enlace" at bounding box center [216, 83] width 62 height 25
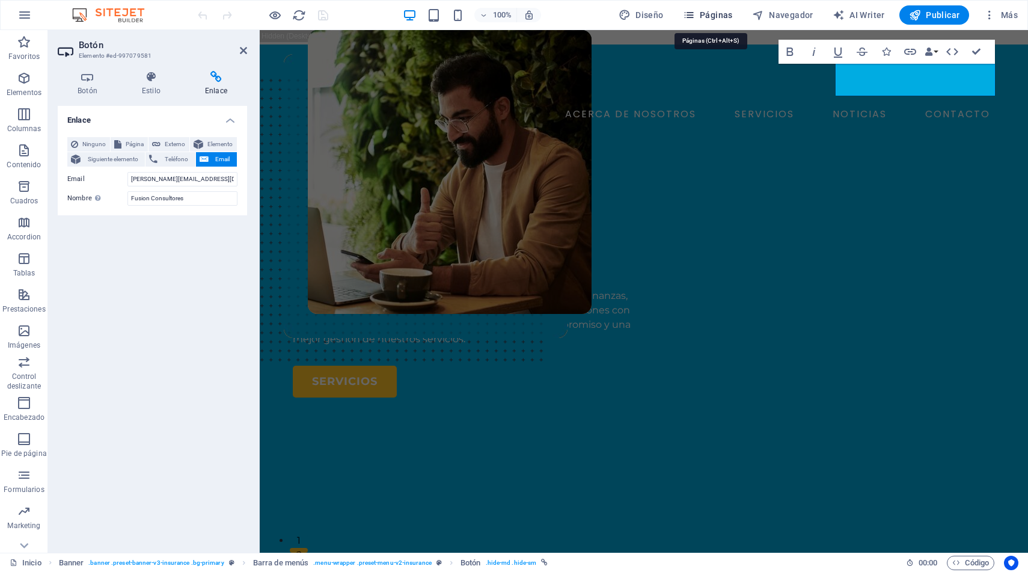
click at [723, 14] on span "Páginas" at bounding box center [708, 15] width 50 height 12
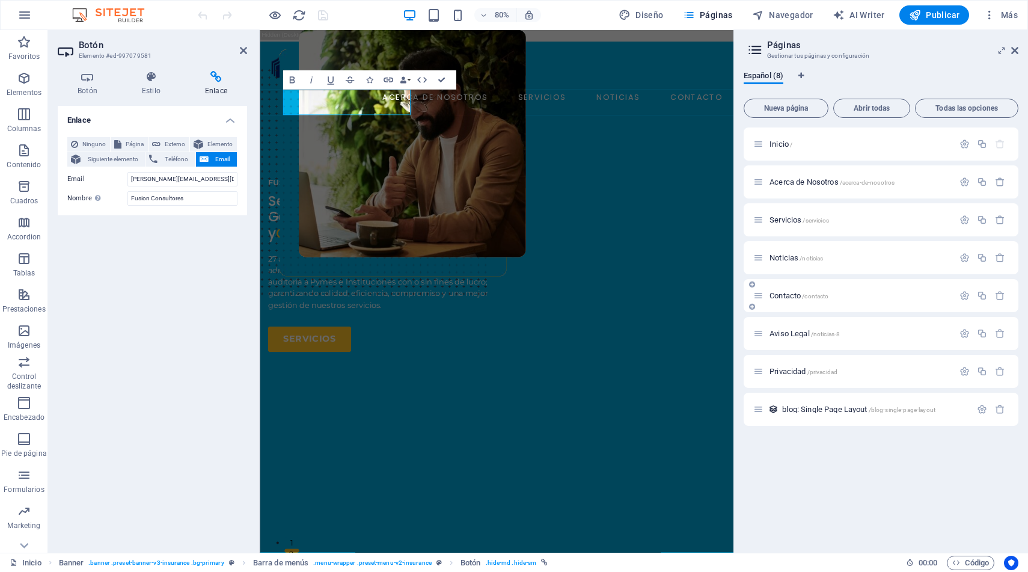
click at [816, 295] on span "/contacto" at bounding box center [815, 296] width 26 height 7
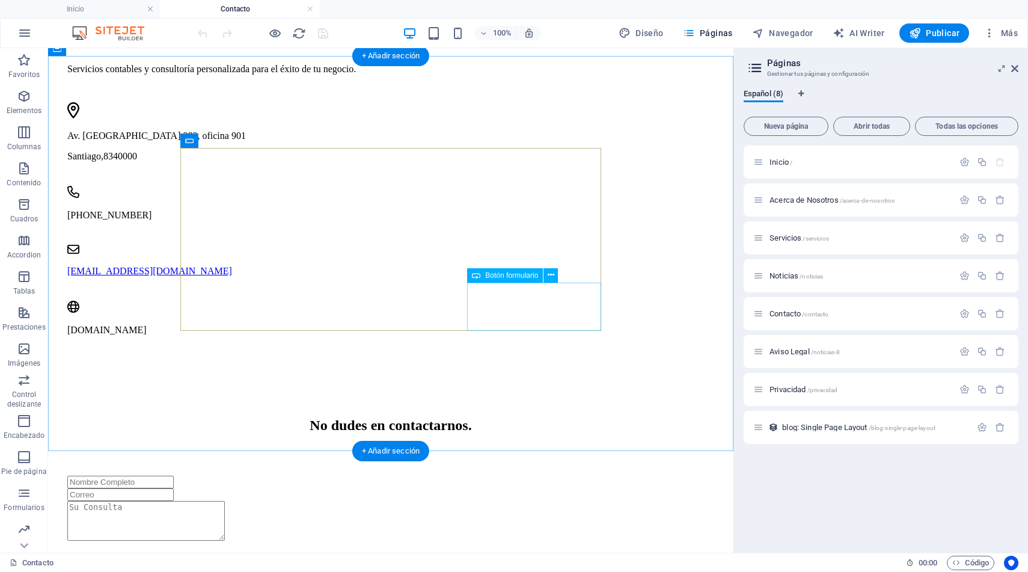
scroll to position [650, 0]
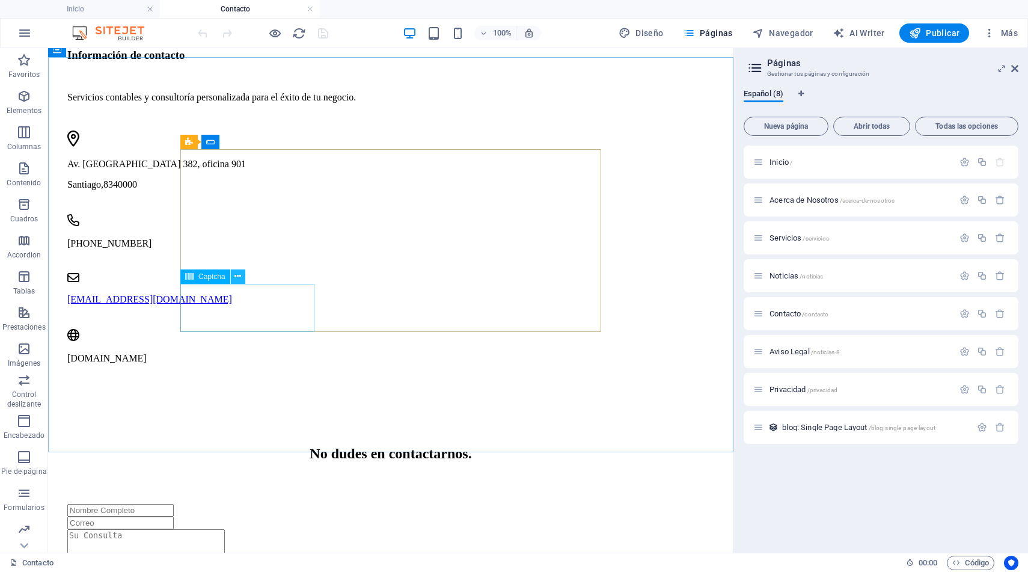
click at [236, 278] on icon at bounding box center [238, 276] width 7 height 13
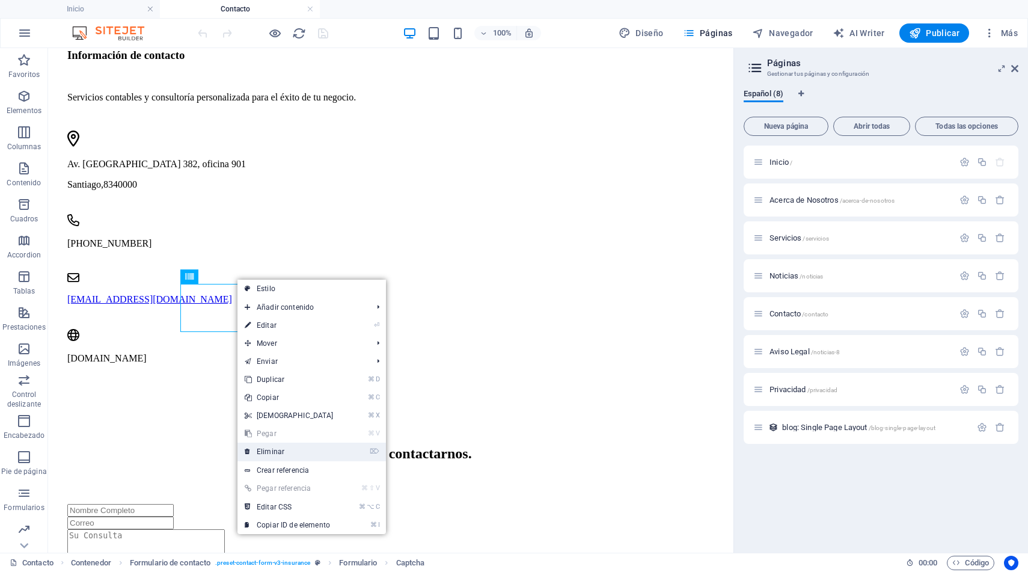
drag, startPoint x: 293, startPoint y: 453, endPoint x: 245, endPoint y: 405, distance: 68.0
click at [293, 453] on link "⌦ Eliminar" at bounding box center [289, 452] width 103 height 18
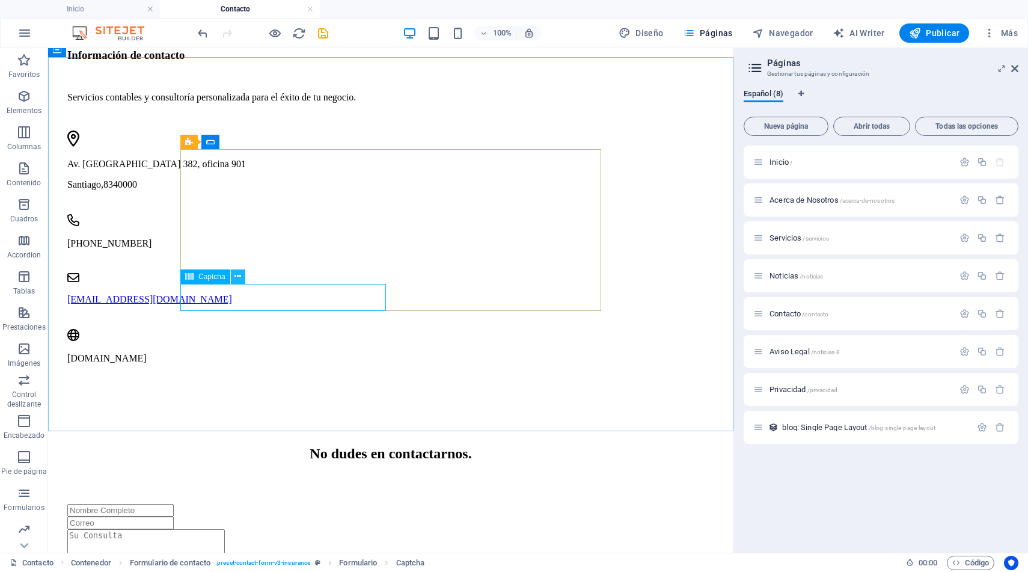
click at [239, 278] on icon at bounding box center [238, 276] width 7 height 13
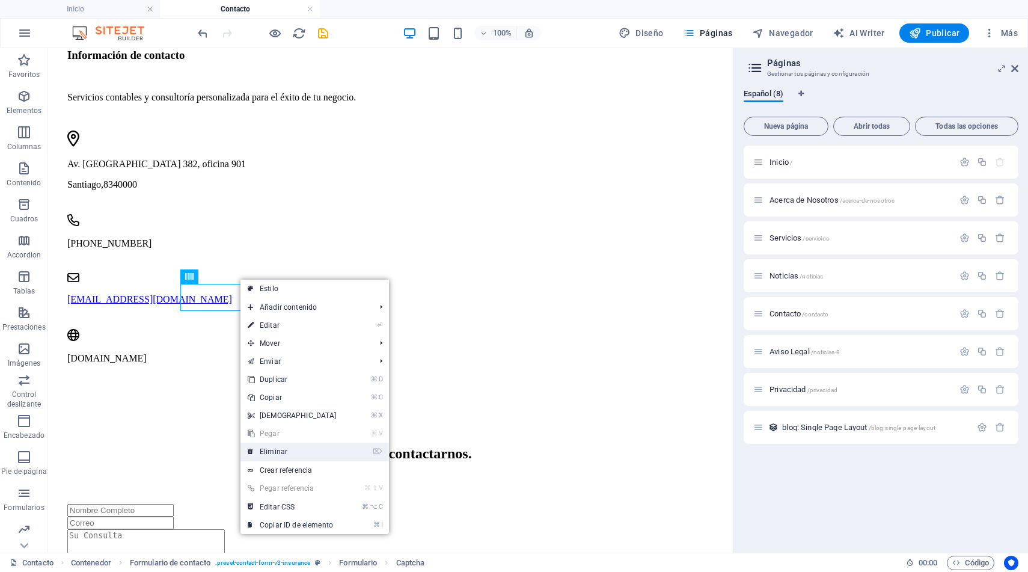
click at [289, 451] on link "⌦ Eliminar" at bounding box center [292, 452] width 103 height 18
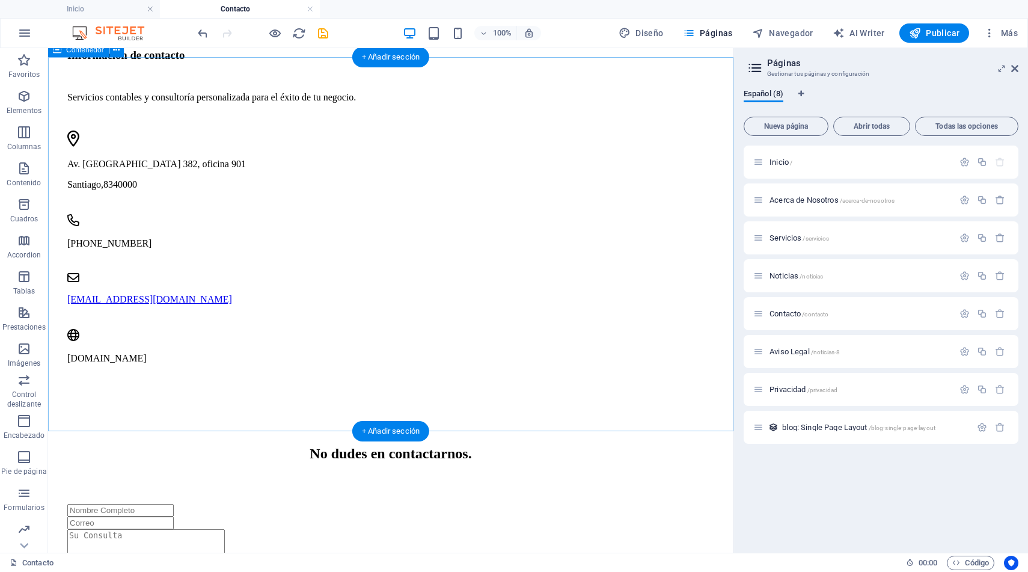
click at [404, 404] on div "No dudes en contactarnos. Estoy de acuerdo y entiendo las Políticas de Privacid…" at bounding box center [391, 580] width 676 height 352
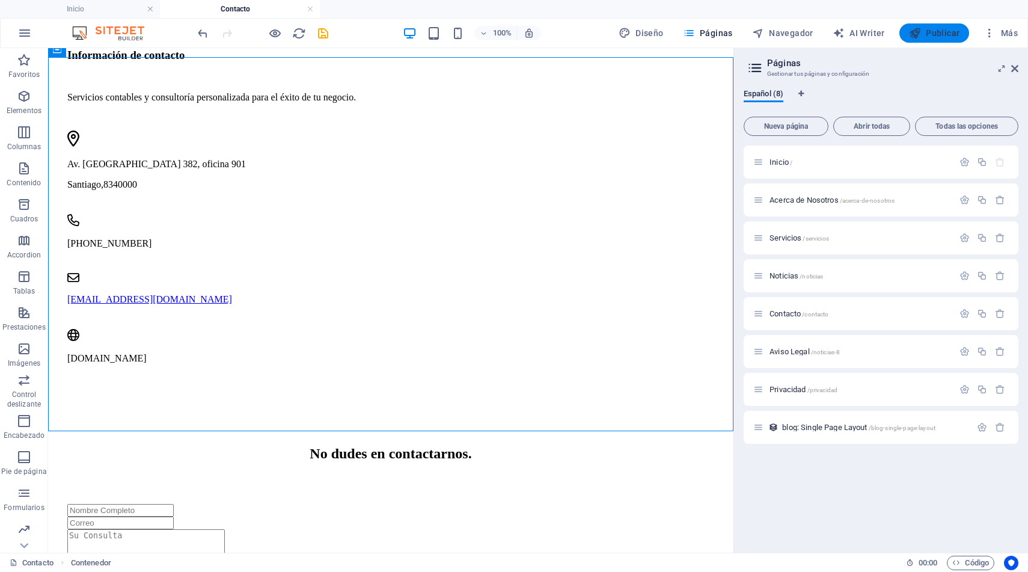
click at [938, 32] on span "Publicar" at bounding box center [934, 33] width 51 height 12
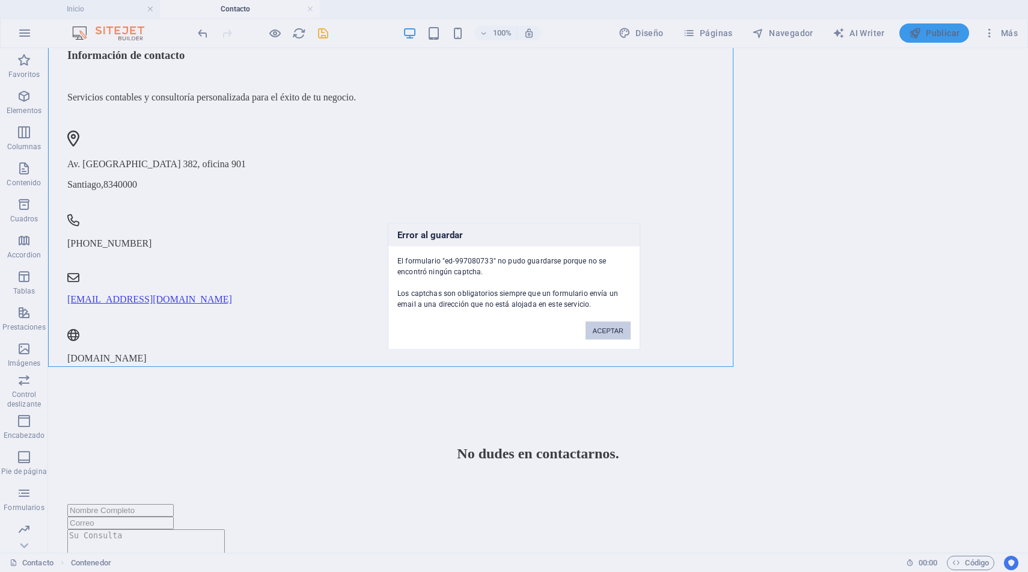
scroll to position [714, 0]
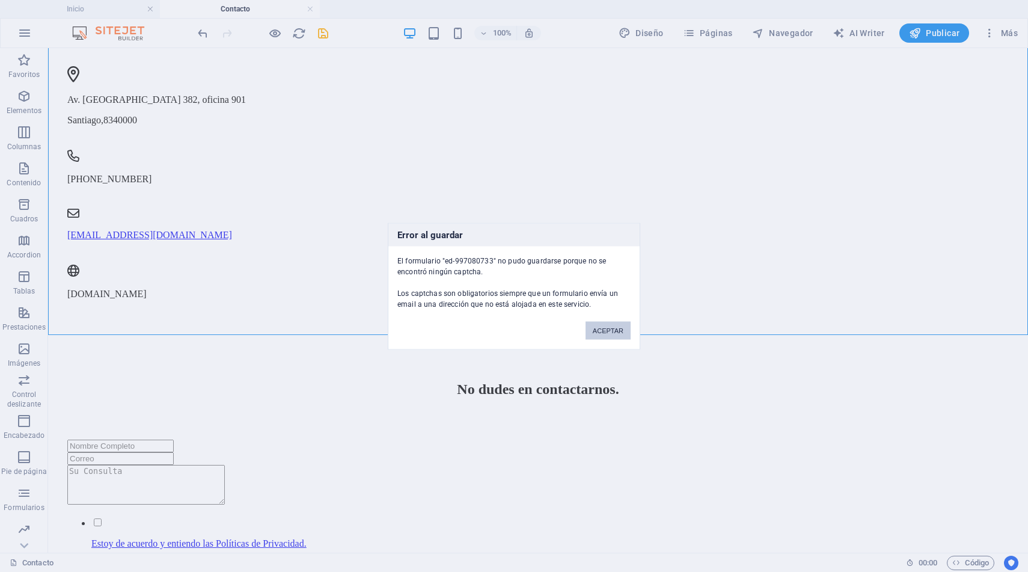
click at [604, 331] on button "ACEPTAR" at bounding box center [608, 330] width 45 height 18
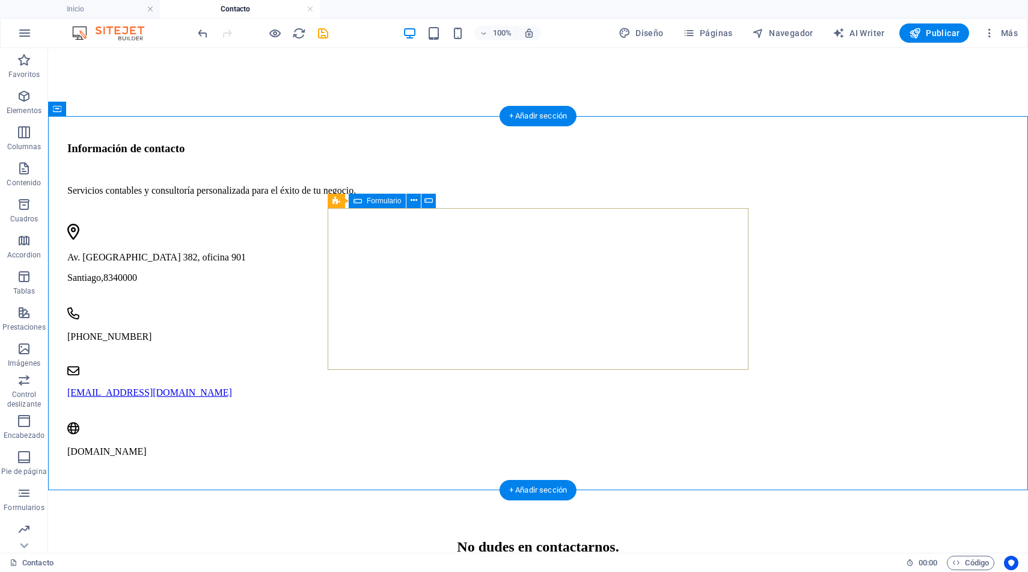
scroll to position [556, 0]
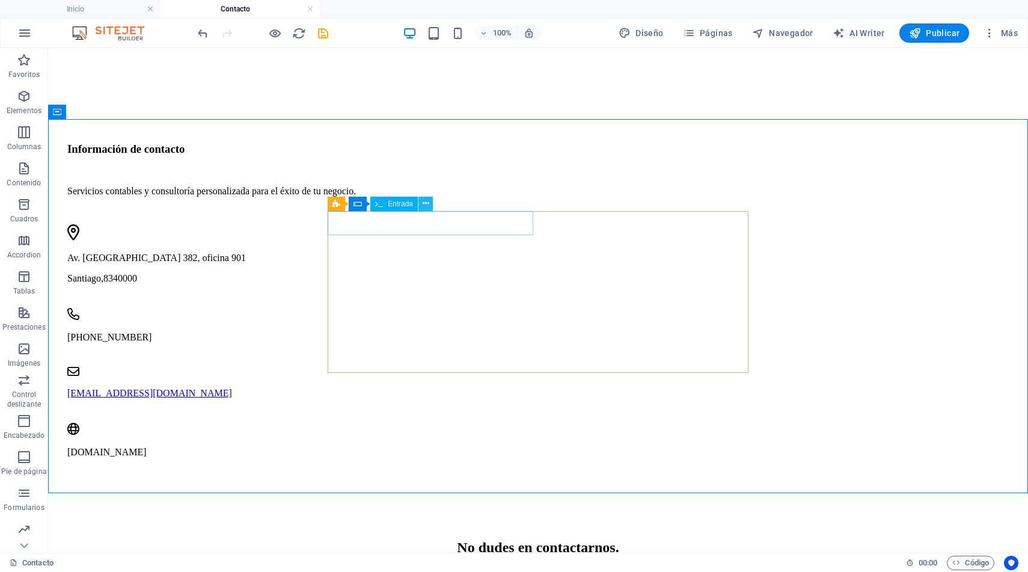
click at [423, 204] on icon at bounding box center [426, 203] width 7 height 13
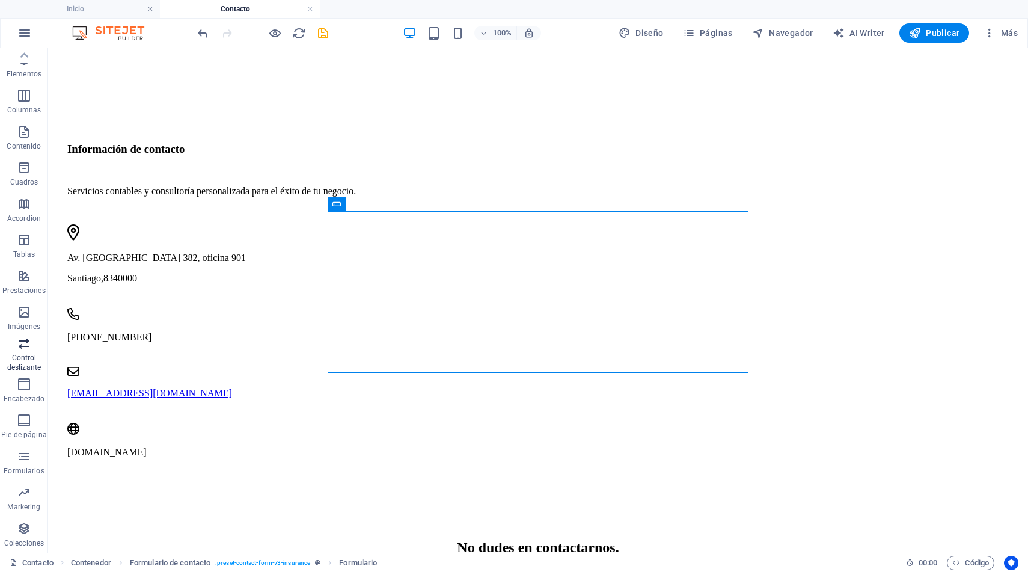
scroll to position [0, 0]
click at [206, 37] on icon "undo" at bounding box center [203, 33] width 14 height 14
click at [936, 38] on span "Publicar" at bounding box center [934, 33] width 51 height 12
checkbox input "false"
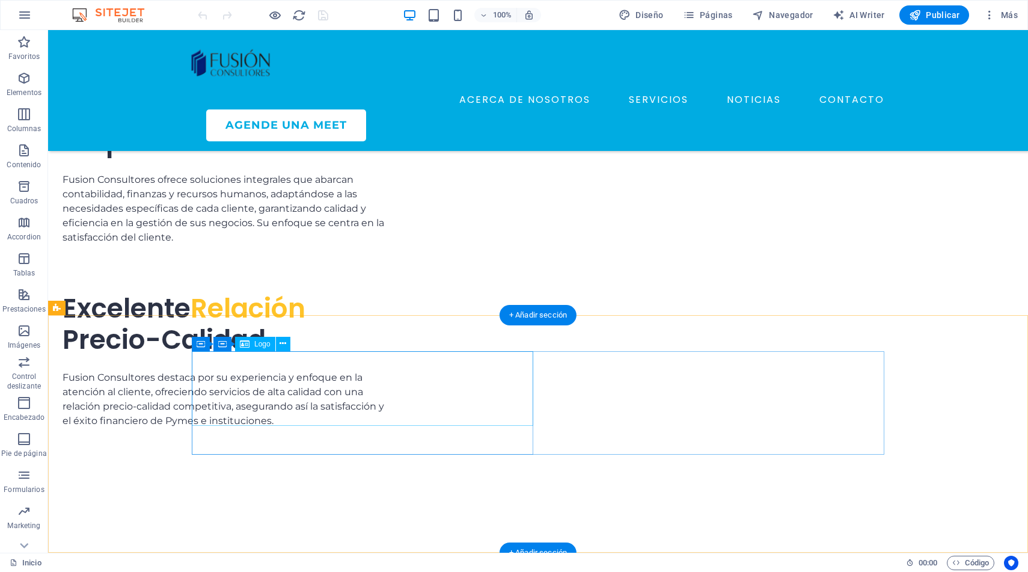
scroll to position [3969, 0]
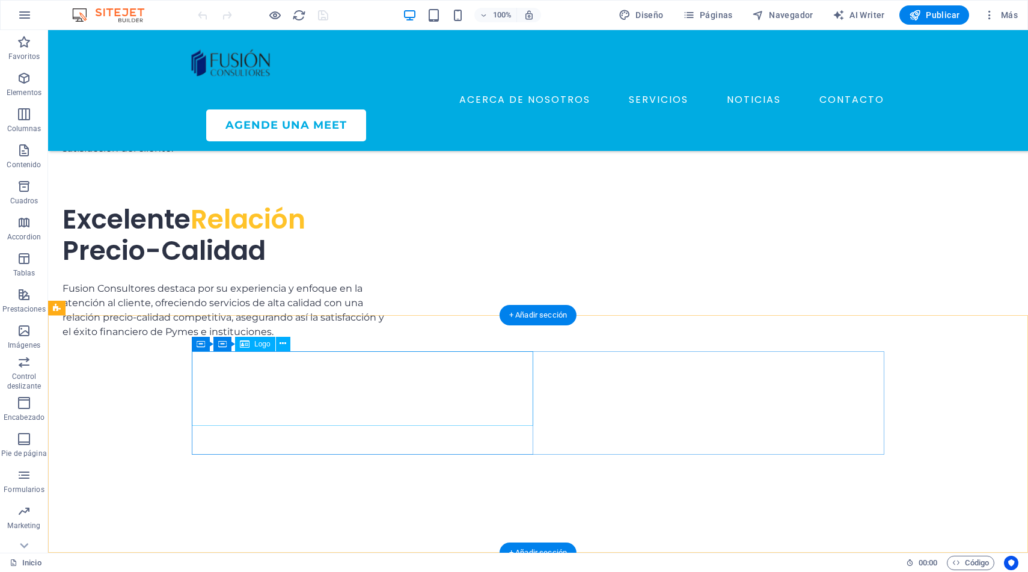
select select "px"
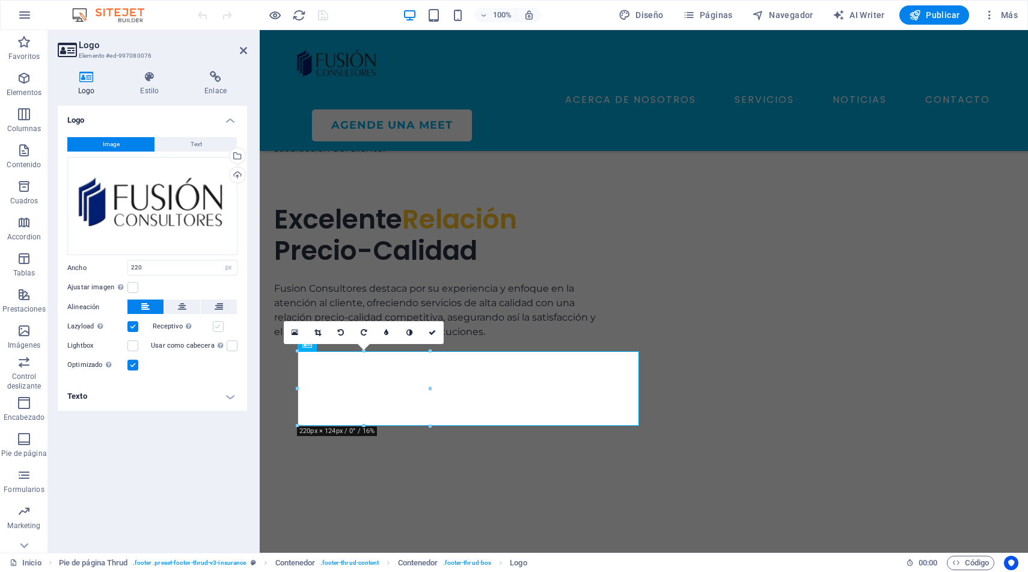
click at [220, 325] on label at bounding box center [218, 326] width 11 height 11
click at [0, 0] on input "Receptivo Automáticamente cargar tamaños optimizados de smartphone e imagen ret…" at bounding box center [0, 0] width 0 height 0
click at [218, 326] on label at bounding box center [218, 326] width 11 height 11
click at [0, 0] on input "Receptivo Automáticamente cargar tamaños optimizados de smartphone e imagen ret…" at bounding box center [0, 0] width 0 height 0
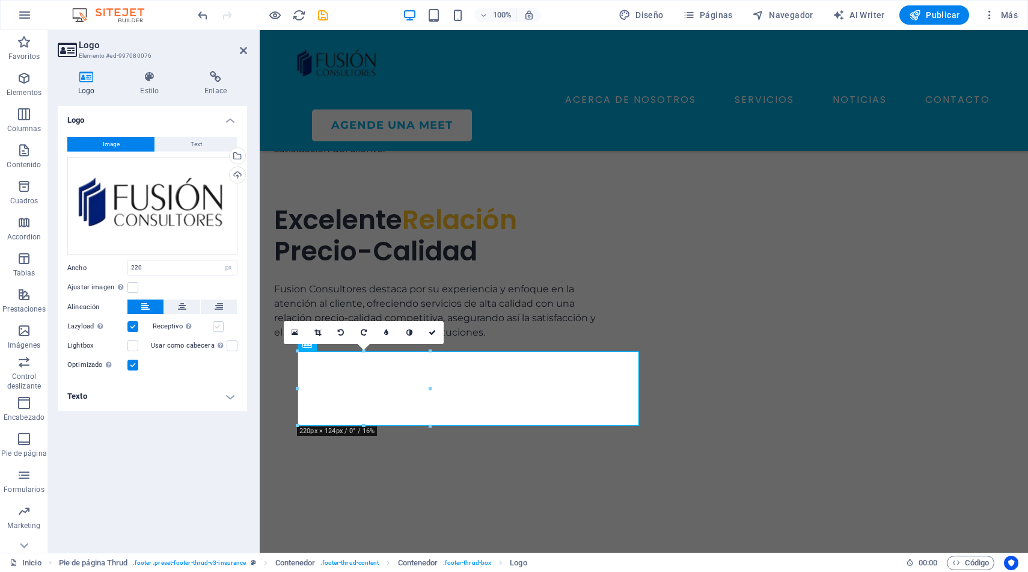
scroll to position [3969, 0]
click at [132, 283] on label at bounding box center [132, 287] width 11 height 11
click at [0, 0] on input "Ajustar imagen Ajustar imagen automáticamente a un ancho y alto fijo" at bounding box center [0, 0] width 0 height 0
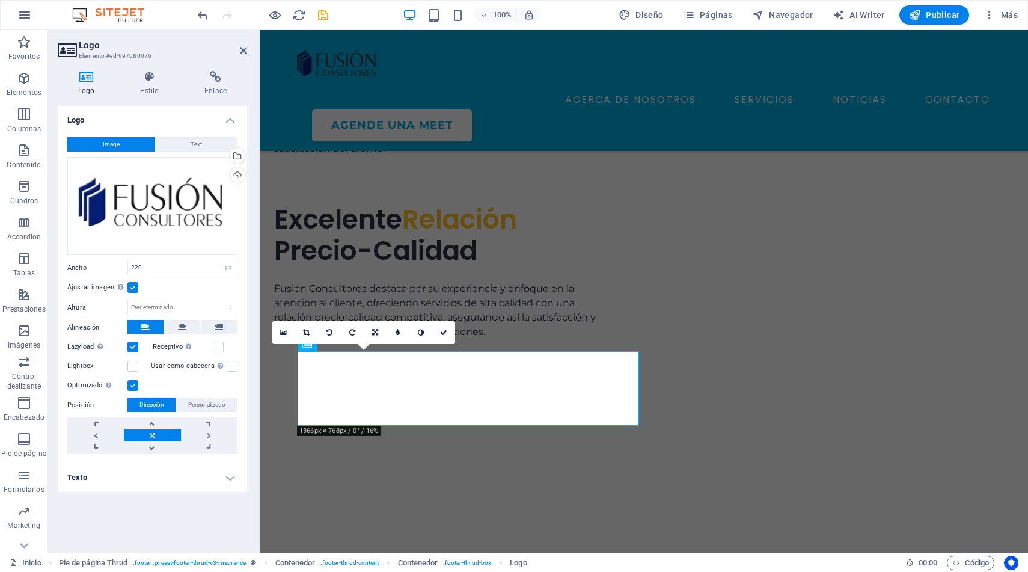
click at [132, 283] on label at bounding box center [132, 287] width 11 height 11
click at [0, 0] on input "Ajustar imagen Ajustar imagen automáticamente a un ancho y alto fijo" at bounding box center [0, 0] width 0 height 0
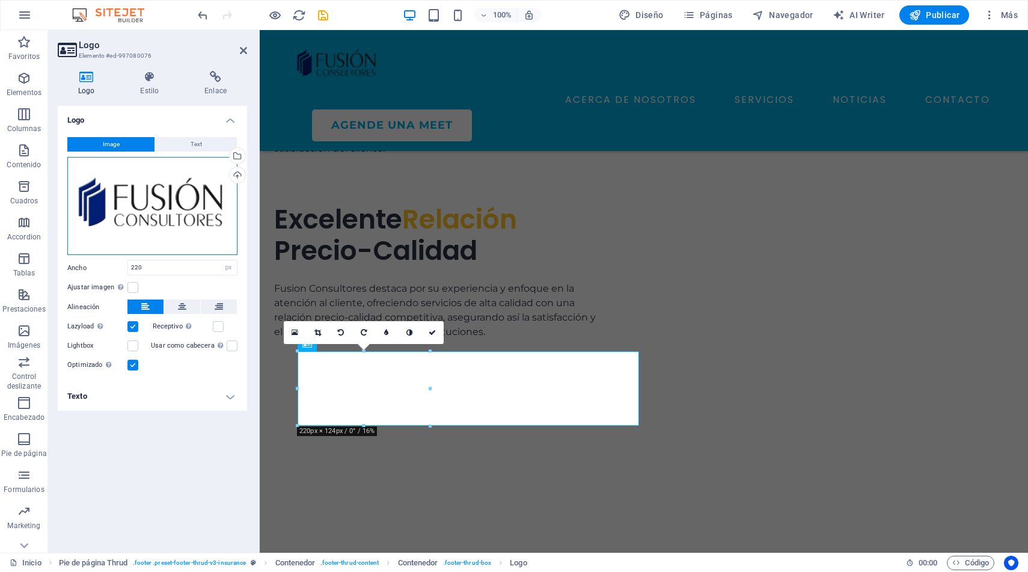
click at [173, 212] on div "Arrastra archivos aquí, haz clic para escoger archivos o selecciona archivos de…" at bounding box center [152, 206] width 170 height 99
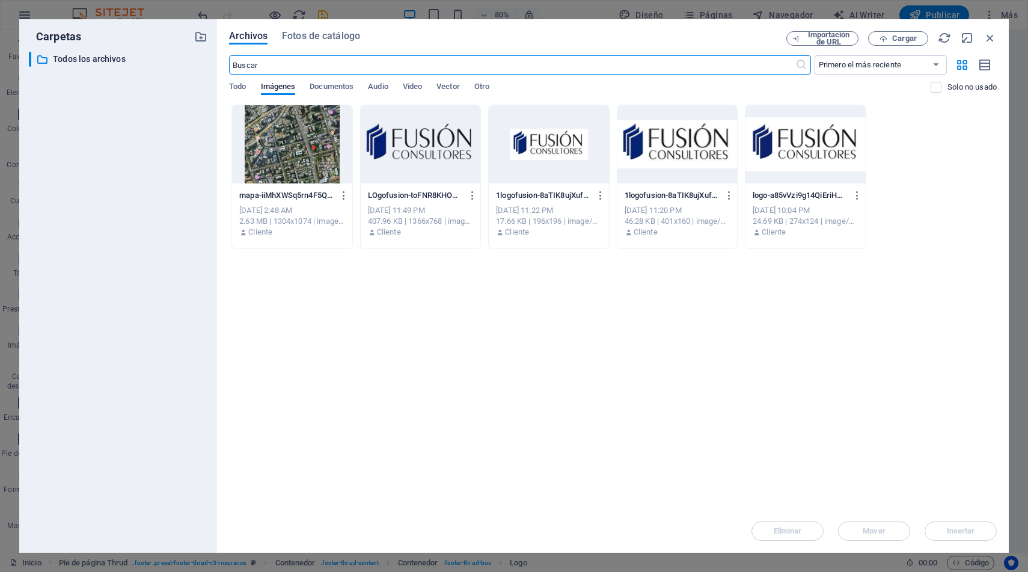
click at [435, 161] on div at bounding box center [421, 144] width 120 height 78
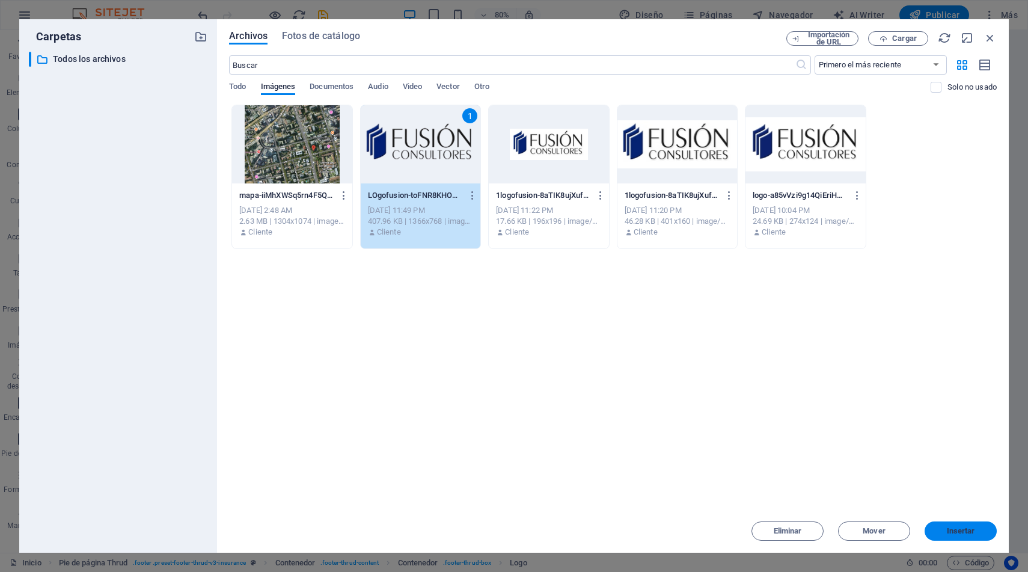
click at [947, 533] on span "Insertar" at bounding box center [961, 530] width 28 height 7
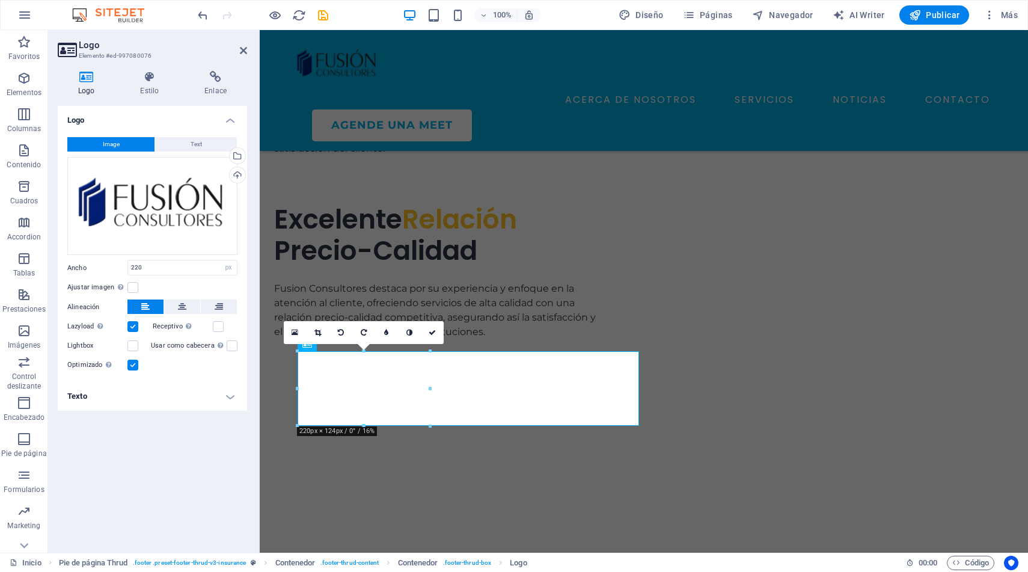
click at [175, 464] on div "Logo Image Text Arrastra archivos aquí, haz clic para escoger archivos o selecc…" at bounding box center [152, 324] width 189 height 437
click at [200, 467] on div "Logo Image Text Arrastra archivos aquí, haz clic para escoger archivos o selecc…" at bounding box center [152, 324] width 189 height 437
click at [135, 286] on label at bounding box center [132, 287] width 11 height 11
click at [0, 0] on input "Ajustar imagen Ajustar imagen automáticamente a un ancho y alto fijo" at bounding box center [0, 0] width 0 height 0
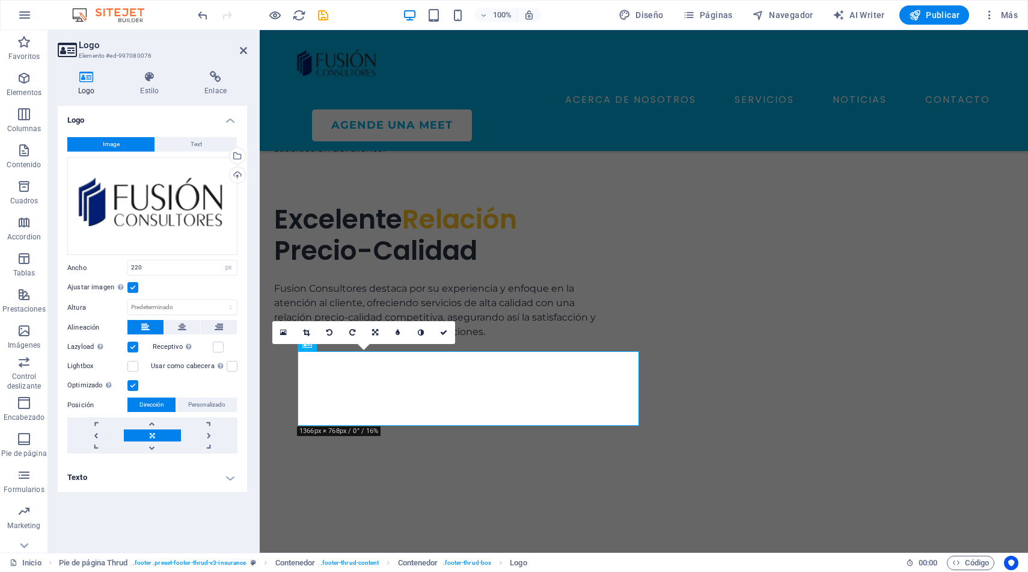
click at [135, 286] on label at bounding box center [132, 287] width 11 height 11
click at [0, 0] on input "Ajustar imagen Ajustar imagen automáticamente a un ancho y alto fijo" at bounding box center [0, 0] width 0 height 0
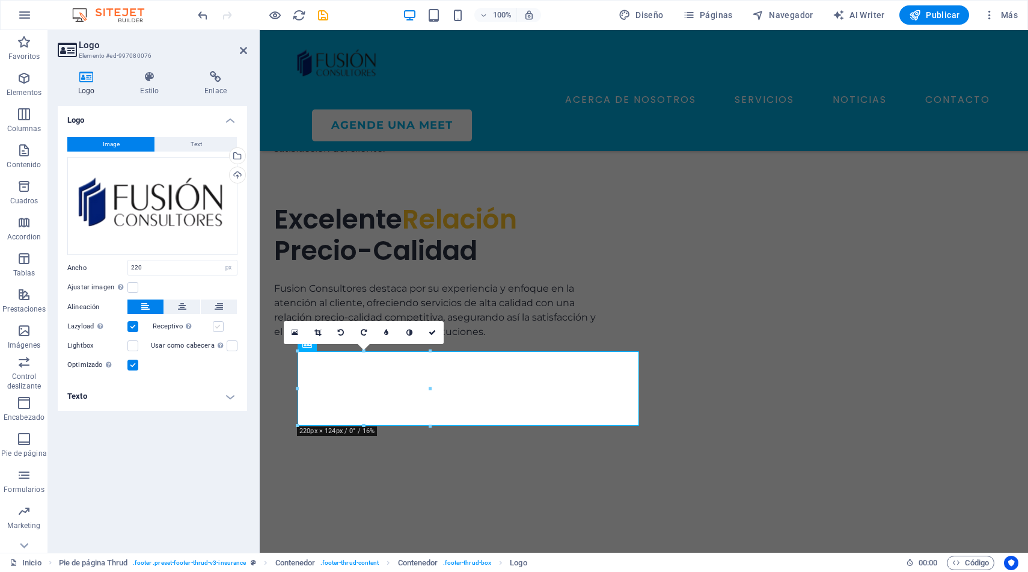
click at [218, 326] on label at bounding box center [218, 326] width 11 height 11
click at [0, 0] on input "Receptivo Automáticamente cargar tamaños optimizados de smartphone e imagen ret…" at bounding box center [0, 0] width 0 height 0
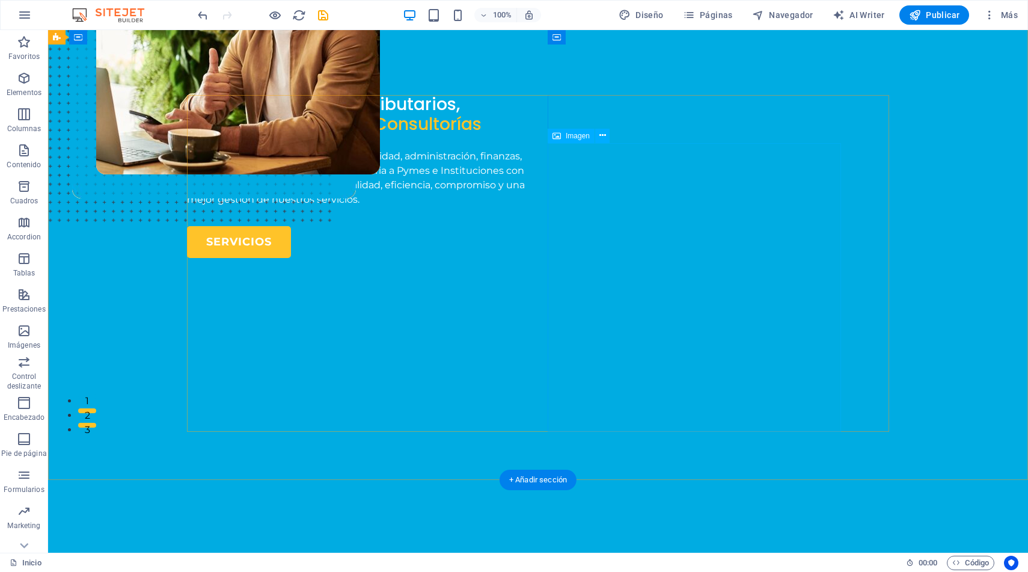
scroll to position [0, 0]
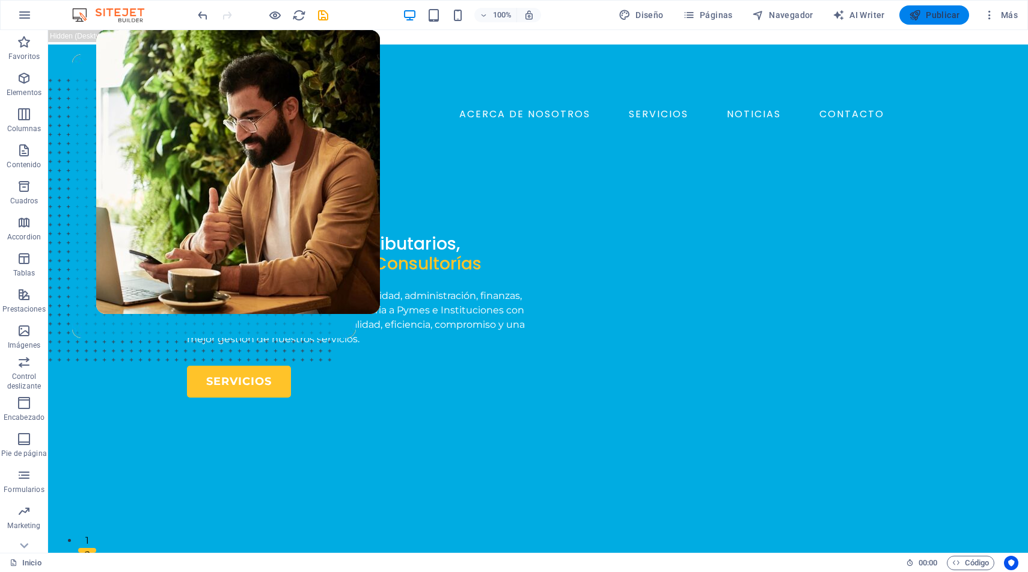
click at [923, 13] on span "Publicar" at bounding box center [934, 15] width 51 height 12
